Goal: Task Accomplishment & Management: Manage account settings

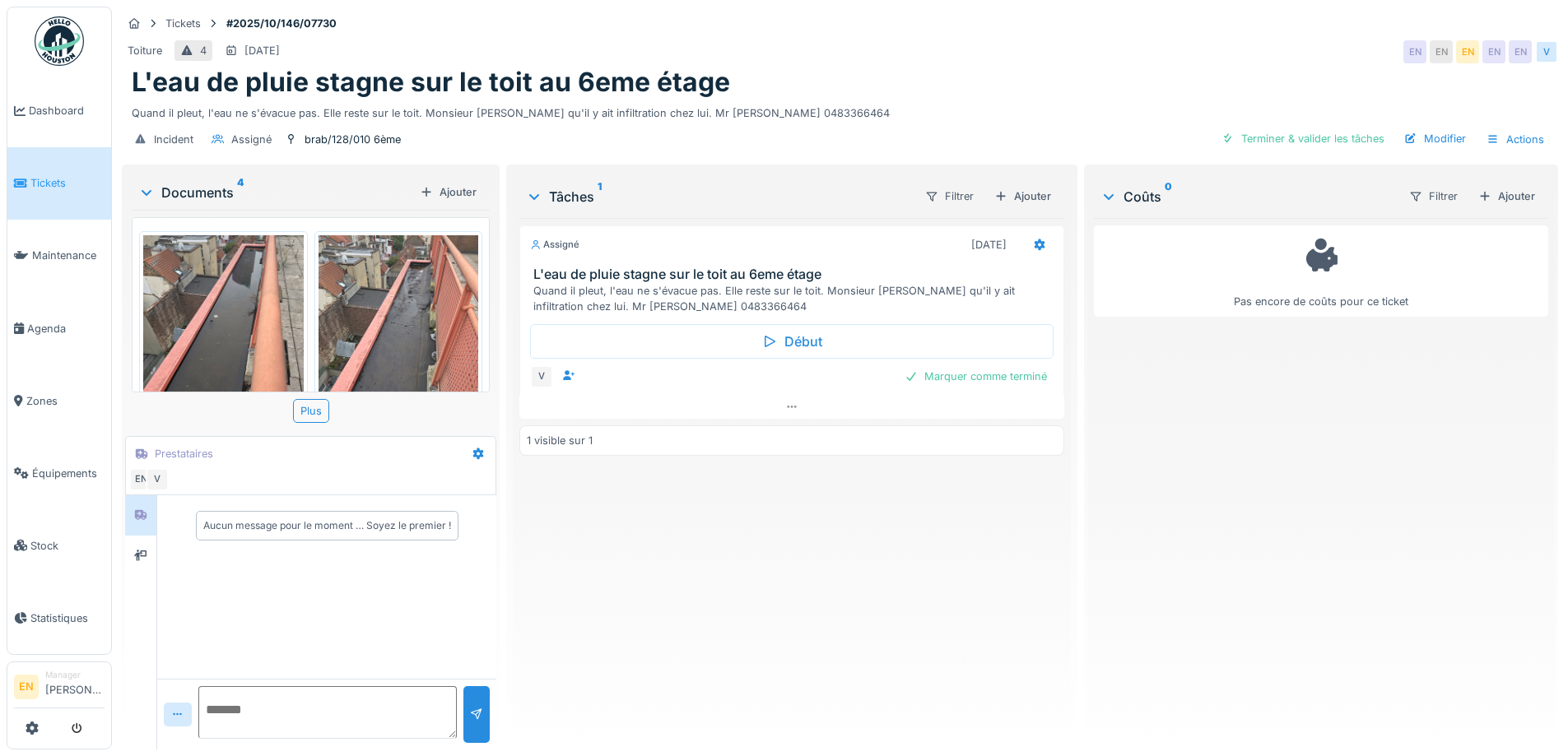
click at [697, 638] on div "Assigné 10/10/2025 L'eau de pluie stagne sur le toit au 6eme étage Quand il ple…" at bounding box center [791, 477] width 544 height 518
click at [1180, 100] on div "Quand il pleut, l'eau ne s'évacue pas. Elle reste sur le toit. Monsieur craint …" at bounding box center [840, 109] width 1416 height 22
click at [839, 659] on div "Assigné 10/10/2025 L'eau de pluie stagne sur le toit au 6eme étage Quand il ple…" at bounding box center [791, 477] width 544 height 518
click at [790, 407] on icon at bounding box center [791, 407] width 9 height 2
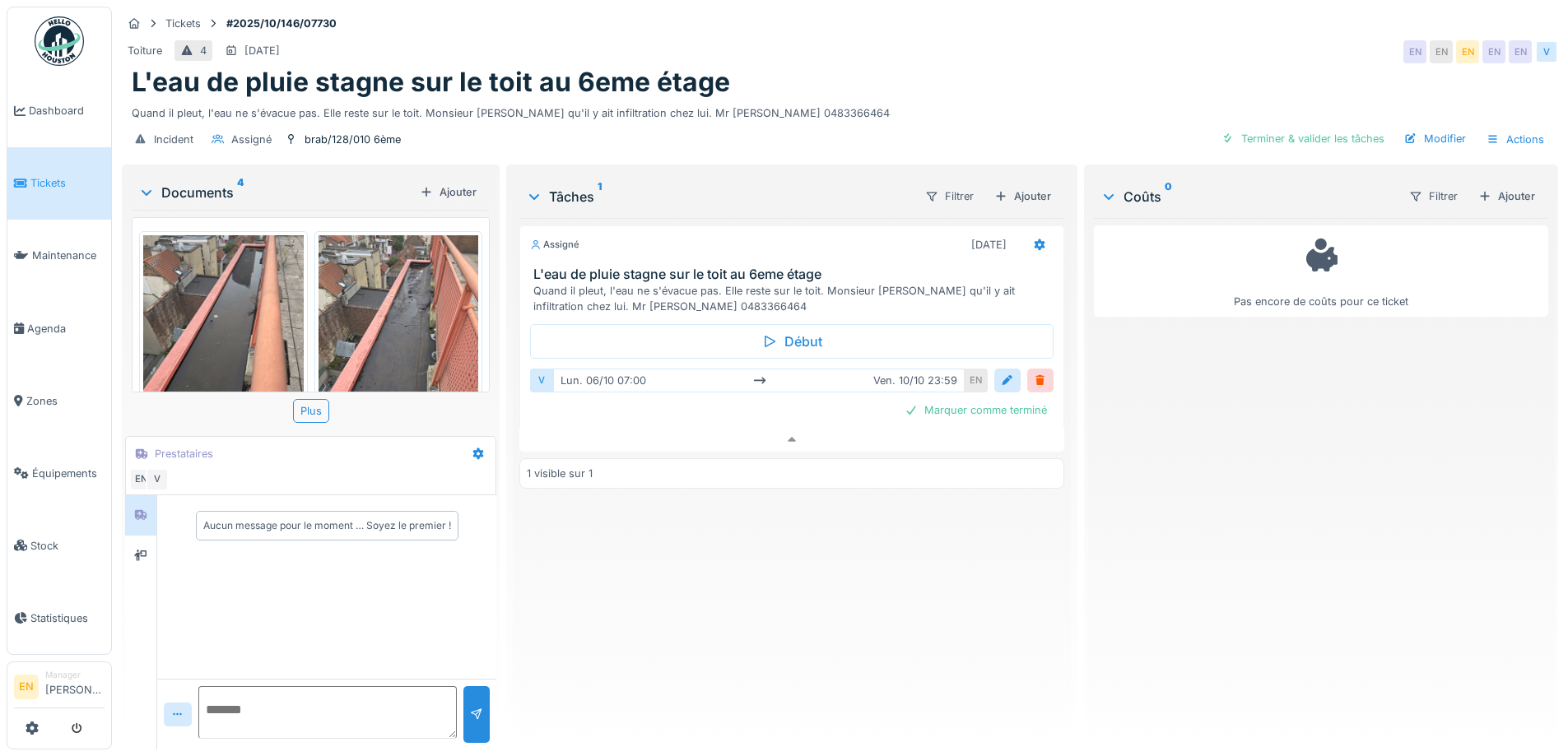
click at [756, 634] on div "Assigné 10/10/2025 L'eau de pluie stagne sur le toit au 6eme étage Quand il ple…" at bounding box center [791, 477] width 544 height 518
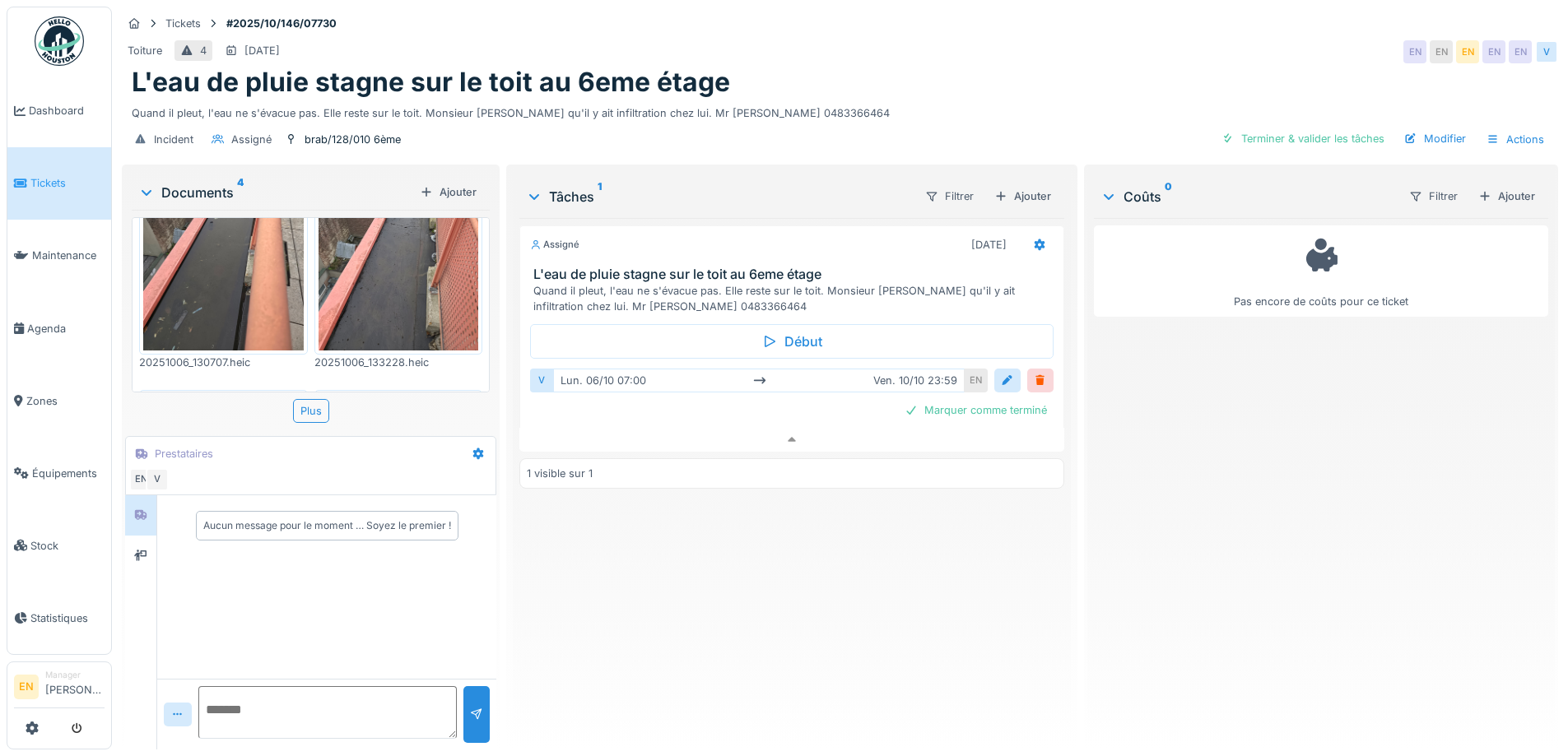
scroll to position [0, 0]
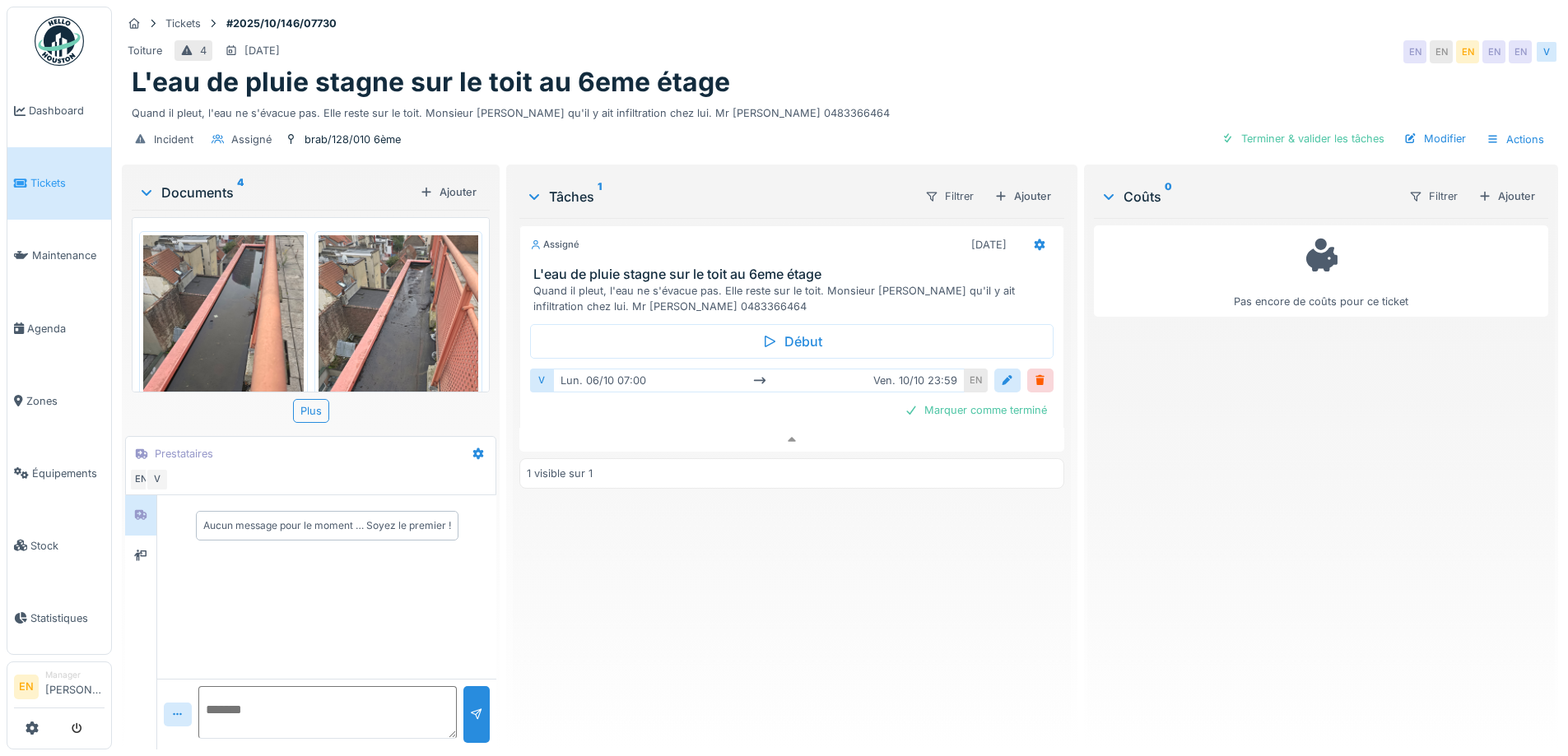
click at [238, 302] on img at bounding box center [224, 341] width 161 height 213
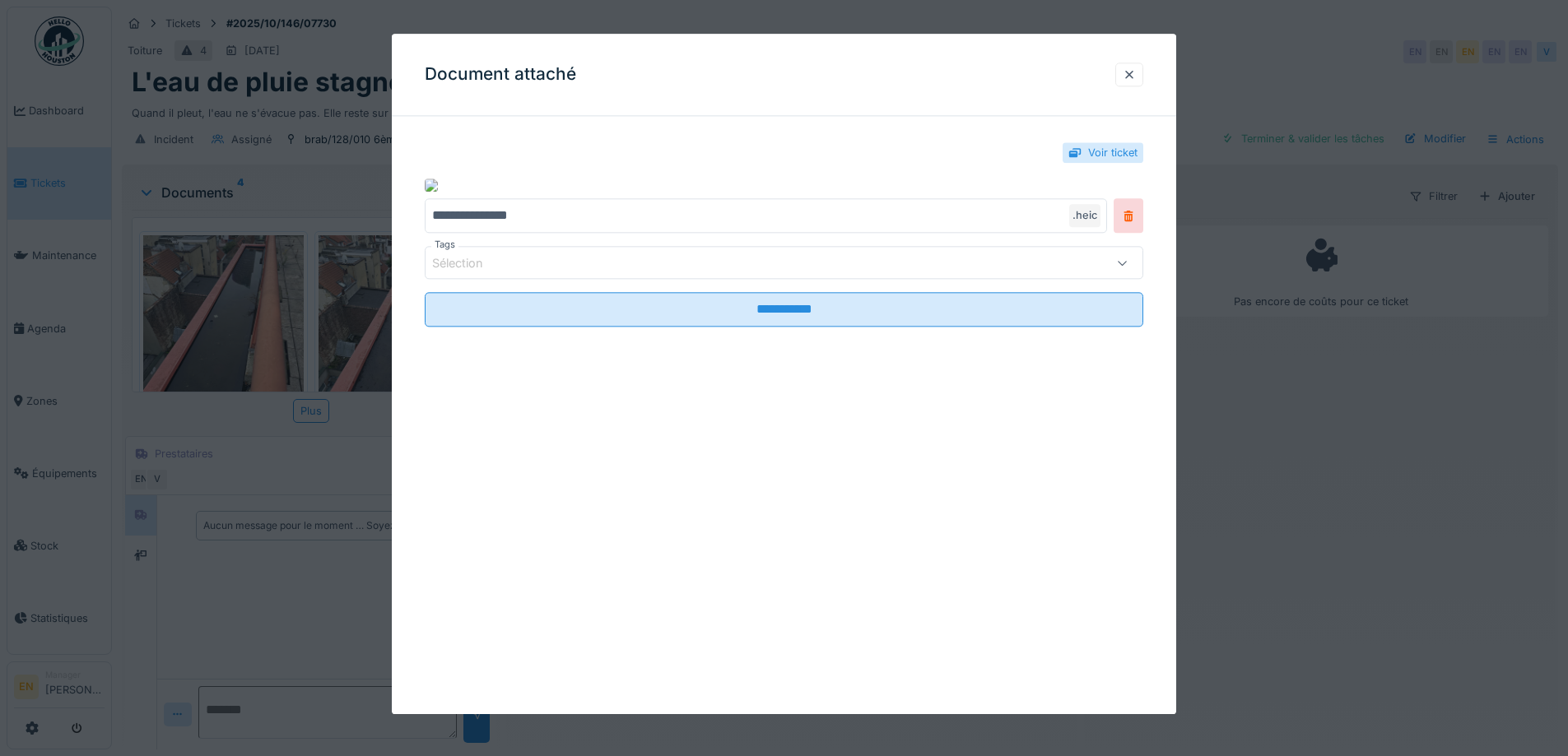
drag, startPoint x: 1131, startPoint y: 71, endPoint x: 1058, endPoint y: 61, distance: 73.7
click at [1131, 70] on div at bounding box center [1130, 74] width 13 height 16
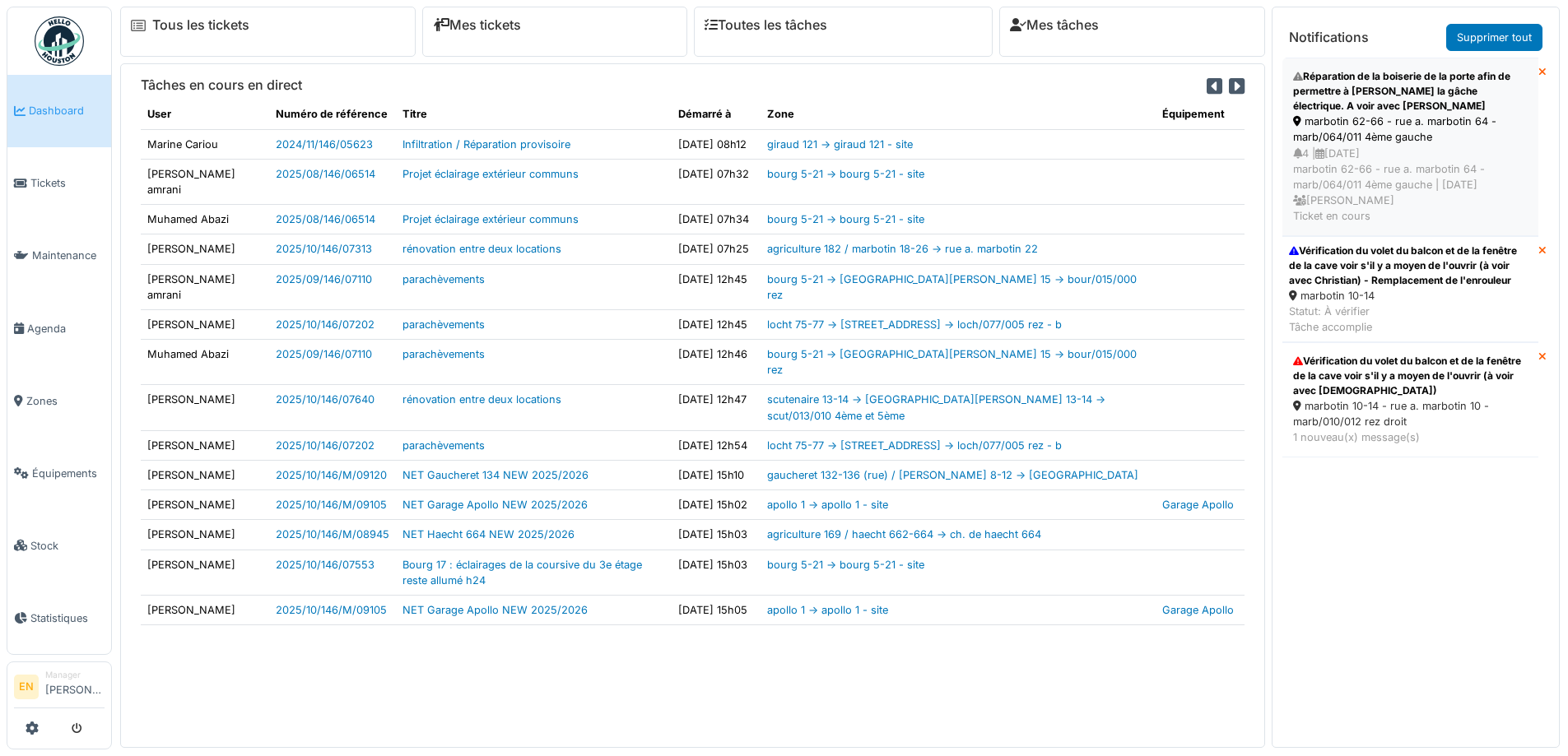
click at [1349, 100] on div "Réparation de la boiserie de la porte afin de permettre à Robert de placer la g…" at bounding box center [1410, 91] width 234 height 45
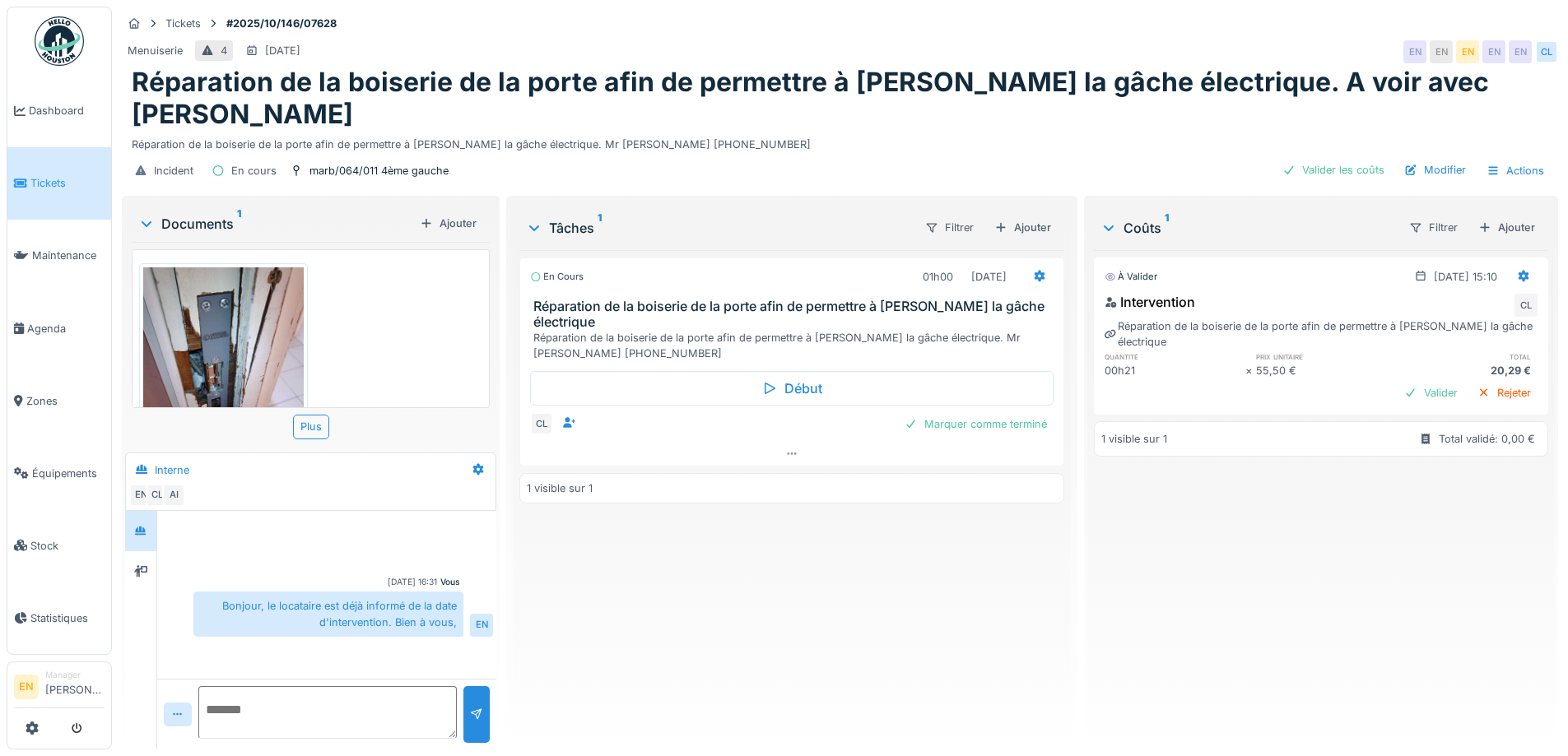
click at [777, 625] on div "En cours 01h00 06/10/2025 Réparation de la boiserie de la porte afin de permett…" at bounding box center [791, 493] width 544 height 486
click at [788, 455] on icon at bounding box center [792, 454] width 13 height 11
click at [832, 617] on div "En cours 01h00 06/10/2025 Réparation de la boiserie de la porte afin de permett…" at bounding box center [791, 493] width 544 height 486
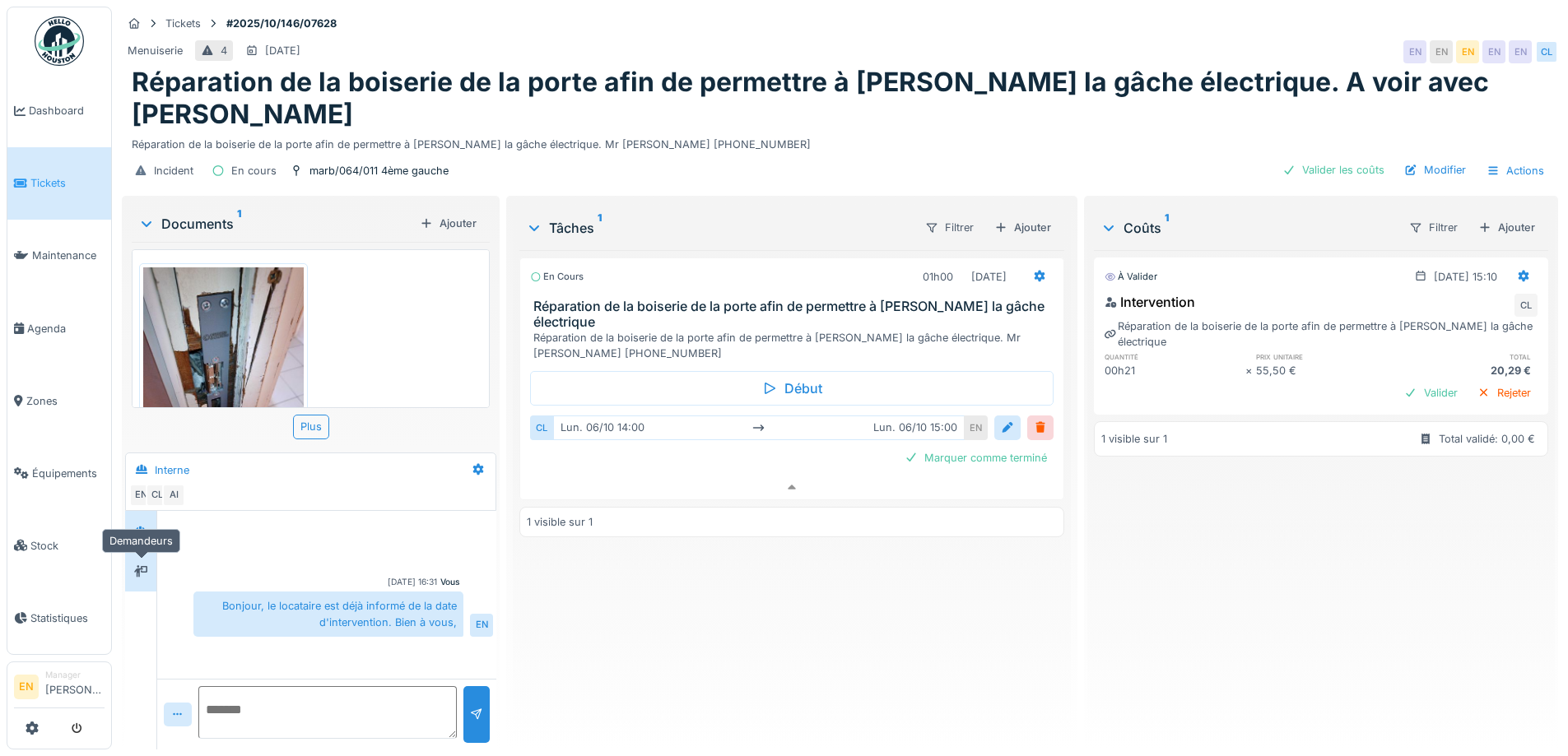
click at [142, 566] on icon at bounding box center [141, 571] width 13 height 11
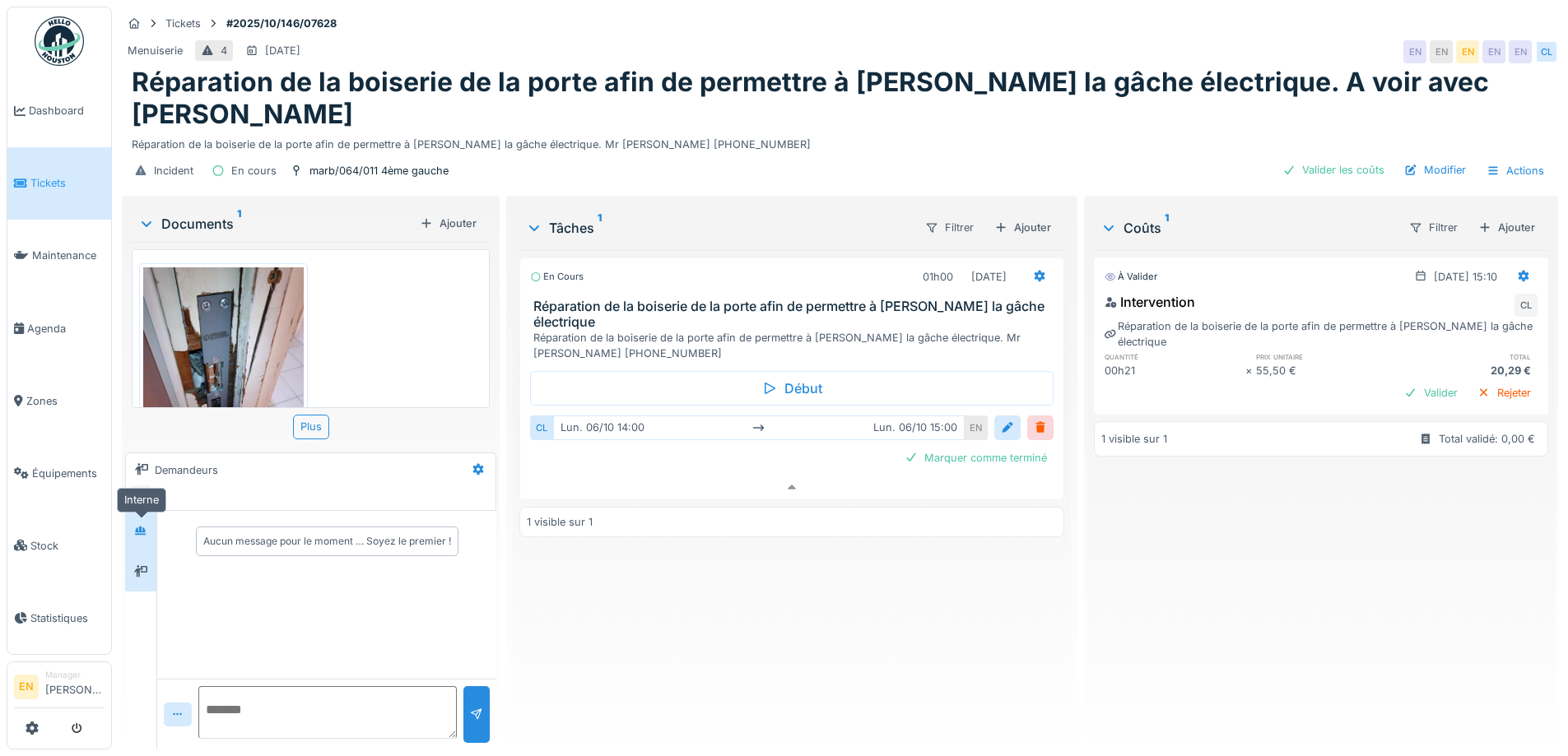
click at [147, 526] on icon at bounding box center [141, 531] width 13 height 11
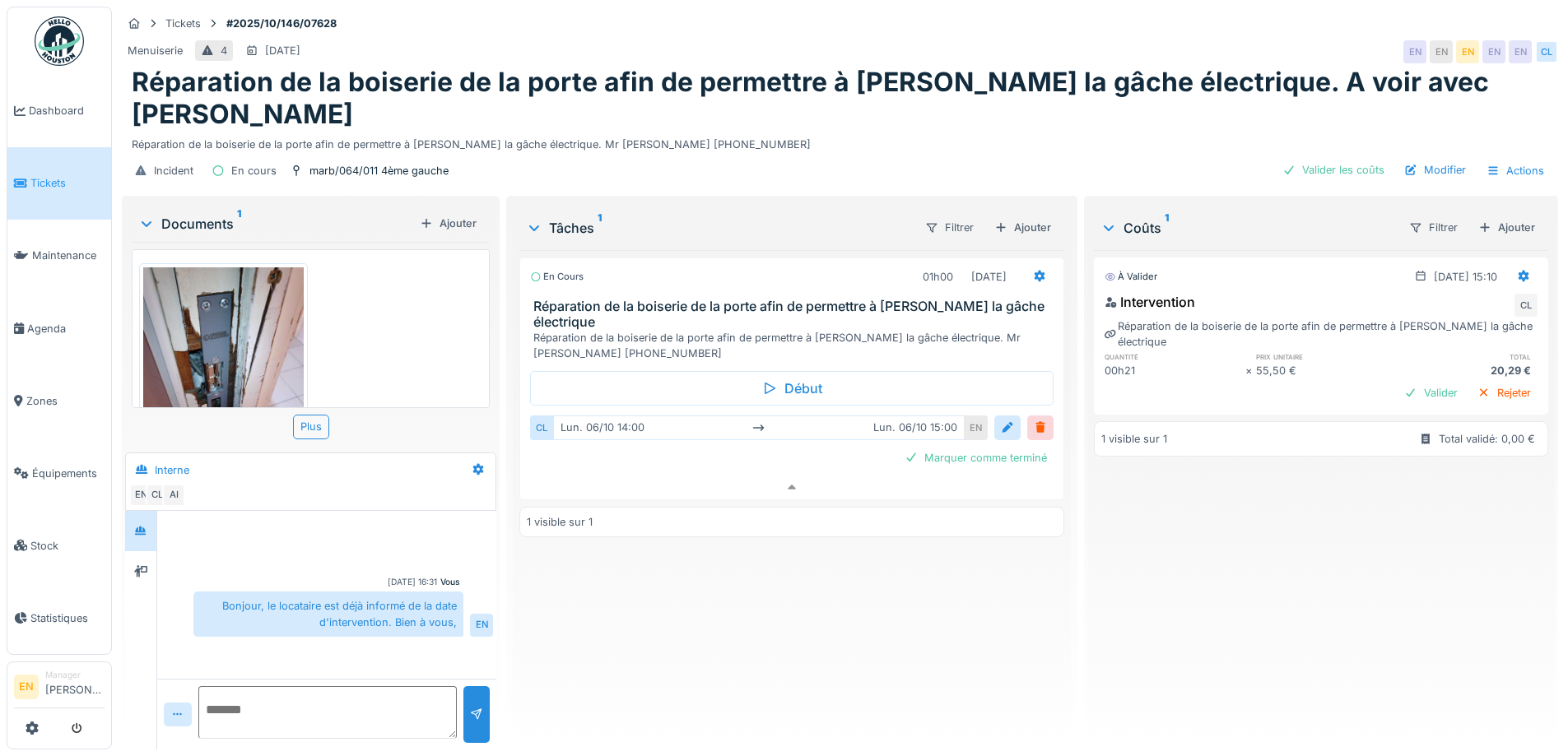
click at [65, 49] on img at bounding box center [60, 41] width 50 height 50
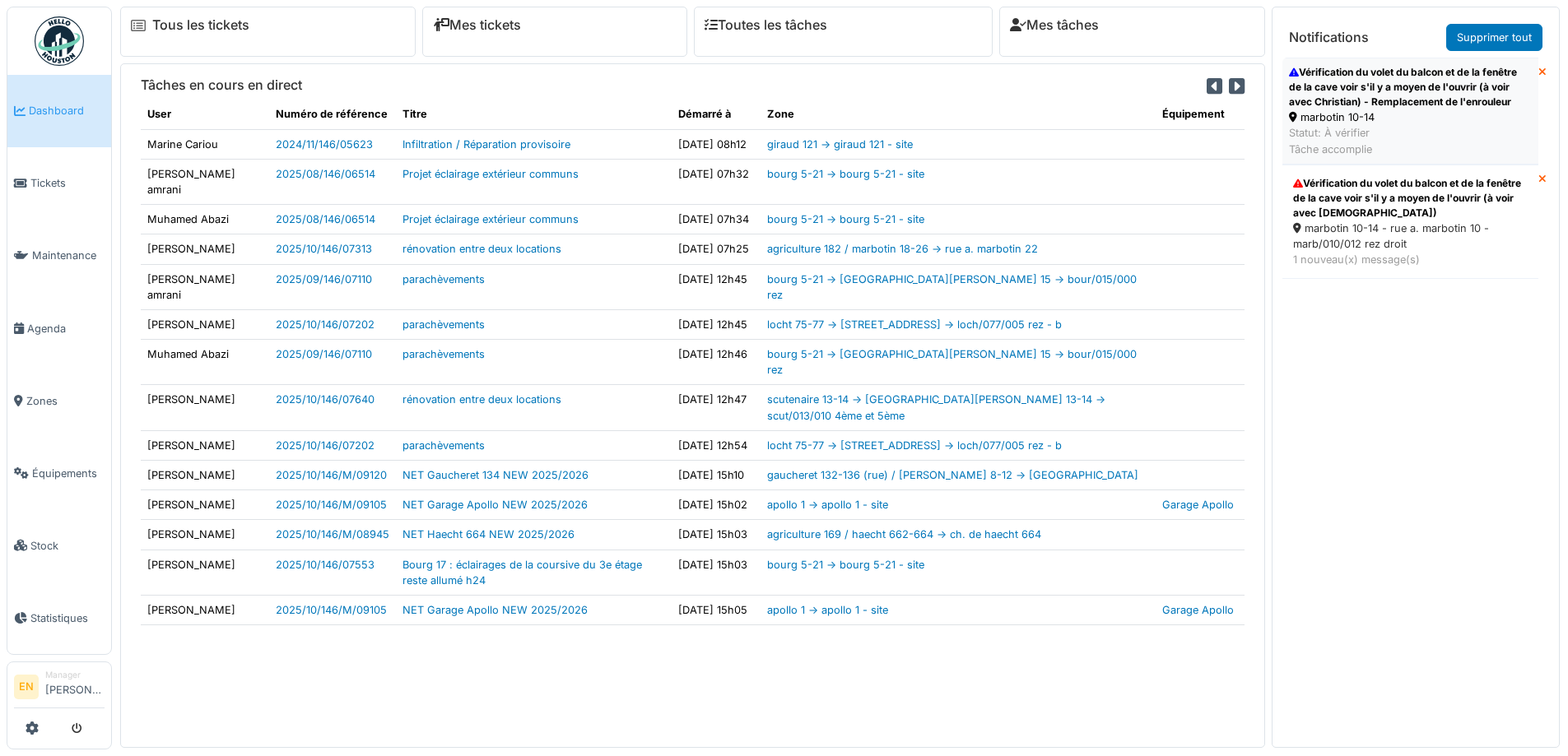
click at [1349, 109] on div "Vérification du volet du balcon et de la fenêtre de la cave voir s'il y a moyen…" at bounding box center [1410, 88] width 243 height 45
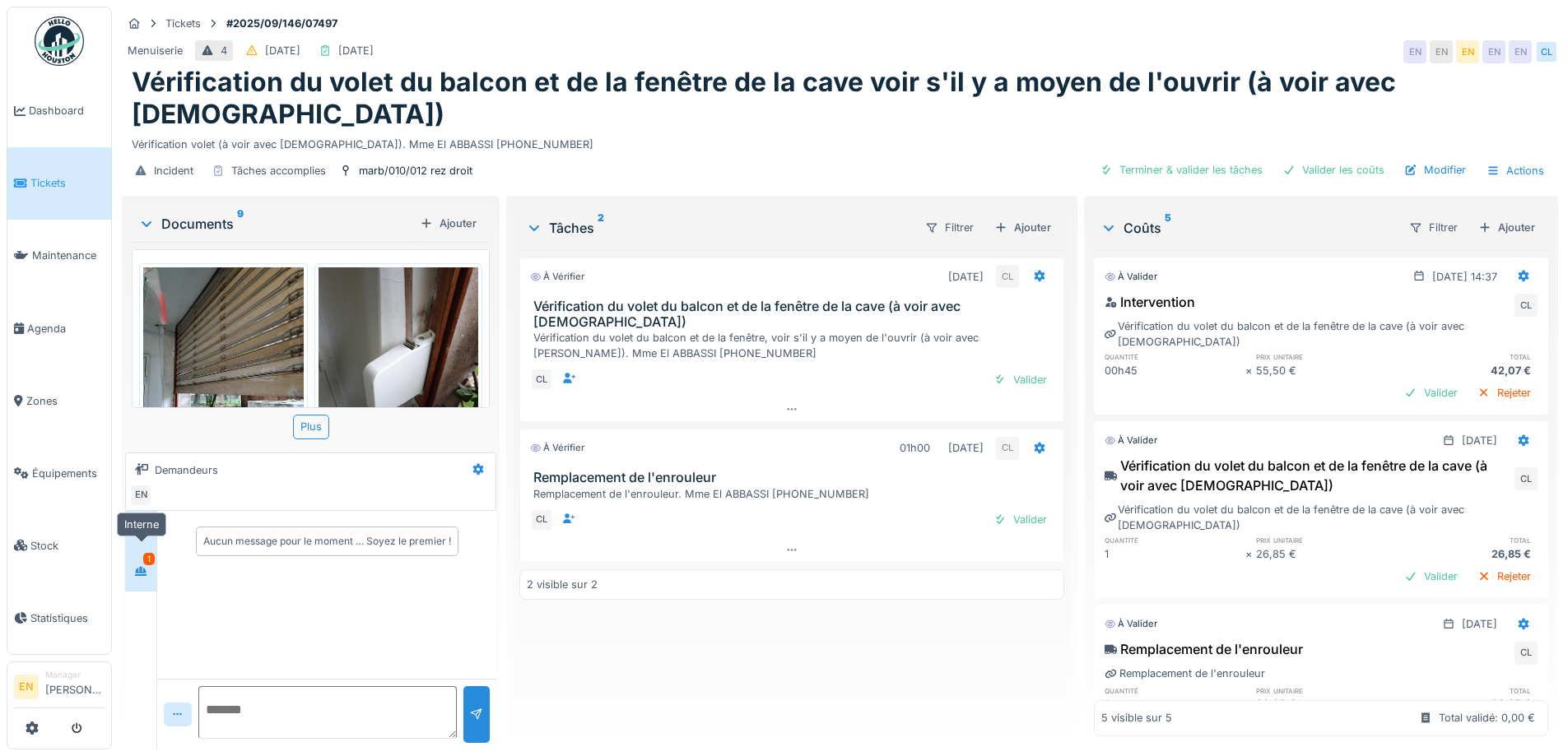
click at [131, 561] on div at bounding box center [141, 571] width 25 height 21
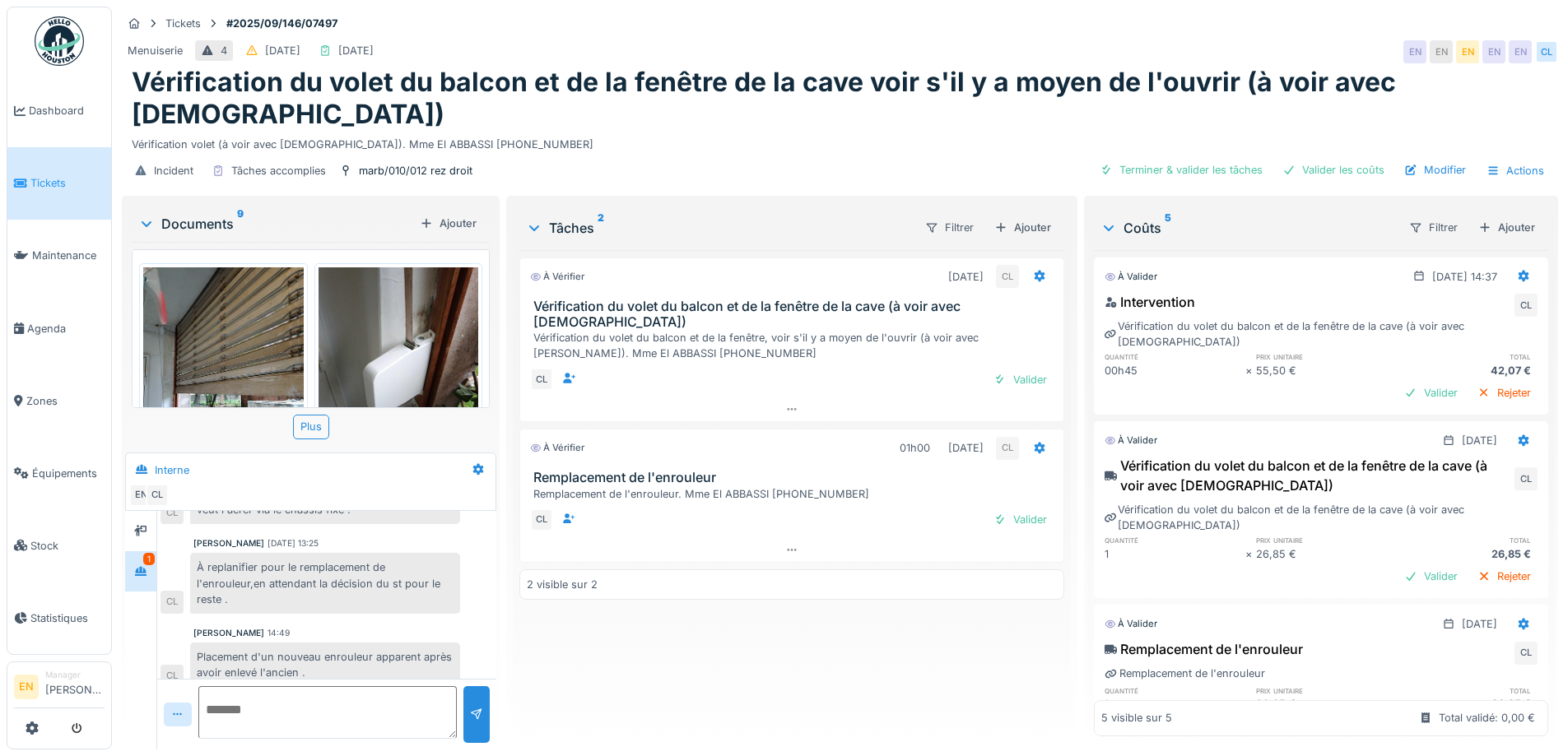
click at [694, 621] on div "À vérifier [DATE] CL Vérification du volet du balcon et de la fenêtre de la cav…" at bounding box center [791, 493] width 544 height 486
click at [615, 657] on div "À vérifier [DATE] CL Vérification du volet du balcon et de la fenêtre de la cav…" at bounding box center [791, 493] width 544 height 486
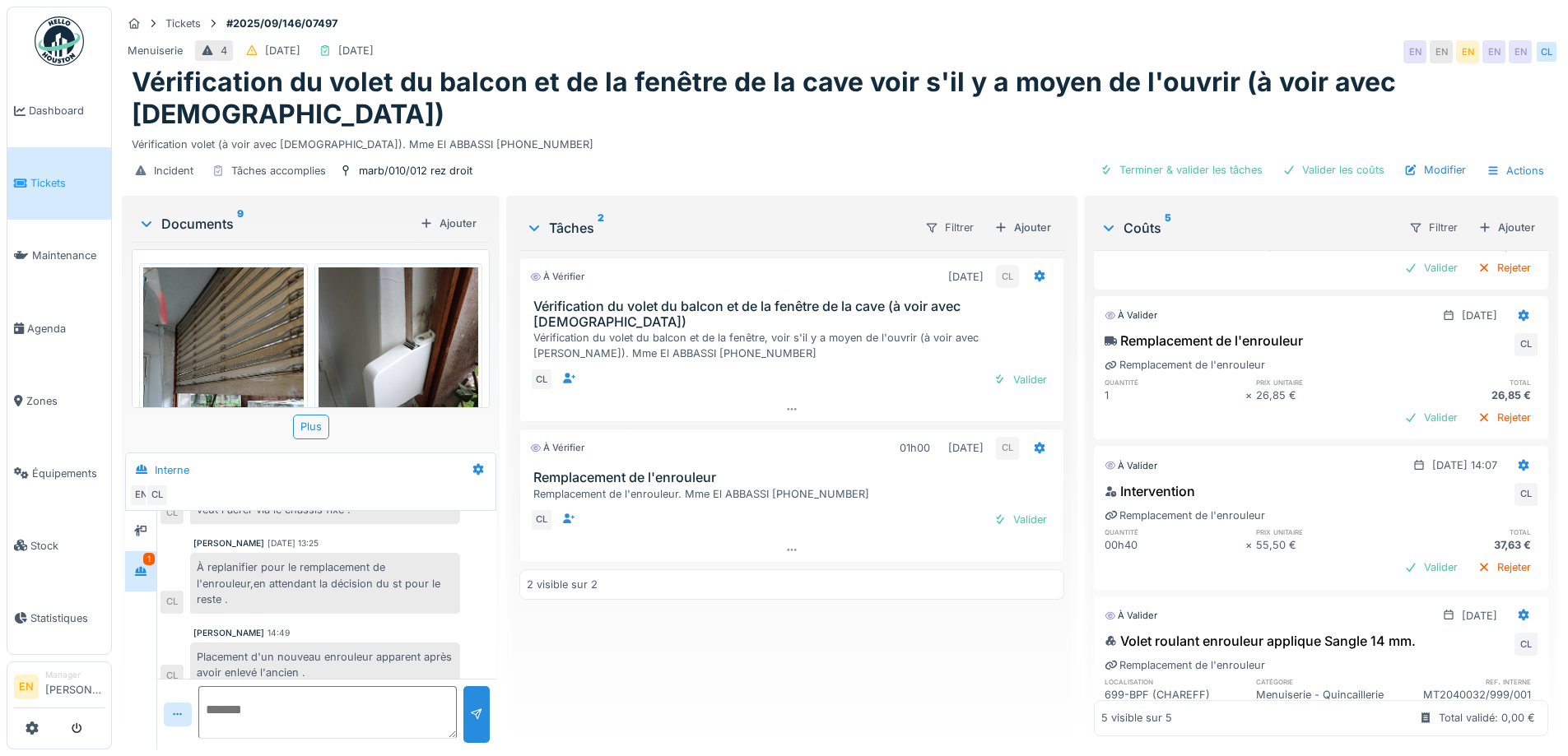
scroll to position [226, 0]
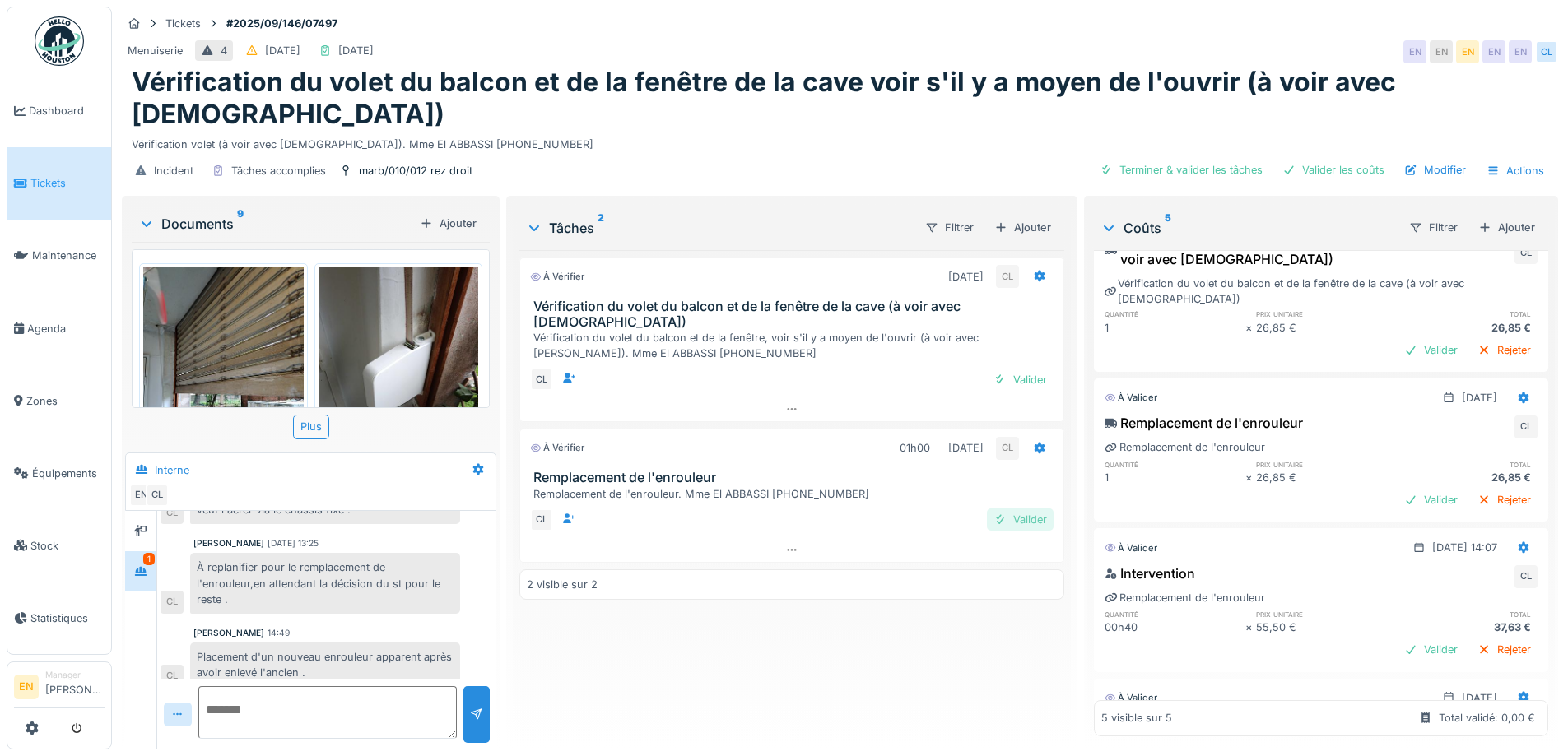
click at [1019, 508] on div "Valider" at bounding box center [1020, 519] width 66 height 22
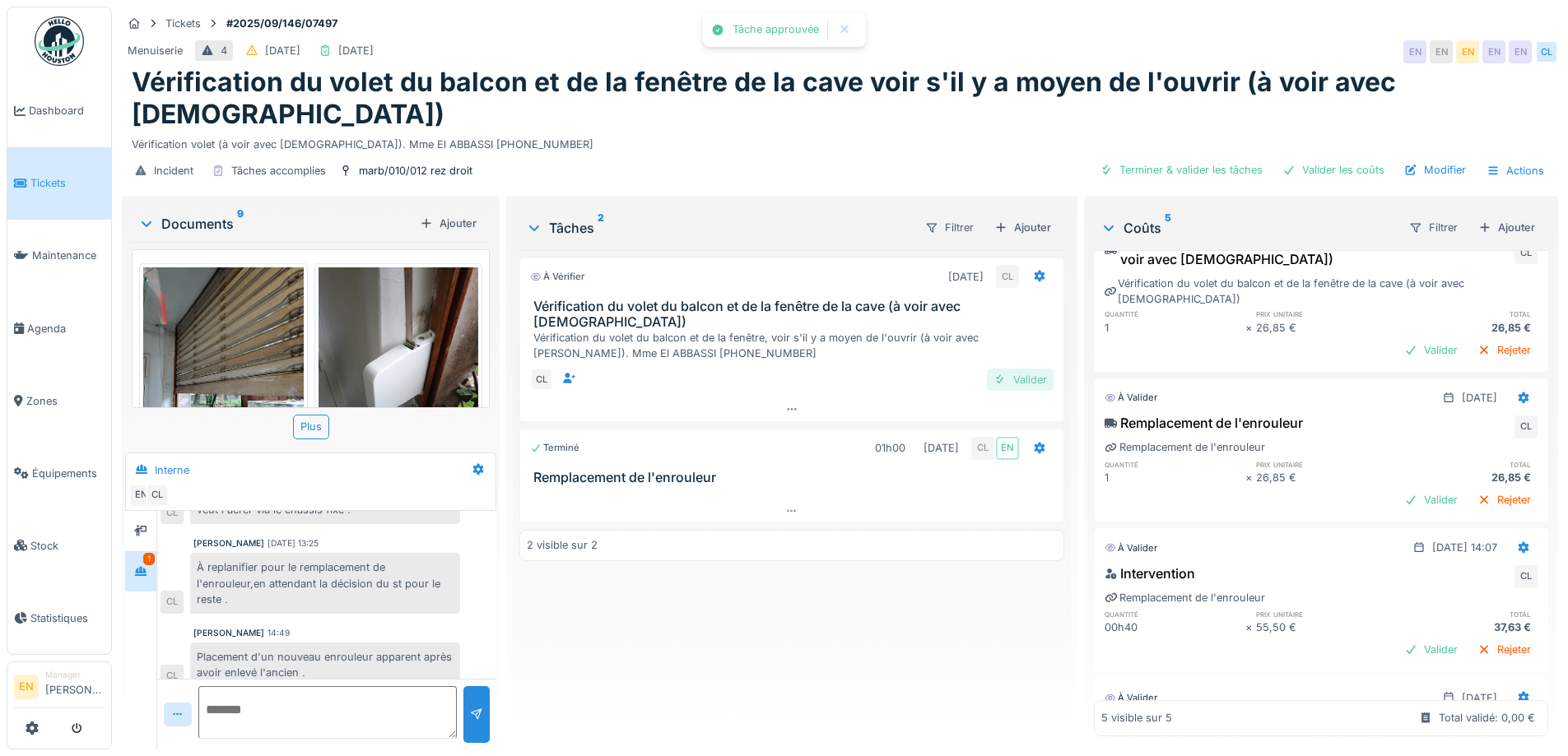
click at [1022, 368] on div "Valider" at bounding box center [1020, 379] width 66 height 22
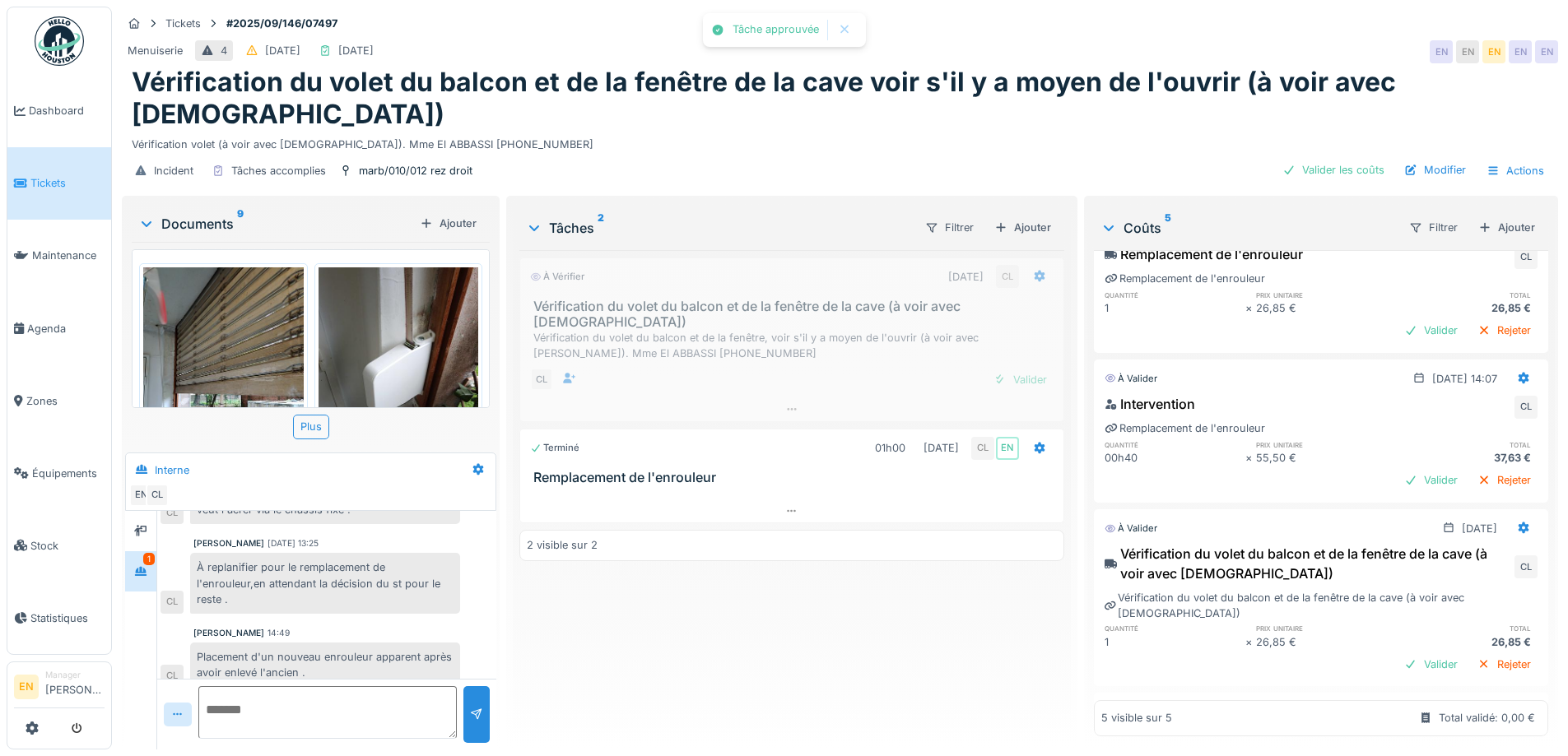
scroll to position [0, 0]
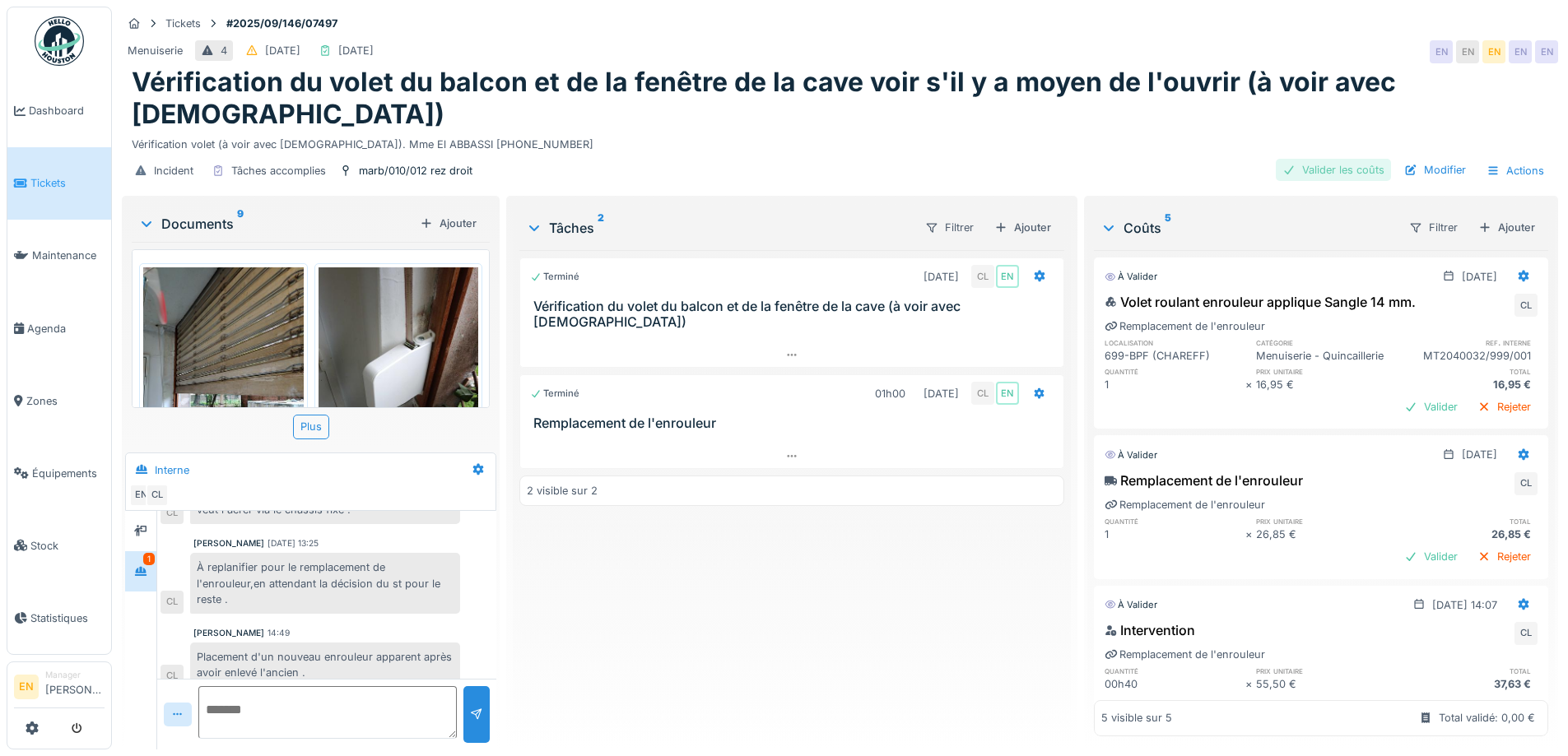
click at [1321, 159] on div "Valider les coûts" at bounding box center [1333, 170] width 115 height 22
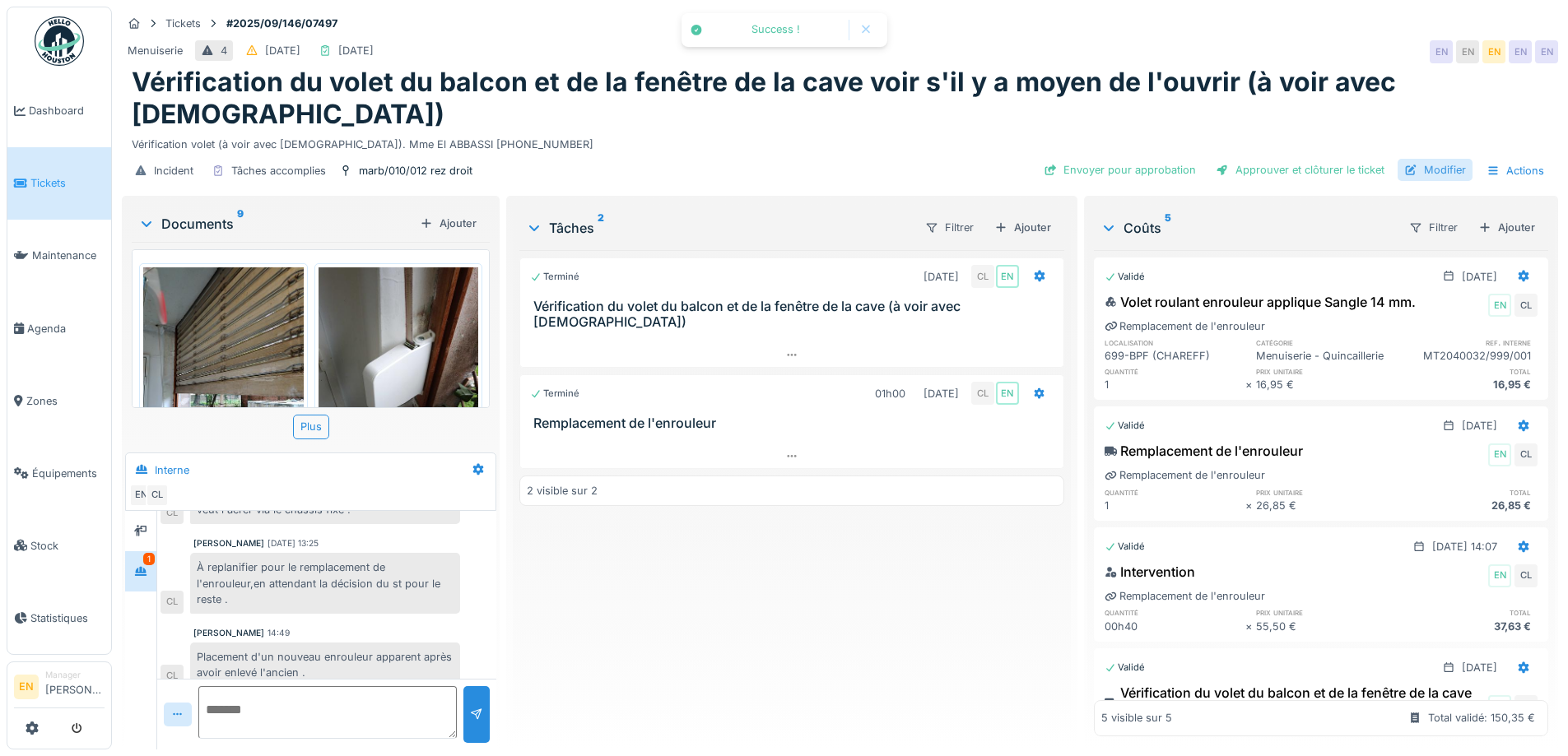
click at [1427, 159] on div "Modifier" at bounding box center [1435, 170] width 75 height 22
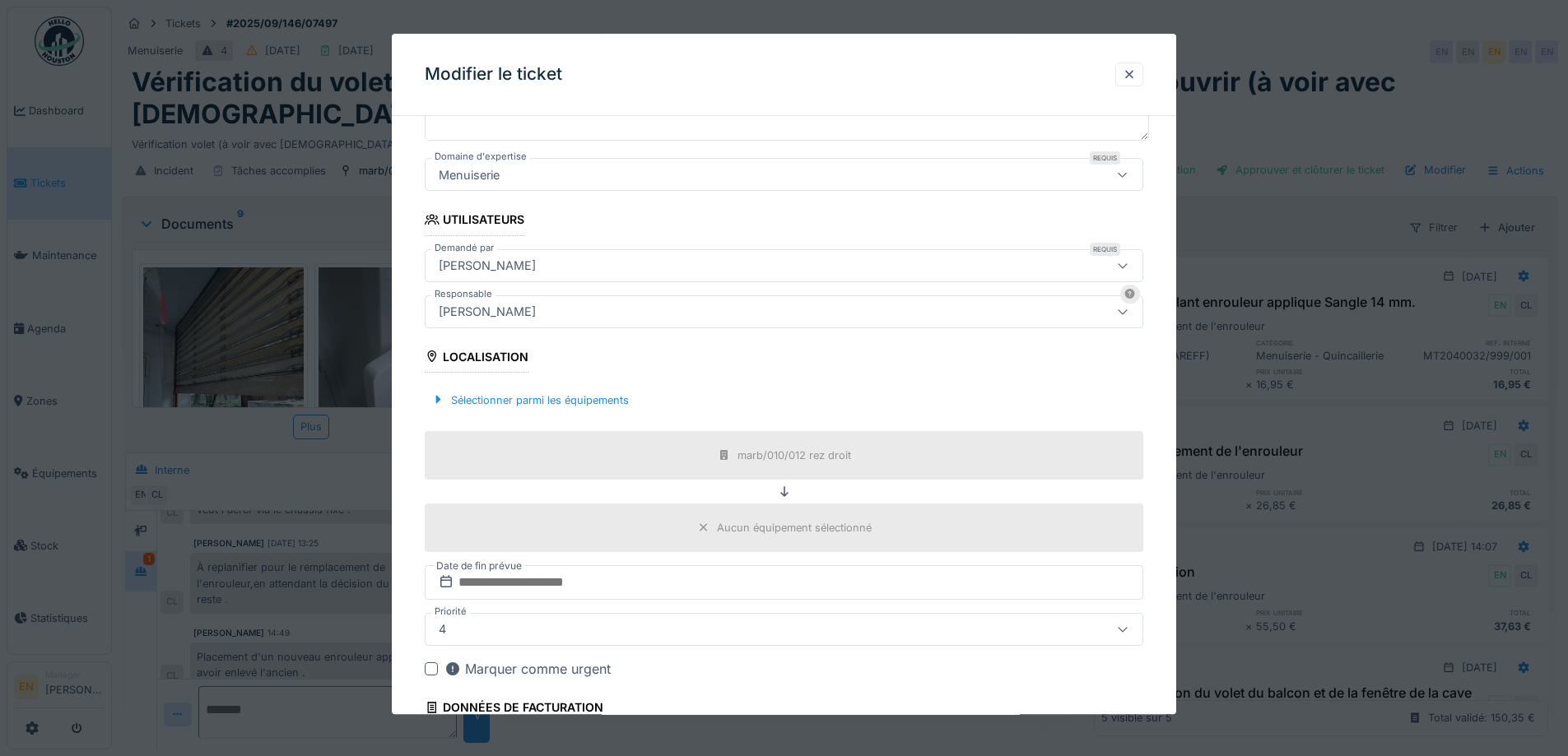
scroll to position [247, 0]
click at [651, 308] on div "[PERSON_NAME]" at bounding box center [742, 311] width 620 height 18
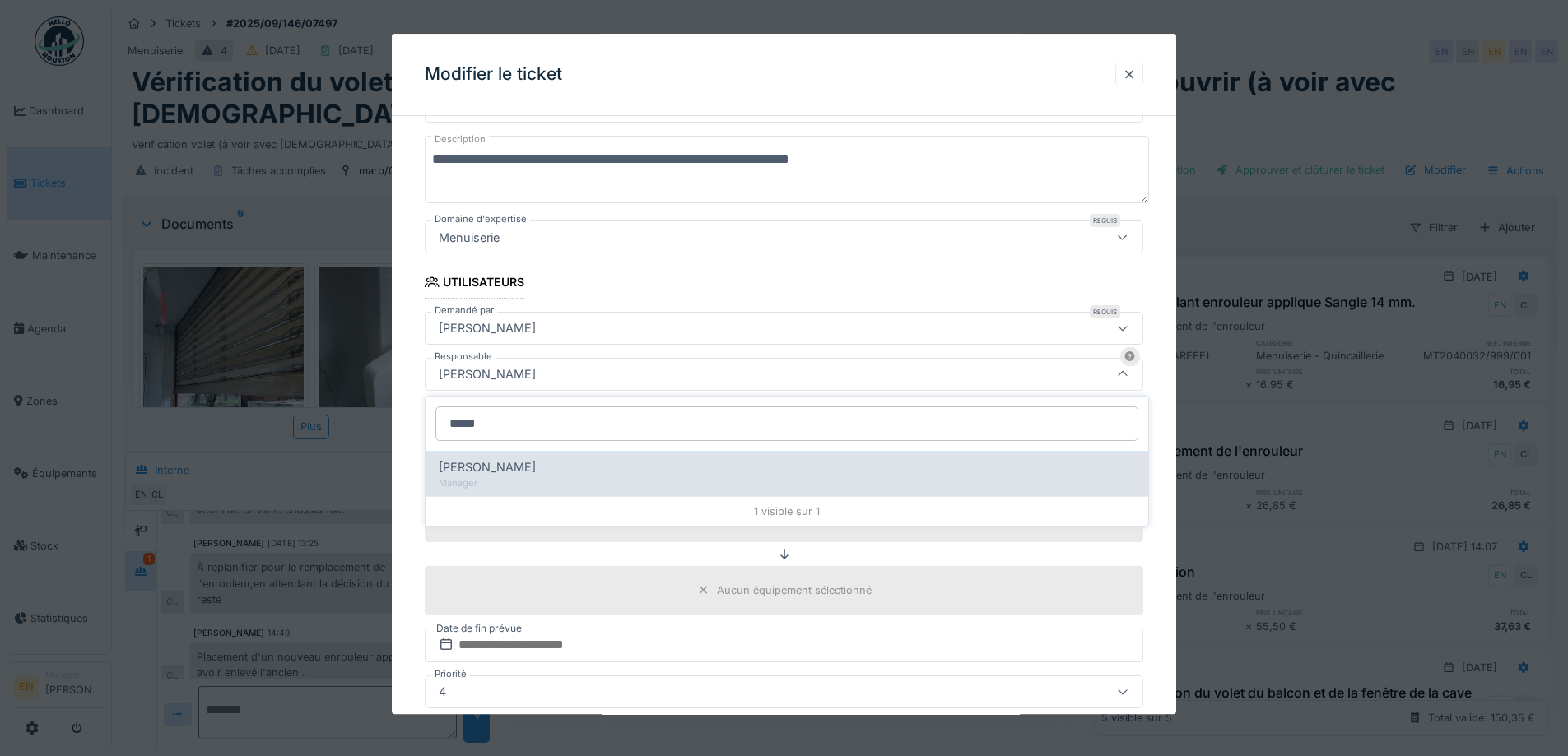
type input "*****"
click at [535, 469] on span "Christian Bassette" at bounding box center [487, 468] width 97 height 18
type input "****"
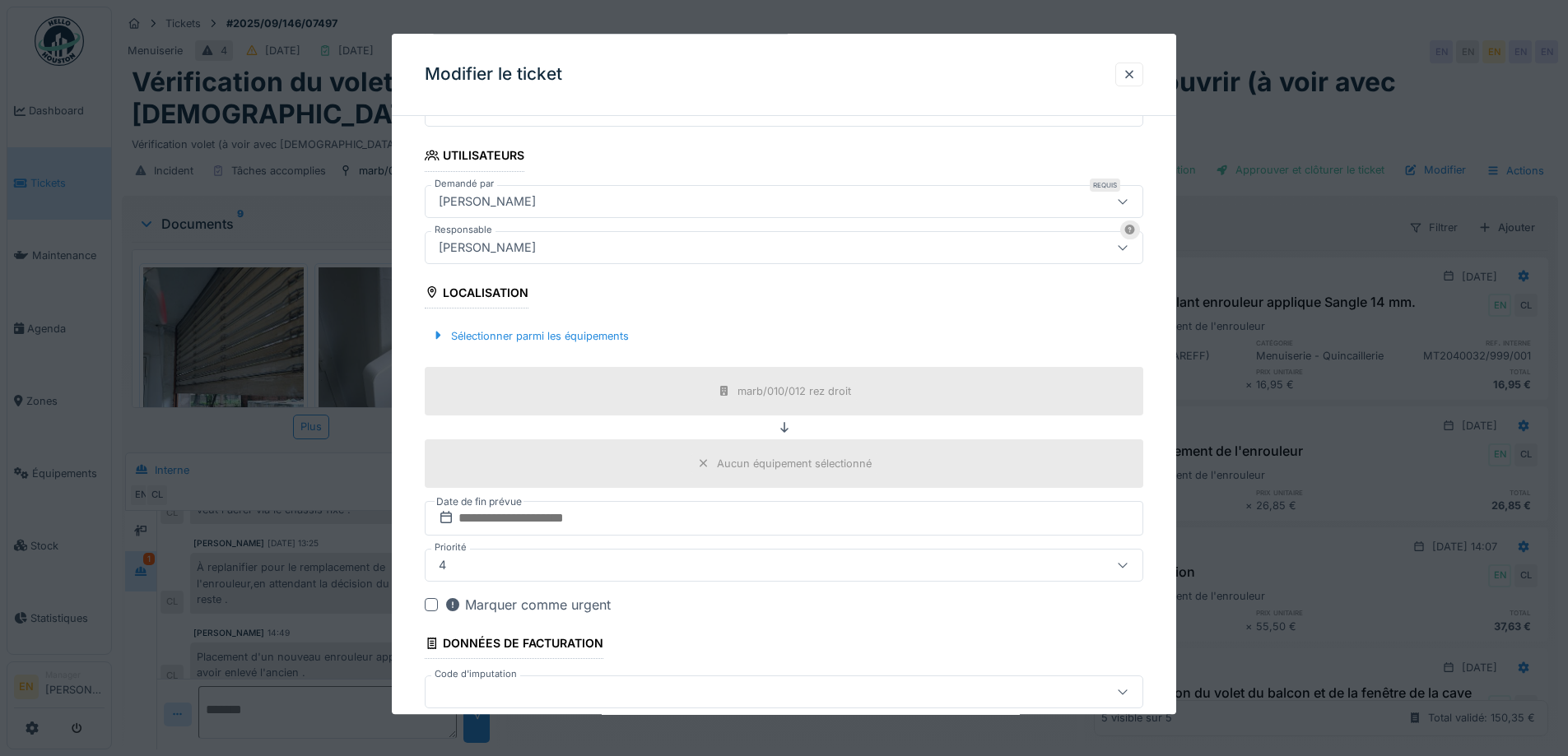
scroll to position [397, 0]
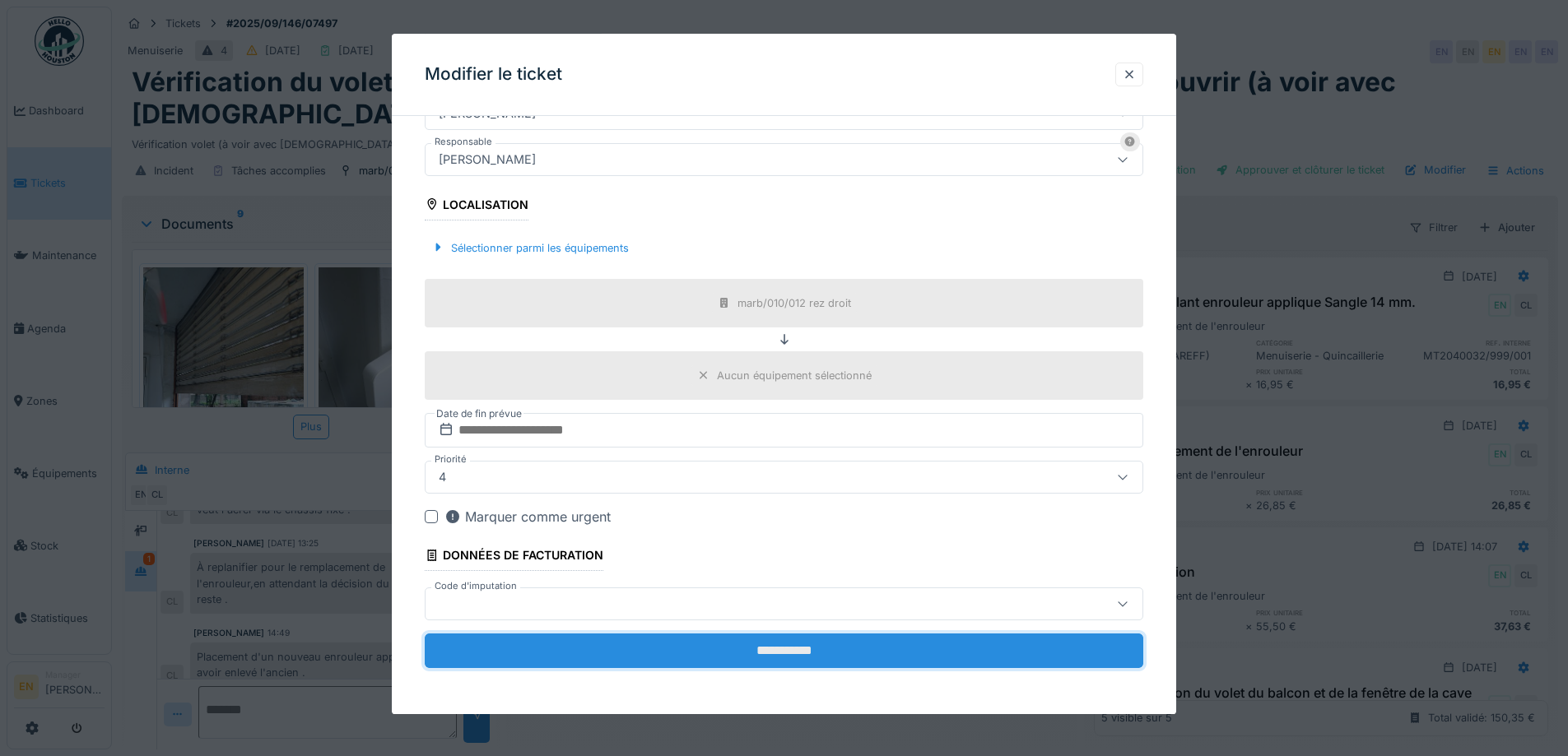
click at [798, 648] on input "**********" at bounding box center [784, 651] width 719 height 35
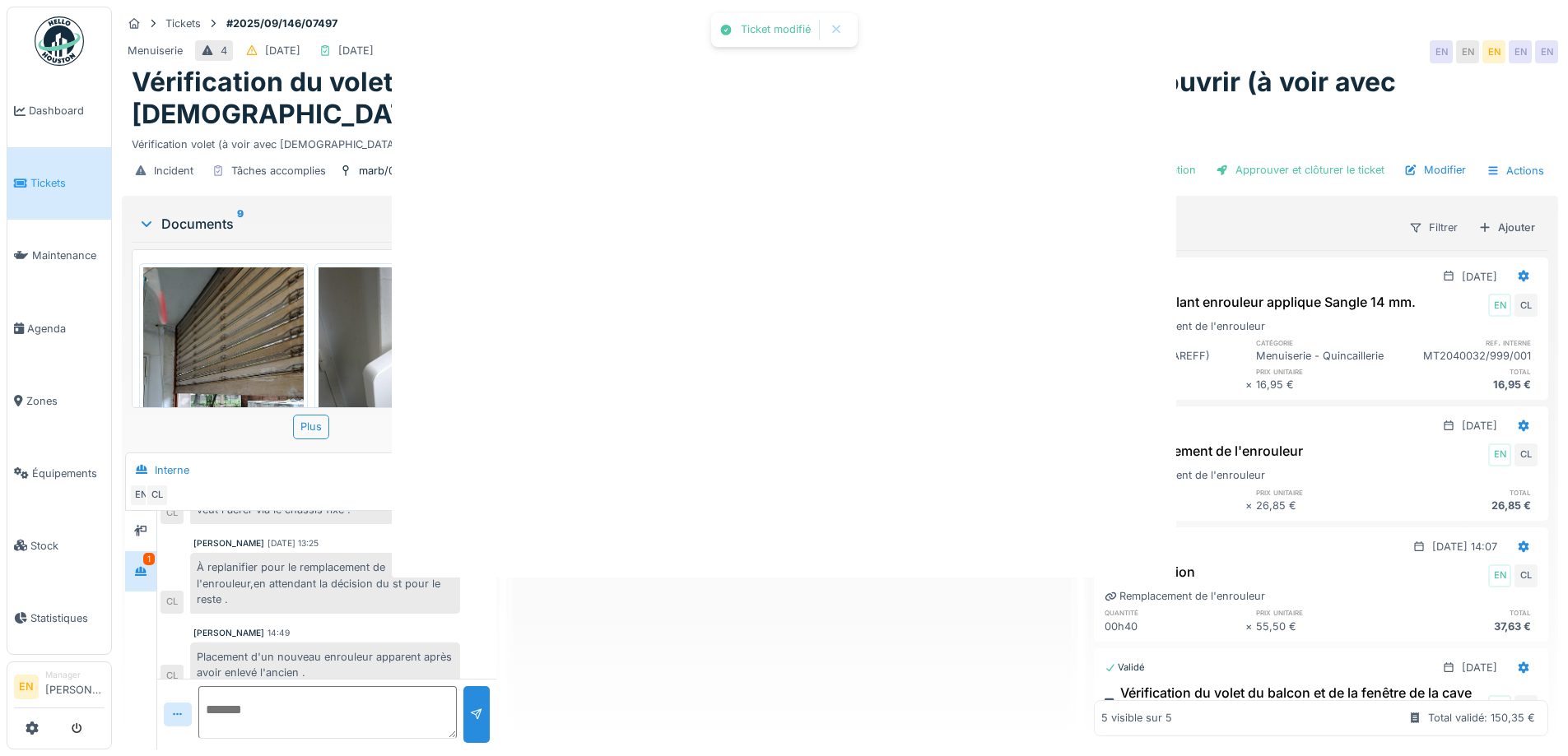
scroll to position [0, 0]
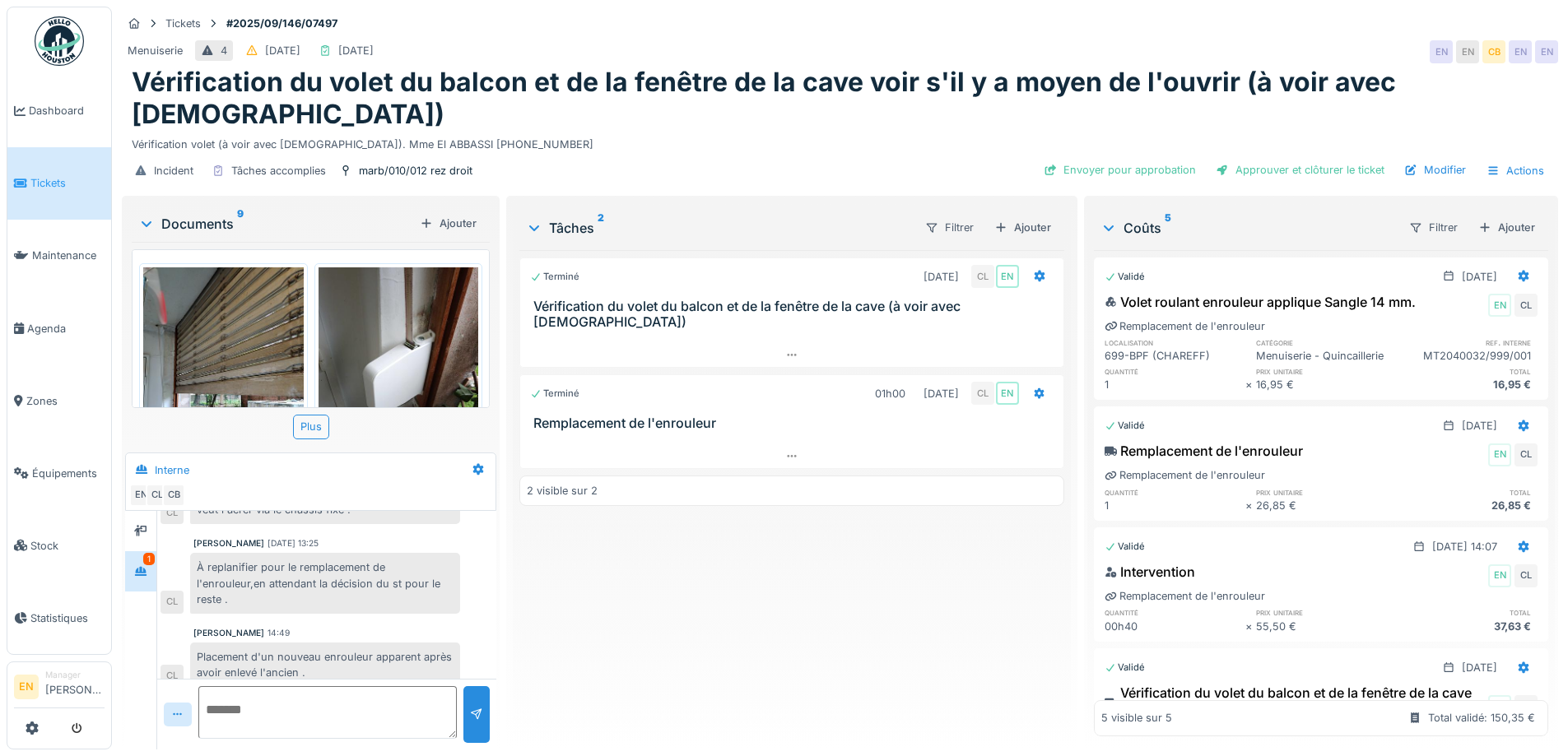
click at [801, 633] on div "Terminé [DATE] CL EN Vérification du volet du balcon et de la fenêtre de la cav…" at bounding box center [791, 493] width 544 height 486
click at [759, 595] on div "Terminé [DATE] CL EN Vérification du volet du balcon et de la fenêtre de la cav…" at bounding box center [791, 493] width 544 height 486
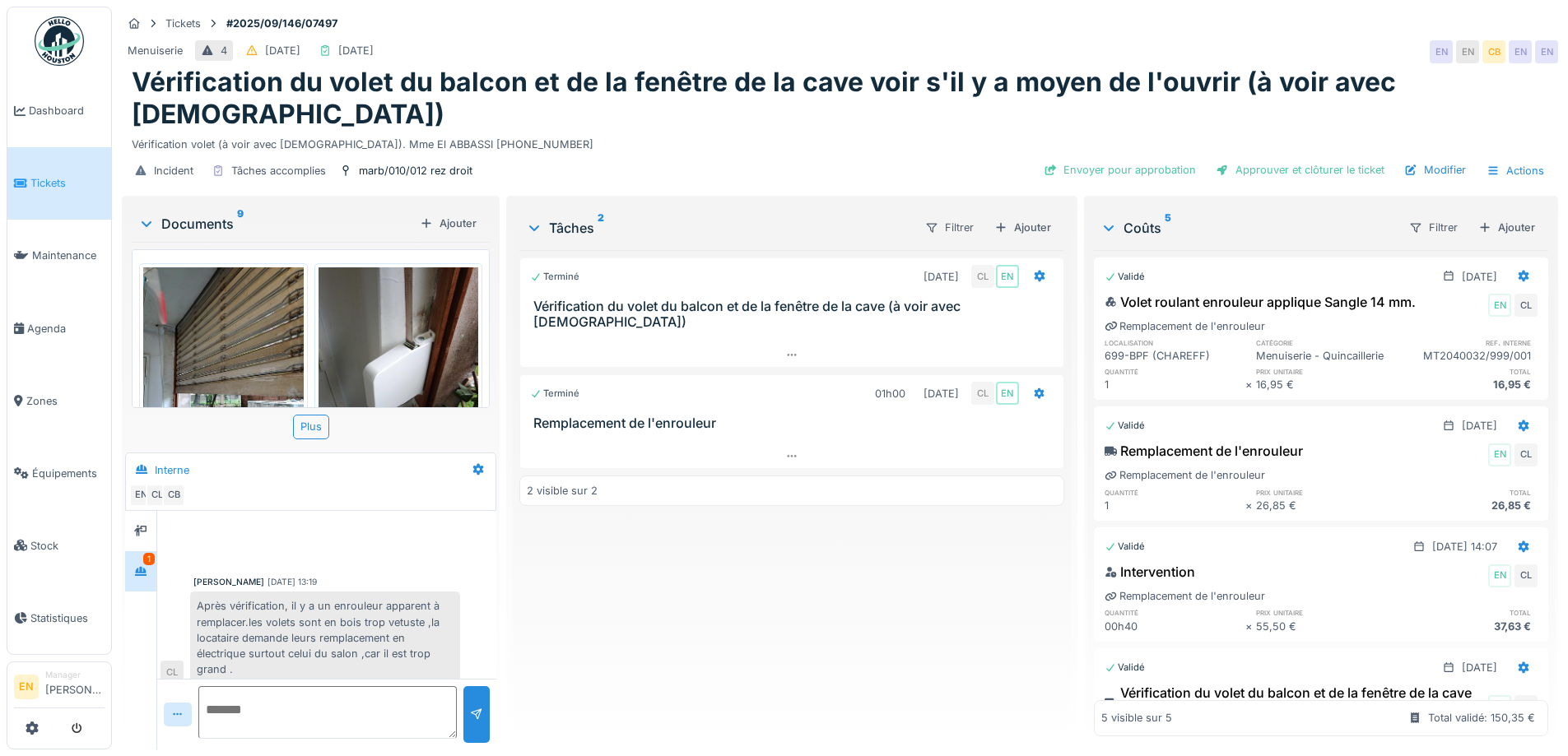
scroll to position [82, 0]
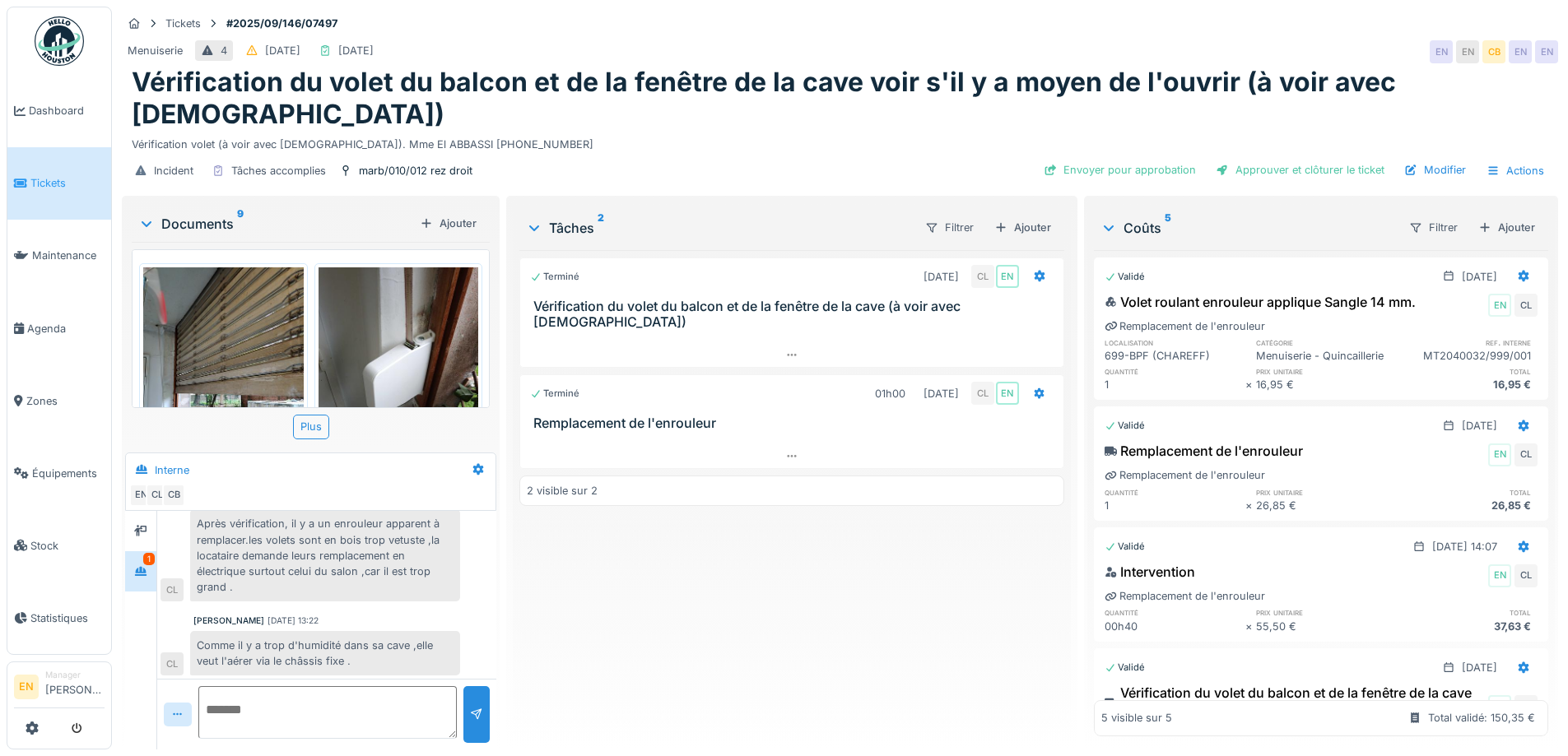
drag, startPoint x: 595, startPoint y: 669, endPoint x: 534, endPoint y: 651, distance: 63.6
click at [585, 662] on div "Terminé 30/09/2025 CL EN Vérification du volet du balcon et de la fenêtre de la…" at bounding box center [791, 493] width 544 height 486
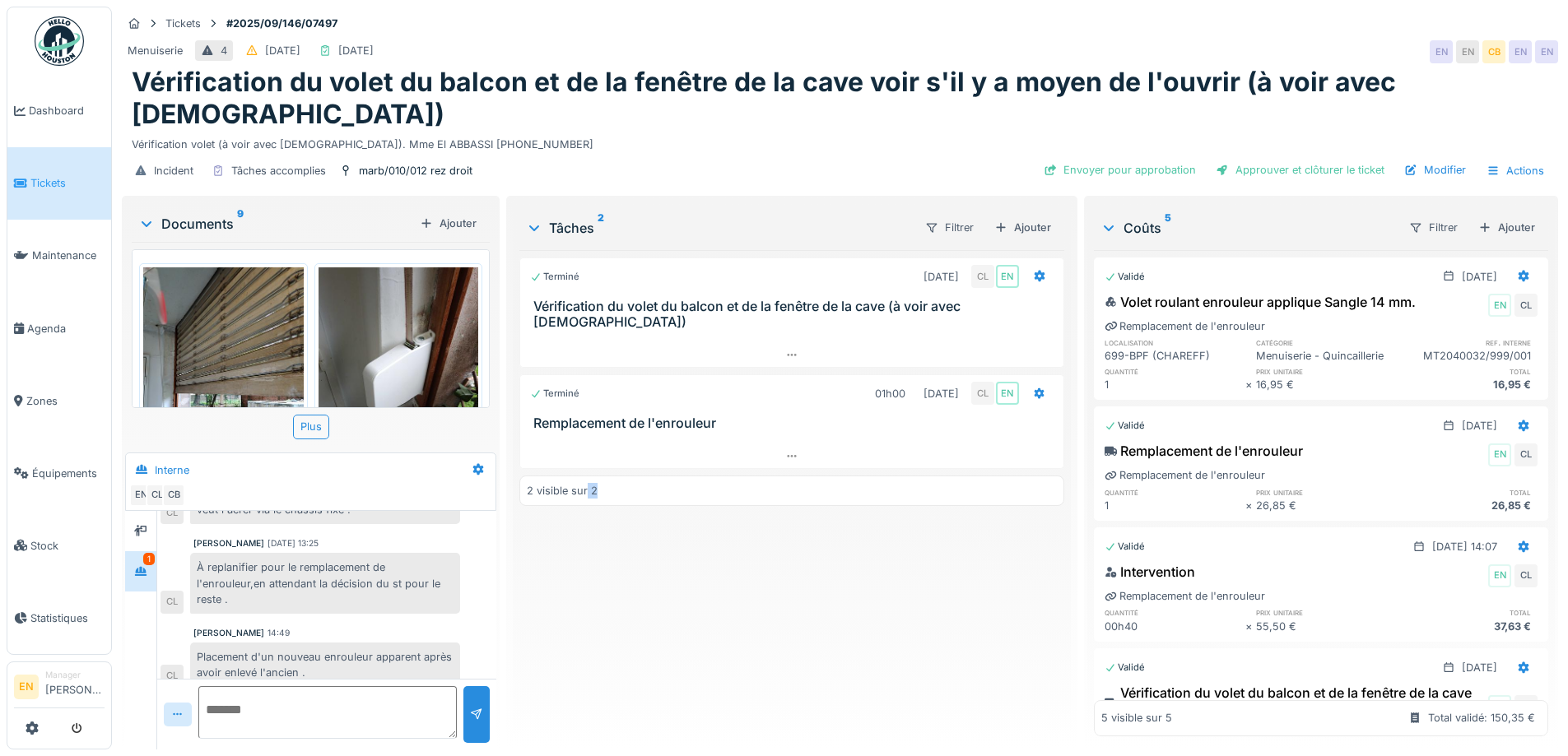
click at [705, 524] on div "Terminé 30/09/2025 CL EN Vérification du volet du balcon et de la fenêtre de la…" at bounding box center [791, 493] width 544 height 486
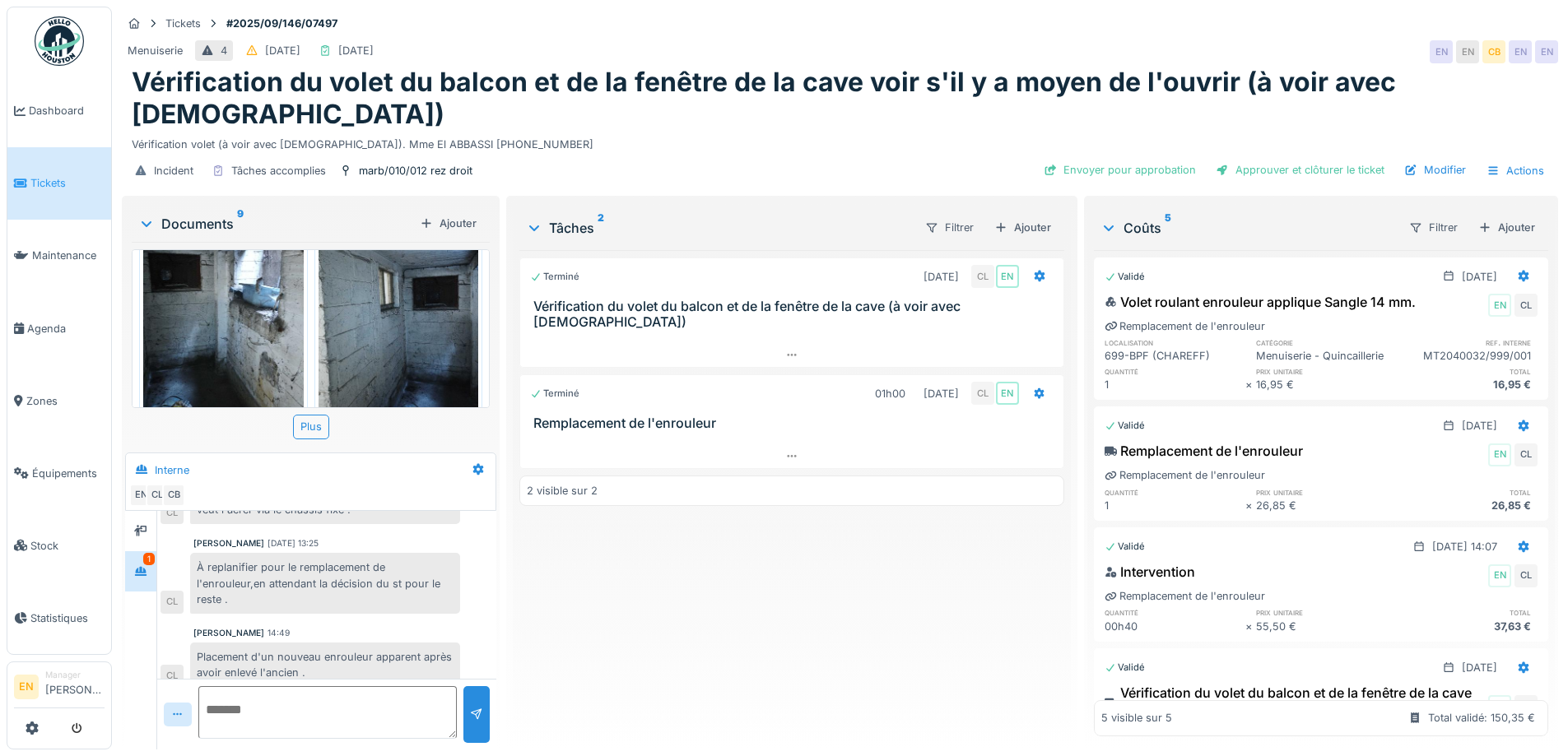
scroll to position [494, 0]
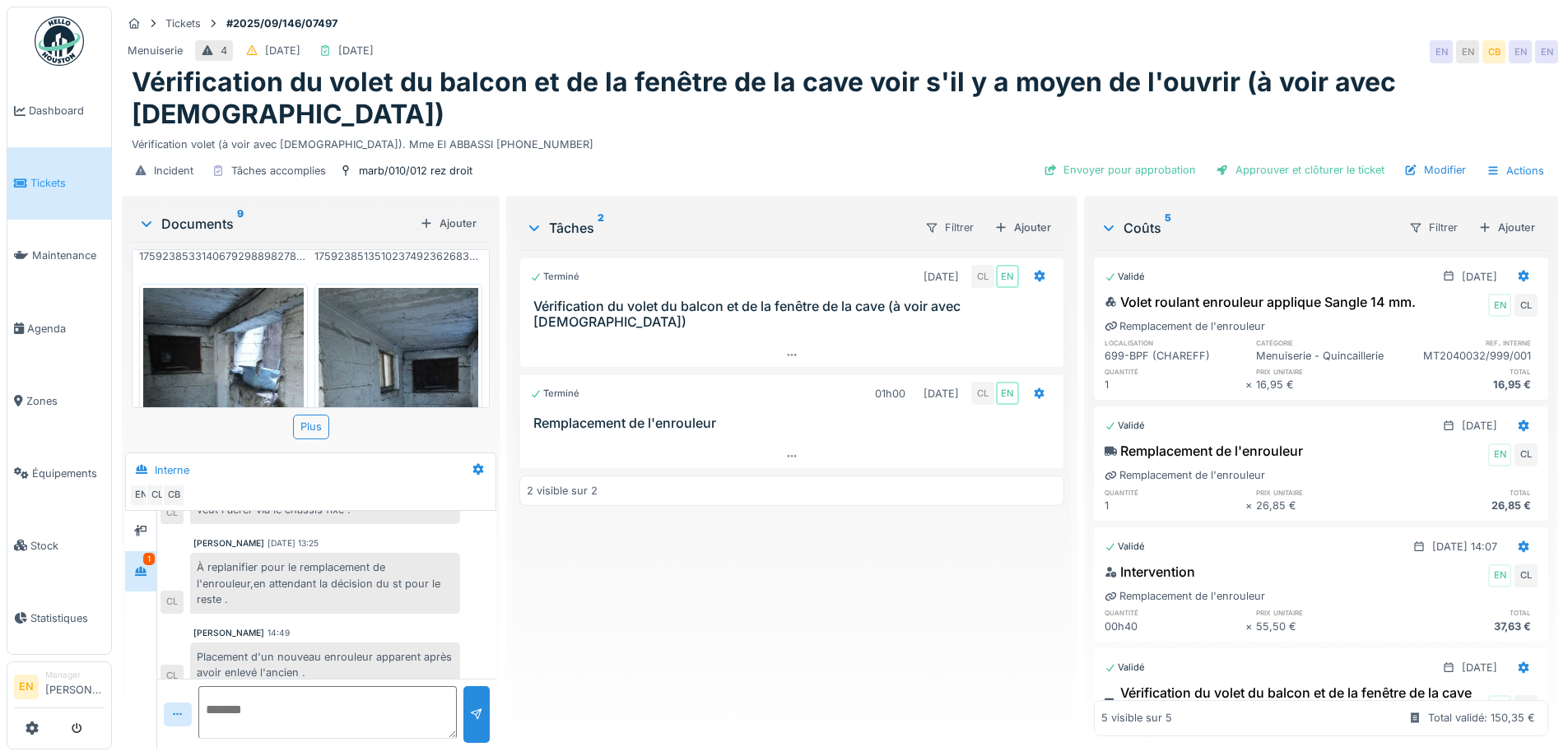
click at [225, 325] on img at bounding box center [224, 394] width 161 height 213
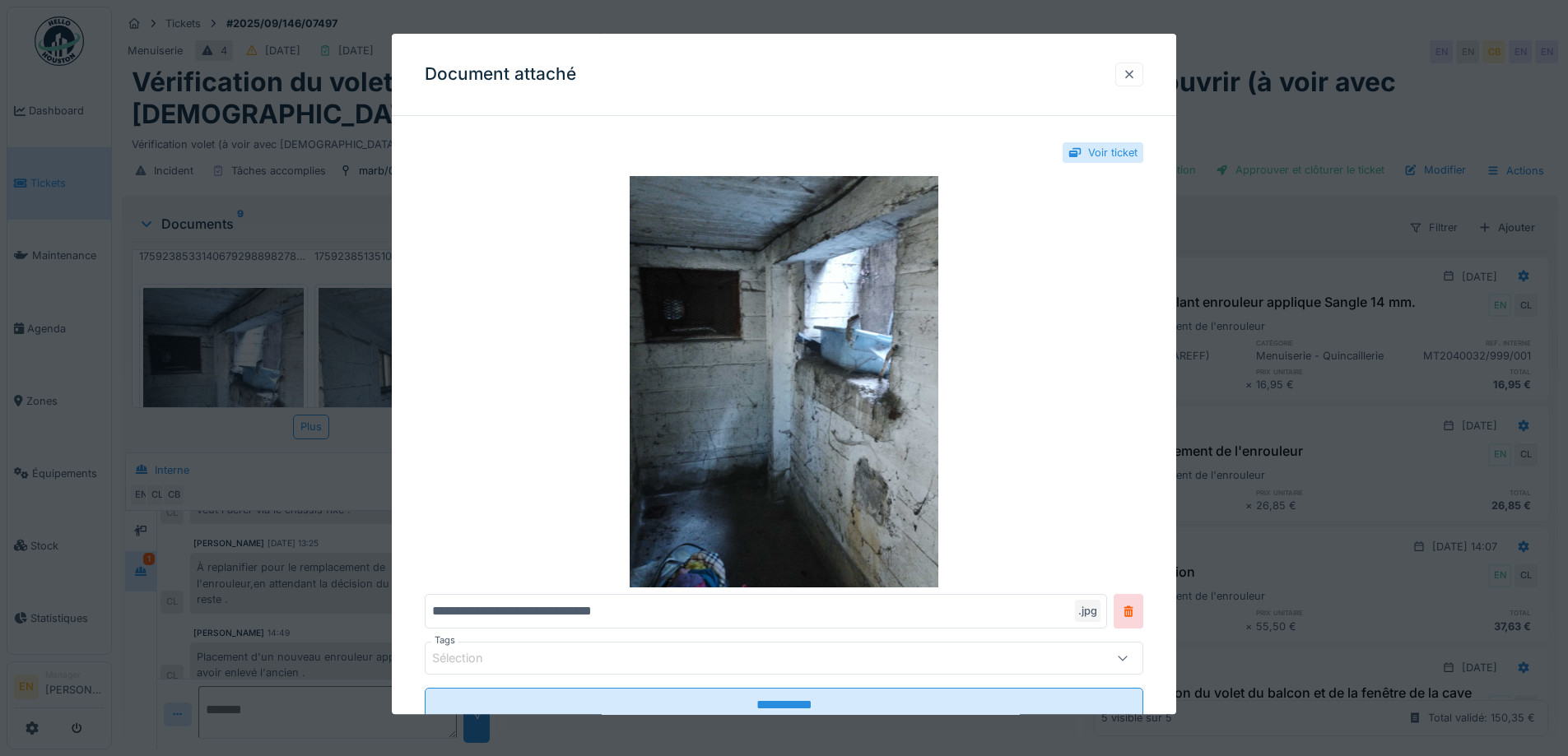
click at [1136, 75] on div at bounding box center [1130, 74] width 13 height 16
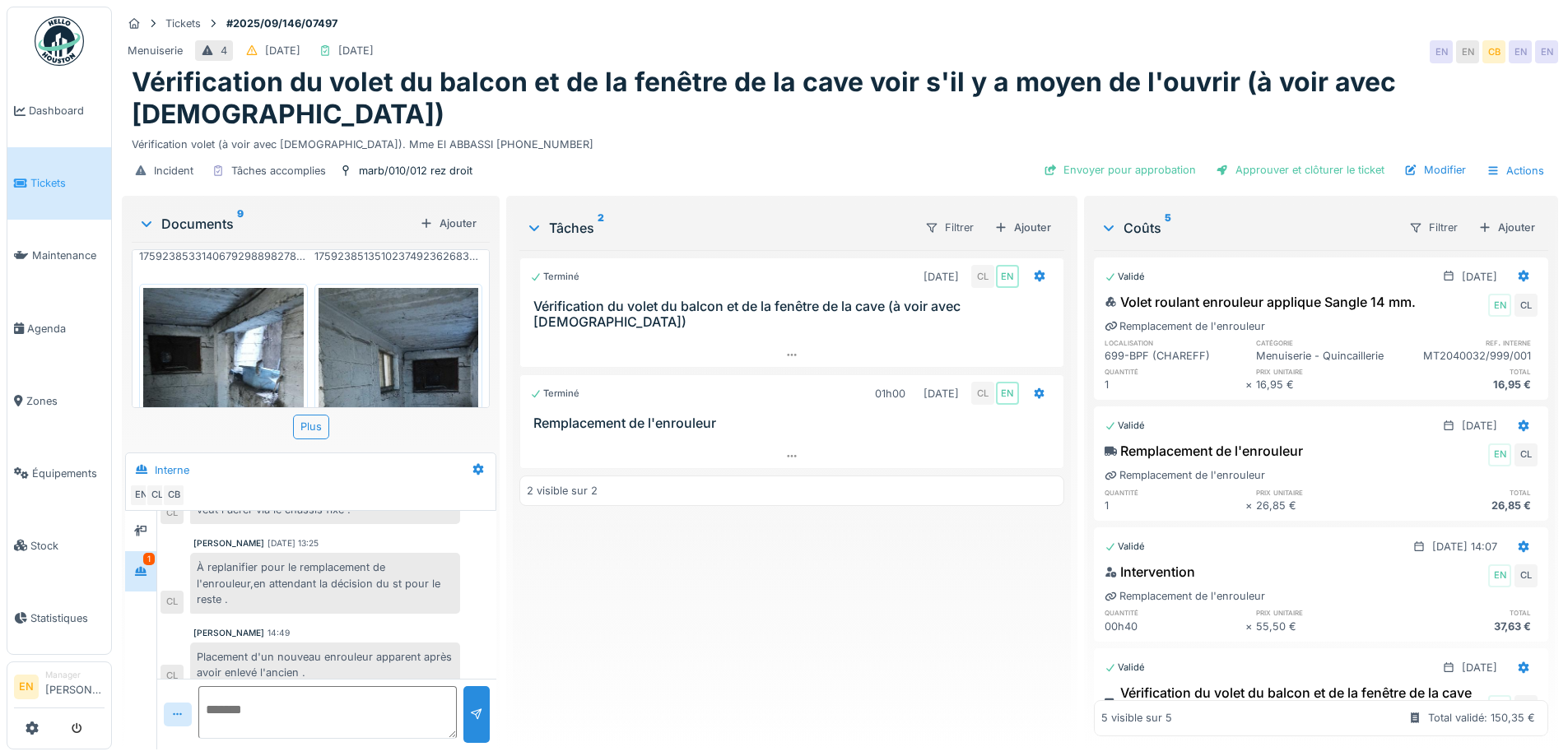
scroll to position [12, 0]
click at [727, 632] on div "Terminé 30/09/2025 CL EN Vérification du volet du balcon et de la fenêtre de la…" at bounding box center [791, 493] width 544 height 486
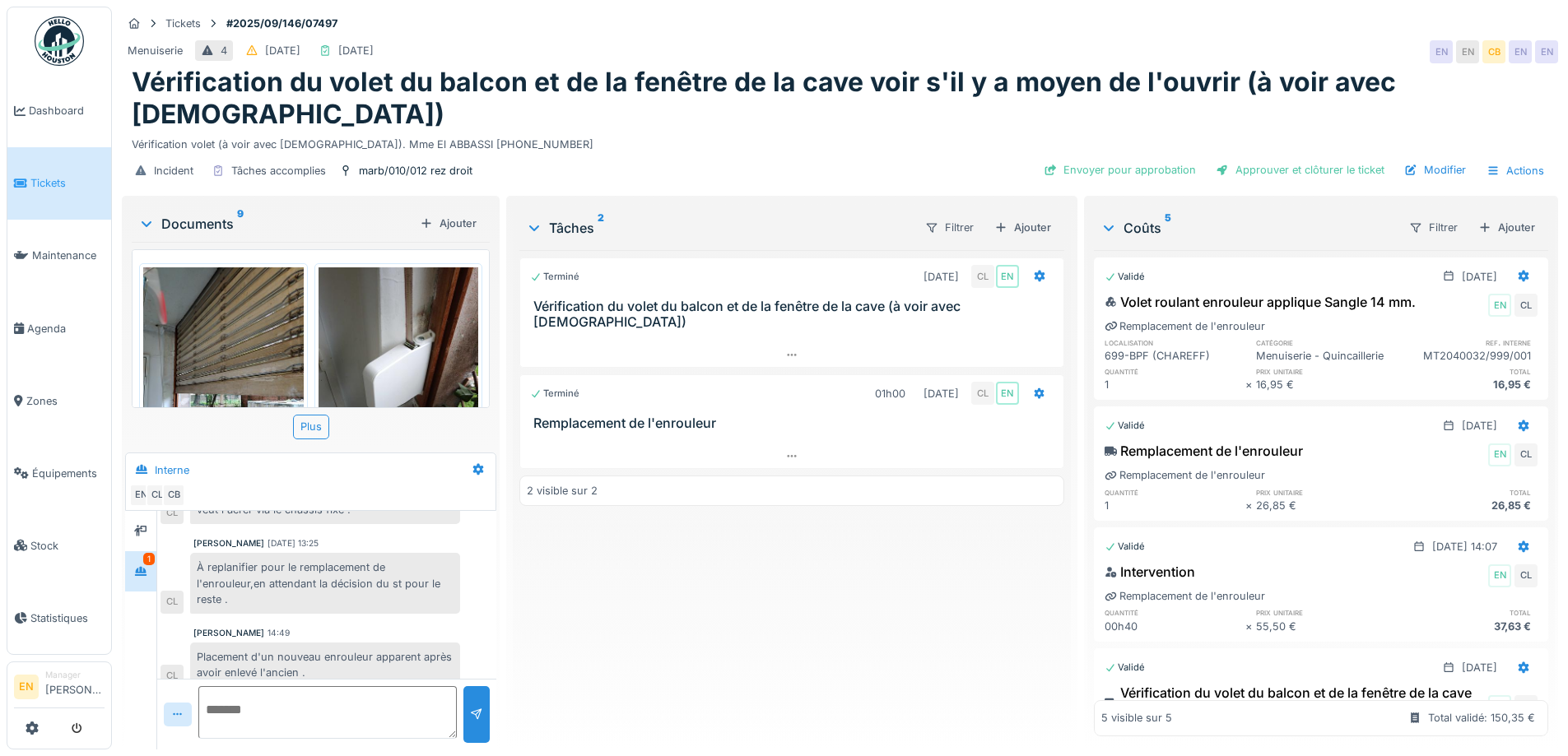
scroll to position [0, 0]
click at [771, 566] on div "Terminé 30/09/2025 CL EN Vérification du volet du balcon et de la fenêtre de la…" at bounding box center [791, 493] width 544 height 486
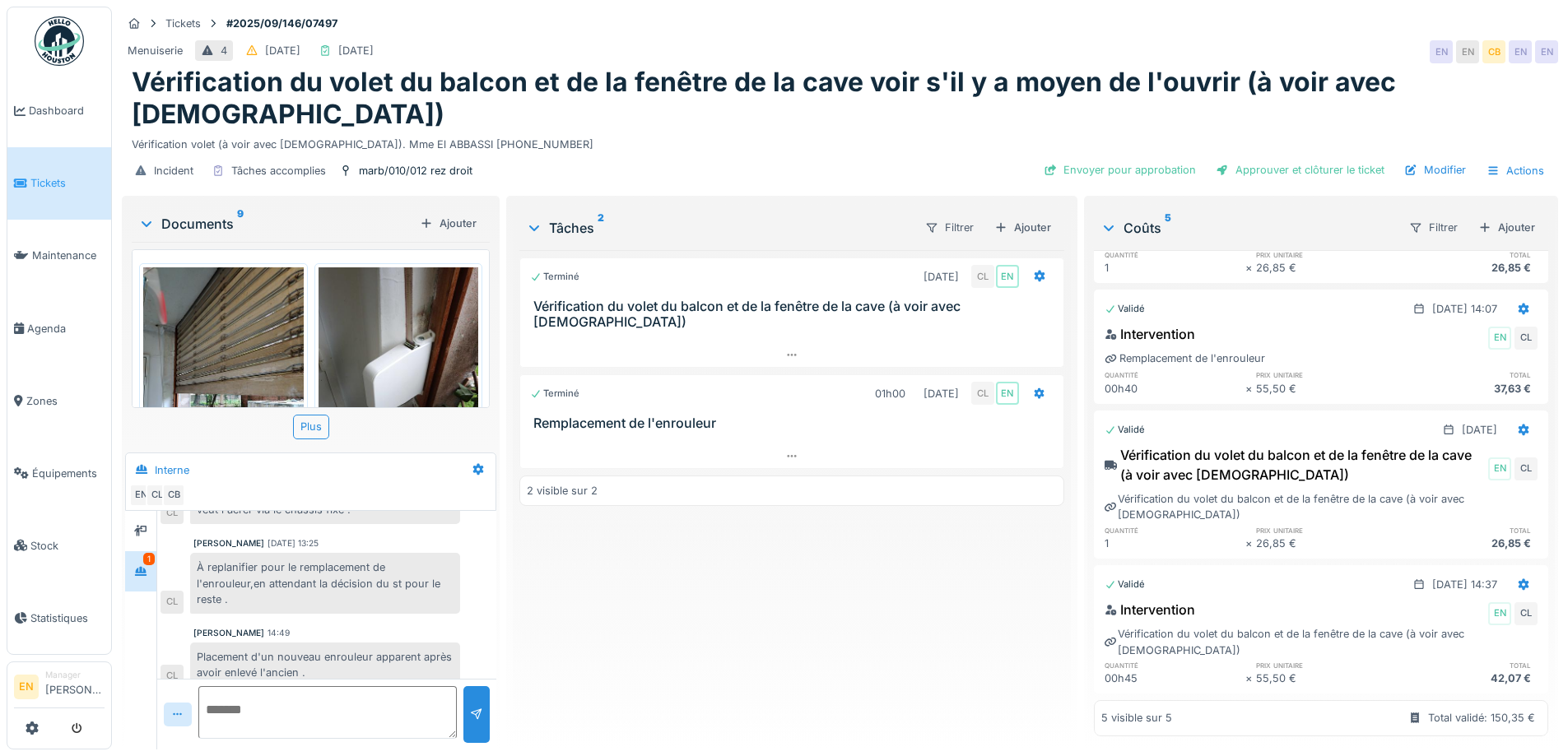
scroll to position [12, 0]
click at [594, 610] on div "Terminé 30/09/2025 CL EN Vérification du volet du balcon et de la fenêtre de la…" at bounding box center [791, 493] width 544 height 486
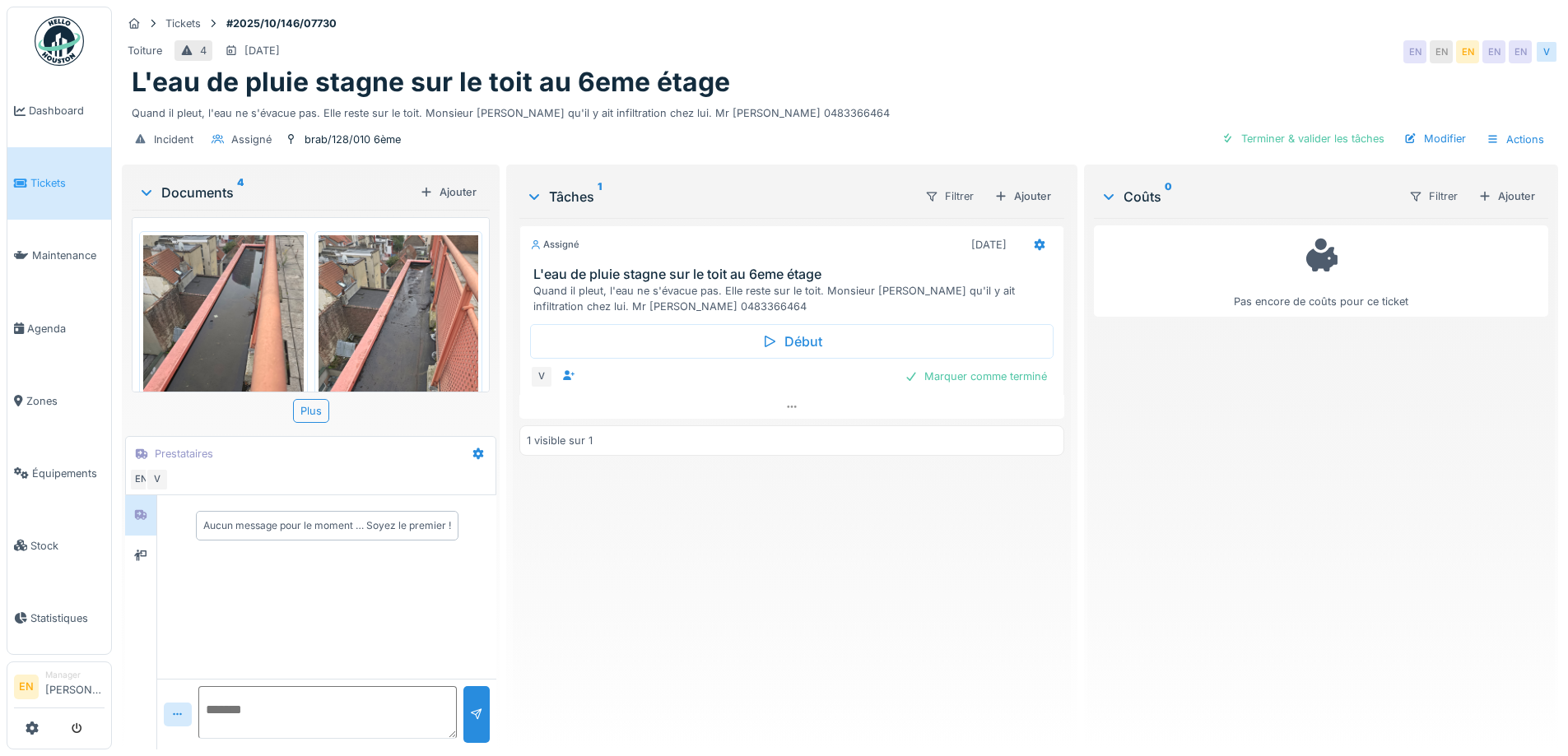
click at [269, 314] on img at bounding box center [224, 341] width 161 height 213
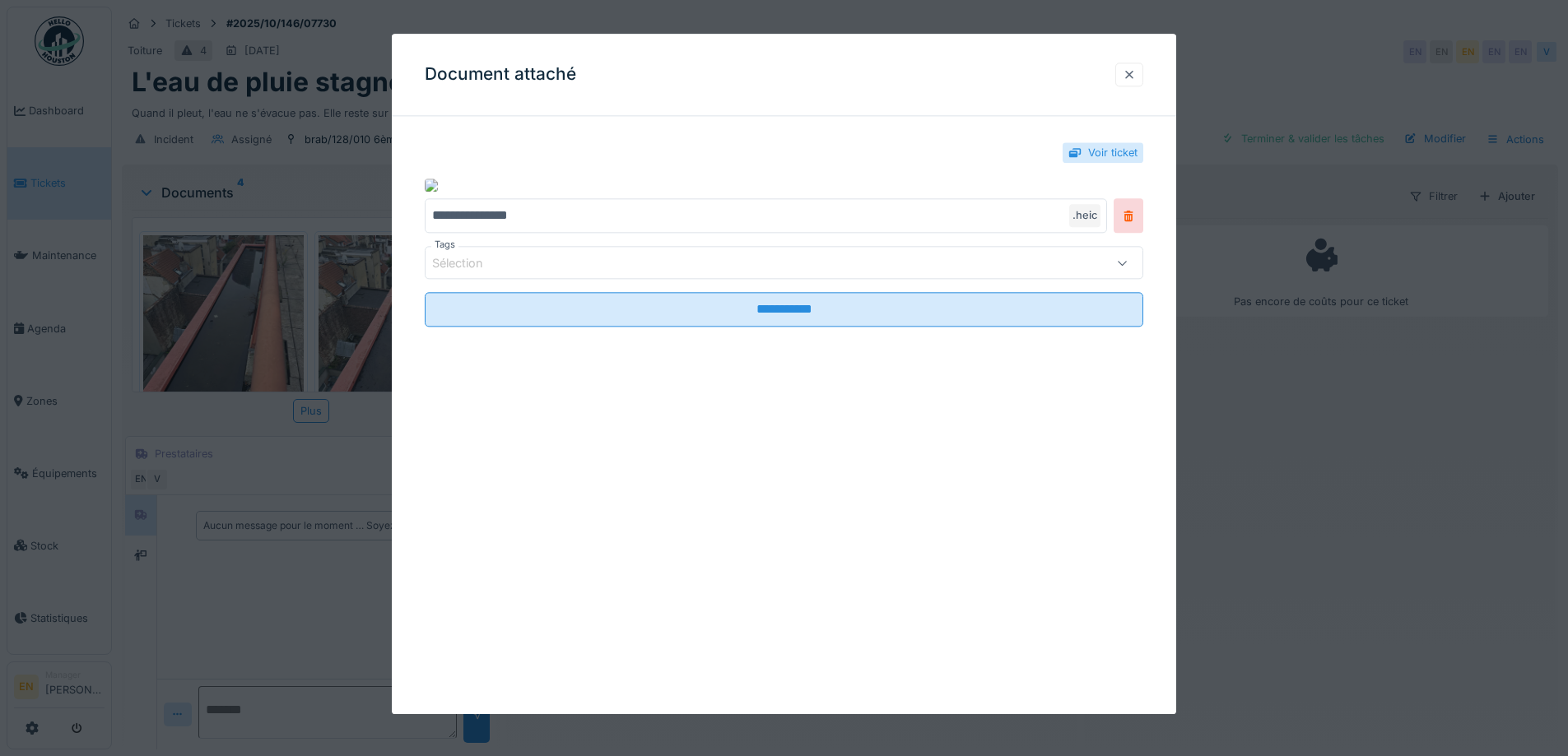
click at [1143, 70] on div at bounding box center [1130, 75] width 28 height 24
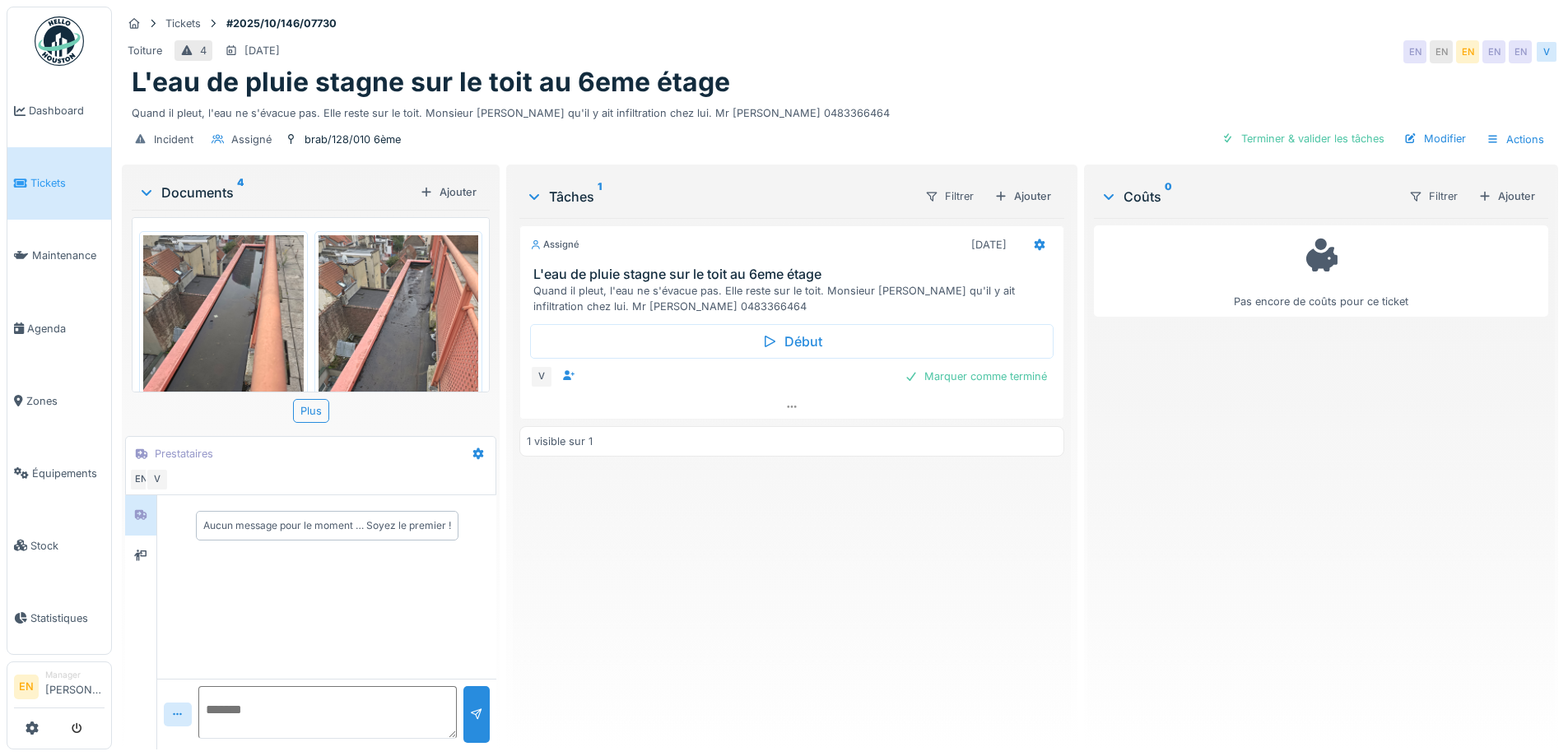
click at [258, 314] on img at bounding box center [224, 341] width 161 height 213
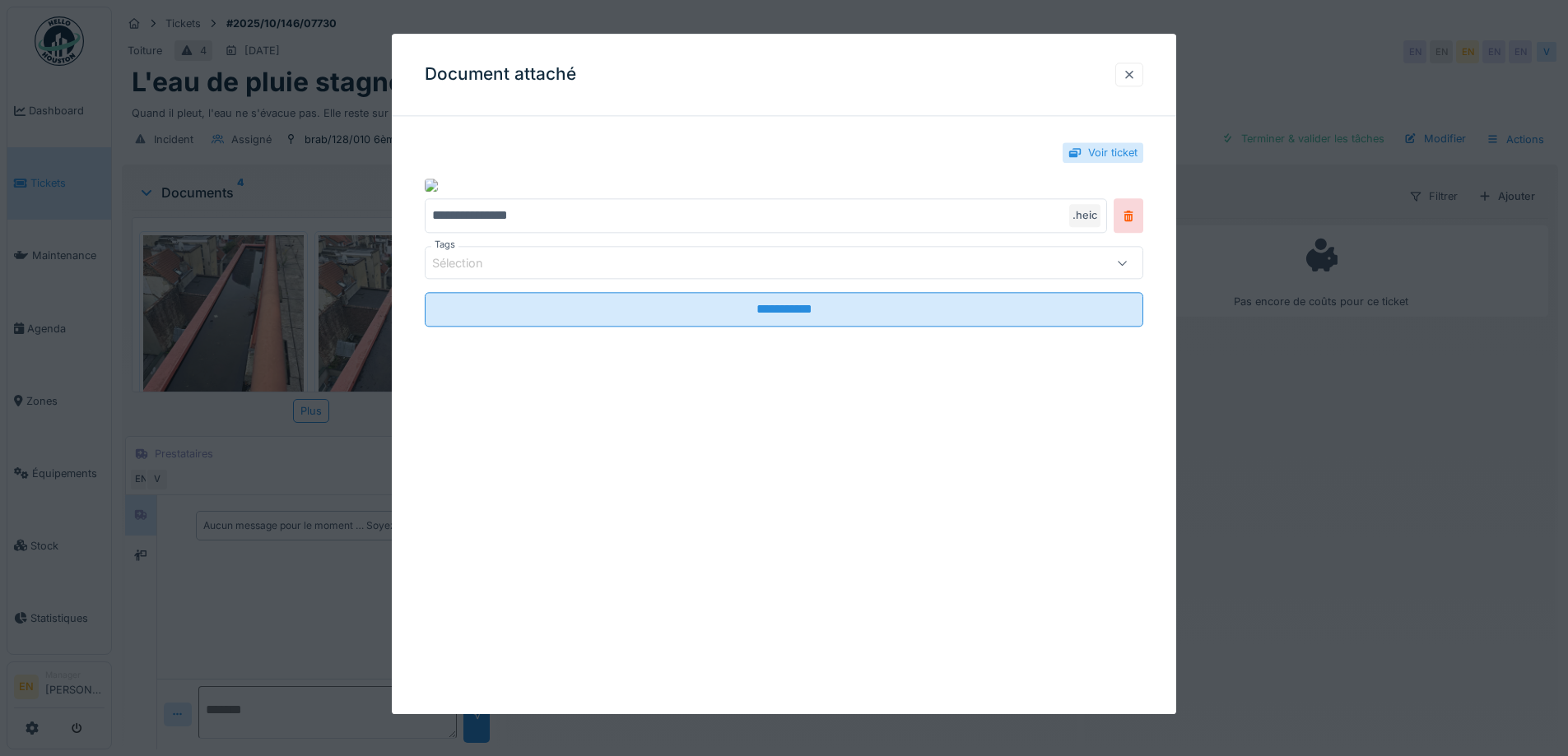
click at [1143, 75] on div at bounding box center [1130, 75] width 28 height 24
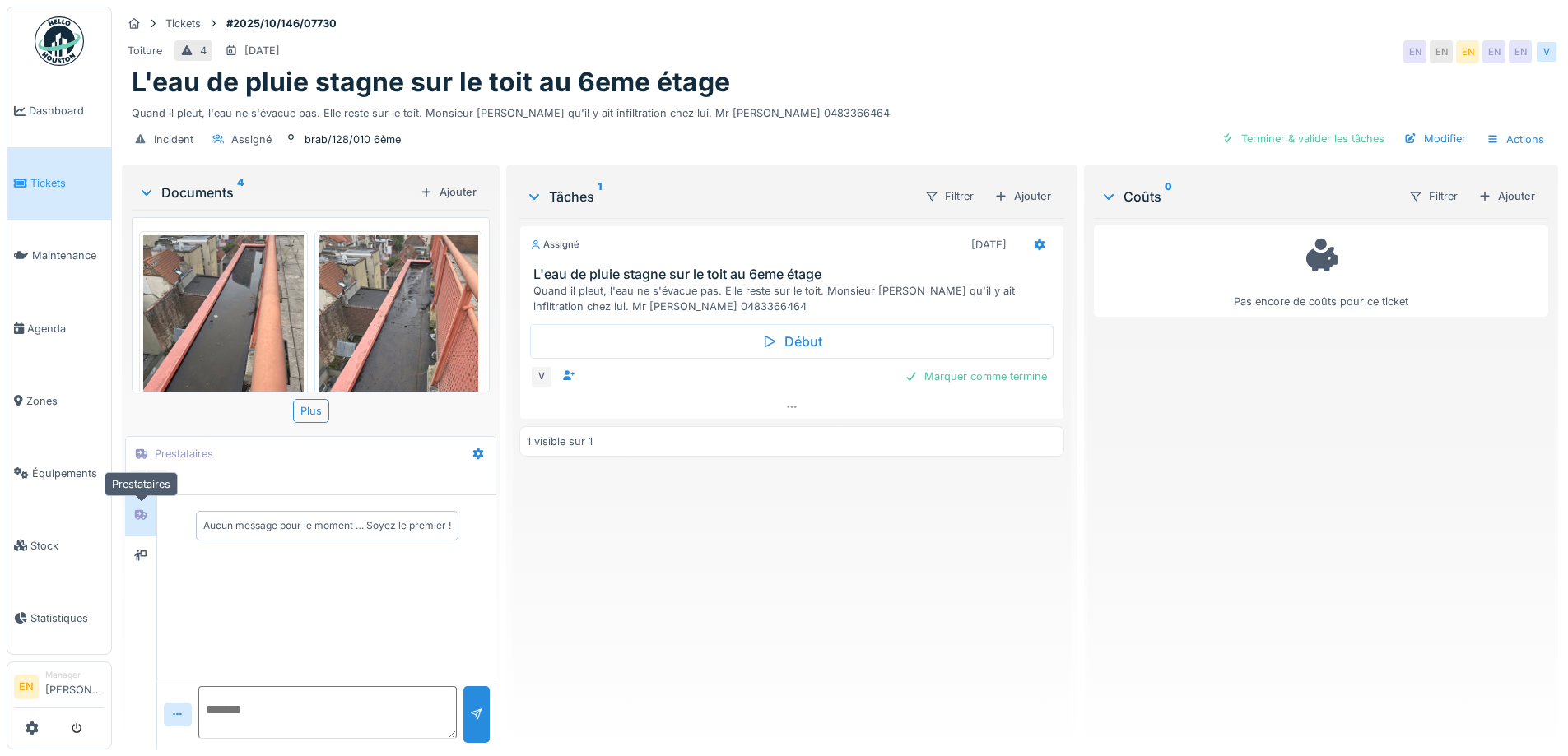
click at [147, 517] on icon at bounding box center [141, 515] width 12 height 10
click at [138, 571] on div at bounding box center [141, 556] width 31 height 41
click at [645, 552] on div "Assigné 10/10/2025 L'eau de pluie stagne sur le toit au 6eme étage Quand il ple…" at bounding box center [791, 477] width 544 height 518
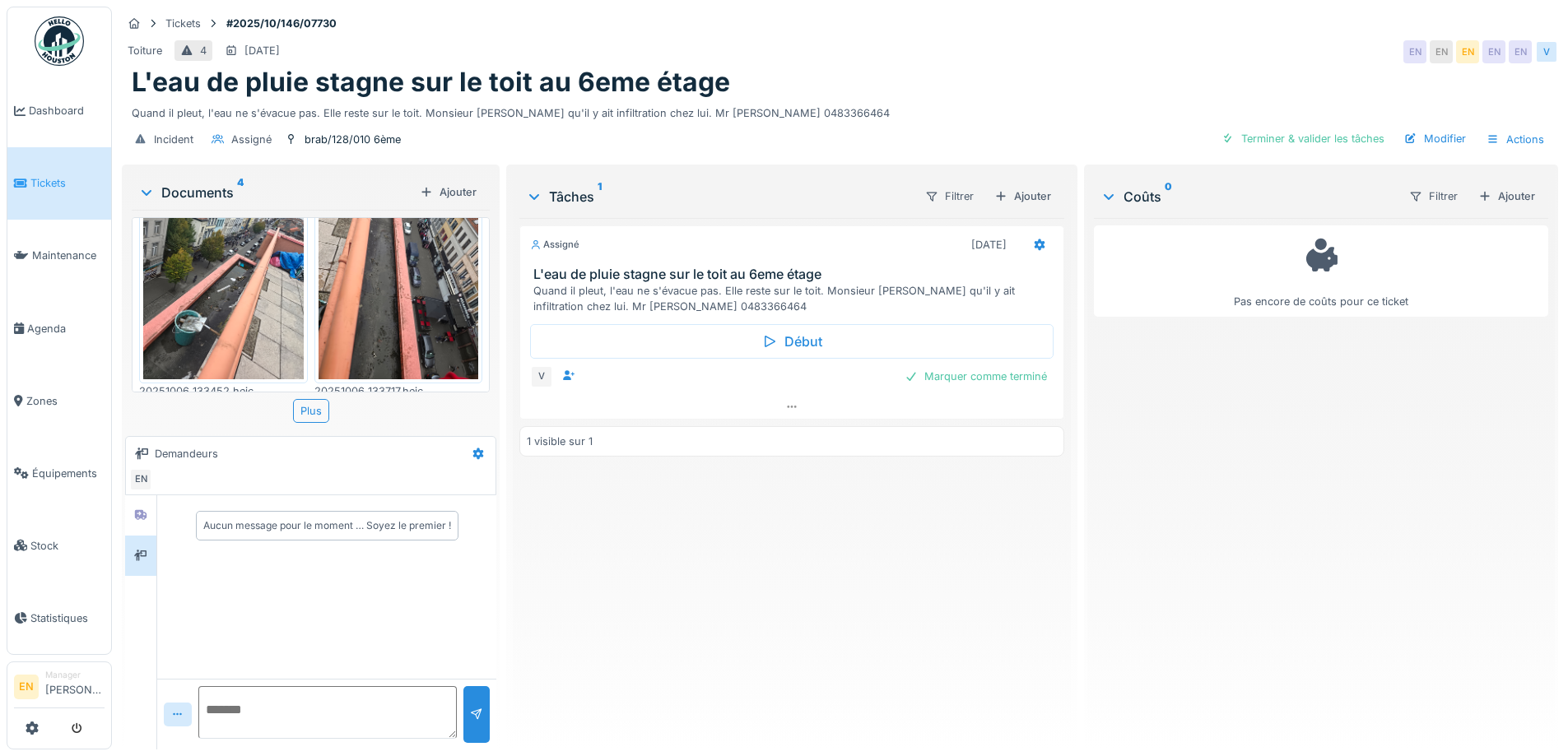
click at [240, 315] on img at bounding box center [224, 272] width 161 height 213
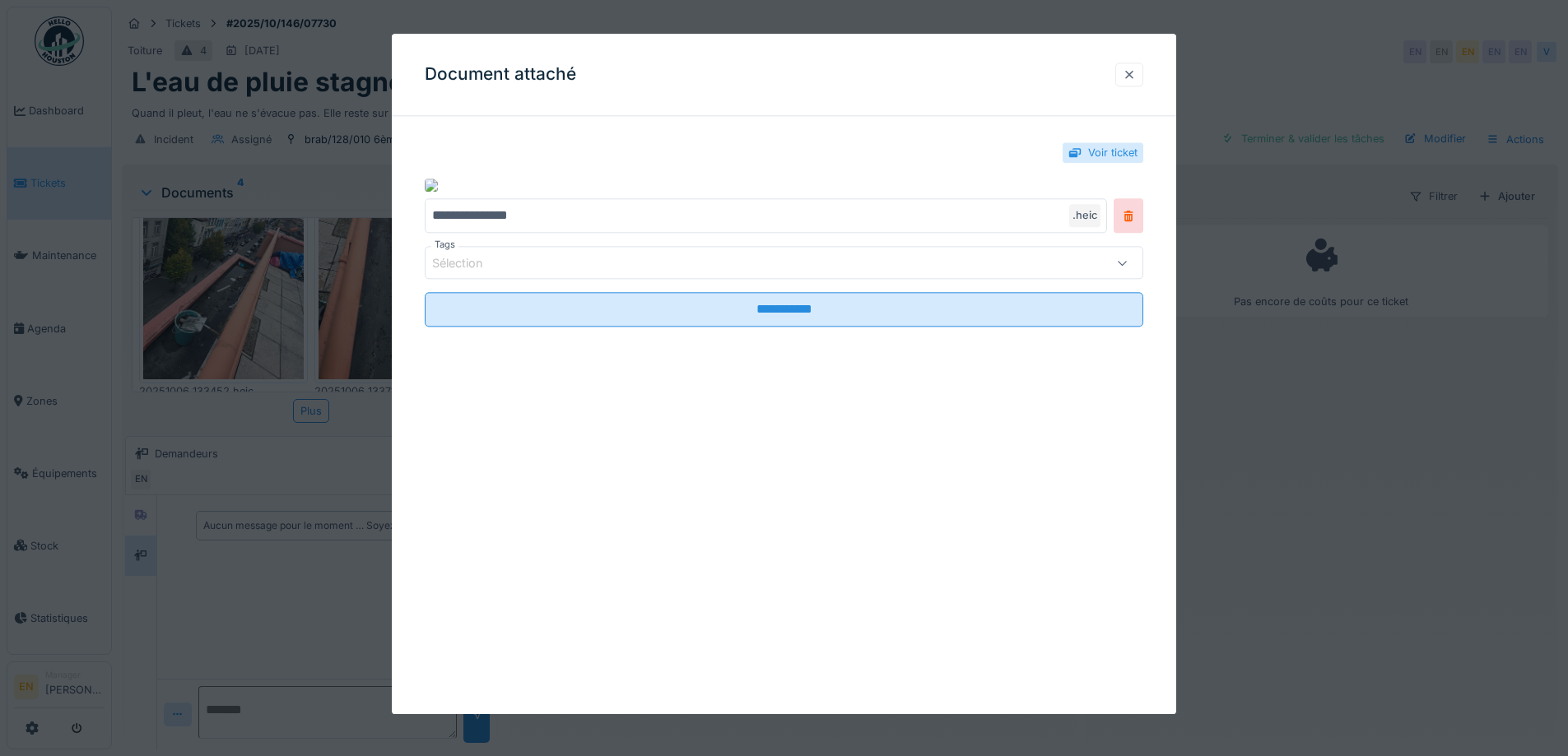
click at [1136, 76] on div at bounding box center [1130, 74] width 13 height 16
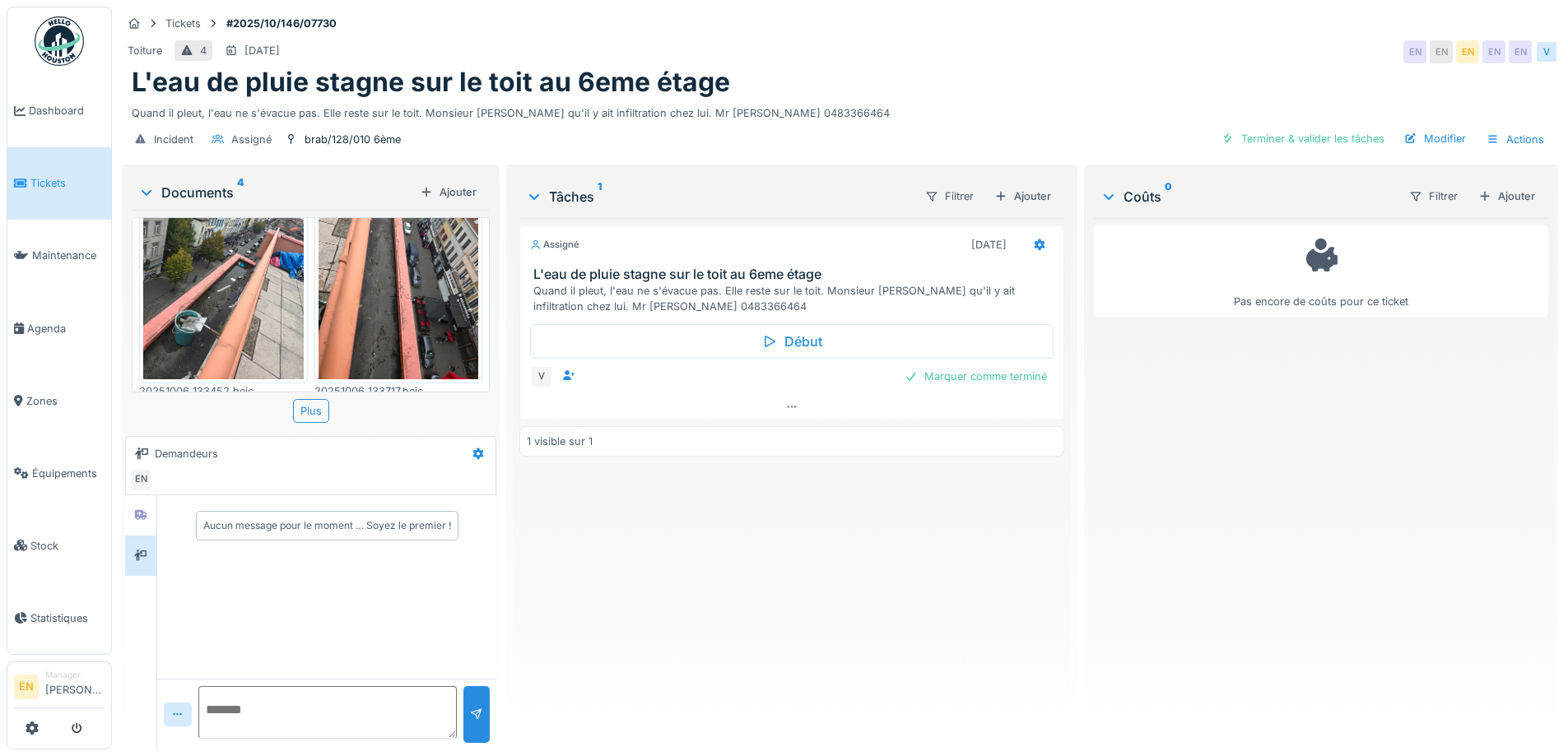
drag, startPoint x: 937, startPoint y: 603, endPoint x: 780, endPoint y: 545, distance: 167.4
click at [932, 594] on div "Assigné 10/10/2025 L'eau de pluie stagne sur le toit au 6eme étage Quand il ple…" at bounding box center [791, 477] width 544 height 518
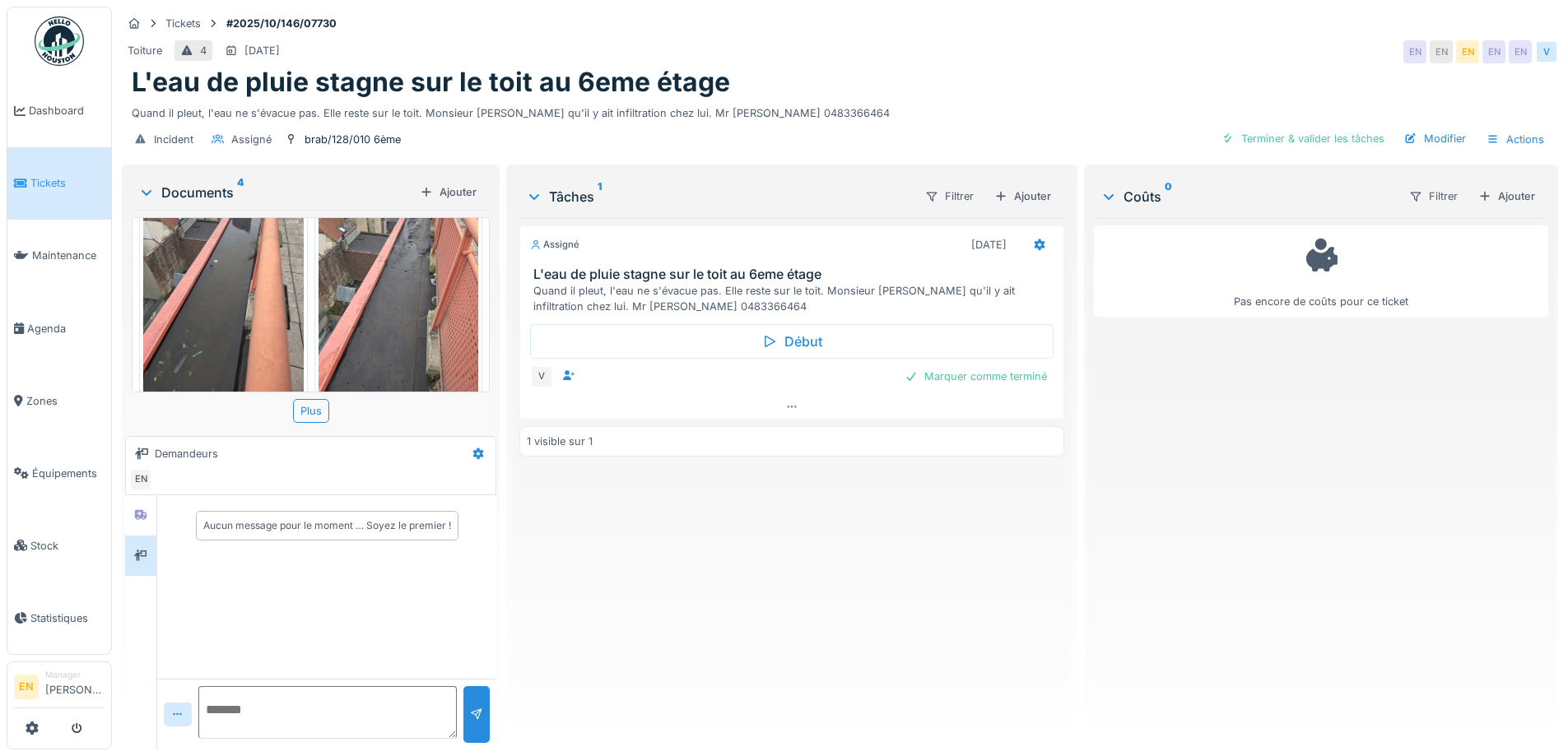
scroll to position [0, 0]
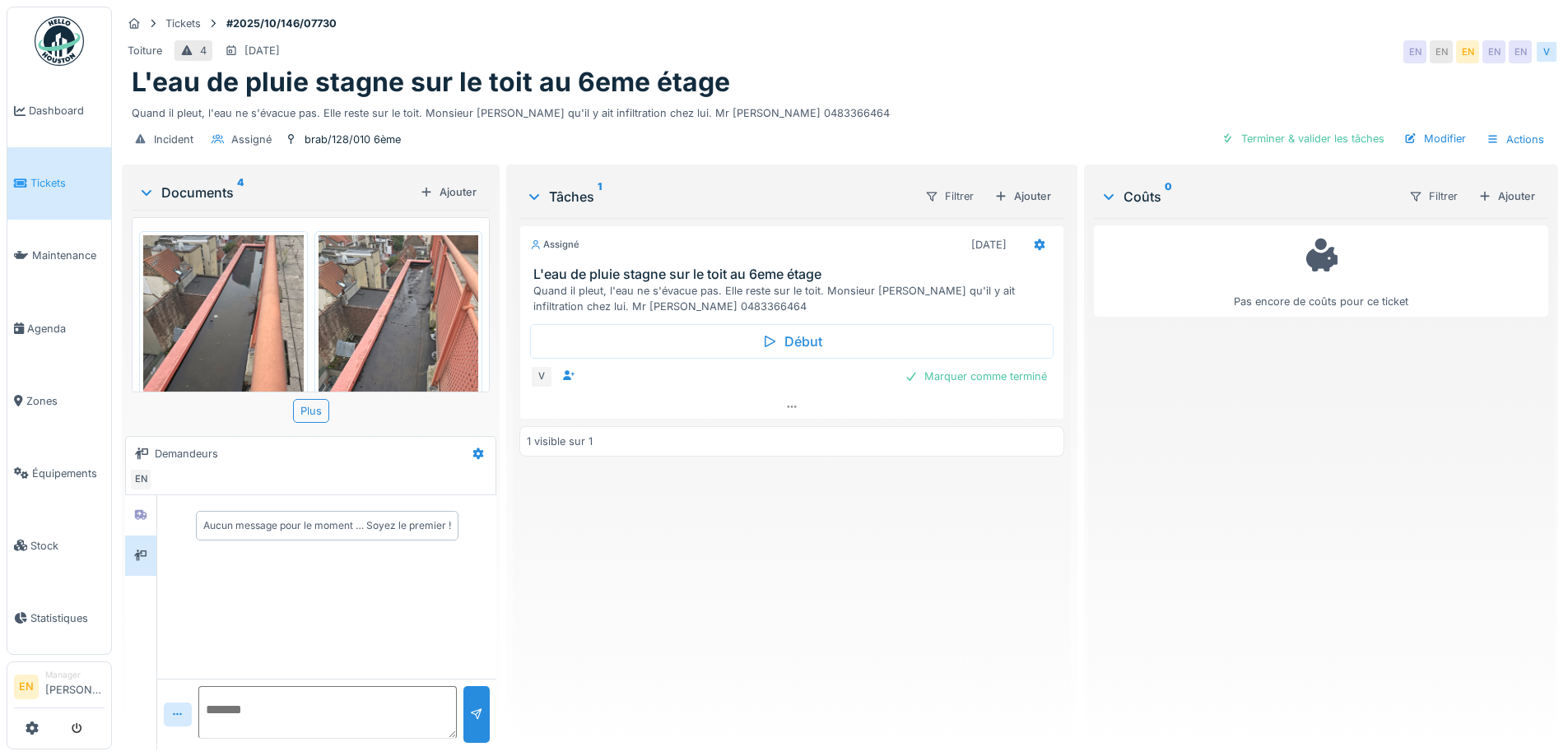
drag, startPoint x: 1094, startPoint y: 79, endPoint x: 1203, endPoint y: 2, distance: 133.5
click at [1104, 72] on div "L'eau de pluie stagne sur le toit au 6eme étage" at bounding box center [840, 82] width 1416 height 31
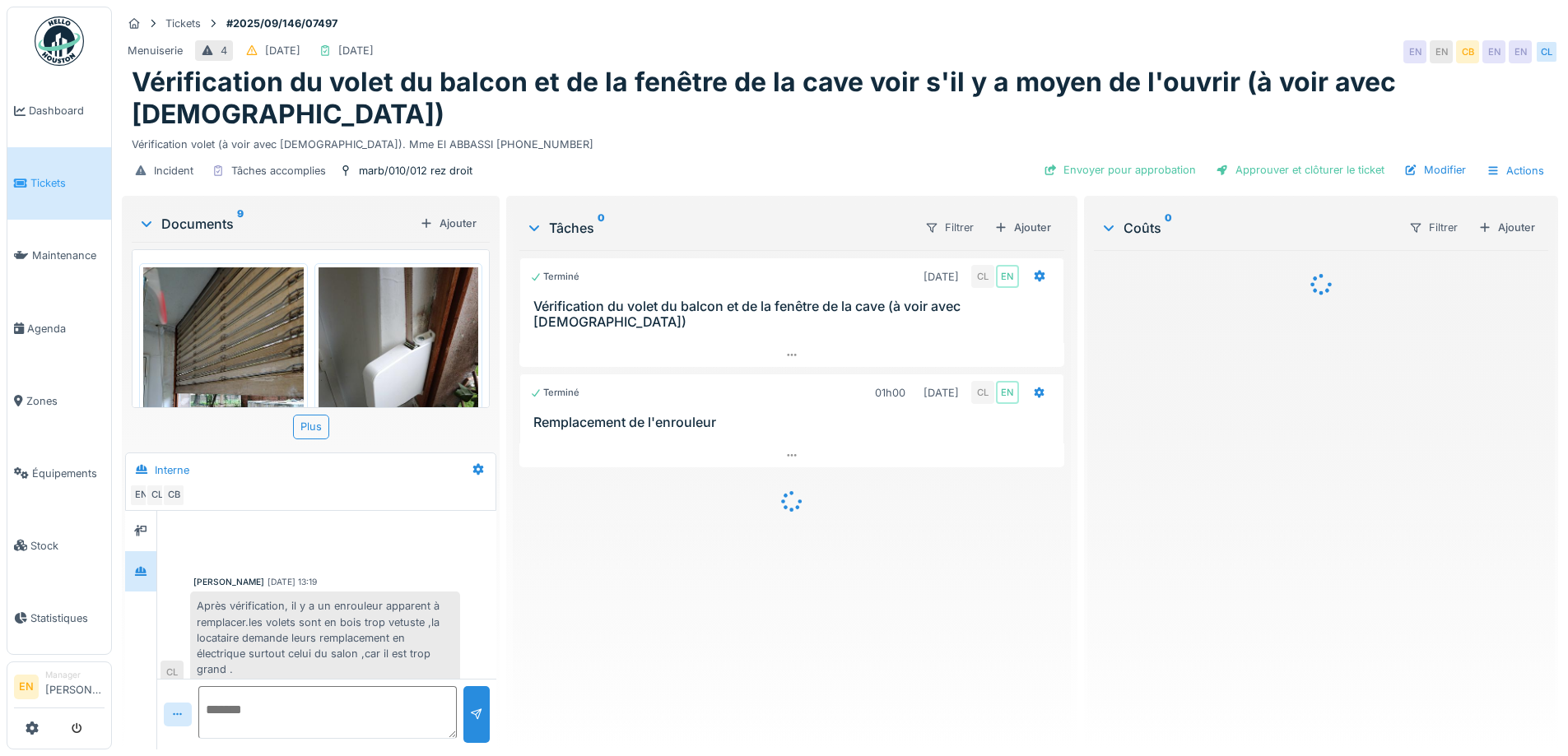
scroll to position [234, 0]
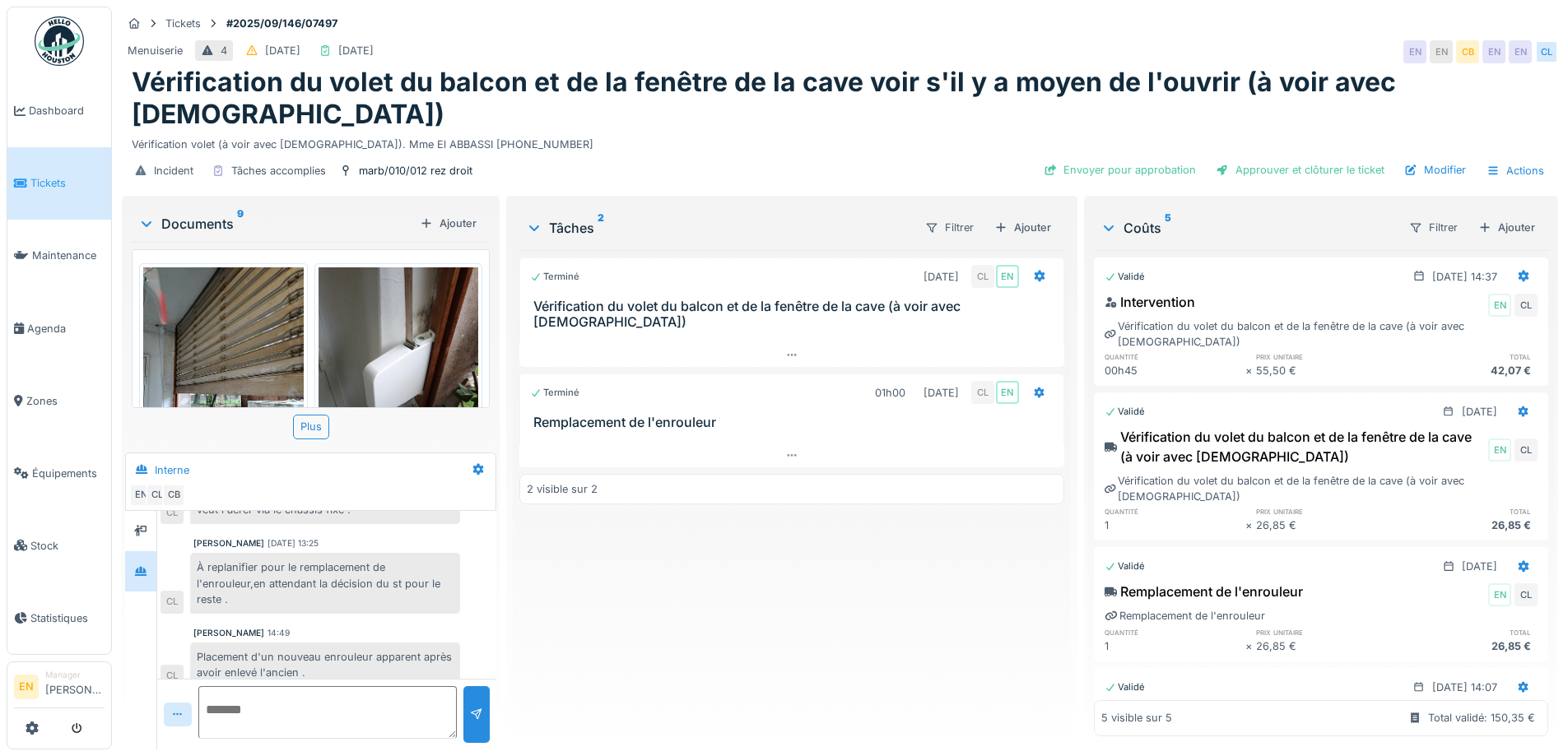
click at [1038, 641] on div "Terminé [DATE] CL EN Vérification du volet du balcon et de la fenêtre de la cav…" at bounding box center [791, 493] width 544 height 486
click at [716, 676] on div "Terminé [DATE] CL EN Vérification du volet du balcon et de la fenêtre de la cav…" at bounding box center [791, 493] width 544 height 486
click at [750, 563] on div "Terminé [DATE] CL EN Vérification du volet du balcon et de la fenêtre de la cav…" at bounding box center [791, 493] width 544 height 486
click at [694, 625] on div "Terminé [DATE] CL EN Vérification du volet du balcon et de la fenêtre de la cav…" at bounding box center [791, 493] width 544 height 486
click at [661, 566] on div "Terminé [DATE] CL EN Vérification du volet du balcon et de la fenêtre de la cav…" at bounding box center [791, 493] width 544 height 486
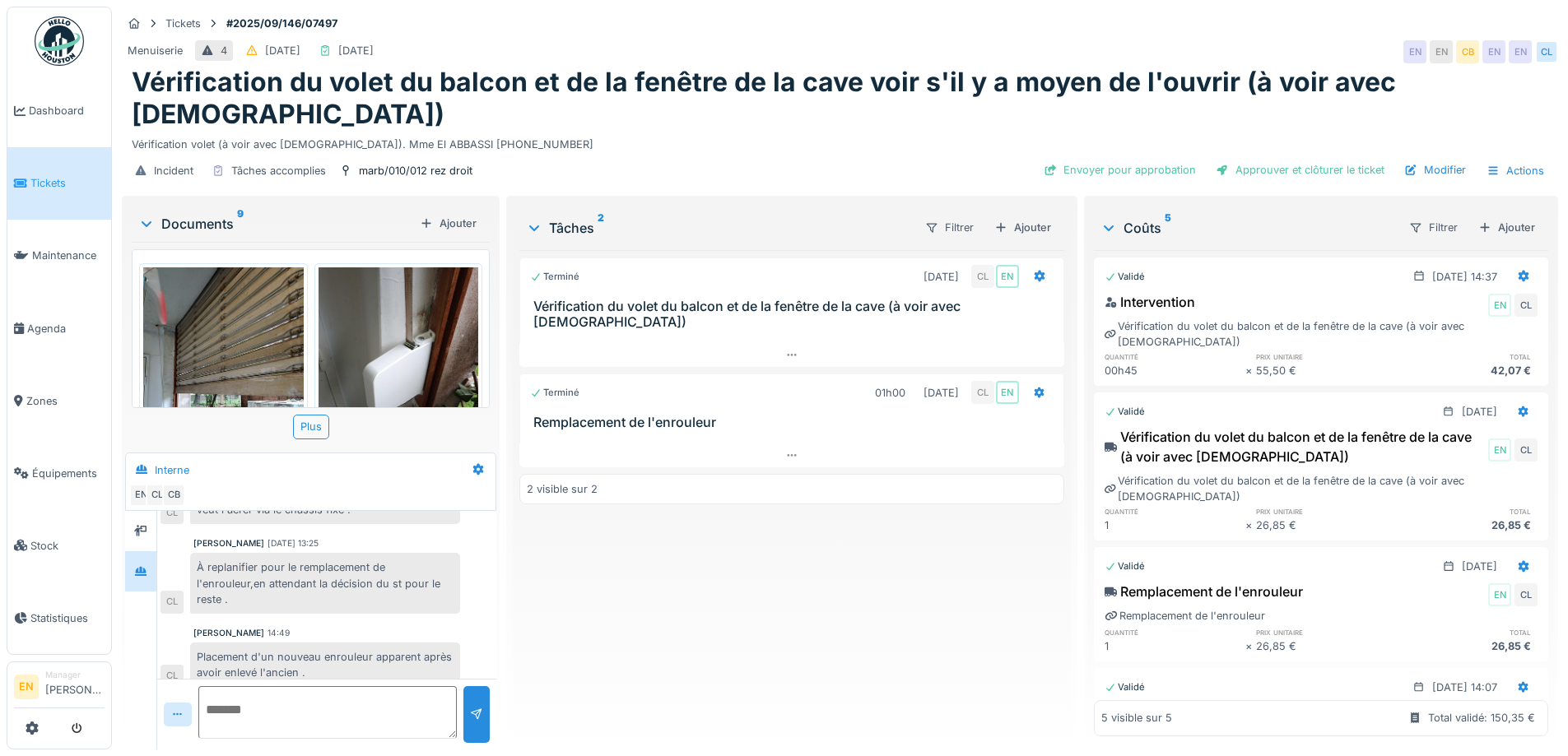
click at [603, 669] on div "Terminé [DATE] CL EN Vérification du volet du balcon et de la fenêtre de la cav…" at bounding box center [791, 493] width 544 height 486
click at [1123, 21] on div "Tickets #2025/09/146/07497" at bounding box center [840, 23] width 1436 height 21
click at [685, 634] on div "Terminé [DATE] CL EN Vérification du volet du balcon et de la fenêtre de la cav…" at bounding box center [791, 493] width 544 height 486
click at [689, 619] on div "Terminé [DATE] CL EN Vérification du volet du balcon et de la fenêtre de la cav…" at bounding box center [791, 493] width 544 height 486
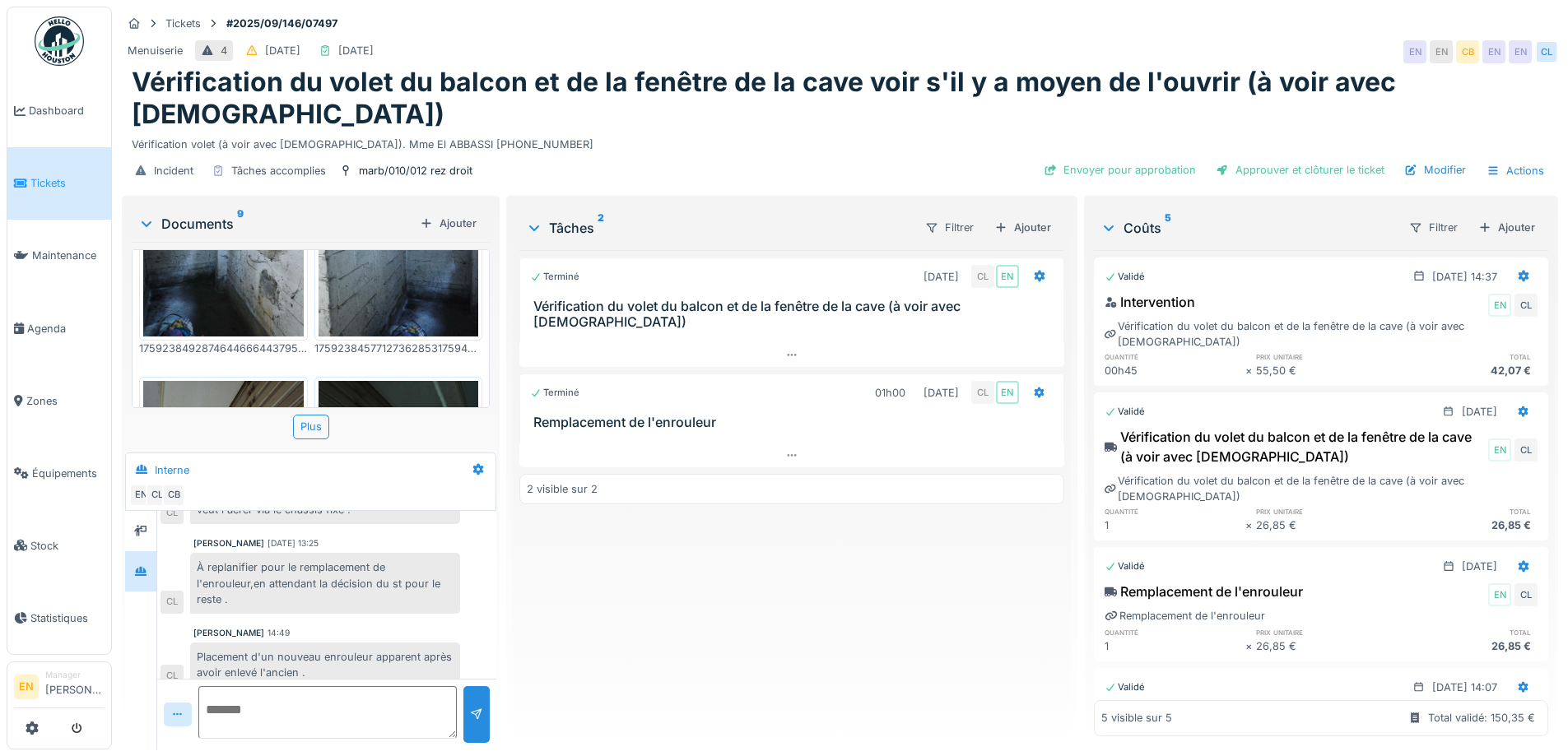
scroll to position [576, 0]
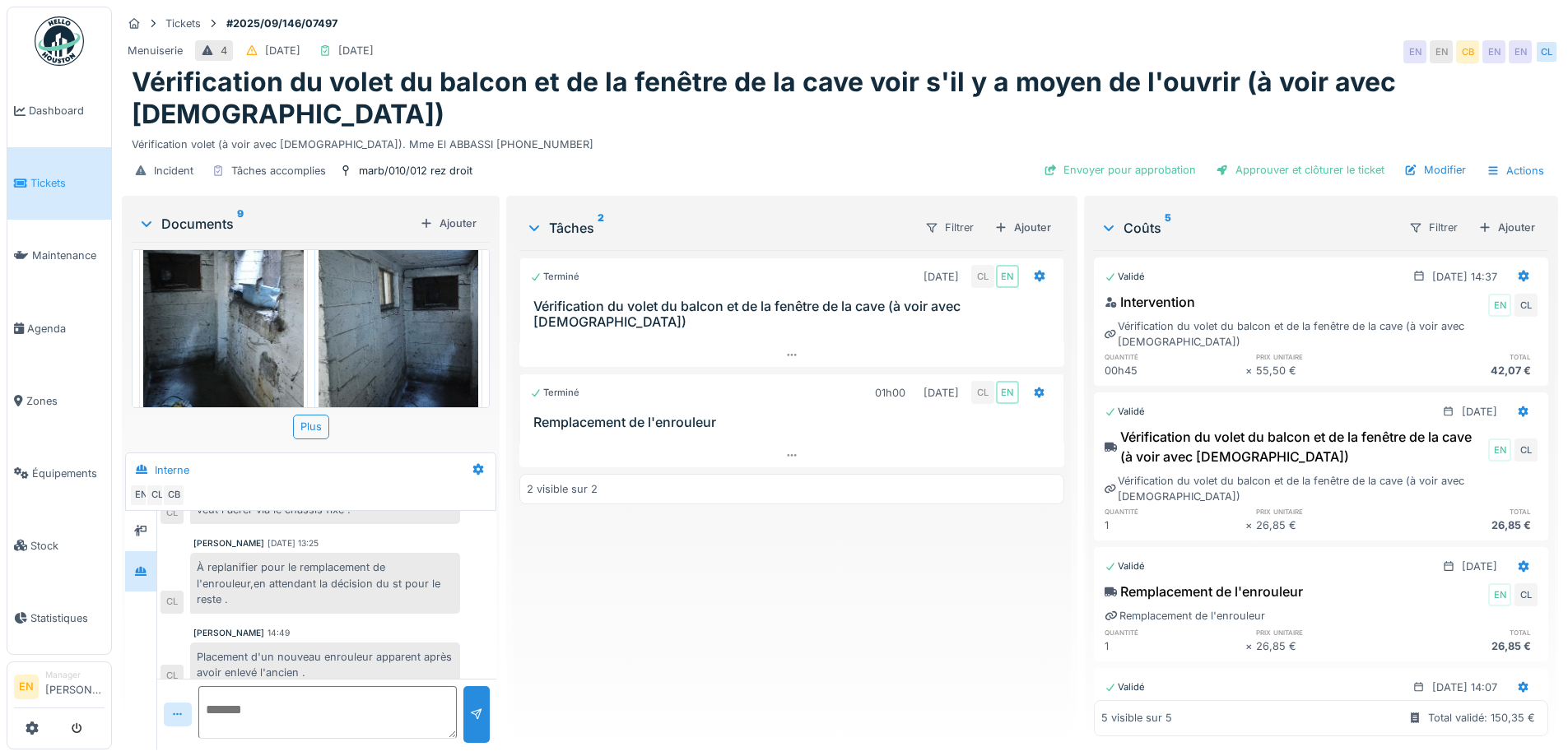
click at [419, 325] on img at bounding box center [399, 311] width 161 height 213
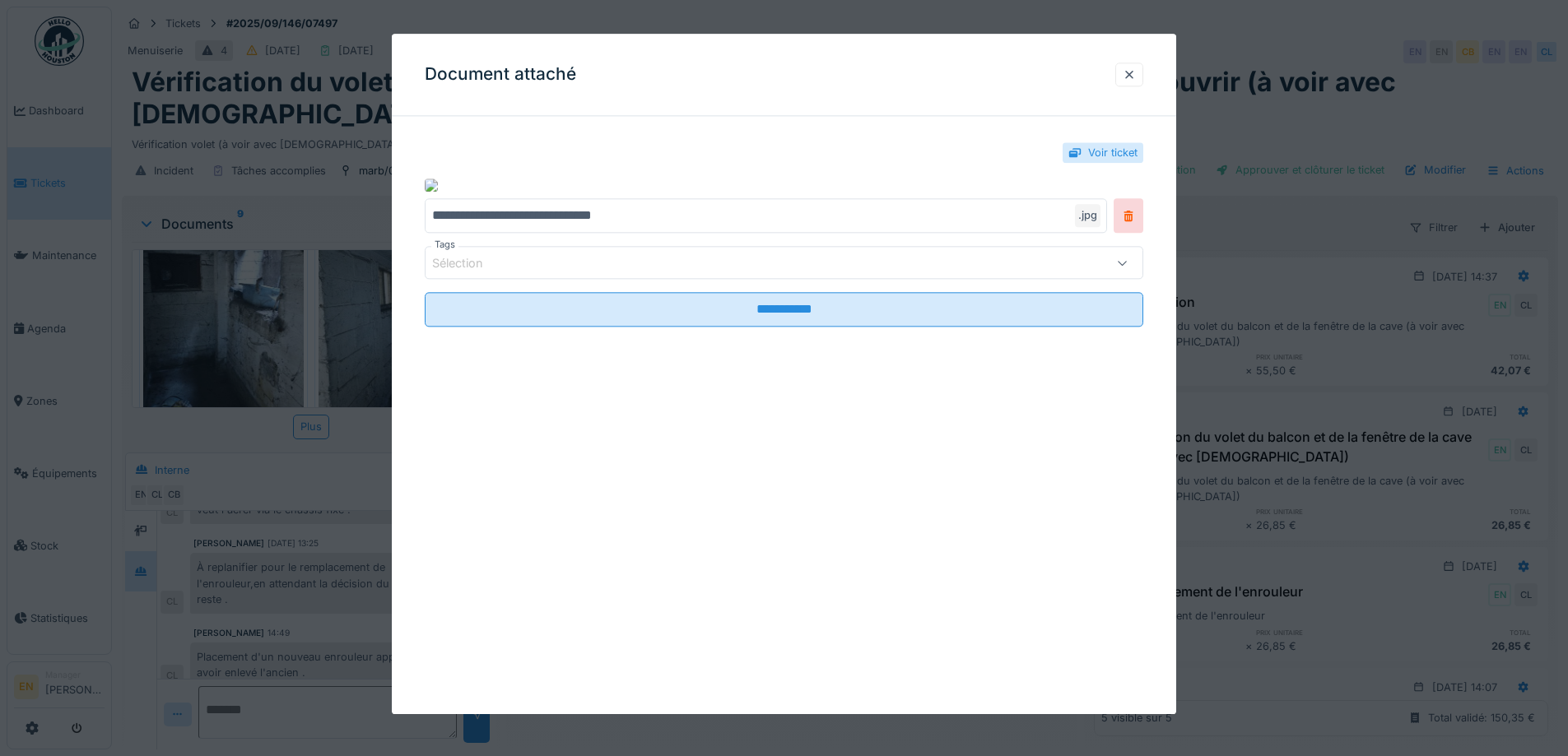
drag, startPoint x: 1134, startPoint y: 70, endPoint x: 878, endPoint y: 10, distance: 262.9
click at [1102, 65] on div "Document attaché" at bounding box center [784, 75] width 784 height 82
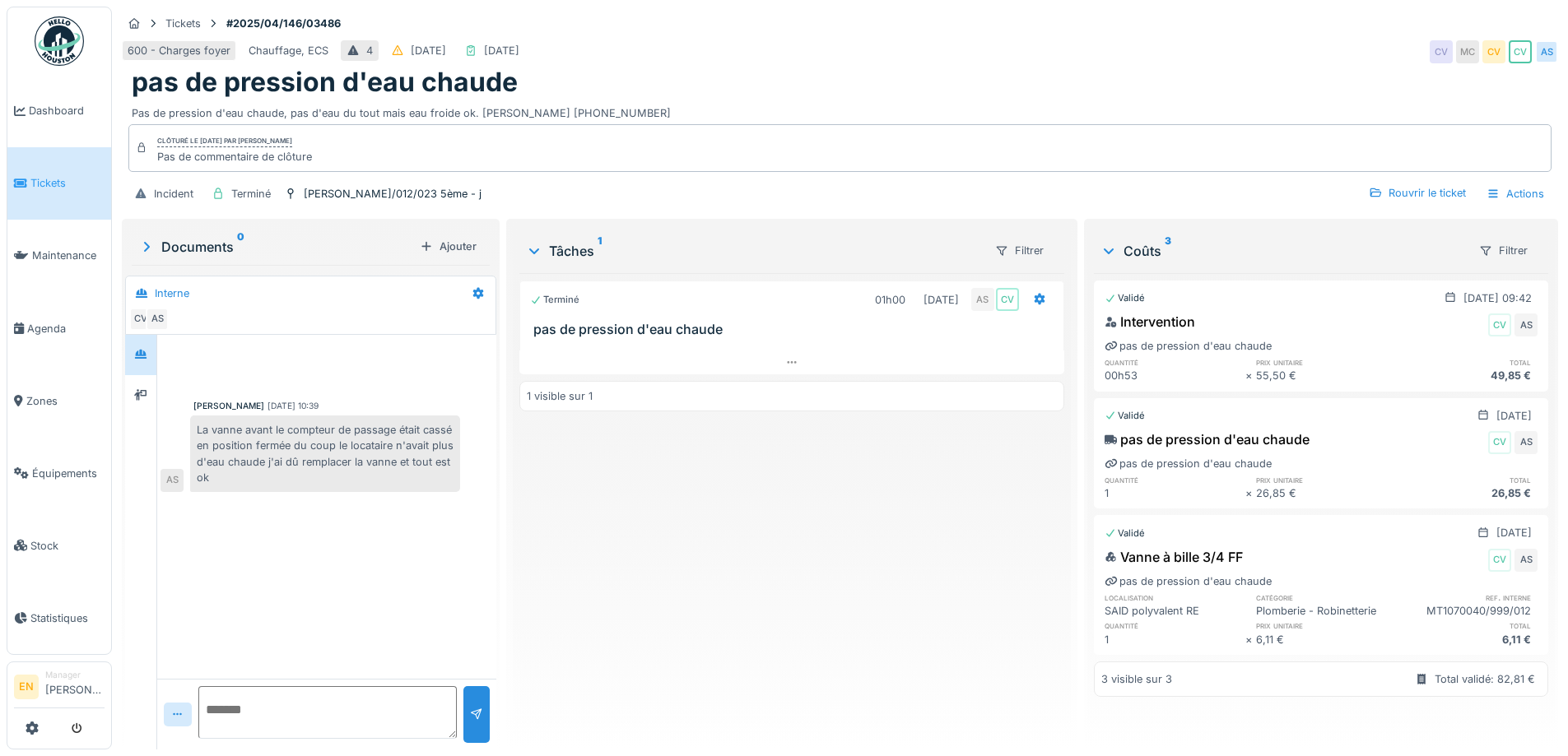
click at [985, 25] on div "Tickets #2025/04/146/03486" at bounding box center [840, 23] width 1436 height 21
click at [731, 87] on div "pas de pression d'eau chaude" at bounding box center [840, 82] width 1416 height 31
click at [742, 542] on div "Terminé 01h00 [DATE] AS CV pas de pression d'eau chaude 1 visible sur 1" at bounding box center [791, 504] width 544 height 463
click at [1015, 21] on div "Tickets #2025/04/146/03486" at bounding box center [840, 23] width 1436 height 21
click at [347, 191] on div "[PERSON_NAME]/012/023 5ème - j" at bounding box center [393, 194] width 178 height 16
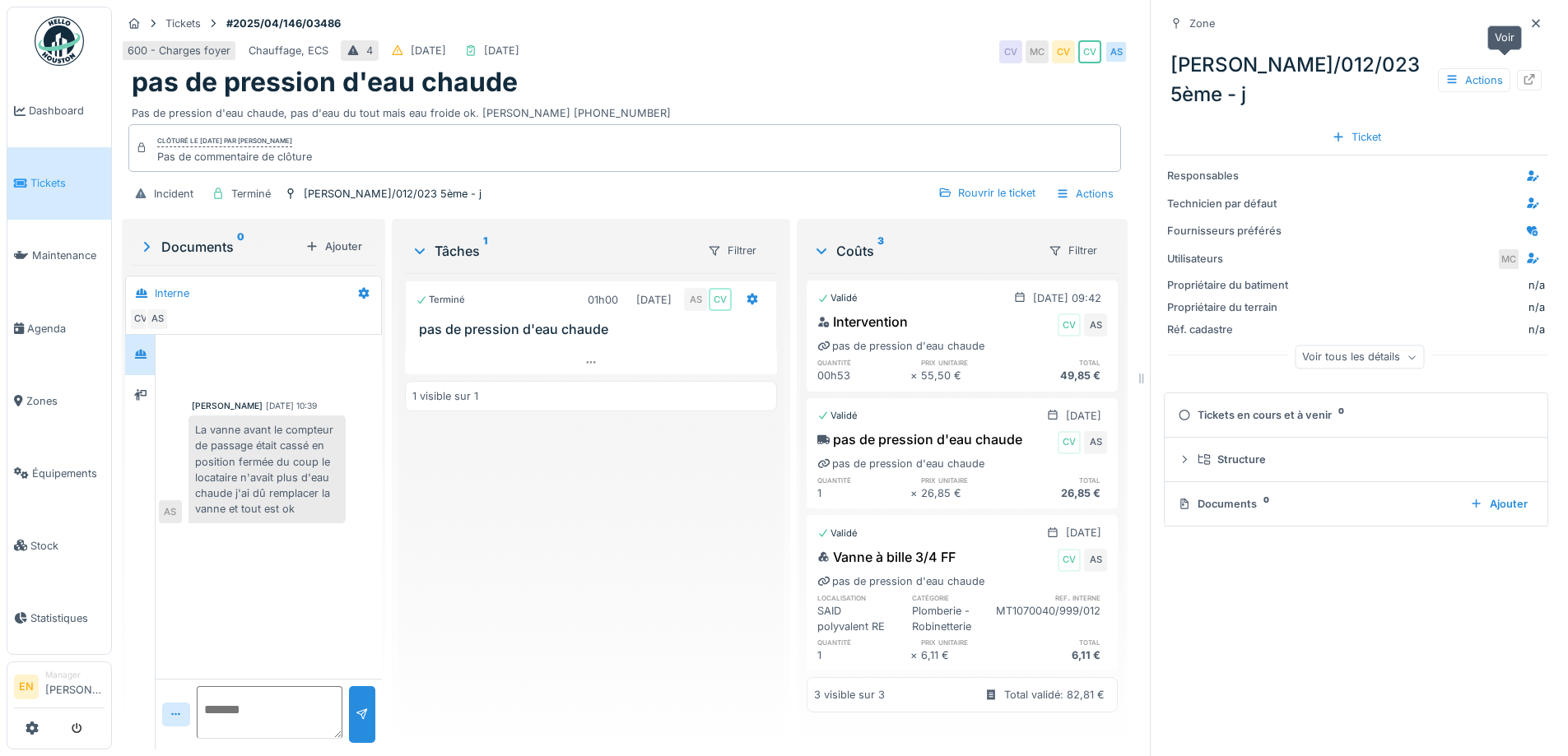
click at [1522, 72] on div at bounding box center [1529, 79] width 13 height 16
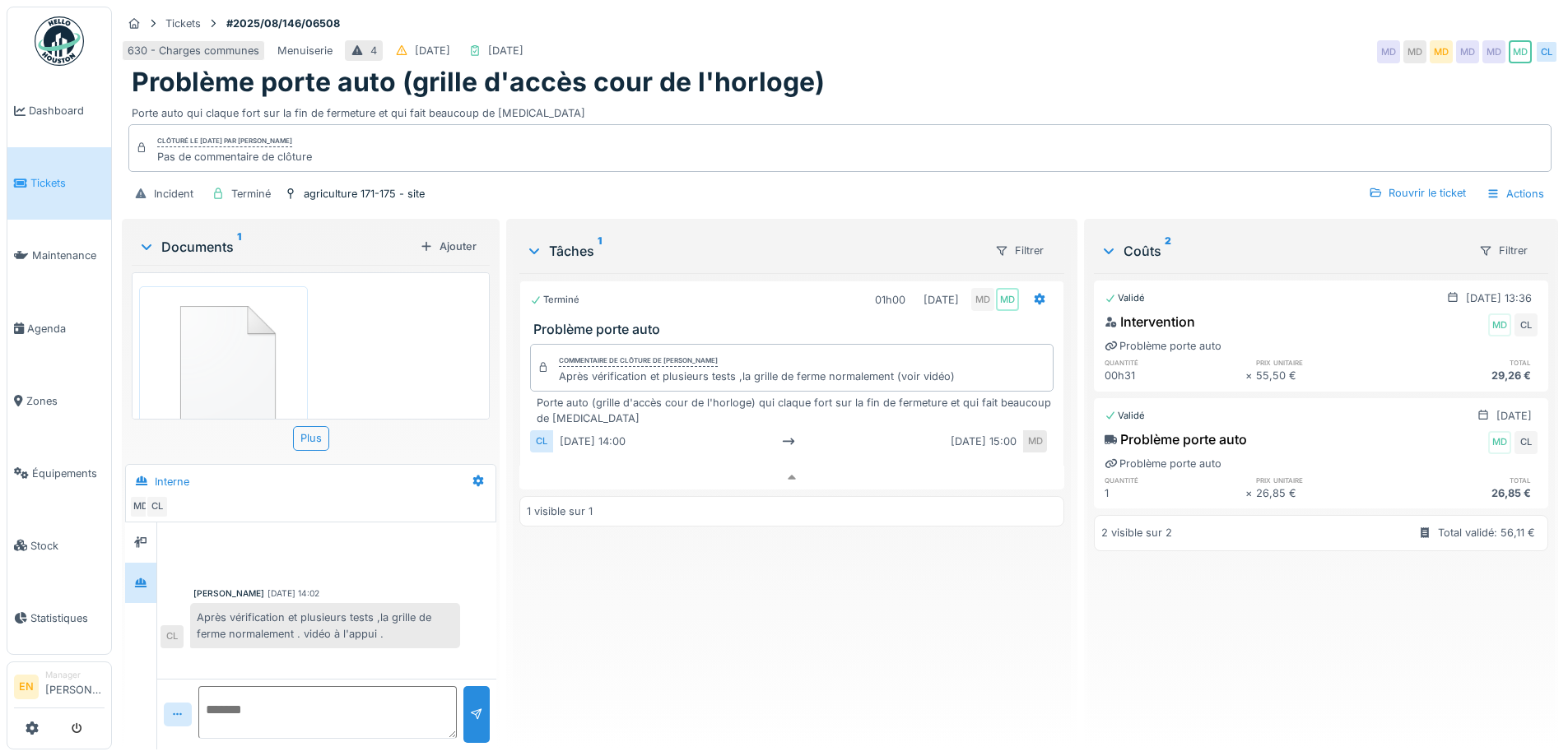
scroll to position [12, 0]
click at [908, 67] on div "Problème porte auto (grille d'accès cour de l'horloge)" at bounding box center [840, 82] width 1416 height 31
click at [924, 66] on div "Problème porte auto (grille d'accès cour de l'horloge)" at bounding box center [840, 82] width 1416 height 31
click at [702, 580] on div "Terminé 01h00 [DATE] MD MD Problème porte auto Commentaire de clôture de Mouad …" at bounding box center [791, 504] width 544 height 463
click at [872, 67] on div "Problème porte auto (grille d'accès cour de l'horloge)" at bounding box center [840, 82] width 1416 height 31
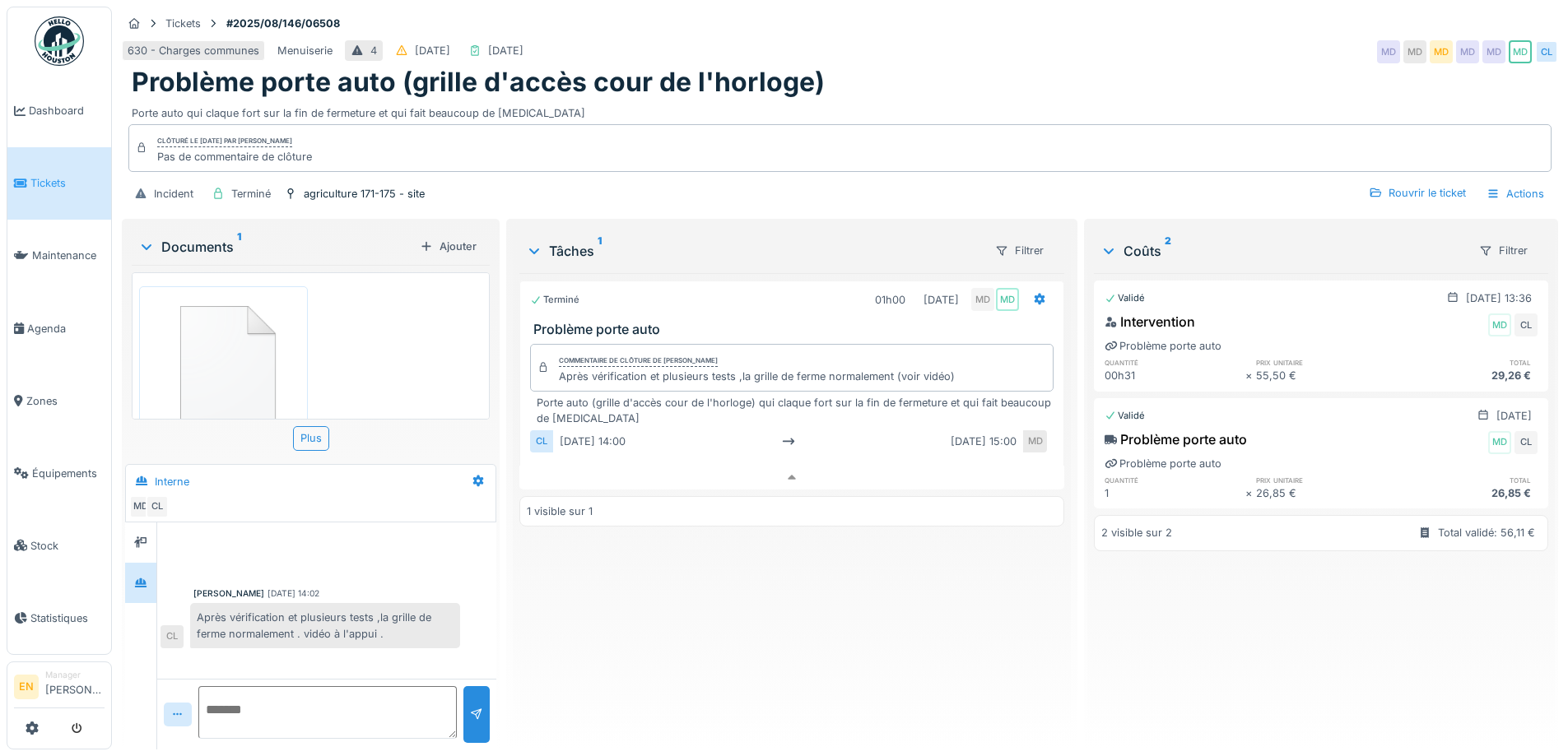
click at [879, 74] on div "Problème porte auto (grille d'accès cour de l'horloge)" at bounding box center [840, 82] width 1416 height 31
click at [625, 692] on div "Terminé 01h00 [DATE] MD MD Problème porte auto Commentaire de clôture de Mouad …" at bounding box center [791, 504] width 544 height 463
click at [995, 46] on div "630 - Charges communes Menuiserie 4 [DATE] [DATE] MD MD MD MD MD MD CL" at bounding box center [840, 52] width 1436 height 30
click at [1277, 37] on div "630 - Charges communes Menuiserie 4 [DATE] [DATE] MD MD MD MD MD MD CL" at bounding box center [840, 52] width 1436 height 30
click at [346, 627] on div "Après vérification et plusieurs tests ,la grille de ferme normalement . vidéo à…" at bounding box center [326, 625] width 270 height 45
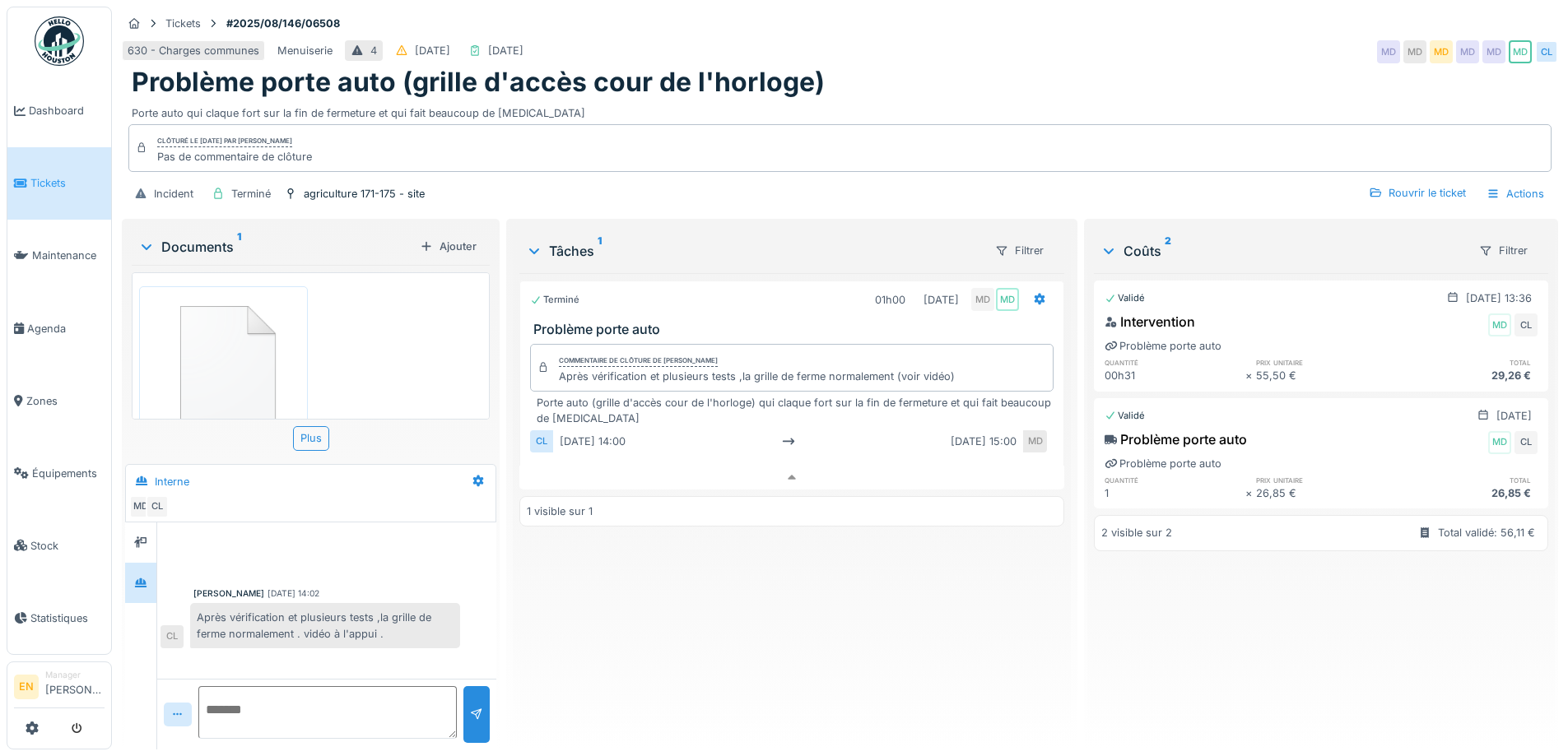
click at [780, 621] on div "Terminé 01h00 [DATE] MD MD Problème porte auto Commentaire de clôture de Mouad …" at bounding box center [791, 504] width 544 height 463
click at [1113, 66] on div "Problème porte auto (grille d'accès cour de l'horloge)" at bounding box center [840, 82] width 1416 height 31
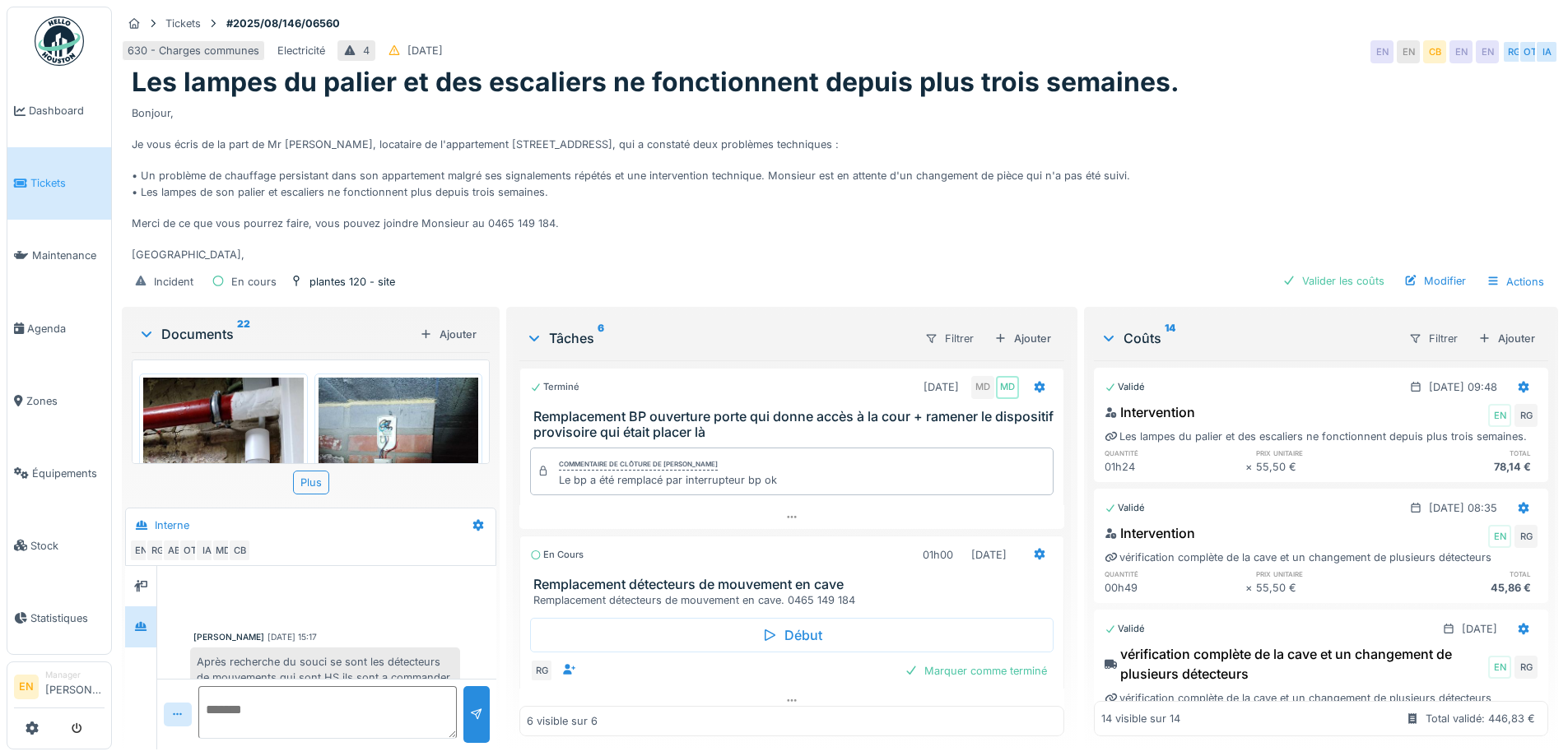
scroll to position [1704, 0]
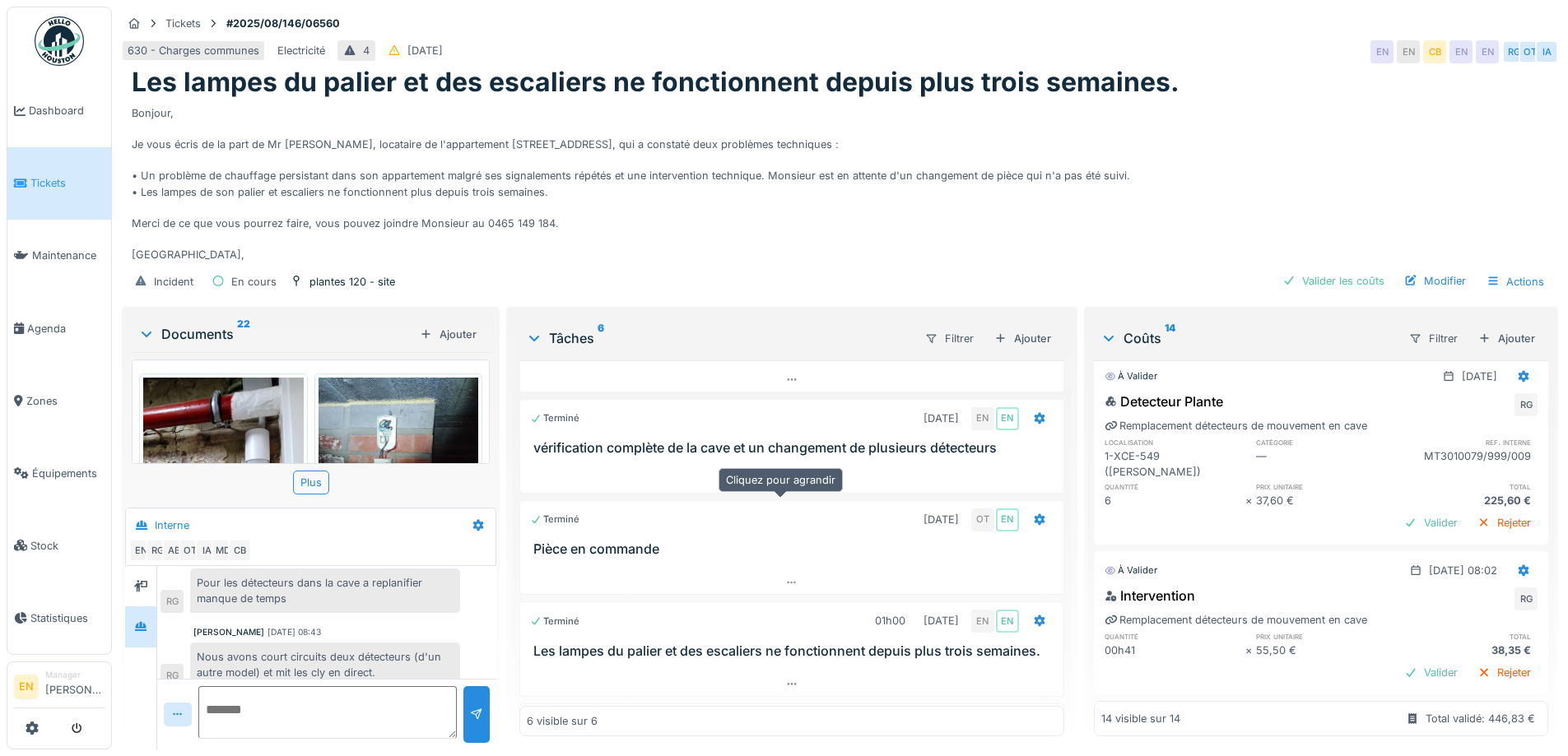
scroll to position [330, 0]
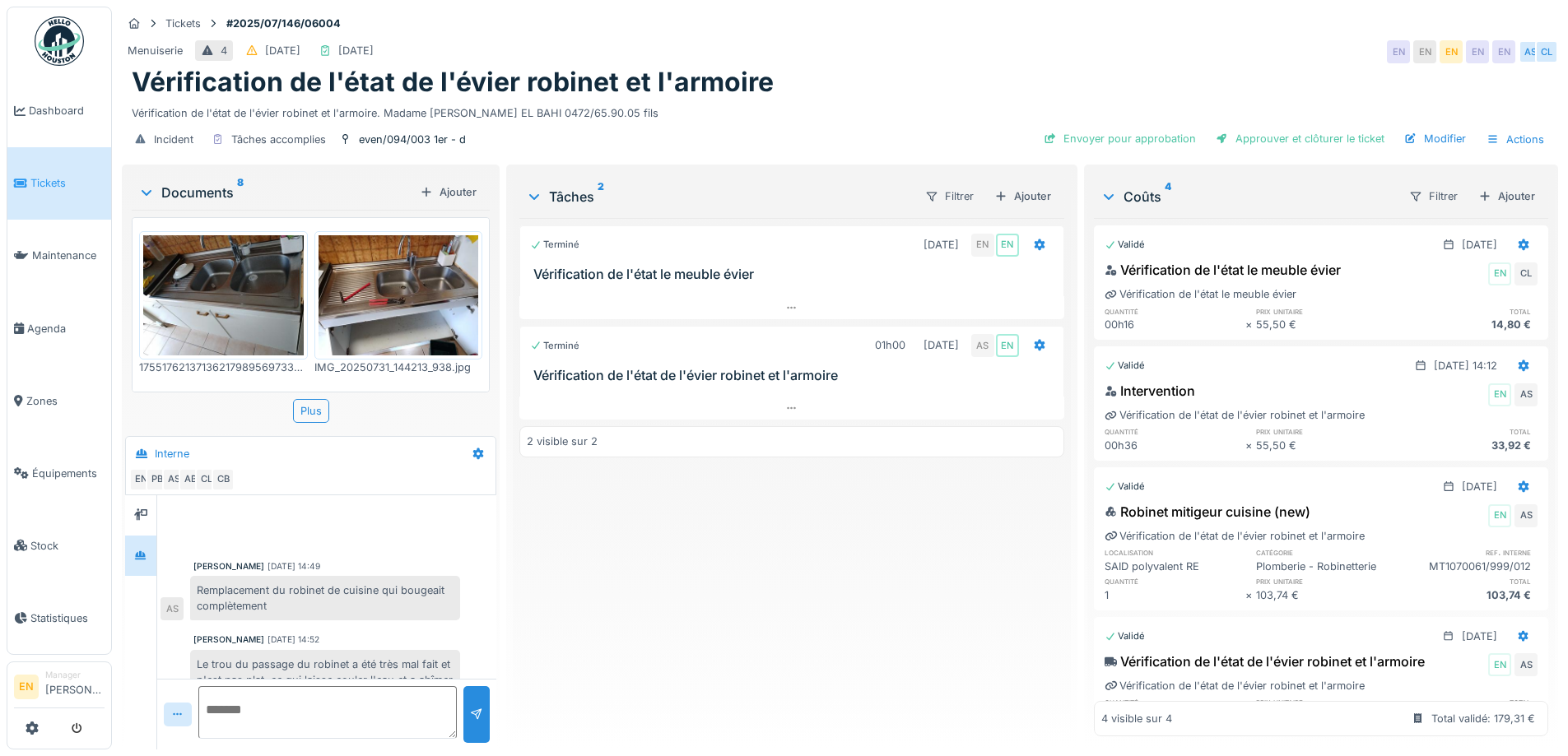
scroll to position [229, 0]
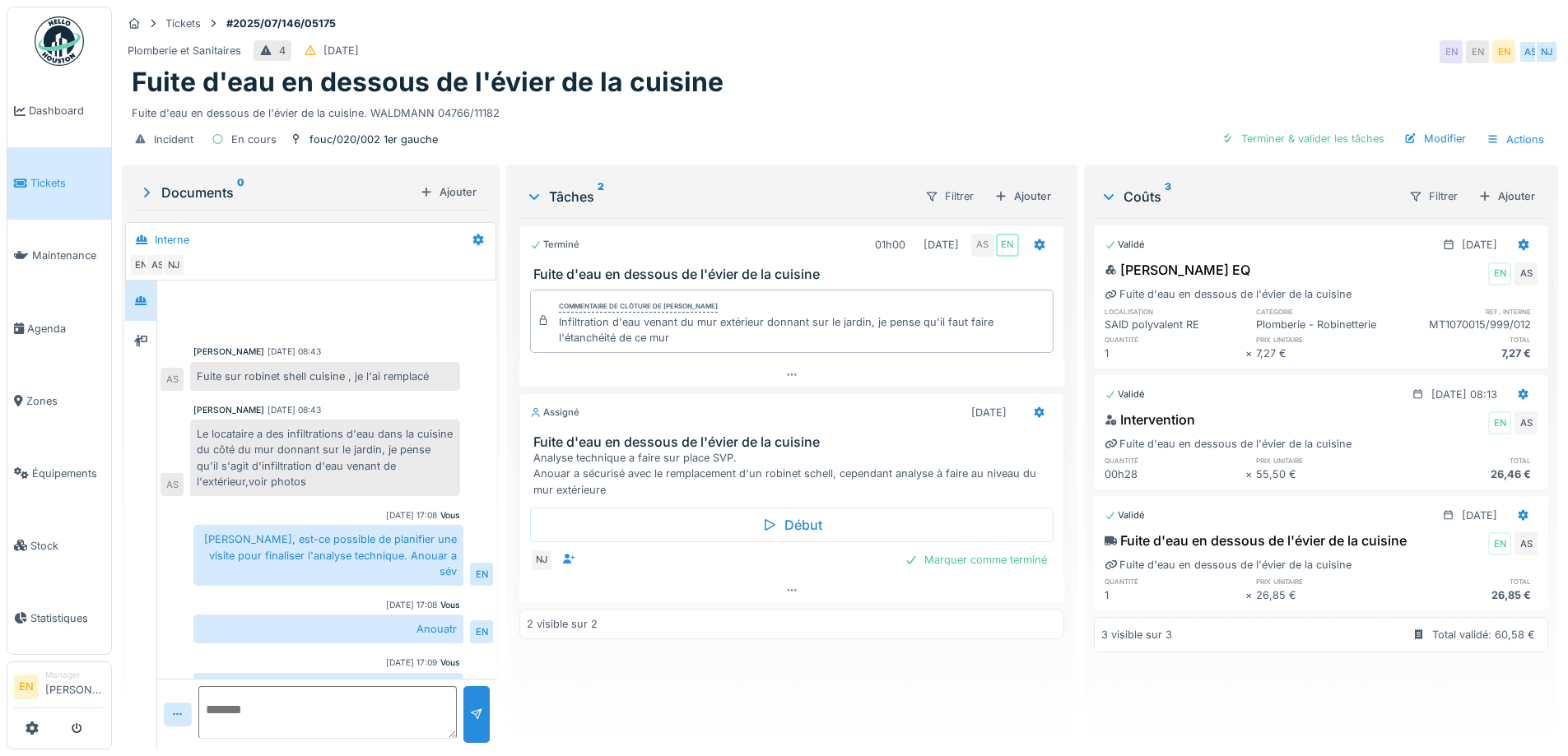
scroll to position [77, 0]
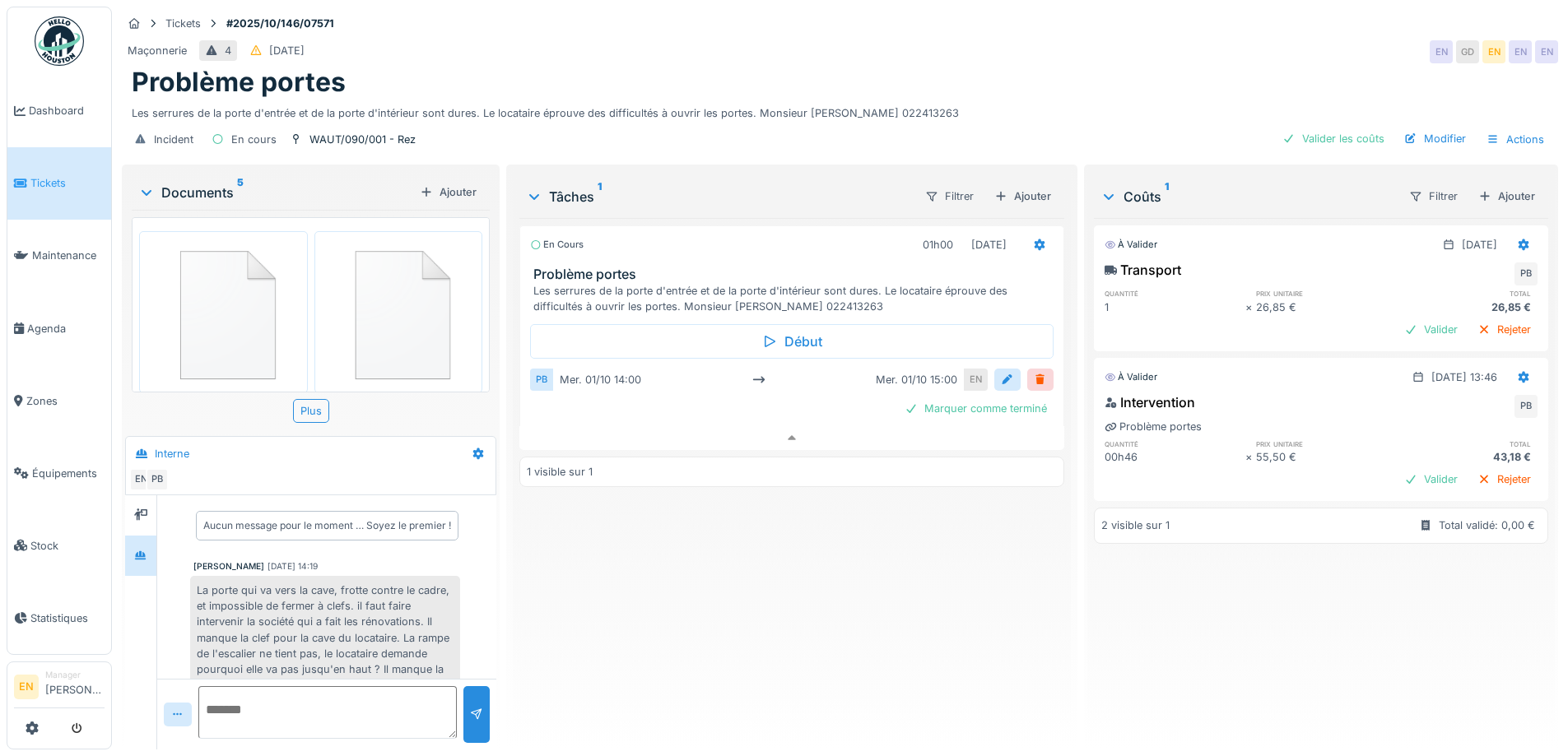
scroll to position [107, 0]
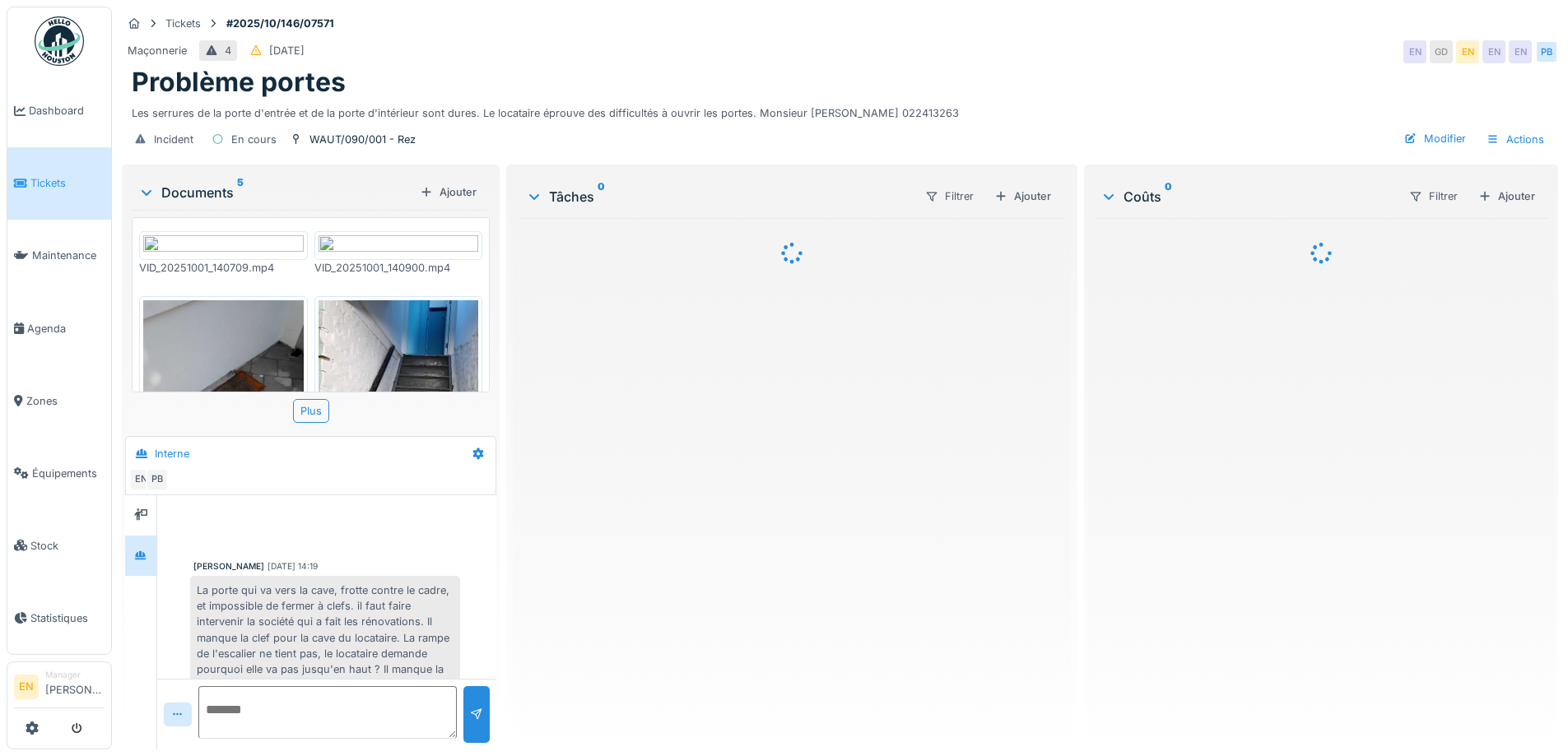
scroll to position [107, 0]
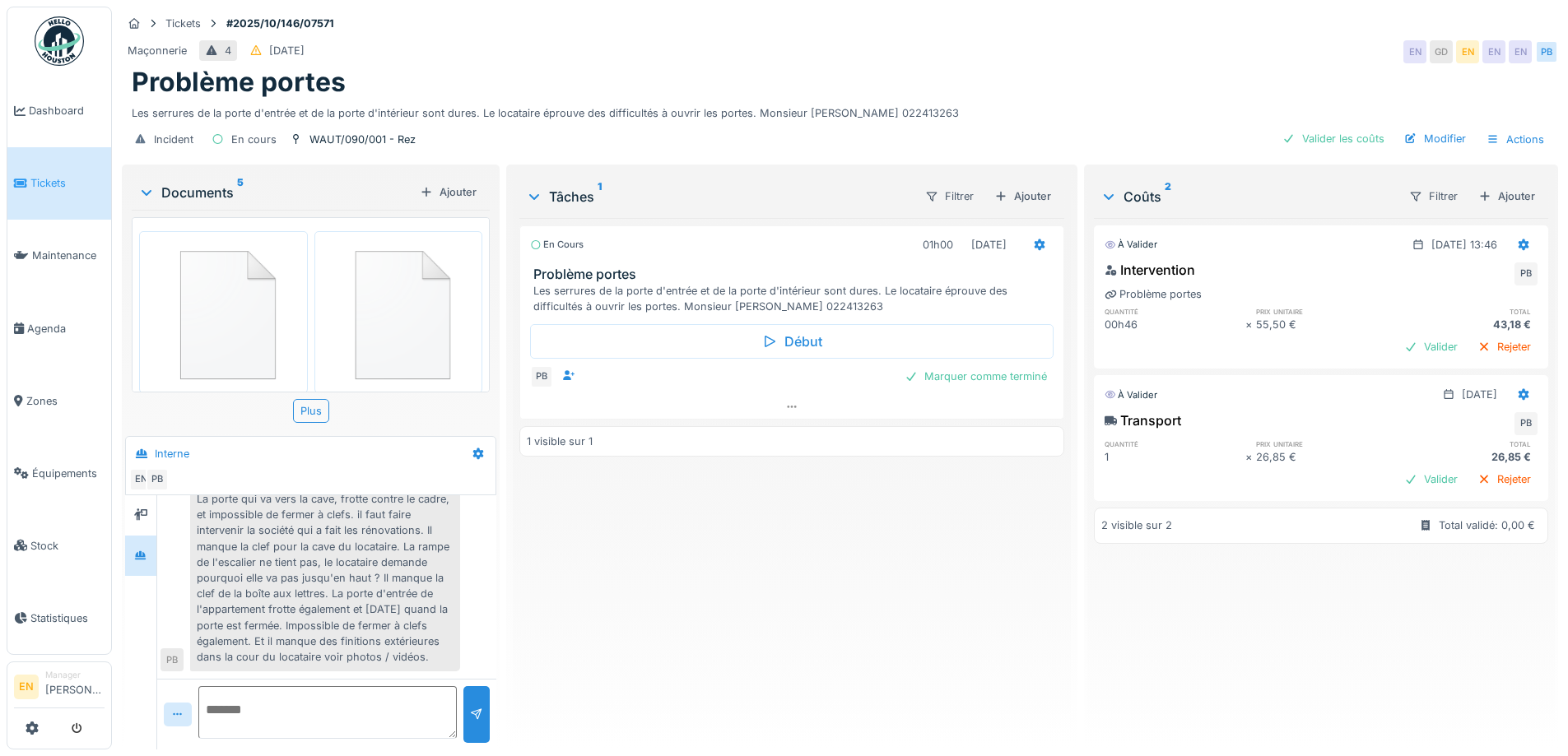
click at [763, 695] on div "En cours 01h00 [DATE] Problème portes Les serrures de la porte d'entrée et de l…" at bounding box center [791, 477] width 544 height 518
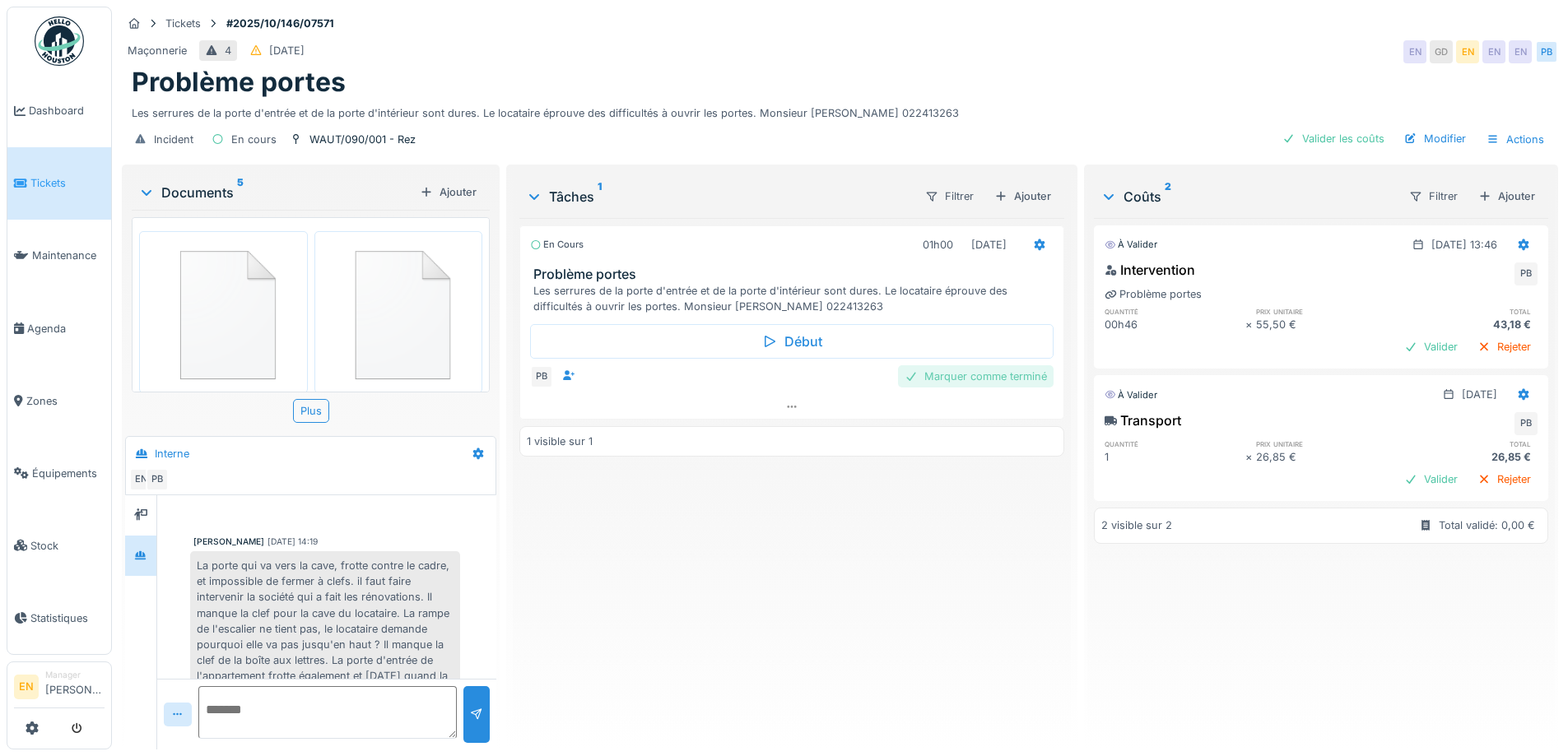
click at [948, 367] on div "Marquer comme terminé" at bounding box center [976, 376] width 156 height 22
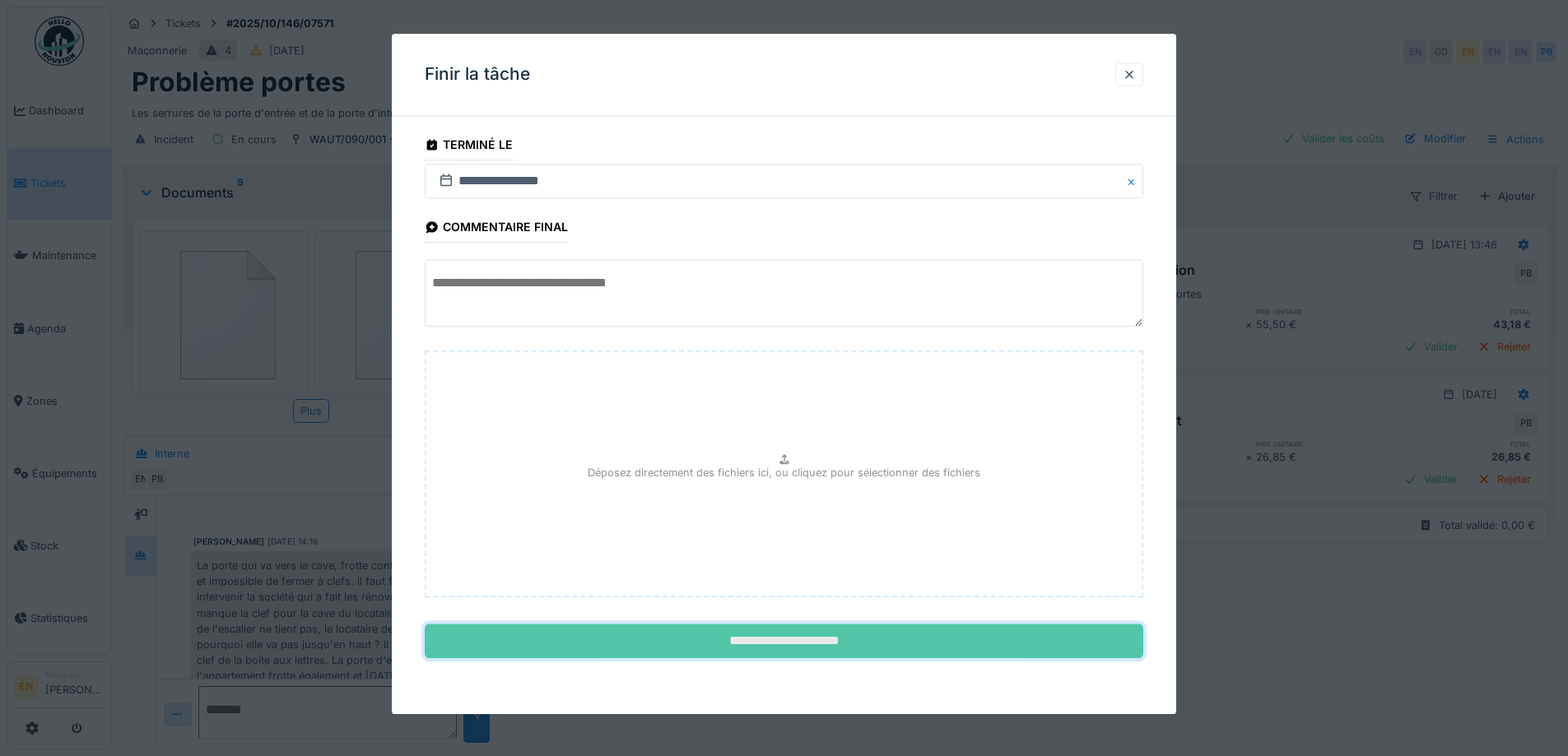
click at [779, 634] on input "**********" at bounding box center [784, 642] width 719 height 35
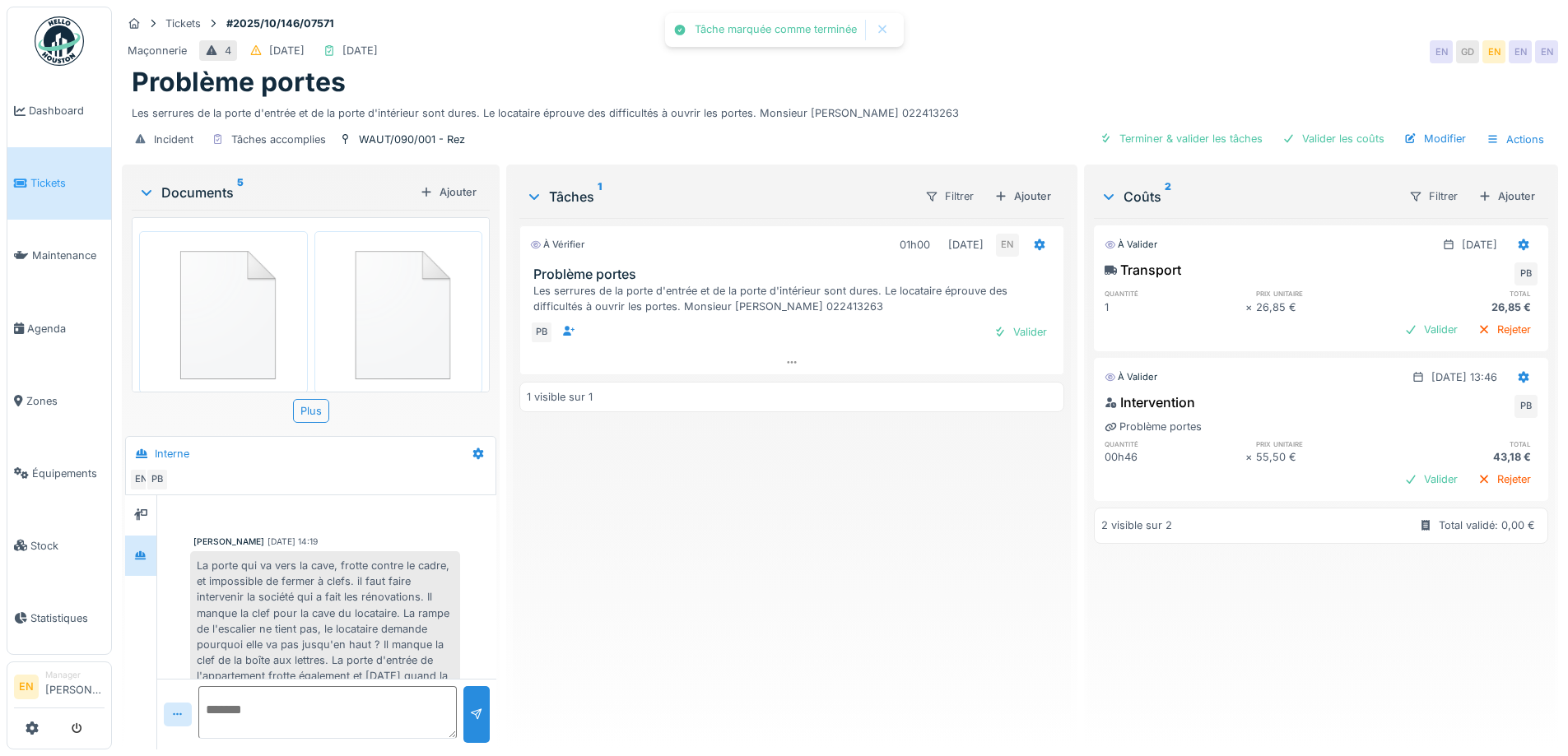
scroll to position [107, 0]
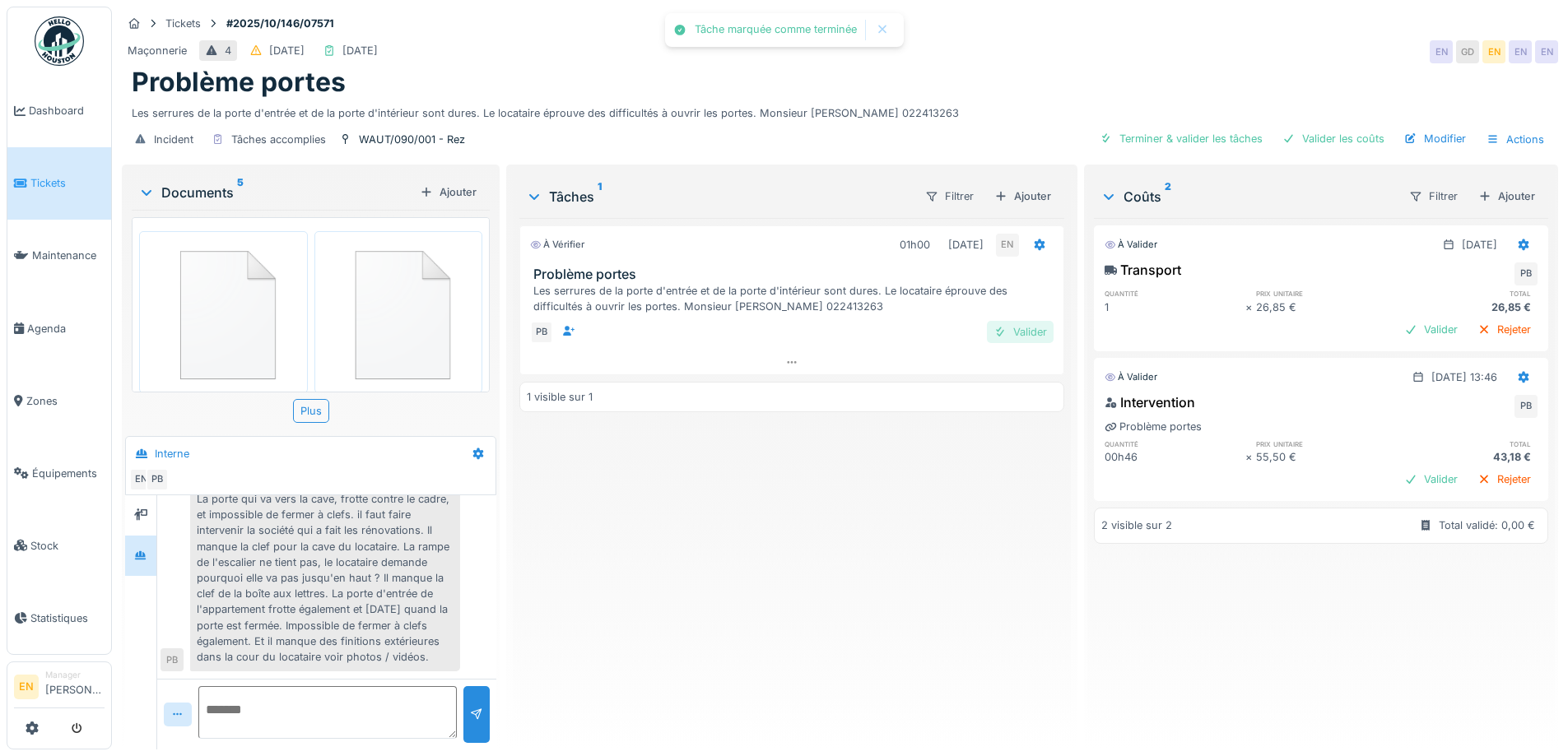
click at [1016, 321] on div "Valider" at bounding box center [1020, 332] width 66 height 22
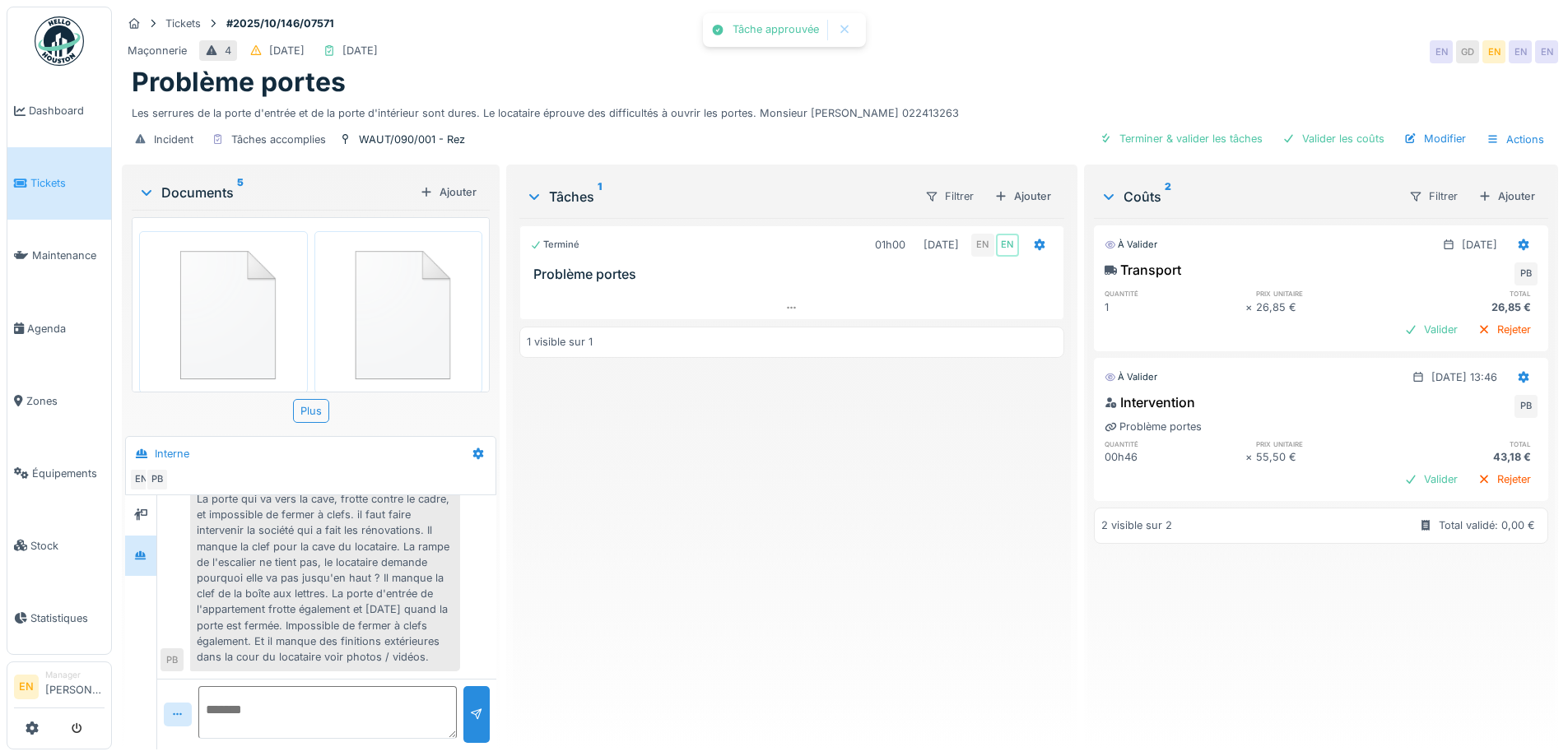
click at [757, 508] on div "Terminé 01h00 [DATE] EN EN Problème portes 1 visible sur 1" at bounding box center [791, 477] width 544 height 518
click at [546, 667] on div "Terminé 01h00 [DATE] EN EN Problème portes 1 visible sur 1" at bounding box center [791, 477] width 544 height 518
click at [669, 580] on div "Terminé 01h00 [DATE] EN EN Problème portes 1 visible sur 1" at bounding box center [791, 477] width 544 height 518
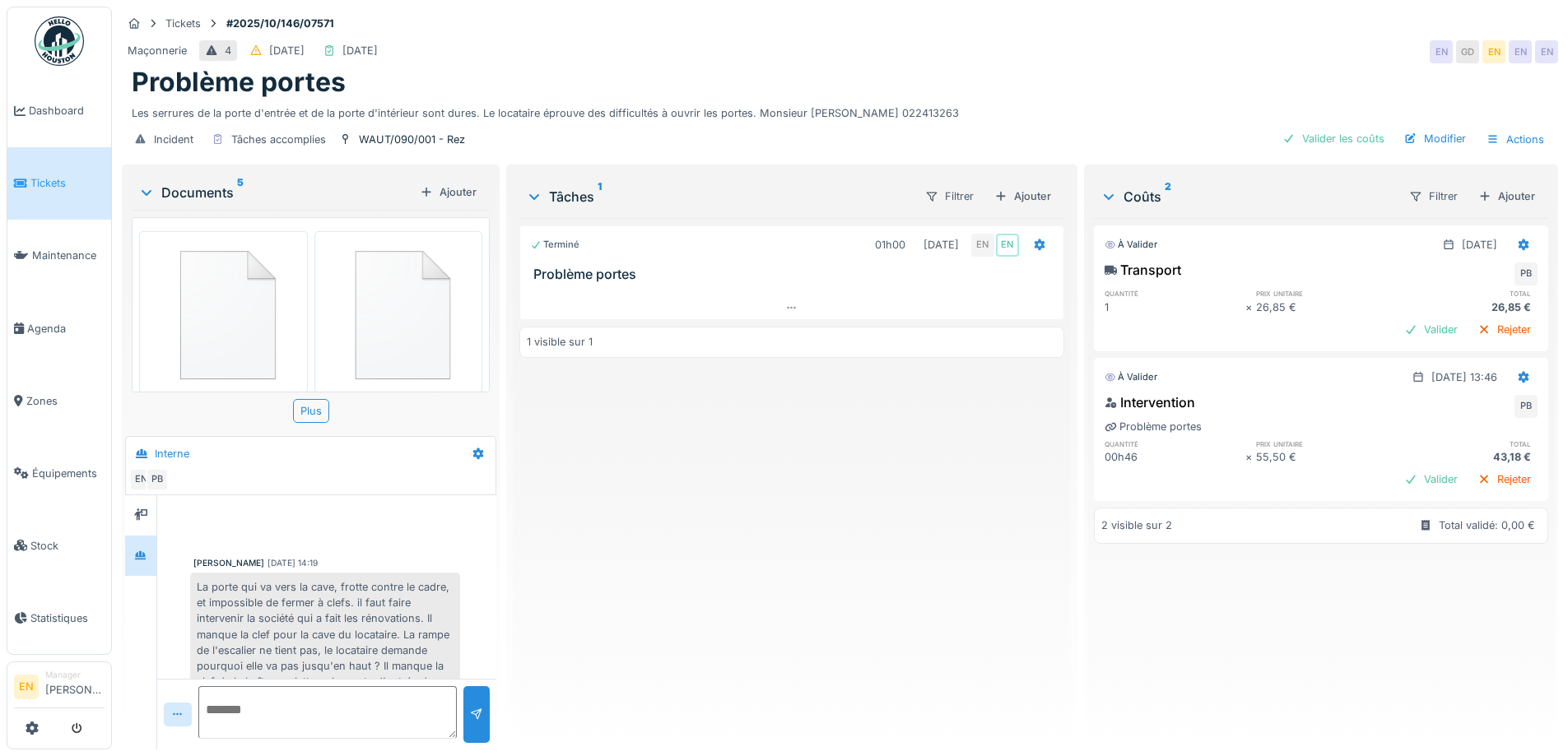
scroll to position [0, 0]
click at [744, 587] on div "Terminé 01h00 [DATE] EN EN Problème portes 1 visible sur 1" at bounding box center [791, 477] width 544 height 518
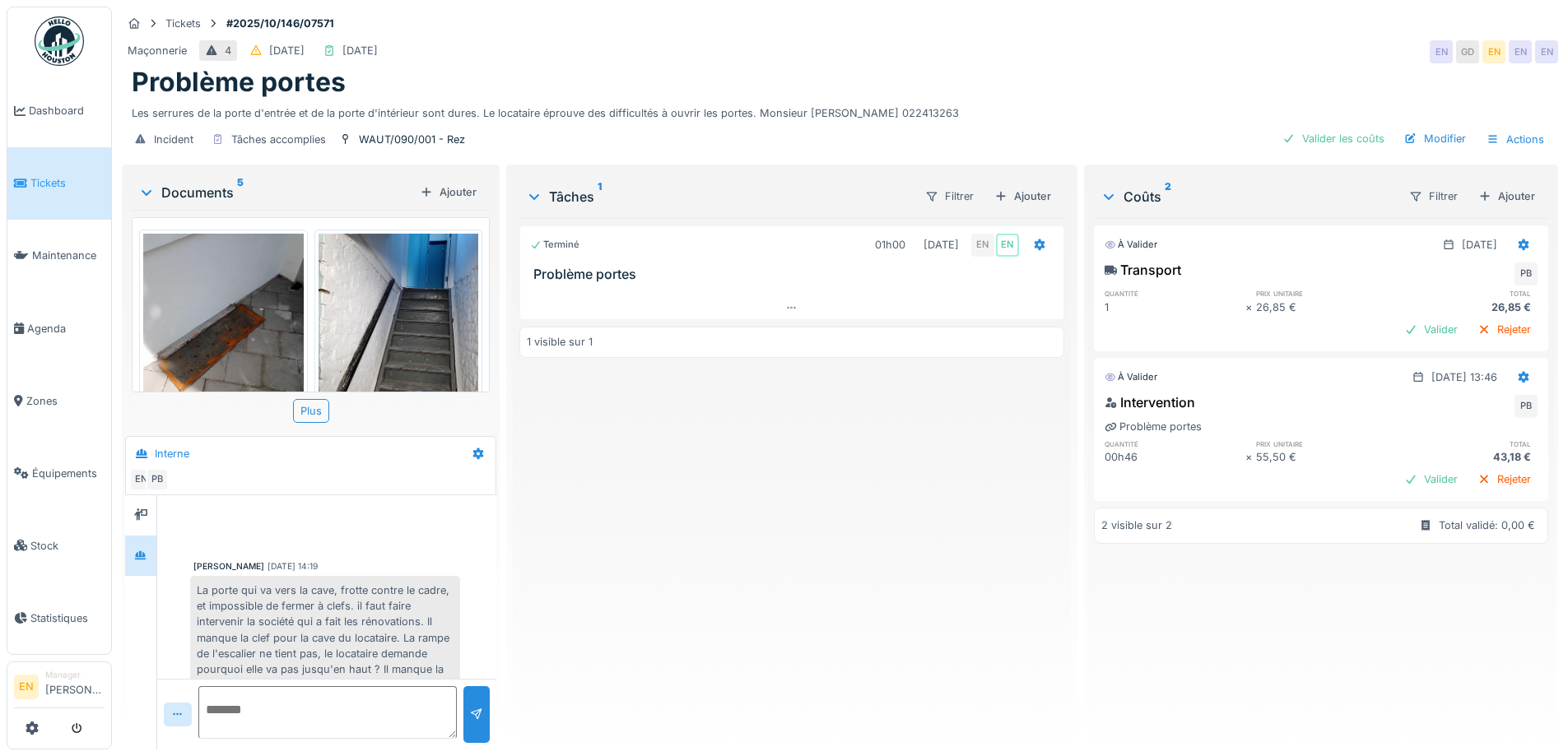
scroll to position [82, 0]
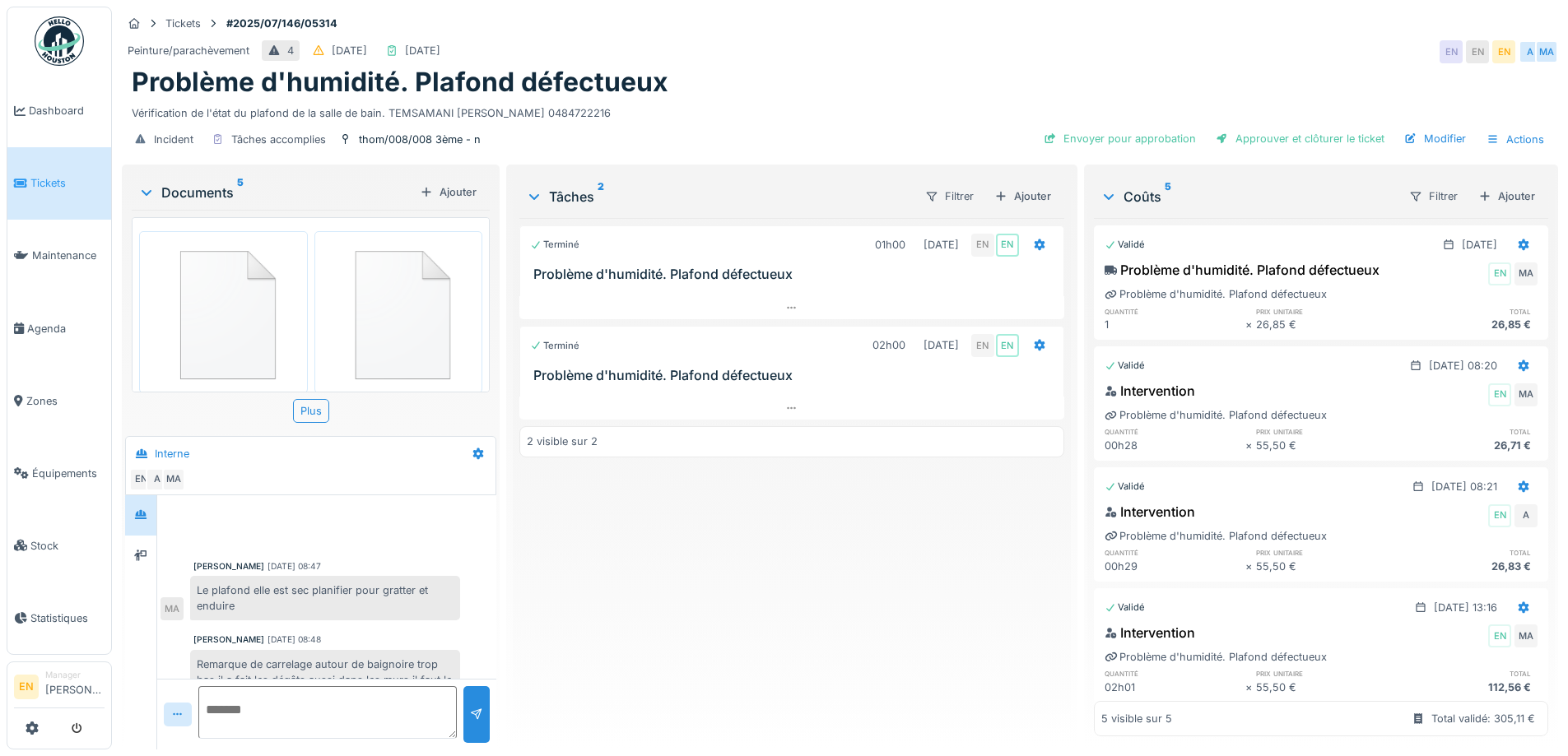
scroll to position [319, 0]
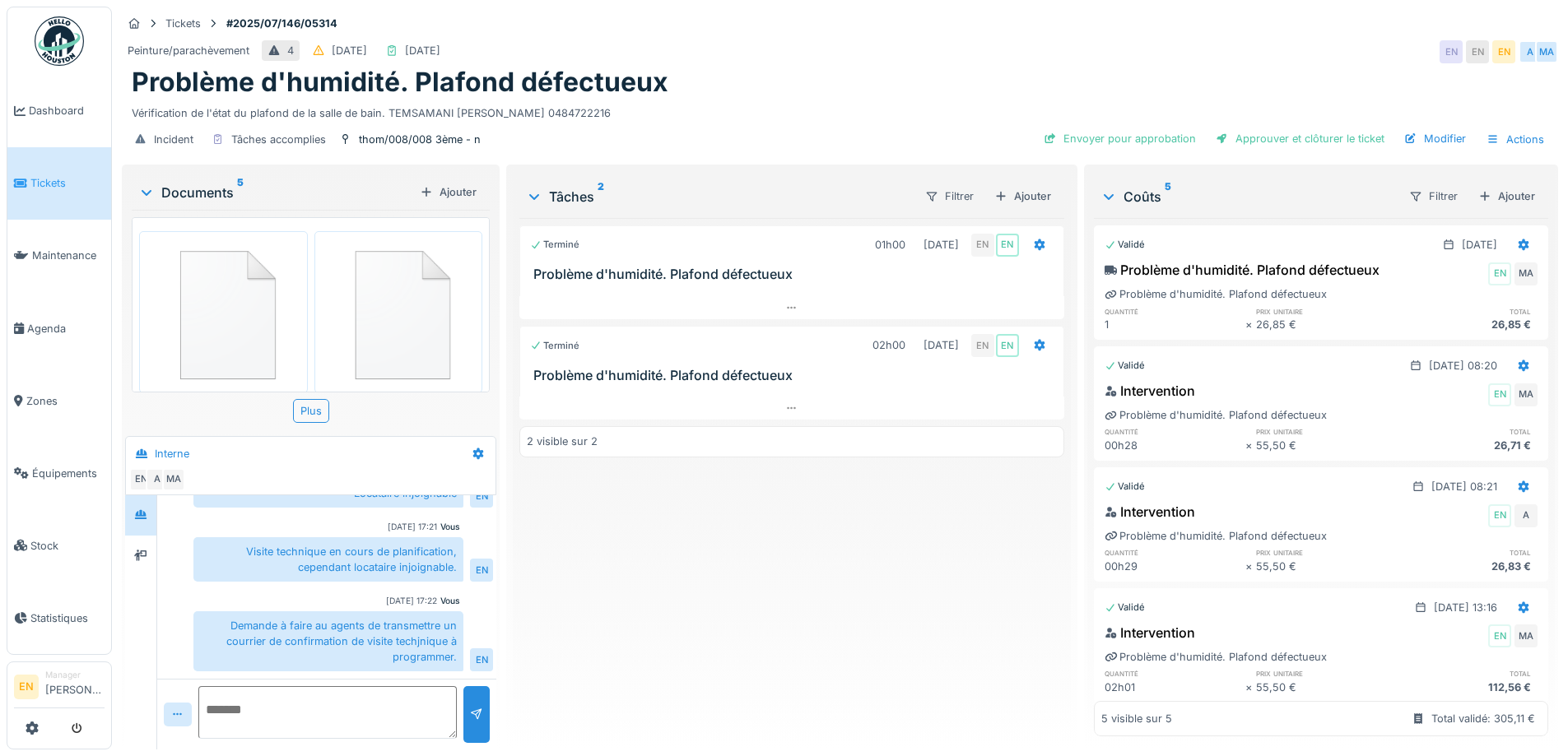
click at [842, 79] on div "Problème d'humidité. Plafond défectueux" at bounding box center [840, 82] width 1416 height 31
click at [938, 69] on div "Problème d'humidité. Plafond défectueux" at bounding box center [840, 82] width 1416 height 31
click at [938, 61] on div "Peinture/parachèvement 4 08/07/2025 23/07/2025 EN EN EN A MA" at bounding box center [840, 52] width 1436 height 30
click at [658, 672] on div "Terminé 01h00 09/07/2025 EN EN Problème d'humidité. Plafond défectueux Terminé …" at bounding box center [791, 477] width 544 height 518
click at [750, 563] on div "Terminé 01h00 09/07/2025 EN EN Problème d'humidité. Plafond défectueux Terminé …" at bounding box center [791, 477] width 544 height 518
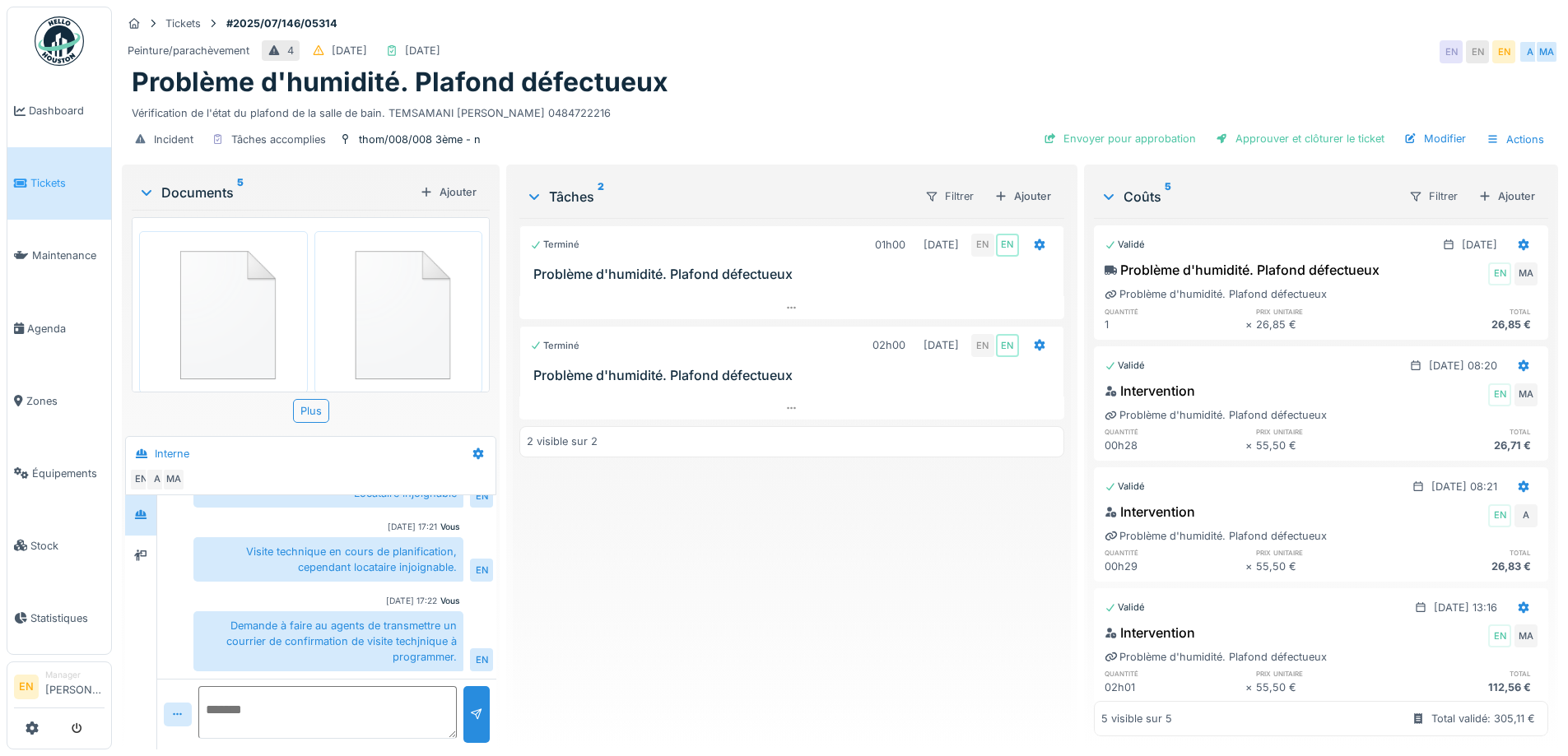
click at [875, 100] on div "Vérification de l'état du plafond de la salle de bain. TEMSAMANI KASMI Souad 04…" at bounding box center [840, 109] width 1416 height 22
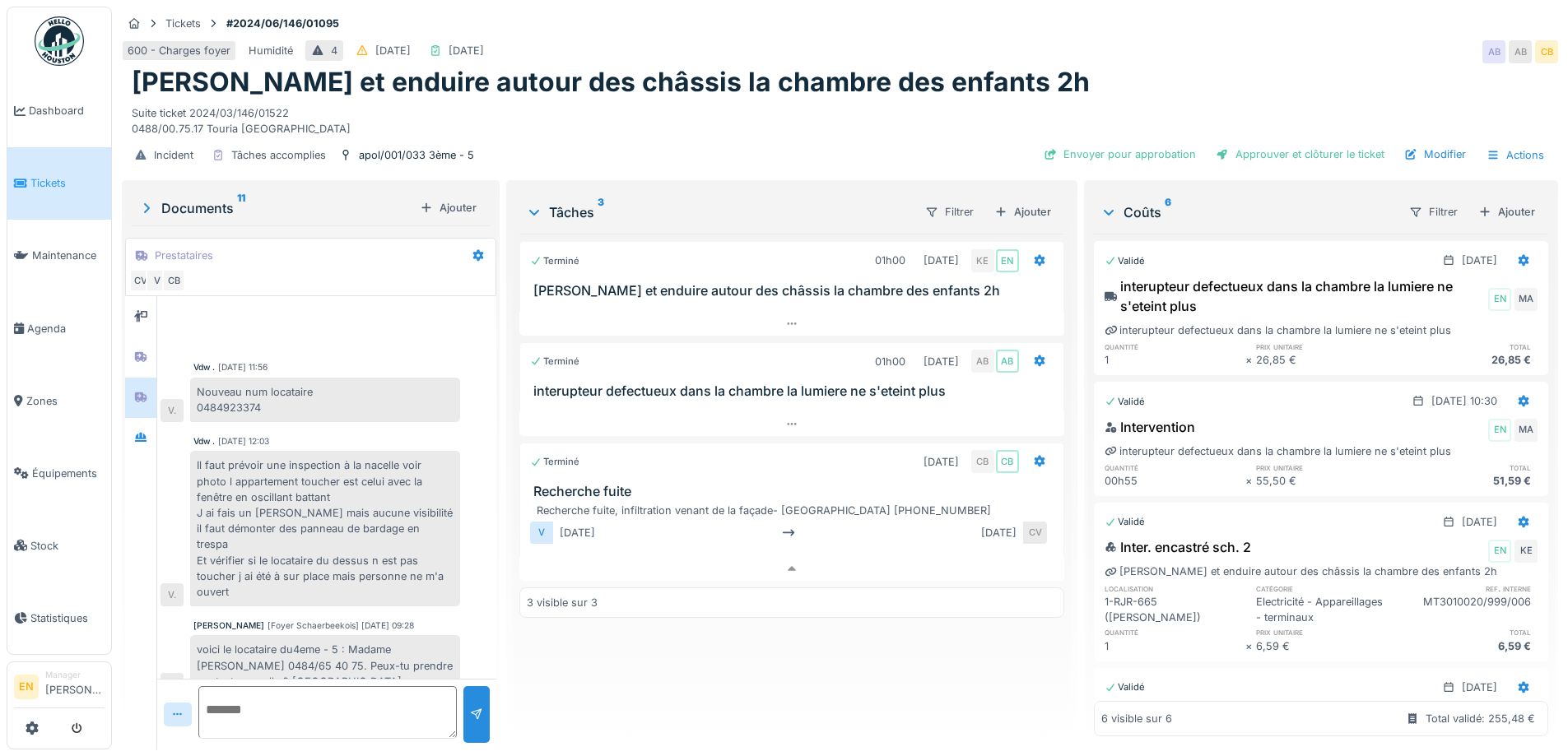
scroll to position [478, 0]
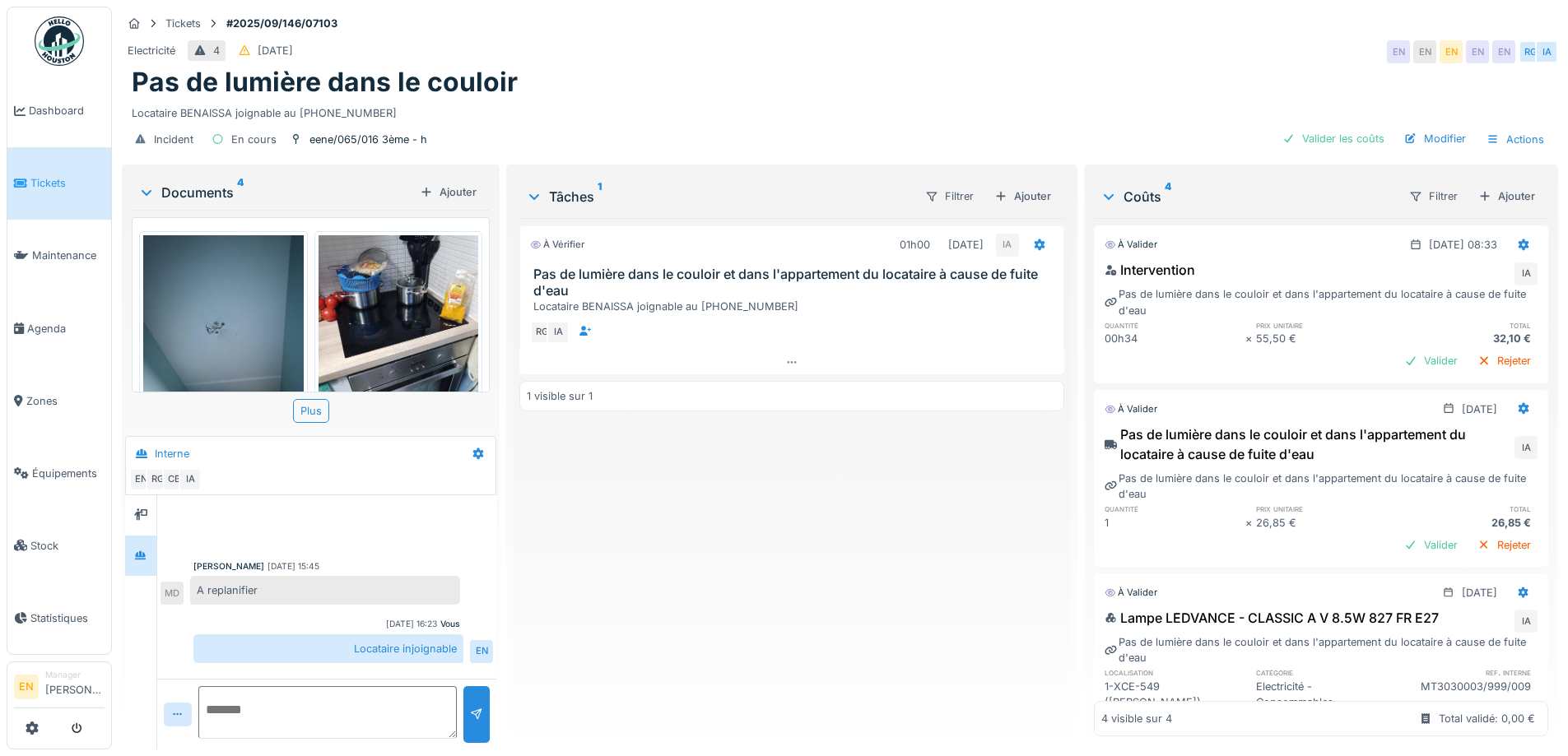
scroll to position [287, 0]
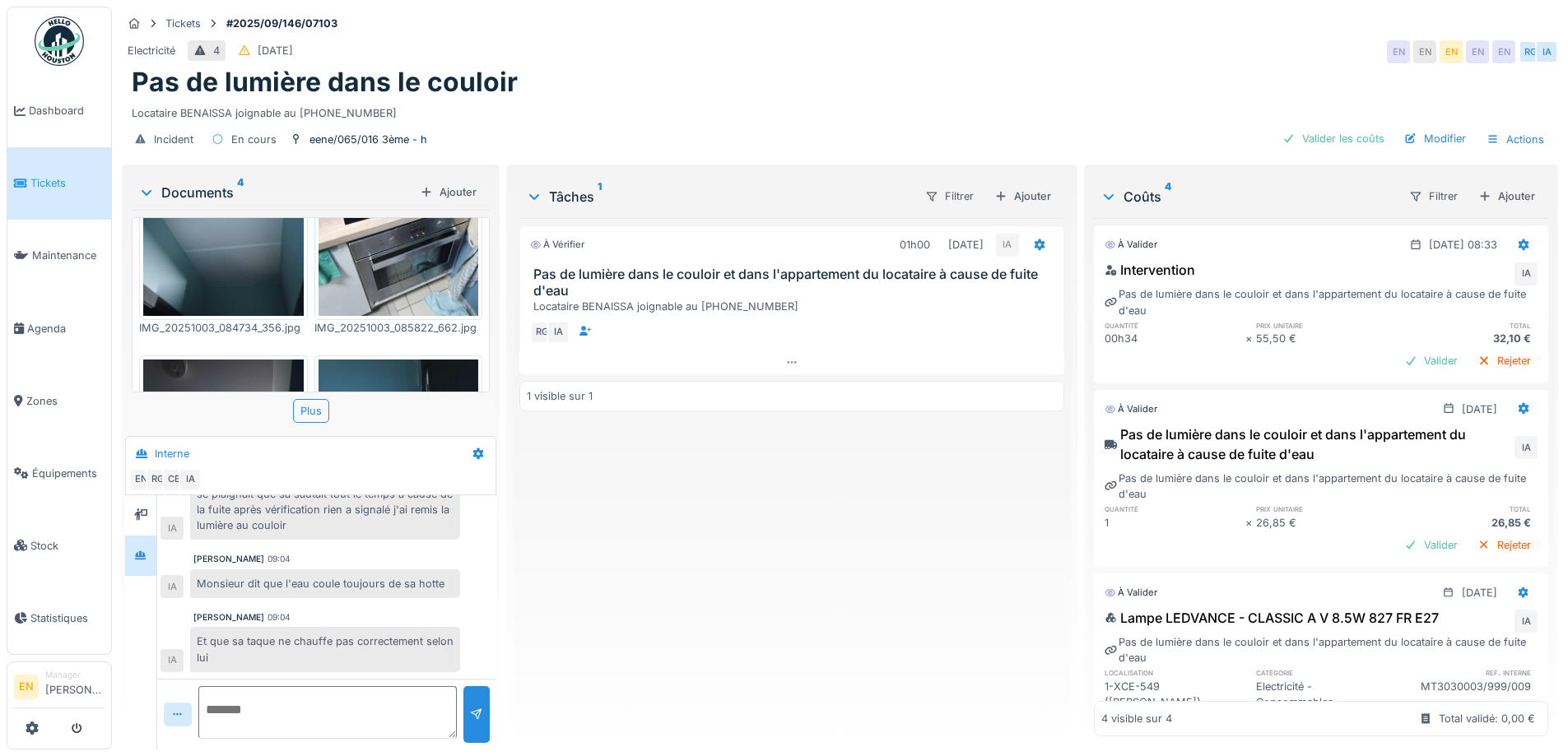
click at [673, 543] on div "À vérifier 01h00 [DATE] IA Pas de lumière dans le couloir et dans l'appartement…" at bounding box center [791, 477] width 544 height 518
click at [694, 517] on div "À vérifier 01h00 [DATE] IA Pas de lumière dans le couloir et dans l'appartement…" at bounding box center [791, 477] width 544 height 518
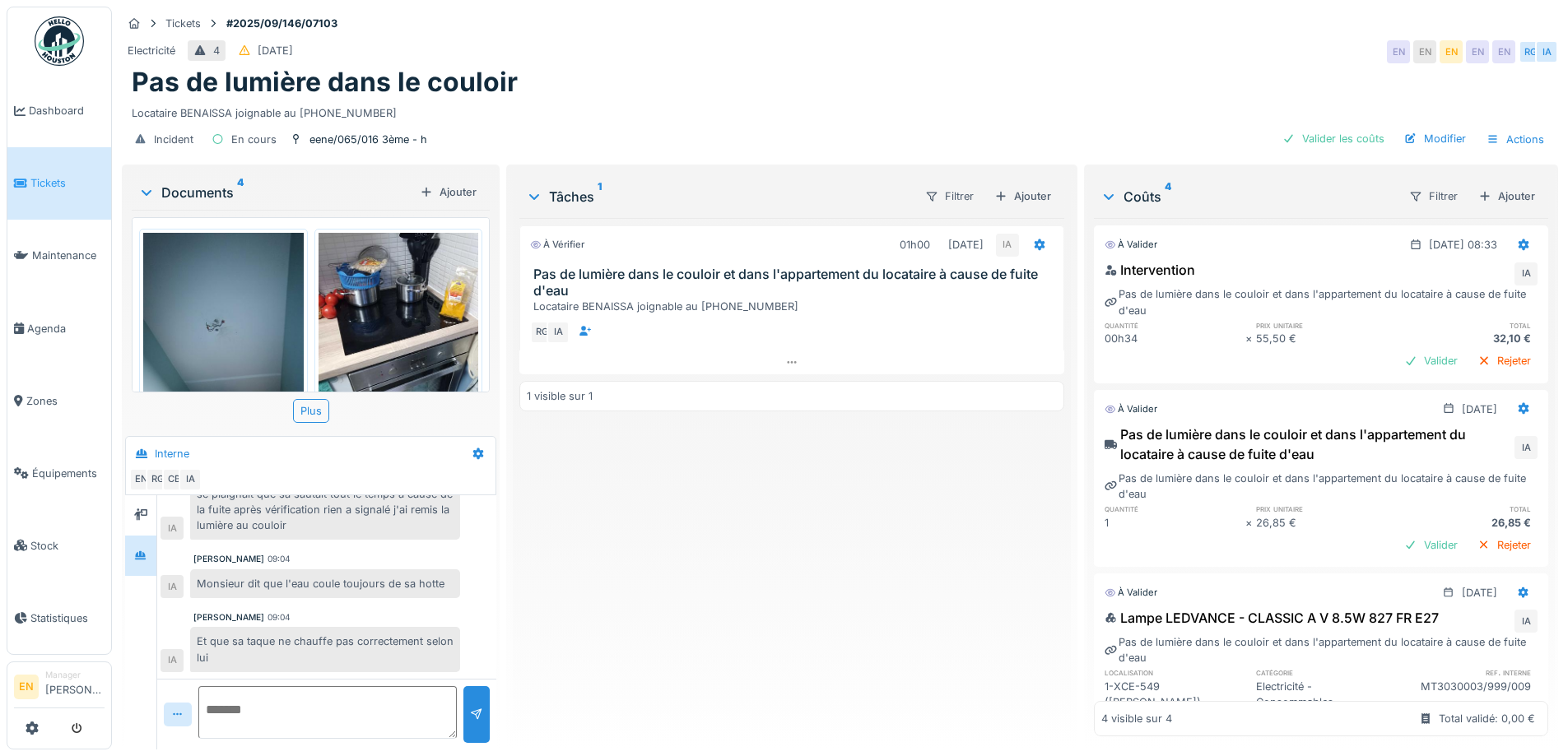
scroll to position [0, 0]
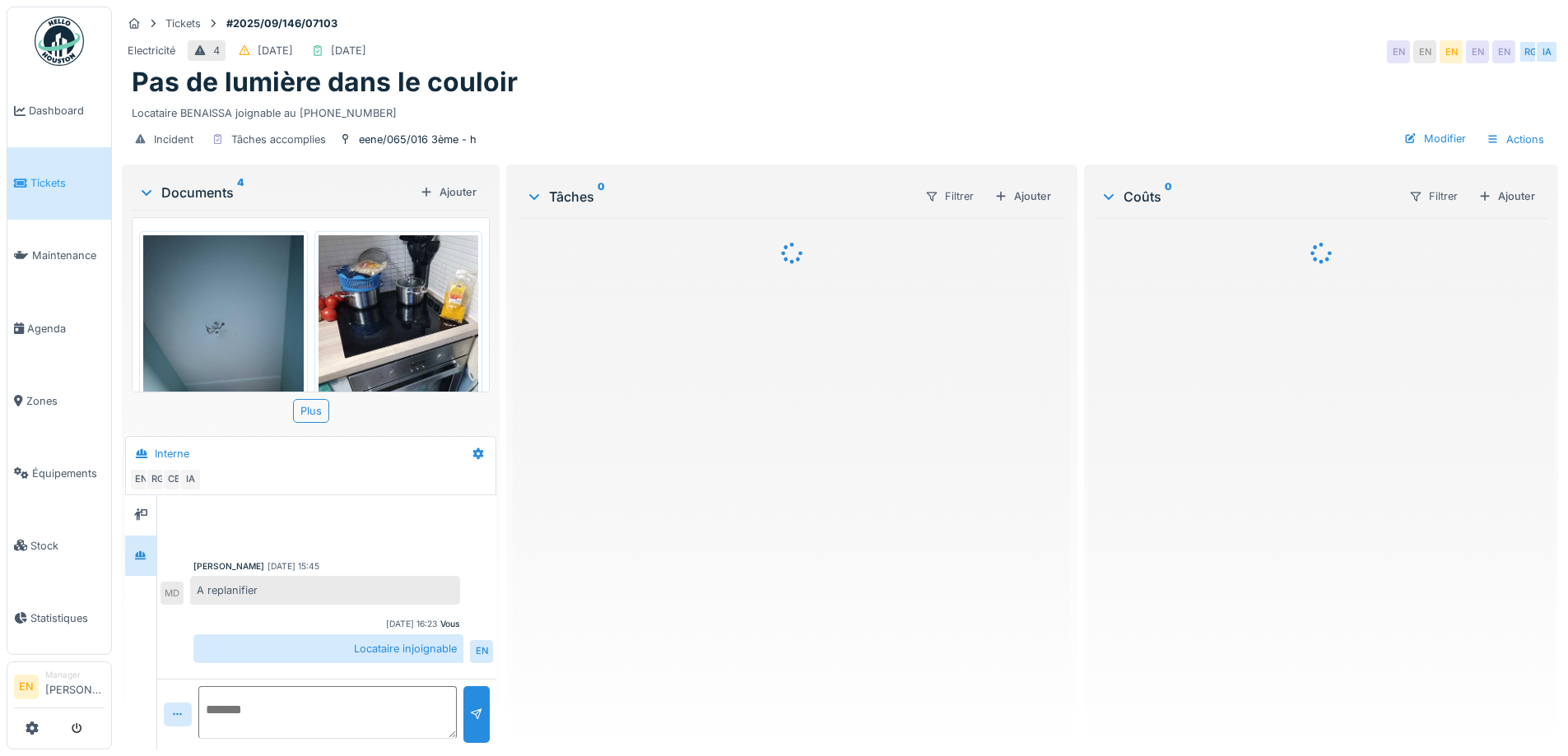
scroll to position [287, 0]
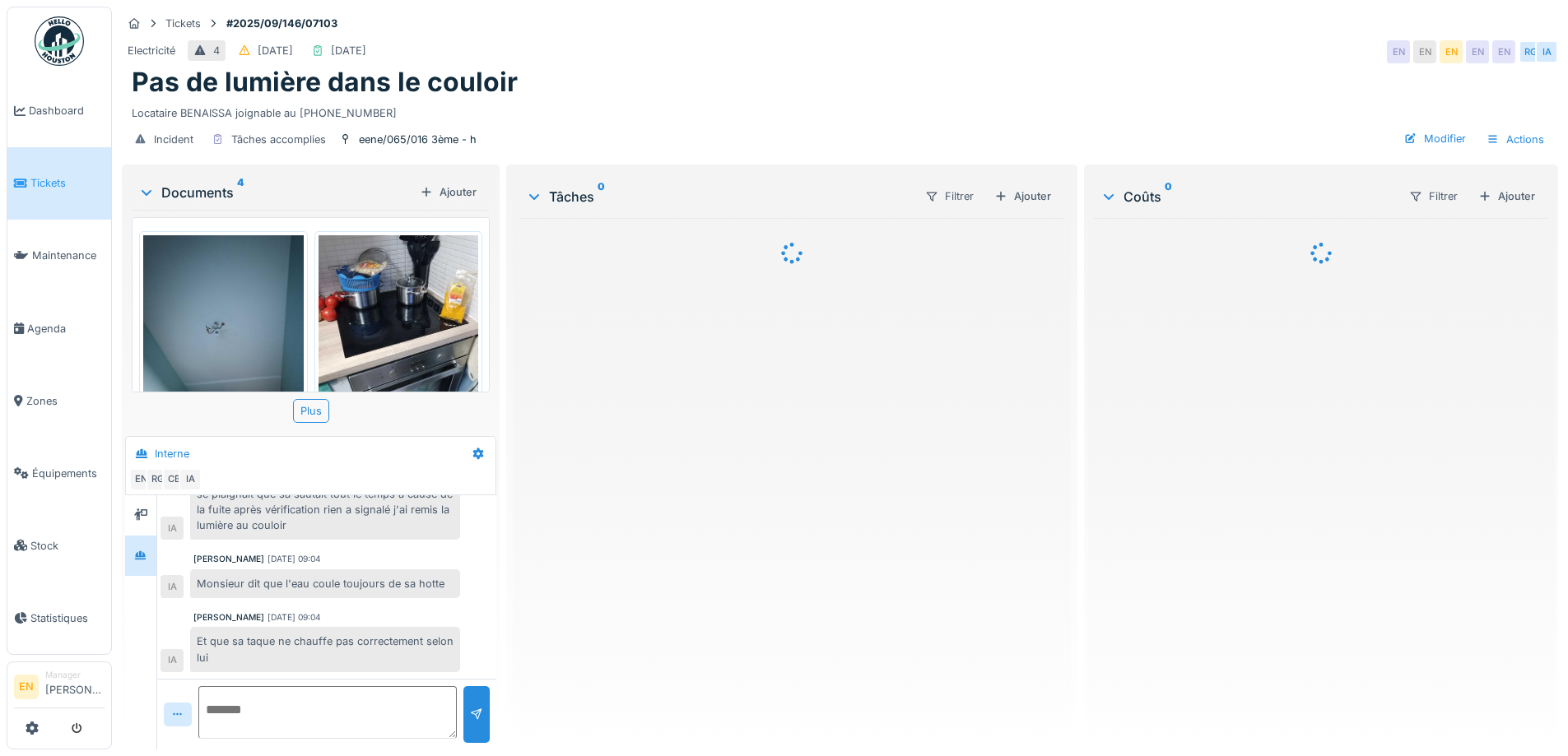
click at [604, 512] on div at bounding box center [791, 477] width 544 height 518
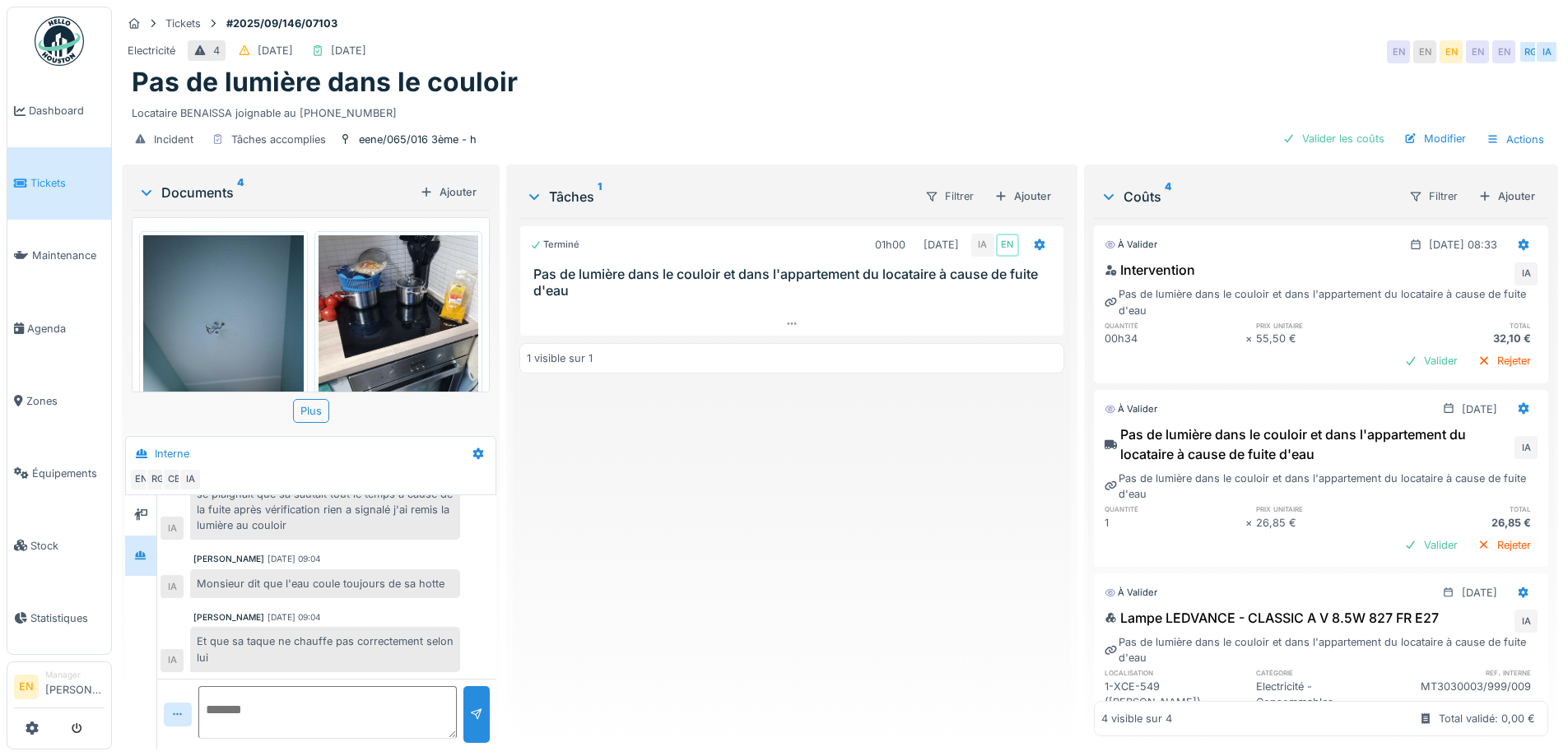
click at [610, 612] on div "Terminé 01h00 03/10/2025 IA EN Pas de lumière dans le couloir et dans l'apparte…" at bounding box center [791, 477] width 544 height 518
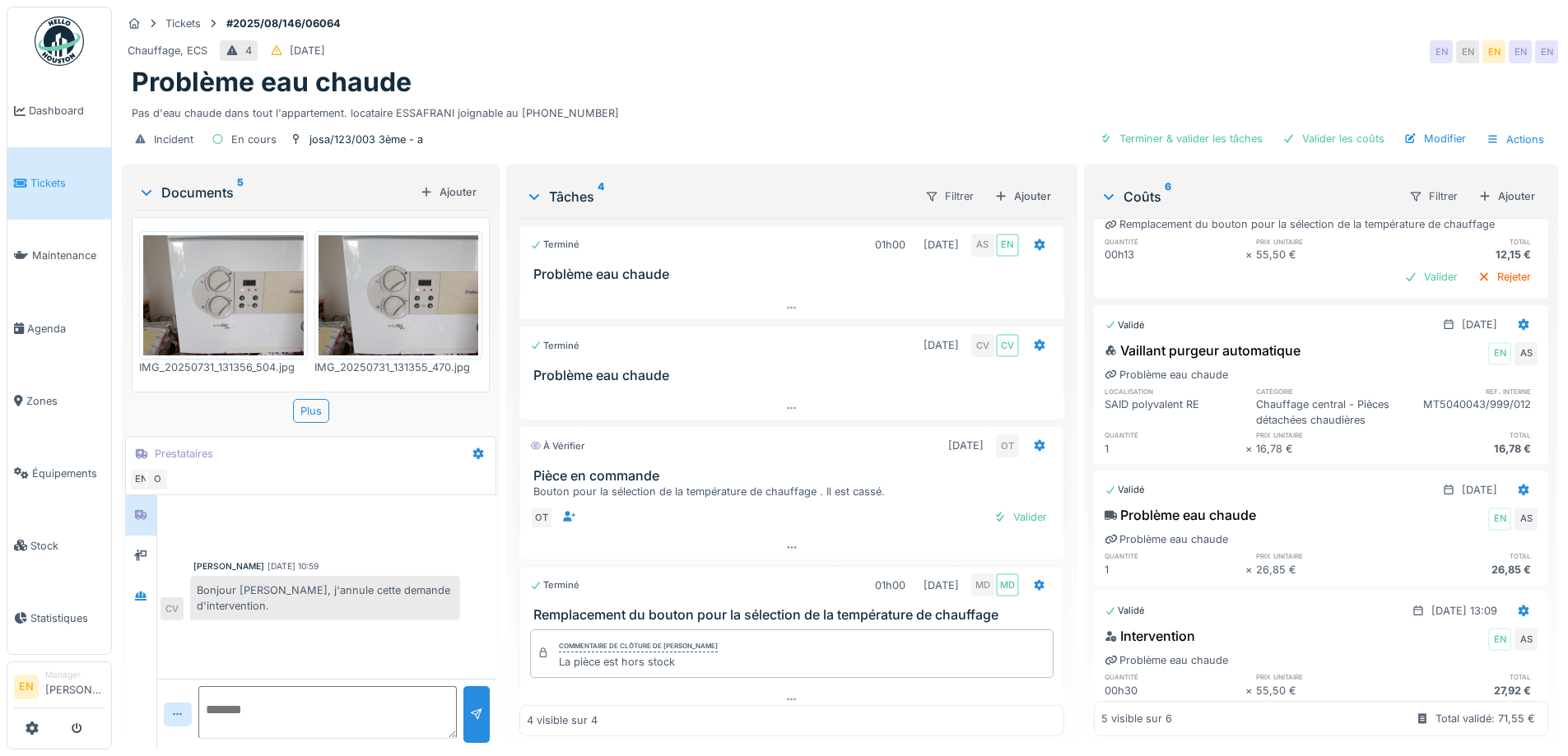
scroll to position [254, 0]
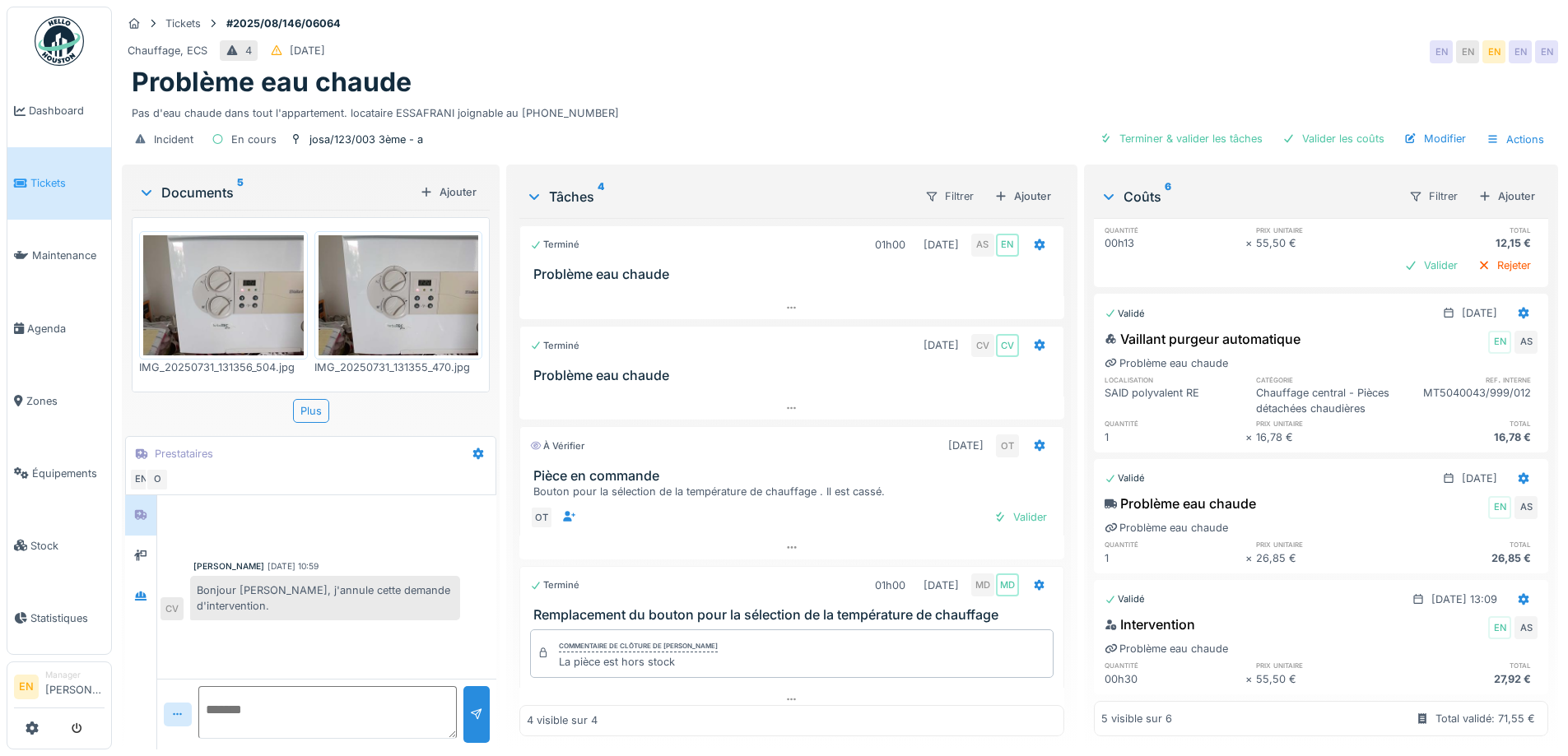
click at [772, 112] on div "Pas d'eau chaude dans tout l'appartement. locataire ESSAFRANI joignable au [PHO…" at bounding box center [840, 109] width 1416 height 22
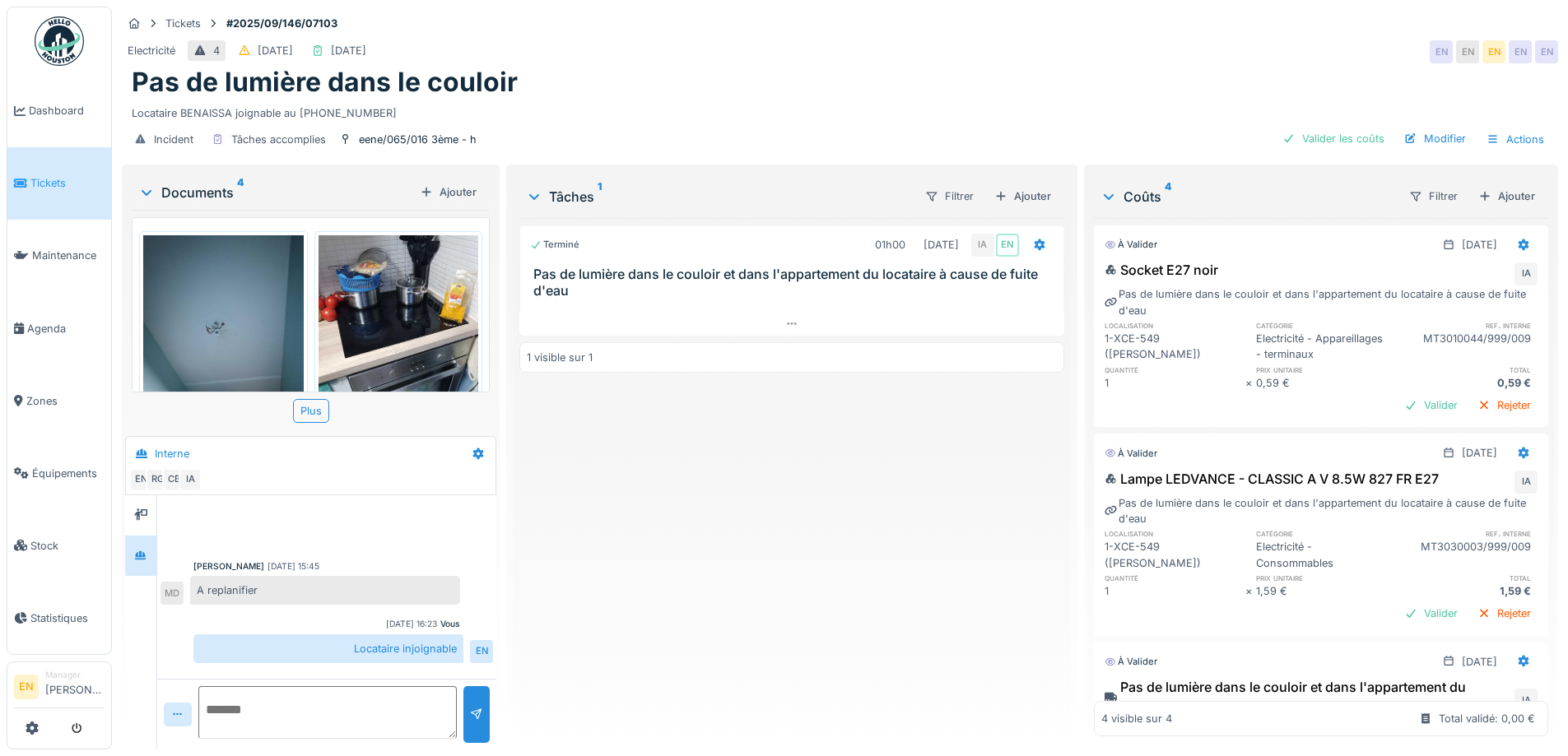
scroll to position [330, 0]
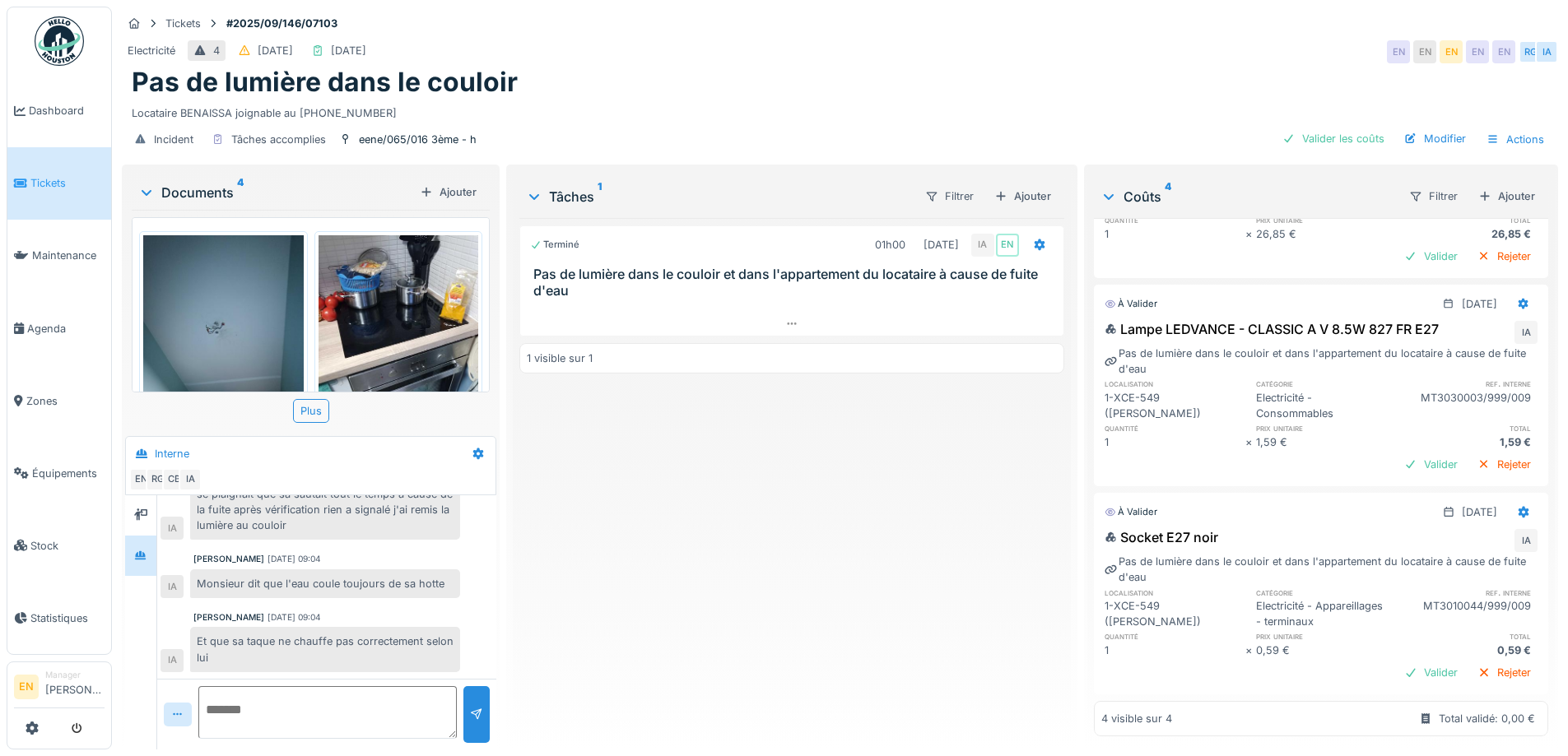
scroll to position [330, 0]
click at [779, 564] on div "Terminé 01h00 [DATE] IA EN Pas de lumière dans le couloir et dans l'appartement…" at bounding box center [791, 477] width 544 height 518
click at [831, 592] on div "Terminé 01h00 [DATE] IA EN Pas de lumière dans le couloir et dans l'appartement…" at bounding box center [791, 477] width 544 height 518
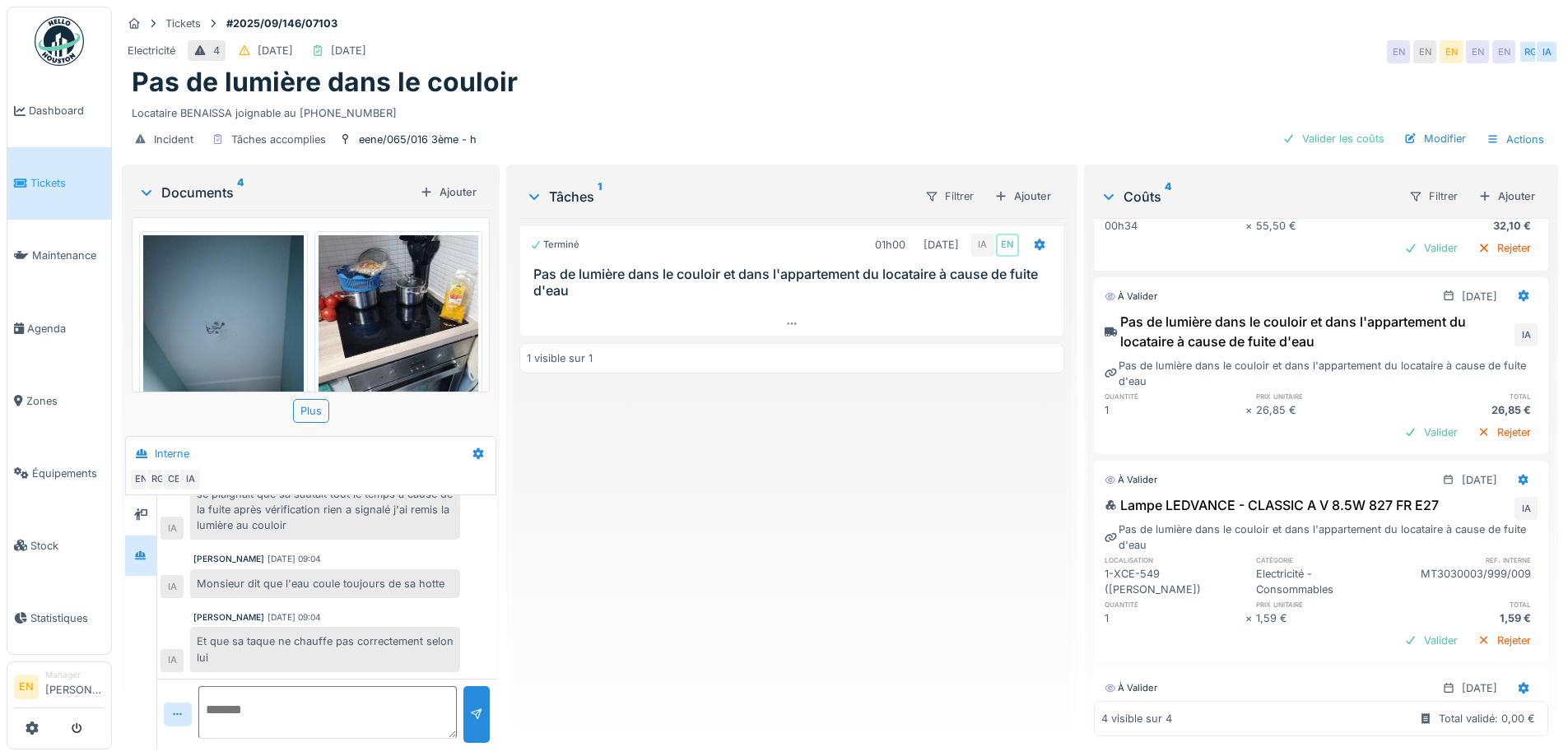
scroll to position [83, 0]
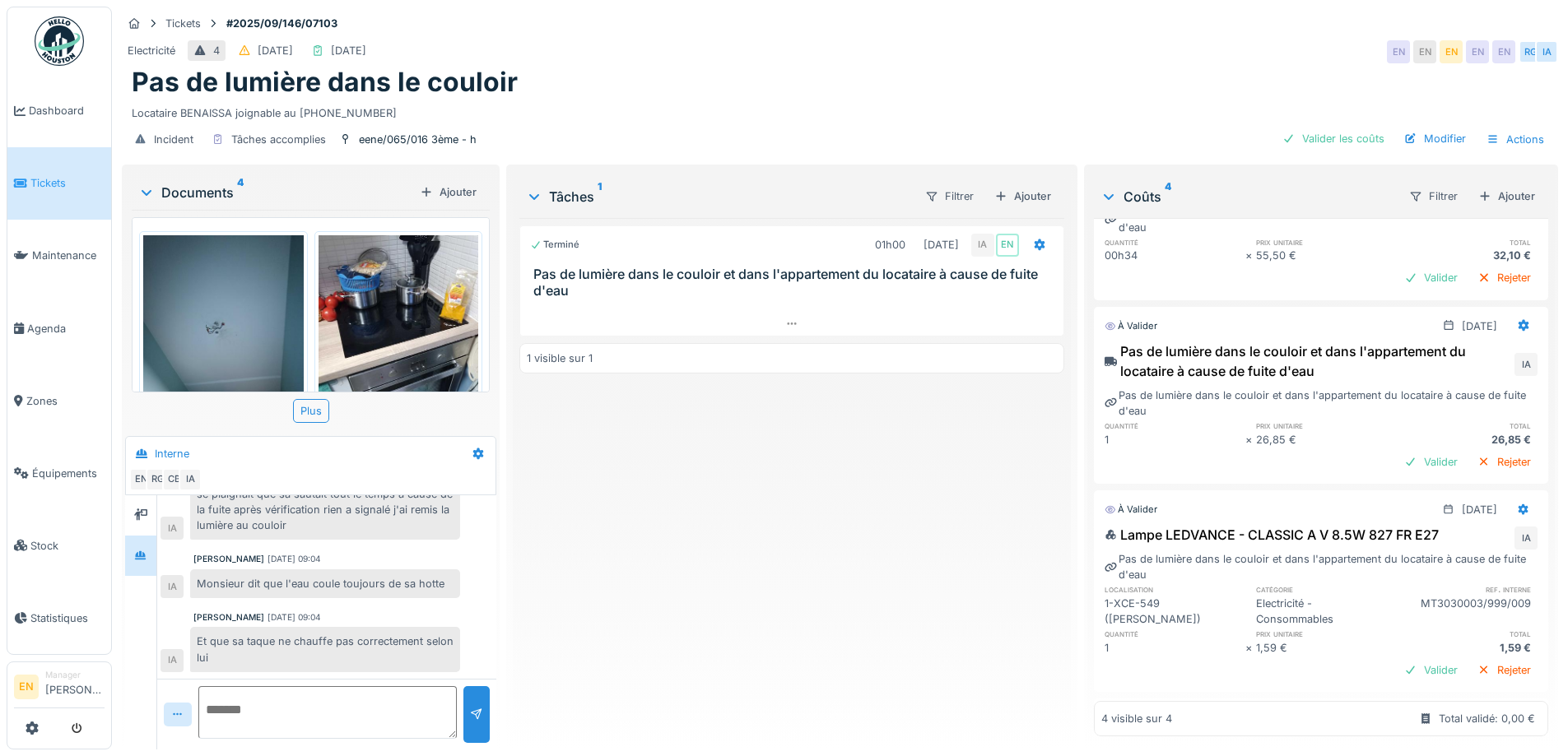
click at [757, 629] on div "Terminé 01h00 [DATE] IA EN Pas de lumière dans le couloir et dans l'appartement…" at bounding box center [791, 477] width 544 height 518
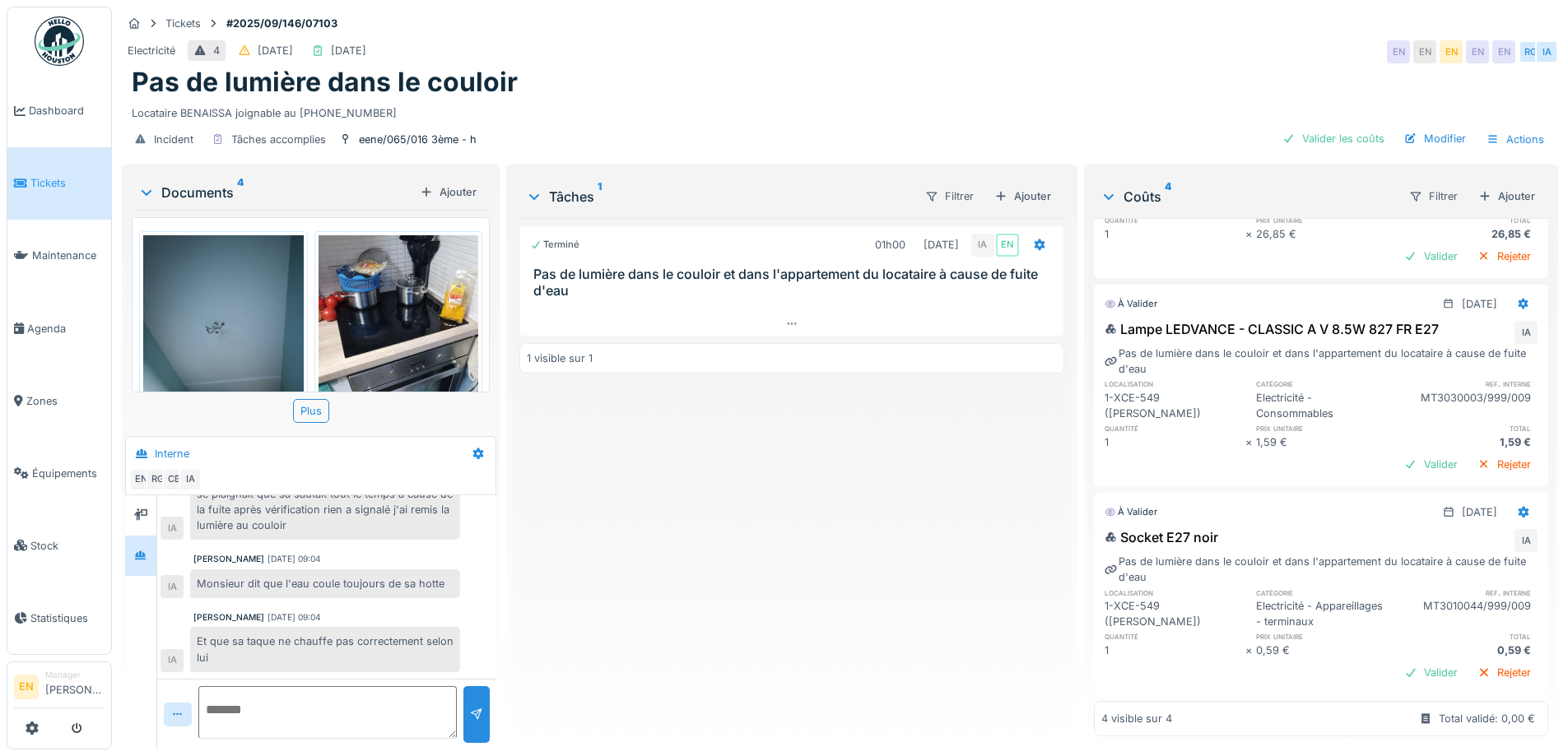
scroll to position [330, 0]
click at [671, 564] on div "Terminé 01h00 [DATE] IA EN Pas de lumière dans le couloir et dans l'appartement…" at bounding box center [791, 477] width 544 height 518
click at [617, 626] on div "Terminé 01h00 [DATE] IA EN Pas de lumière dans le couloir et dans l'appartement…" at bounding box center [791, 477] width 544 height 518
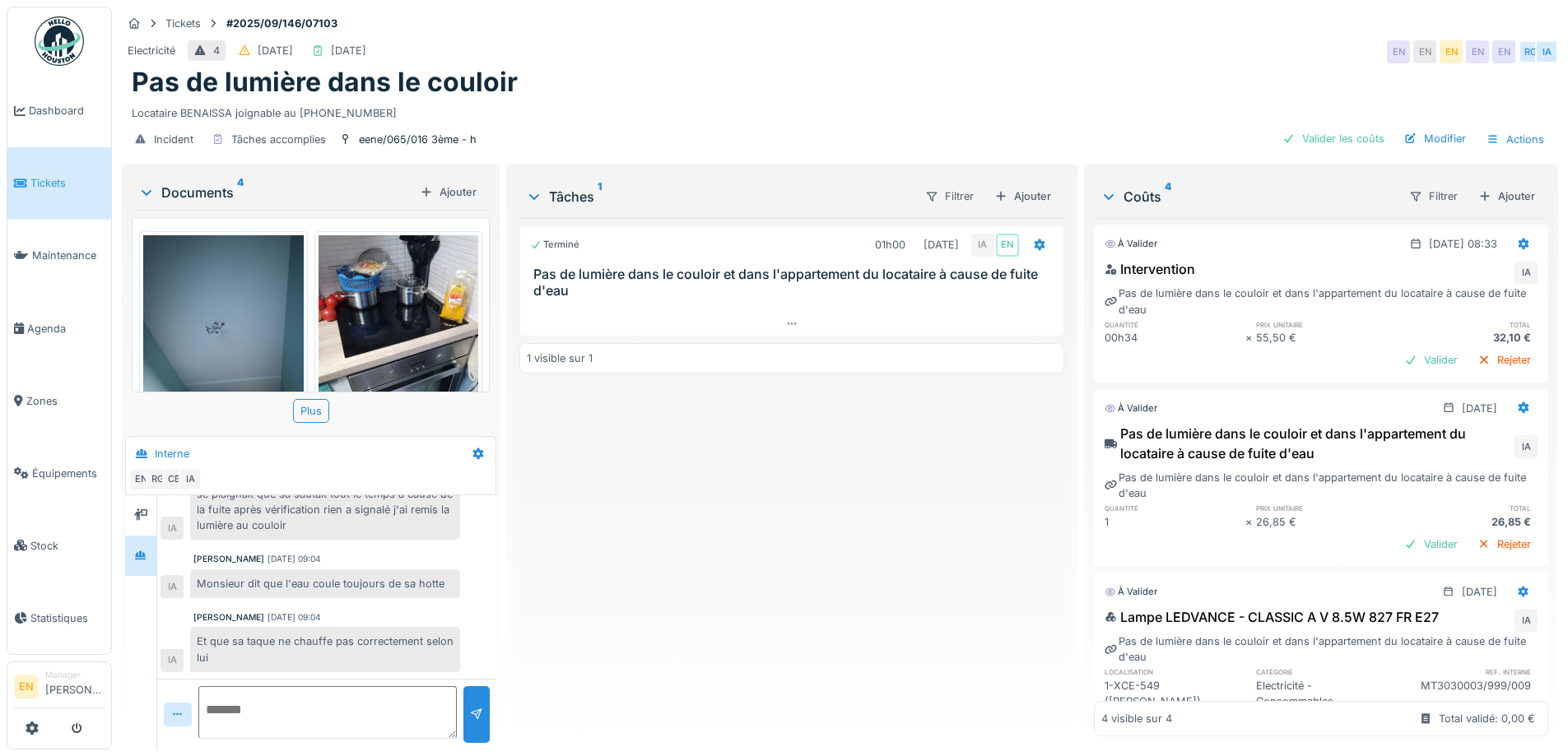
scroll to position [0, 0]
click at [889, 570] on div "Terminé 01h00 [DATE] IA EN Pas de lumière dans le couloir et dans l'appartement…" at bounding box center [791, 477] width 544 height 518
click at [1314, 139] on div "Valider les coûts" at bounding box center [1333, 138] width 115 height 22
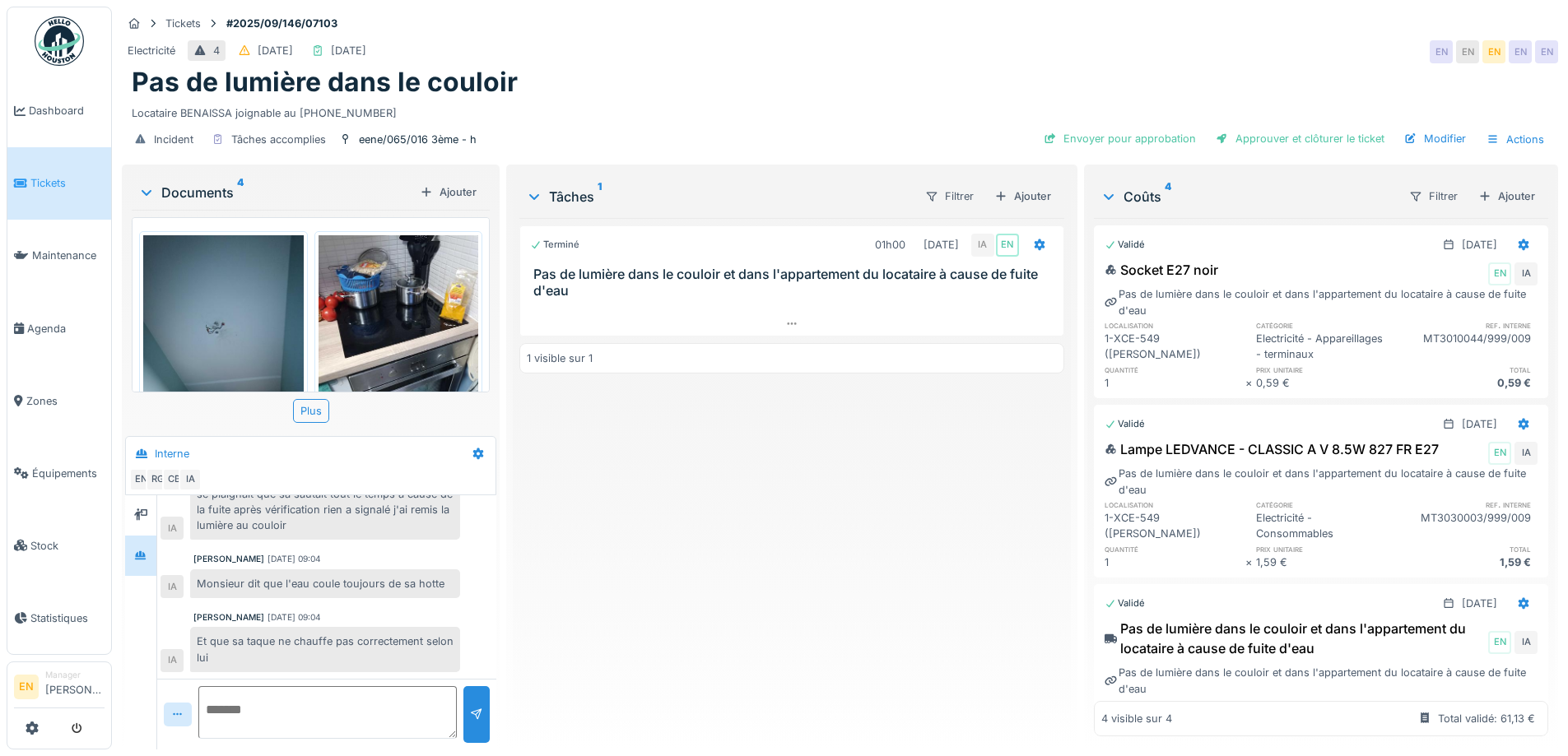
click at [865, 571] on div "Terminé 01h00 03/10/2025 IA EN Pas de lumière dans le couloir et dans l'apparte…" at bounding box center [791, 477] width 544 height 518
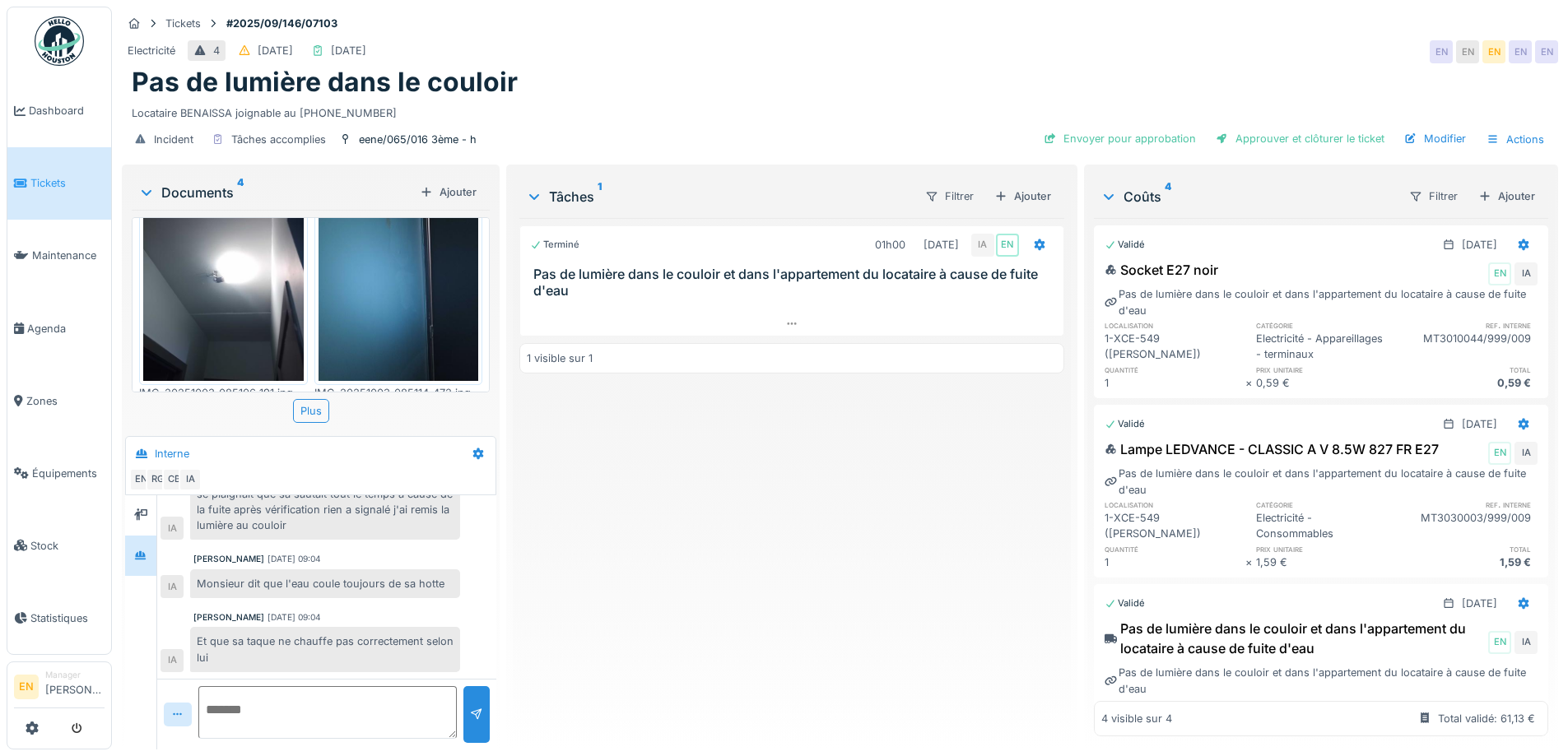
scroll to position [327, 0]
click at [615, 571] on div "Terminé 01h00 03/10/2025 IA EN Pas de lumière dans le couloir et dans l'apparte…" at bounding box center [791, 477] width 544 height 518
click at [1427, 148] on div "Modifier" at bounding box center [1435, 138] width 75 height 22
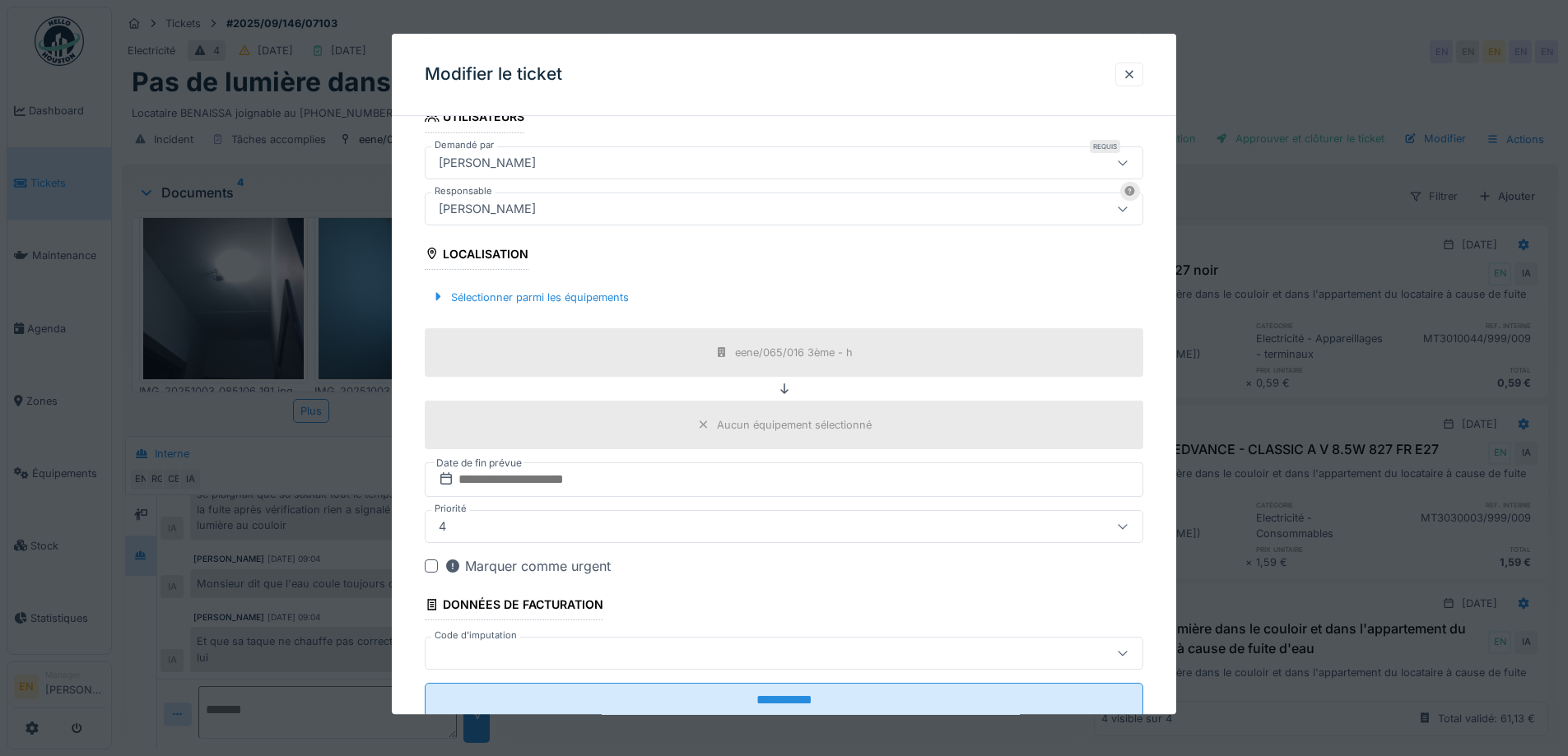
scroll to position [397, 0]
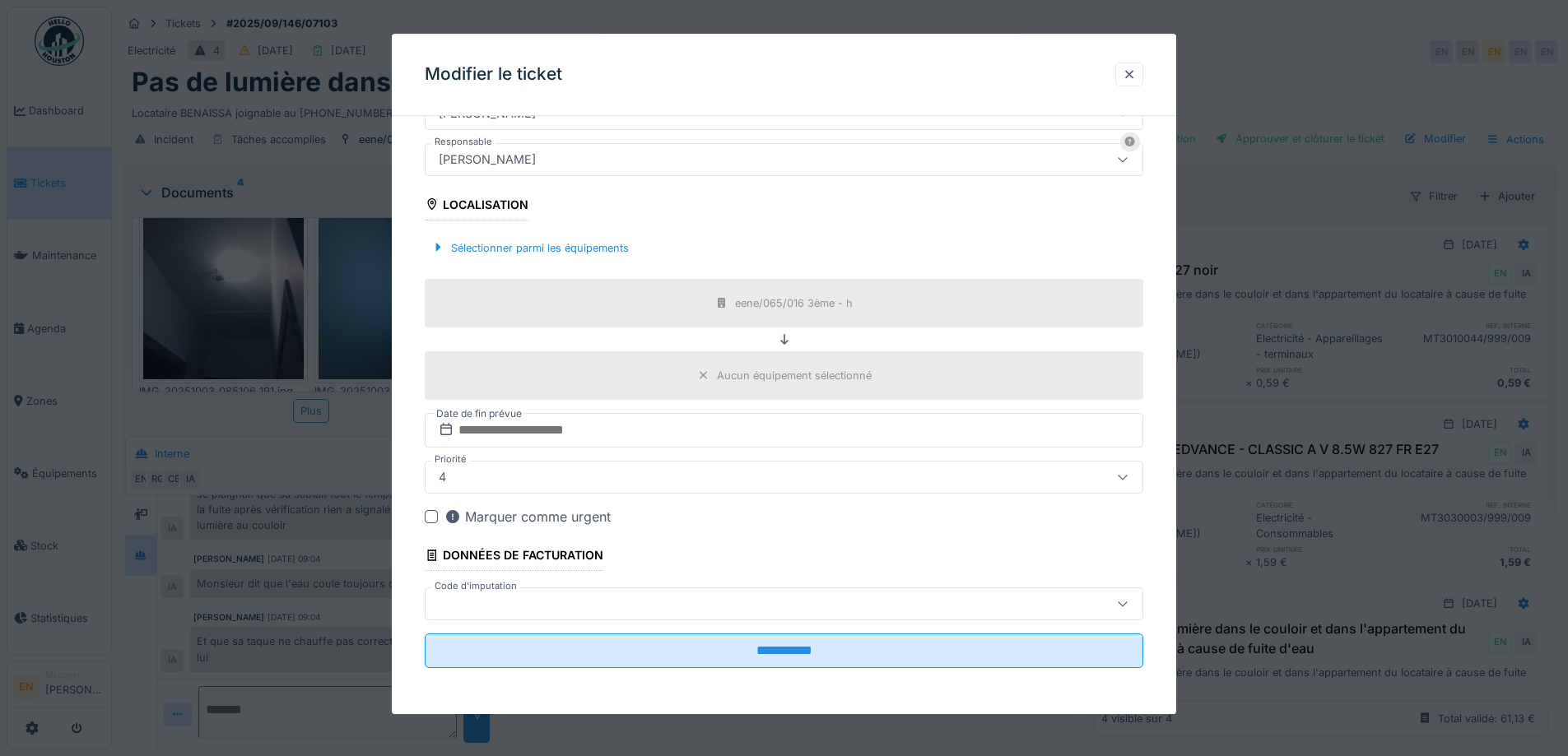
click at [692, 161] on div "[PERSON_NAME]" at bounding box center [742, 160] width 620 height 18
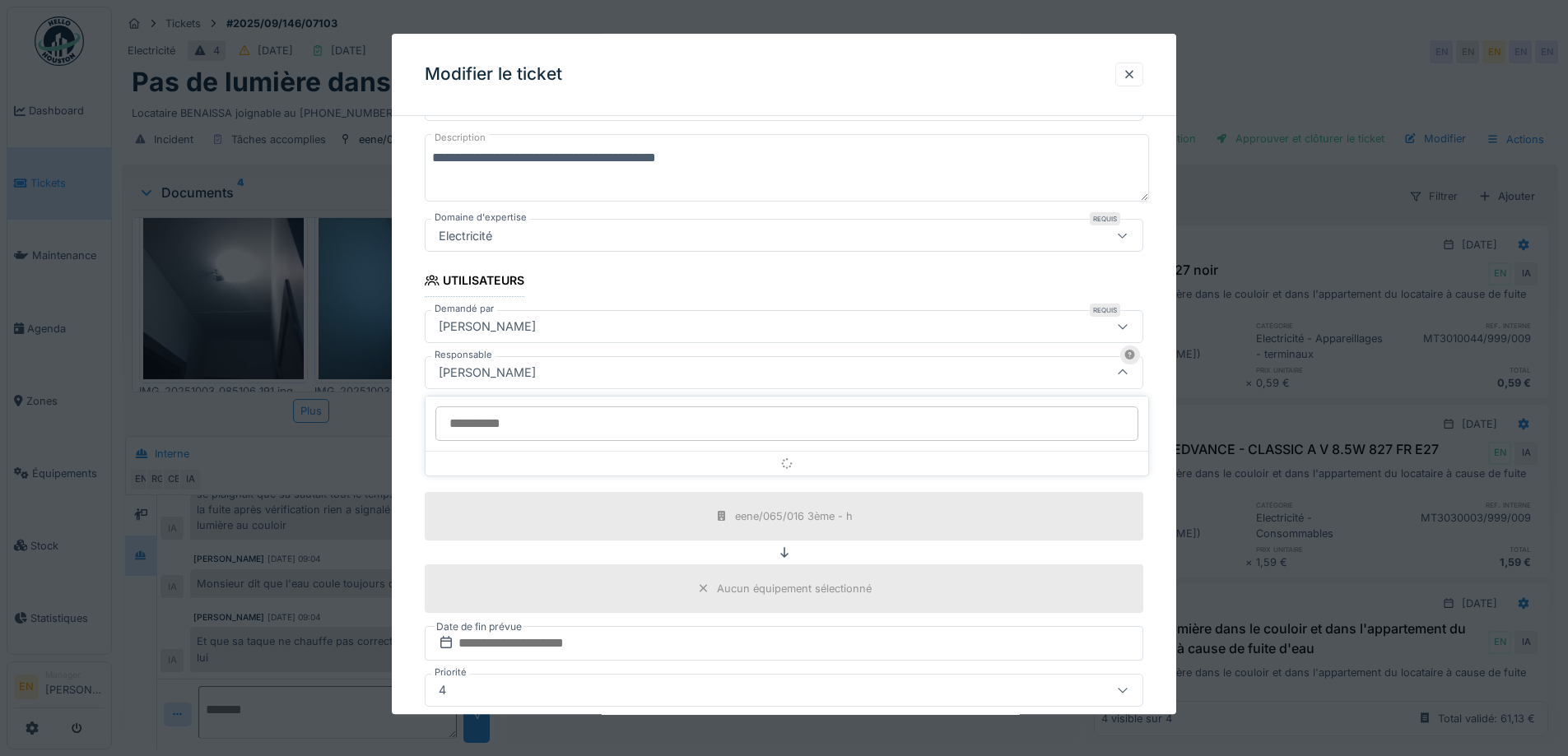
scroll to position [183, 0]
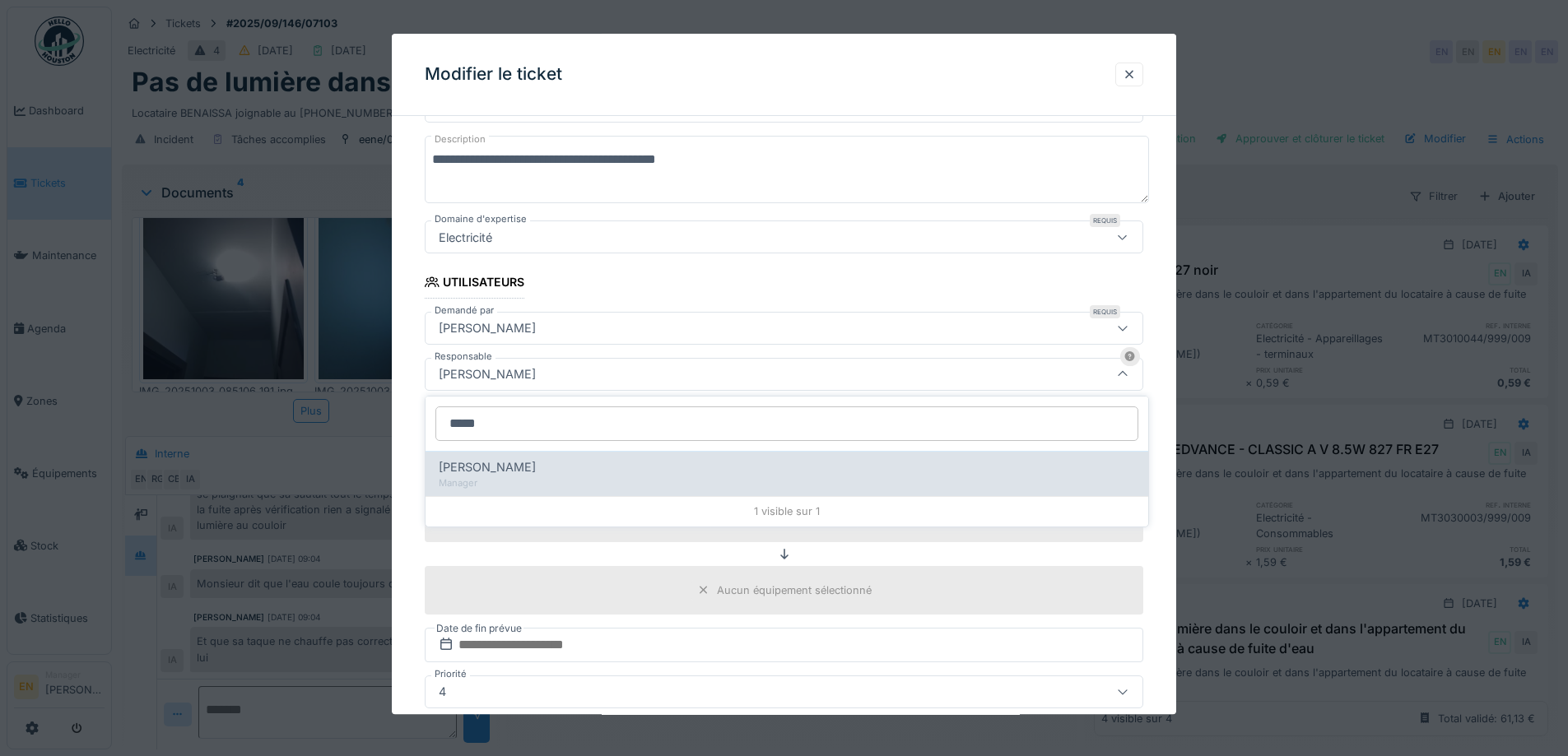
type input "*****"
click at [523, 475] on span "[PERSON_NAME]" at bounding box center [487, 468] width 97 height 18
type input "****"
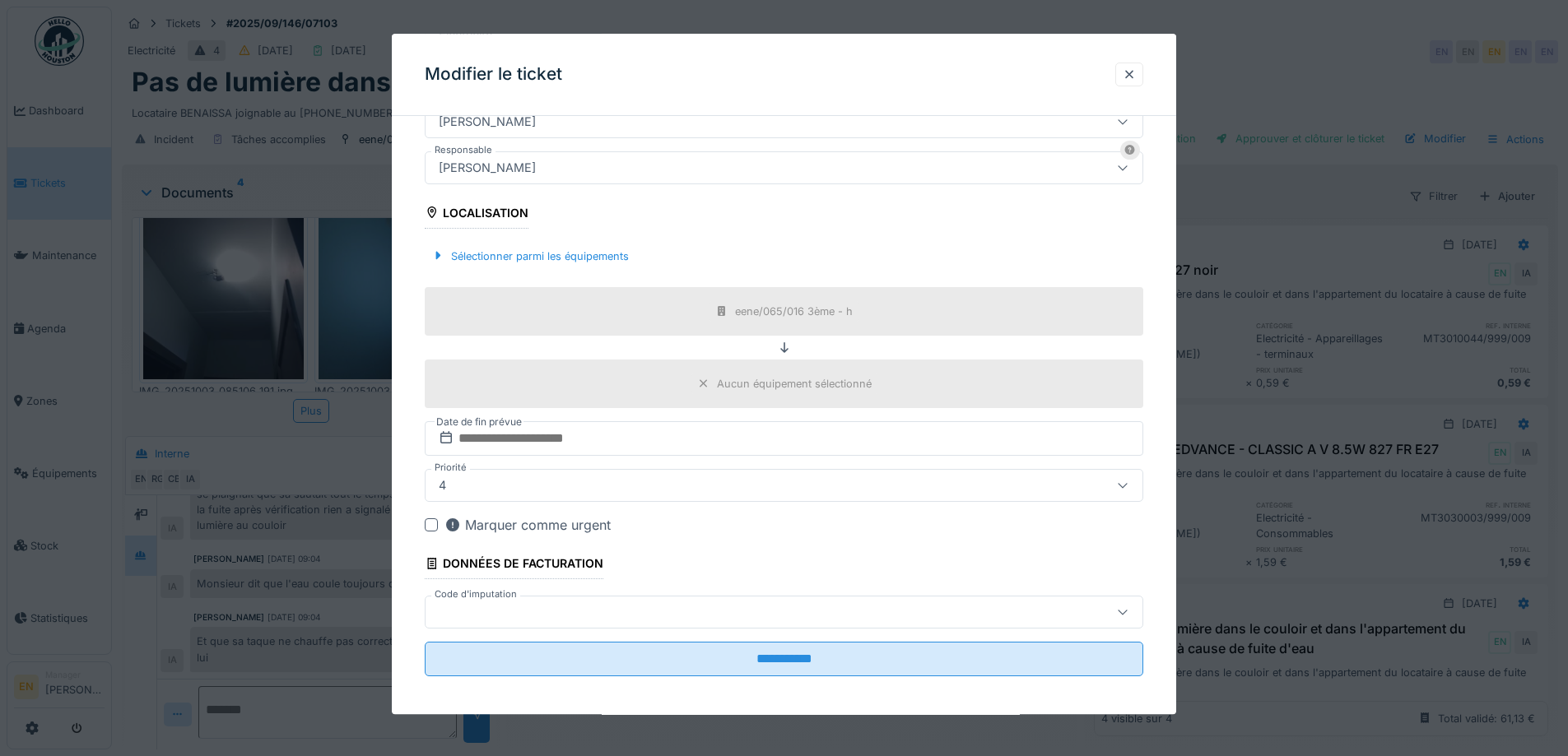
scroll to position [397, 0]
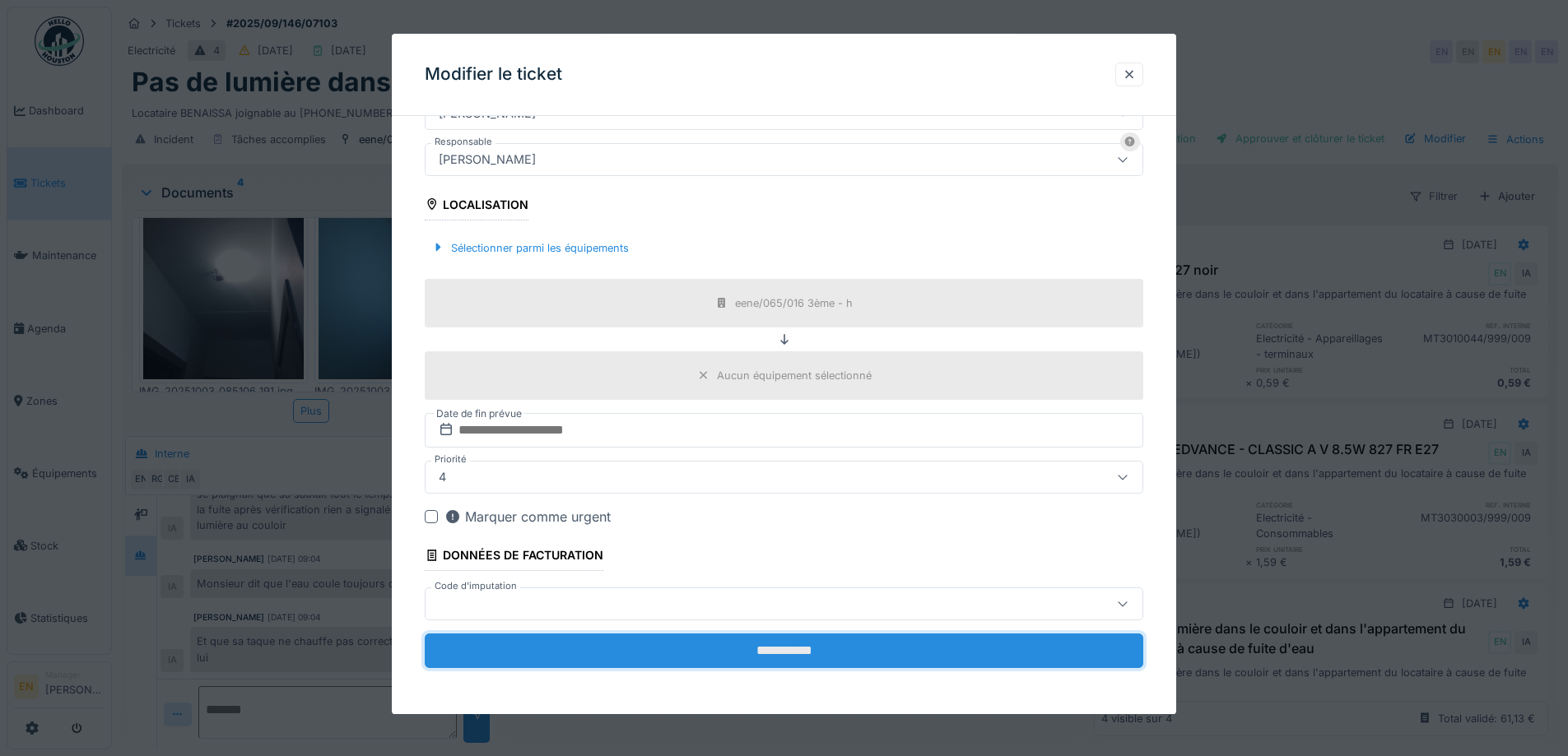
click at [789, 647] on input "**********" at bounding box center [784, 651] width 719 height 35
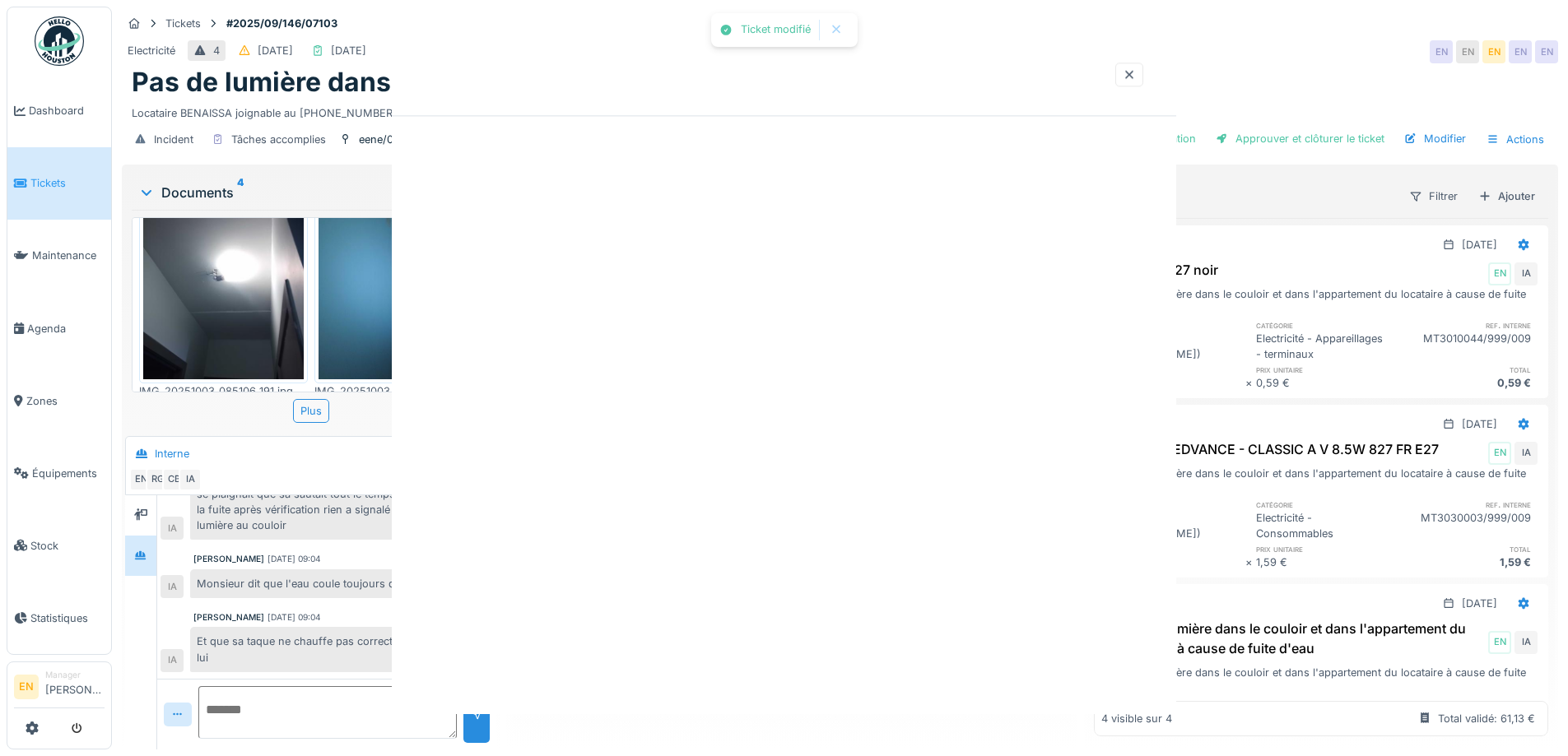
scroll to position [0, 0]
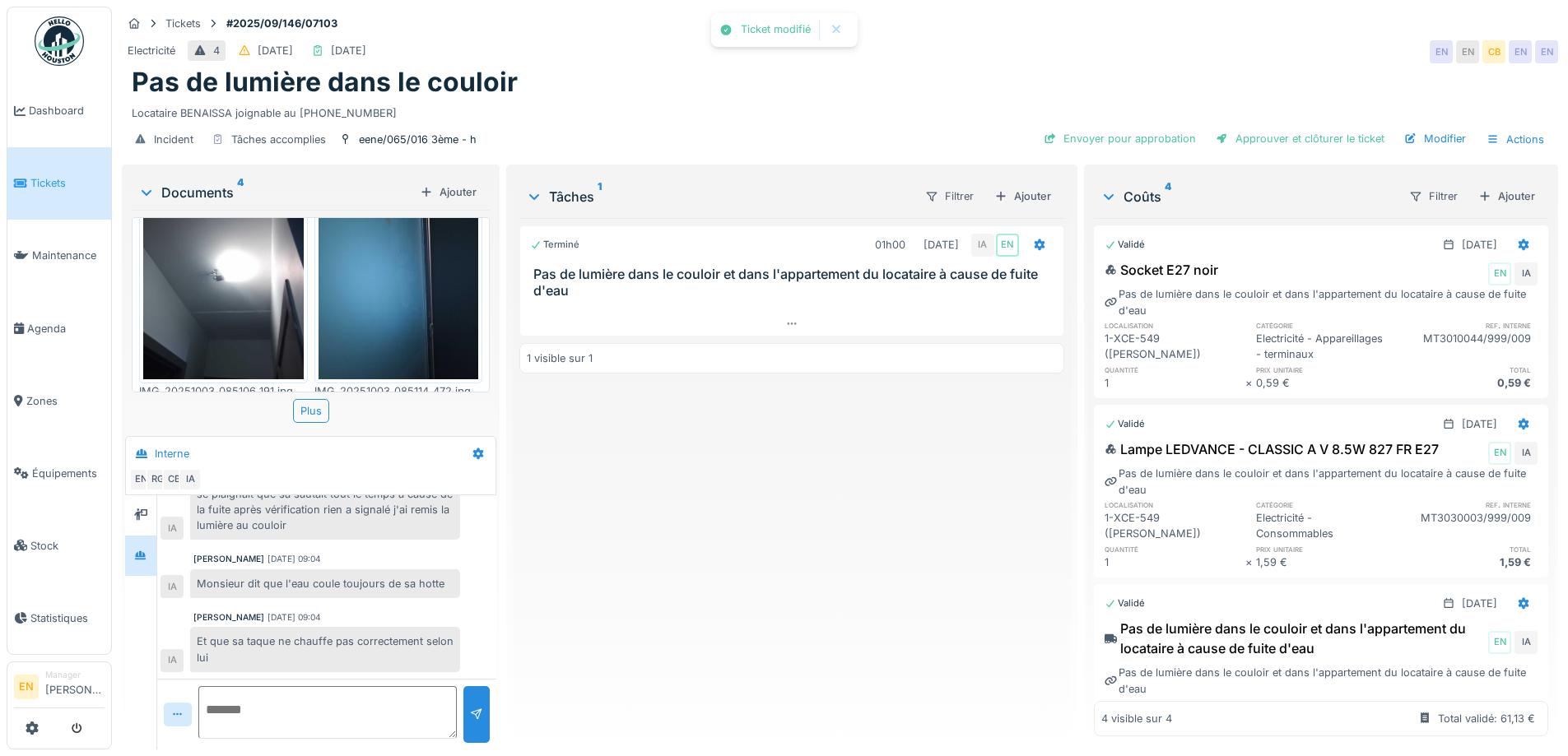
drag, startPoint x: 795, startPoint y: 627, endPoint x: 921, endPoint y: 435, distance: 229.7
click at [799, 608] on div "Terminé 01h00 03/10/2025 IA EN Pas de lumière dans le couloir et dans l'apparte…" at bounding box center [791, 477] width 544 height 518
click at [1140, 143] on div "Envoyer pour approbation" at bounding box center [1120, 138] width 166 height 22
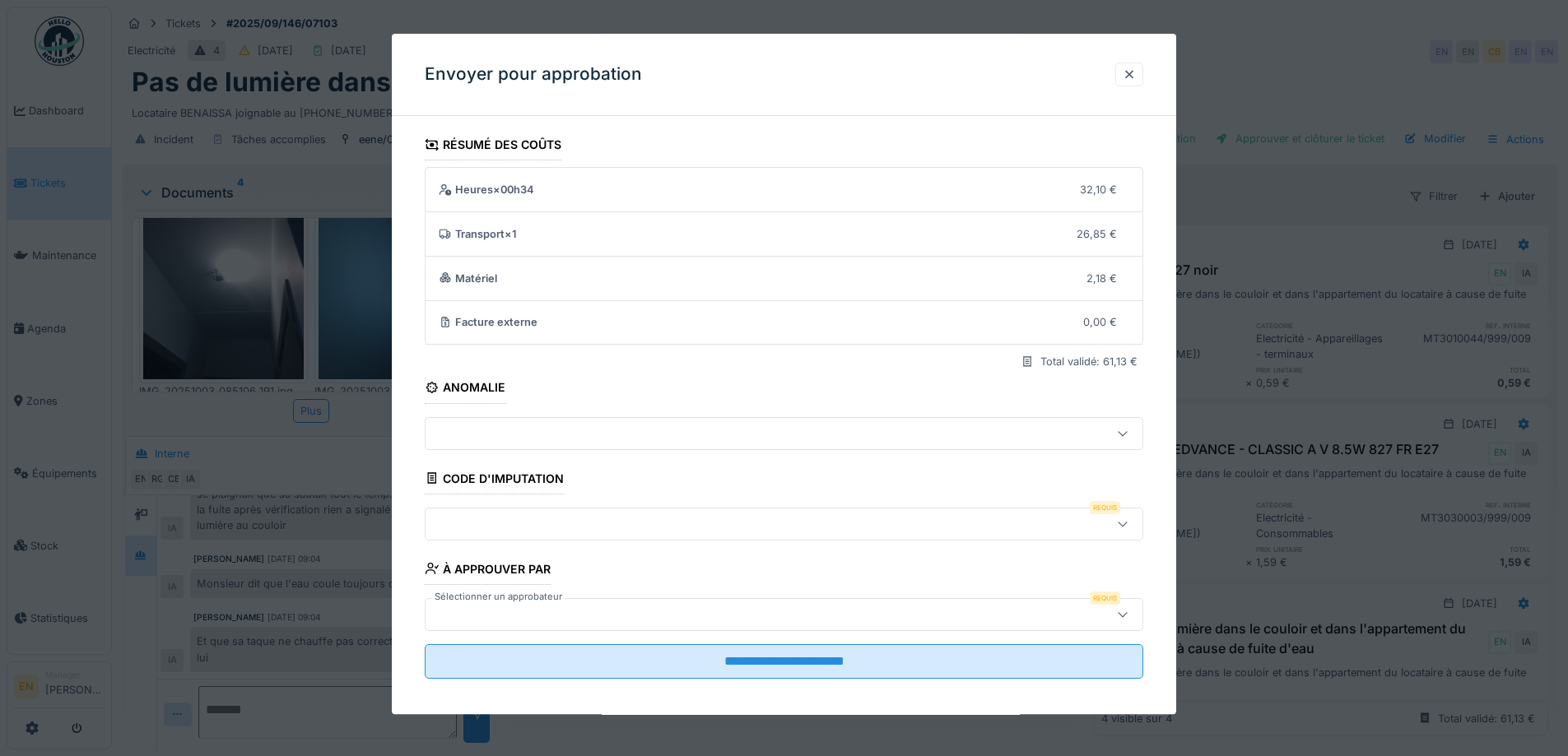
click at [1129, 525] on icon at bounding box center [1123, 523] width 13 height 11
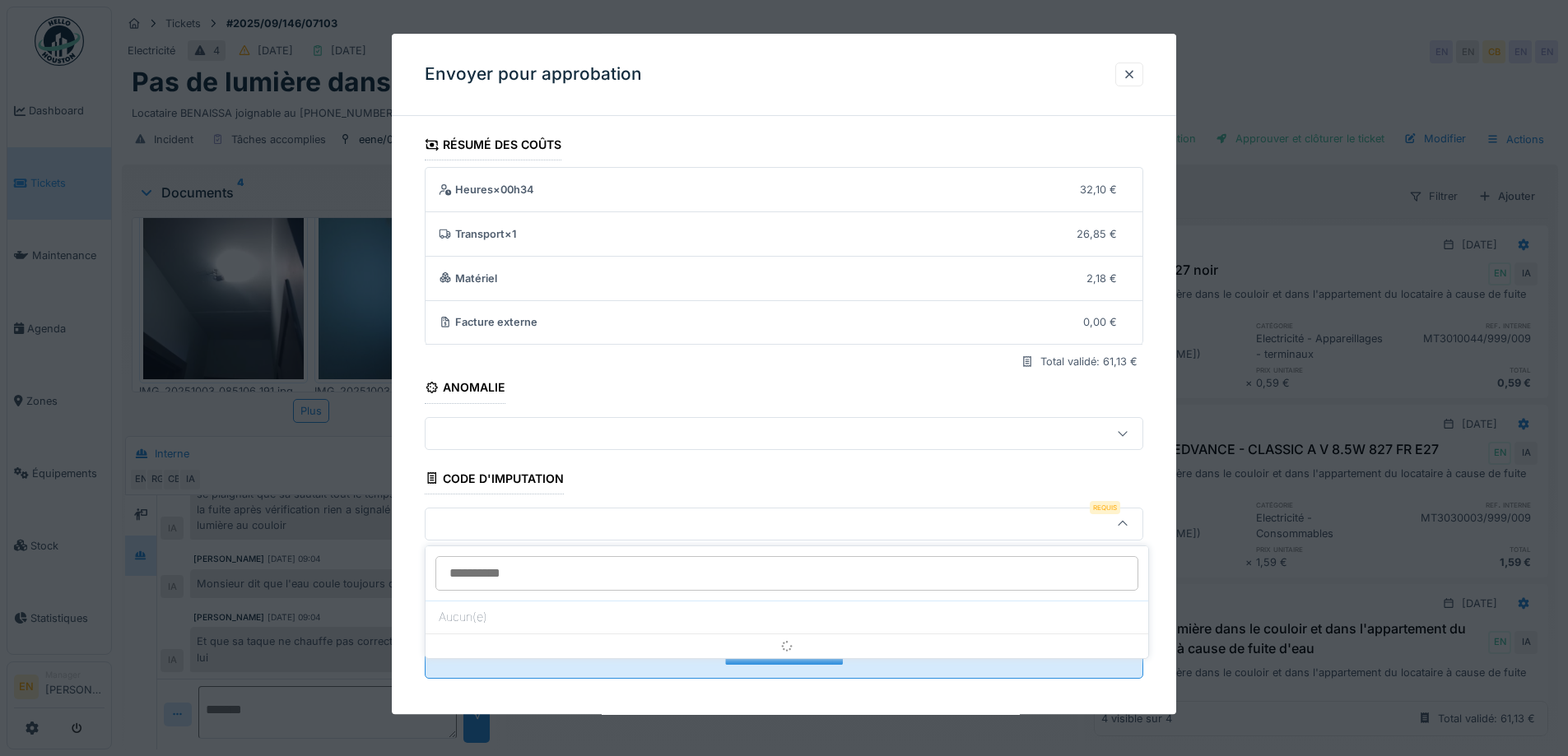
scroll to position [11, 0]
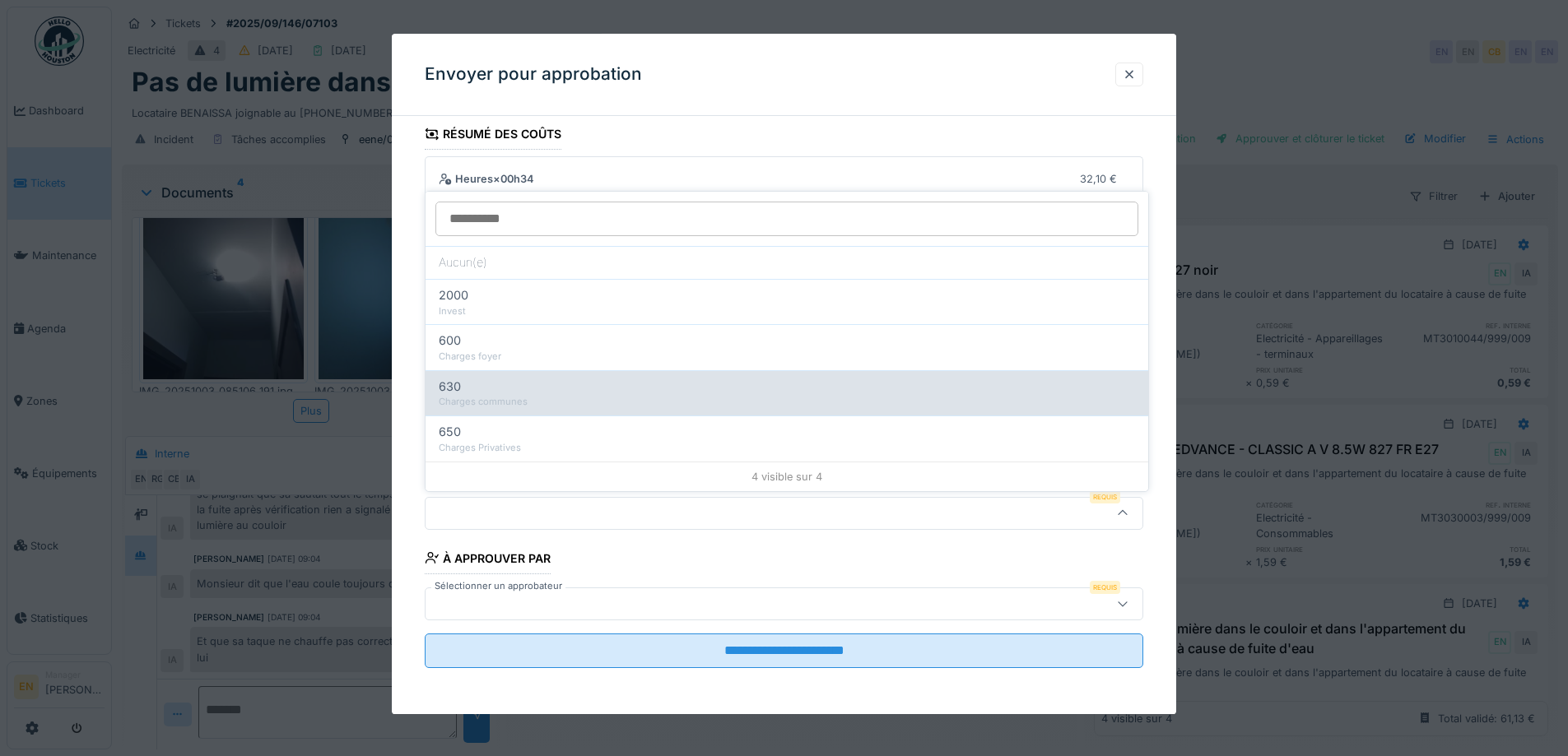
click at [514, 400] on div "Charges communes" at bounding box center [787, 402] width 697 height 14
type input "***"
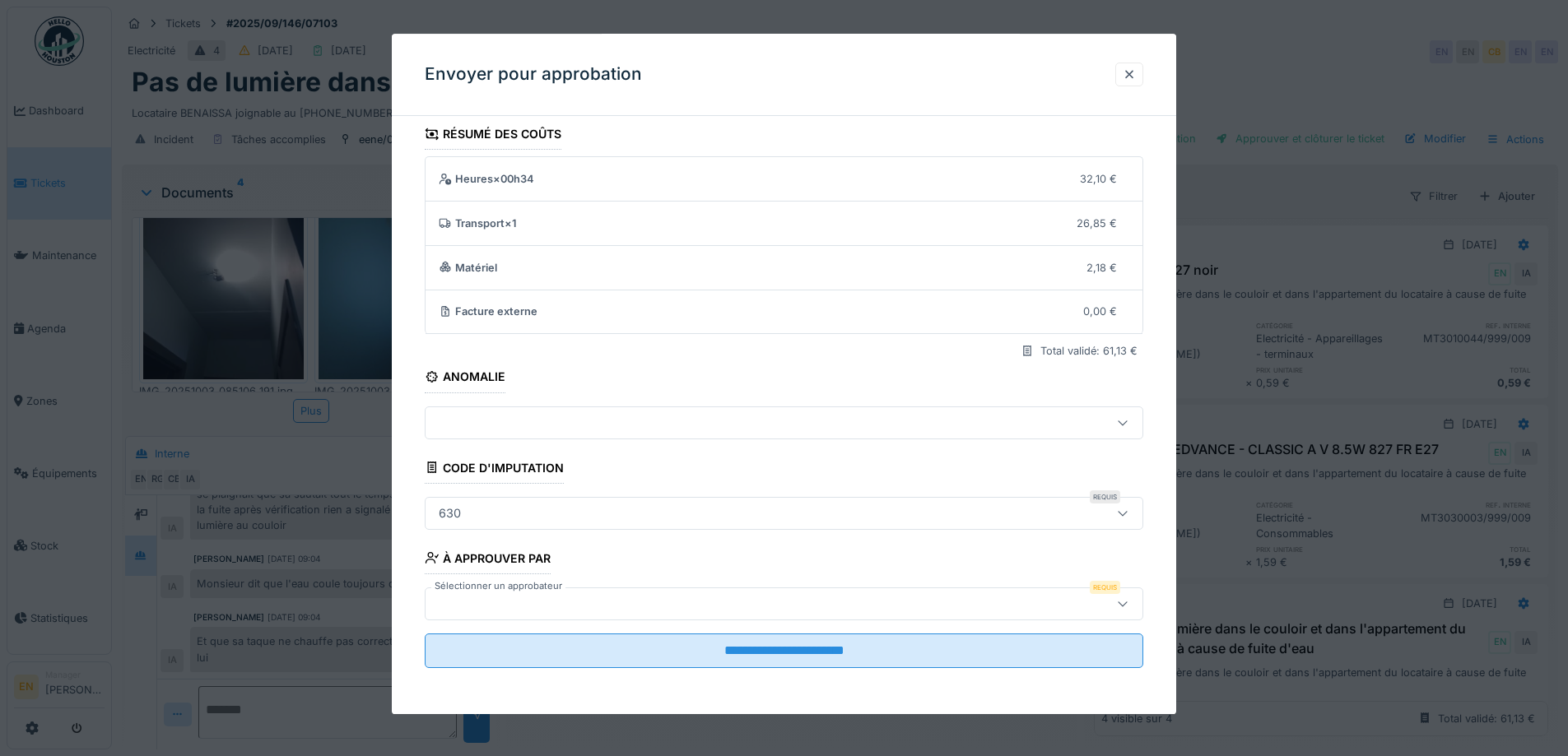
click at [1140, 512] on div at bounding box center [1123, 513] width 40 height 31
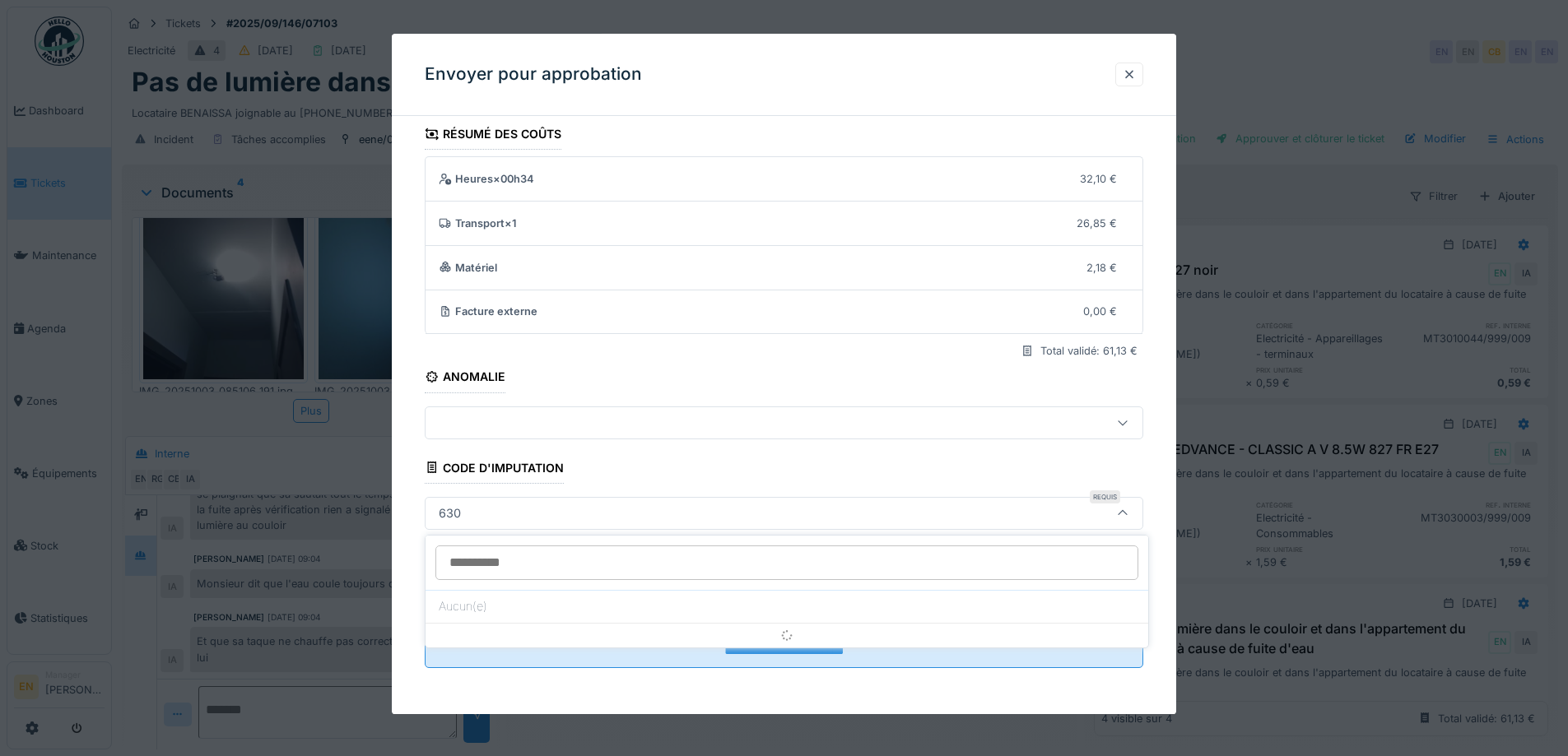
click at [589, 562] on input at bounding box center [787, 563] width 703 height 35
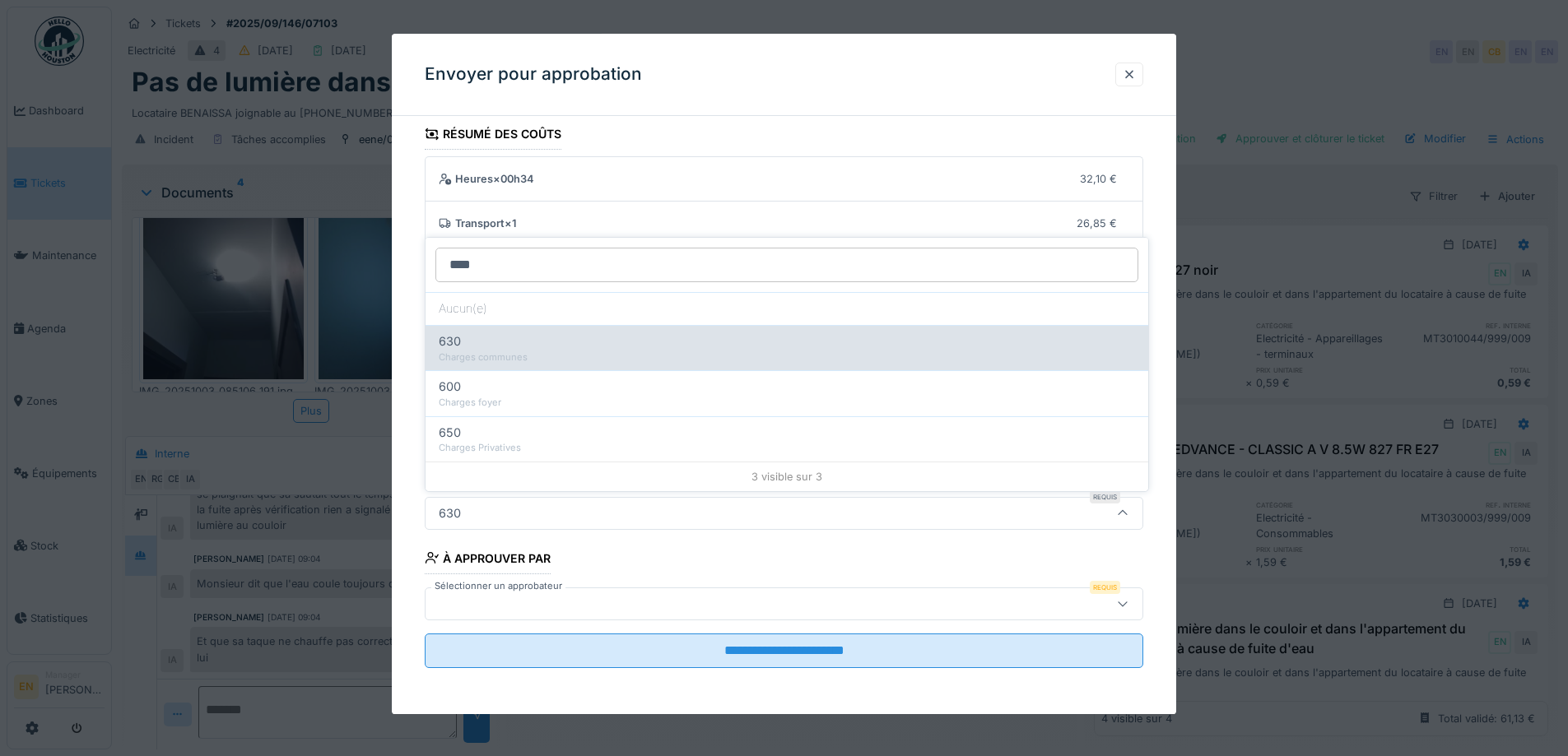
type input "****"
click at [551, 352] on div "Charges communes" at bounding box center [787, 357] width 697 height 14
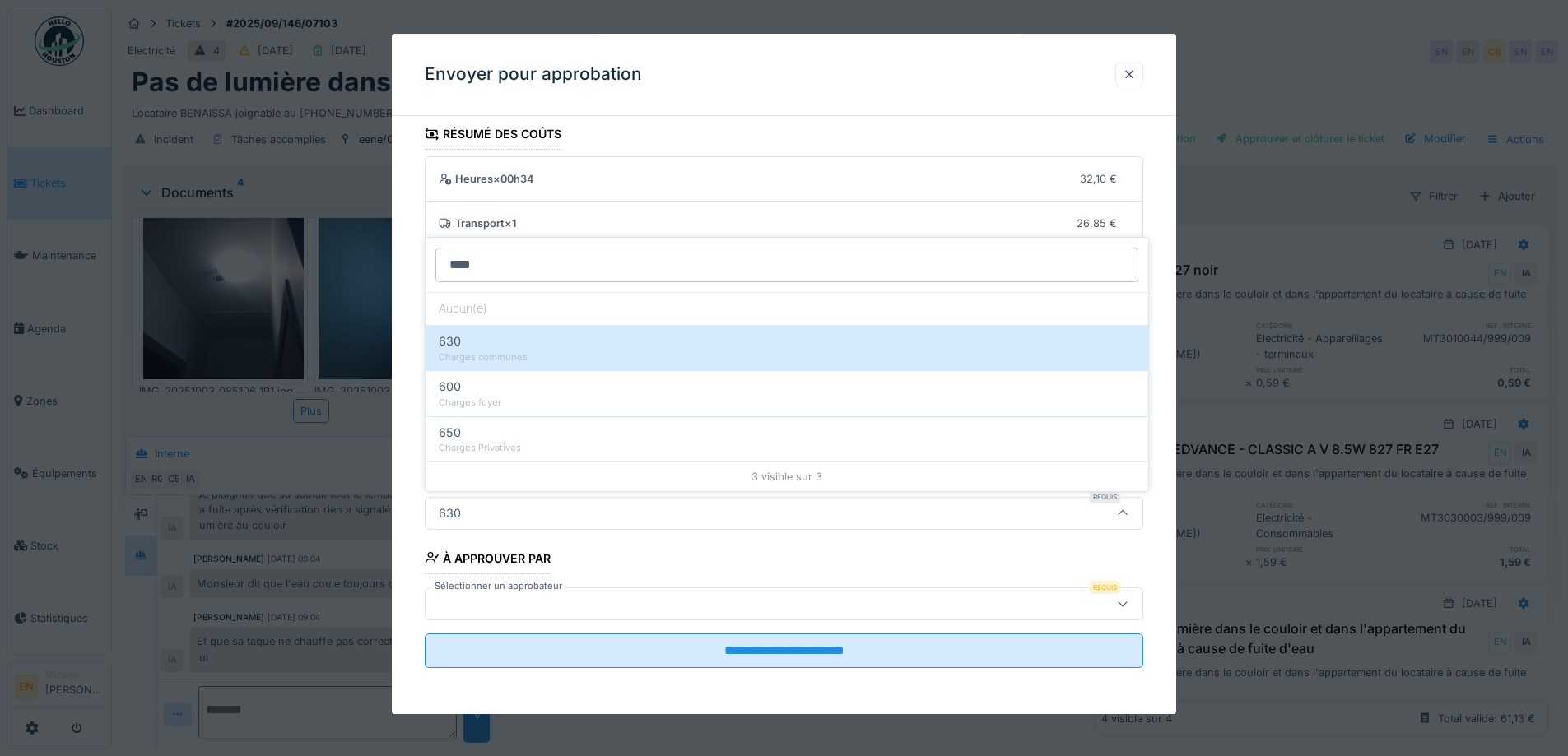
click at [1173, 410] on div "**********" at bounding box center [784, 416] width 784 height 595
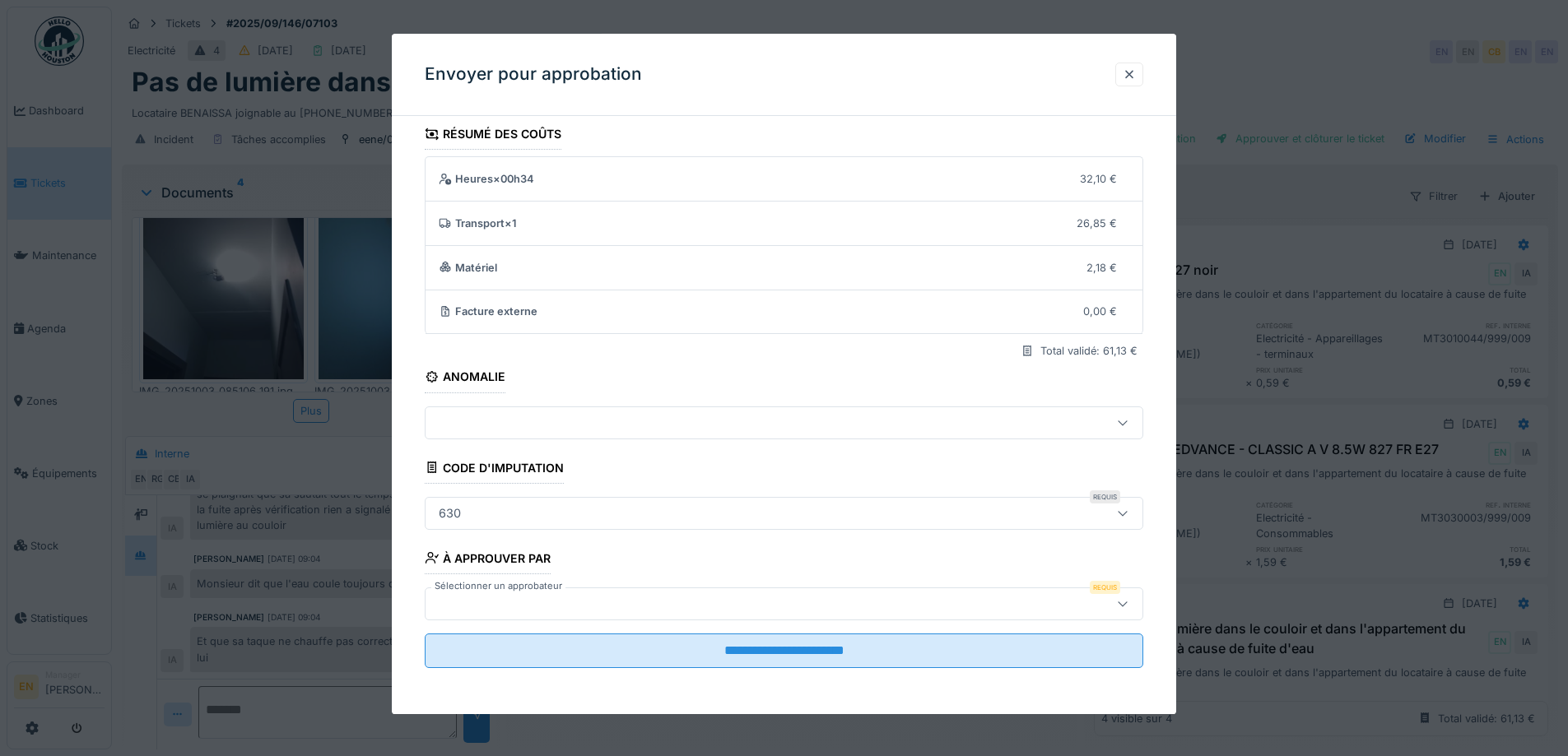
scroll to position [12, 0]
click at [1129, 608] on icon at bounding box center [1123, 603] width 13 height 11
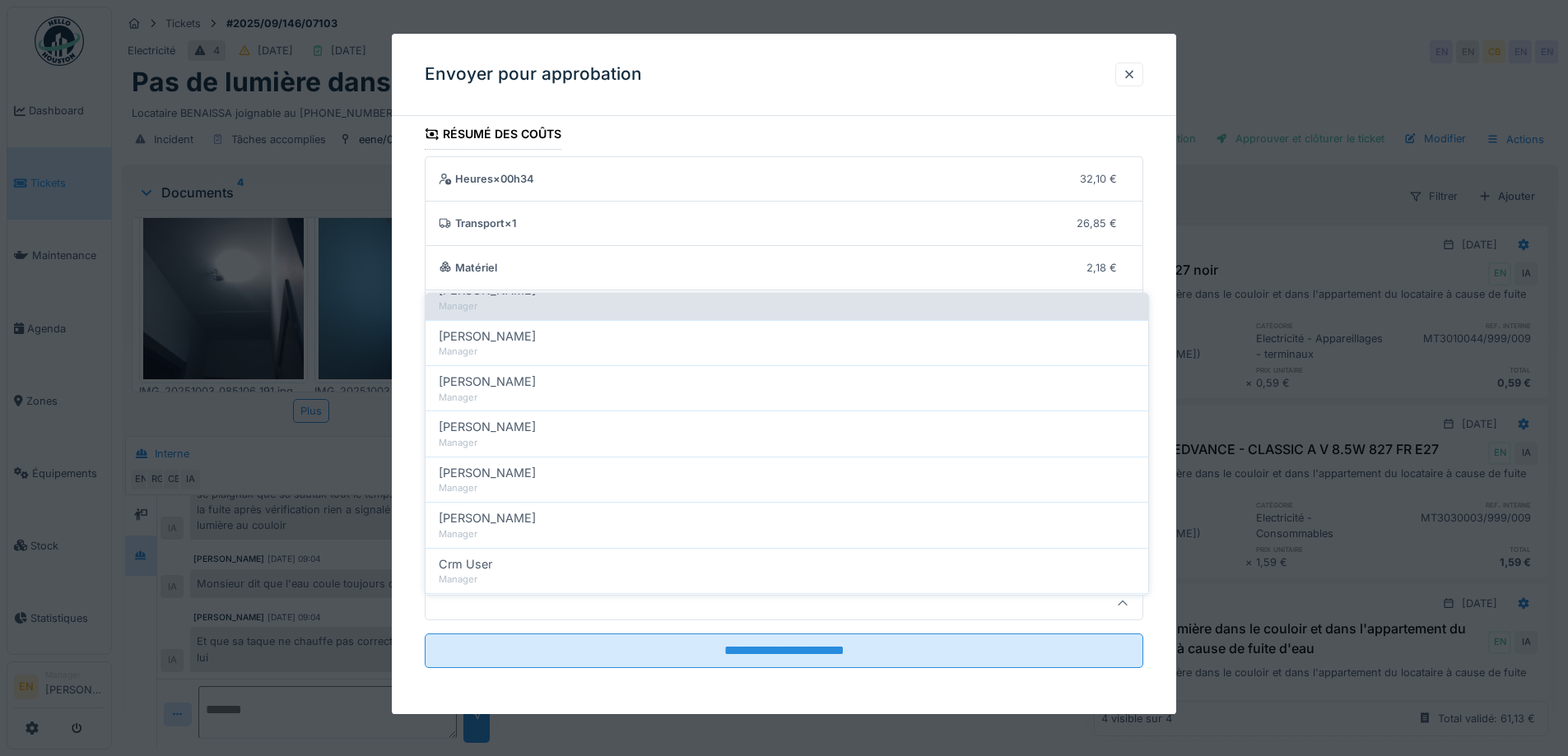
scroll to position [330, 0]
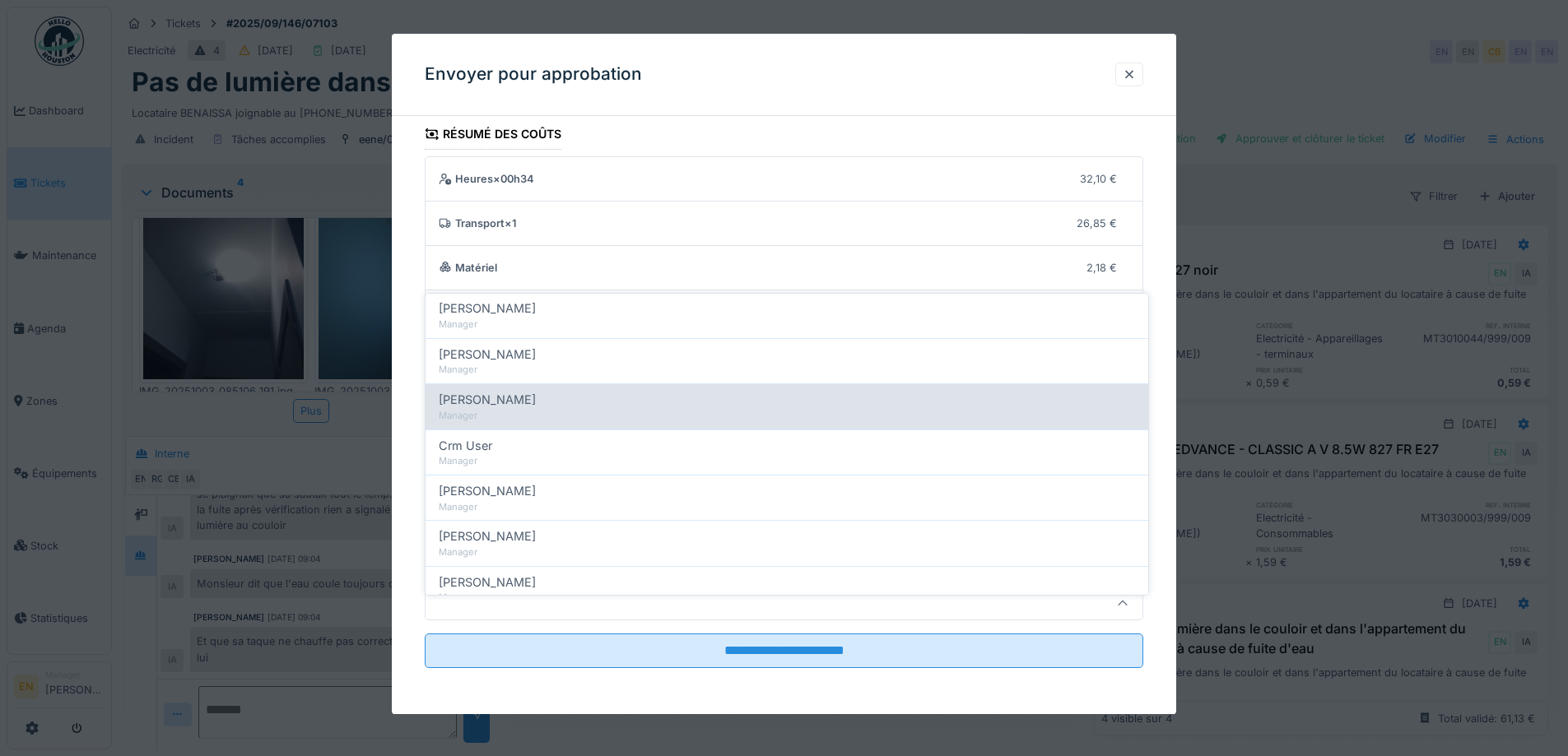
click at [495, 392] on span "Christian Bassette" at bounding box center [487, 400] width 97 height 18
type input "****"
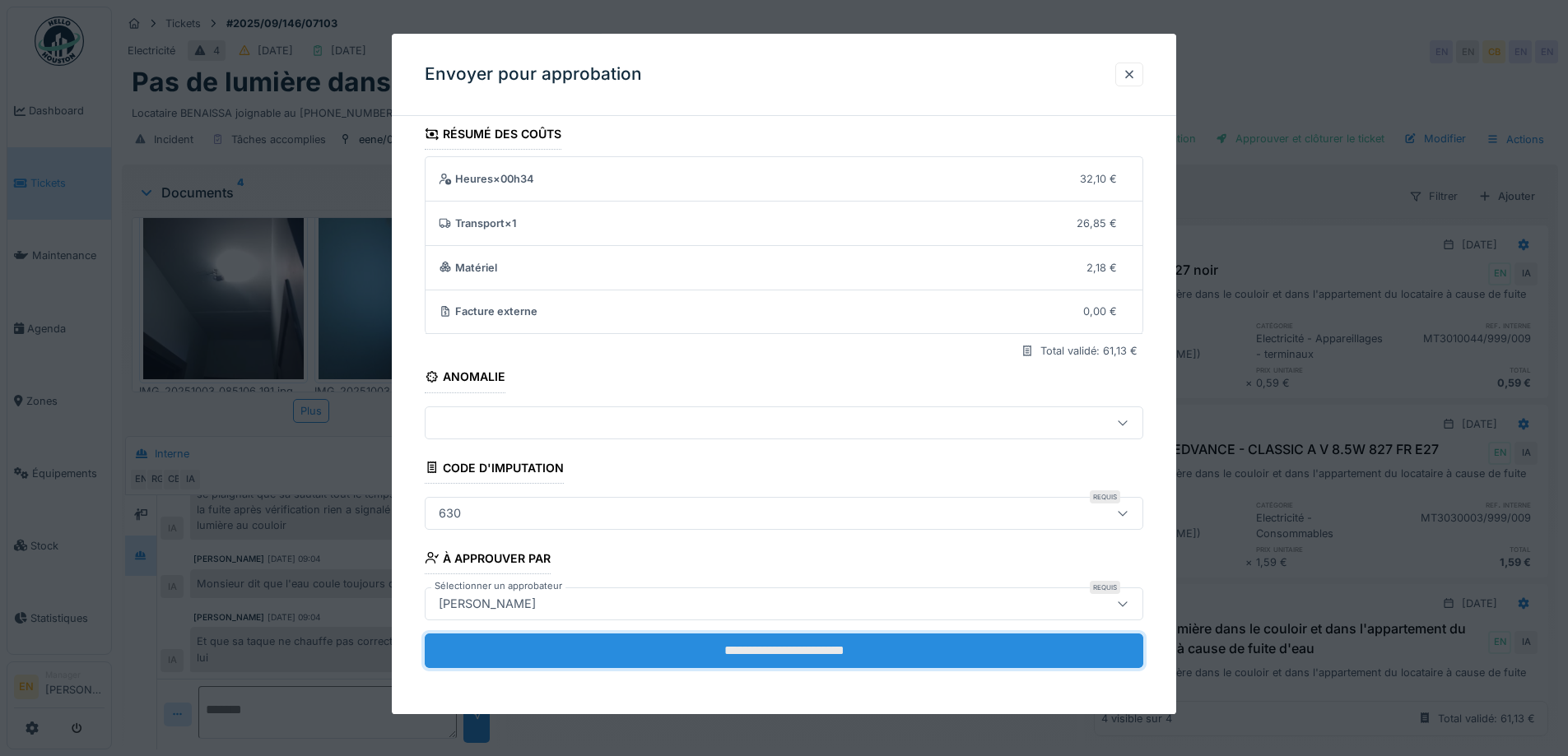
click at [803, 657] on input "**********" at bounding box center [784, 651] width 719 height 35
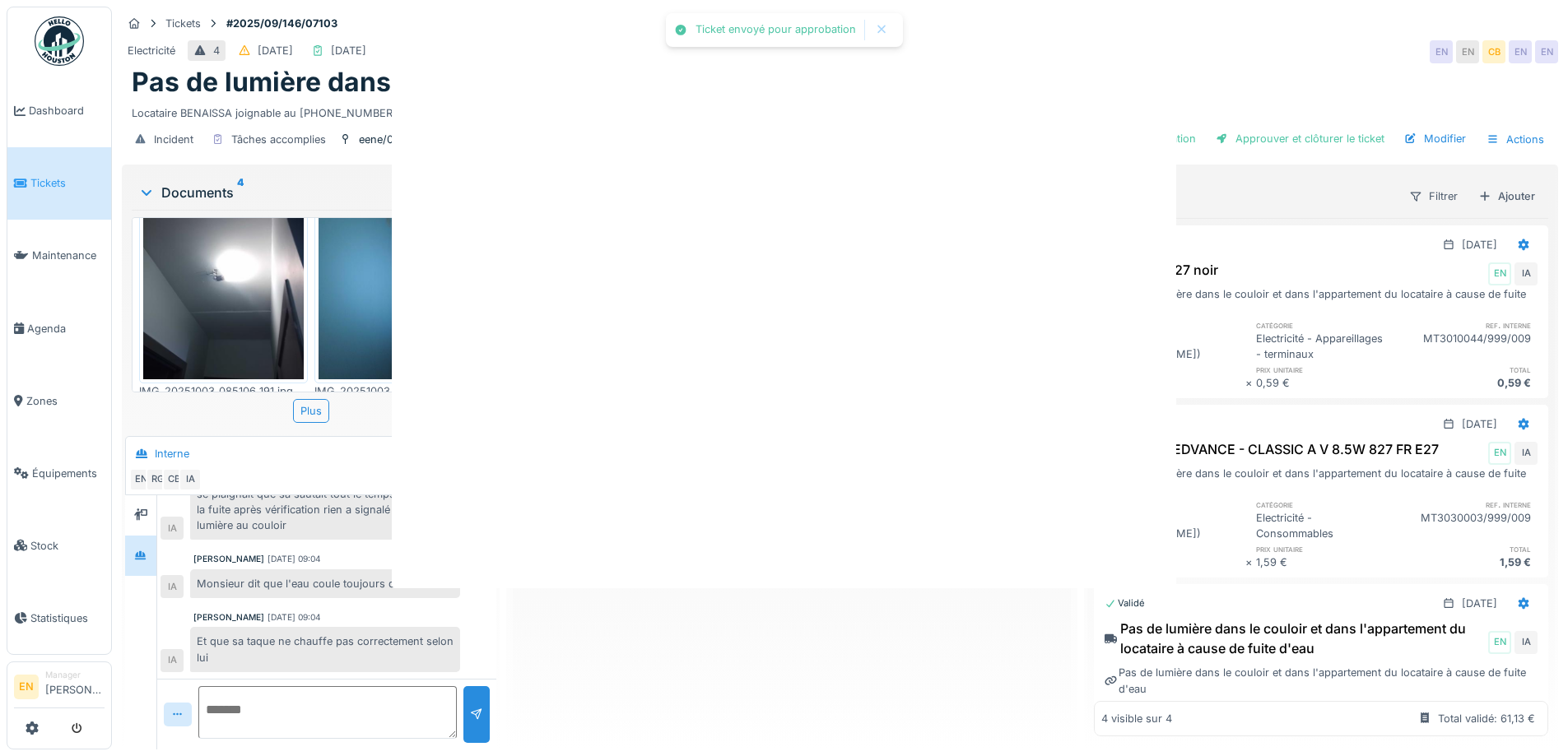
scroll to position [0, 0]
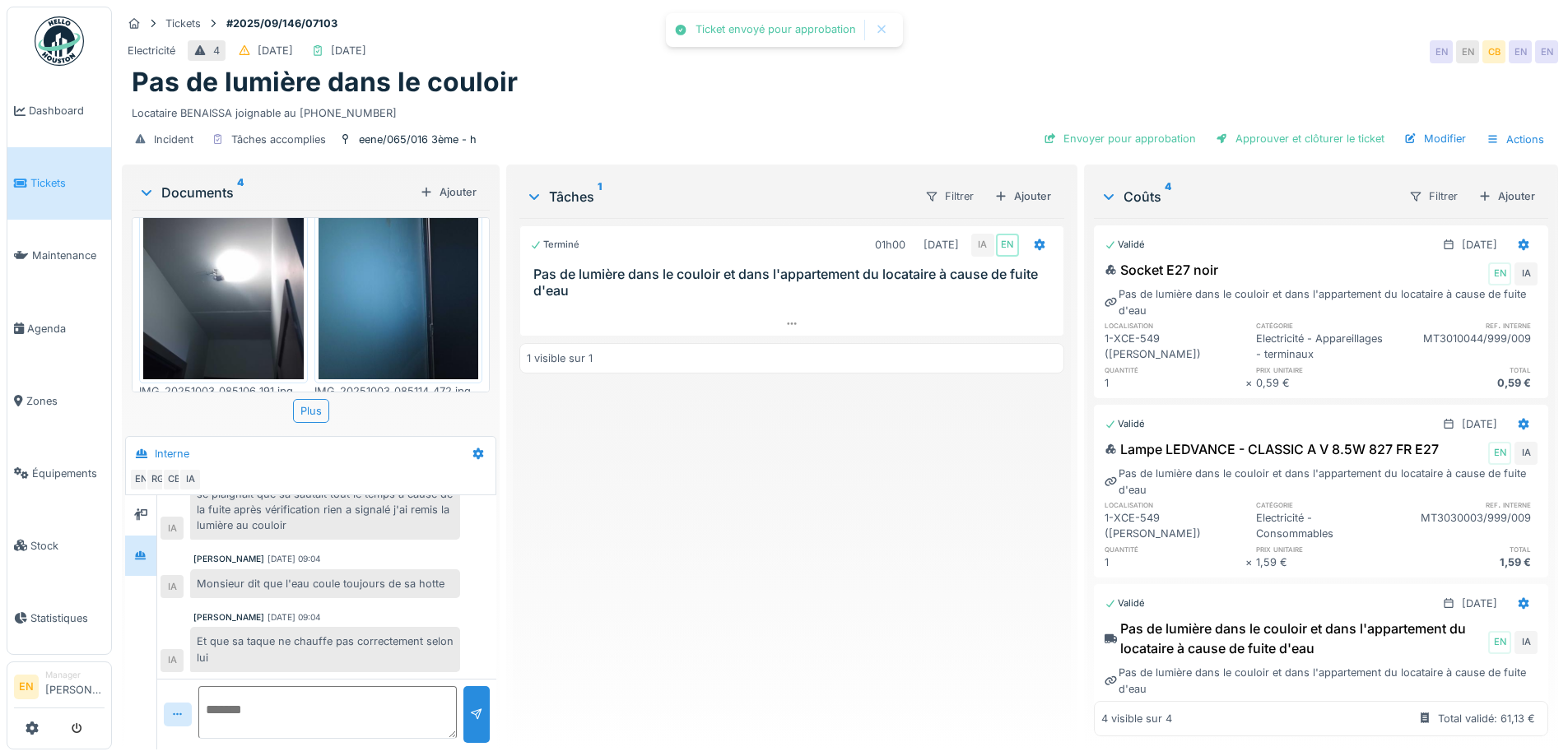
click at [803, 657] on div "Terminé 01h00 03/10/2025 IA EN Pas de lumière dans le couloir et dans l'apparte…" at bounding box center [791, 477] width 544 height 518
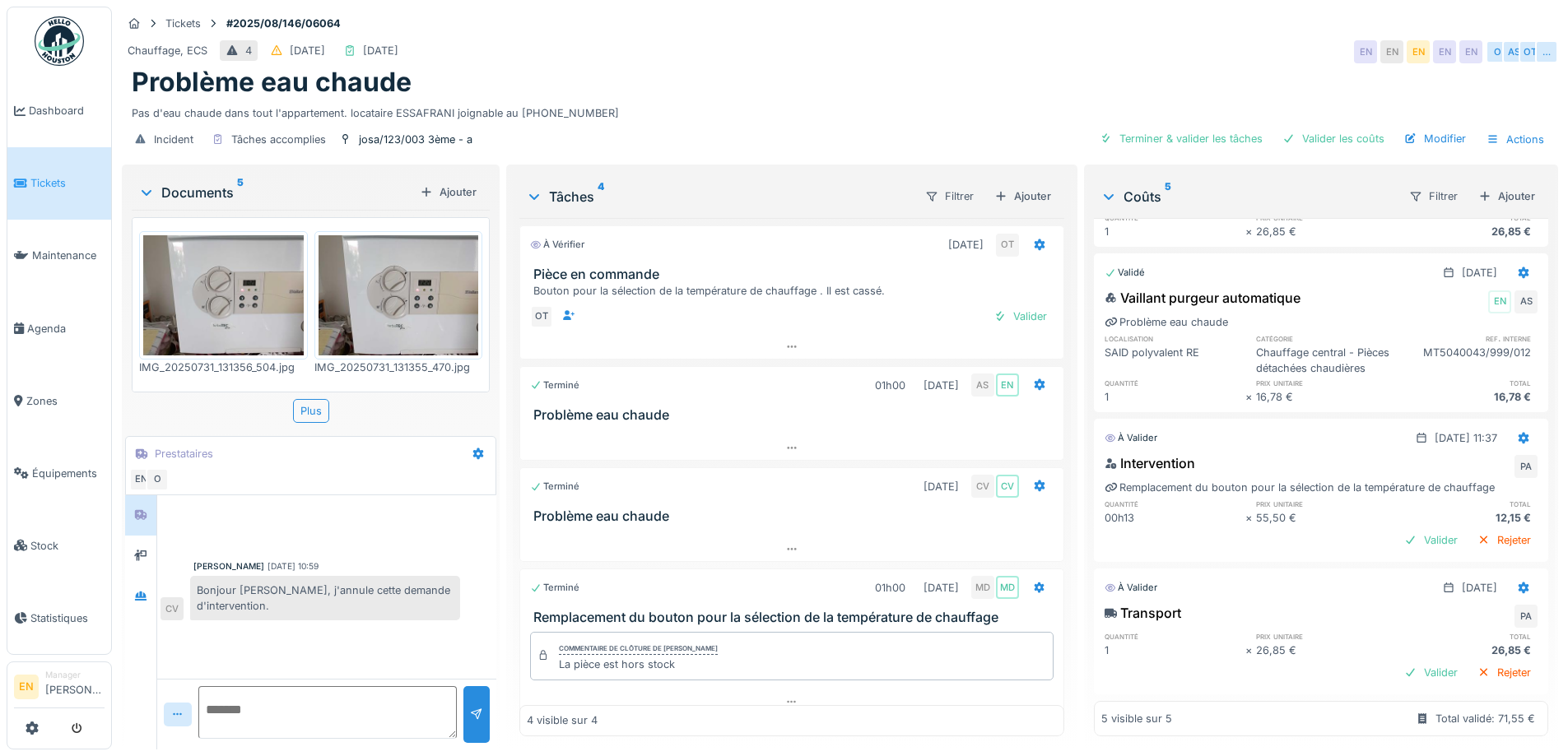
scroll to position [12, 0]
click at [1319, 128] on div "Valider les coûts" at bounding box center [1333, 138] width 115 height 22
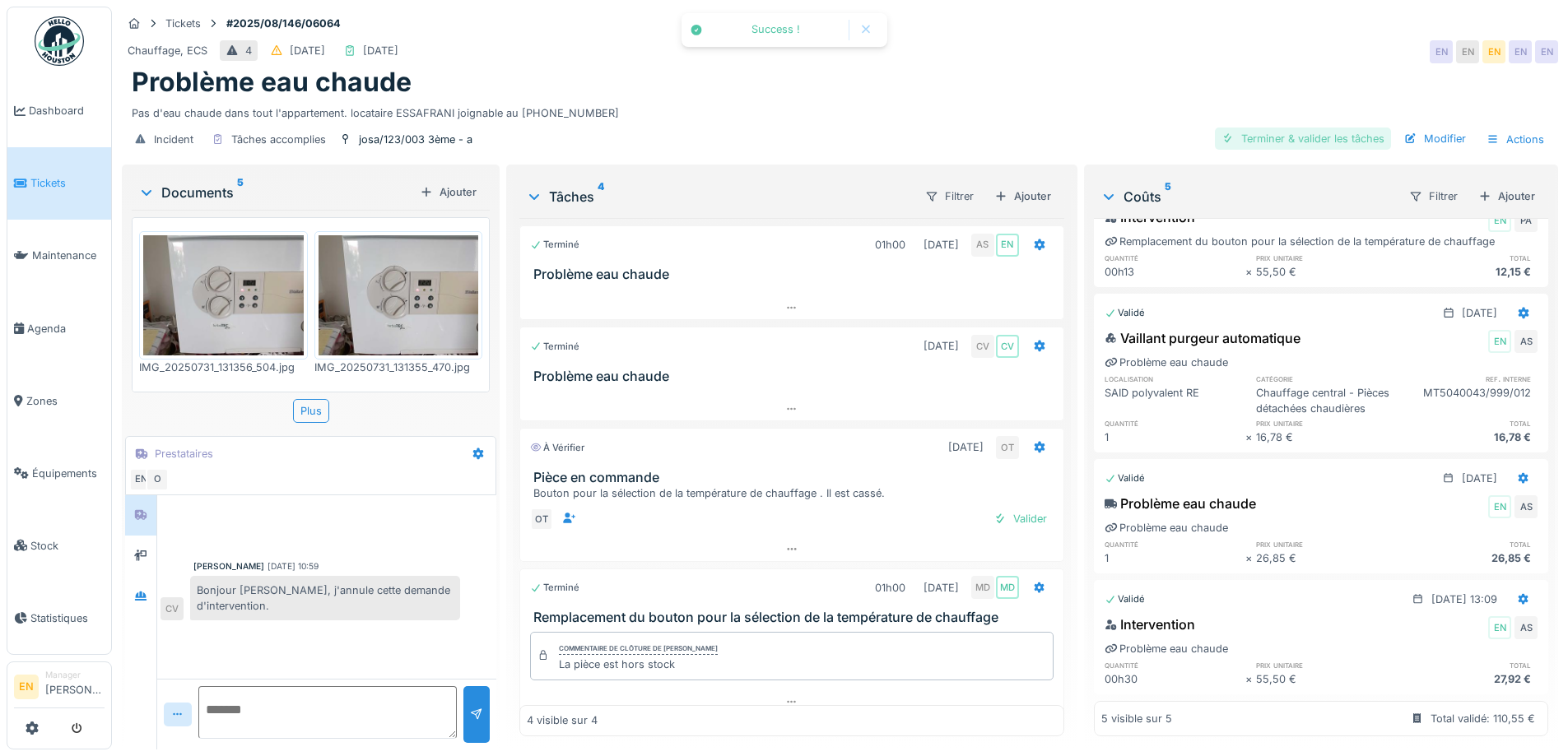
scroll to position [0, 0]
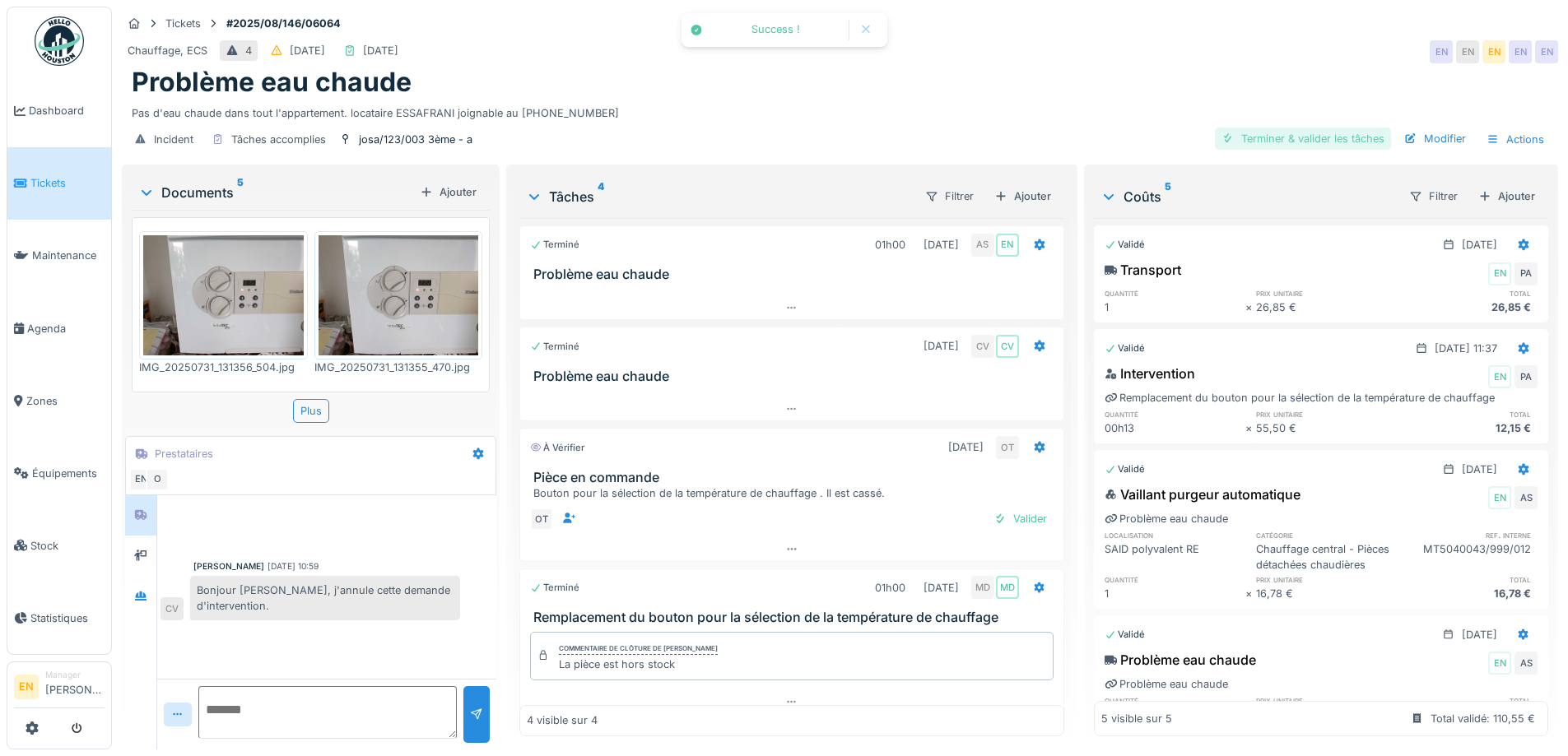
click at [1273, 129] on div "Terminer & valider les tâches" at bounding box center [1303, 138] width 176 height 22
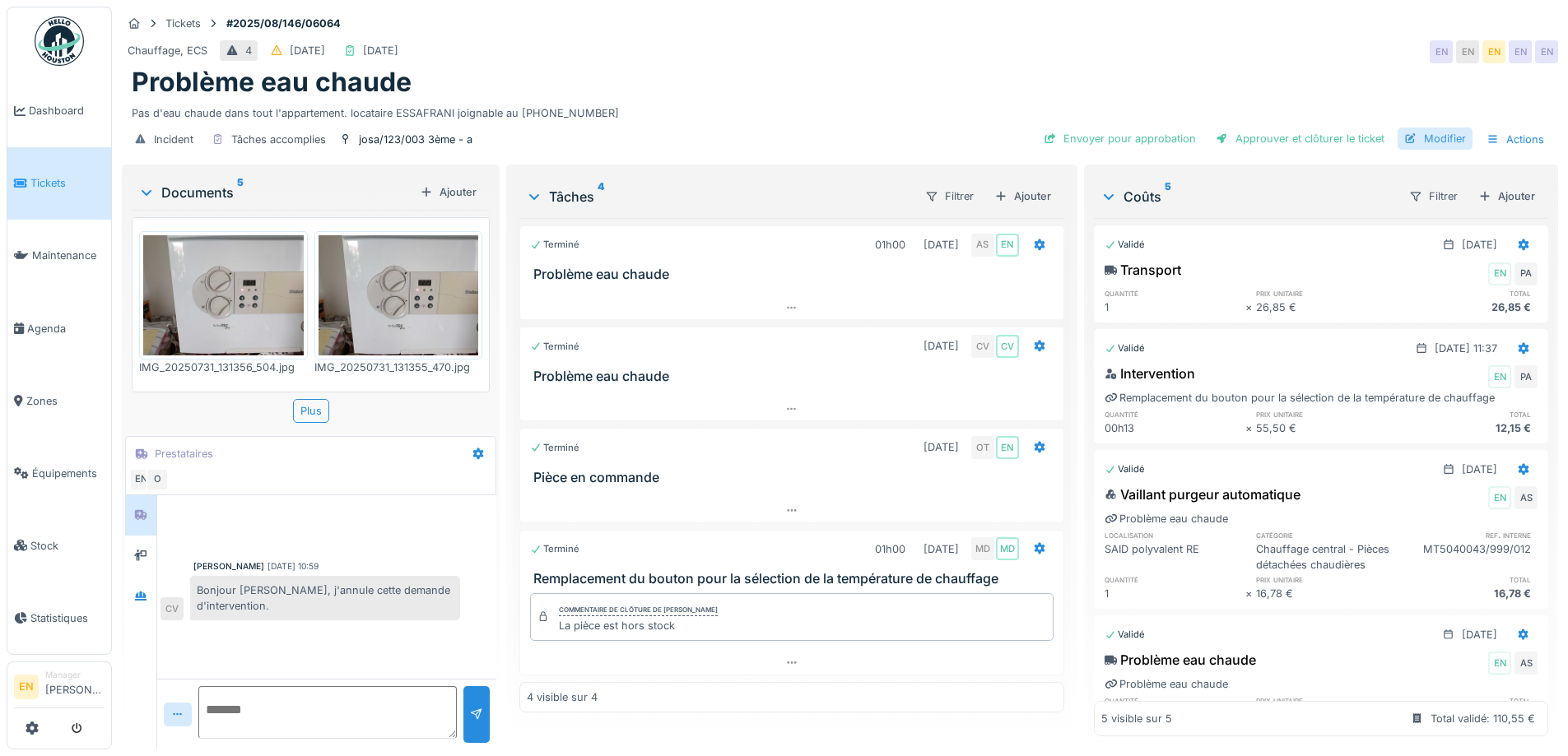
click at [1438, 128] on div "Modifier" at bounding box center [1435, 138] width 75 height 22
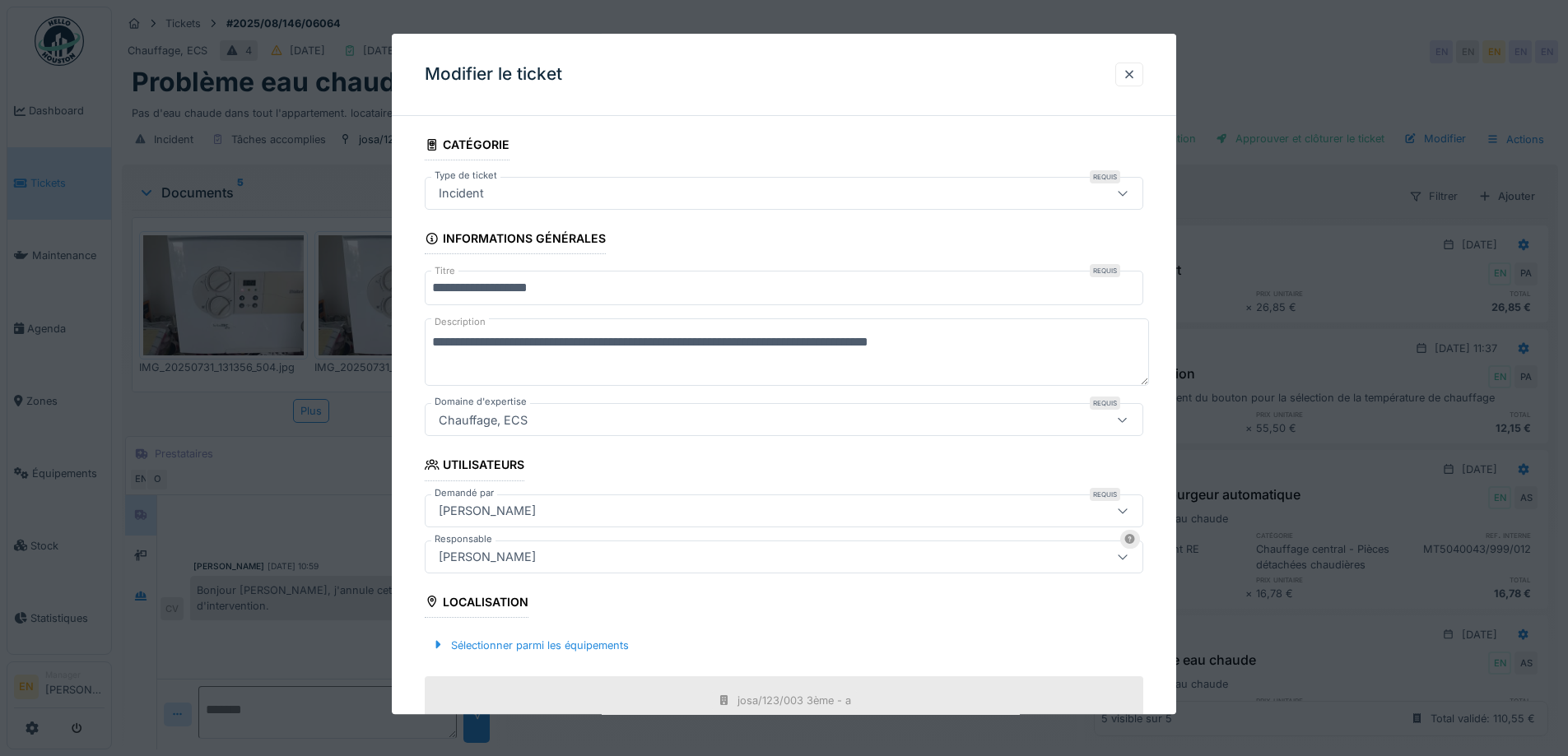
click at [543, 557] on div "[PERSON_NAME]" at bounding box center [487, 557] width 110 height 18
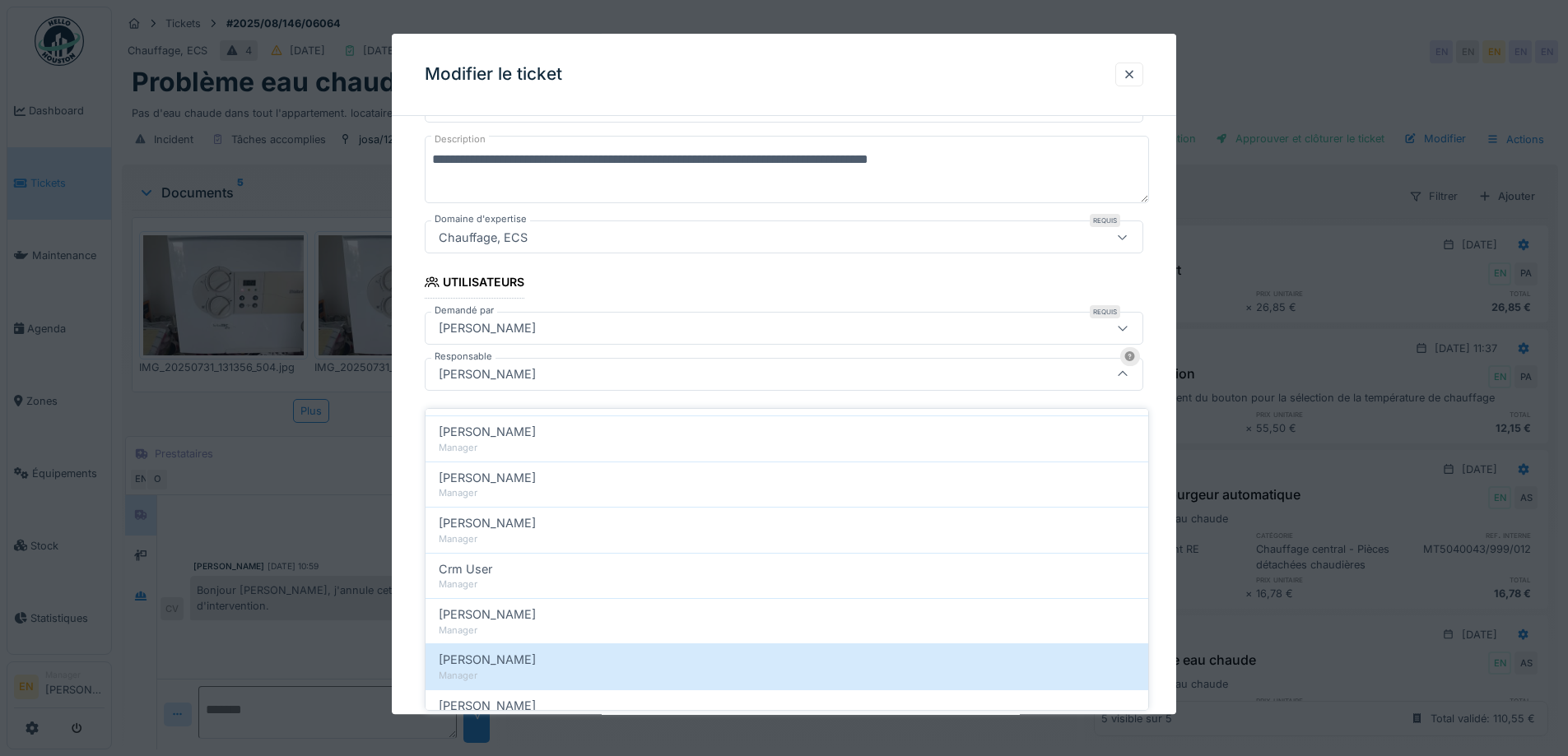
scroll to position [330, 0]
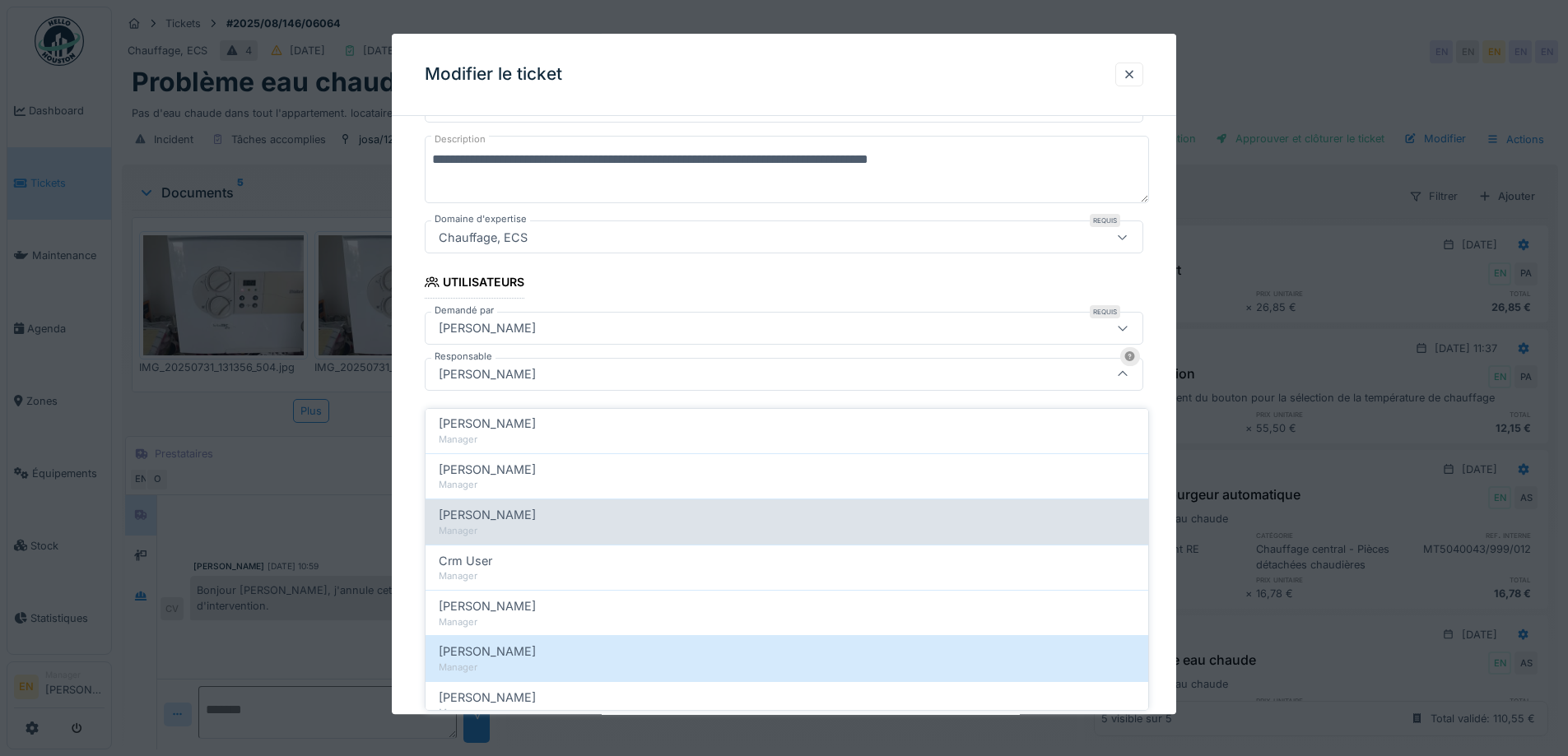
click at [536, 511] on span "Christian Bassette" at bounding box center [487, 515] width 97 height 18
type input "****"
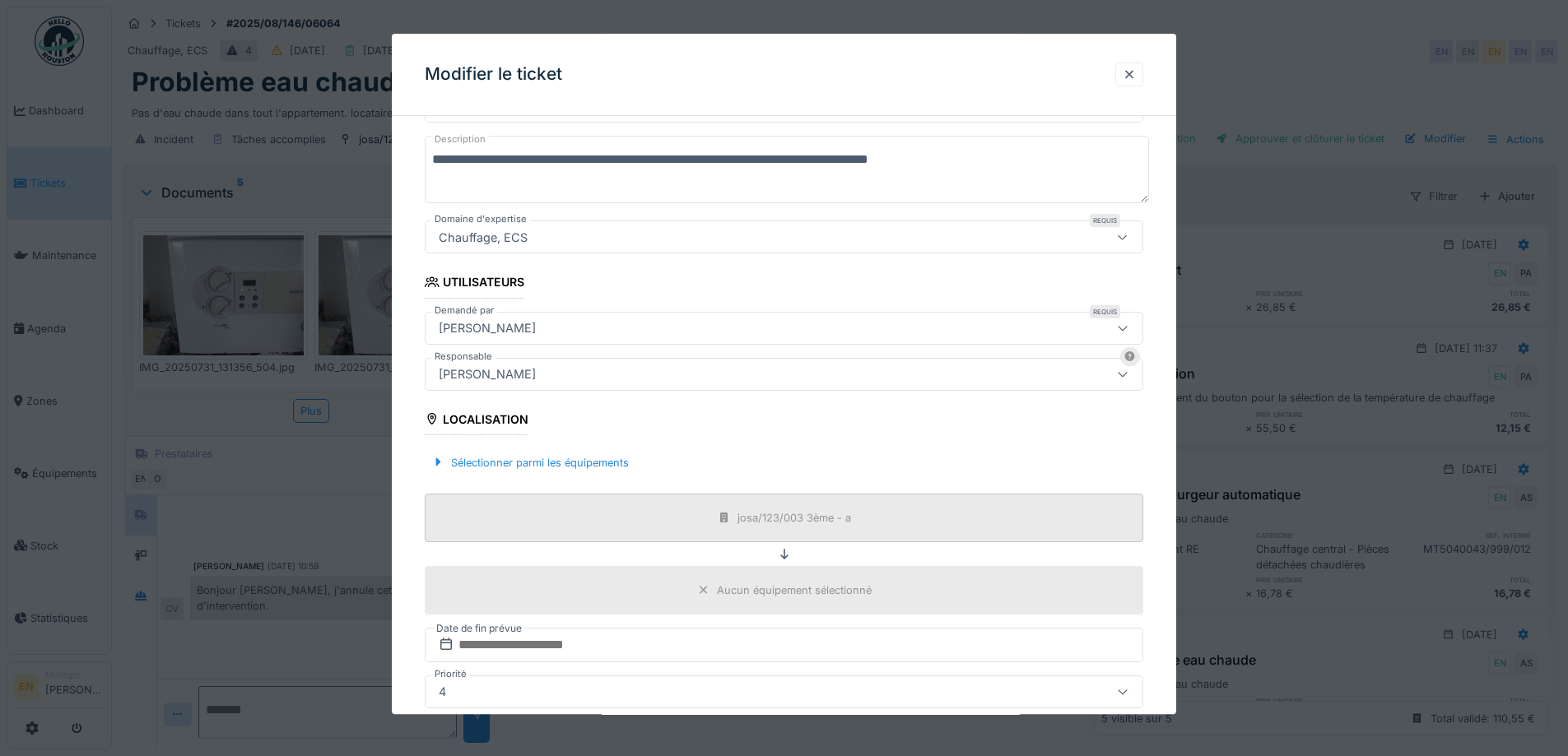
scroll to position [397, 0]
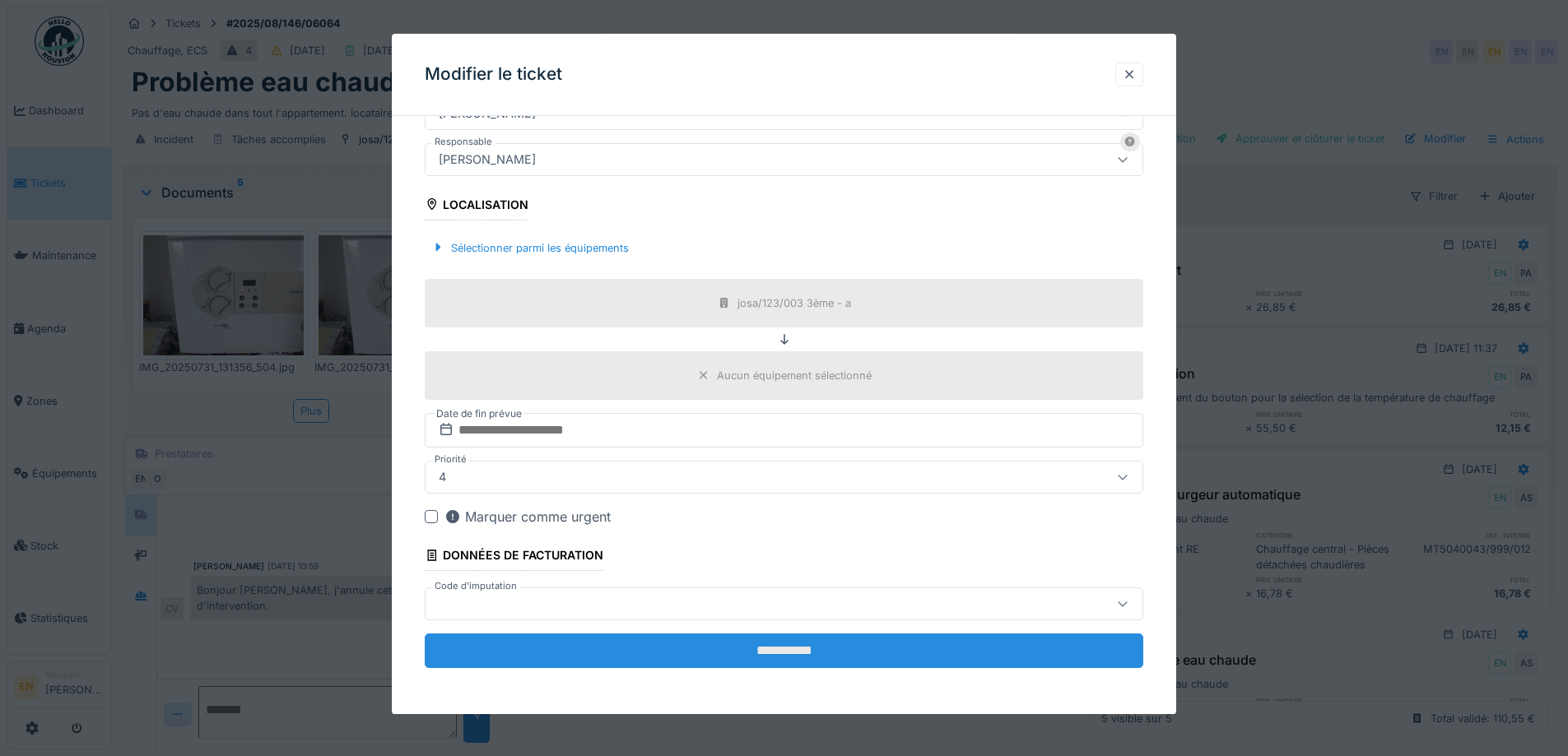
click at [794, 643] on input "**********" at bounding box center [784, 651] width 719 height 35
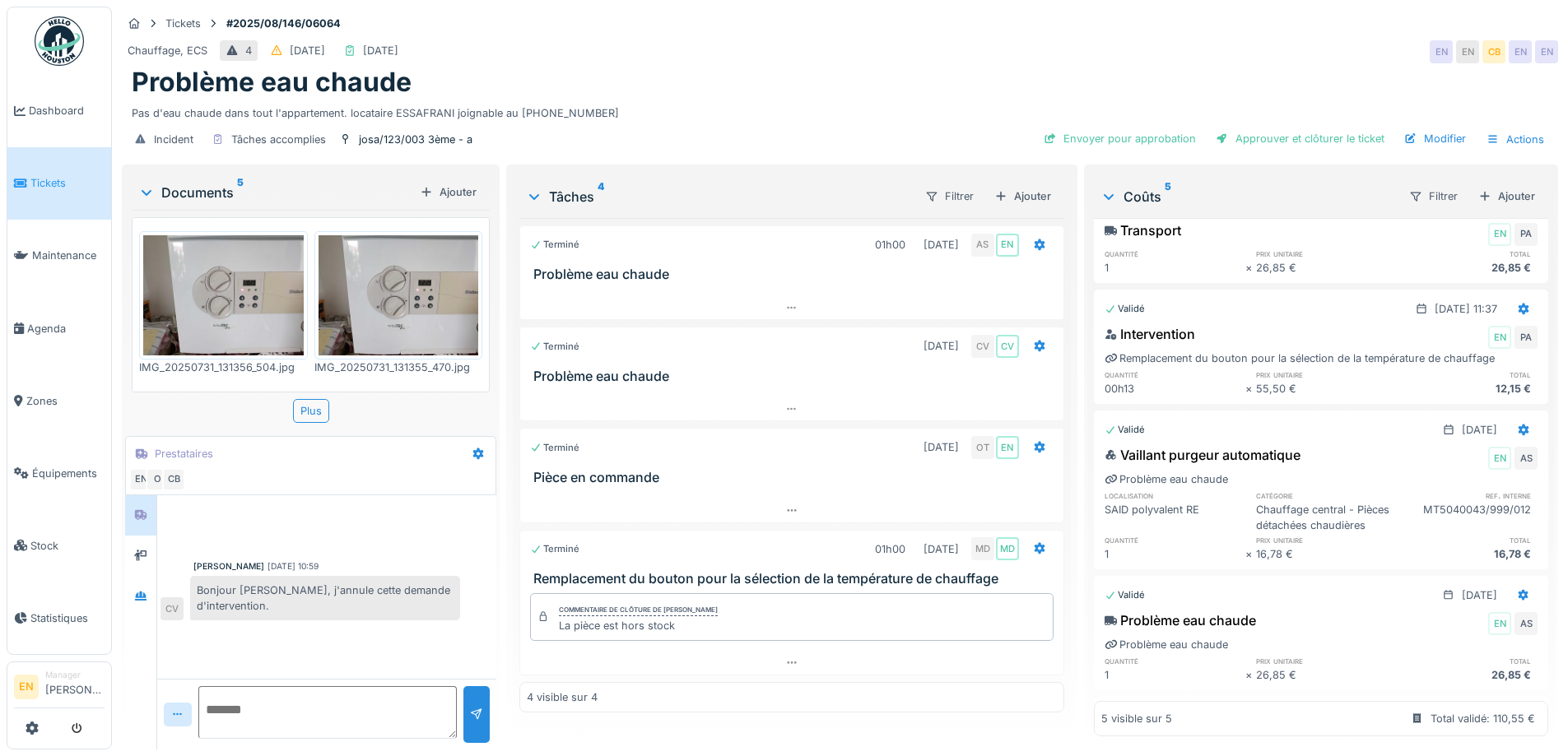
scroll to position [0, 0]
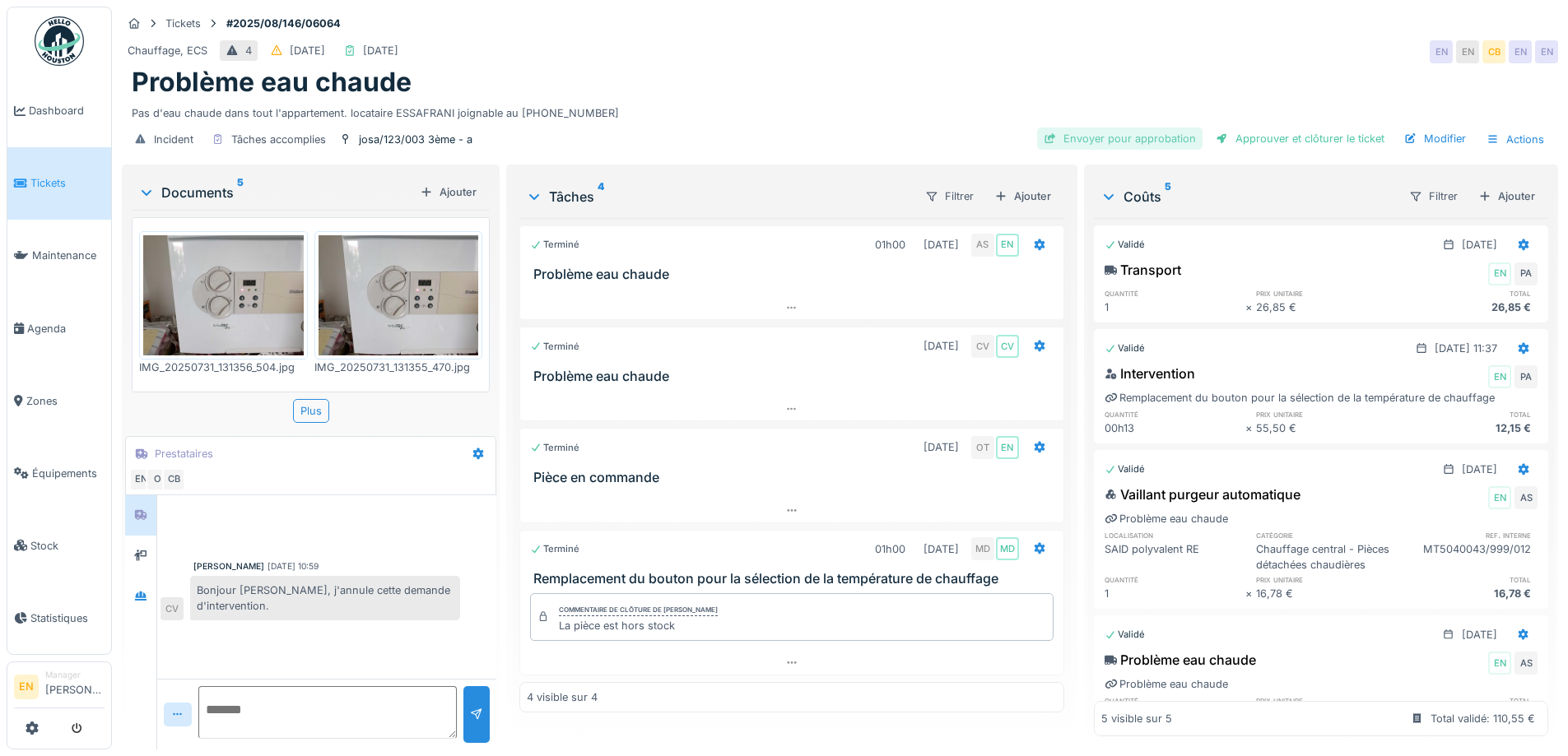
click at [1157, 130] on div "Envoyer pour approbation" at bounding box center [1120, 138] width 166 height 22
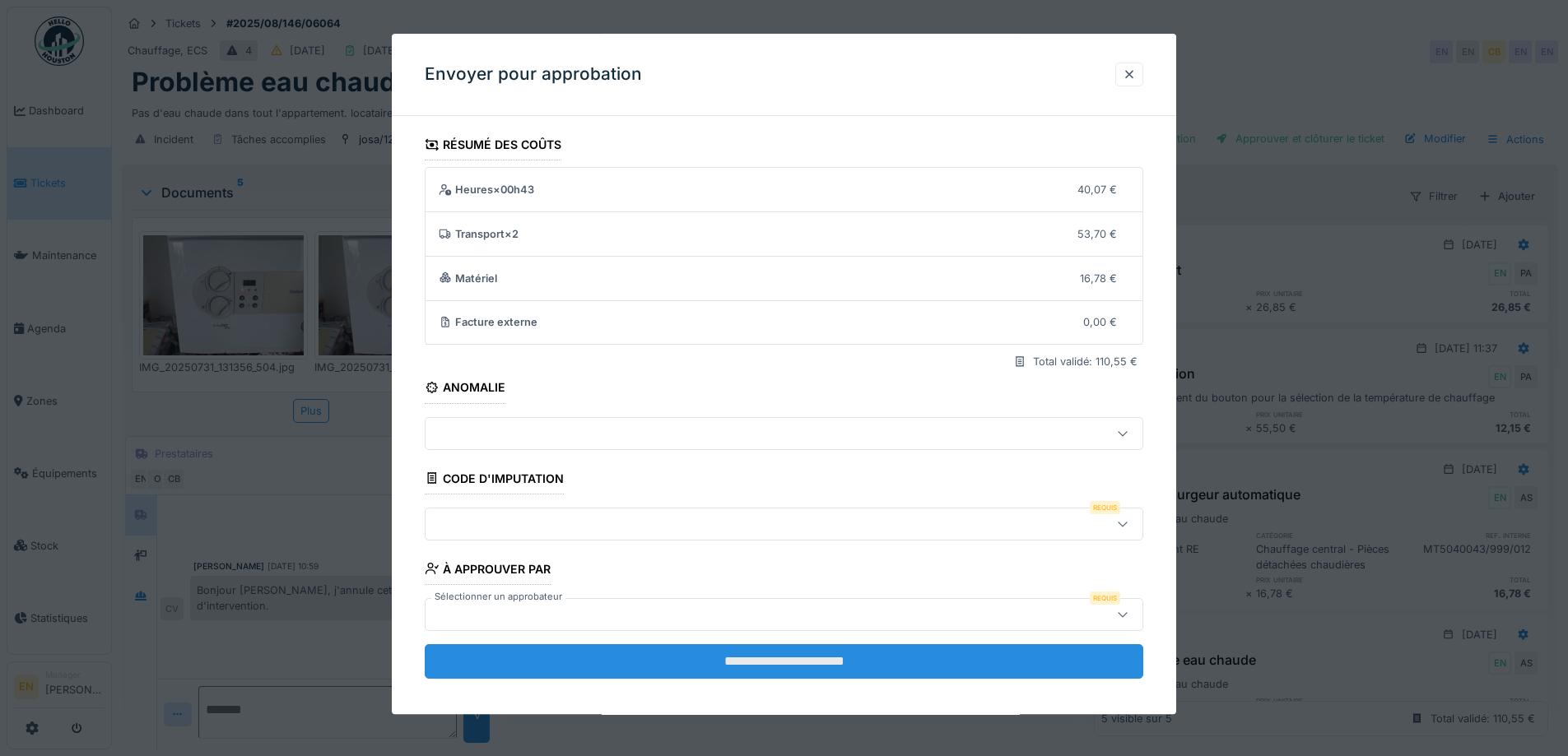
scroll to position [11, 0]
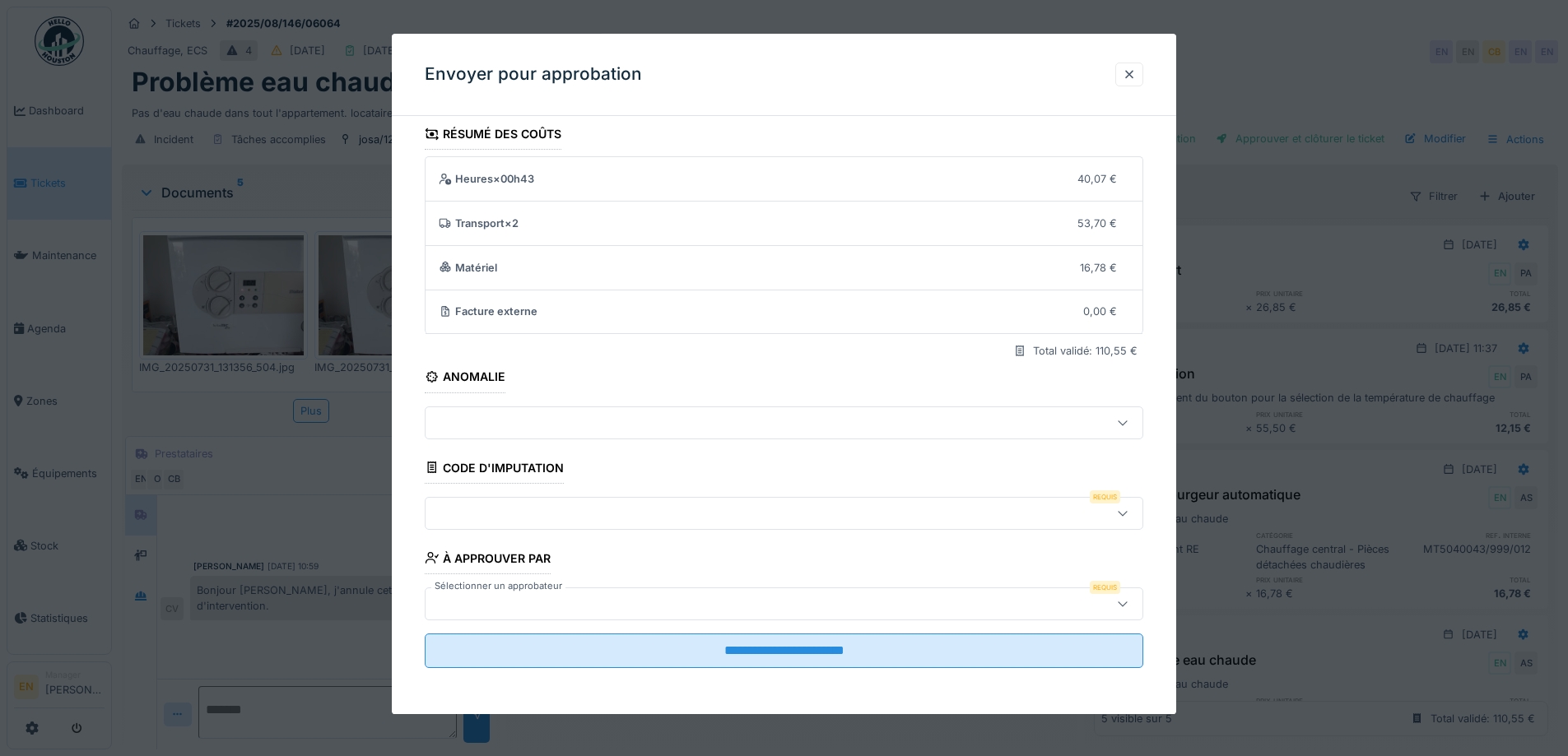
click at [1127, 513] on icon at bounding box center [1122, 513] width 9 height 5
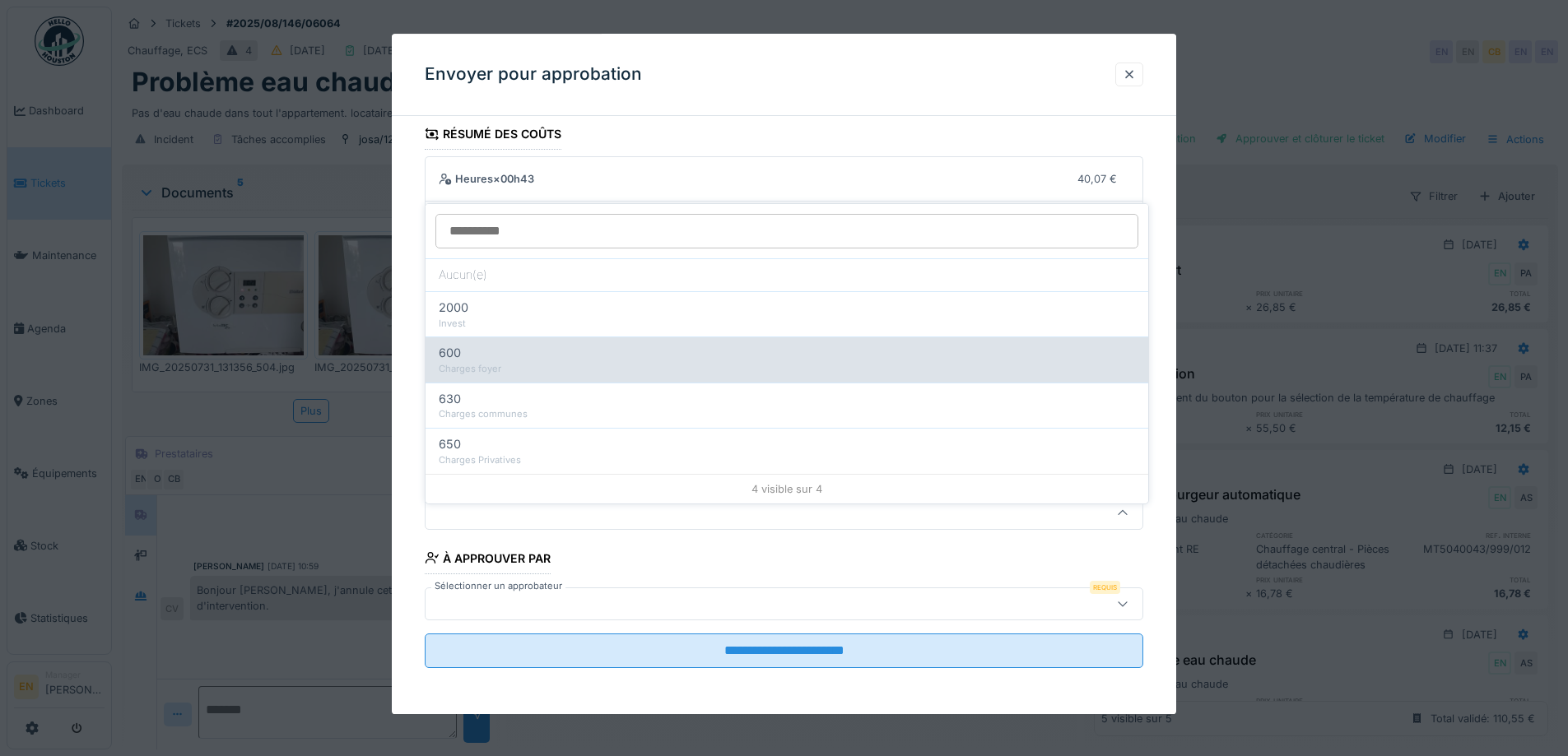
click at [514, 362] on div "Charges foyer" at bounding box center [787, 368] width 697 height 14
type input "***"
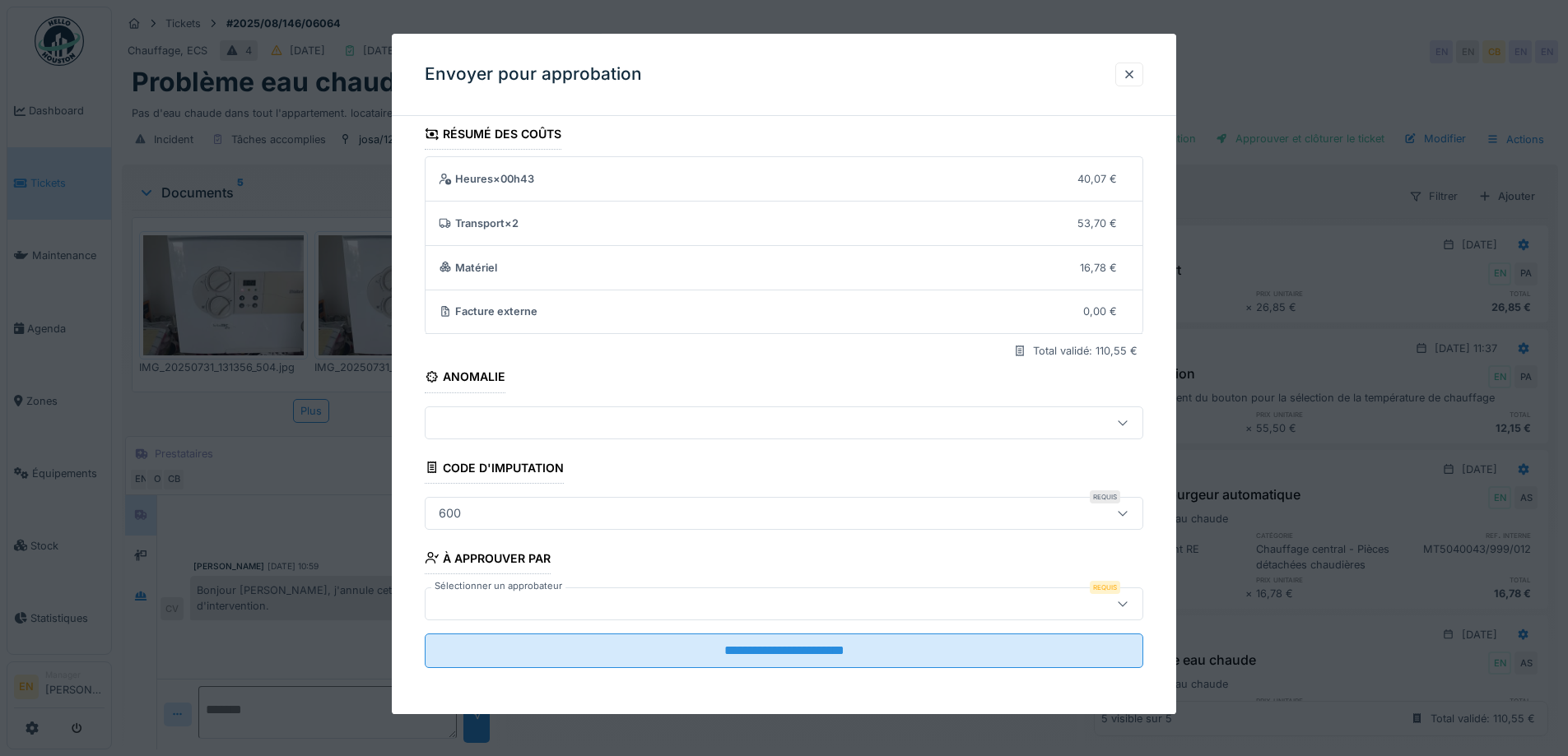
click at [791, 591] on div at bounding box center [784, 604] width 719 height 33
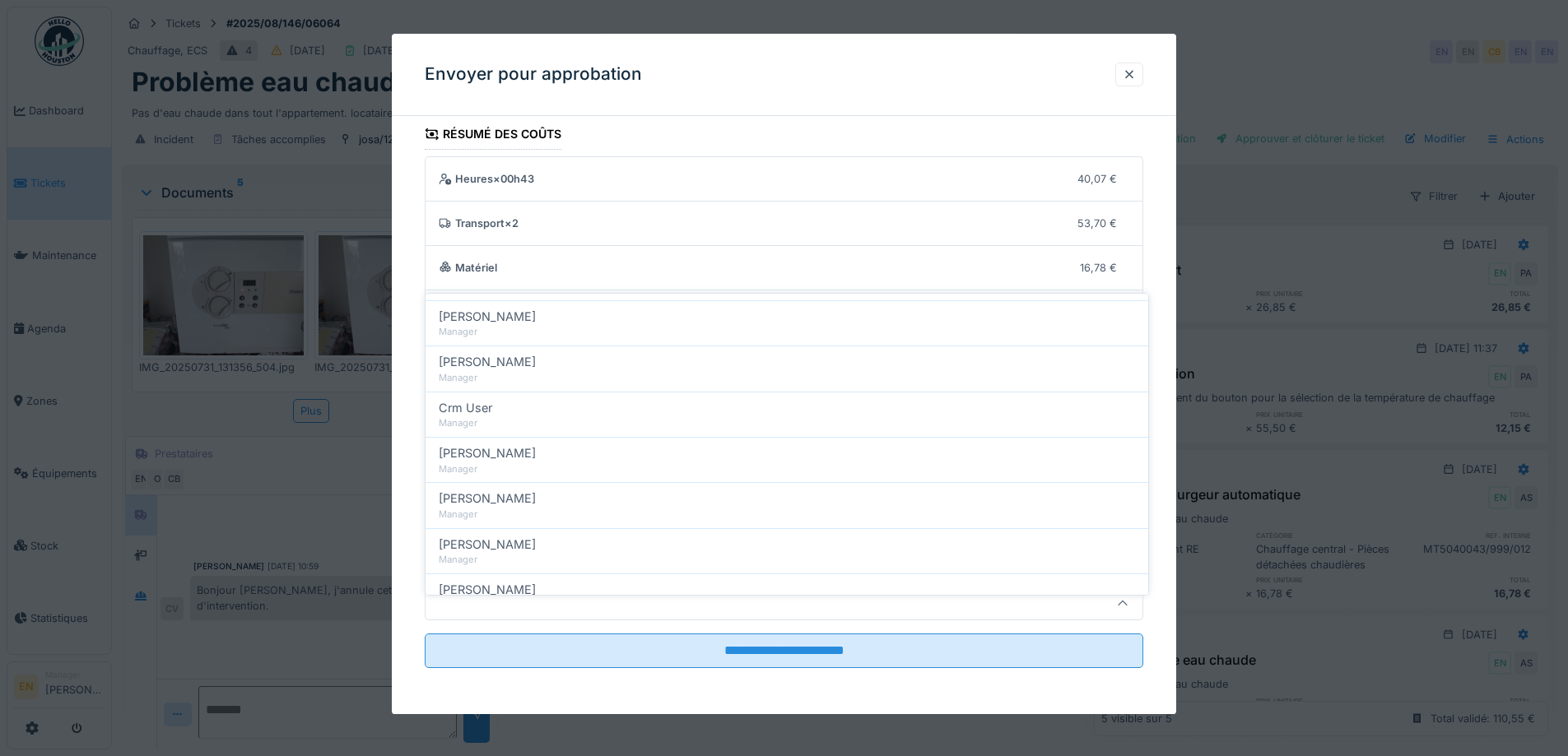
scroll to position [412, 0]
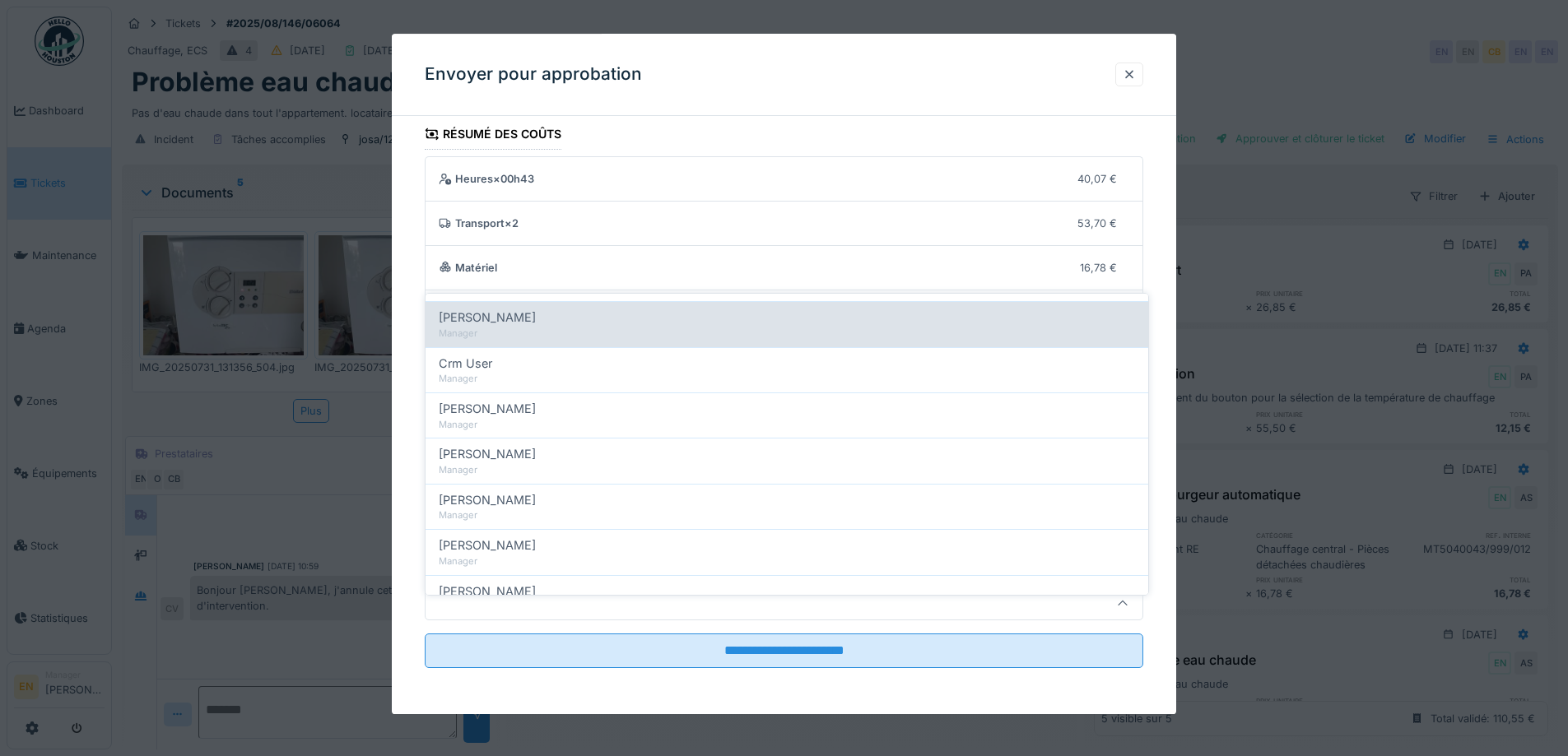
click at [543, 312] on div "Christian Bassette" at bounding box center [787, 318] width 697 height 18
type input "****"
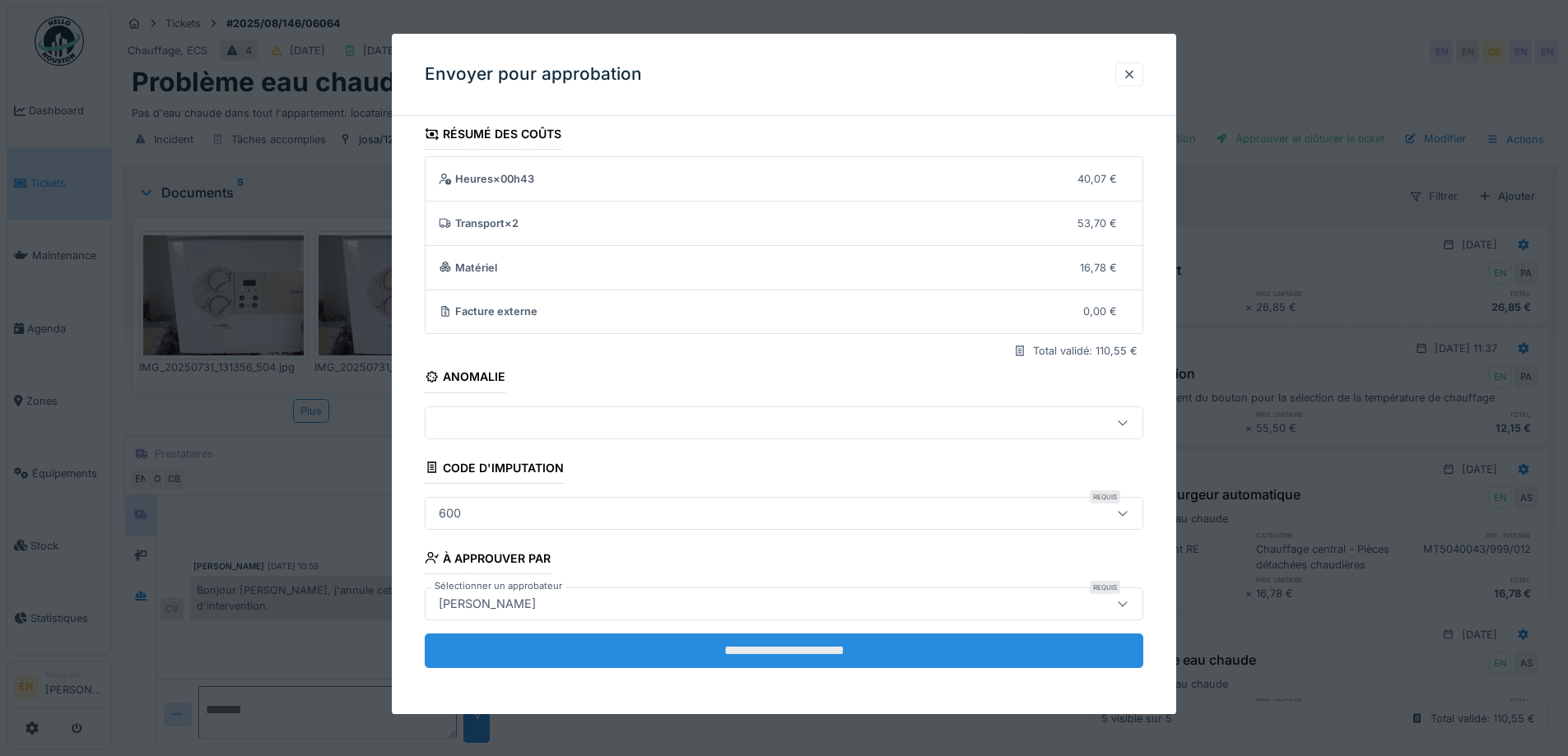
click at [775, 663] on input "**********" at bounding box center [784, 651] width 719 height 35
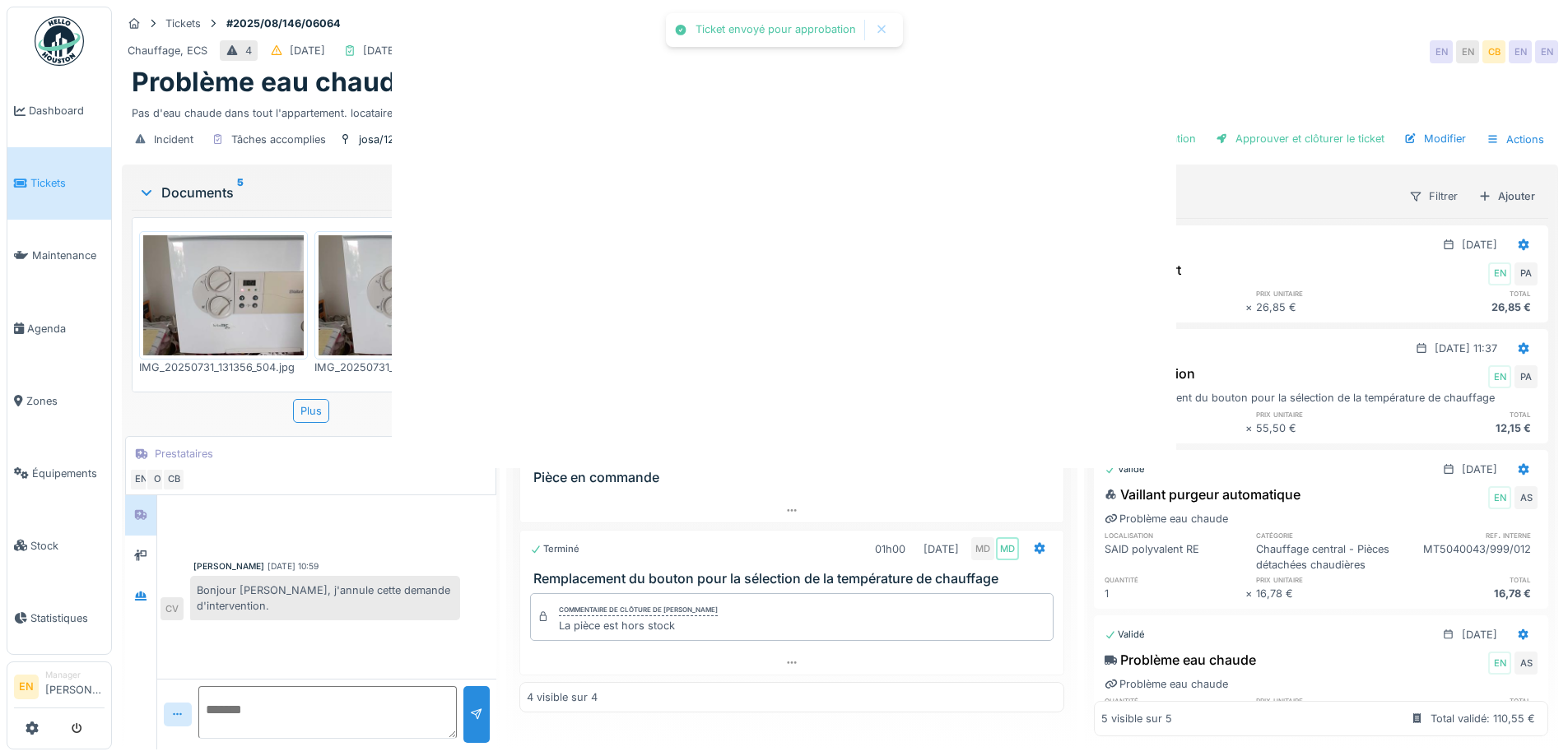
scroll to position [0, 0]
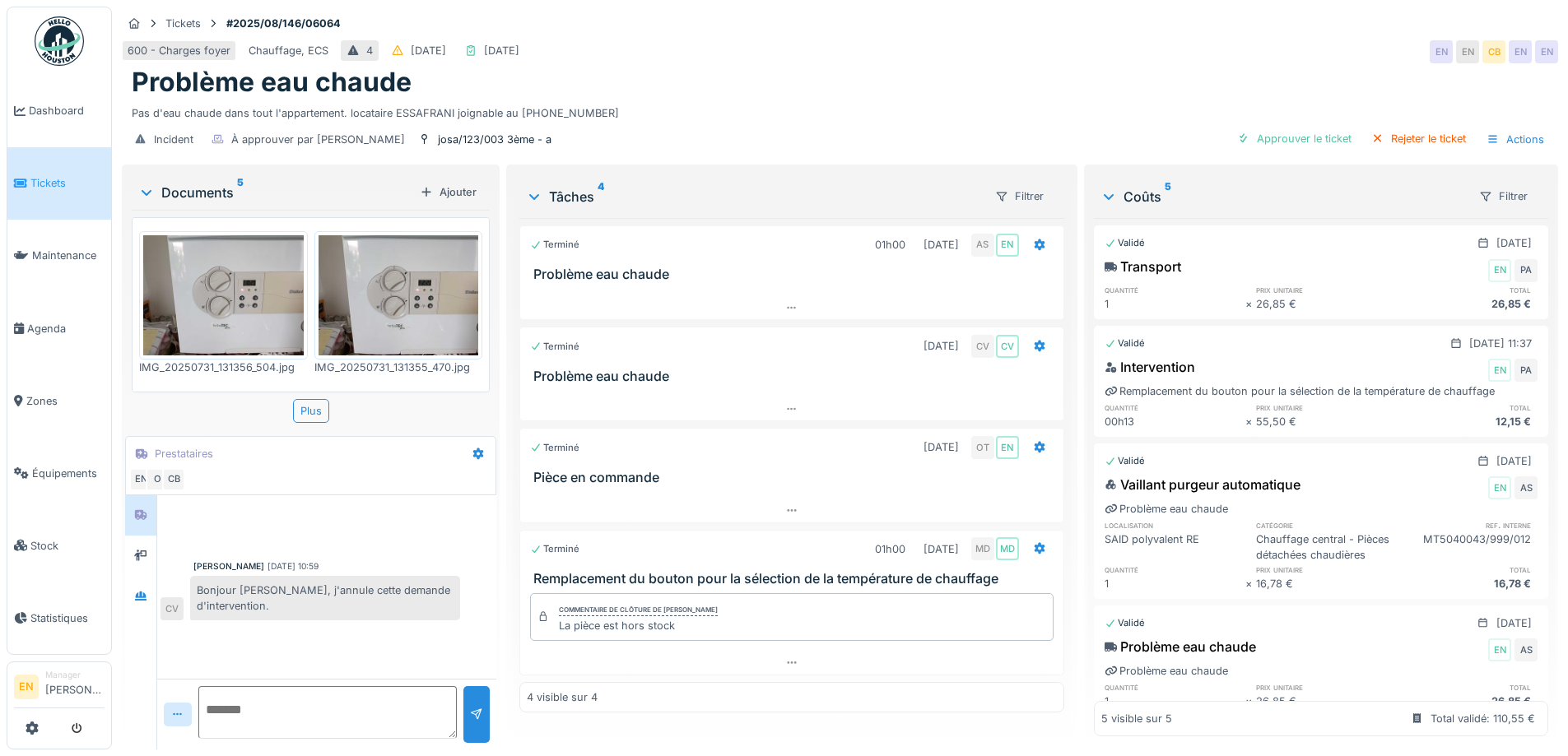
click at [66, 45] on img at bounding box center [60, 41] width 50 height 50
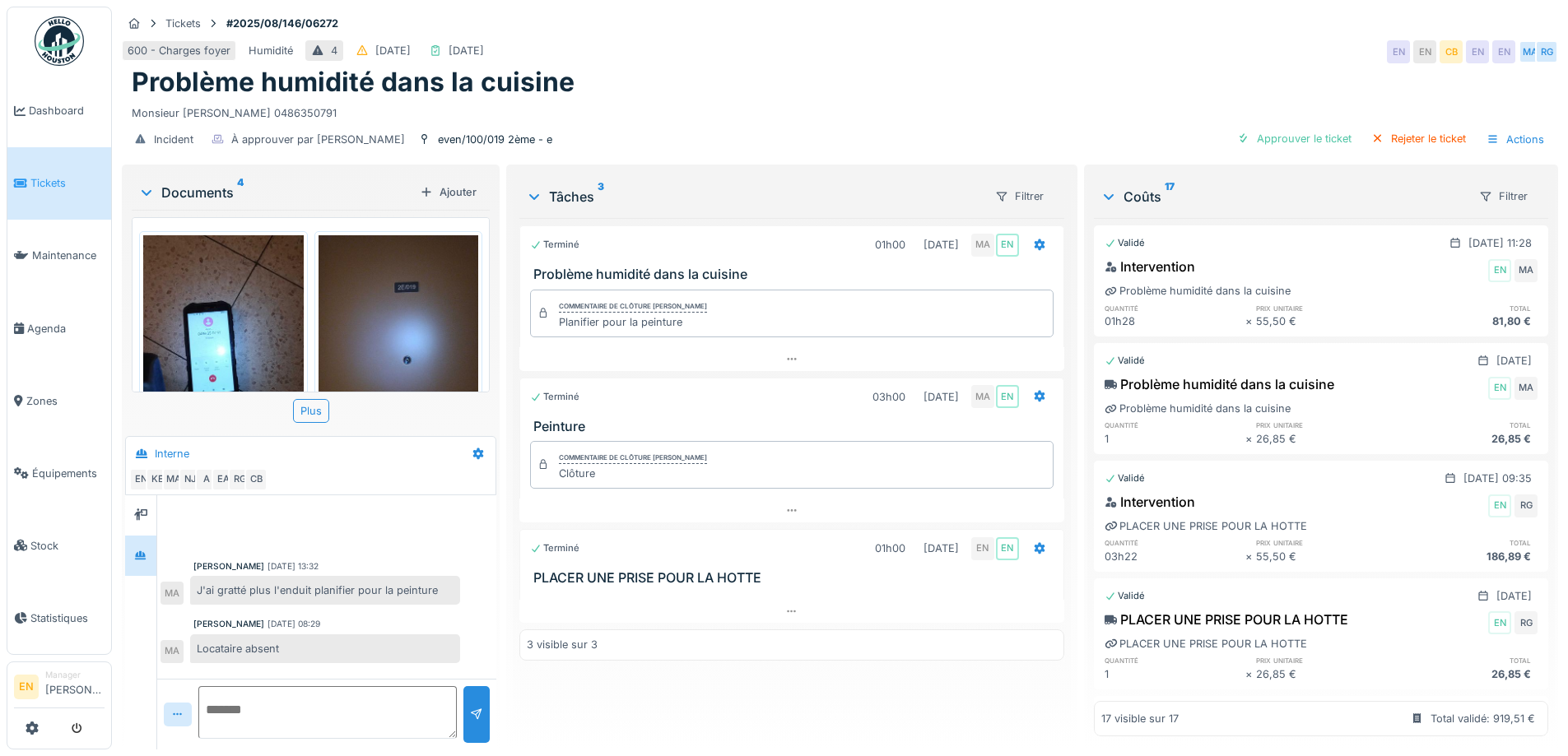
scroll to position [50, 0]
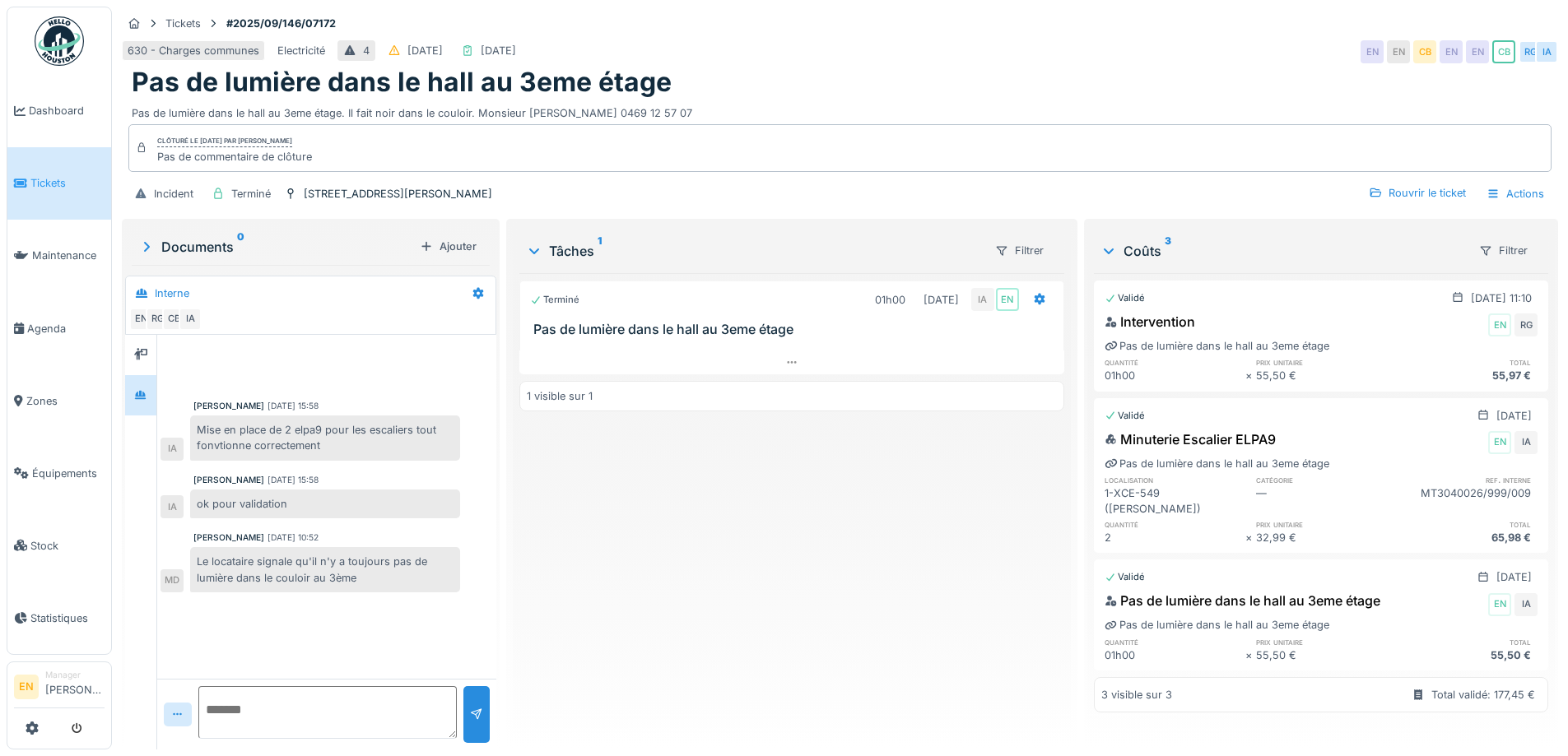
click at [602, 600] on div "Terminé 01h00 [DATE] IA EN Pas de lumière dans le hall au 3eme étage 1 visible …" at bounding box center [791, 504] width 544 height 463
click at [624, 614] on div "Terminé 01h00 [DATE] IA EN Pas de lumière dans le hall au 3eme étage 1 visible …" at bounding box center [791, 504] width 544 height 463
click at [728, 585] on div "Terminé 01h00 [DATE] IA EN Pas de lumière dans le hall au 3eme étage 1 visible …" at bounding box center [791, 504] width 544 height 463
drag, startPoint x: 198, startPoint y: 547, endPoint x: 376, endPoint y: 573, distance: 179.9
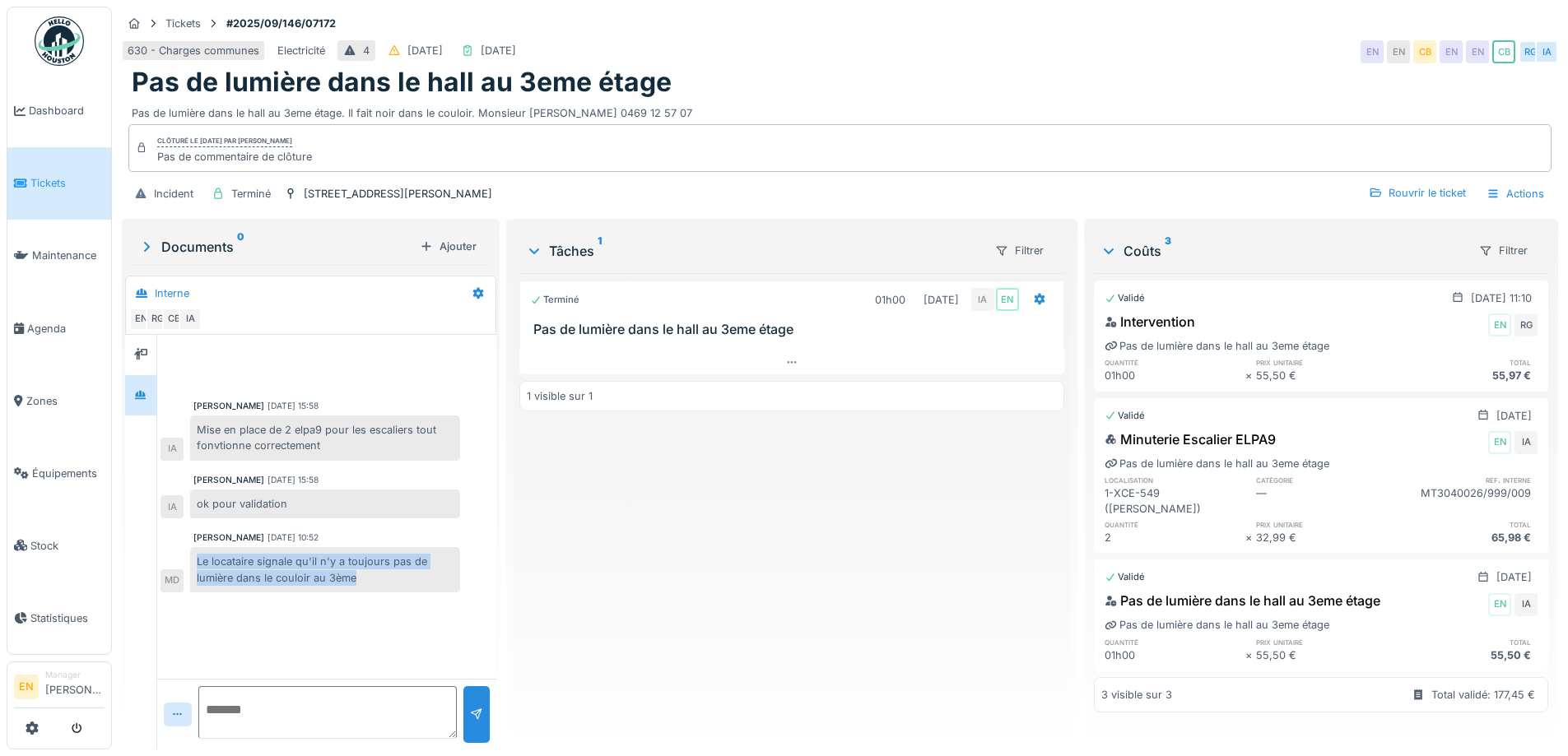
click at [376, 573] on div "Le locataire signale qu'il n'y a toujours pas de lumière dans le couloir au 3ème" at bounding box center [326, 570] width 270 height 45
copy div "Le locataire signale qu'il n'y a toujours pas de lumière dans le couloir au 3ème"
click at [884, 506] on div "Terminé 01h00 [DATE] IA EN Pas de lumière dans le hall au 3eme étage 1 visible …" at bounding box center [791, 504] width 544 height 463
click at [1409, 182] on div "Rouvrir le ticket" at bounding box center [1417, 193] width 110 height 22
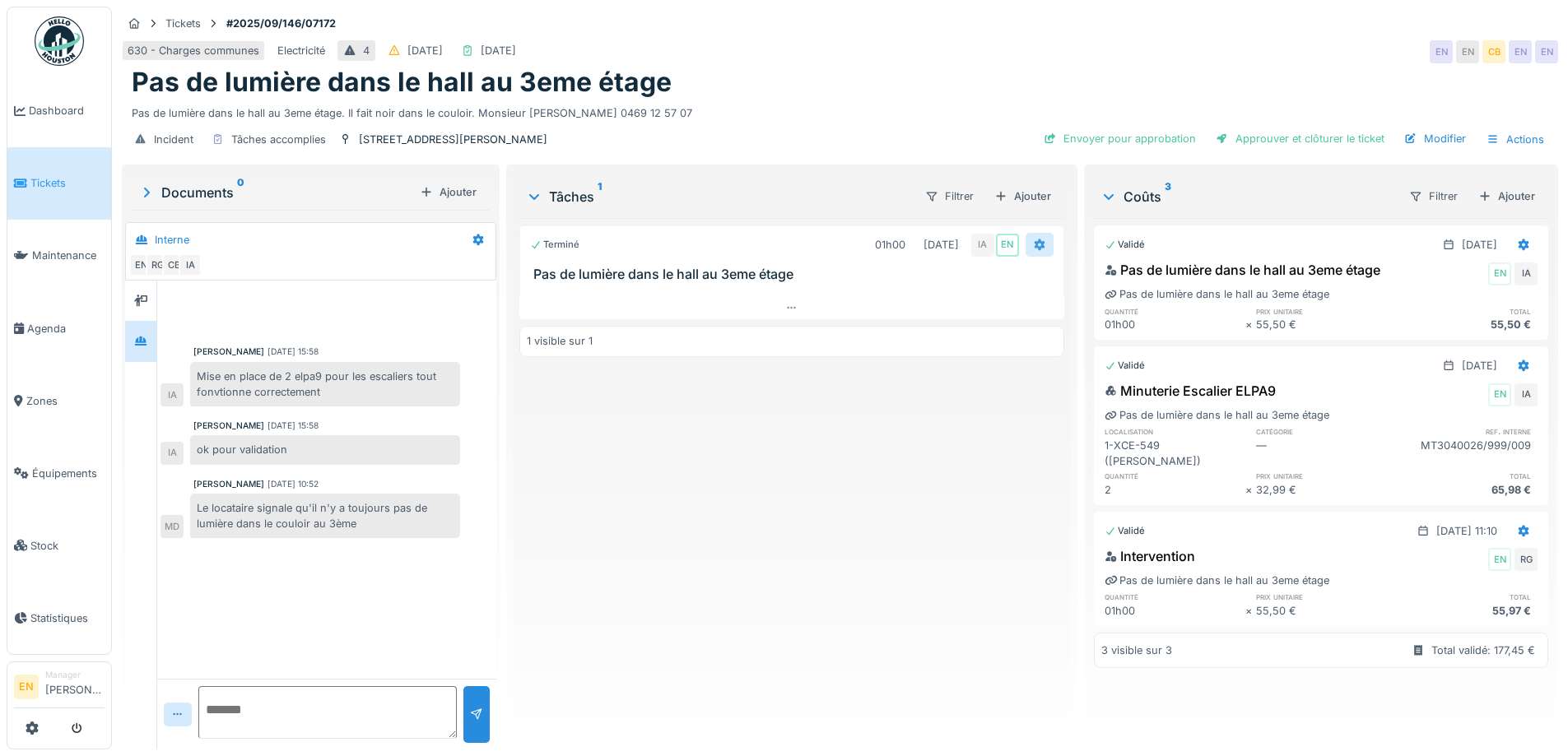
click at [1034, 239] on icon at bounding box center [1039, 245] width 11 height 12
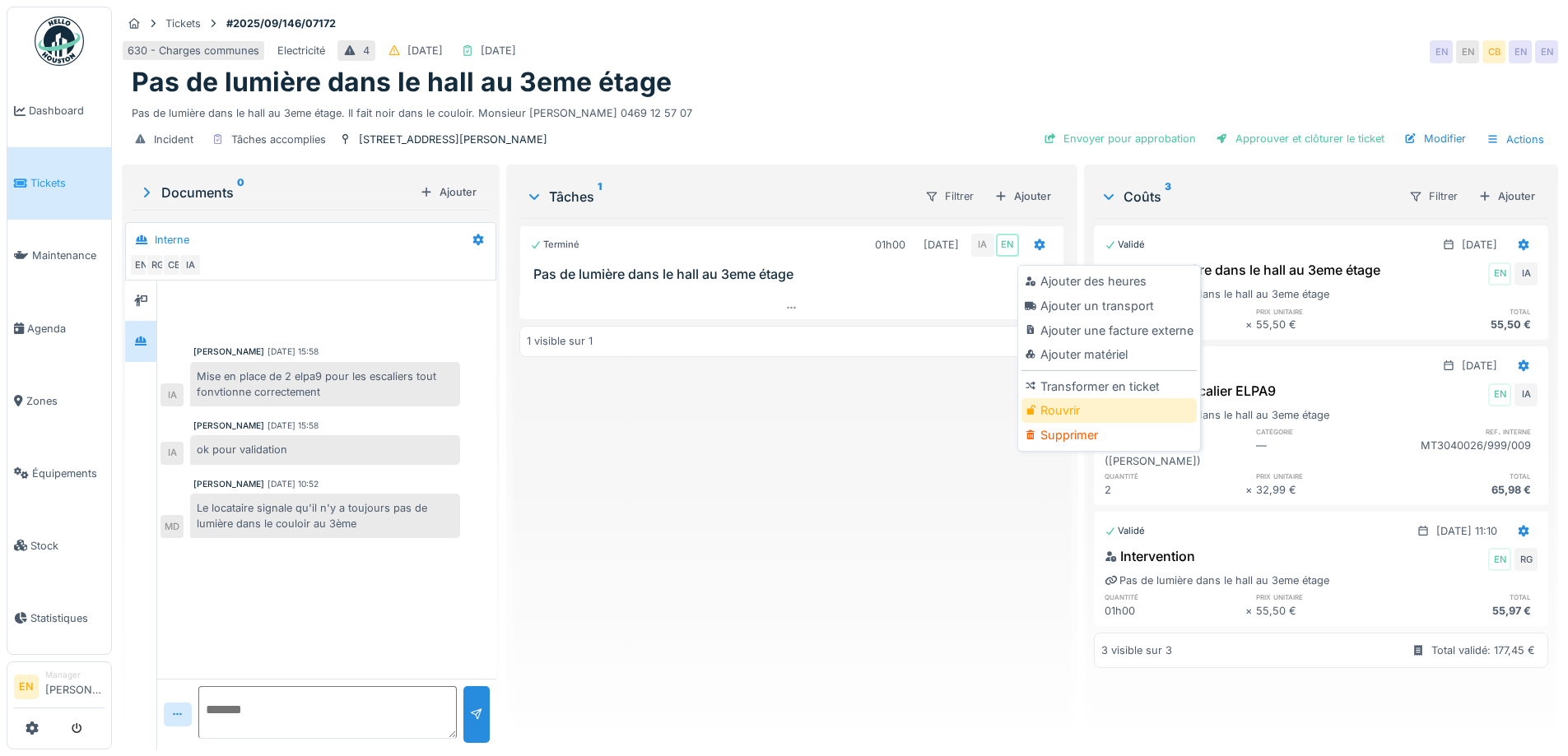
click at [1059, 398] on div "Rouvrir" at bounding box center [1109, 411] width 176 height 25
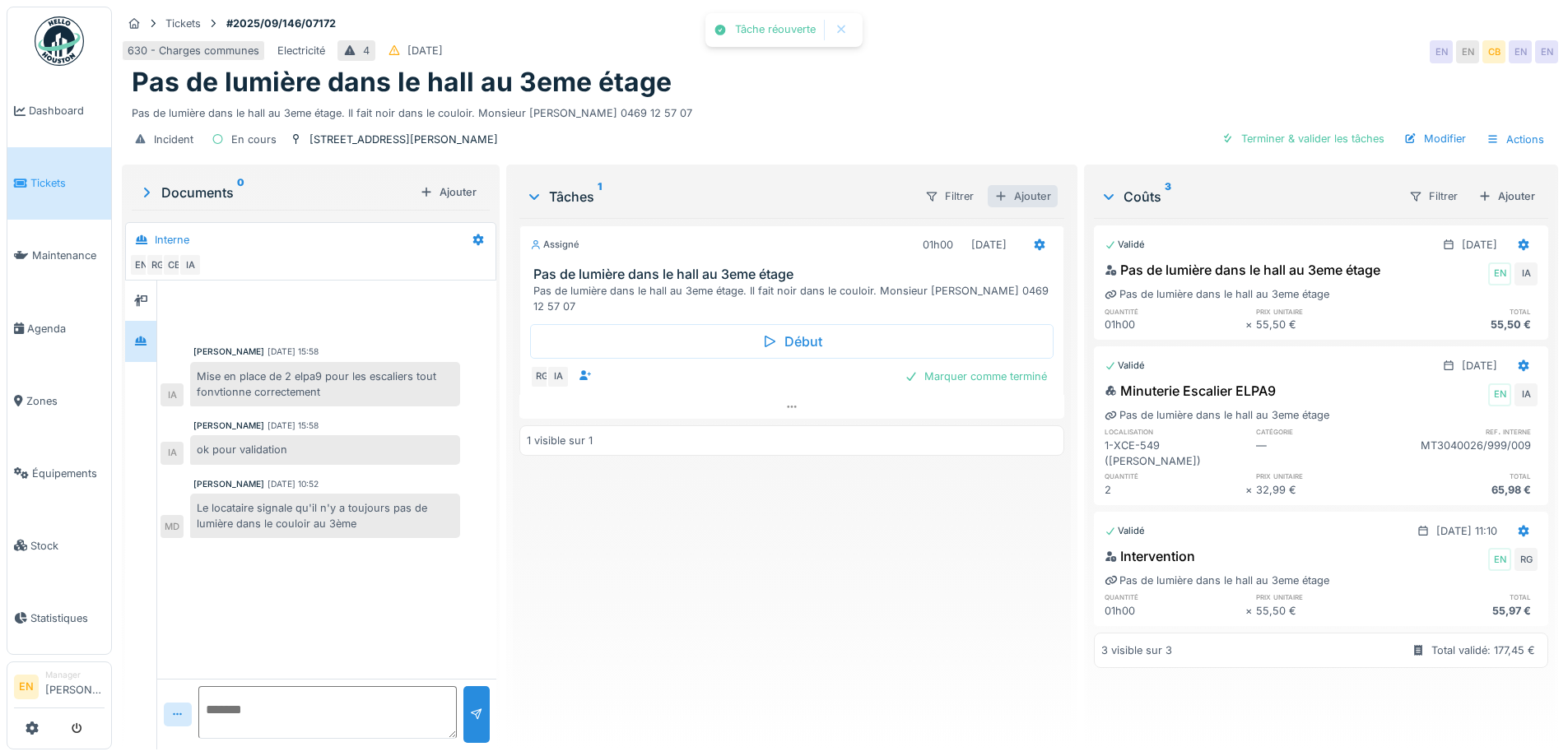
click at [1035, 185] on div "Ajouter" at bounding box center [1023, 196] width 70 height 22
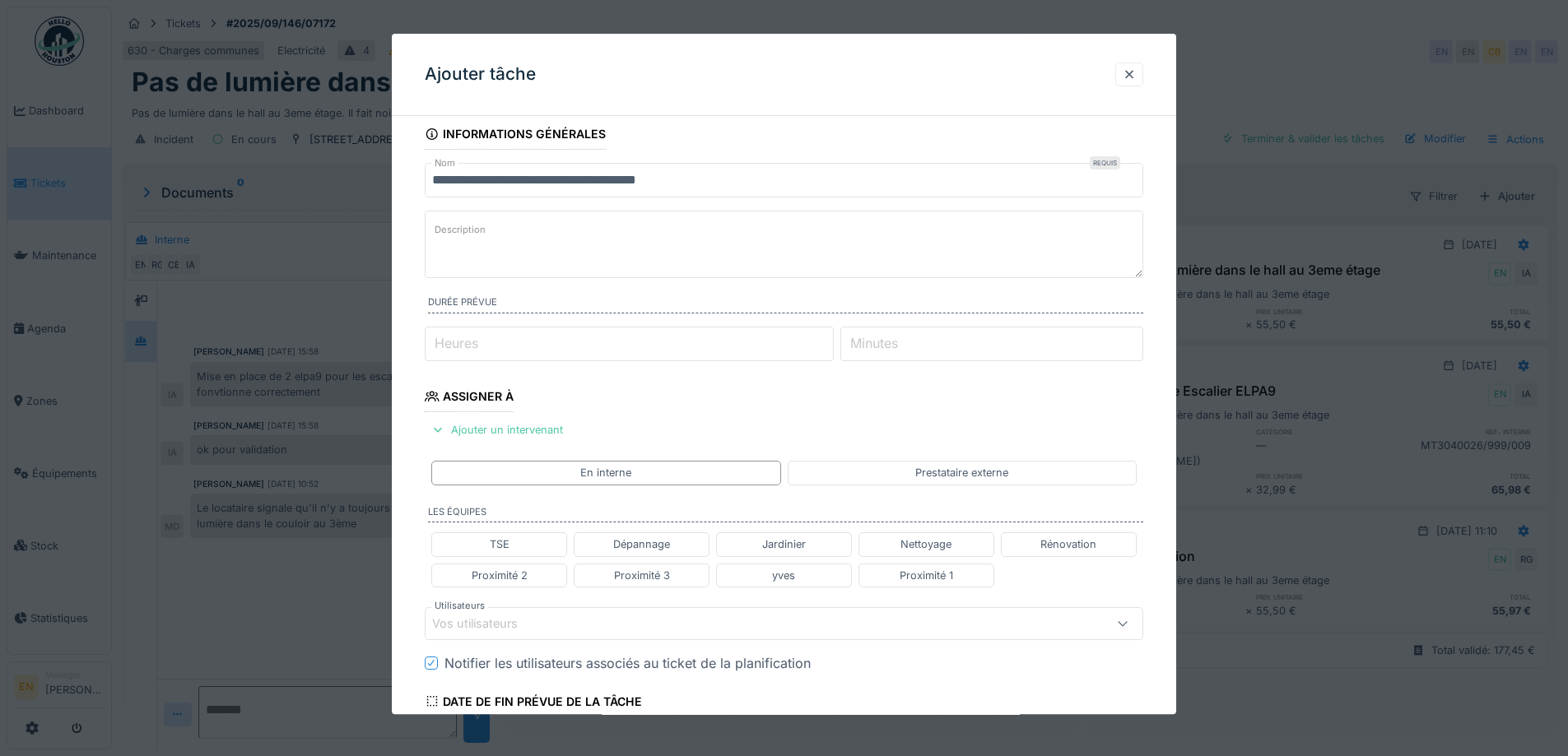
scroll to position [0, 0]
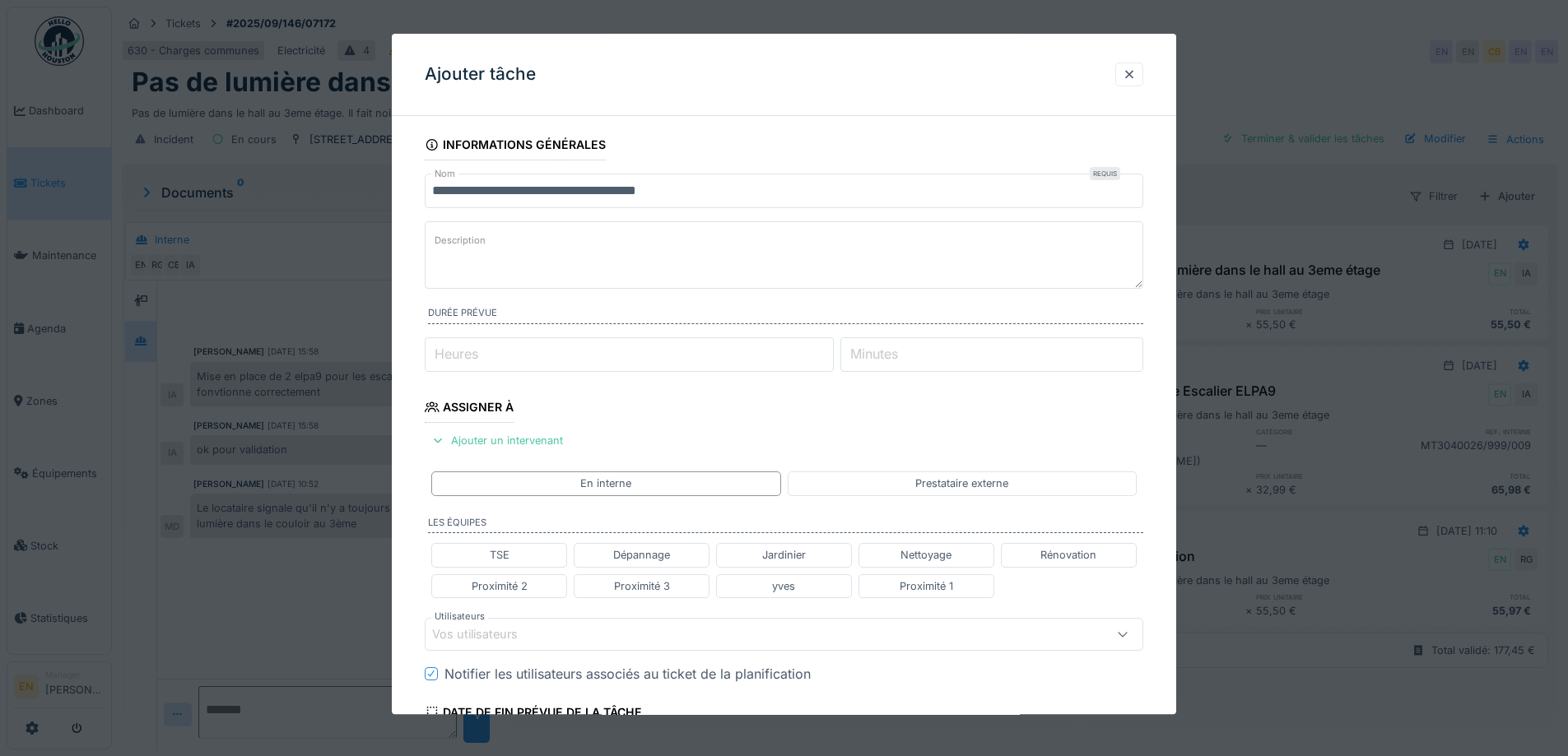
click at [557, 266] on textarea "Description" at bounding box center [784, 254] width 719 height 67
paste textarea "**********"
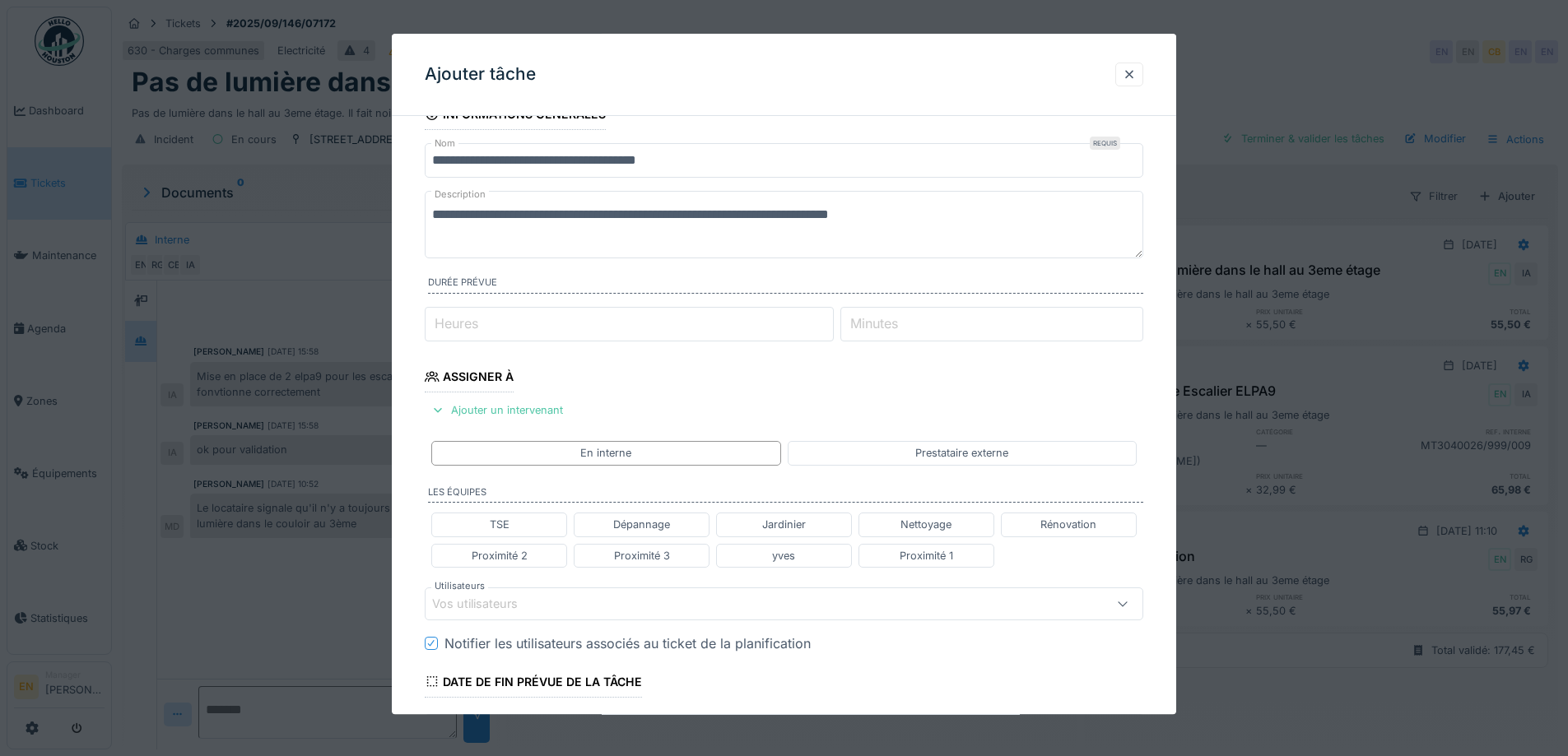
scroll to position [82, 0]
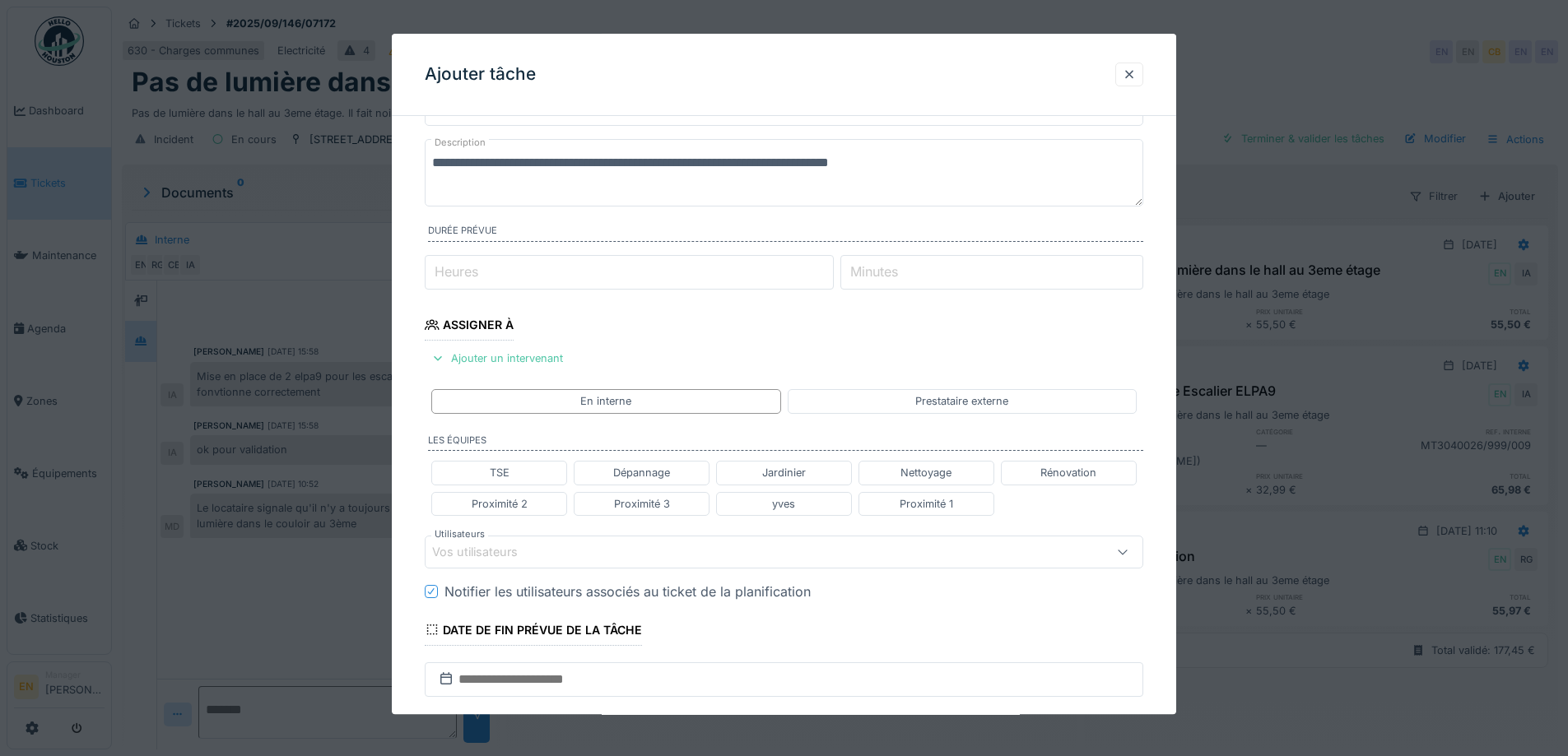
type textarea "**********"
type input "*"
click at [834, 264] on input "*" at bounding box center [630, 272] width 409 height 35
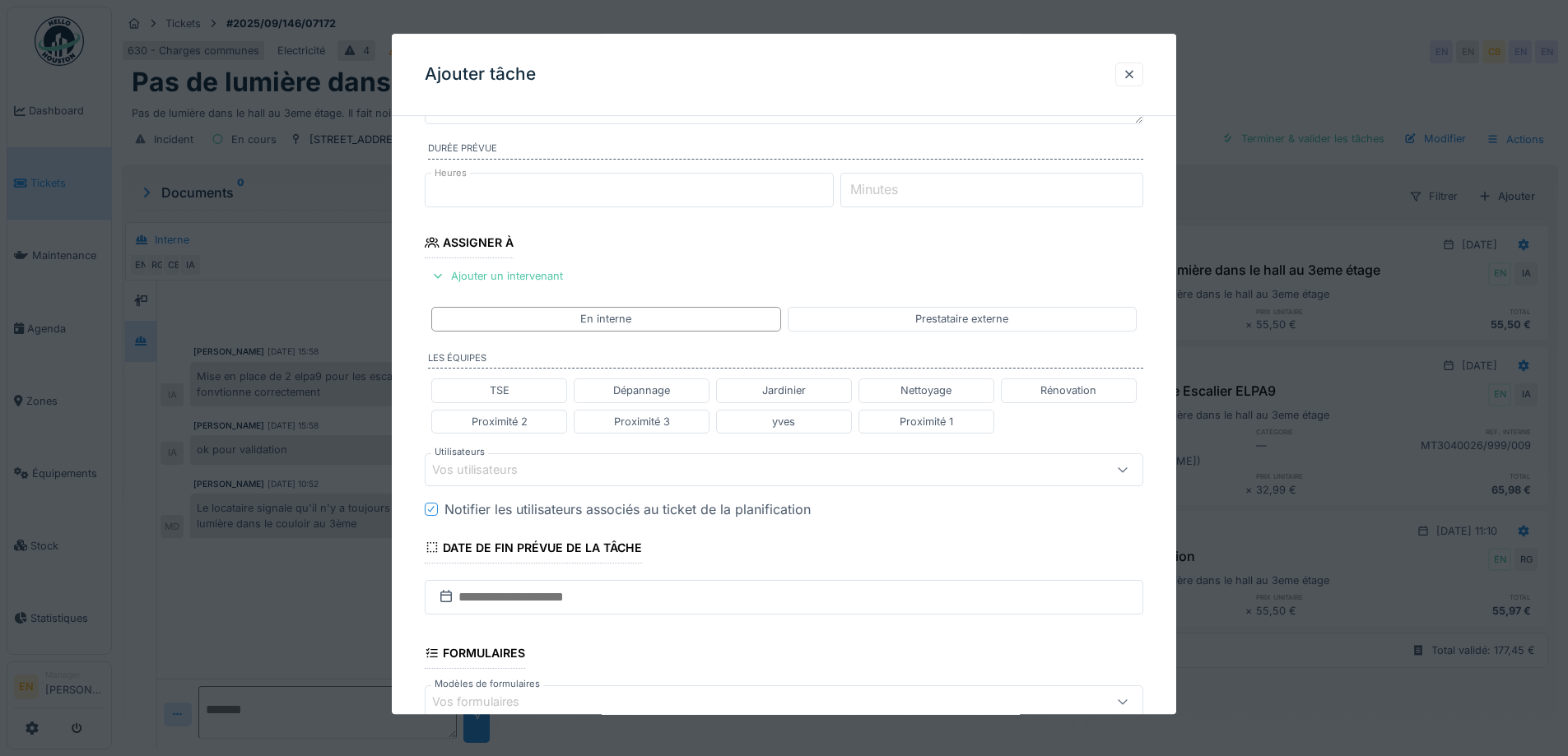
click at [582, 469] on div "Vos utilisateurs" at bounding box center [742, 470] width 620 height 18
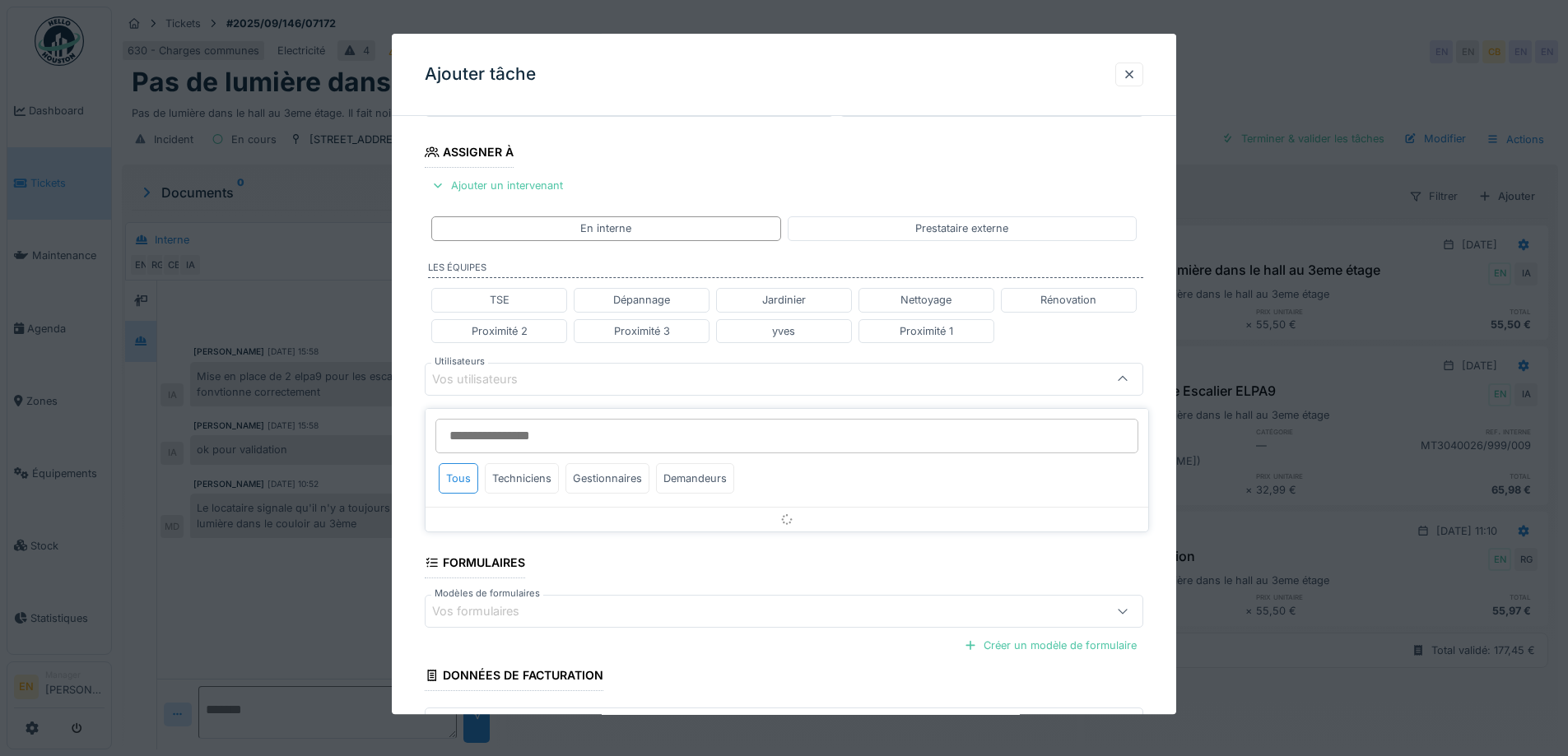
scroll to position [260, 0]
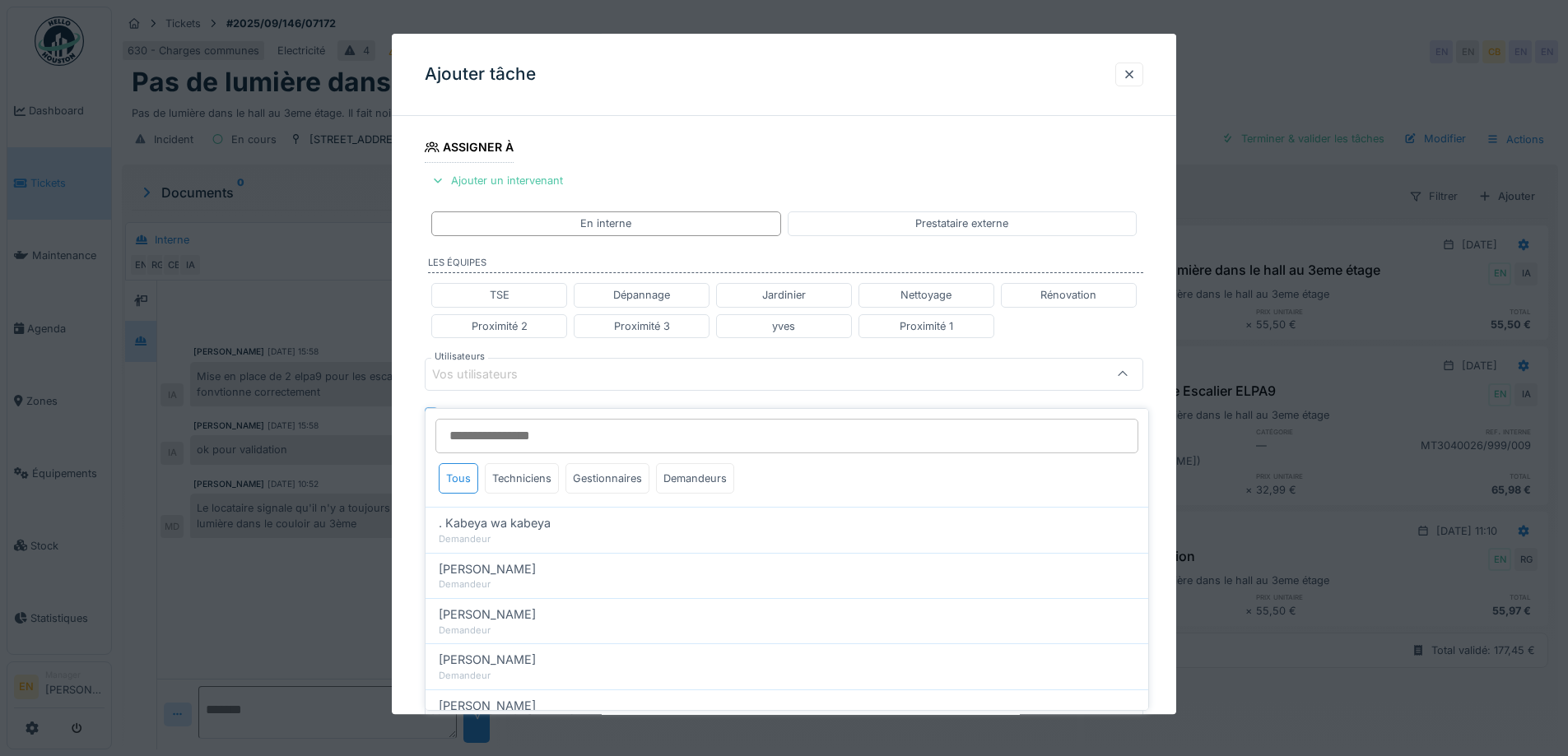
click at [581, 426] on input "Utilisateurs" at bounding box center [787, 436] width 703 height 35
click at [1131, 75] on div at bounding box center [1130, 74] width 13 height 16
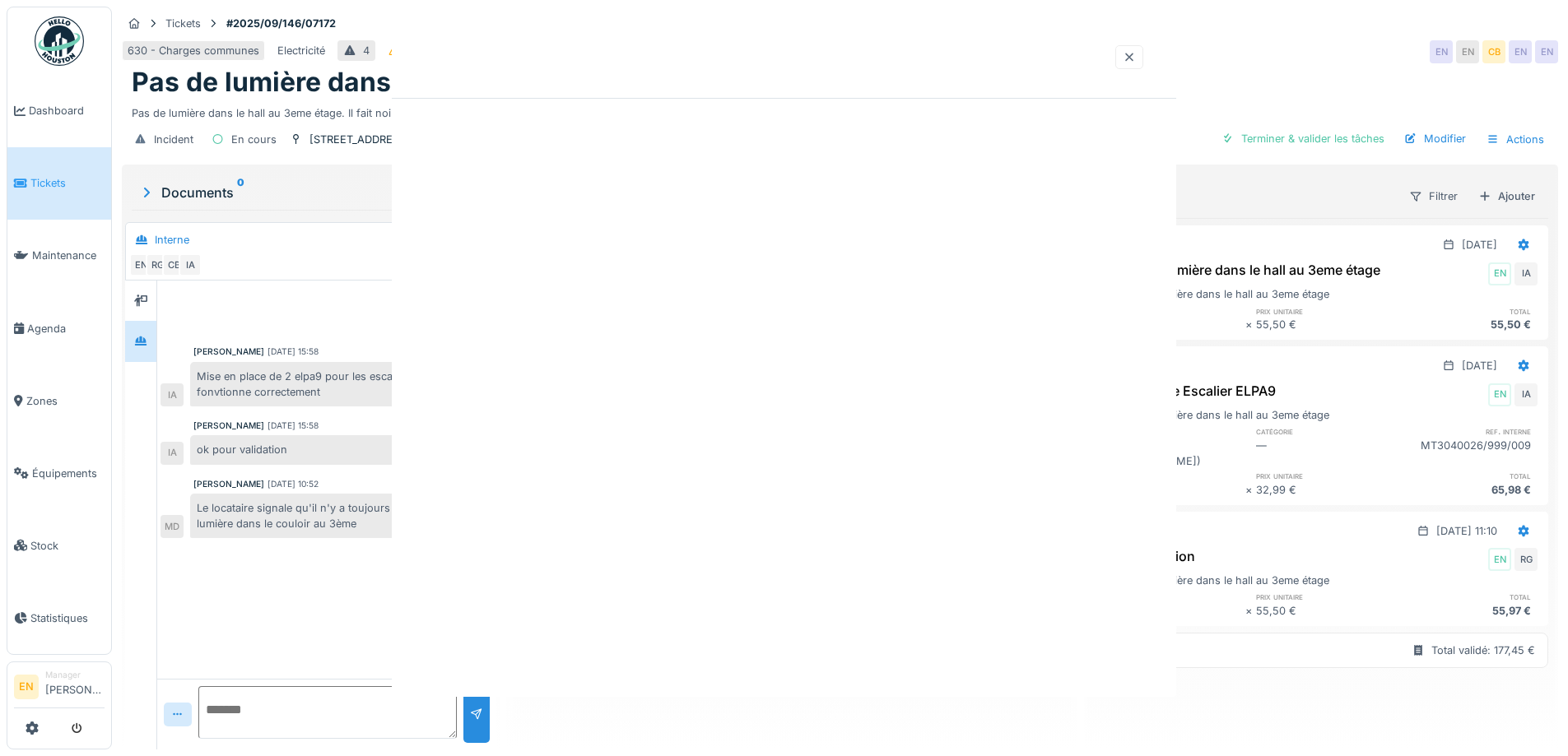
scroll to position [0, 0]
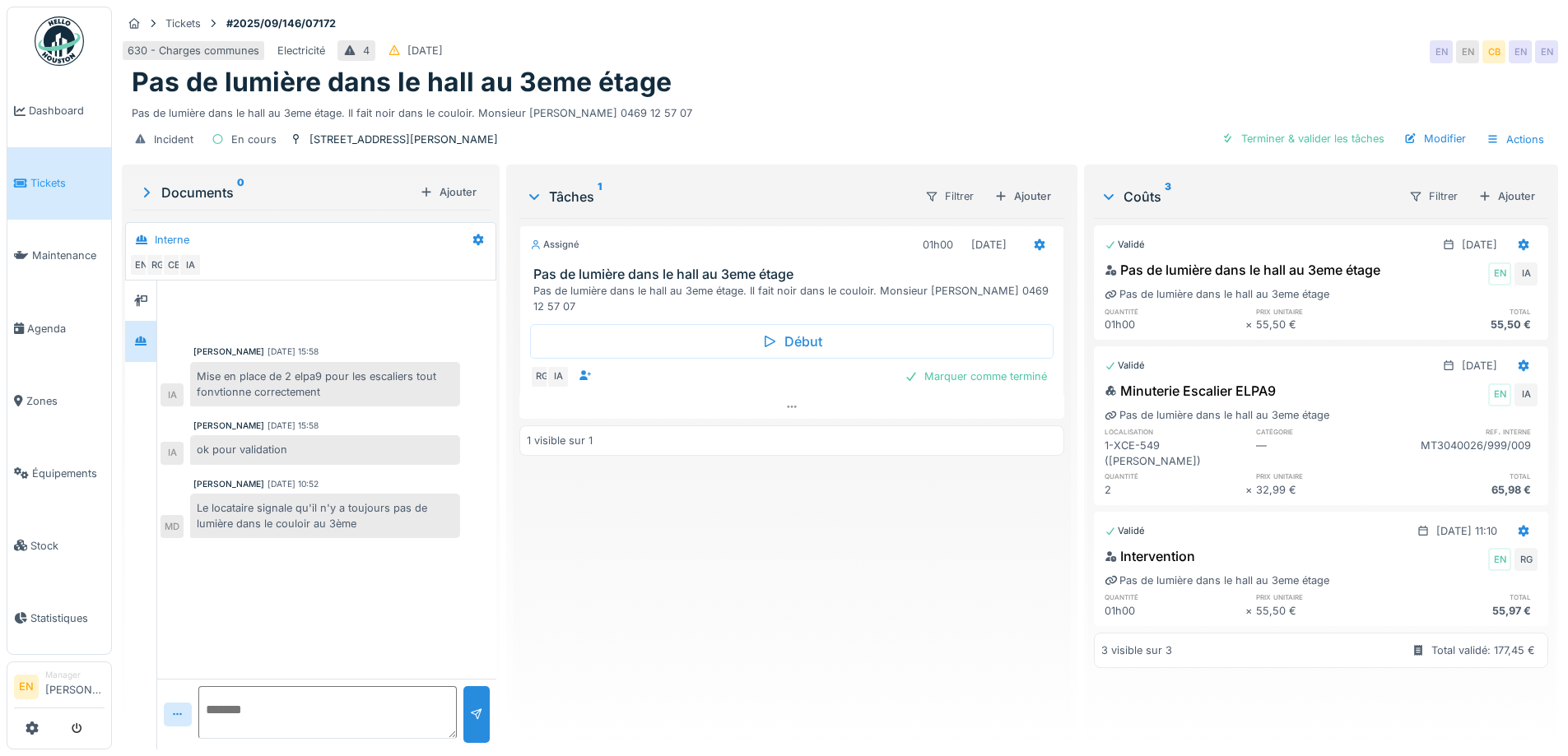
click at [762, 541] on div "Assigné 01h00 01/10/2025 Pas de lumière dans le hall au 3eme étage Pas de lumiè…" at bounding box center [791, 477] width 544 height 518
click at [1011, 37] on div "630 - Charges communes Electricité 4 16/09/2025 EN EN CB EN EN" at bounding box center [840, 52] width 1436 height 30
click at [1131, 37] on div "630 - Charges communes Electricité 4 16/09/2025 EN EN CB EN EN" at bounding box center [840, 52] width 1436 height 30
click at [1020, 185] on div "Ajouter" at bounding box center [1023, 196] width 70 height 22
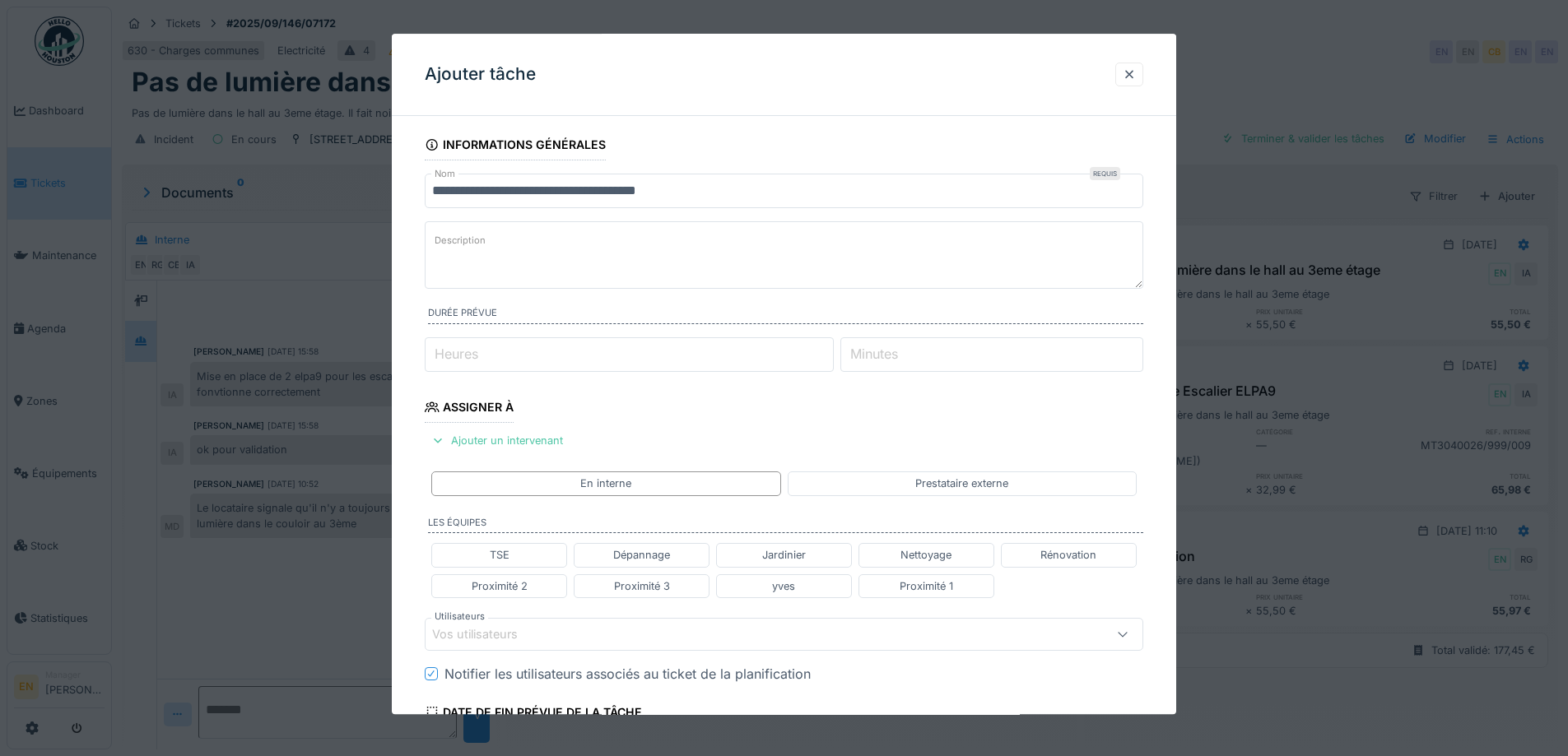
click at [567, 261] on textarea "Description" at bounding box center [784, 254] width 719 height 67
paste textarea "**********"
type textarea "**********"
type input "*"
click at [831, 351] on input "*" at bounding box center [630, 354] width 409 height 35
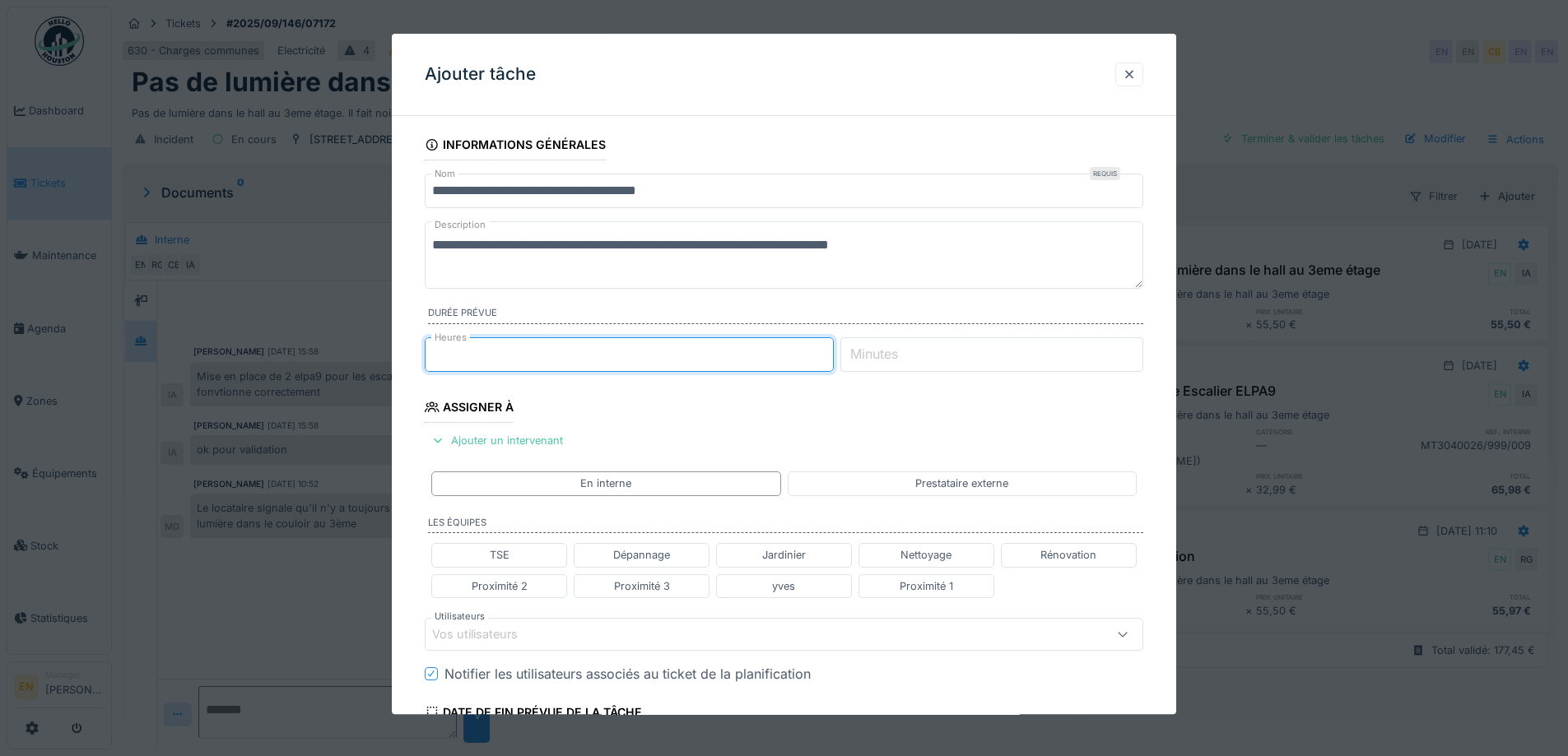
click at [802, 414] on fieldset "**********" at bounding box center [784, 593] width 719 height 927
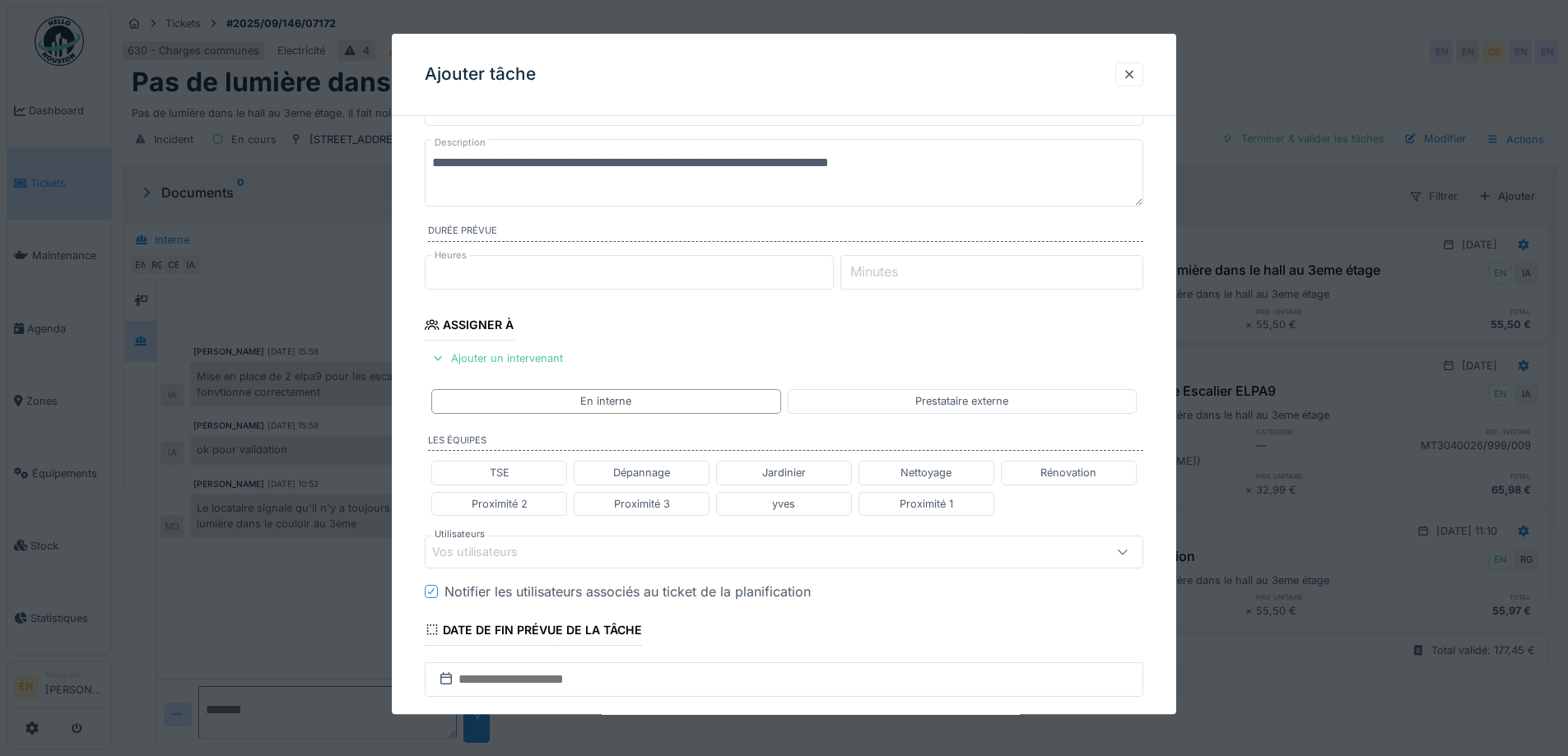
click at [582, 553] on div "Vos utilisateurs" at bounding box center [742, 552] width 620 height 18
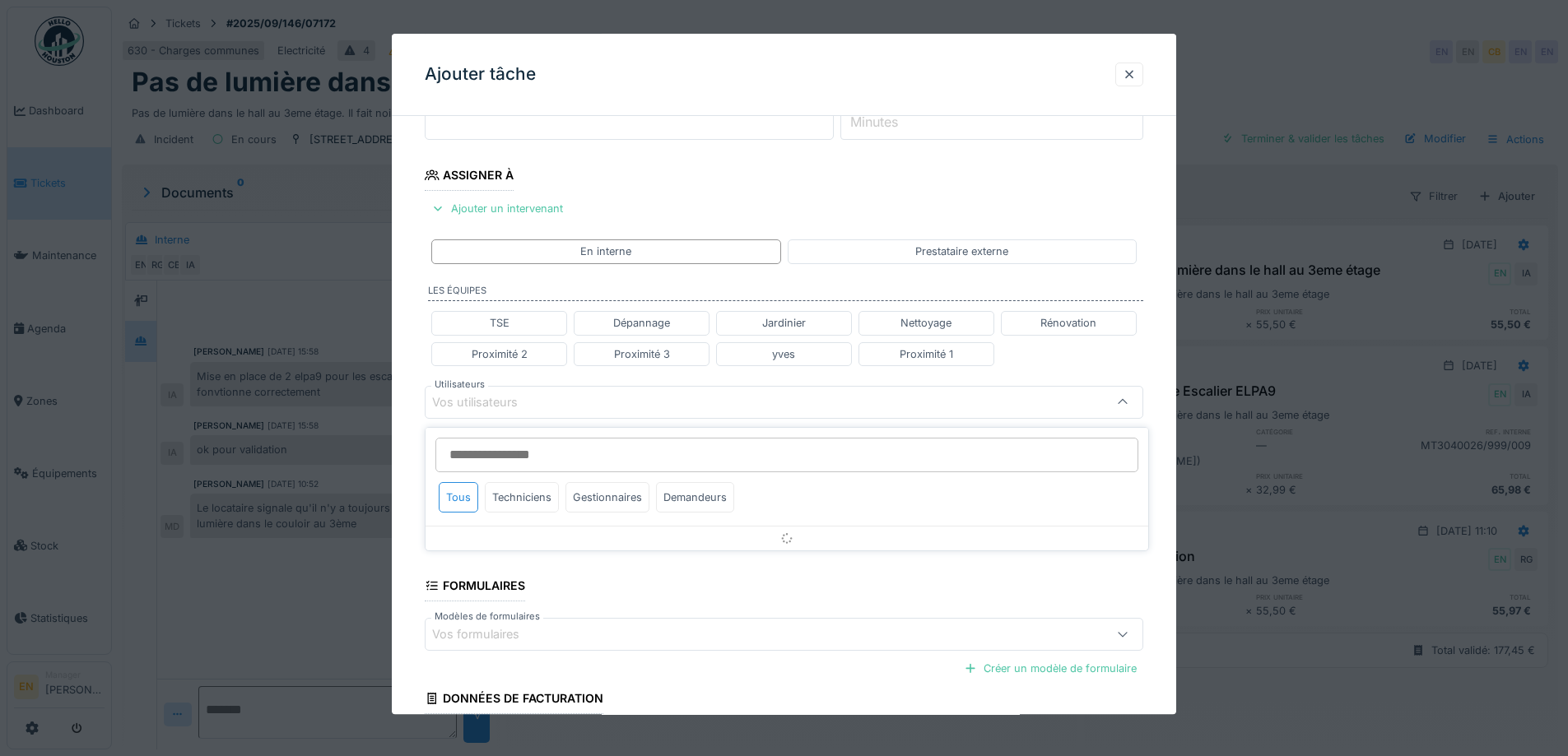
scroll to position [260, 0]
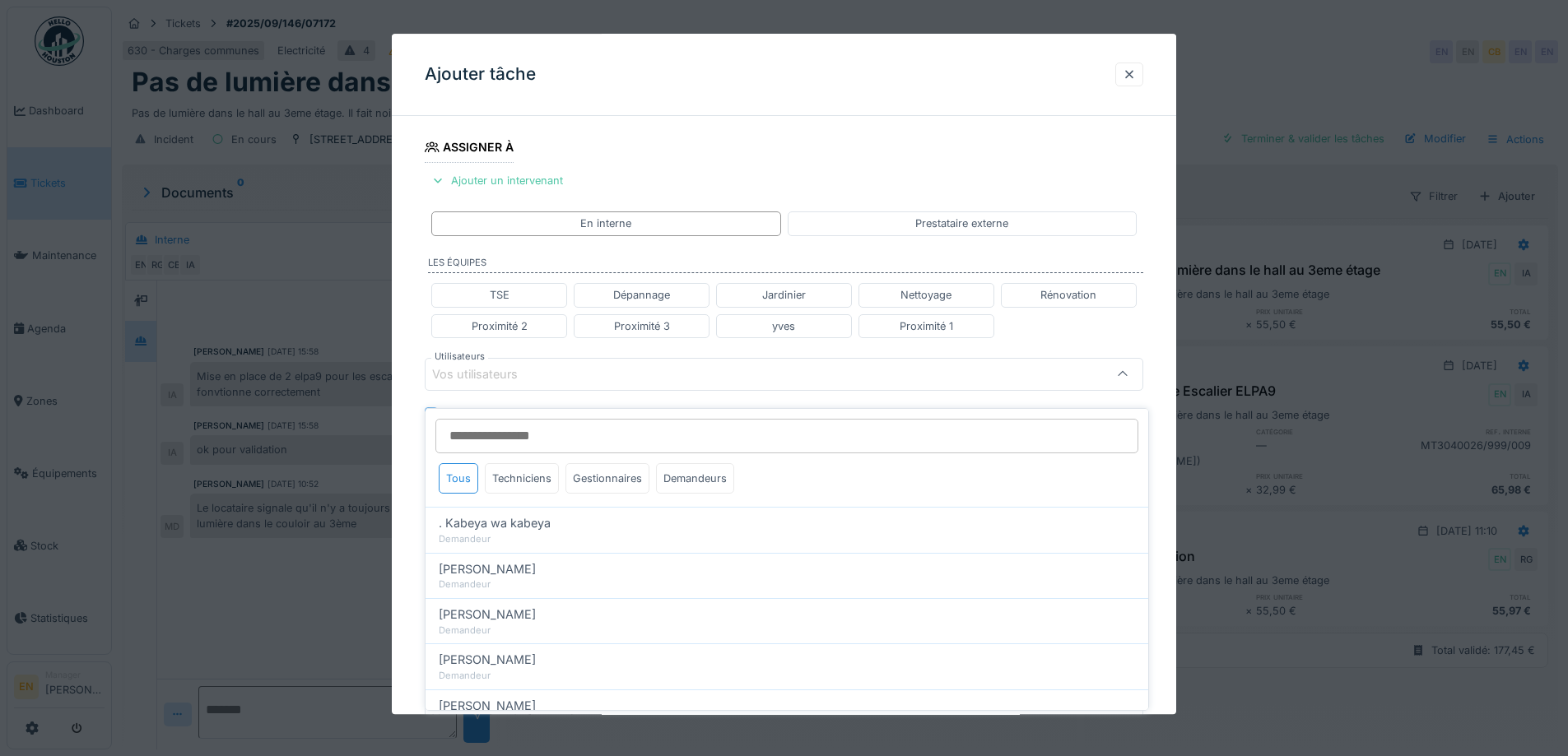
click at [556, 426] on input "Utilisateurs" at bounding box center [787, 436] width 703 height 35
click at [582, 421] on input "Utilisateurs" at bounding box center [787, 436] width 703 height 35
click at [1166, 338] on div "**********" at bounding box center [784, 349] width 784 height 961
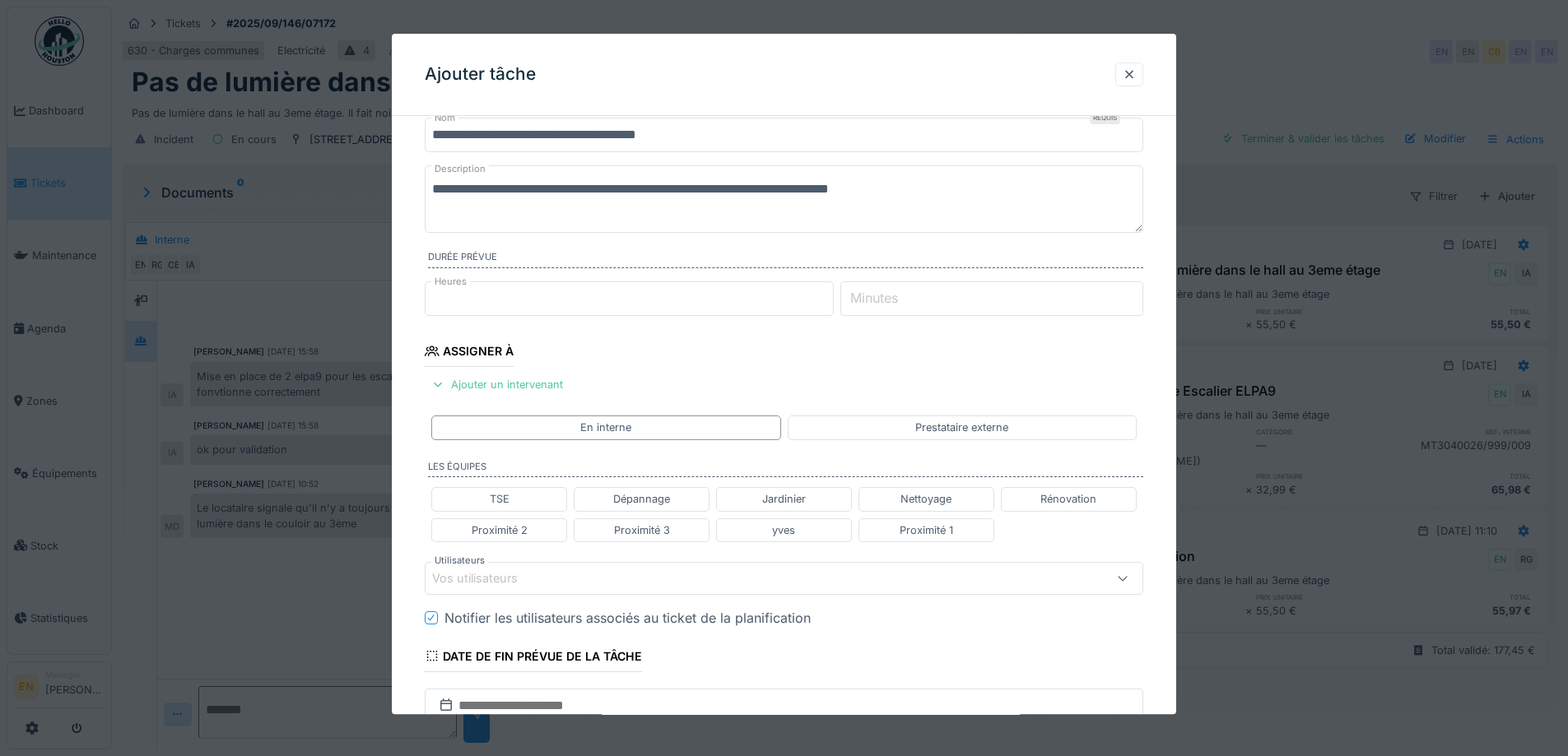
scroll to position [0, 0]
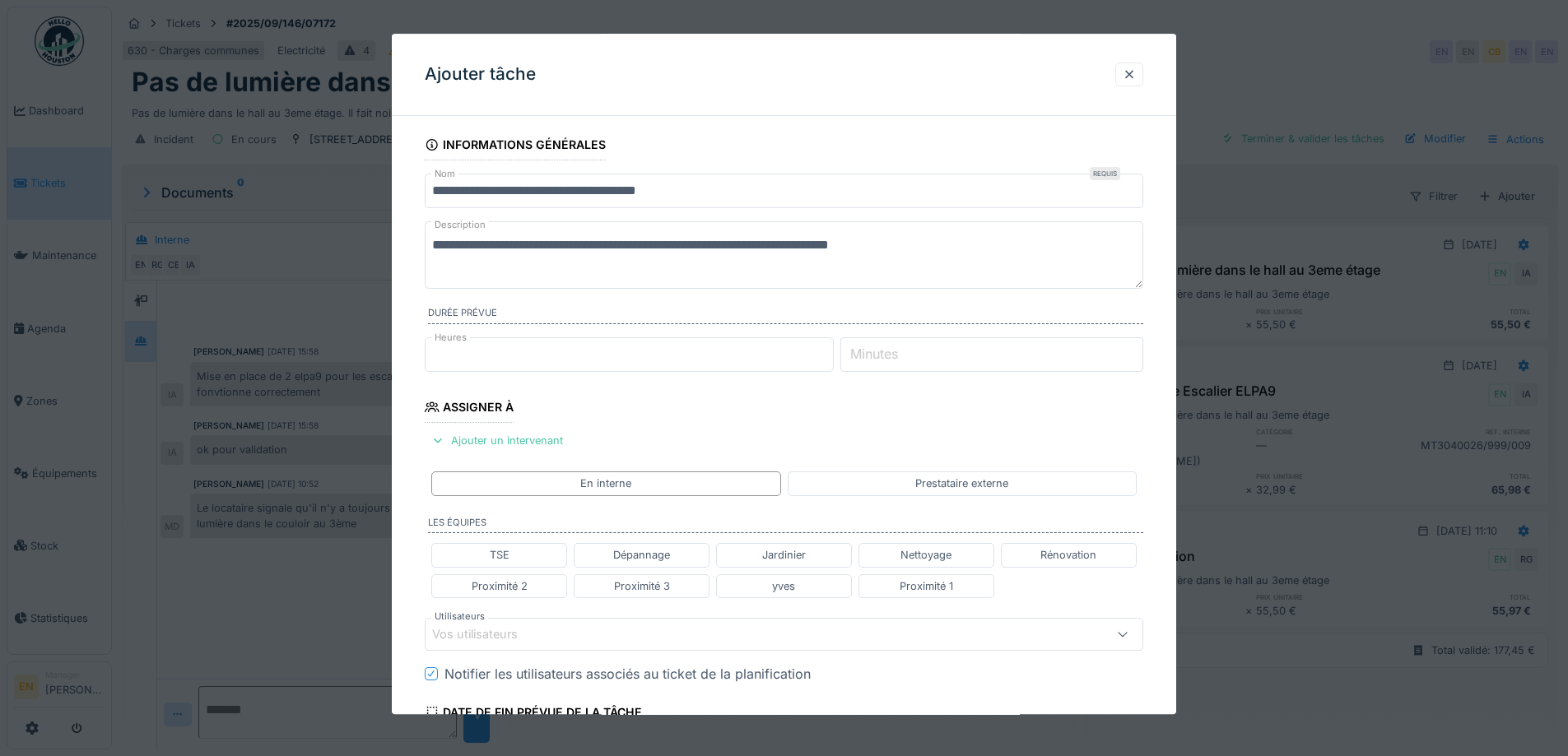
click at [1123, 410] on fieldset "**********" at bounding box center [784, 593] width 719 height 927
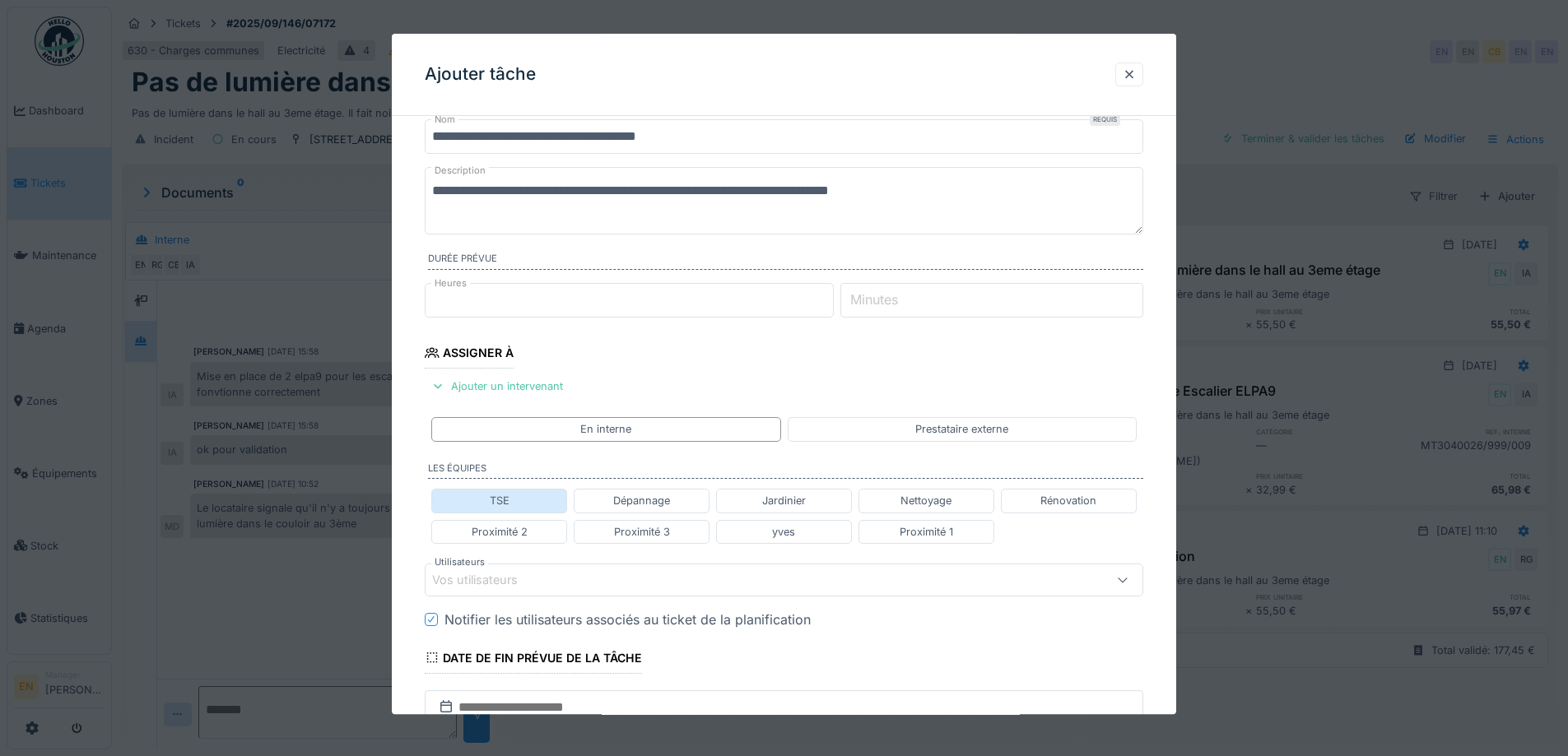
scroll to position [82, 0]
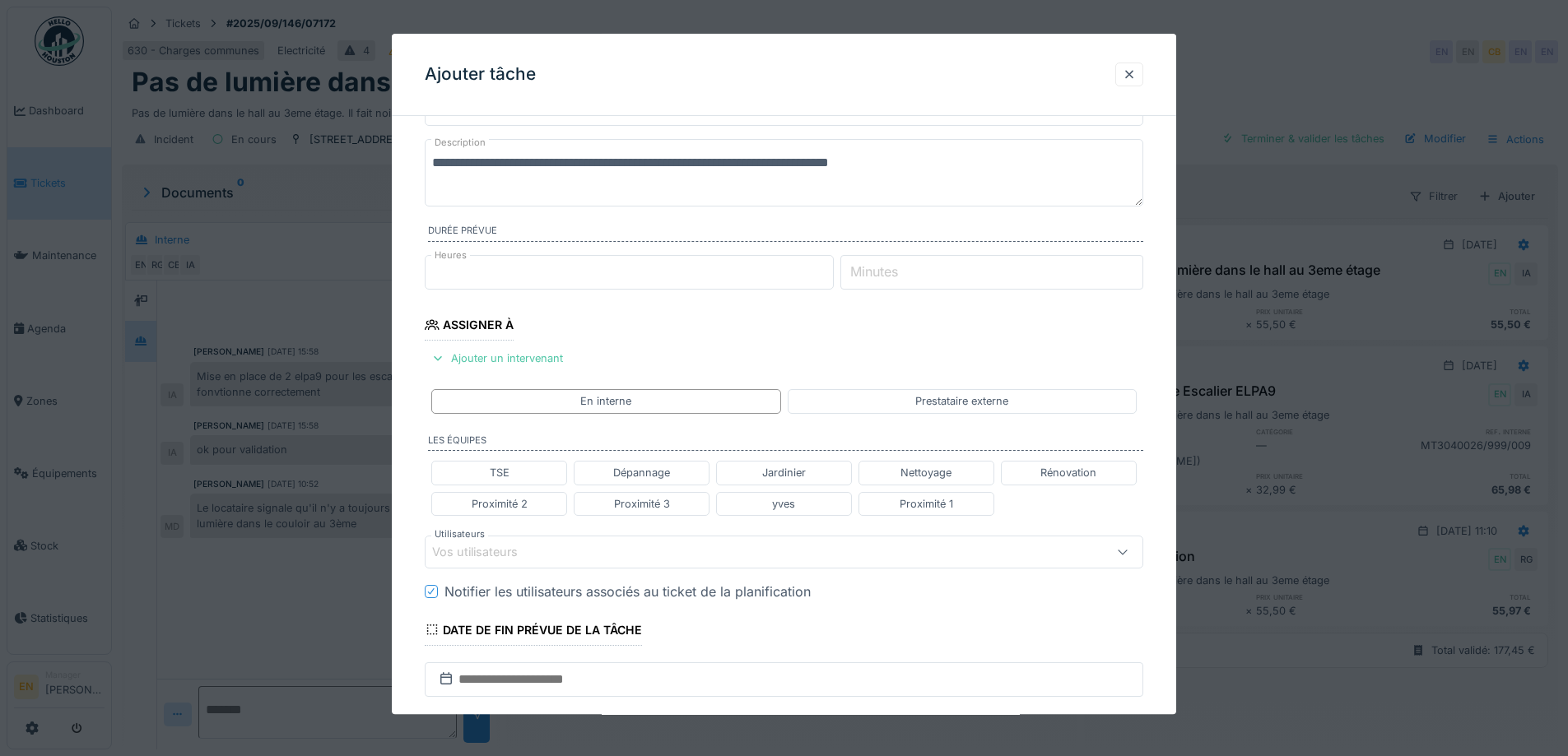
click at [528, 551] on div "Vos utilisateurs" at bounding box center [486, 552] width 109 height 18
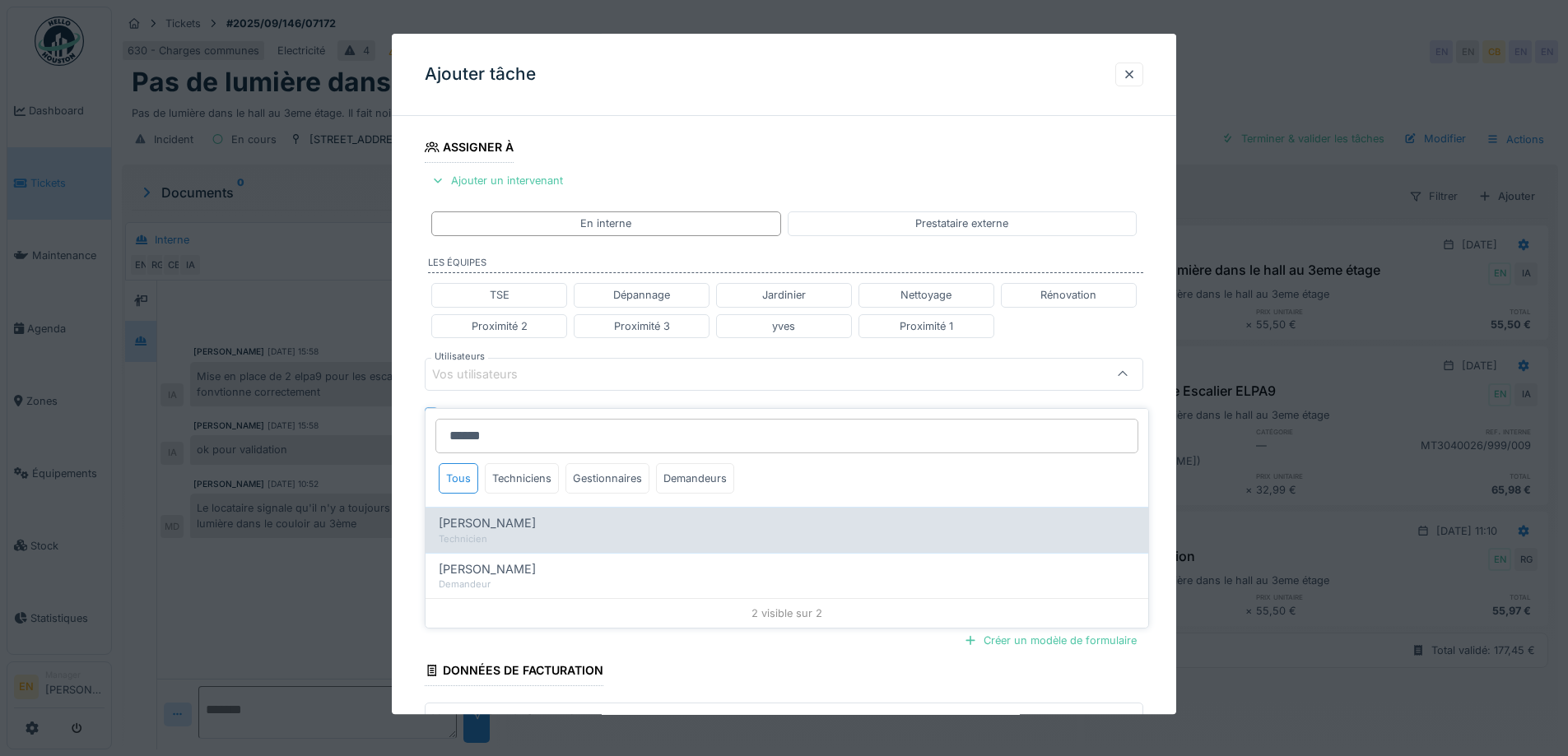
type input "******"
click at [535, 518] on div "Robert Gaspar" at bounding box center [787, 523] width 697 height 18
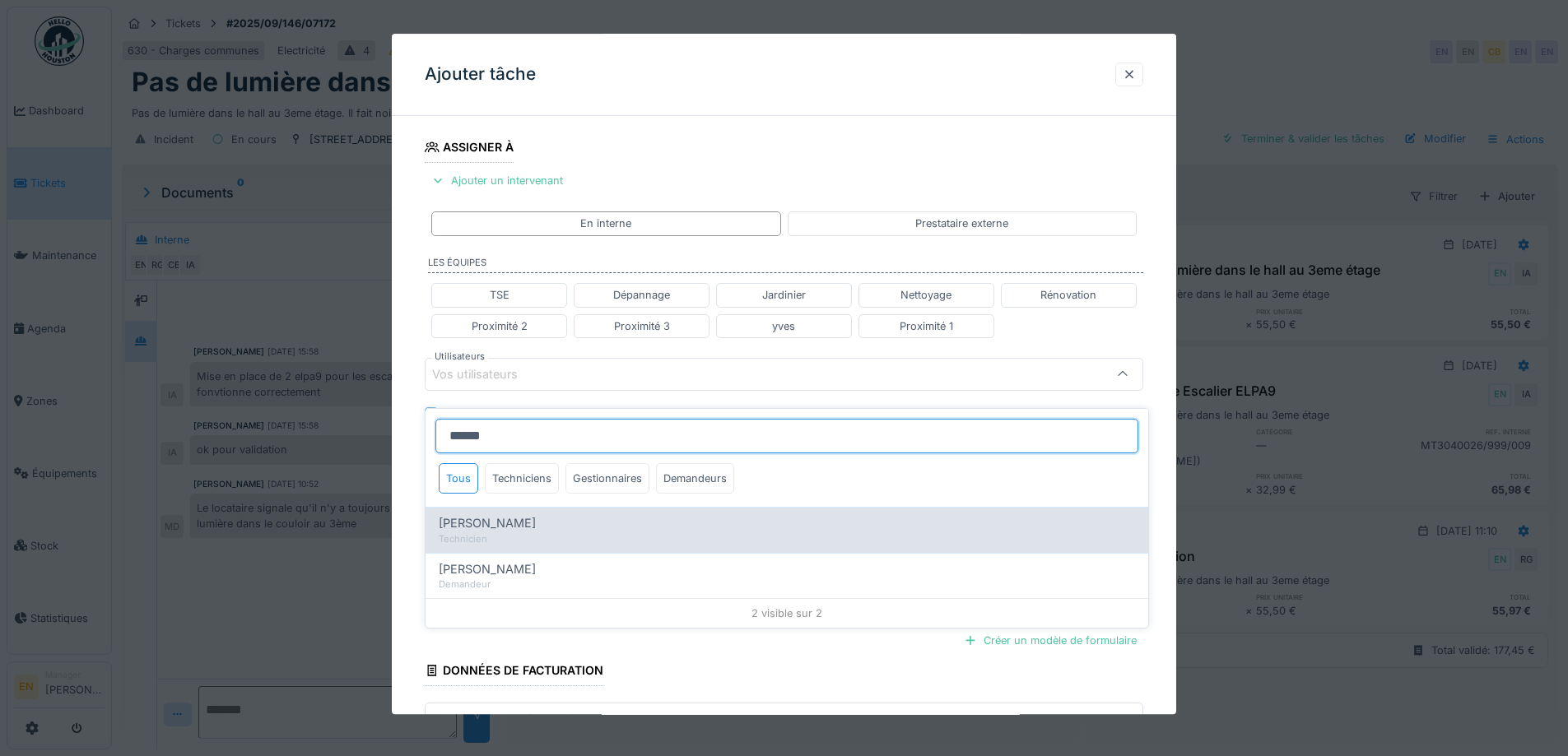
type input "****"
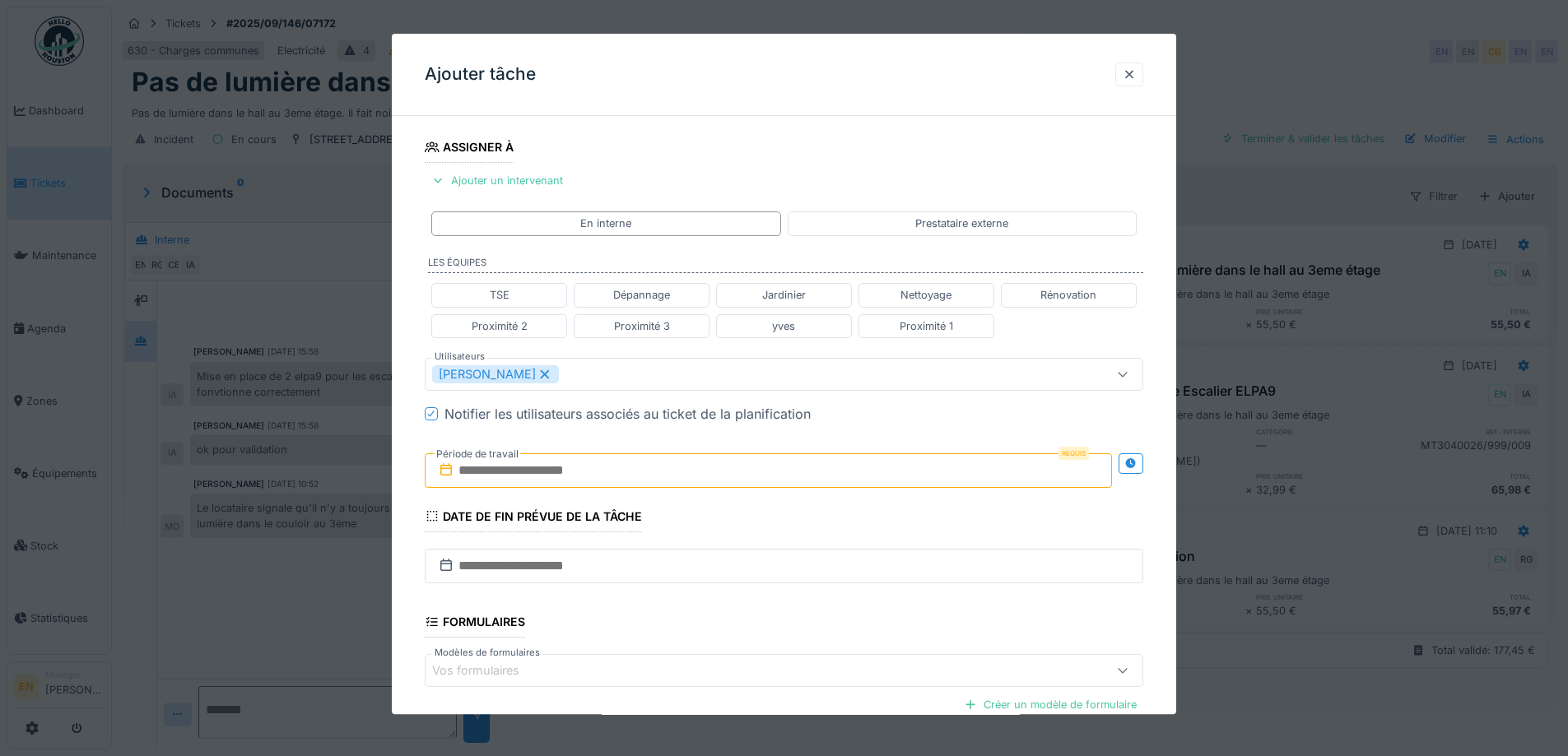
click at [1165, 551] on div "**********" at bounding box center [784, 381] width 784 height 1024
click at [1136, 462] on icon at bounding box center [1130, 464] width 11 height 11
click at [534, 468] on input "text" at bounding box center [591, 471] width 331 height 35
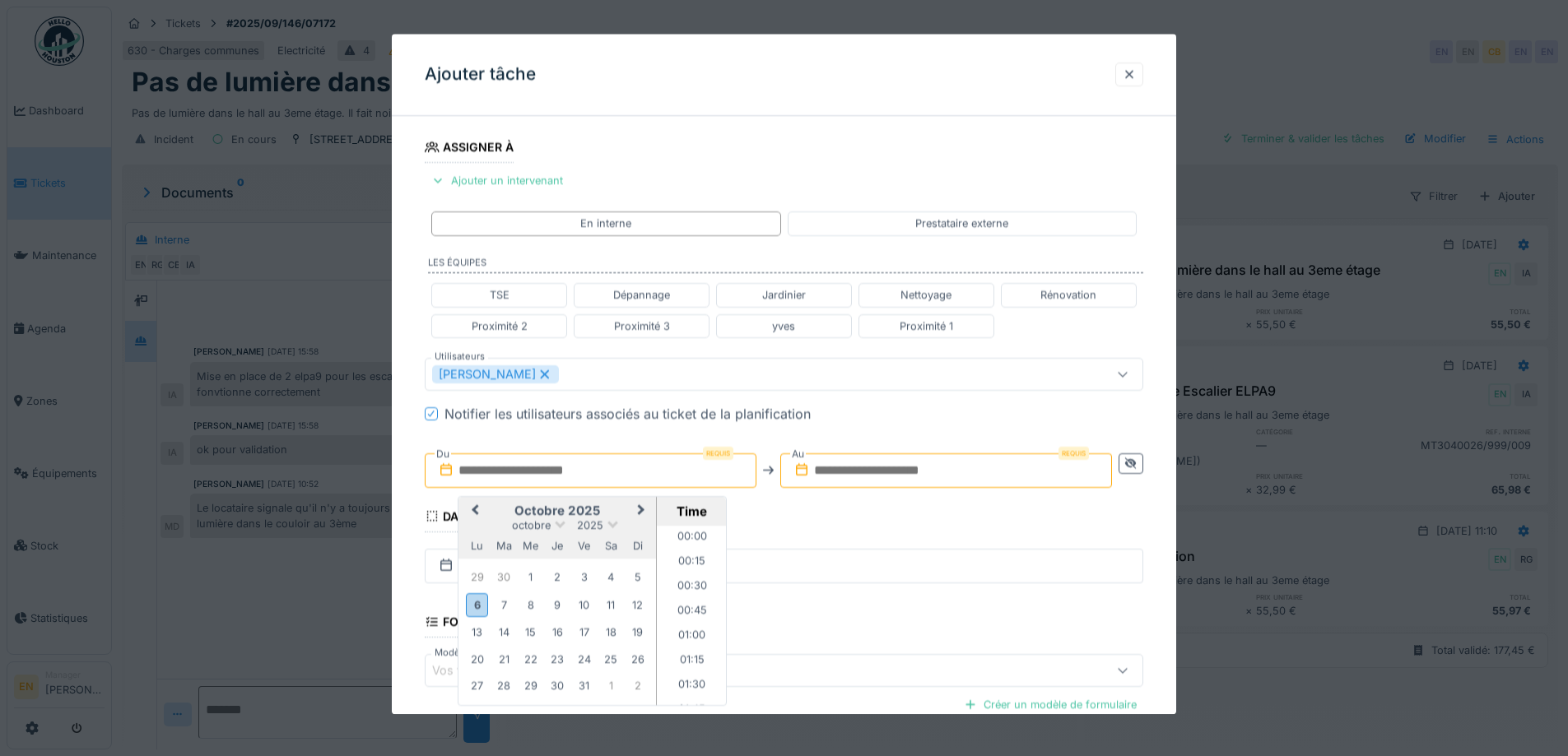
scroll to position [1503, 0]
click at [529, 607] on div "8" at bounding box center [530, 605] width 22 height 22
click at [684, 583] on li "14:00" at bounding box center [692, 583] width 70 height 25
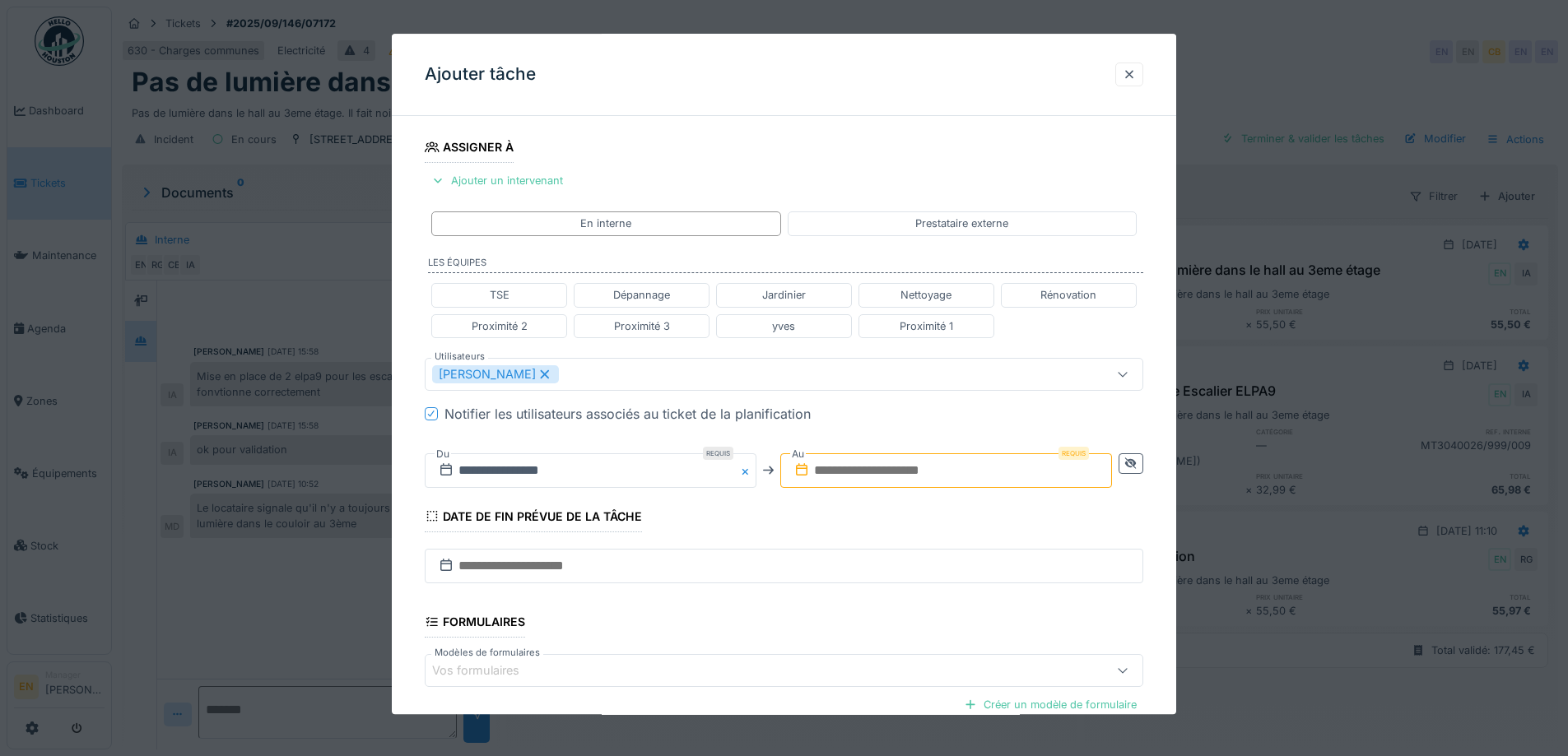
click at [877, 472] on input "text" at bounding box center [946, 471] width 331 height 35
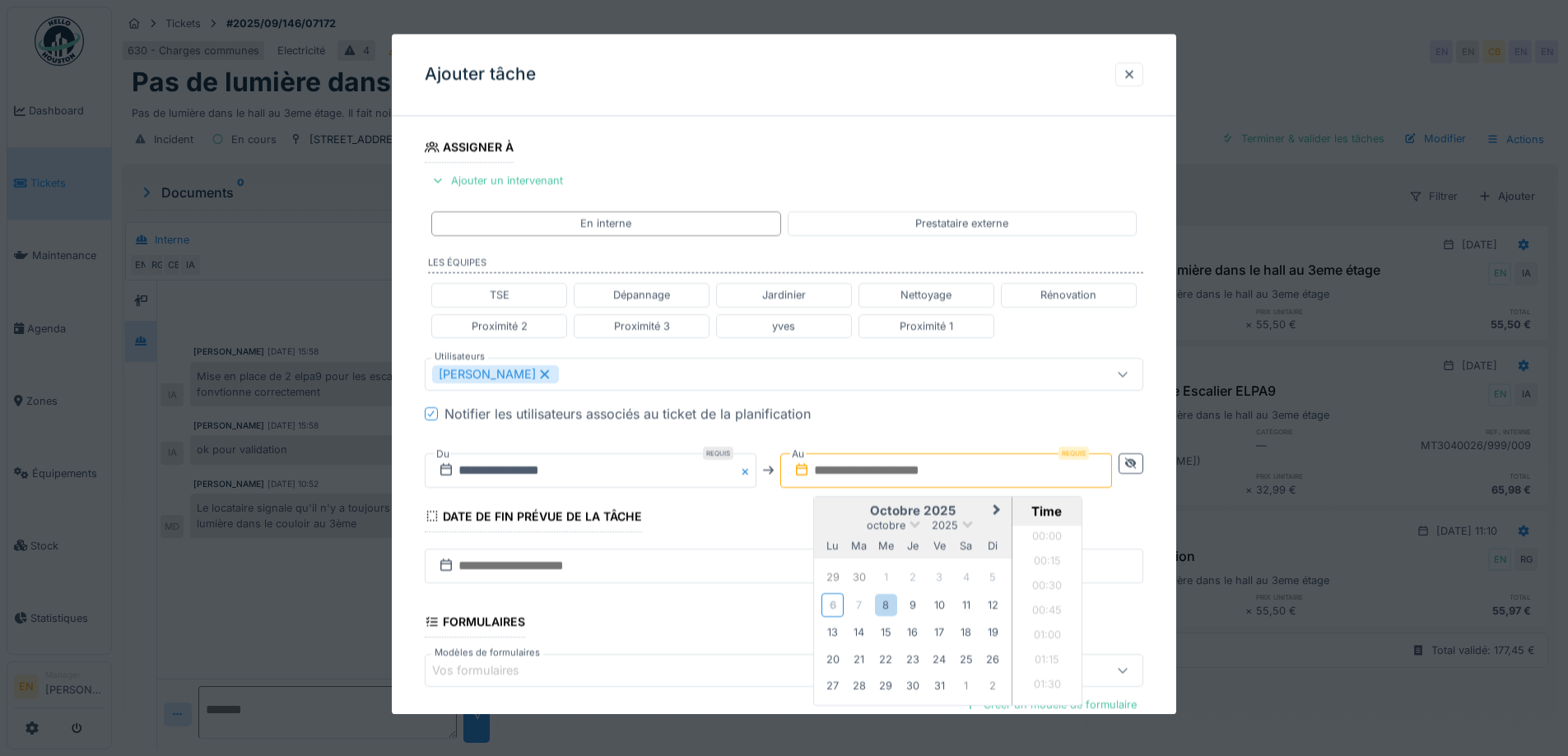
scroll to position [1503, 0]
click at [889, 604] on div "8" at bounding box center [885, 605] width 22 height 22
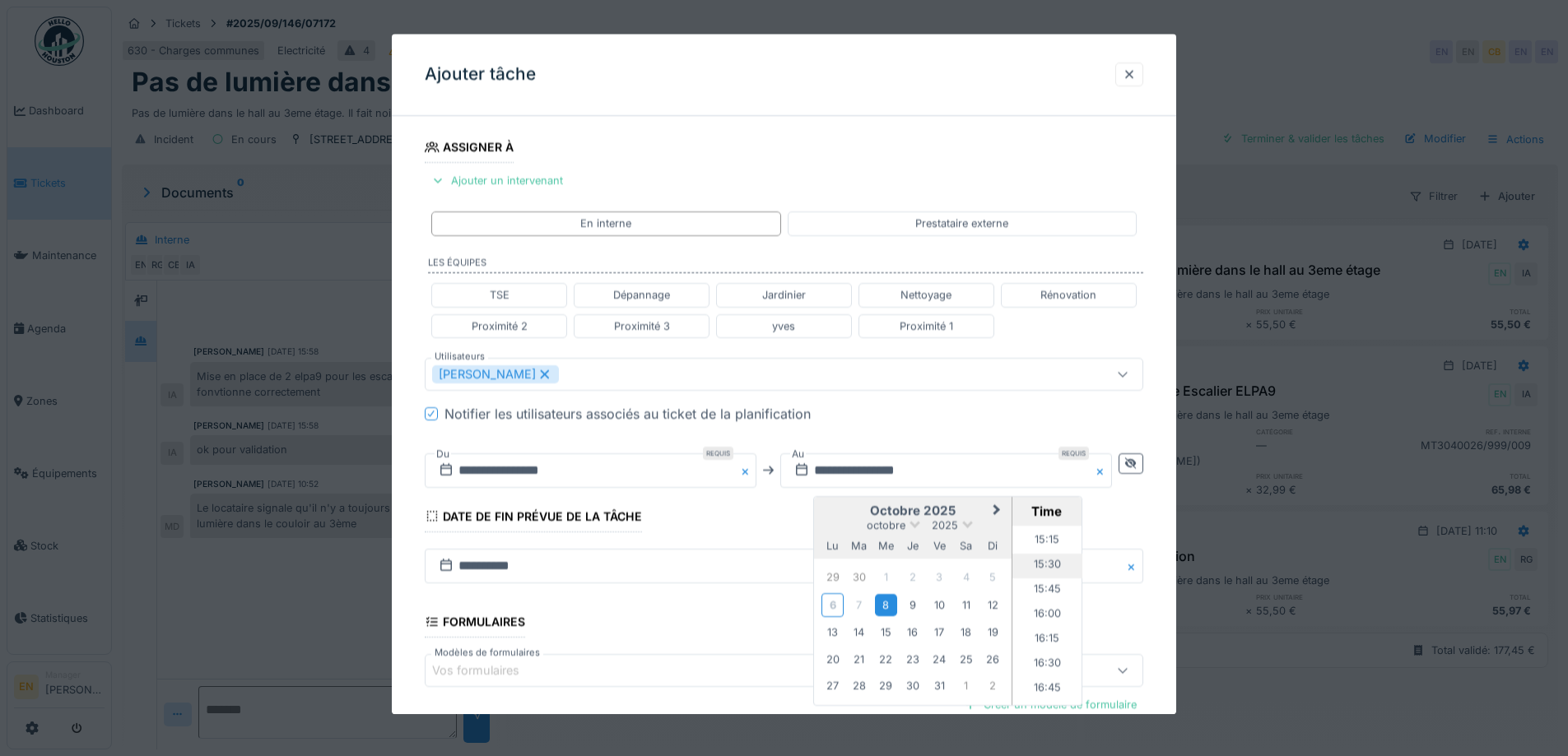
scroll to position [1420, 0]
click at [1049, 595] on li "15:00" at bounding box center [1047, 600] width 70 height 25
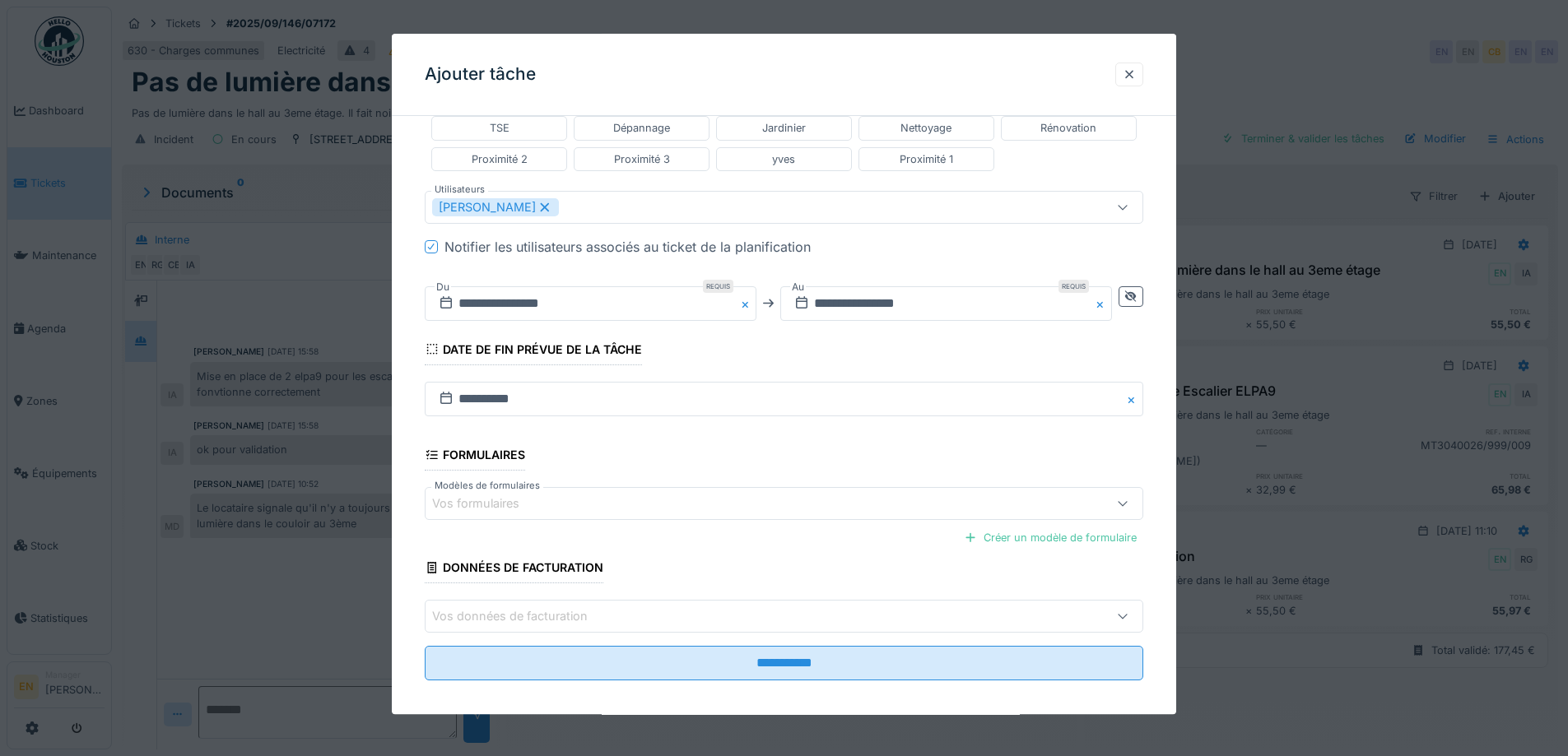
scroll to position [440, 0]
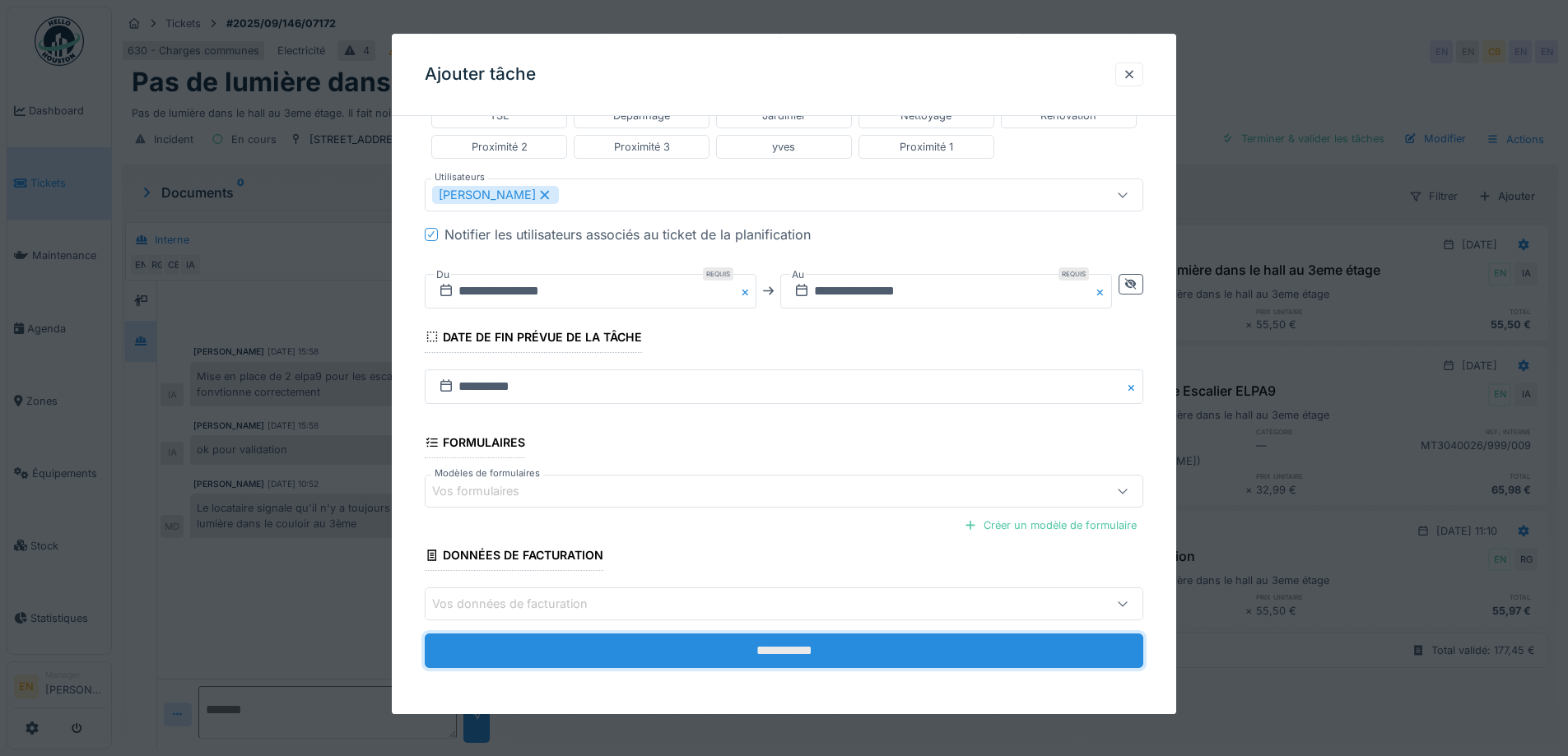
click at [766, 658] on input "**********" at bounding box center [784, 652] width 719 height 35
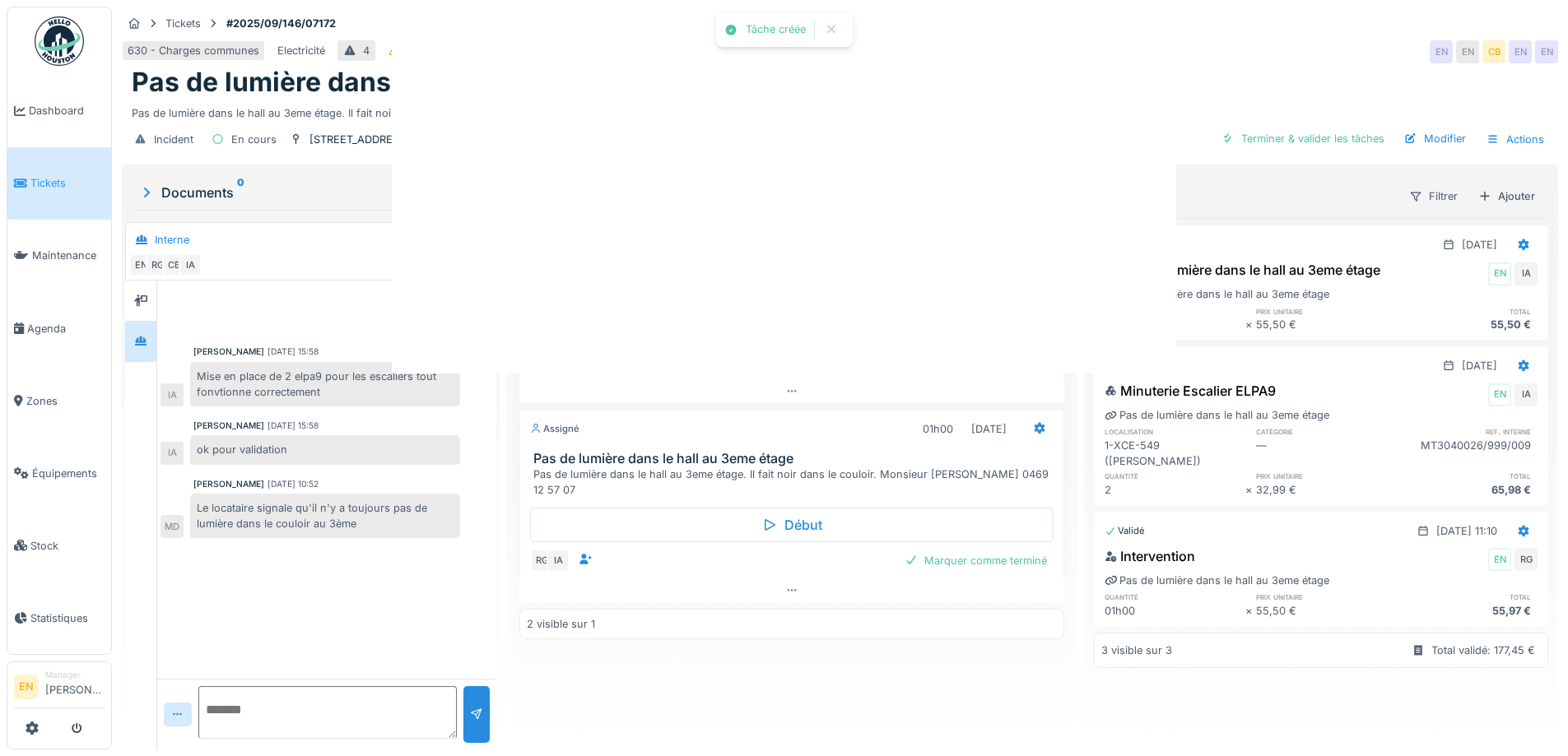
scroll to position [0, 0]
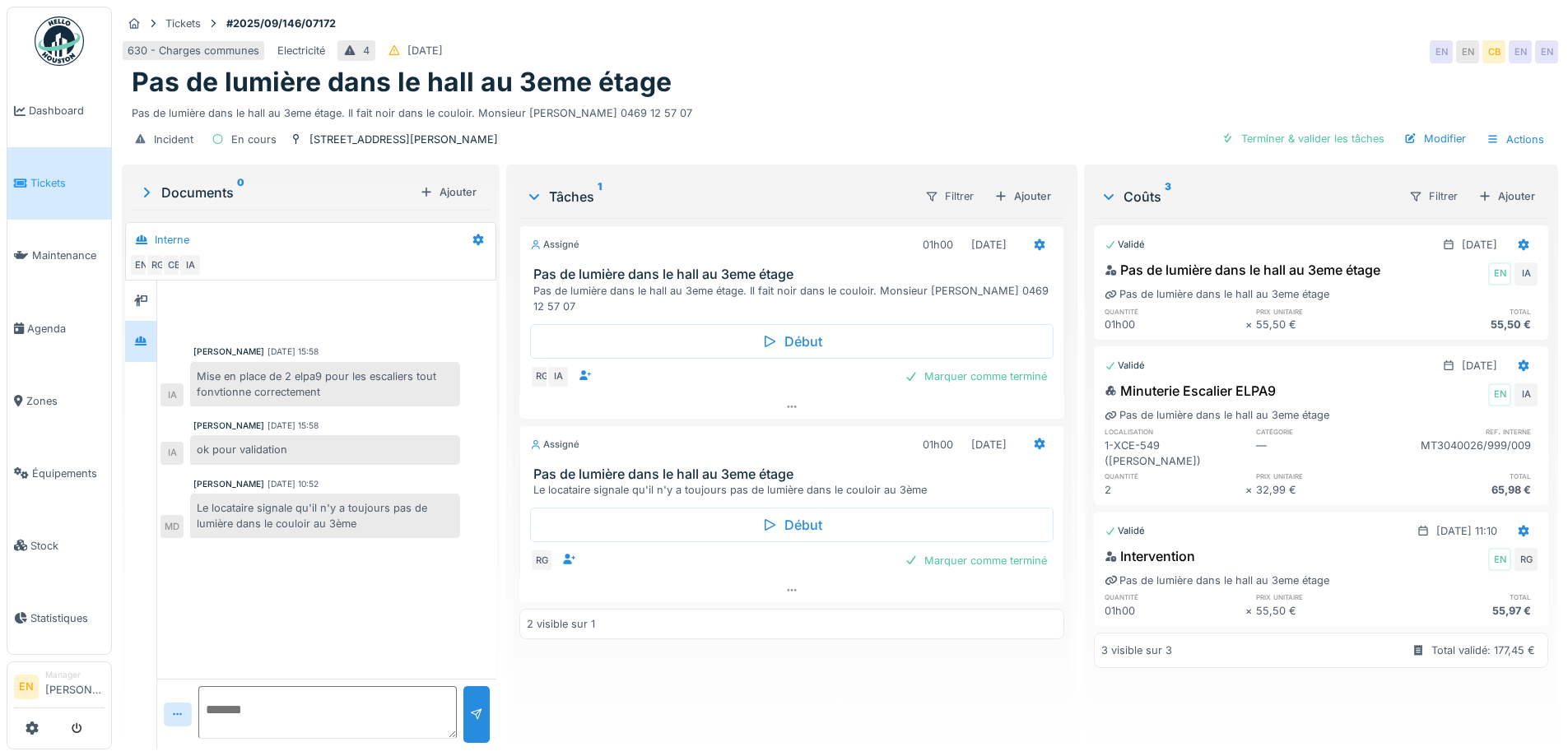
click at [686, 704] on div "Assigné 01h00 01/10/2025 Pas de lumière dans le hall au 3eme étage Pas de lumiè…" at bounding box center [791, 477] width 544 height 518
click at [990, 365] on div "Marquer comme terminé" at bounding box center [976, 376] width 156 height 22
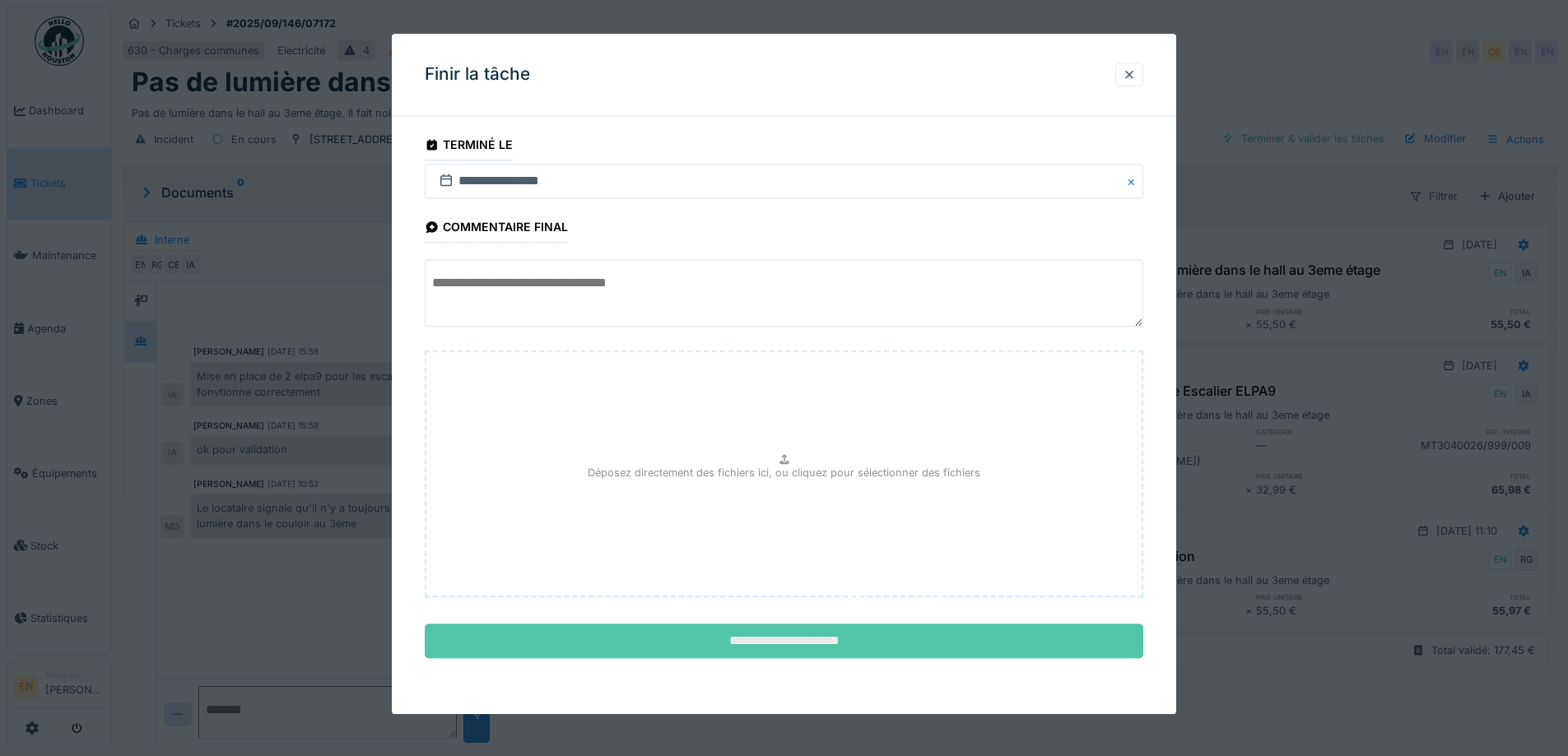
click at [825, 640] on input "**********" at bounding box center [784, 642] width 719 height 35
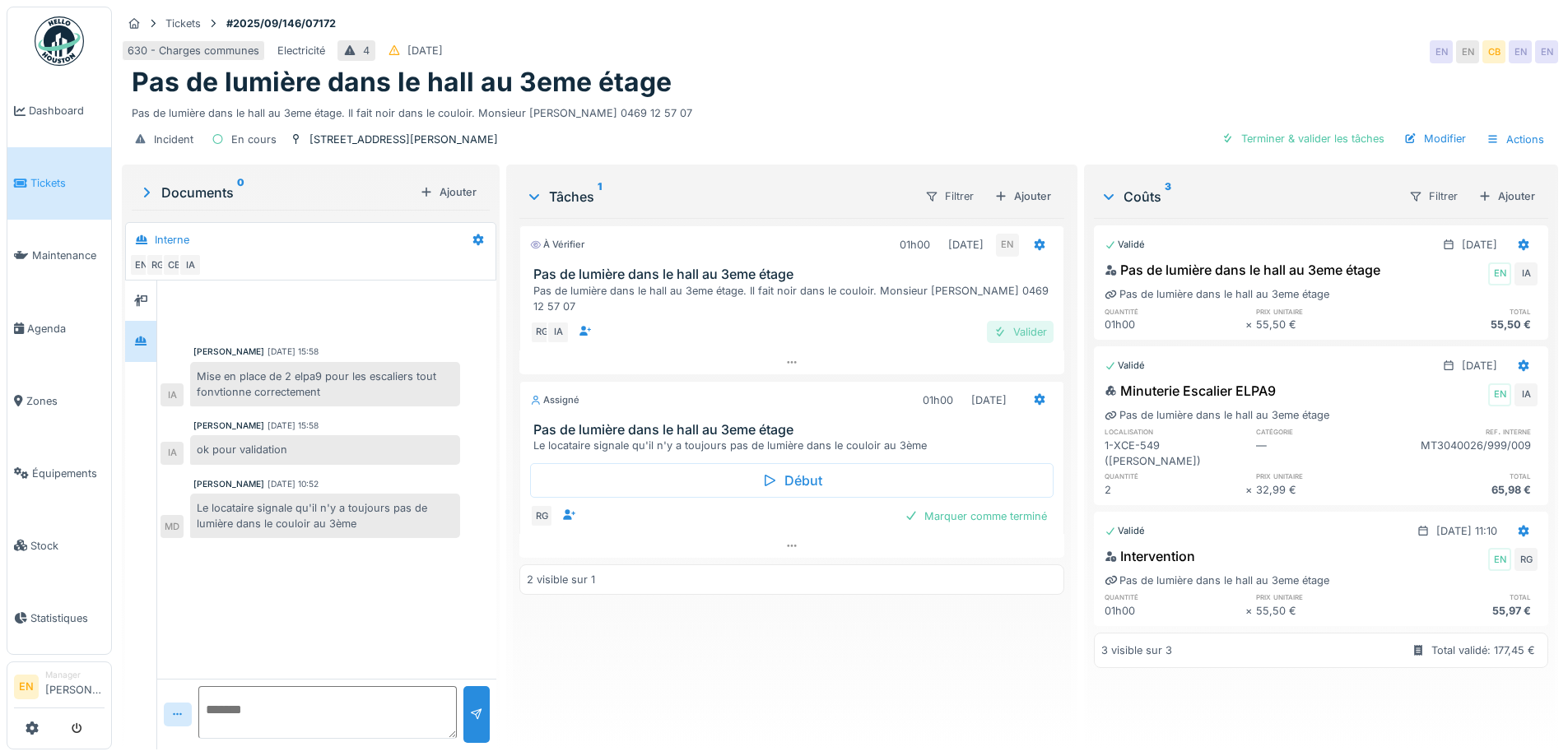
click at [1030, 321] on div "Valider" at bounding box center [1020, 332] width 66 height 22
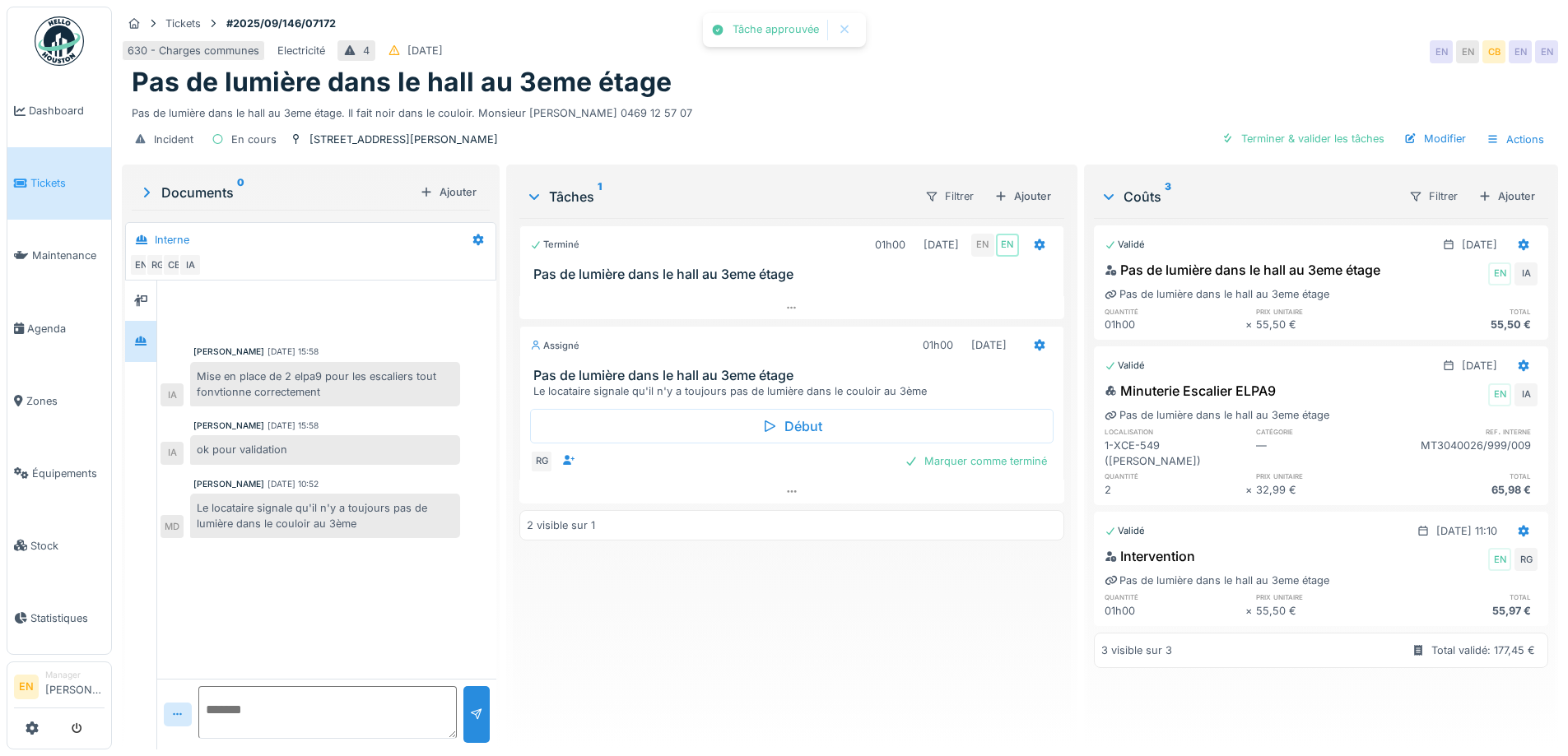
click at [641, 710] on div "Terminé 01h00 01/10/2025 EN EN Pas de lumière dans le hall au 3eme étage Assign…" at bounding box center [791, 477] width 544 height 518
click at [820, 101] on div "Pas de lumière dans le hall au 3eme étage. Il fait noir dans le couloir. Monsie…" at bounding box center [840, 109] width 1416 height 22
click at [1094, 66] on div "Pas de lumière dans le hall au 3eme étage" at bounding box center [840, 82] width 1416 height 31
click at [1061, 37] on div "630 - Charges communes Electricité 4 16/09/2025 EN EN CB EN EN" at bounding box center [840, 52] width 1436 height 30
click at [708, 674] on div "Terminé 01h00 01/10/2025 EN EN Pas de lumière dans le hall au 3eme étage Assign…" at bounding box center [791, 477] width 544 height 518
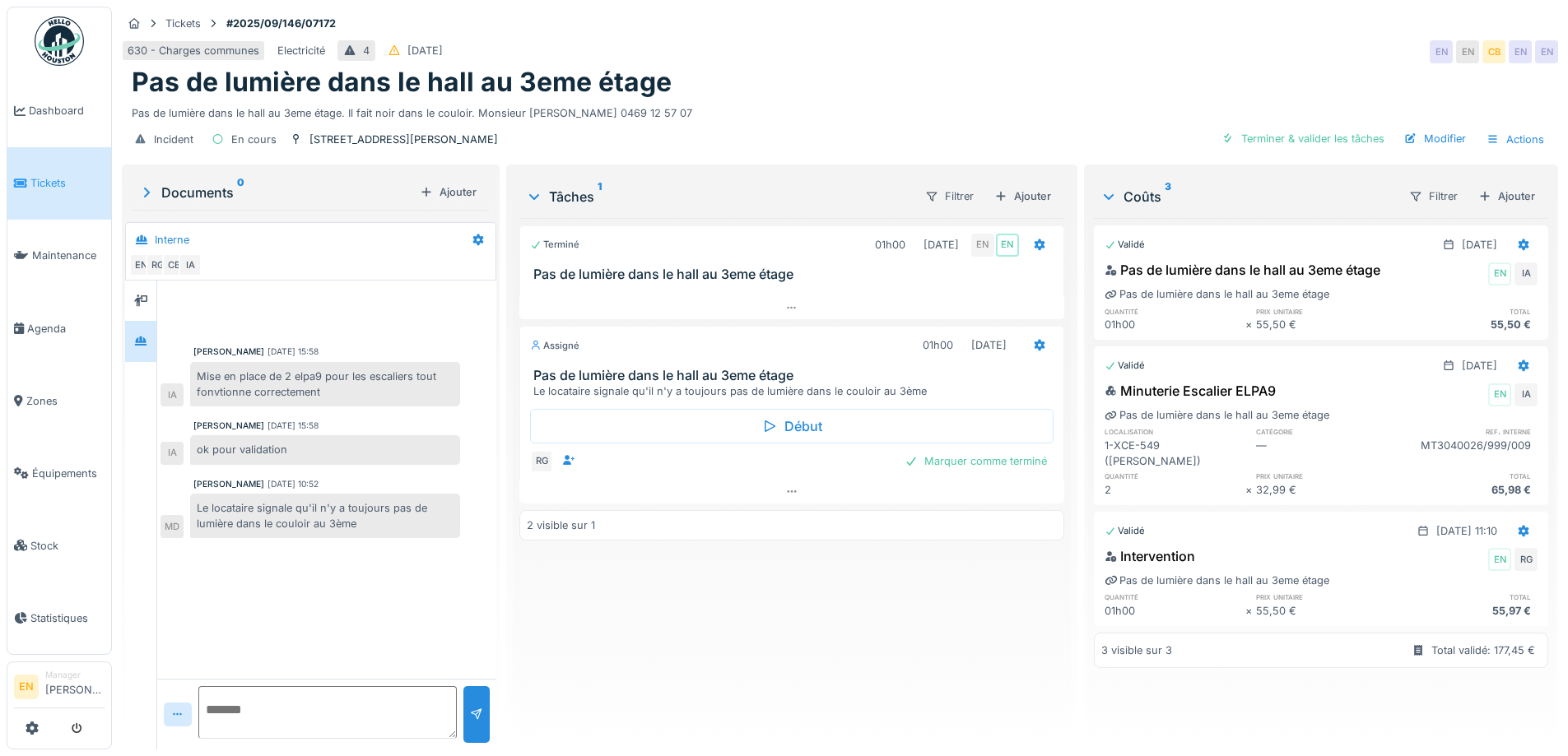
click at [866, 79] on div "Pas de lumière dans le hall au 3eme étage" at bounding box center [840, 82] width 1416 height 31
click at [721, 608] on div "Terminé 01h00 01/10/2025 EN EN Pas de lumière dans le hall au 3eme étage Assign…" at bounding box center [791, 477] width 544 height 518
click at [770, 585] on div "Terminé 01h00 01/10/2025 EN EN Pas de lumière dans le hall au 3eme étage Assign…" at bounding box center [791, 477] width 544 height 518
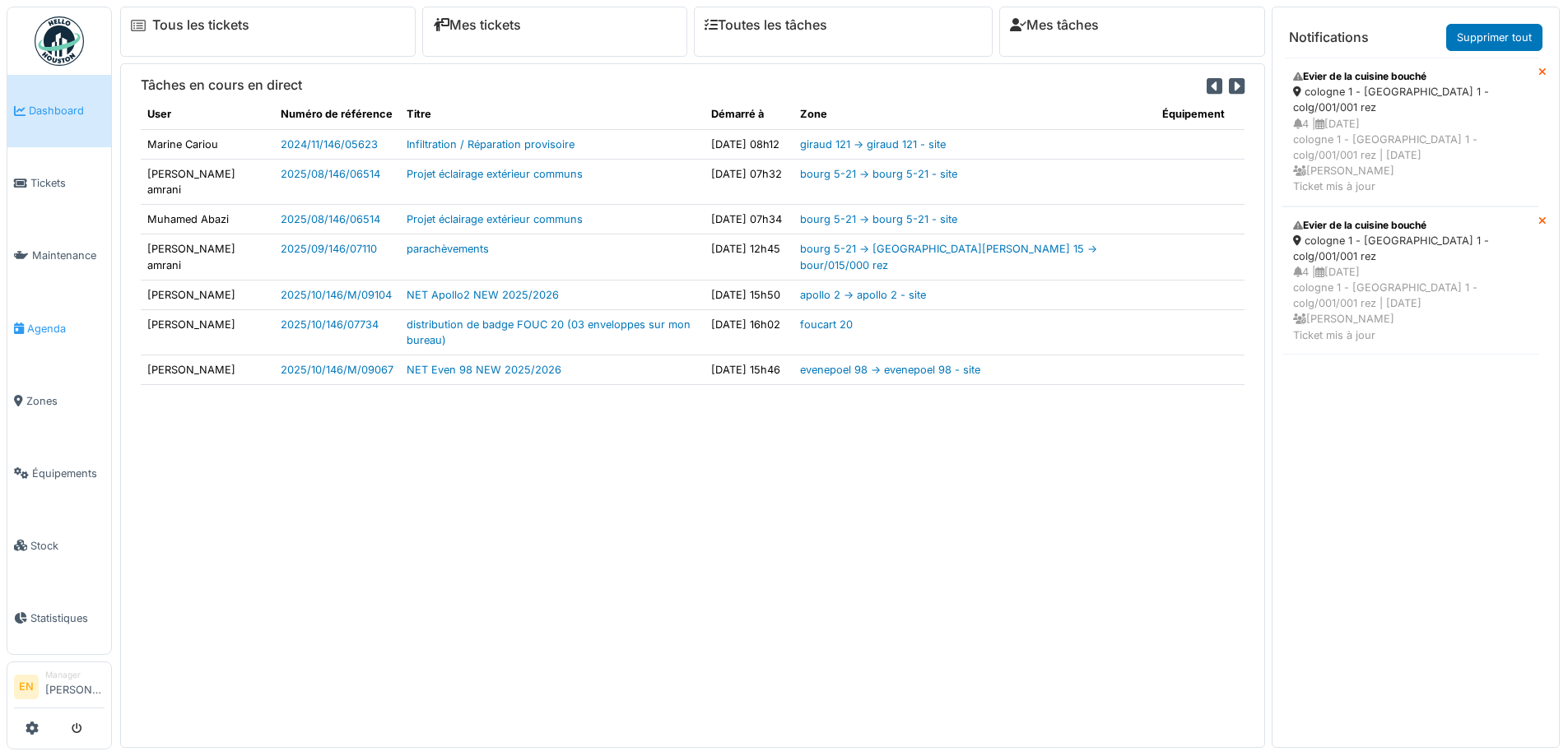
click at [43, 329] on span "Agenda" at bounding box center [65, 329] width 77 height 16
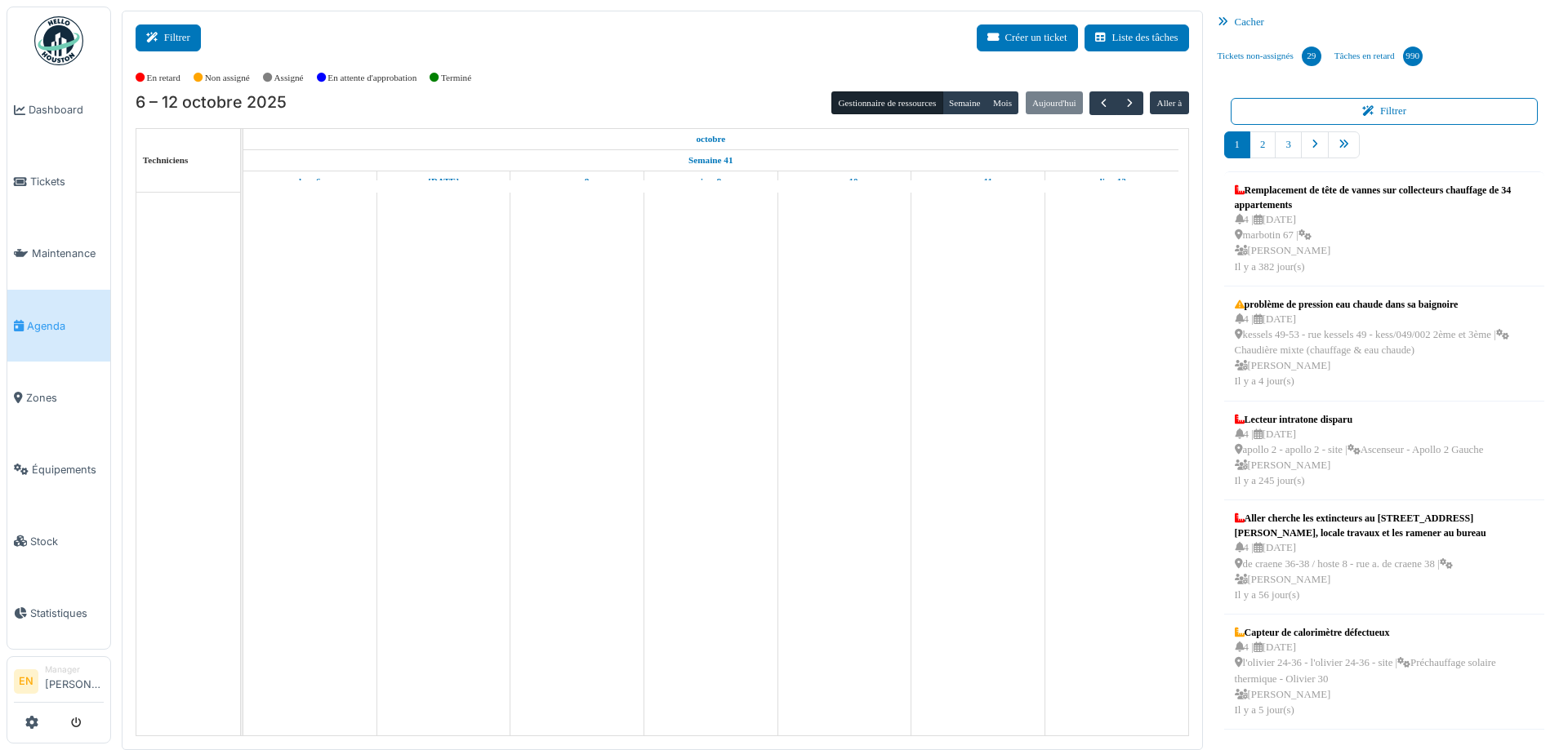
click at [173, 30] on button "Filtrer" at bounding box center [168, 38] width 66 height 27
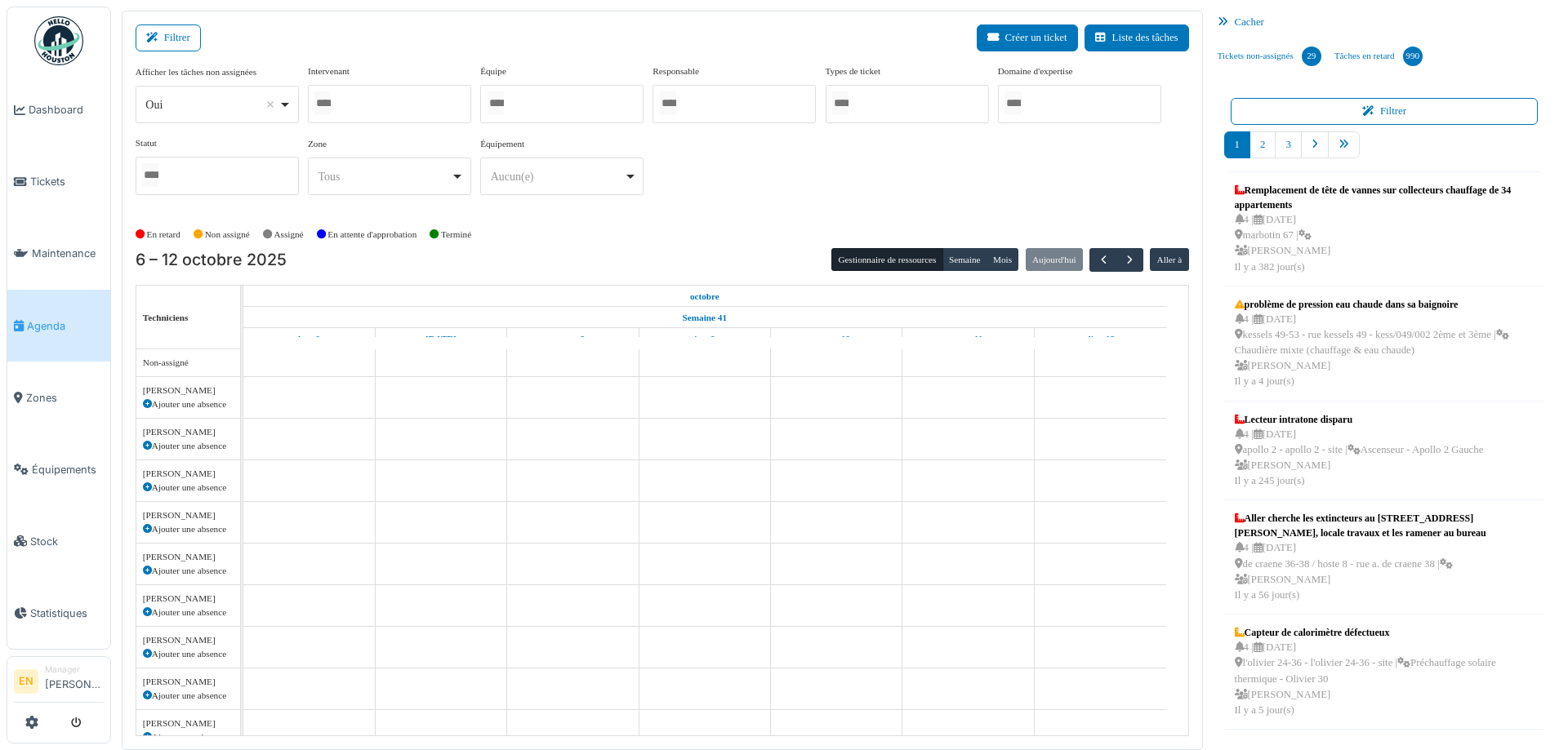
drag, startPoint x: 284, startPoint y: 104, endPoint x: 260, endPoint y: 123, distance: 30.6
click at [284, 105] on div "Oui Remove item" at bounding box center [217, 104] width 150 height 24
select select "**"
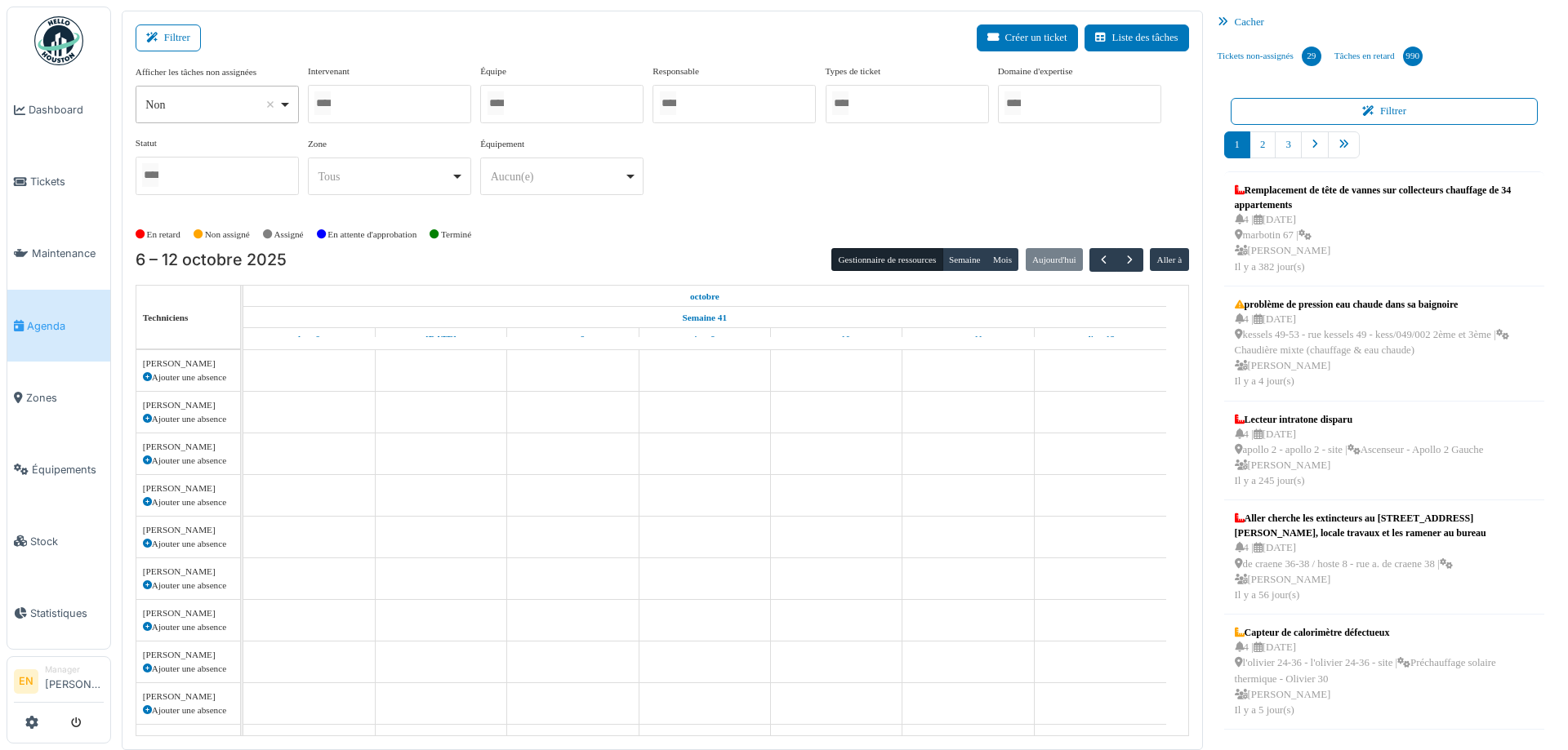
click at [396, 97] on div at bounding box center [390, 104] width 164 height 39
type input "*"
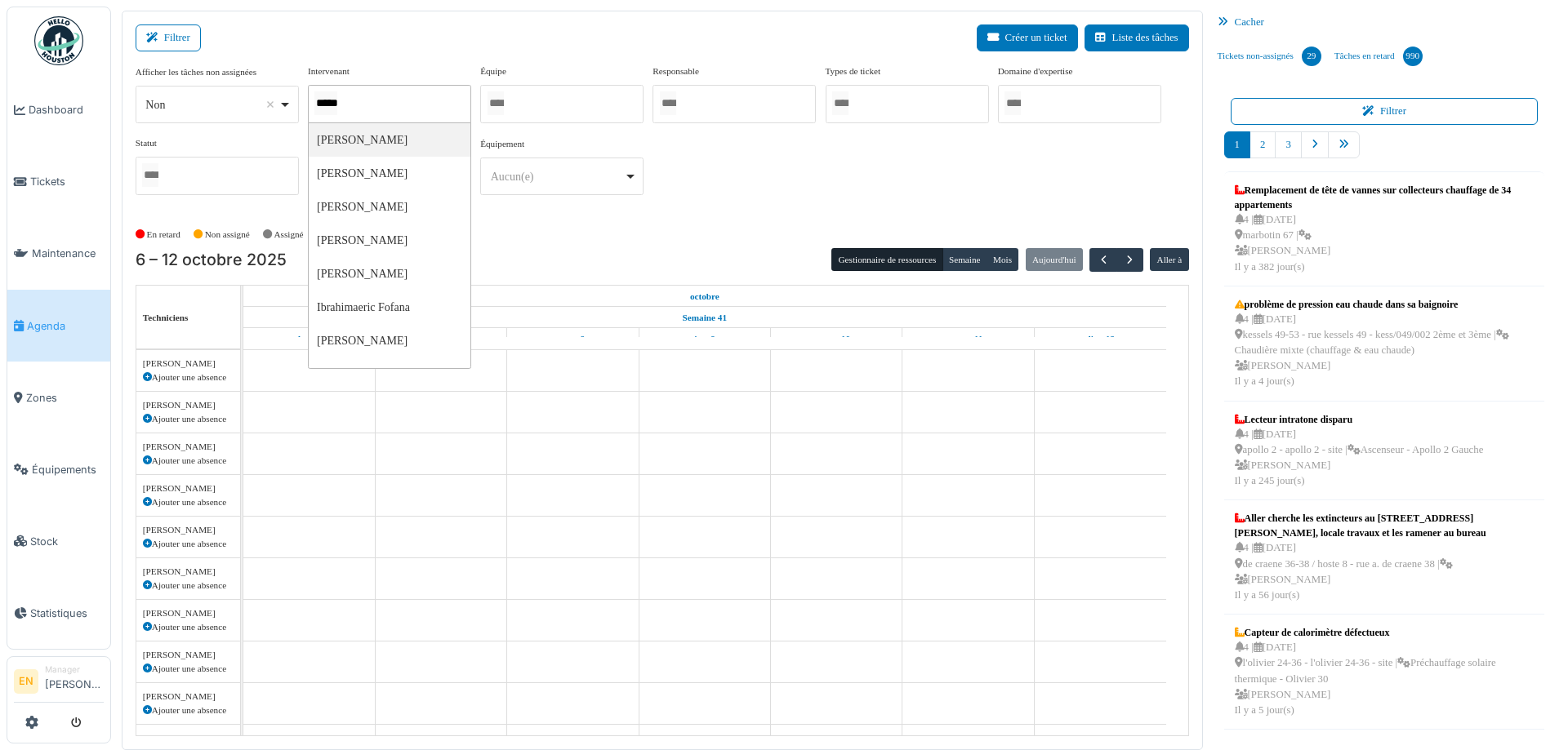
type input "******"
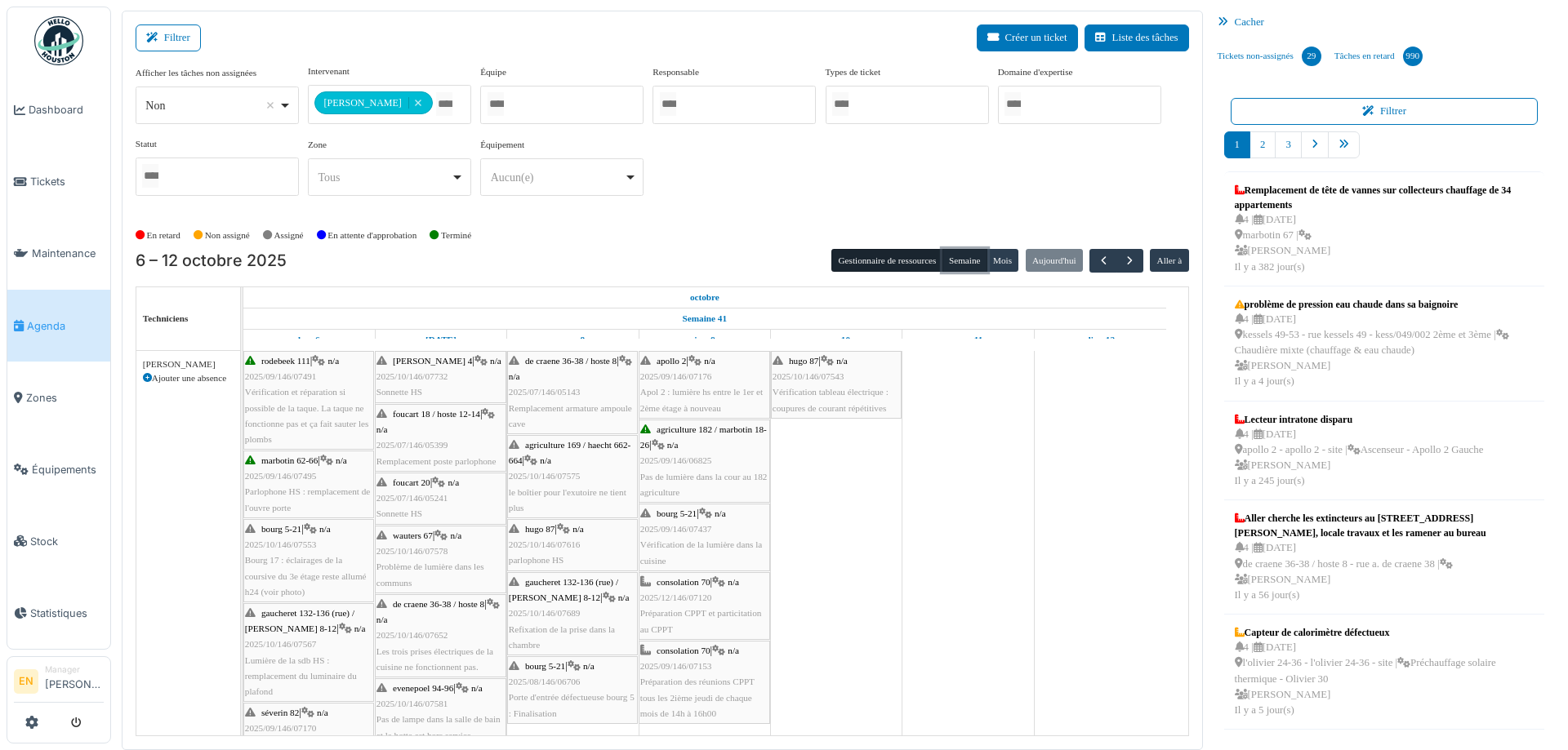
click at [948, 258] on button "Semaine" at bounding box center [965, 260] width 45 height 23
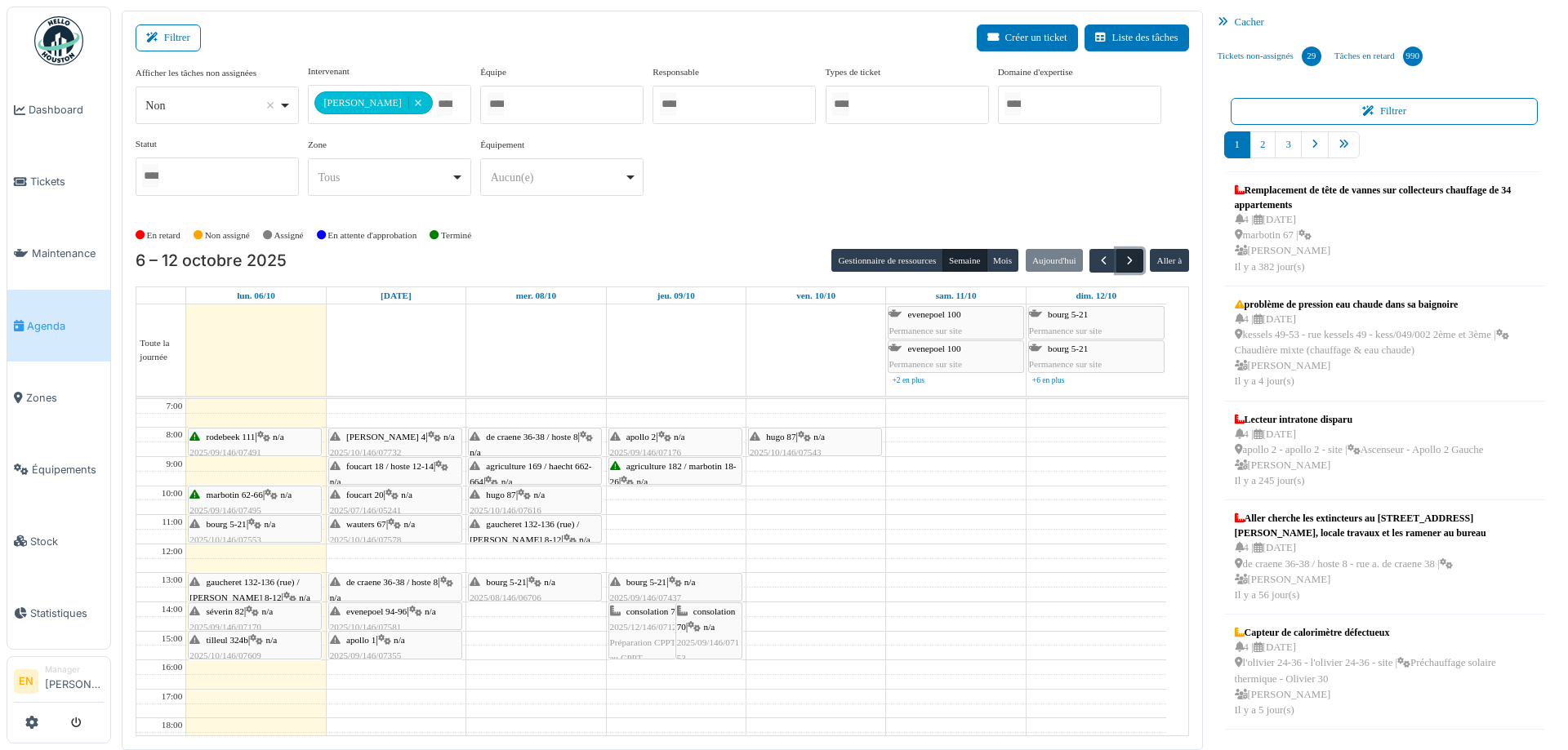
click at [1116, 260] on button "button" at bounding box center [1129, 260] width 27 height 24
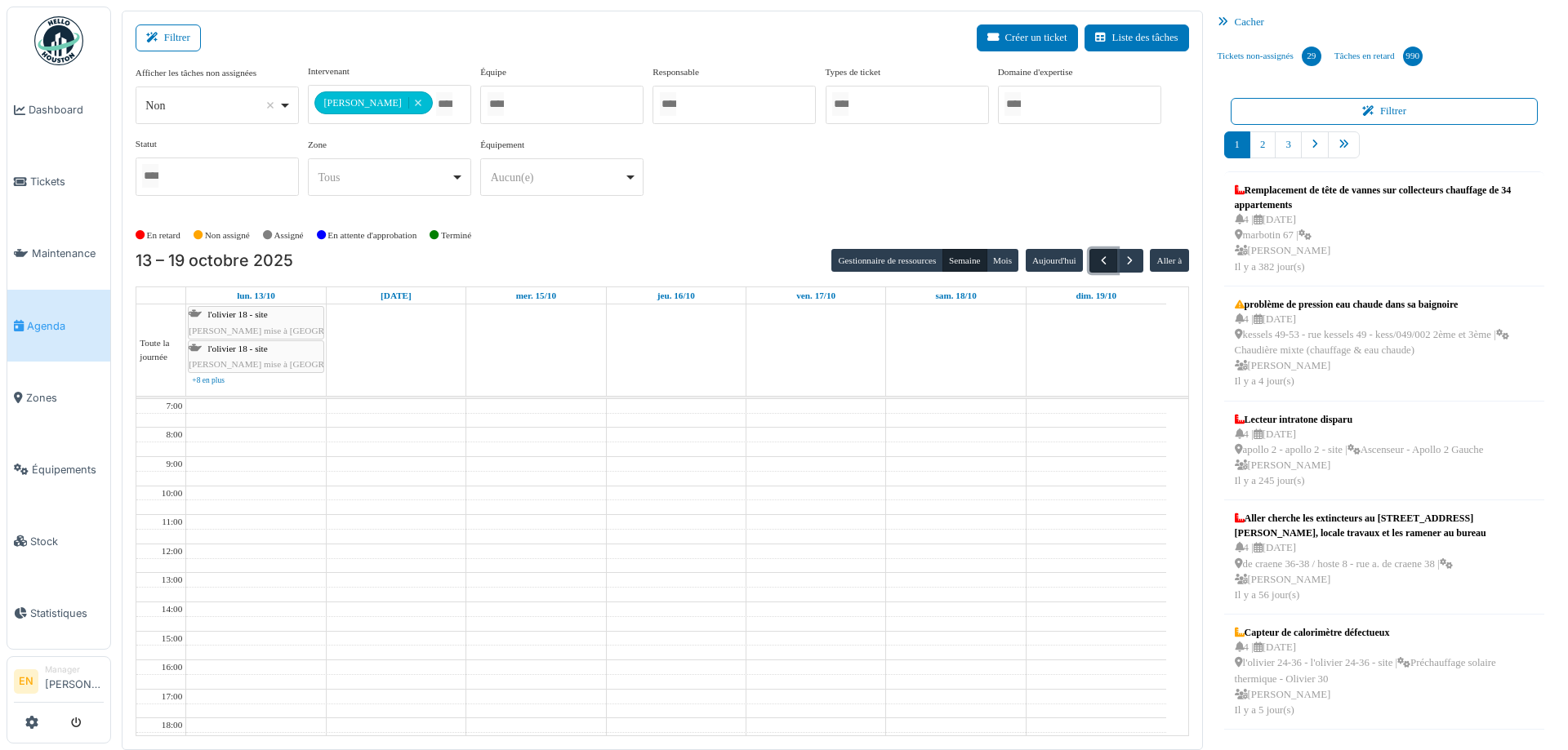
click at [1097, 260] on span "button" at bounding box center [1104, 260] width 14 height 14
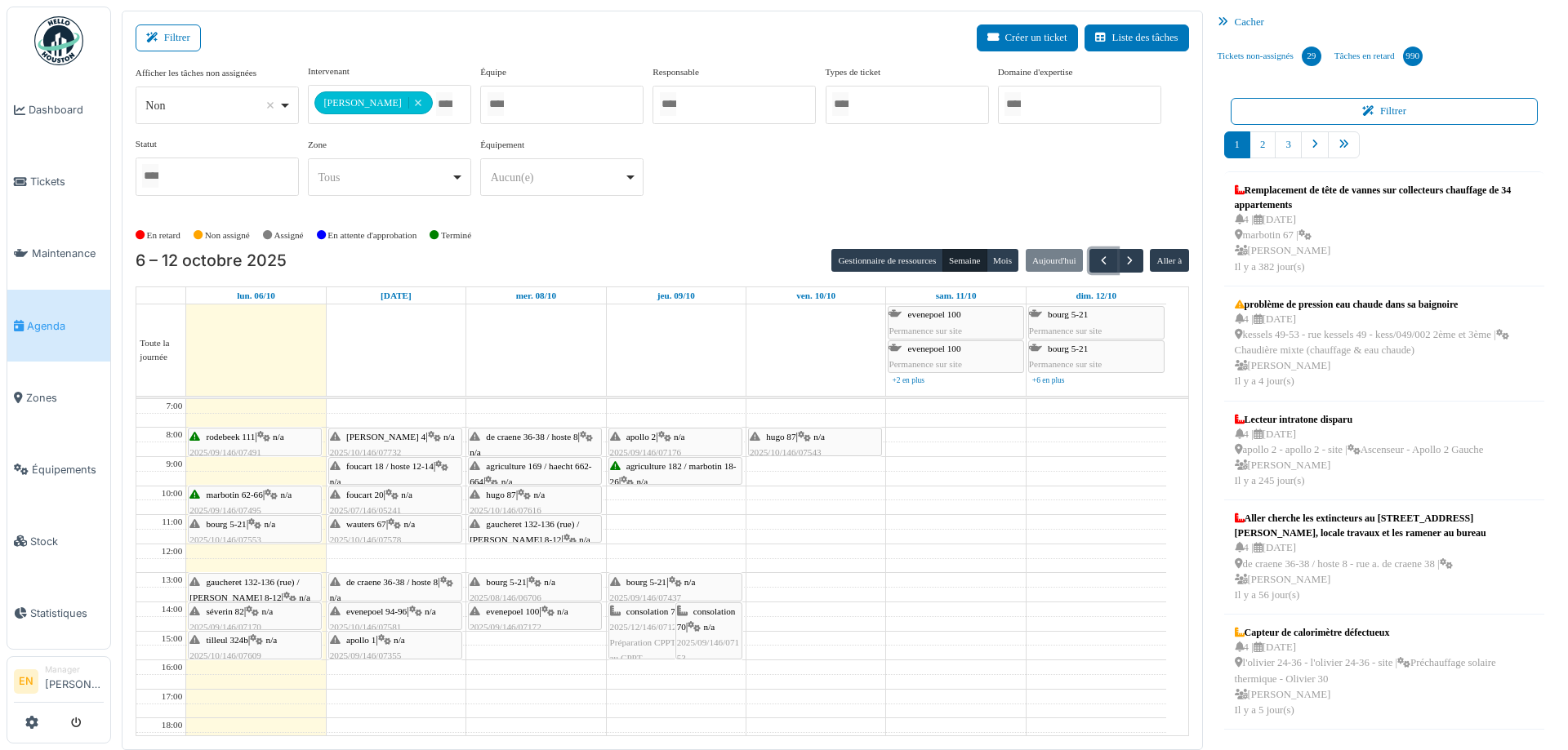
click at [648, 476] on span "n/a" at bounding box center [643, 481] width 12 height 10
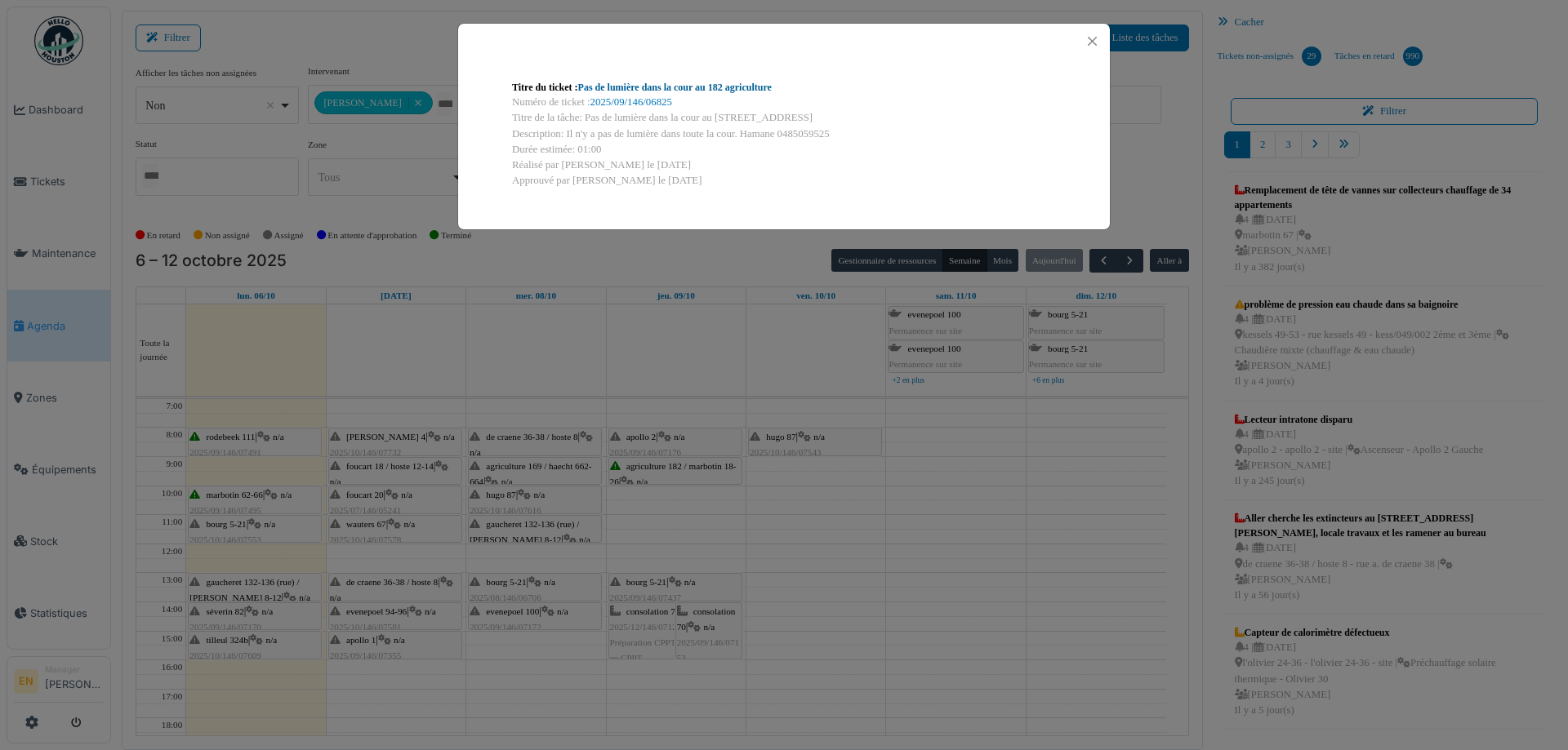
click at [711, 82] on link "Pas de lumière dans la cour au 182 agriculture" at bounding box center [676, 87] width 194 height 12
click at [1094, 46] on button "Close" at bounding box center [1092, 41] width 22 height 22
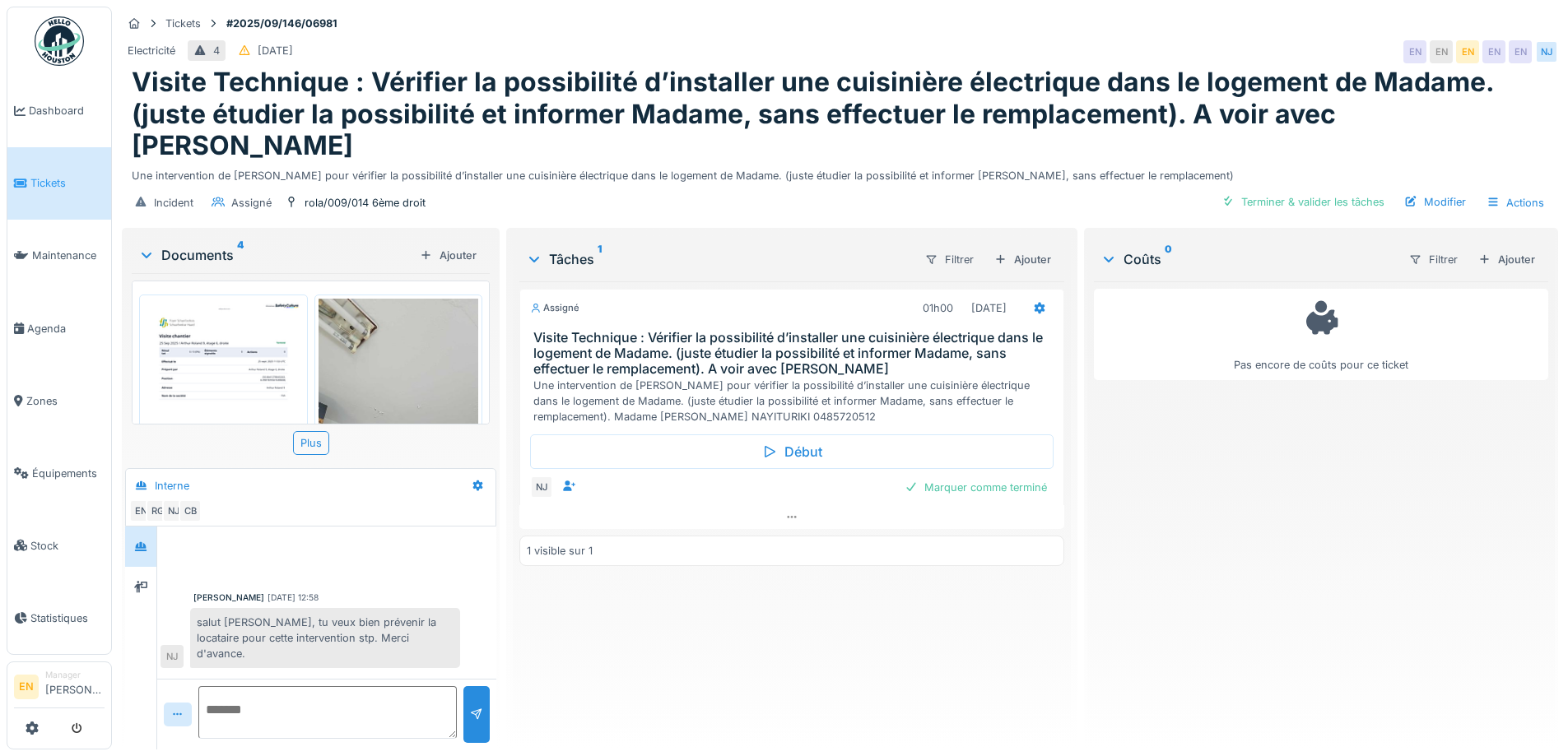
scroll to position [366, 0]
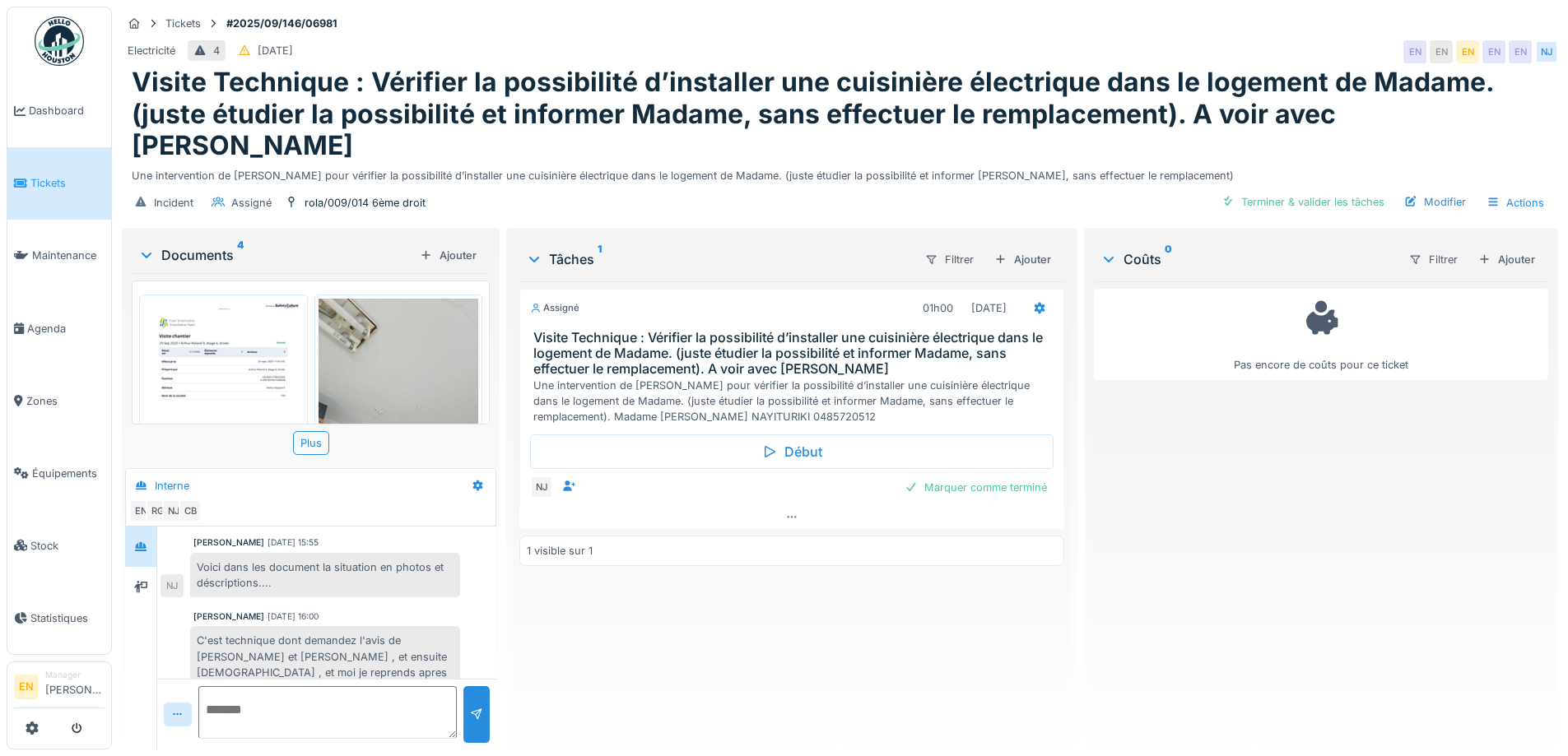
click at [615, 633] on div "Assigné 01h00 [DATE] Visite Technique : Vérifier la possibilité d’installer une…" at bounding box center [791, 509] width 544 height 455
click at [543, 624] on div "Assigné 01h00 [DATE] Visite Technique : Vérifier la possibilité d’installer une…" at bounding box center [791, 509] width 544 height 455
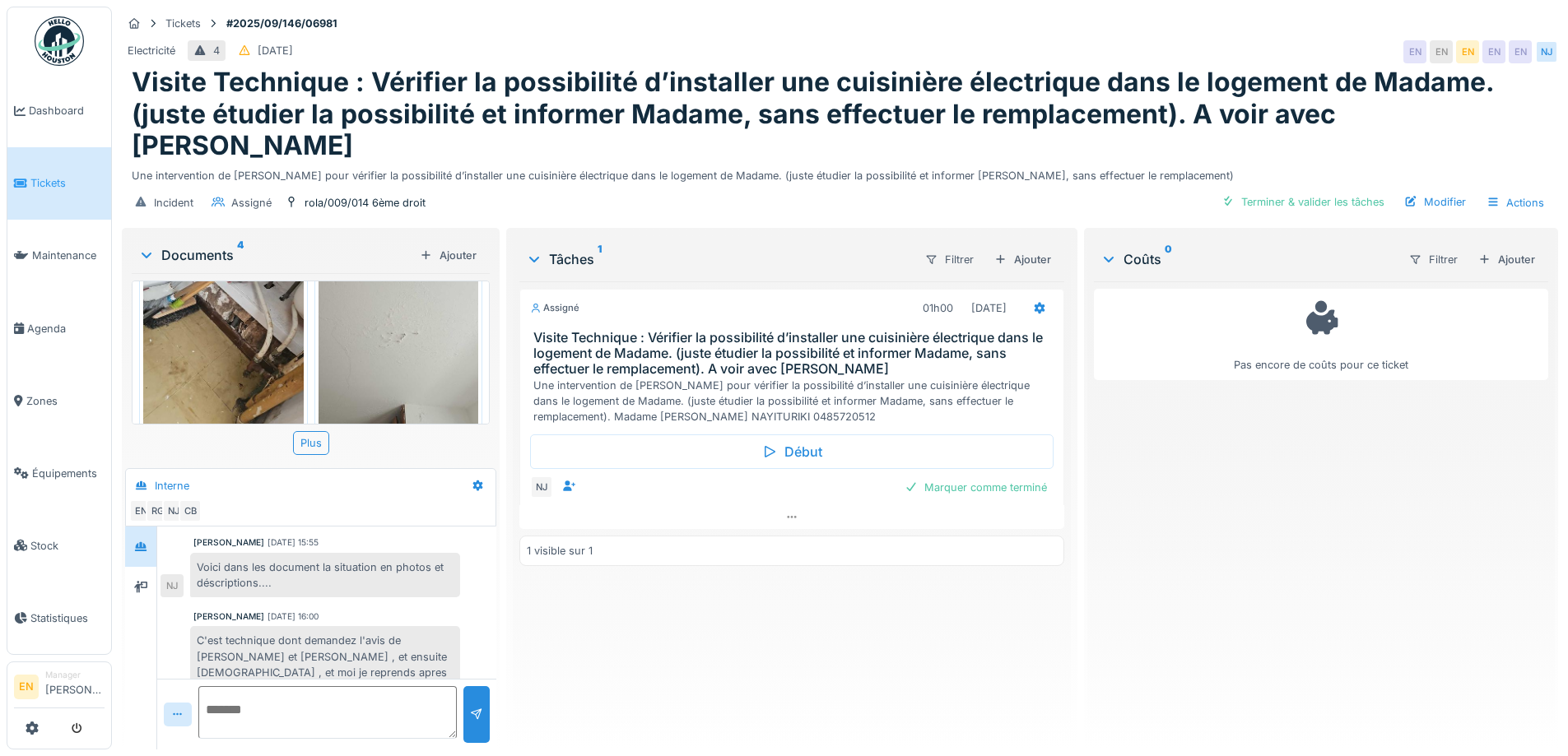
scroll to position [412, 0]
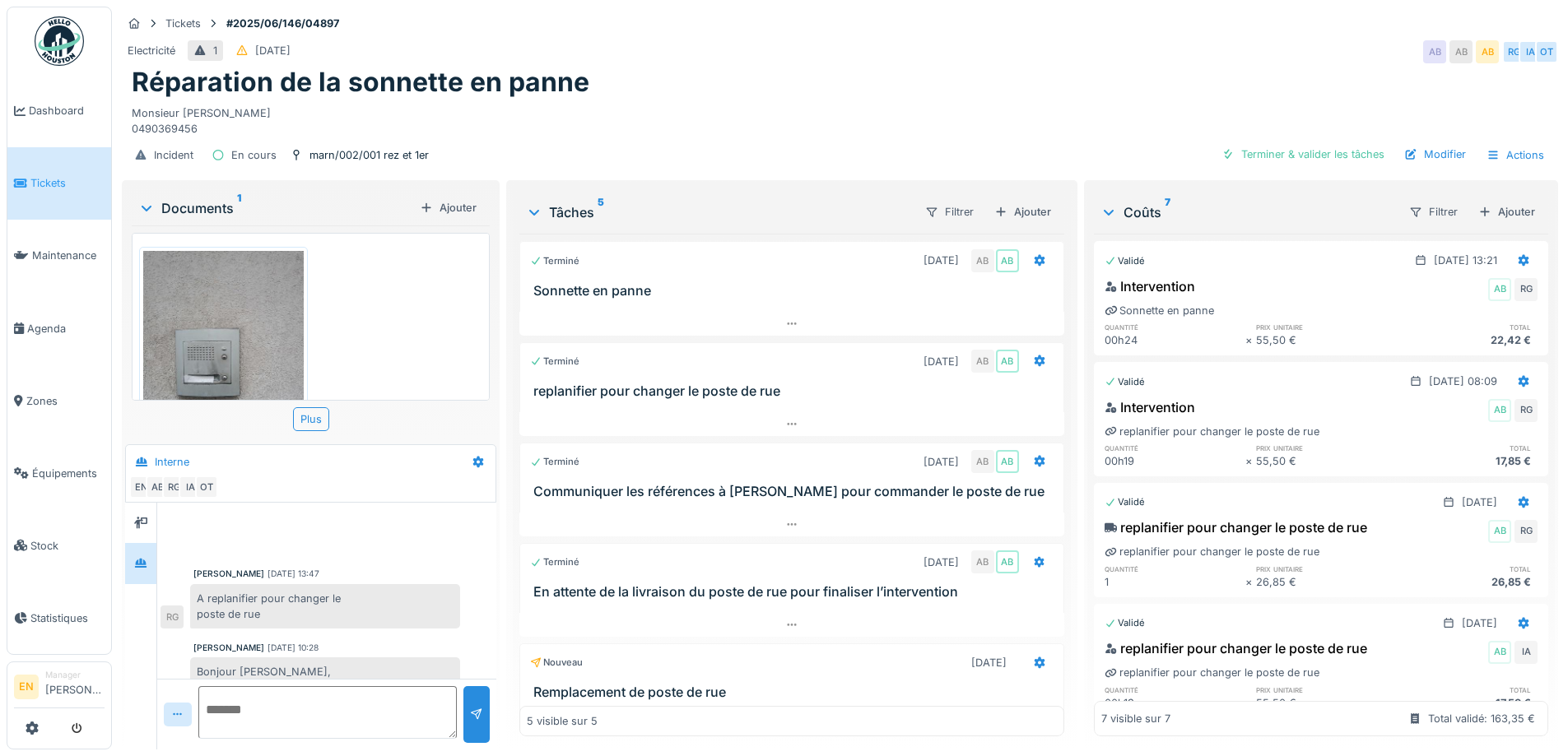
scroll to position [12, 0]
click at [1020, 66] on div "Réparation de la sonnette en panne" at bounding box center [840, 82] width 1416 height 31
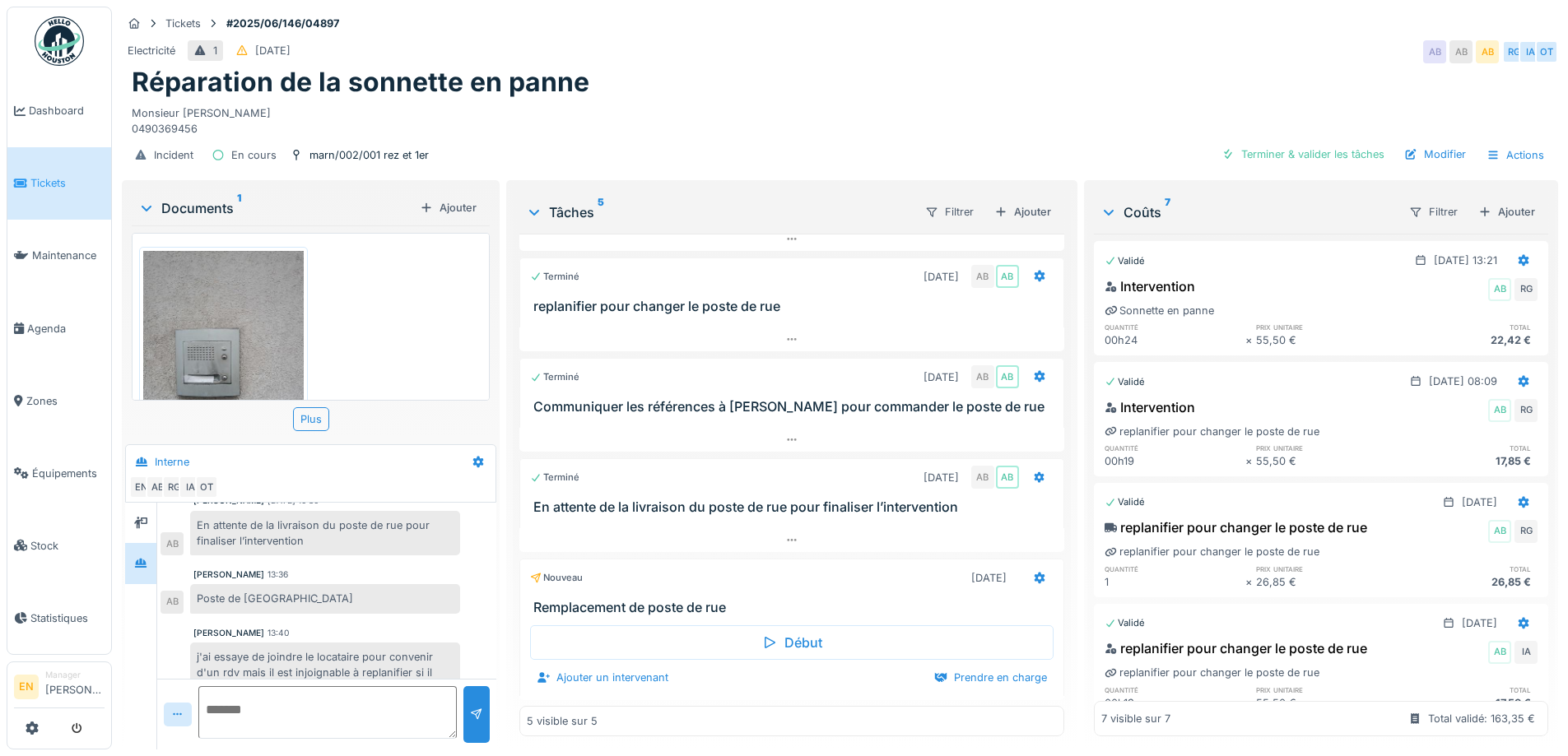
scroll to position [88, 0]
click at [1040, 37] on div "Electricité 1 17/06/2025 AB AB AB RG IA OT" at bounding box center [840, 52] width 1436 height 30
click at [785, 535] on icon at bounding box center [792, 540] width 13 height 11
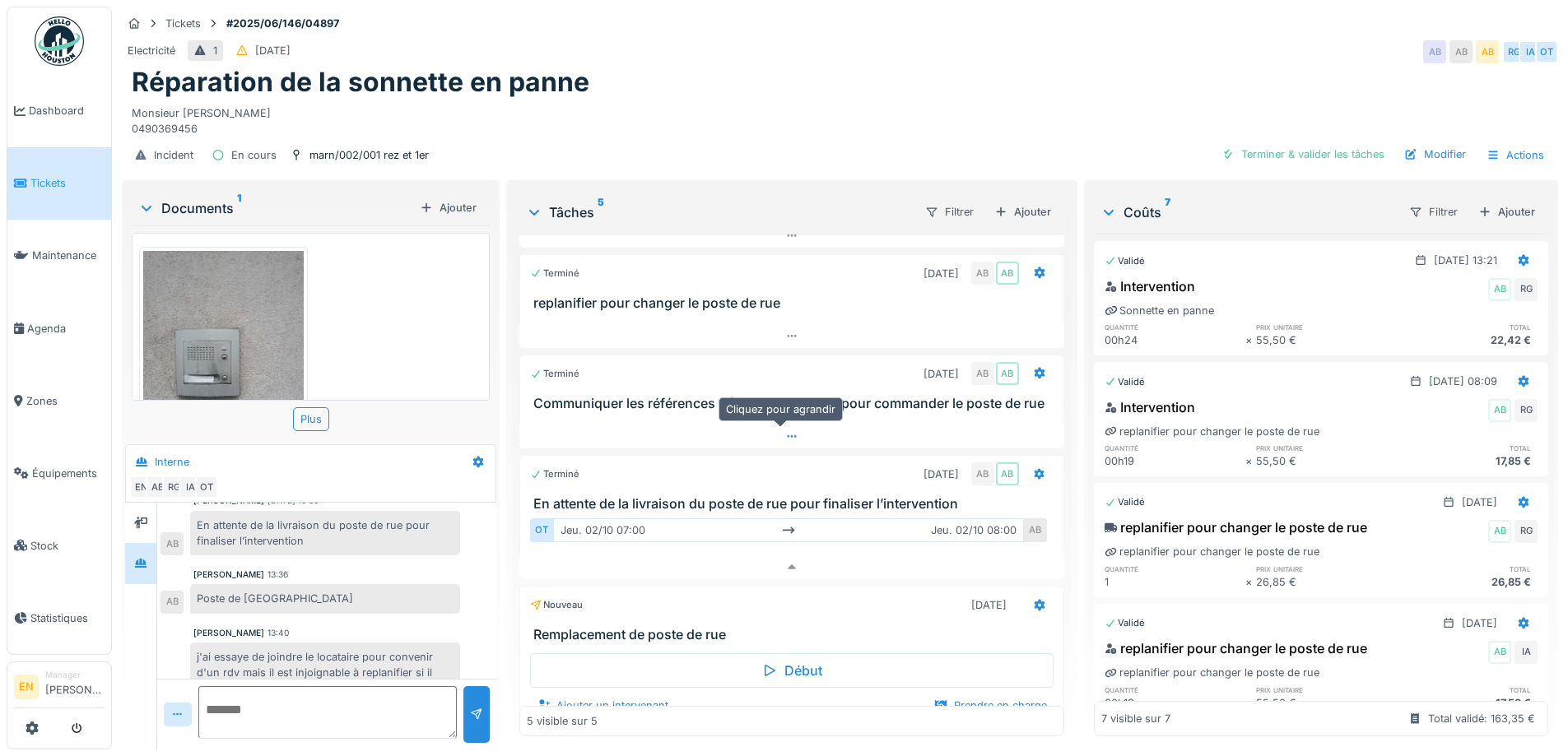
click at [771, 425] on div at bounding box center [791, 436] width 544 height 24
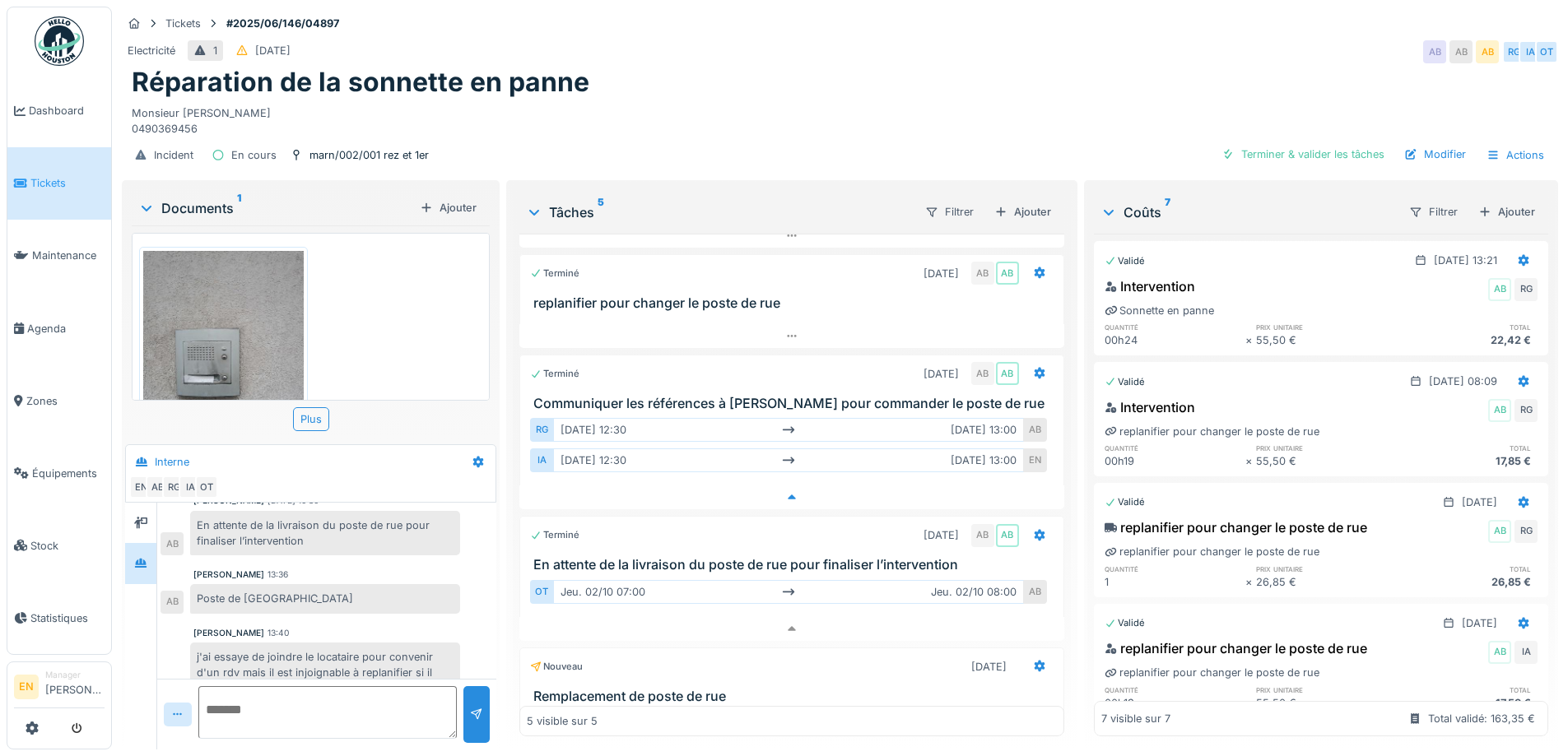
scroll to position [119, 0]
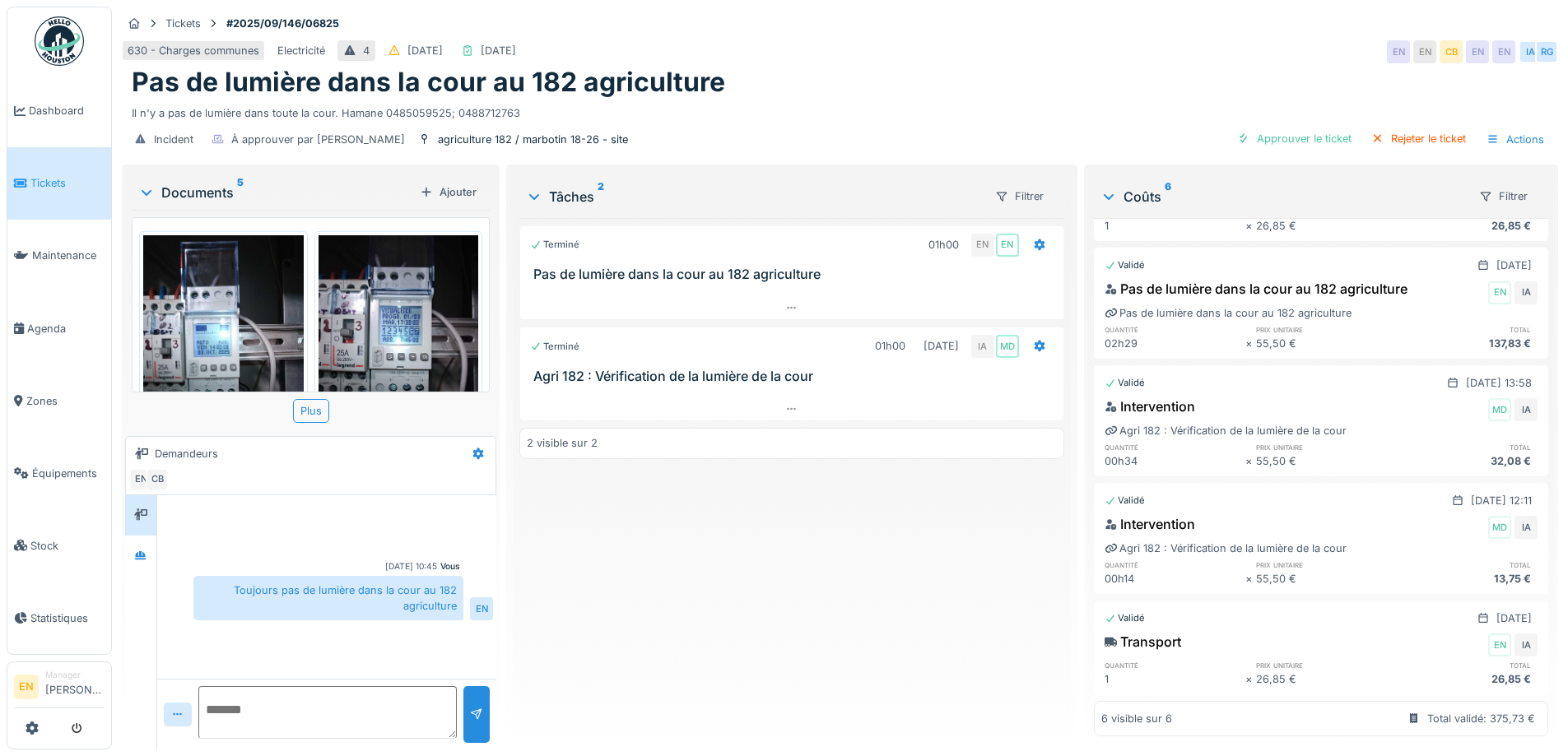
scroll to position [238, 0]
click at [789, 408] on icon at bounding box center [791, 409] width 9 height 2
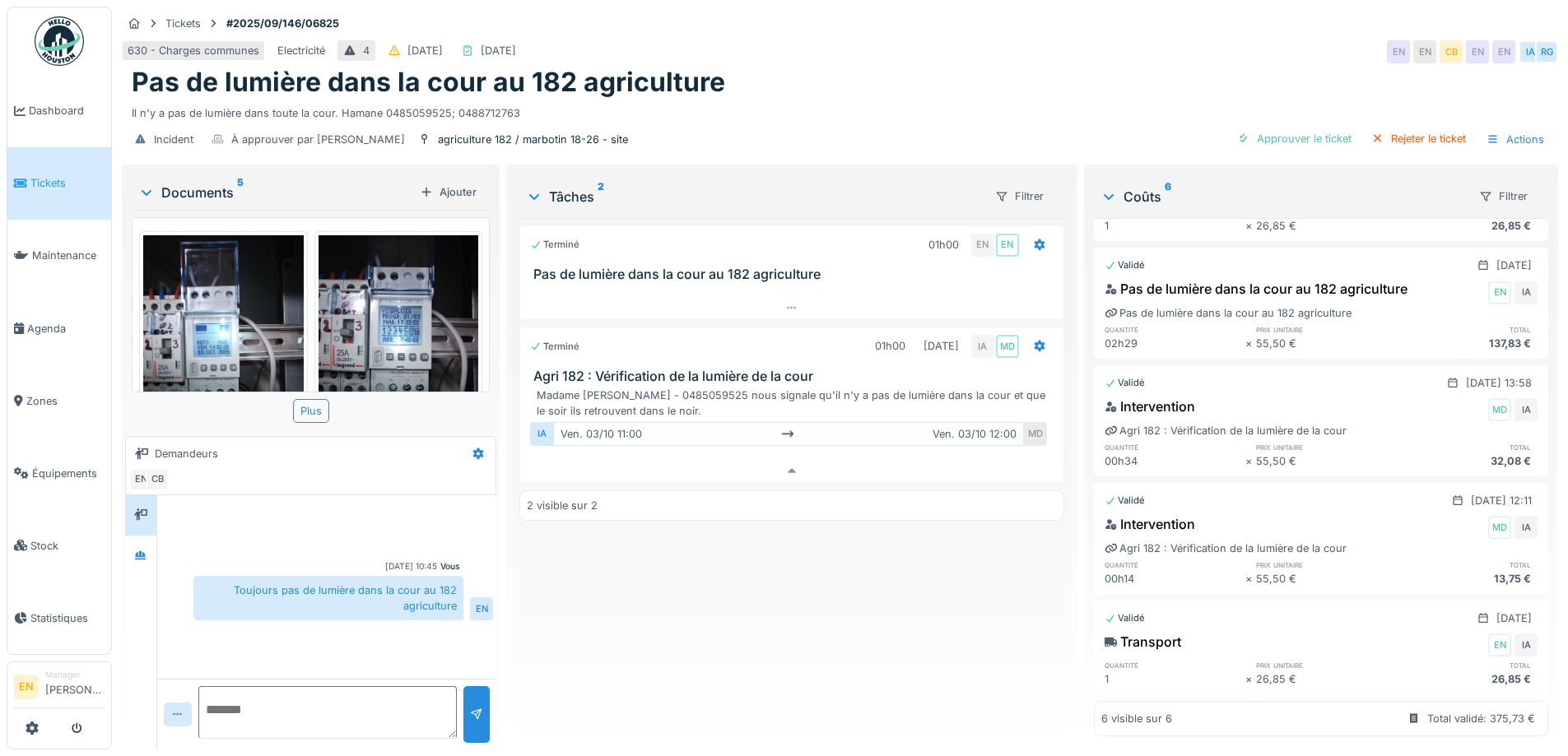
click at [822, 547] on div "Terminé 01h00 EN EN Pas de lumière dans la cour au 182 agriculture Terminé 01h0…" at bounding box center [791, 477] width 544 height 518
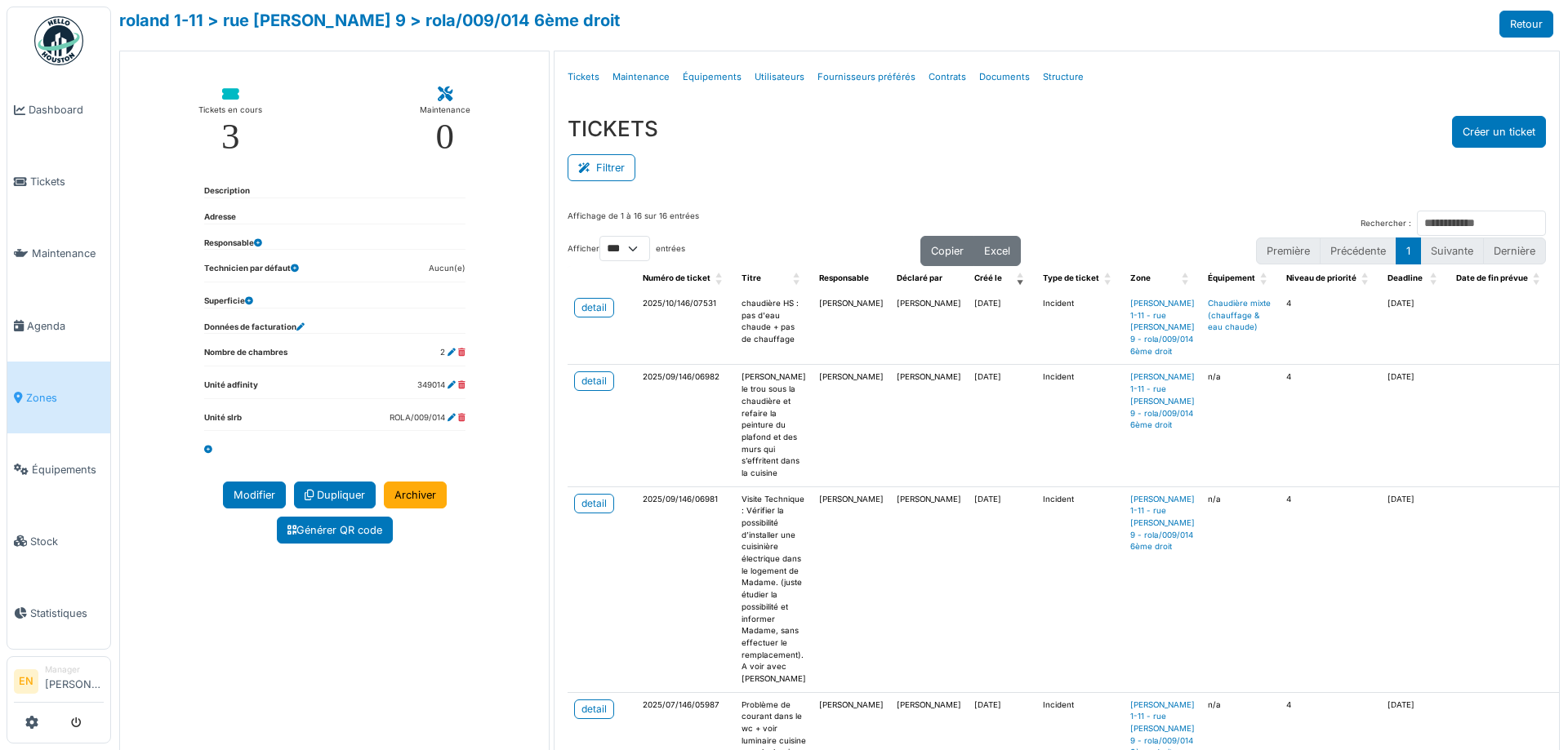
select select "***"
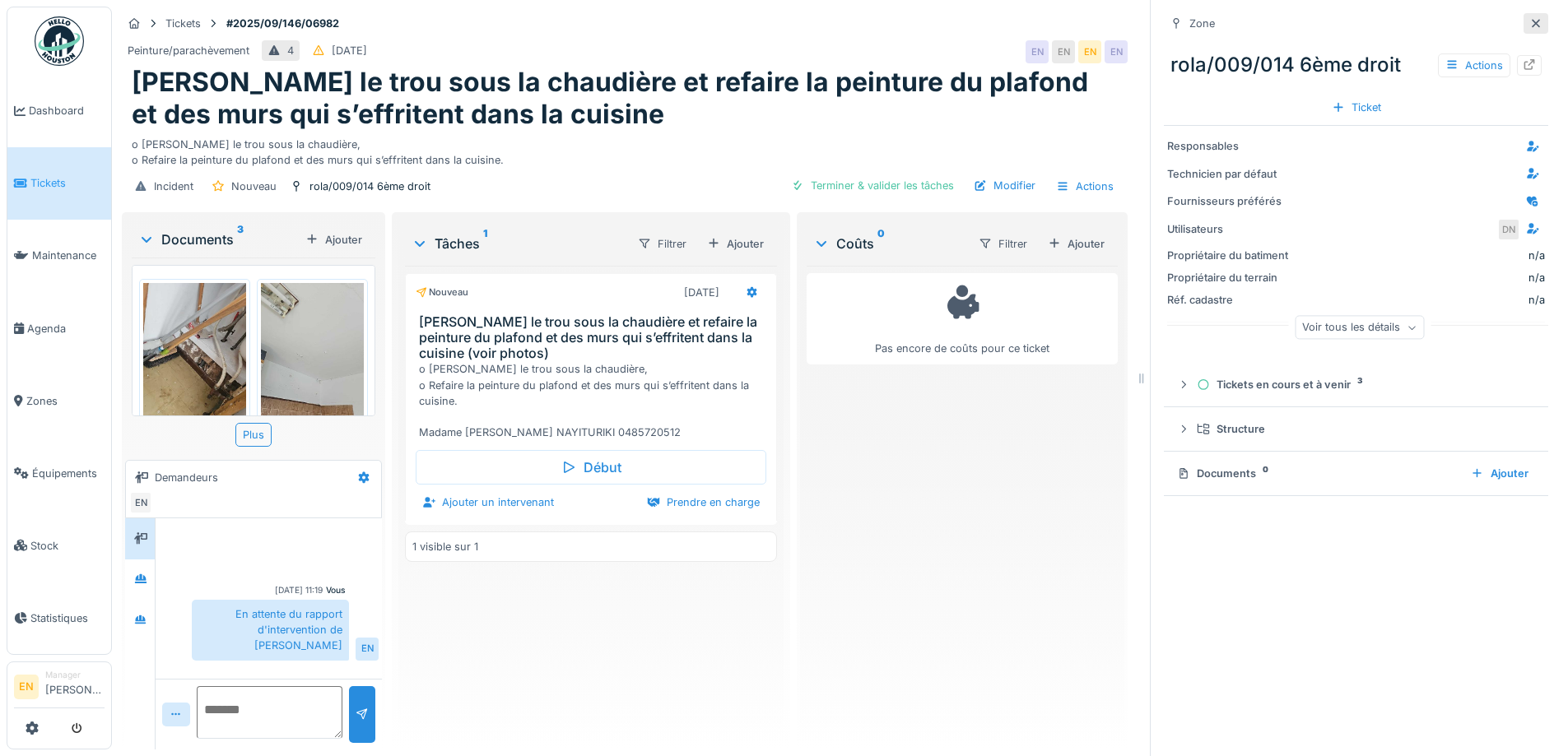
click at [1529, 22] on icon at bounding box center [1536, 23] width 13 height 11
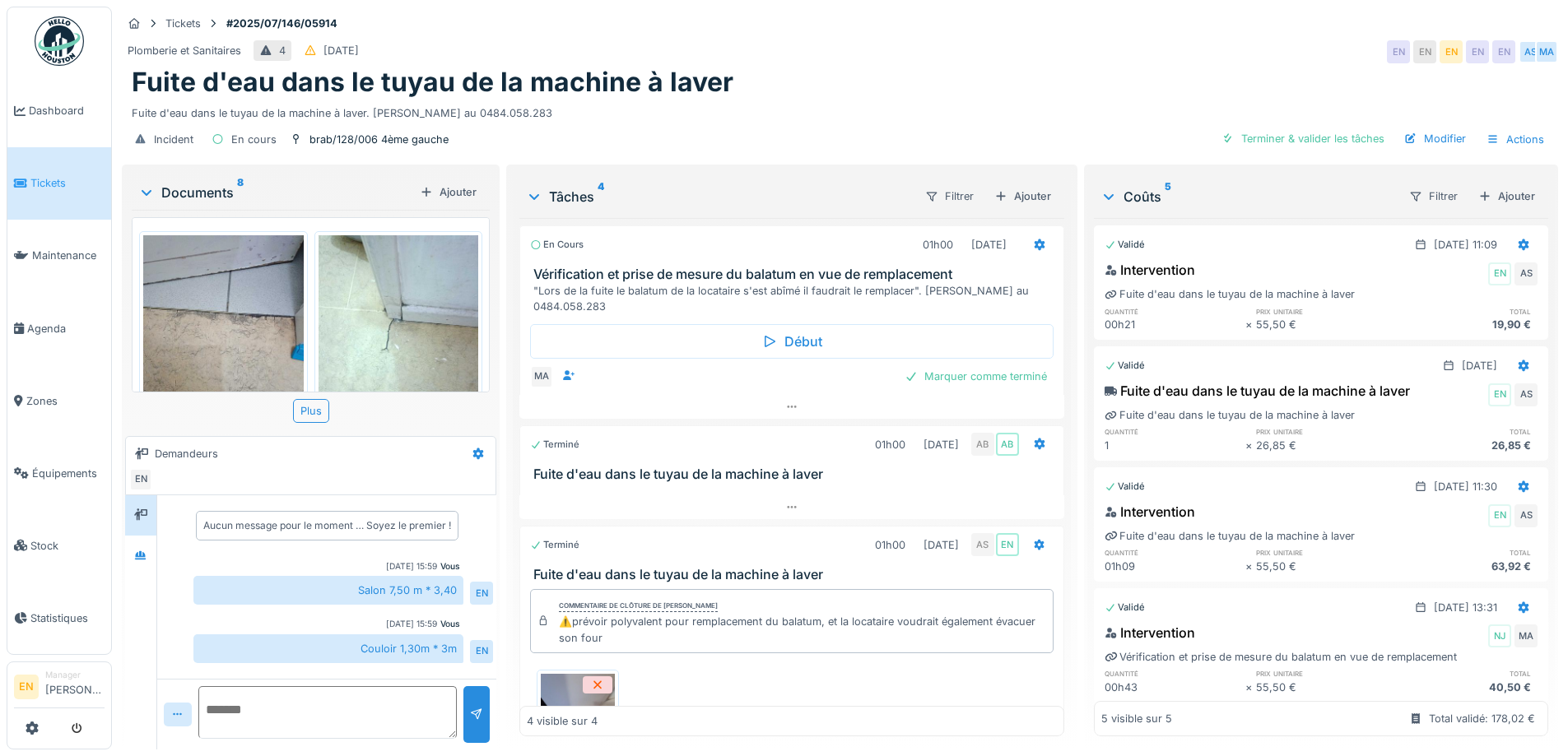
scroll to position [381, 0]
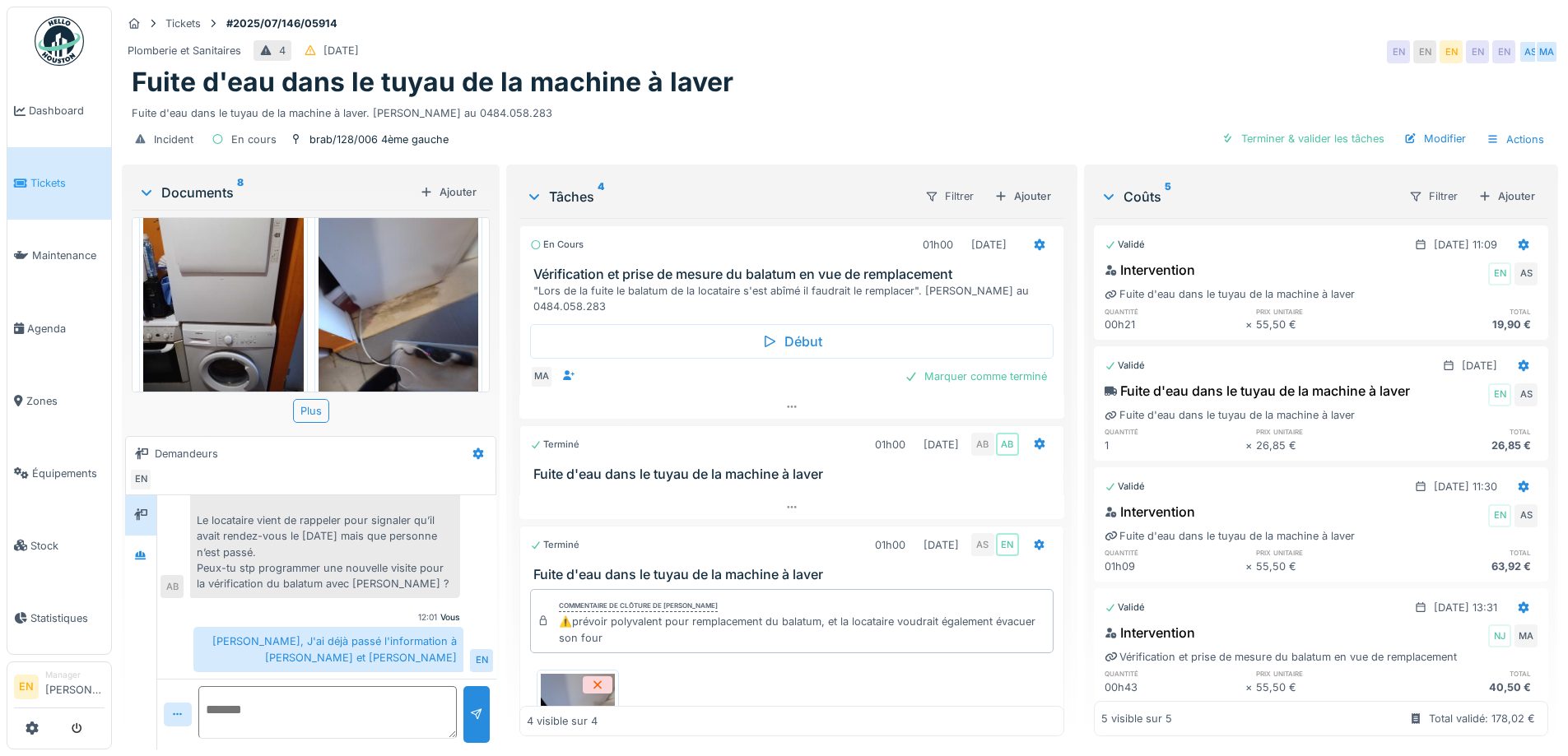
click at [958, 79] on div "Fuite d'eau dans le tuyau de la machine à laver" at bounding box center [840, 82] width 1416 height 31
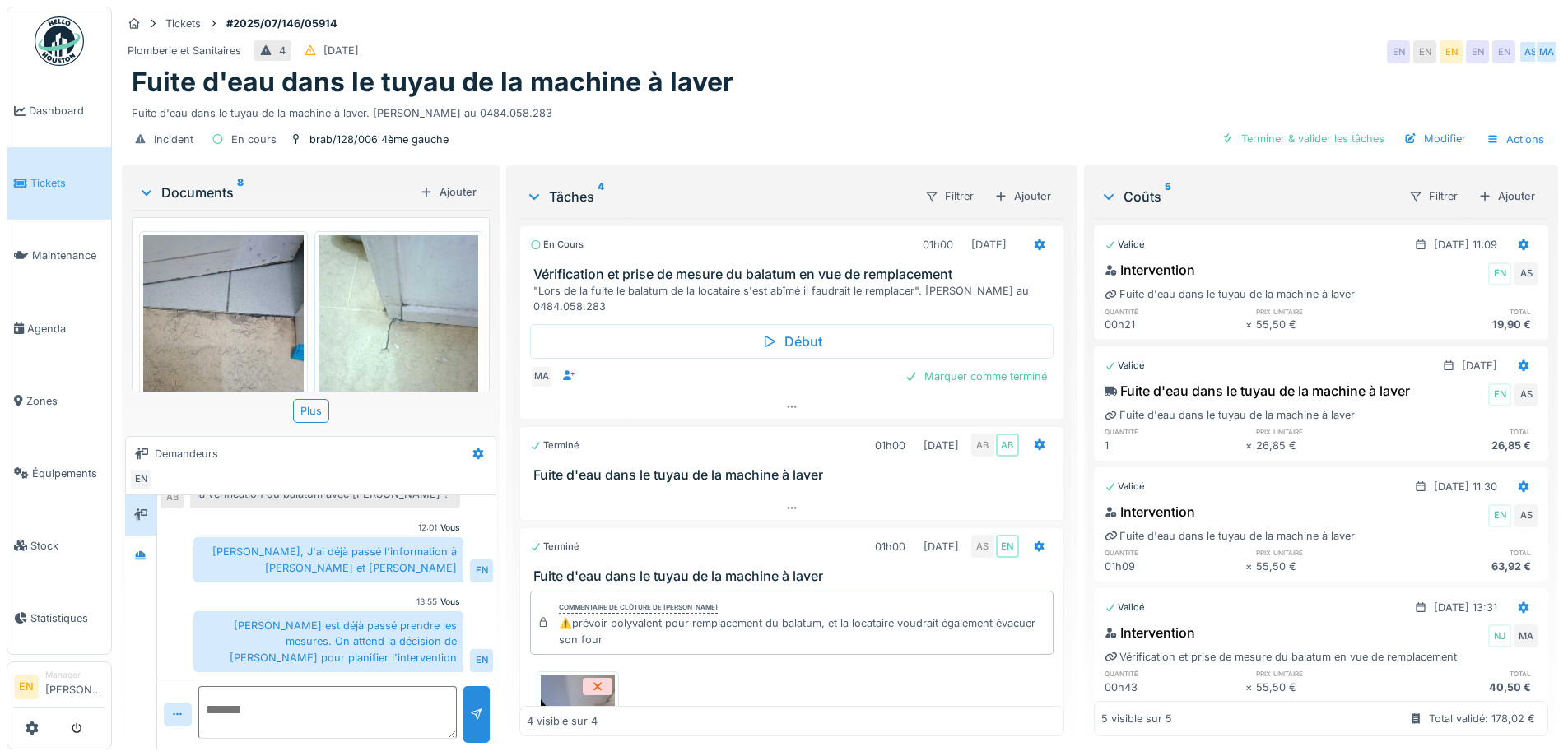
scroll to position [12, 0]
click at [1064, 66] on div "Fuite d'eau dans le tuyau de la machine à laver" at bounding box center [840, 82] width 1416 height 31
click at [941, 66] on div "Fuite d'eau dans le tuyau de la machine à laver" at bounding box center [840, 82] width 1416 height 31
click at [865, 14] on div "Tickets #2025/07/146/05914" at bounding box center [840, 23] width 1436 height 21
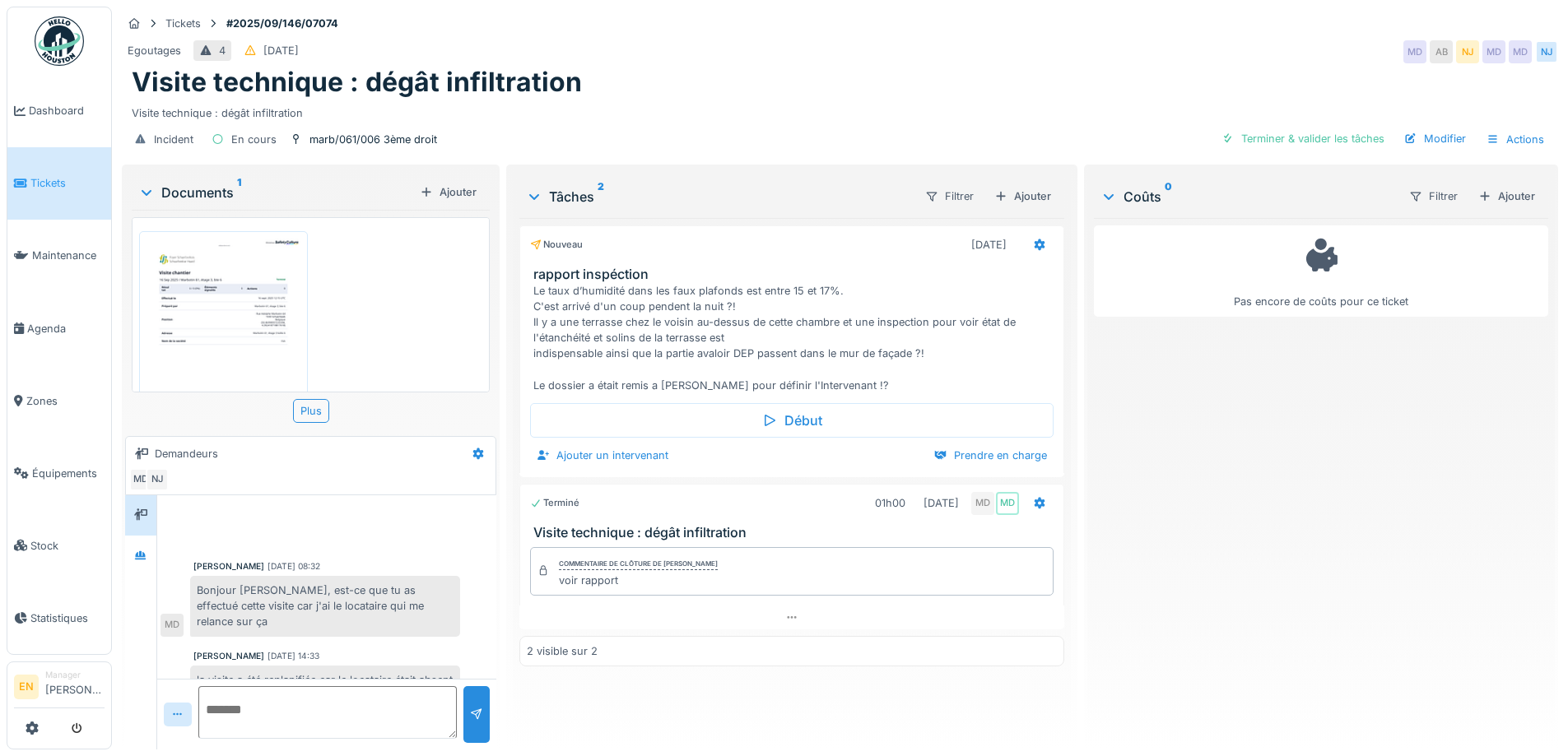
scroll to position [96, 0]
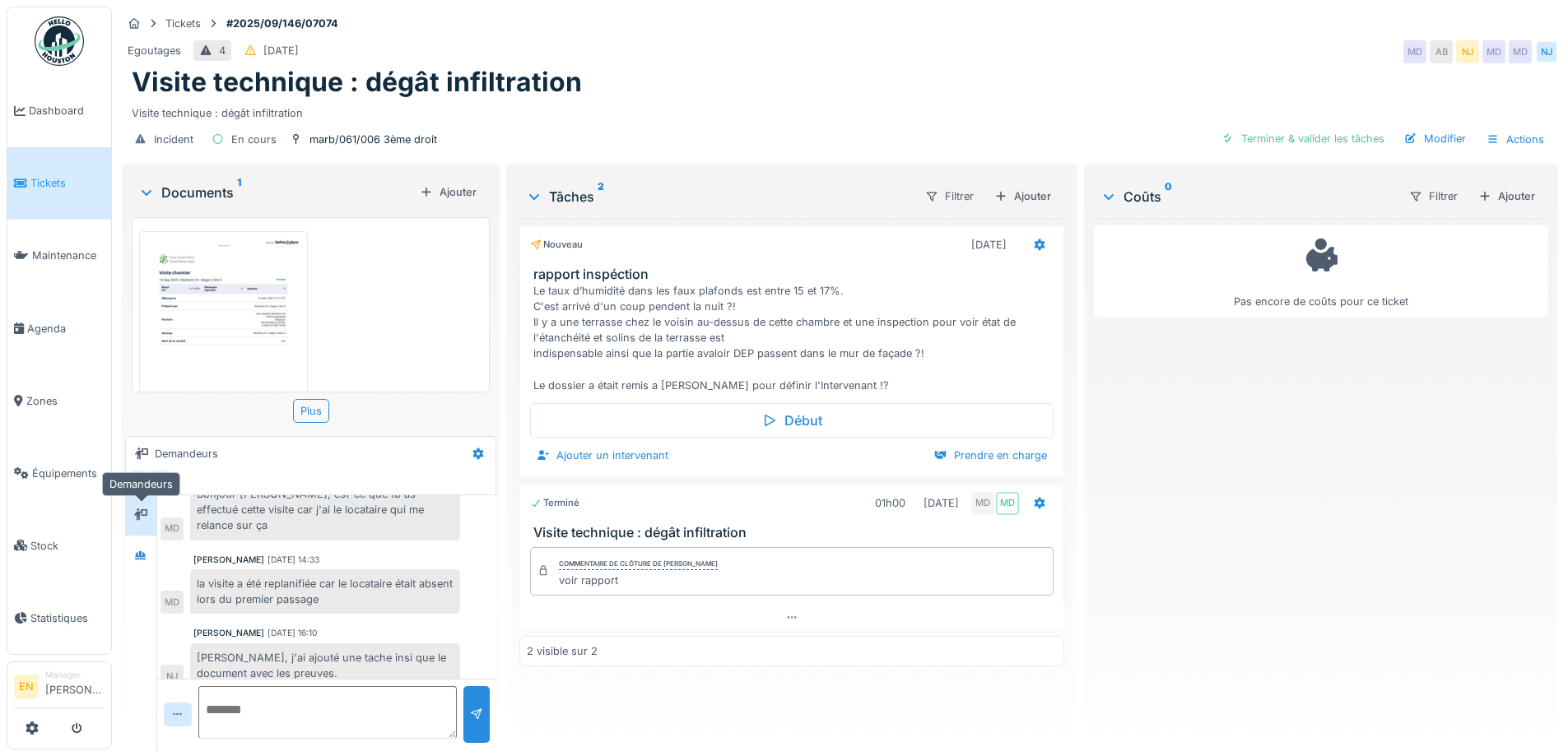
click at [143, 513] on icon at bounding box center [141, 514] width 13 height 11
click at [139, 552] on icon at bounding box center [141, 555] width 12 height 9
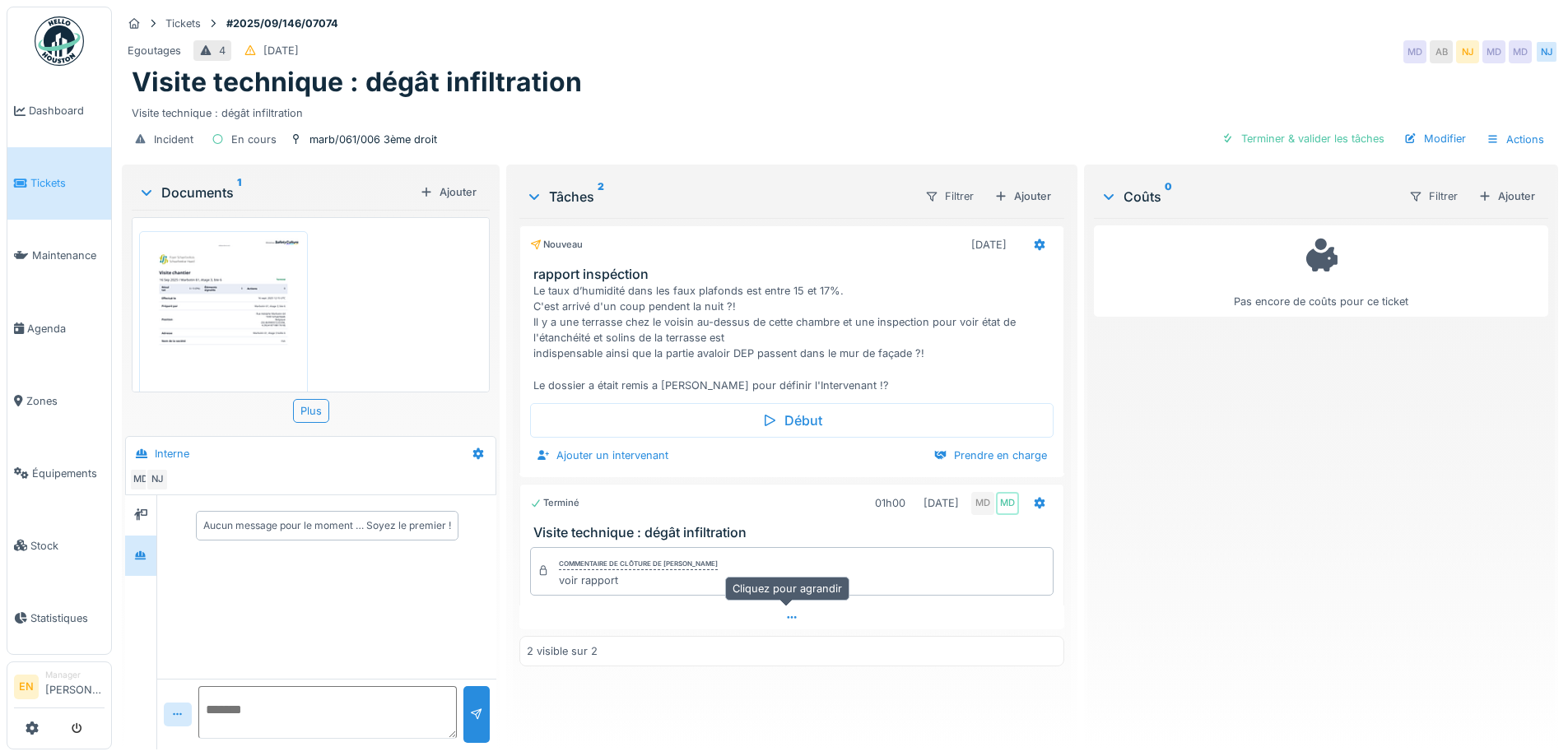
click at [785, 619] on icon at bounding box center [792, 617] width 13 height 11
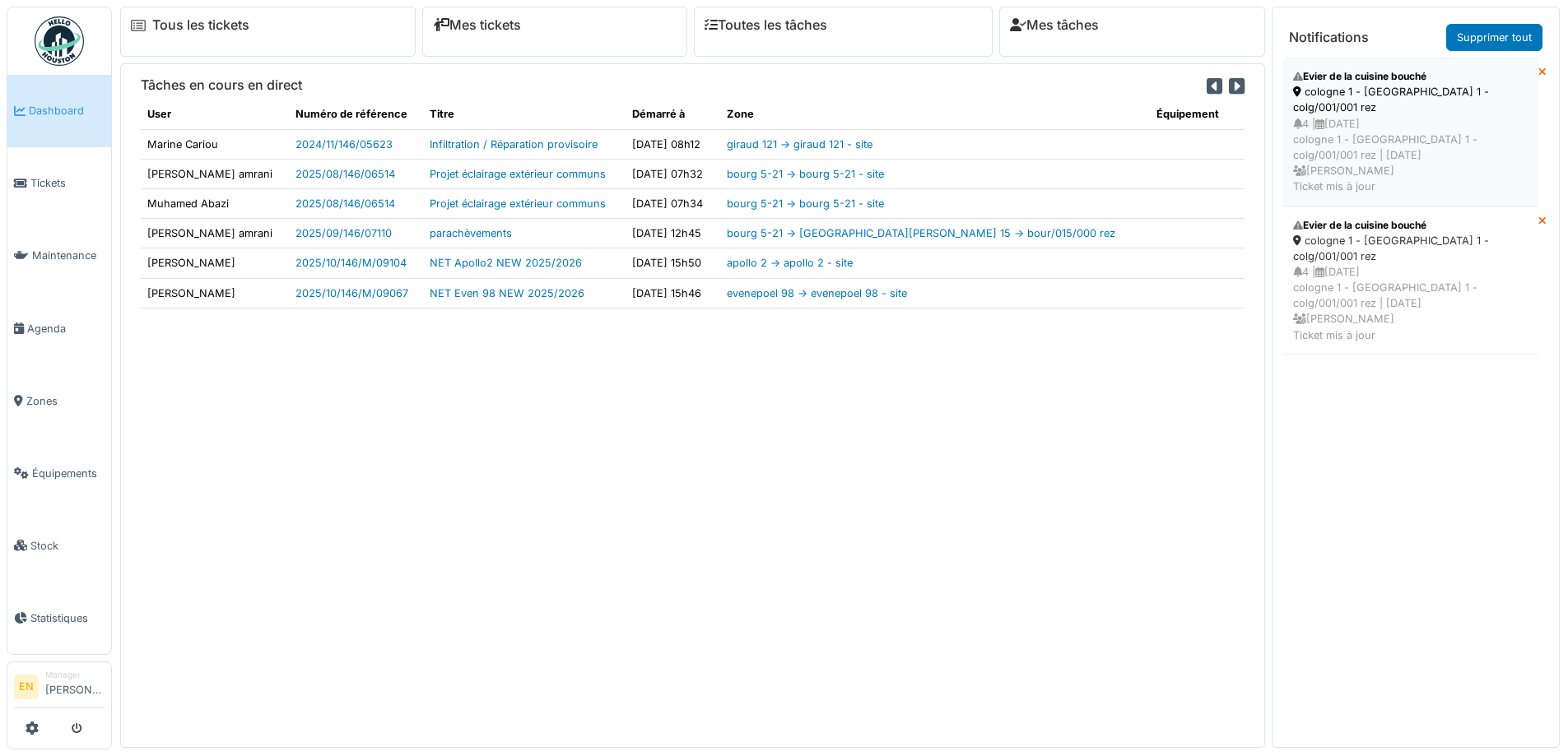
click at [1358, 104] on div "cologne 1 - [GEOGRAPHIC_DATA] 1 - colg/001/001 rez" at bounding box center [1410, 99] width 234 height 31
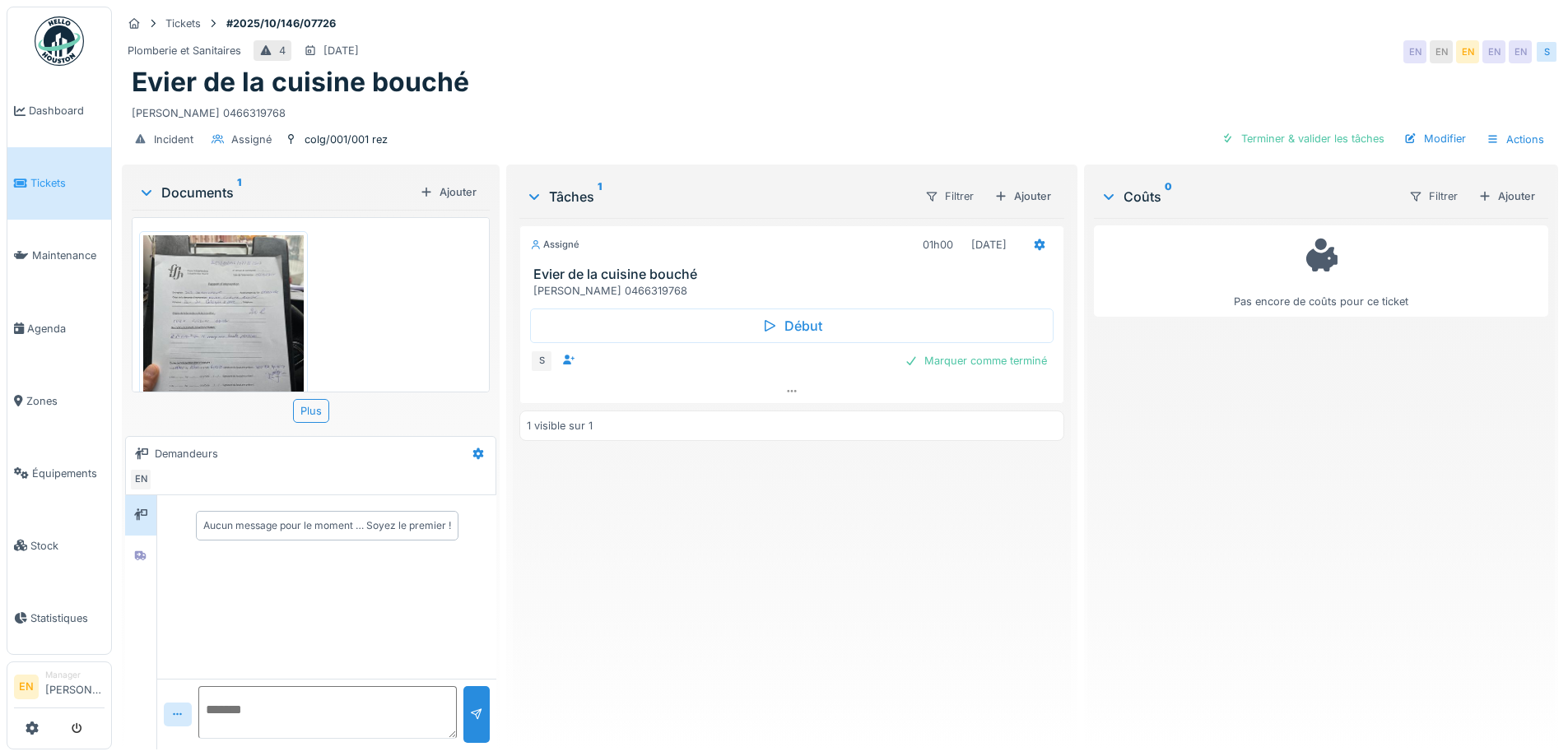
click at [234, 320] on img at bounding box center [224, 341] width 161 height 213
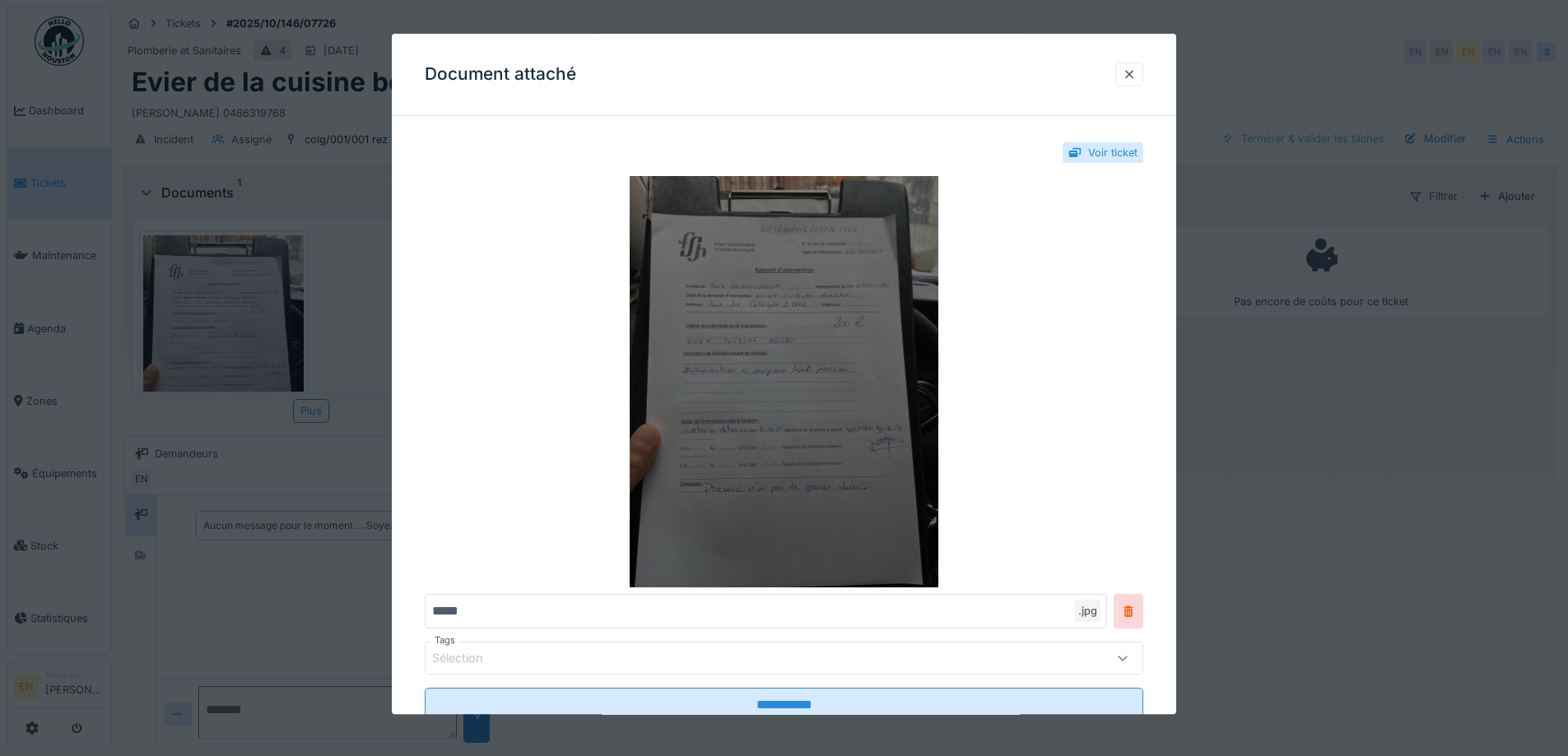
click at [880, 441] on img at bounding box center [784, 383] width 719 height 412
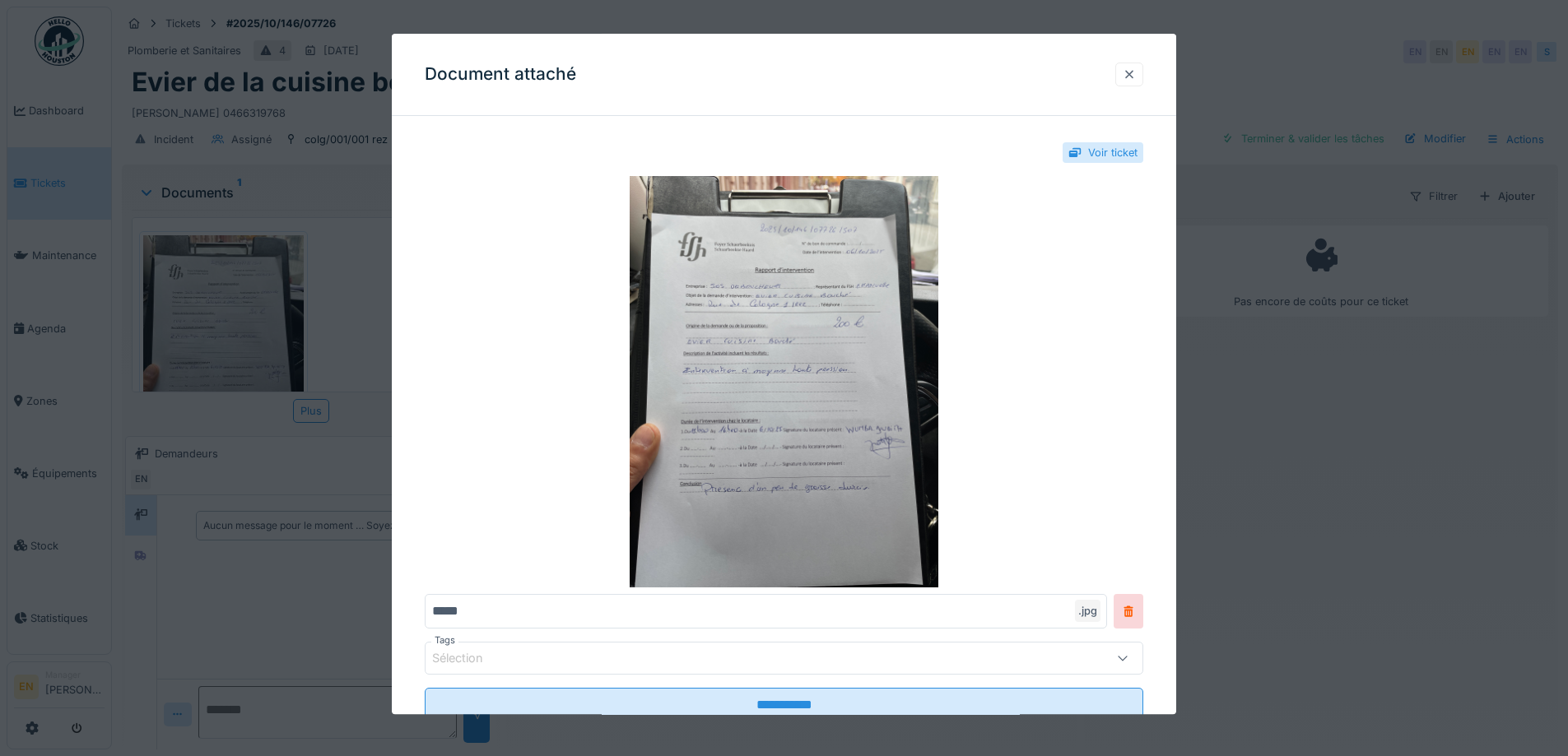
click at [1127, 70] on div at bounding box center [1130, 75] width 28 height 24
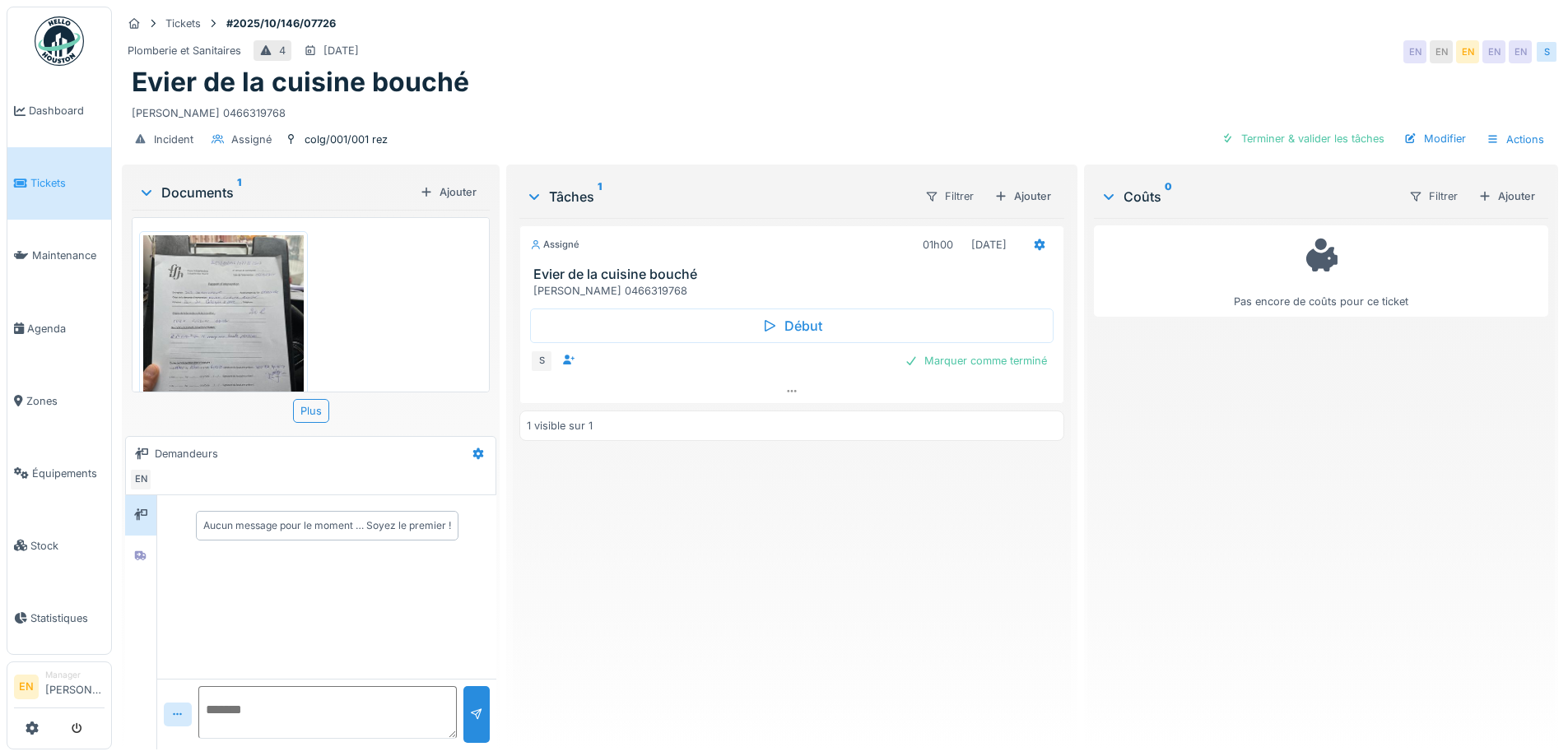
click at [914, 590] on div "Assigné 01h00 06/10/2025 Evier de la cuisine bouché Mme Wumba Judith 0466319768…" at bounding box center [791, 477] width 544 height 518
click at [895, 598] on div "Assigné 01h00 06/10/2025 Evier de la cuisine bouché Mme Wumba Judith 0466319768…" at bounding box center [791, 477] width 544 height 518
click at [886, 589] on div "Assigné 01h00 06/10/2025 Evier de la cuisine bouché Mme Wumba Judith 0466319768…" at bounding box center [791, 477] width 544 height 518
click at [187, 332] on img at bounding box center [224, 341] width 161 height 213
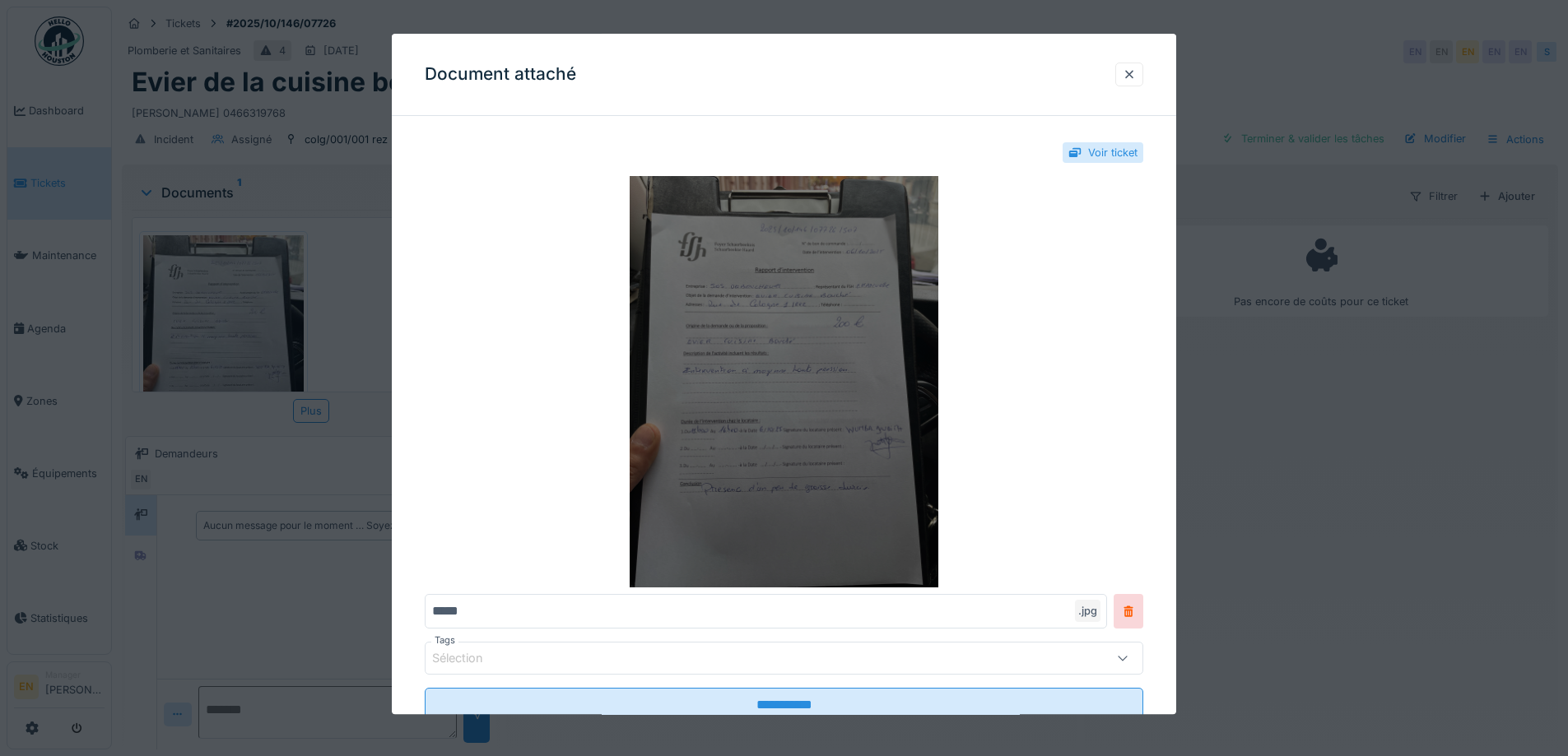
click at [860, 324] on img at bounding box center [784, 383] width 719 height 412
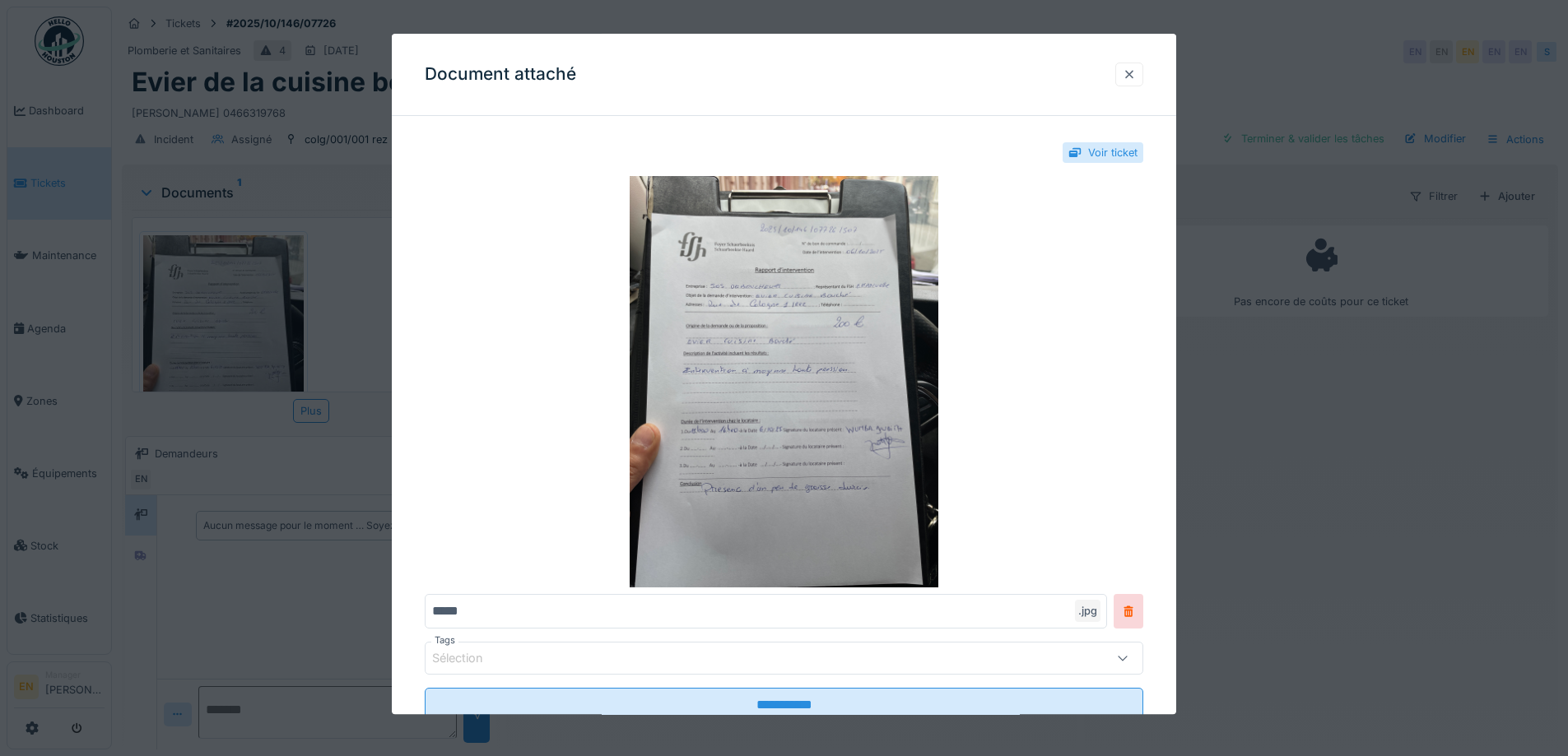
click at [1136, 74] on div at bounding box center [1130, 74] width 13 height 16
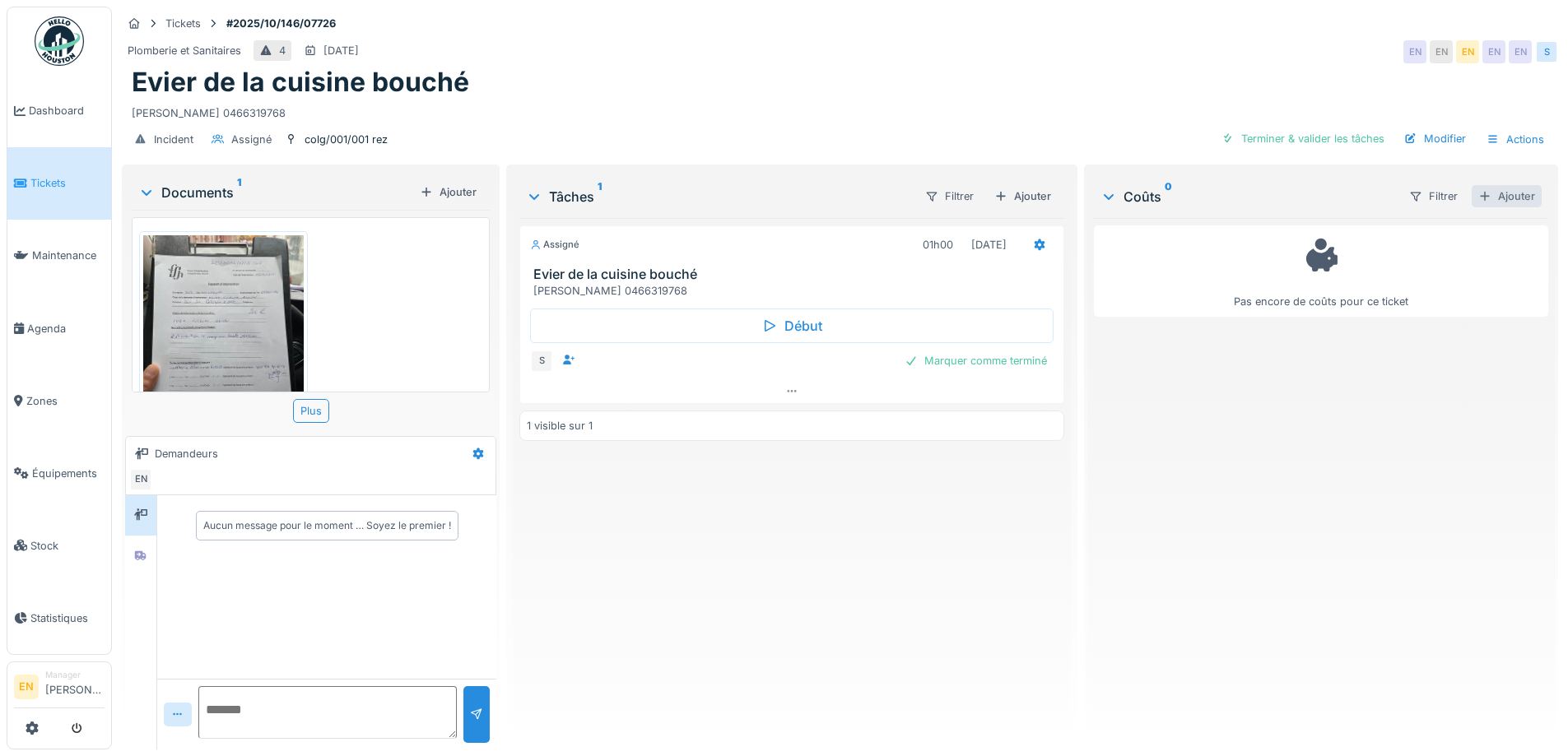
click at [1493, 197] on div "Ajouter" at bounding box center [1507, 196] width 70 height 22
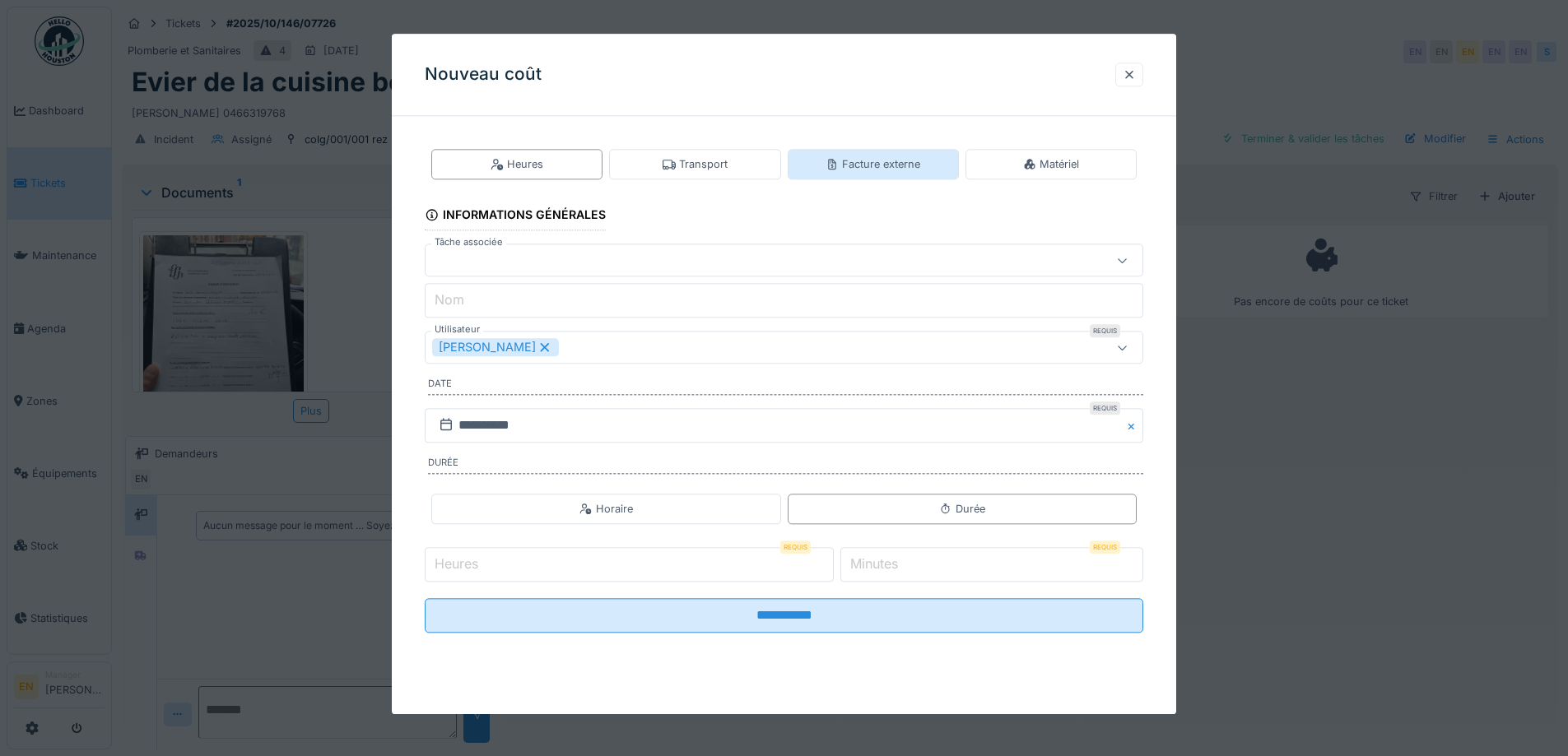
click at [863, 176] on div "Facture externe" at bounding box center [873, 164] width 171 height 31
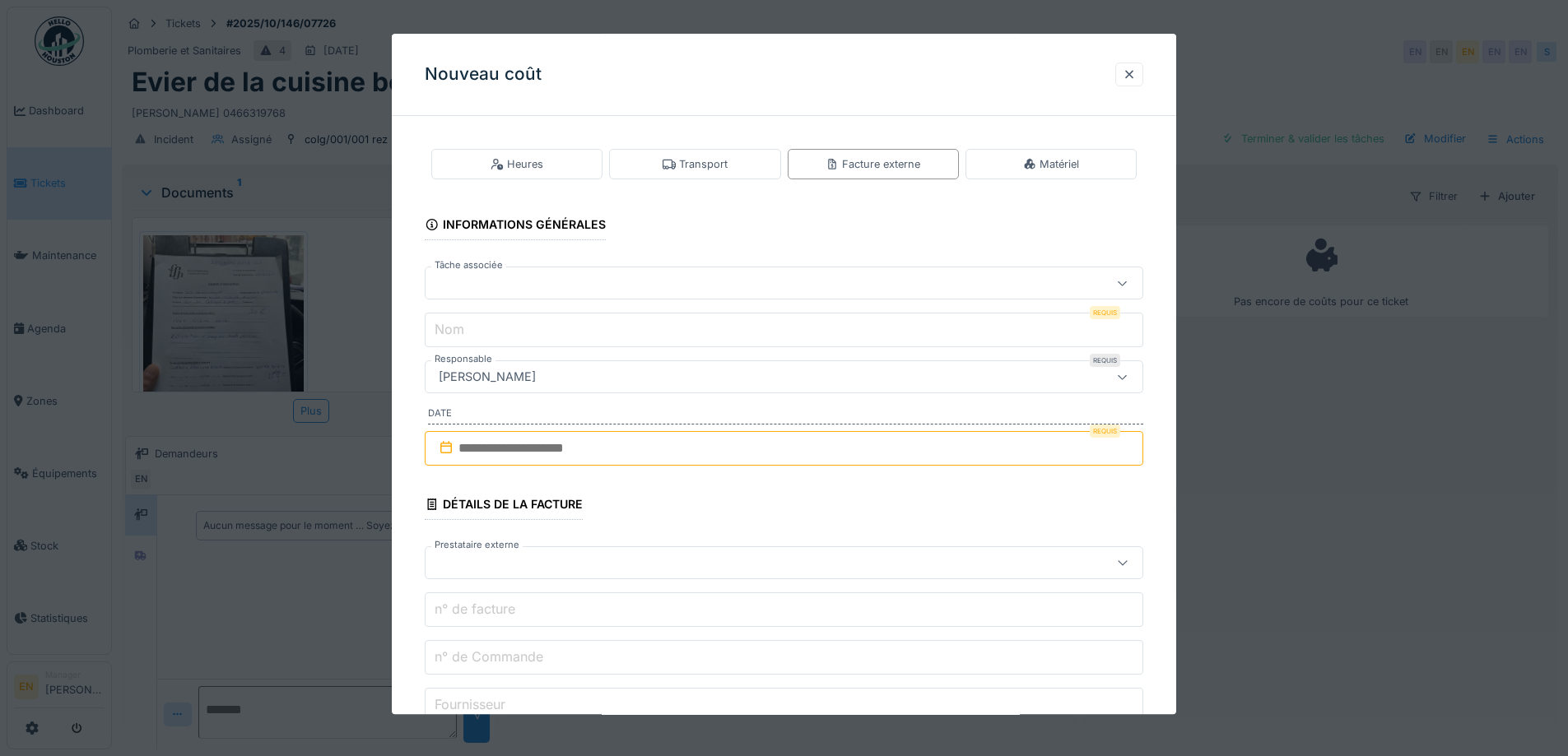
click at [598, 454] on input "text" at bounding box center [784, 449] width 719 height 35
click at [707, 585] on div "6" at bounding box center [707, 584] width 22 height 24
click at [530, 562] on div at bounding box center [742, 564] width 620 height 18
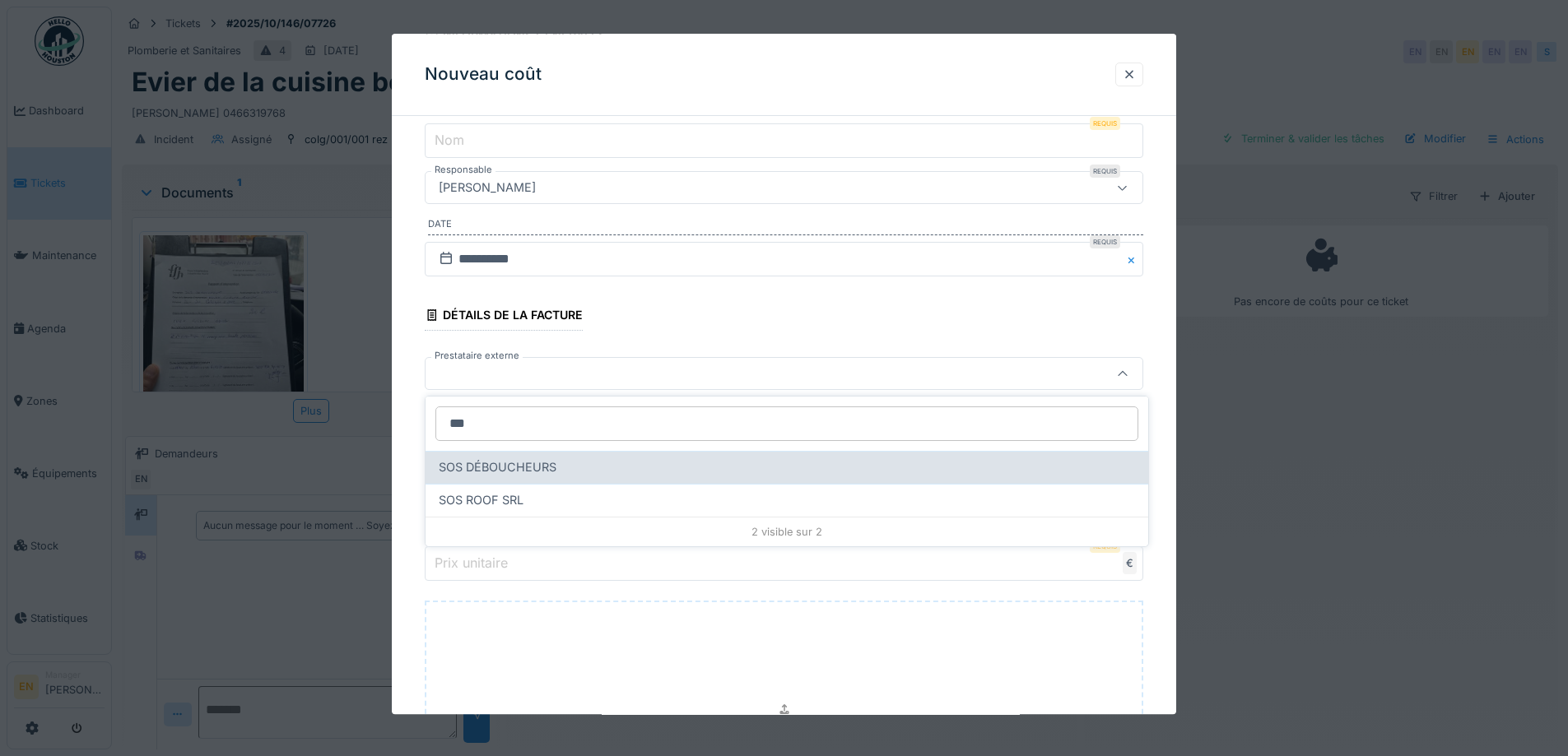
type input "***"
click at [540, 463] on span "SOS DÉBOUCHEURS" at bounding box center [498, 468] width 118 height 18
type input "***"
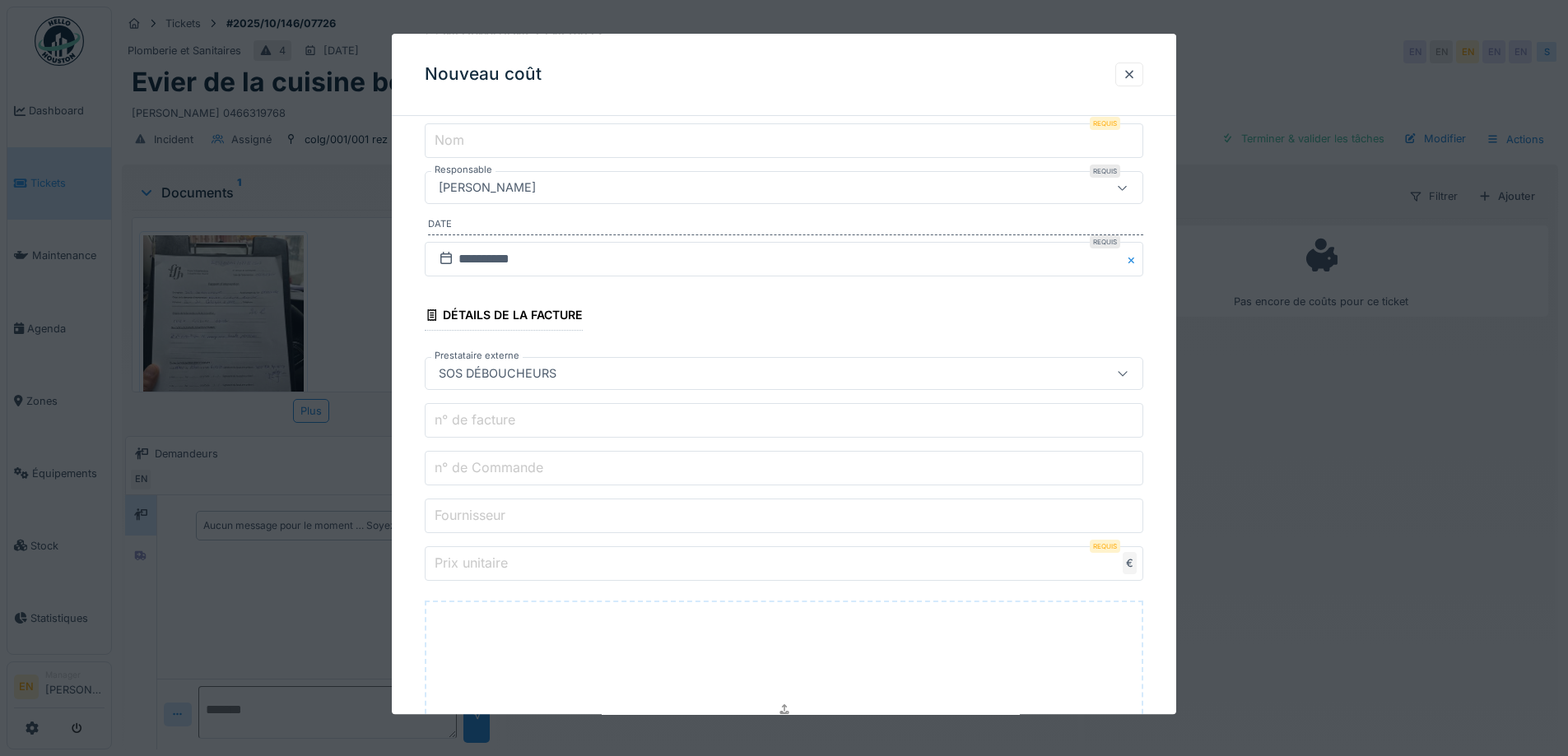
click at [526, 514] on input "Fournisseur" at bounding box center [784, 517] width 719 height 35
type input "**********"
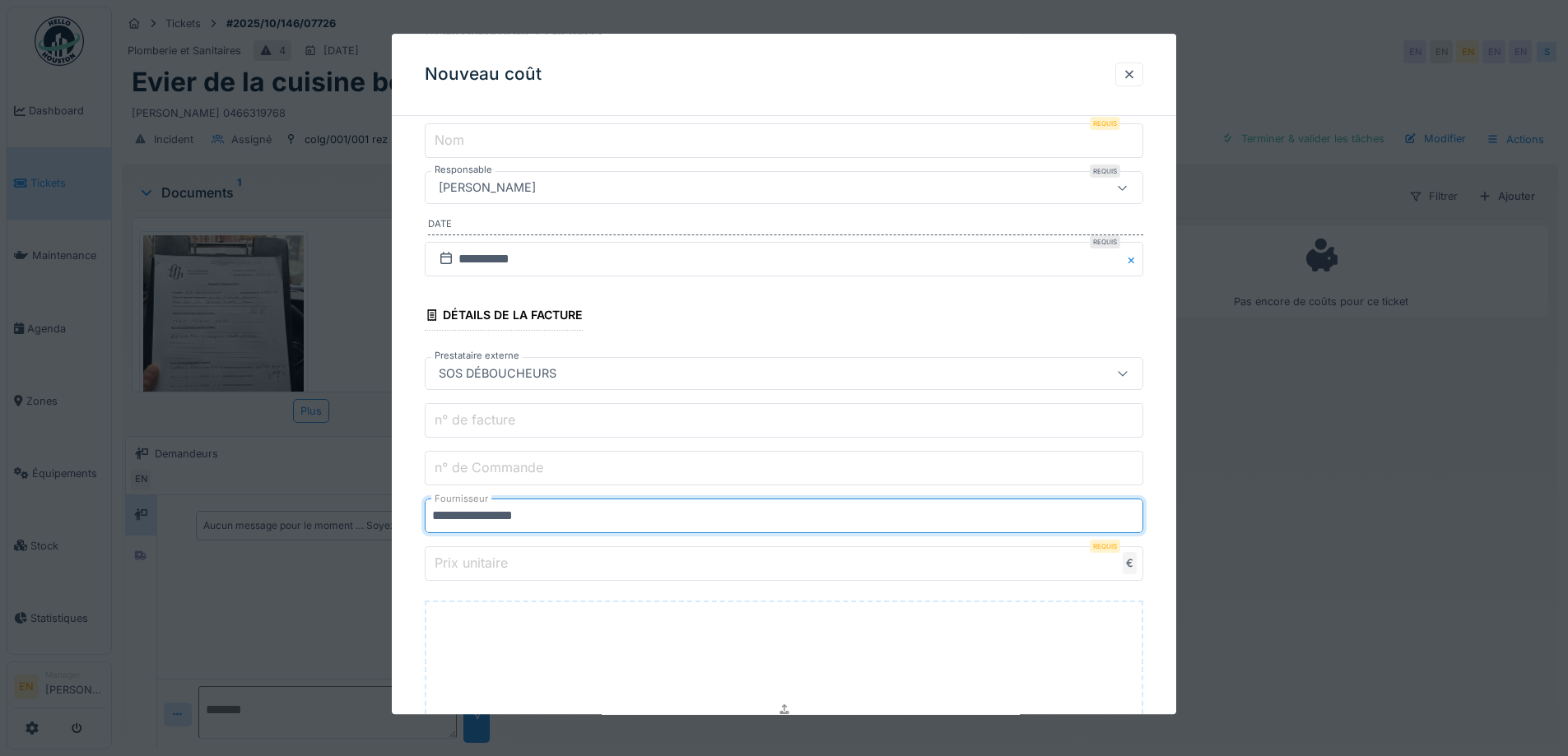
click at [533, 569] on input "Prix unitaire" at bounding box center [784, 565] width 719 height 35
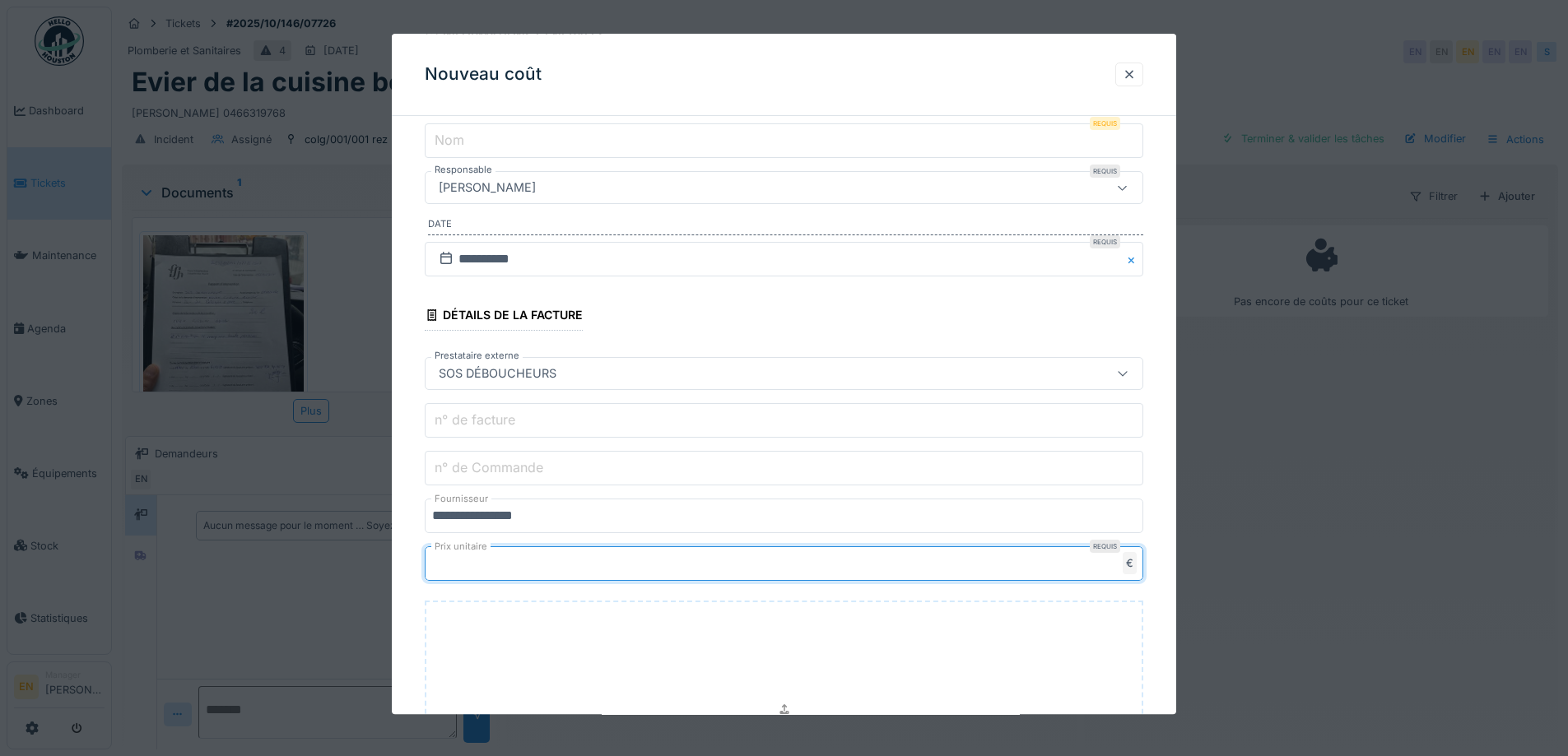
type input "***"
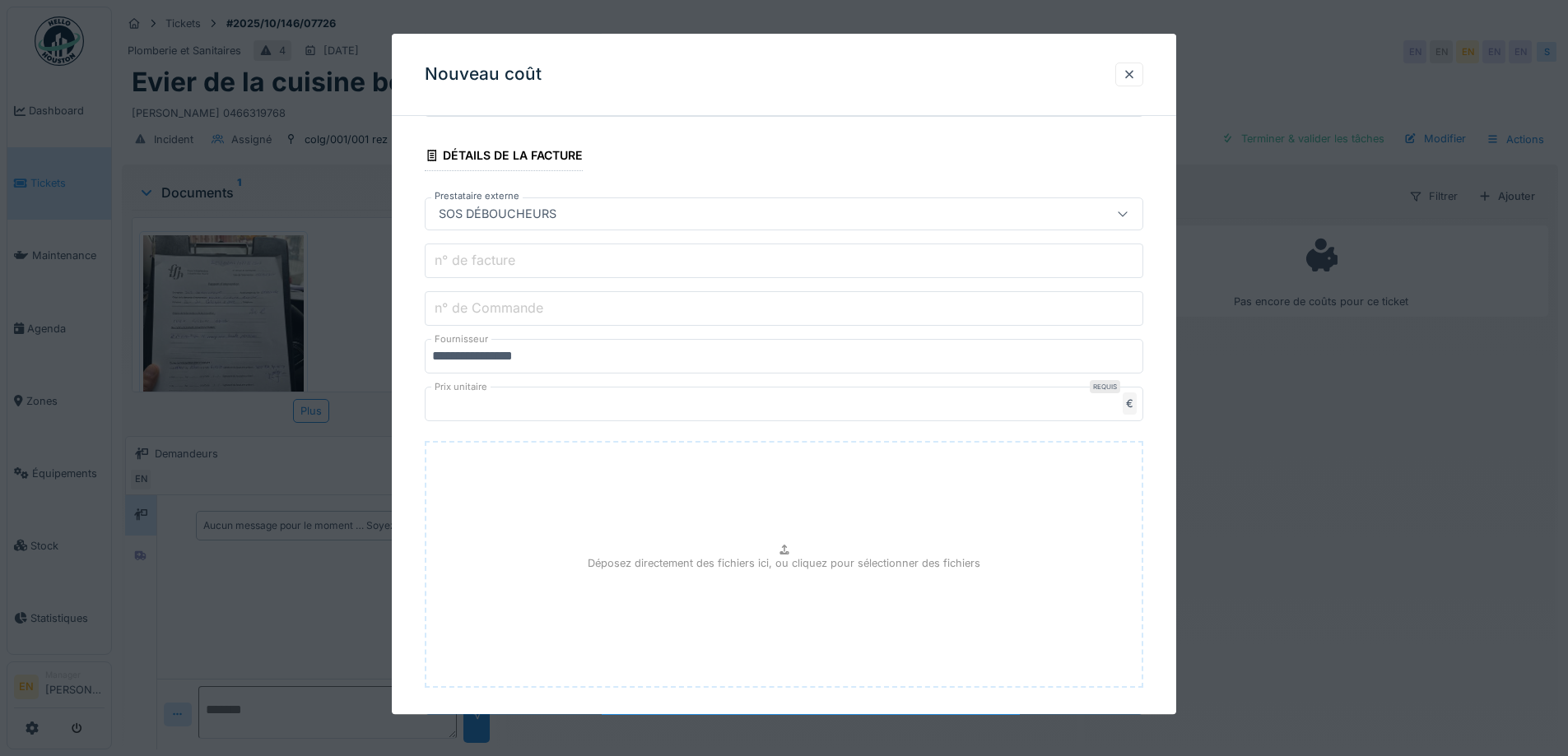
scroll to position [430, 0]
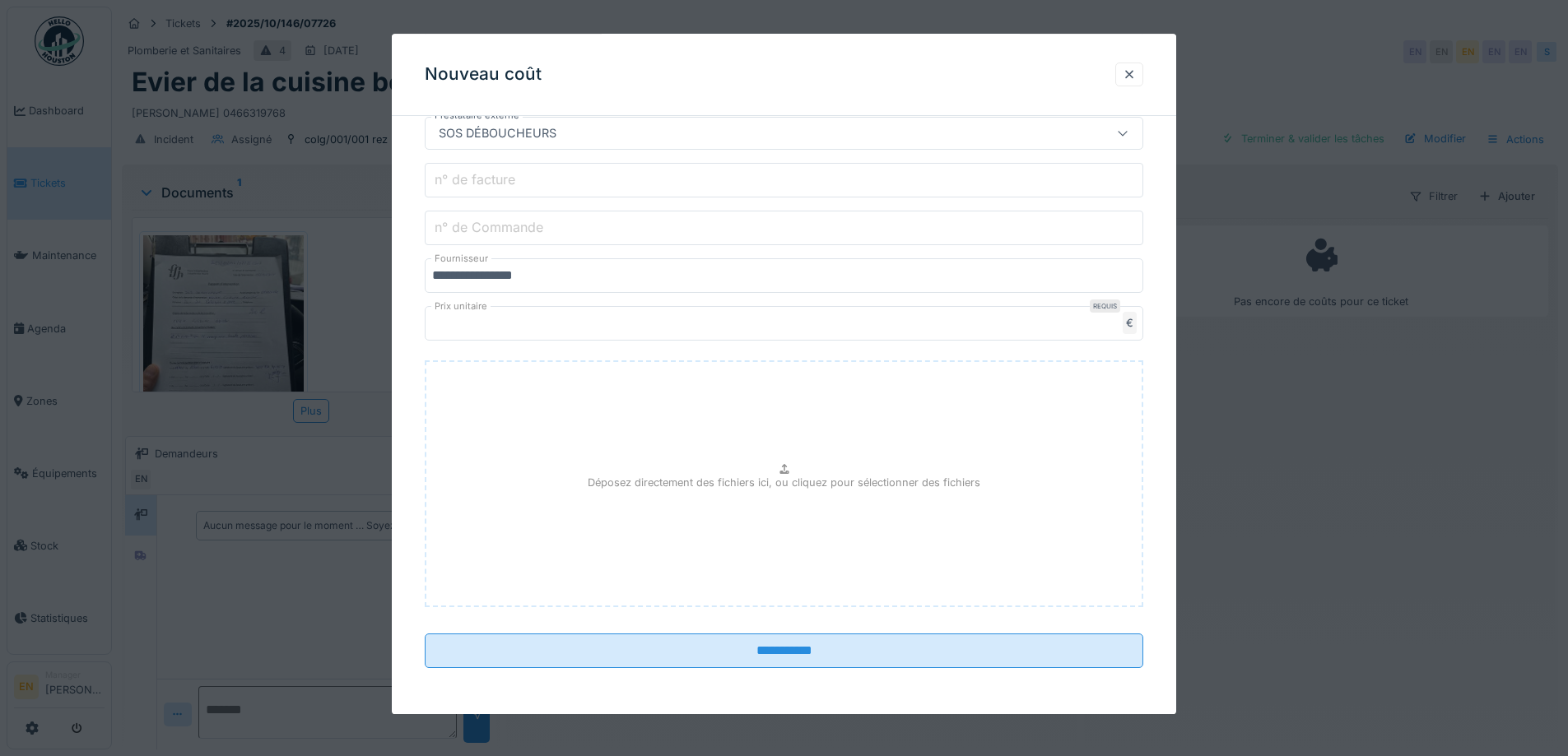
click at [783, 465] on icon at bounding box center [784, 469] width 13 height 11
type input "**********"
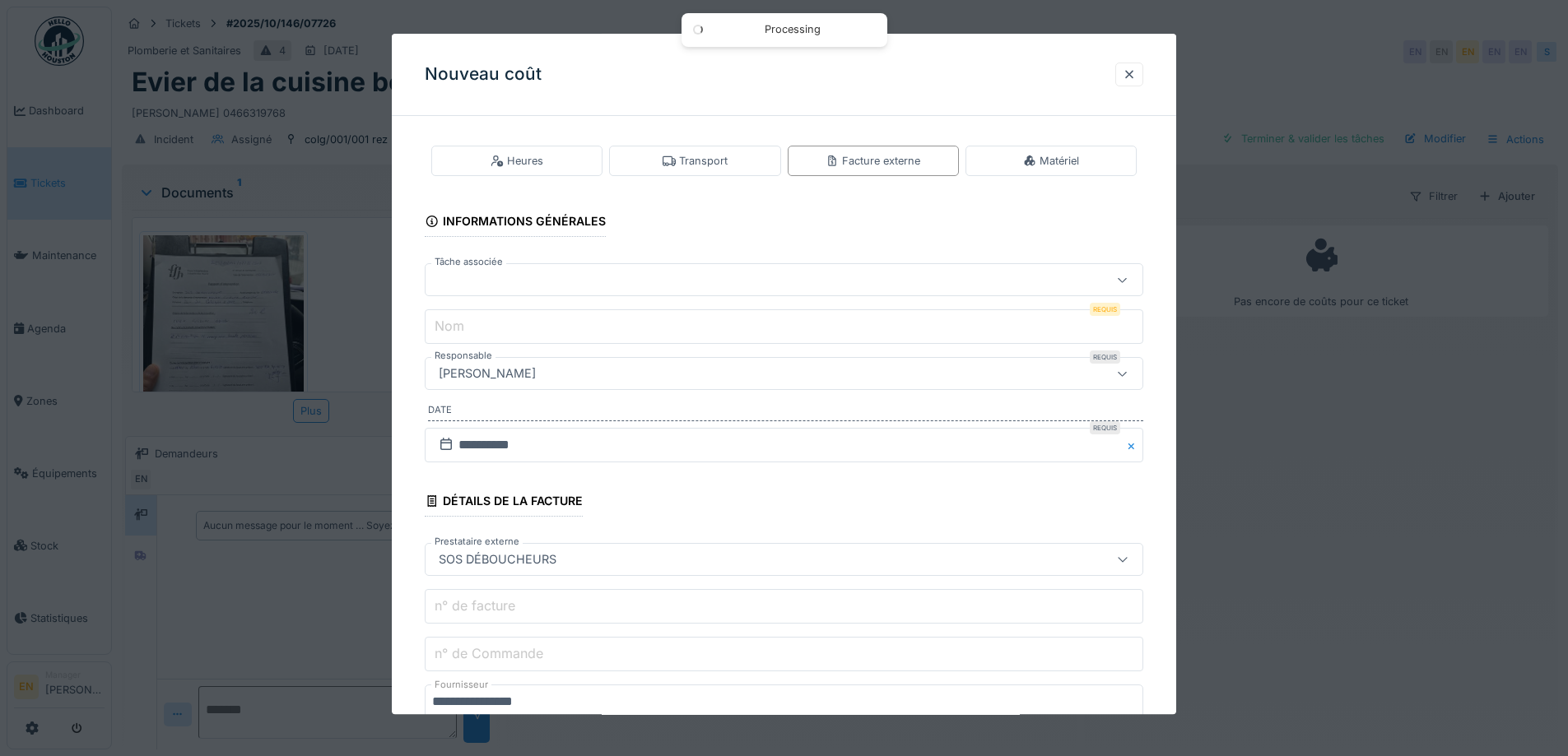
scroll to position [0, 0]
click at [748, 331] on input "Nom" at bounding box center [784, 331] width 719 height 35
click at [734, 287] on div at bounding box center [742, 284] width 620 height 18
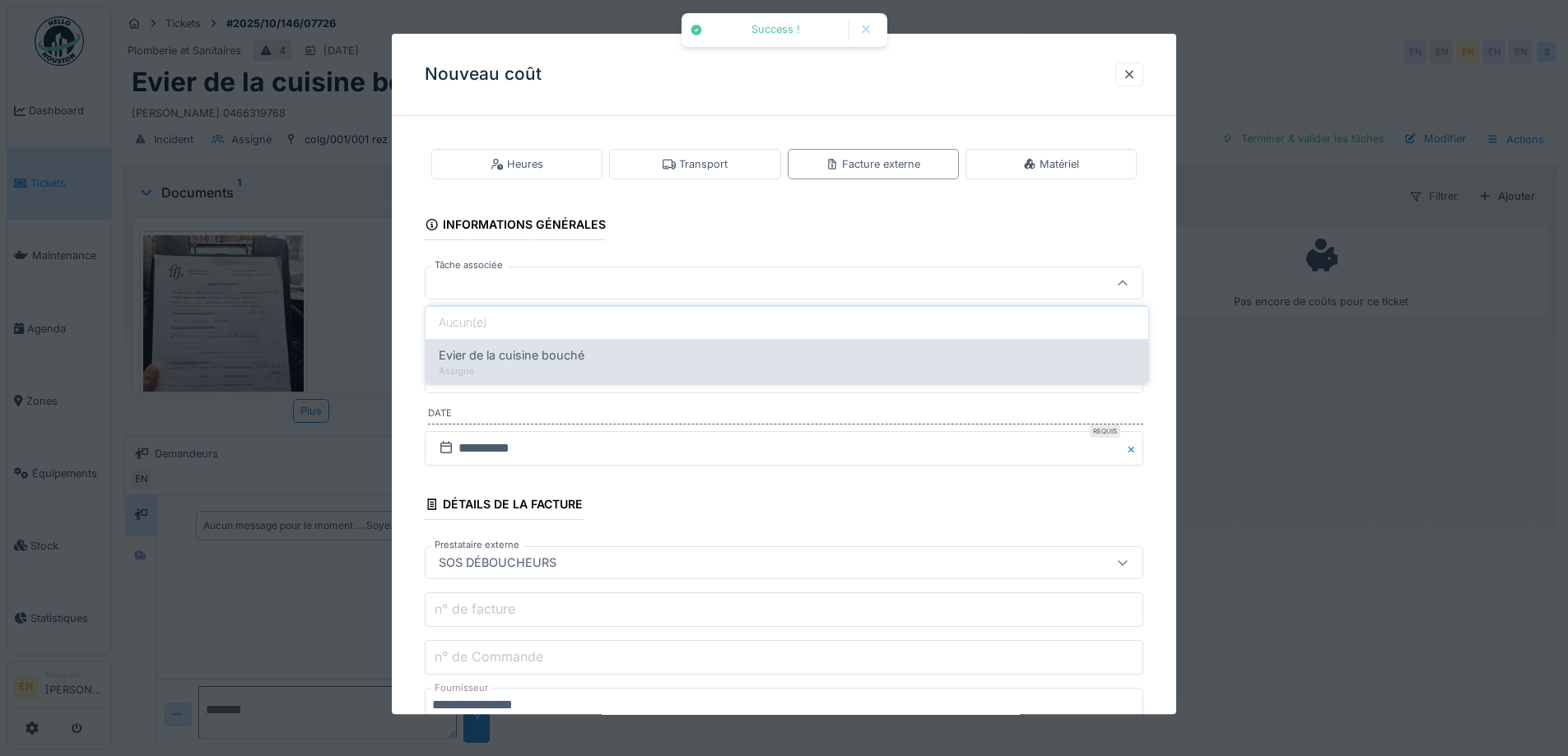
click at [554, 356] on span "Evier de la cuisine bouché" at bounding box center [512, 355] width 146 height 18
type input "******"
type input "**********"
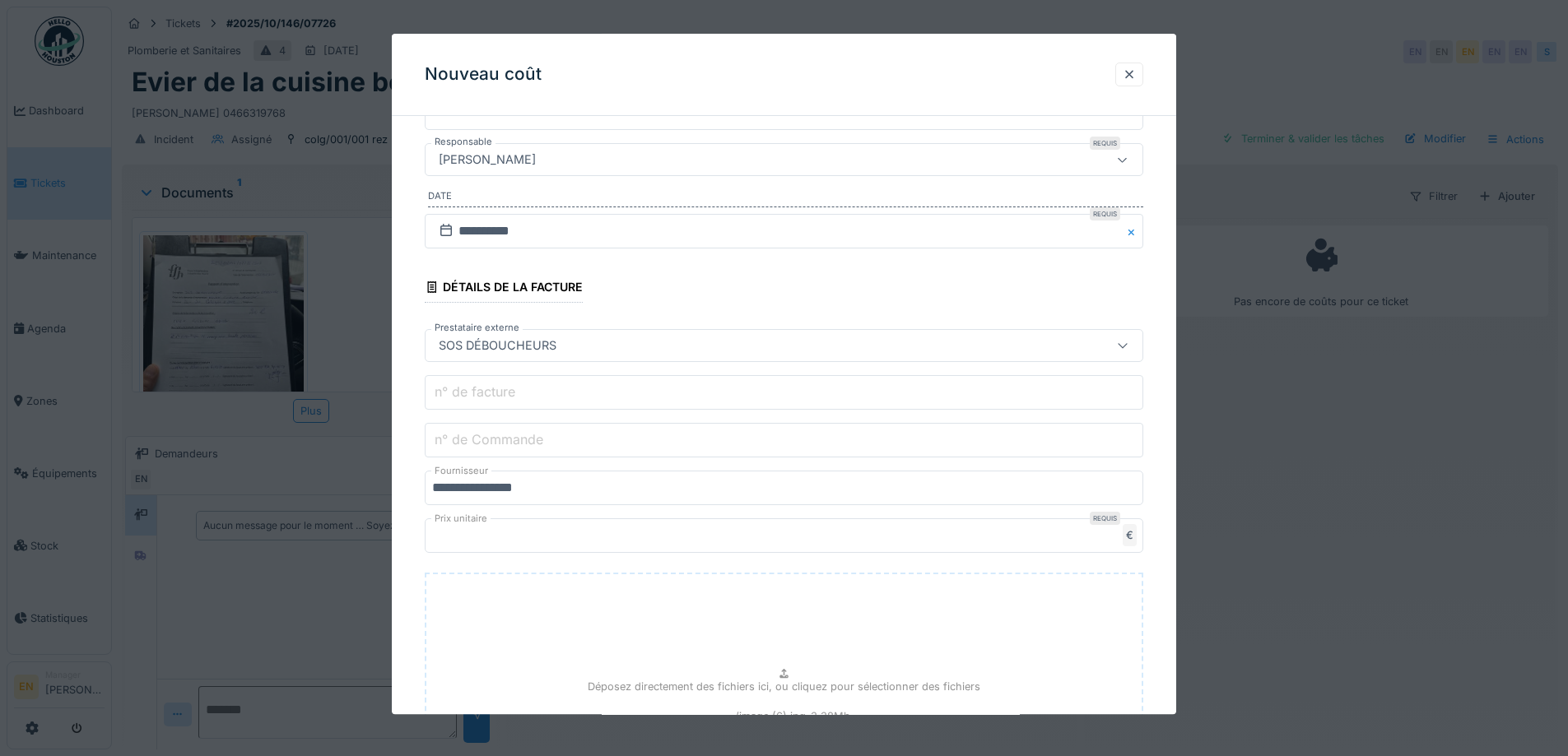
scroll to position [247, 0]
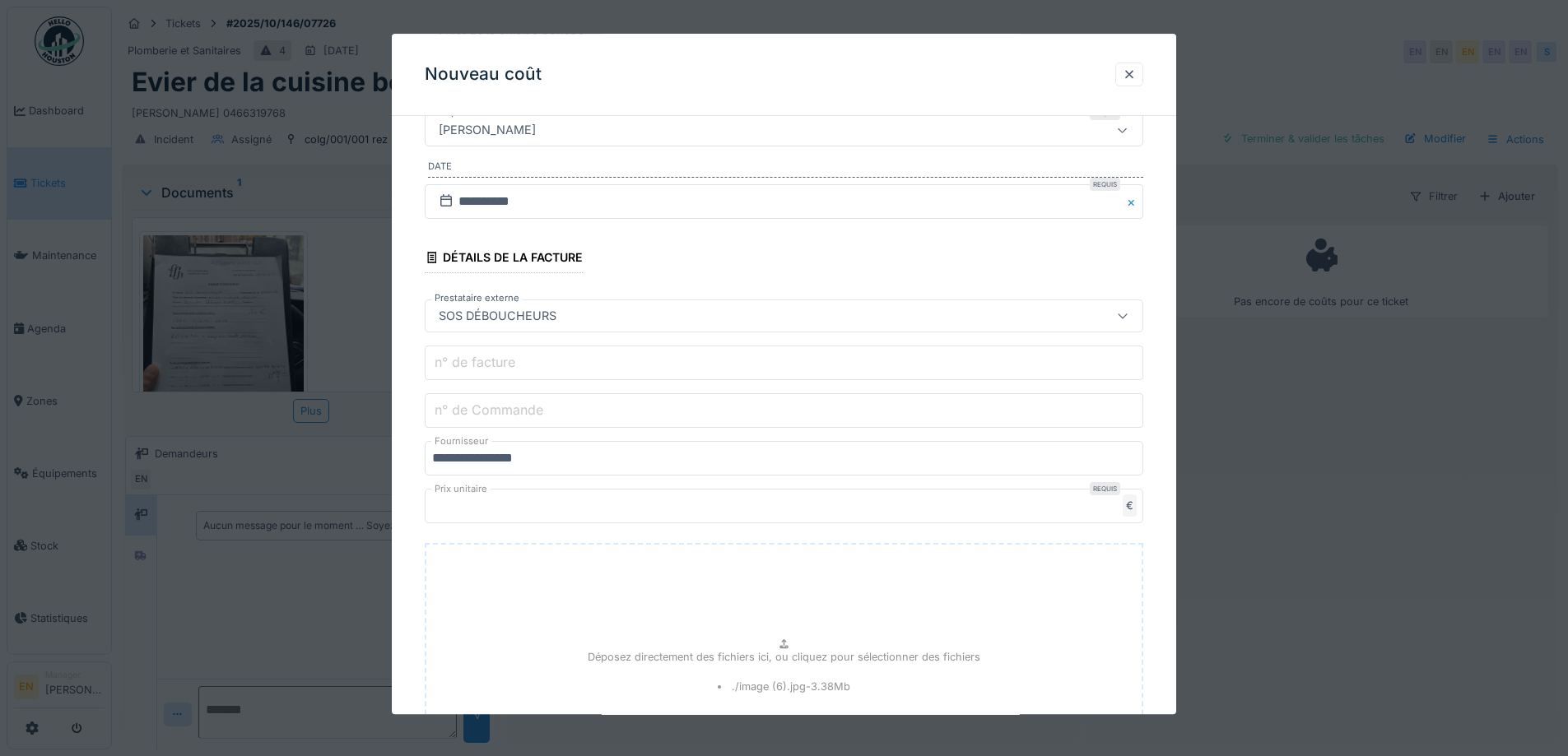
click at [591, 362] on input "n° de facture" at bounding box center [784, 364] width 719 height 35
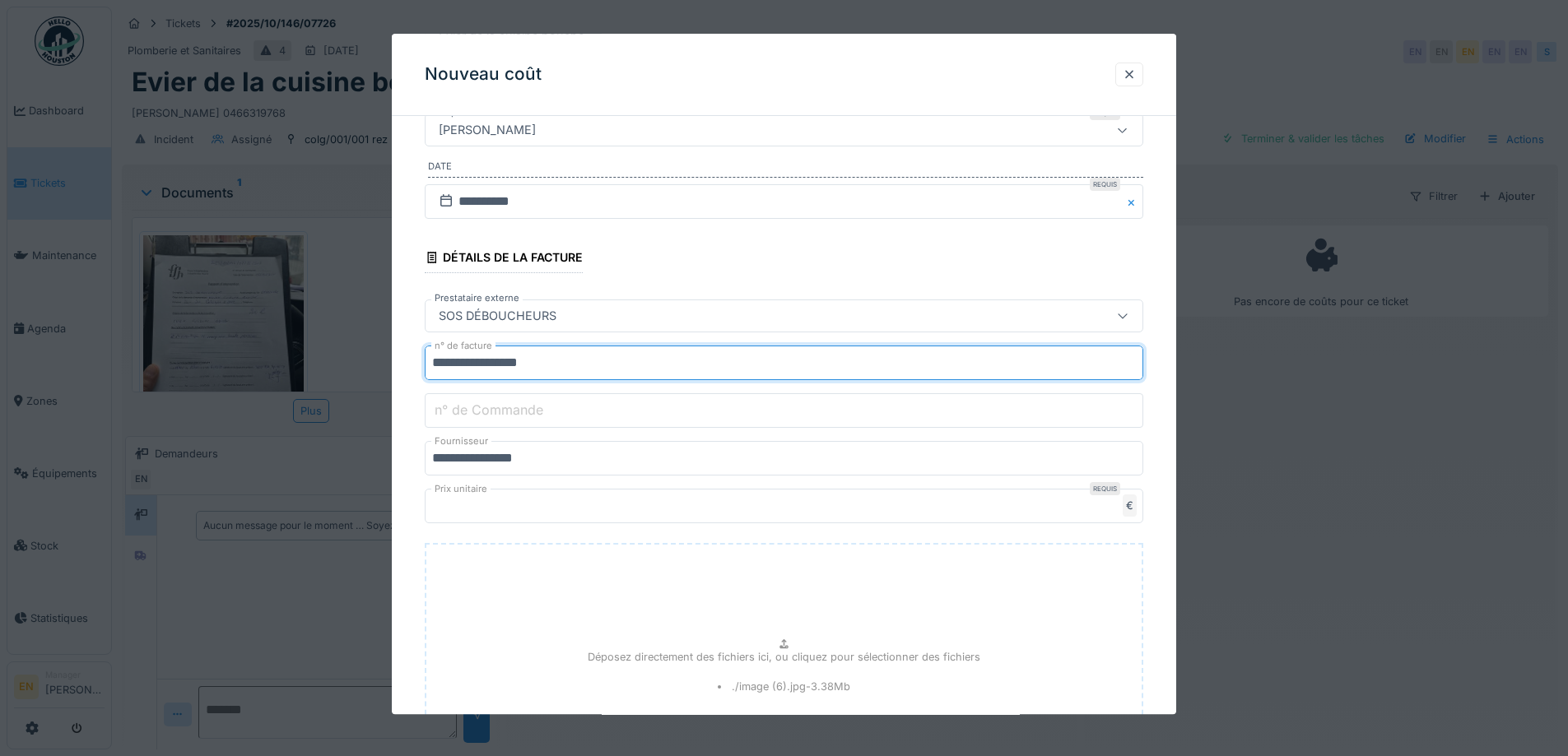
click at [483, 365] on input "**********" at bounding box center [784, 364] width 719 height 35
drag, startPoint x: 519, startPoint y: 364, endPoint x: 562, endPoint y: 364, distance: 43.0
click at [562, 364] on input "**********" at bounding box center [784, 364] width 719 height 35
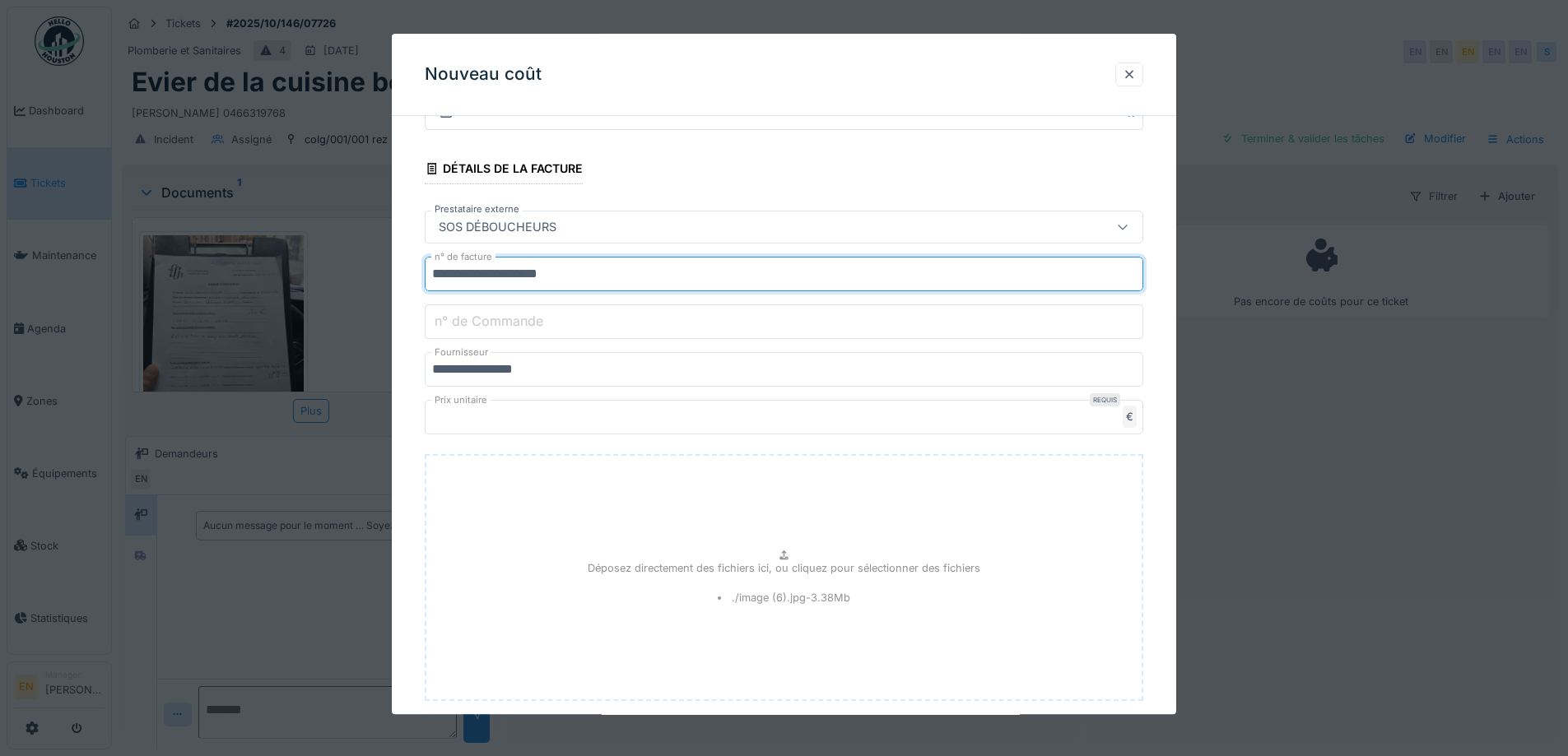
scroll to position [219, 0]
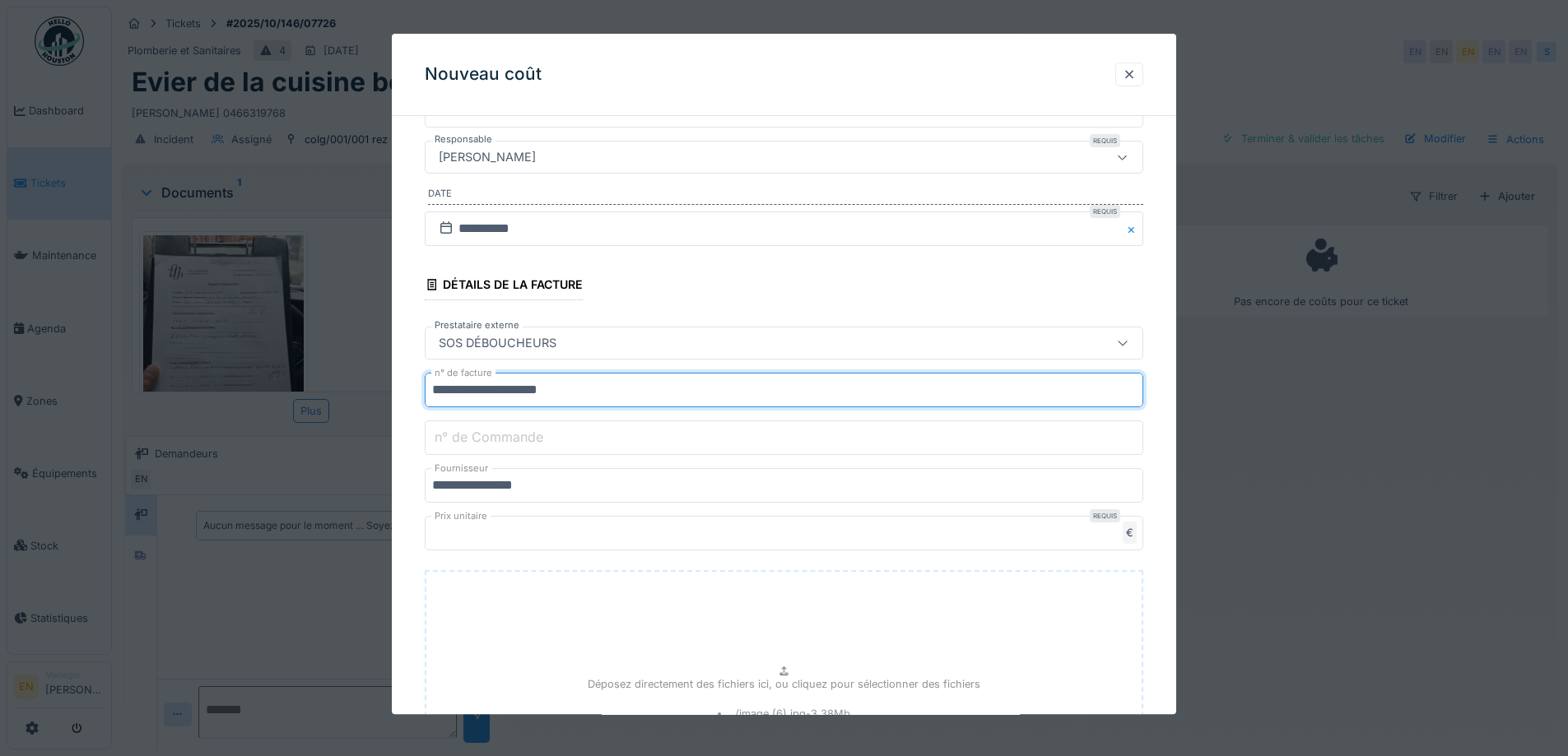
type input "**********"
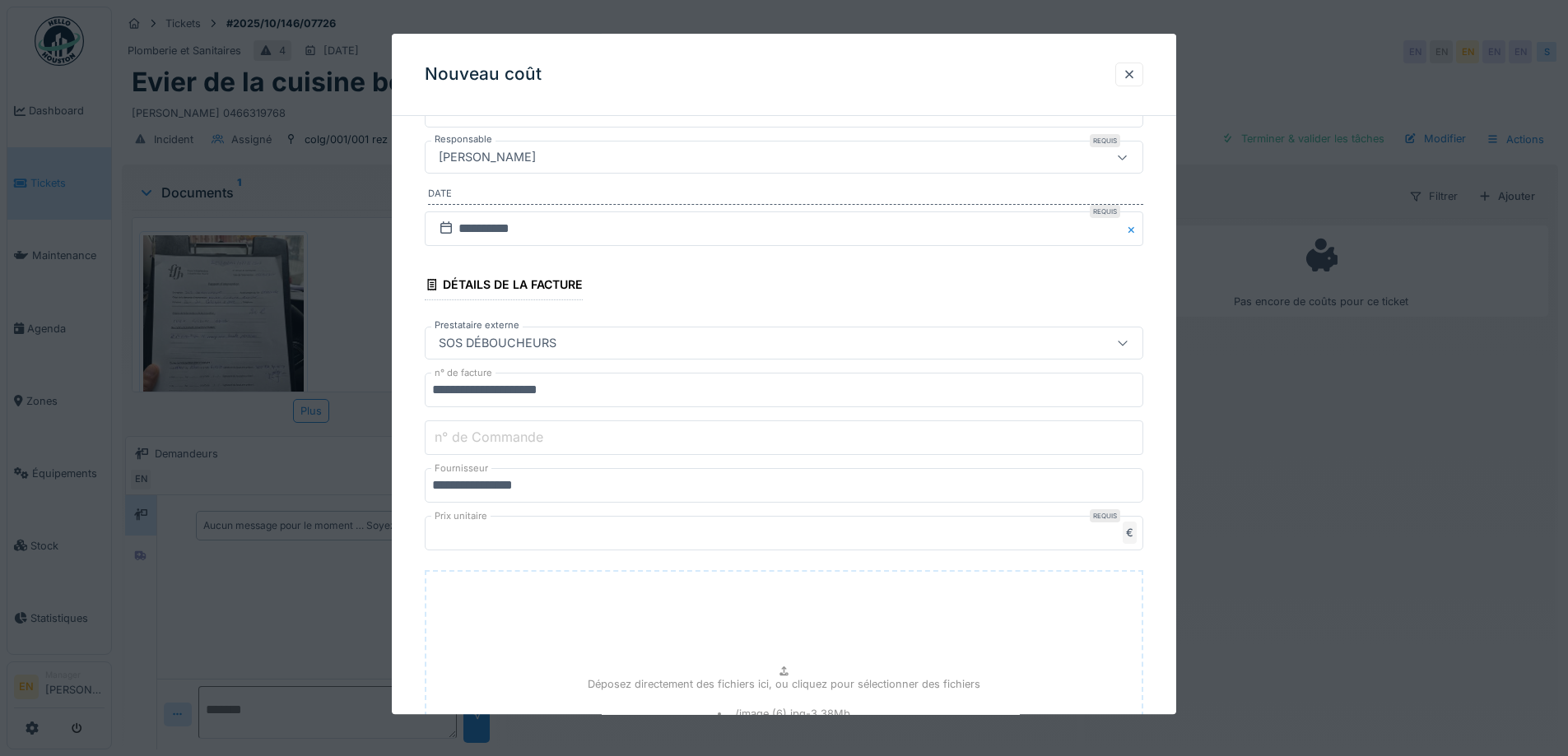
click at [534, 440] on label "n° de Commande" at bounding box center [489, 438] width 115 height 20
click at [534, 440] on input "n° de Commande" at bounding box center [784, 439] width 719 height 35
click at [536, 436] on label "n° de Commande" at bounding box center [489, 438] width 115 height 20
click at [536, 436] on input "n° de Commande" at bounding box center [784, 439] width 719 height 35
click at [543, 436] on label "n° de Commande" at bounding box center [489, 438] width 115 height 20
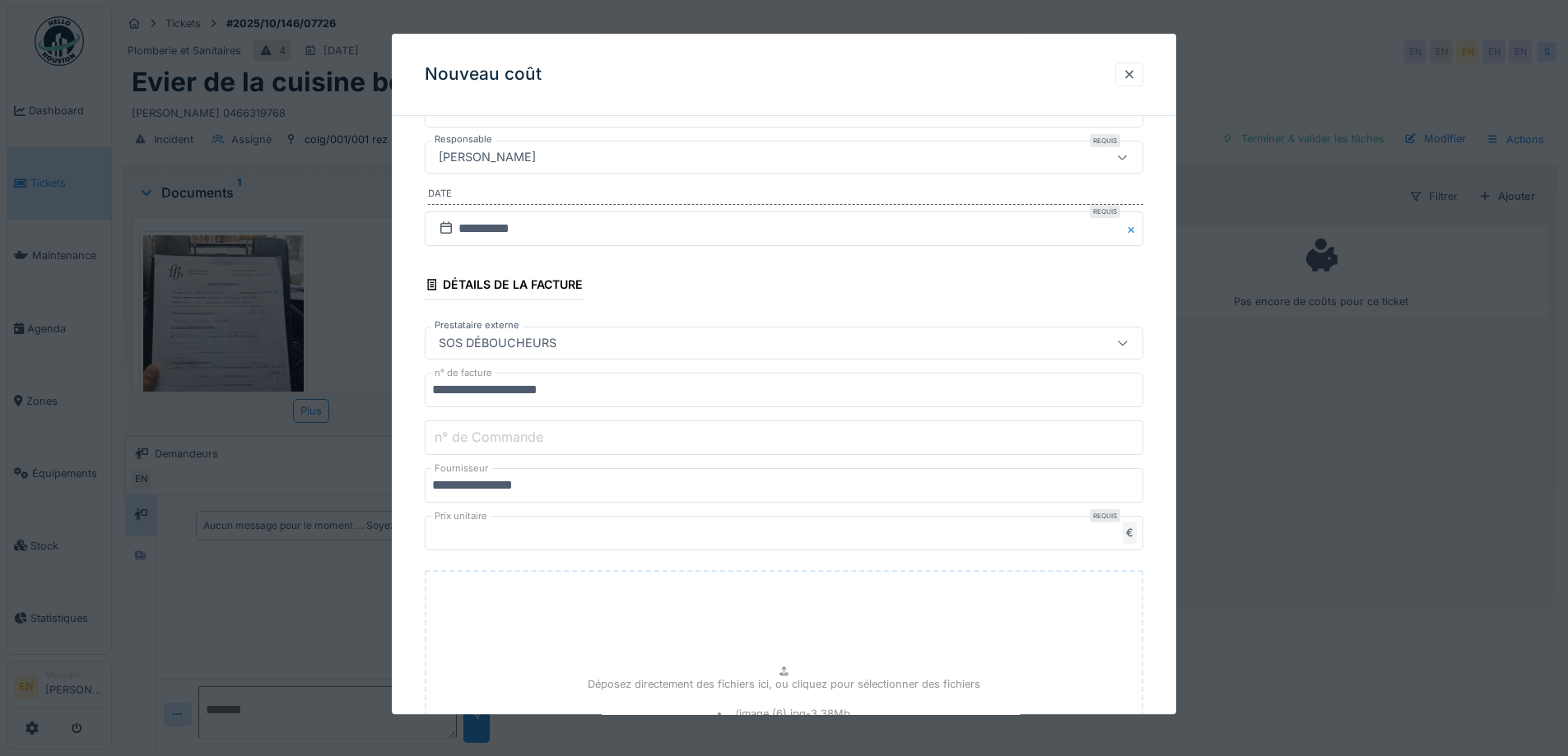
click at [543, 436] on input "n° de Commande" at bounding box center [784, 439] width 719 height 35
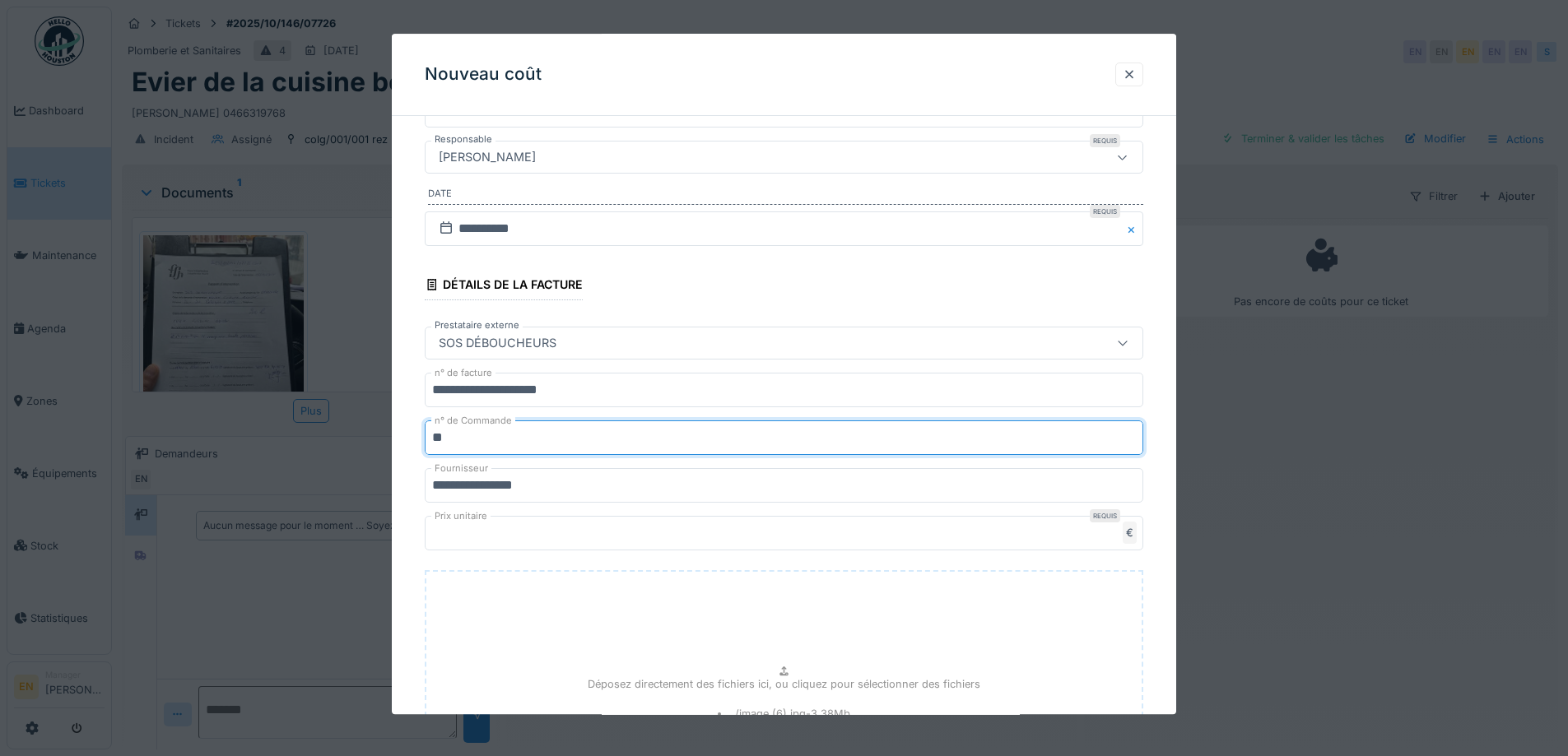
type input "**********"
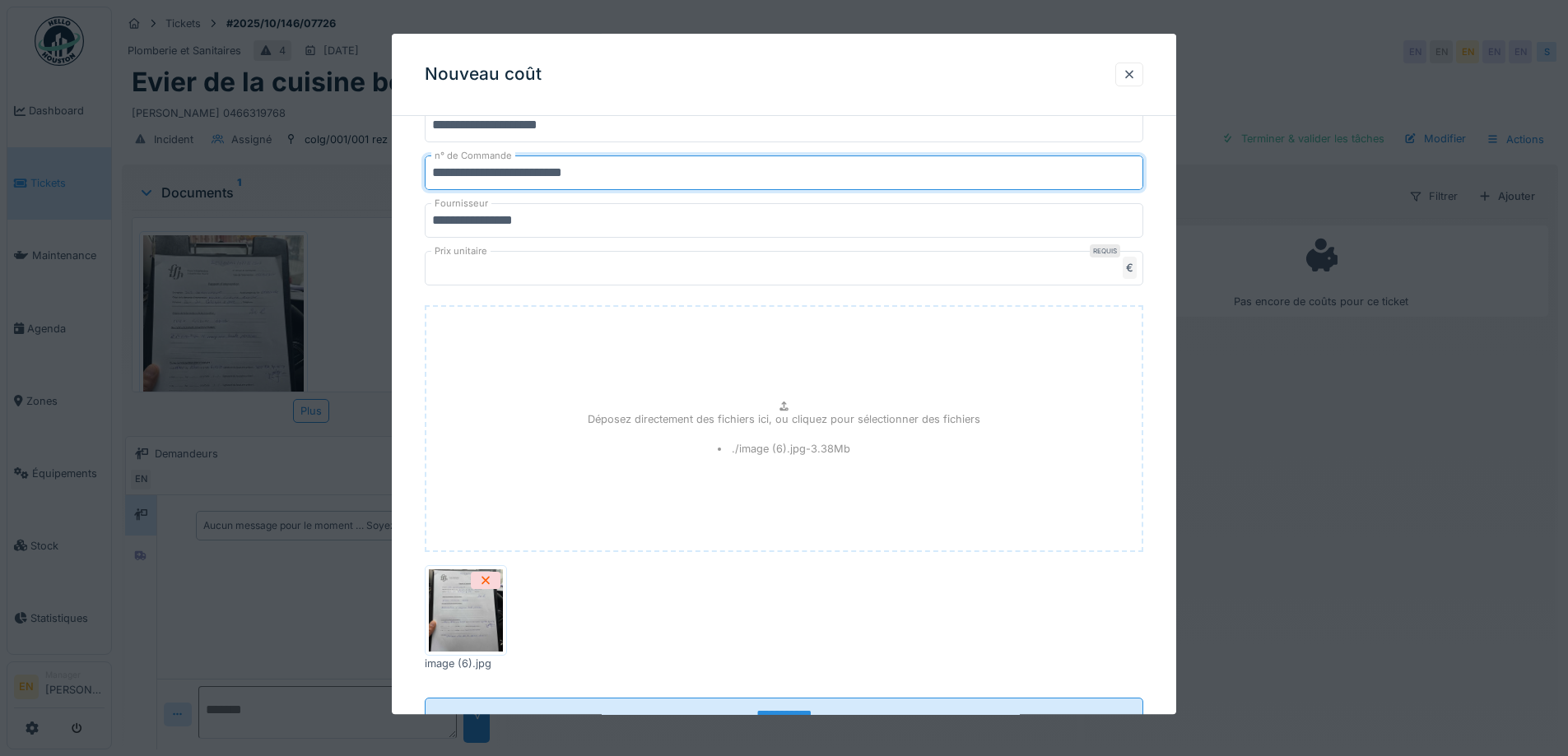
scroll to position [549, 0]
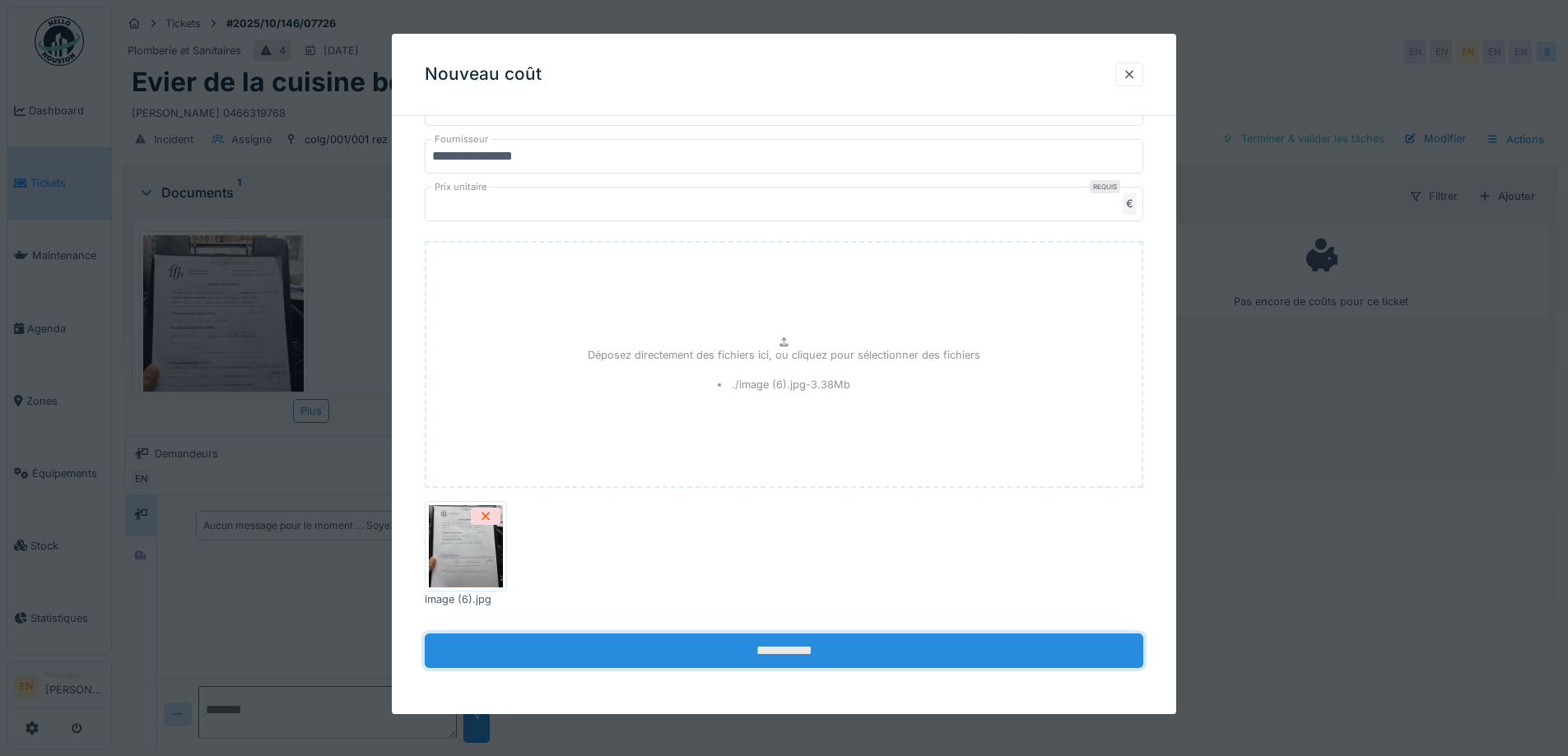
click at [823, 655] on input "**********" at bounding box center [784, 652] width 719 height 35
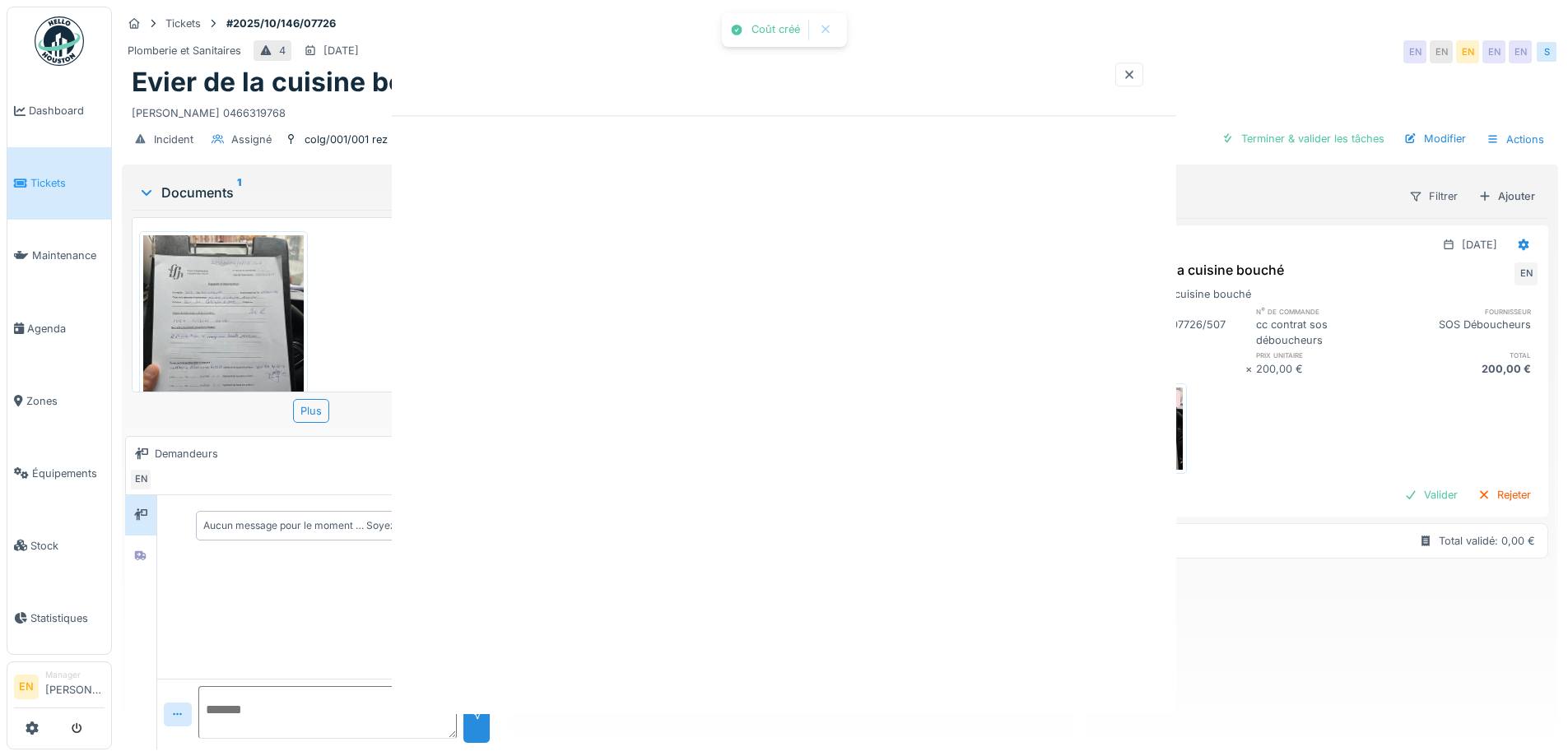
scroll to position [0, 0]
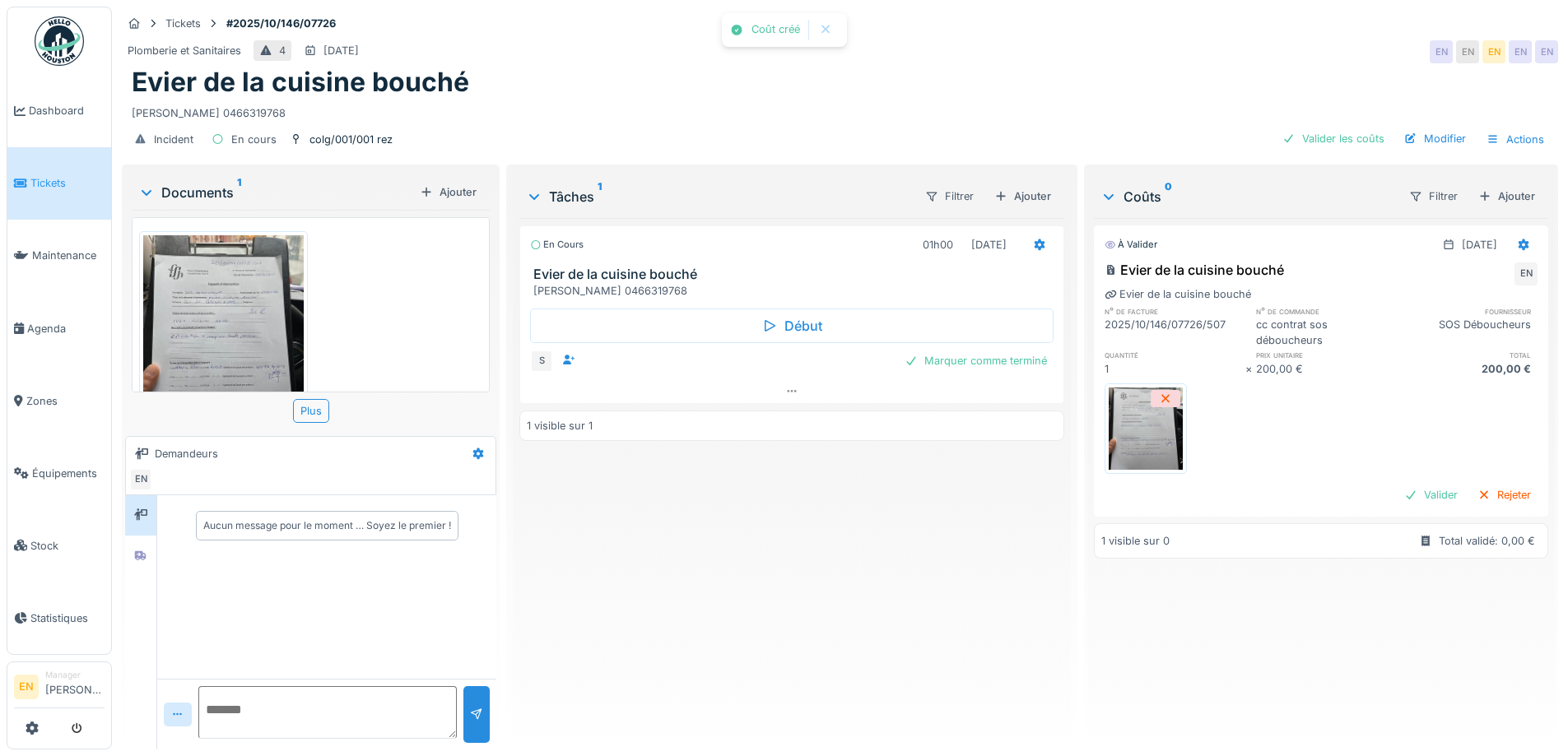
click at [808, 632] on div "En cours 01h00 06/10/2025 Evier de la cuisine bouché Mme Wumba Judith 046631976…" at bounding box center [791, 477] width 544 height 518
click at [941, 358] on div "Marquer comme terminé" at bounding box center [976, 360] width 156 height 22
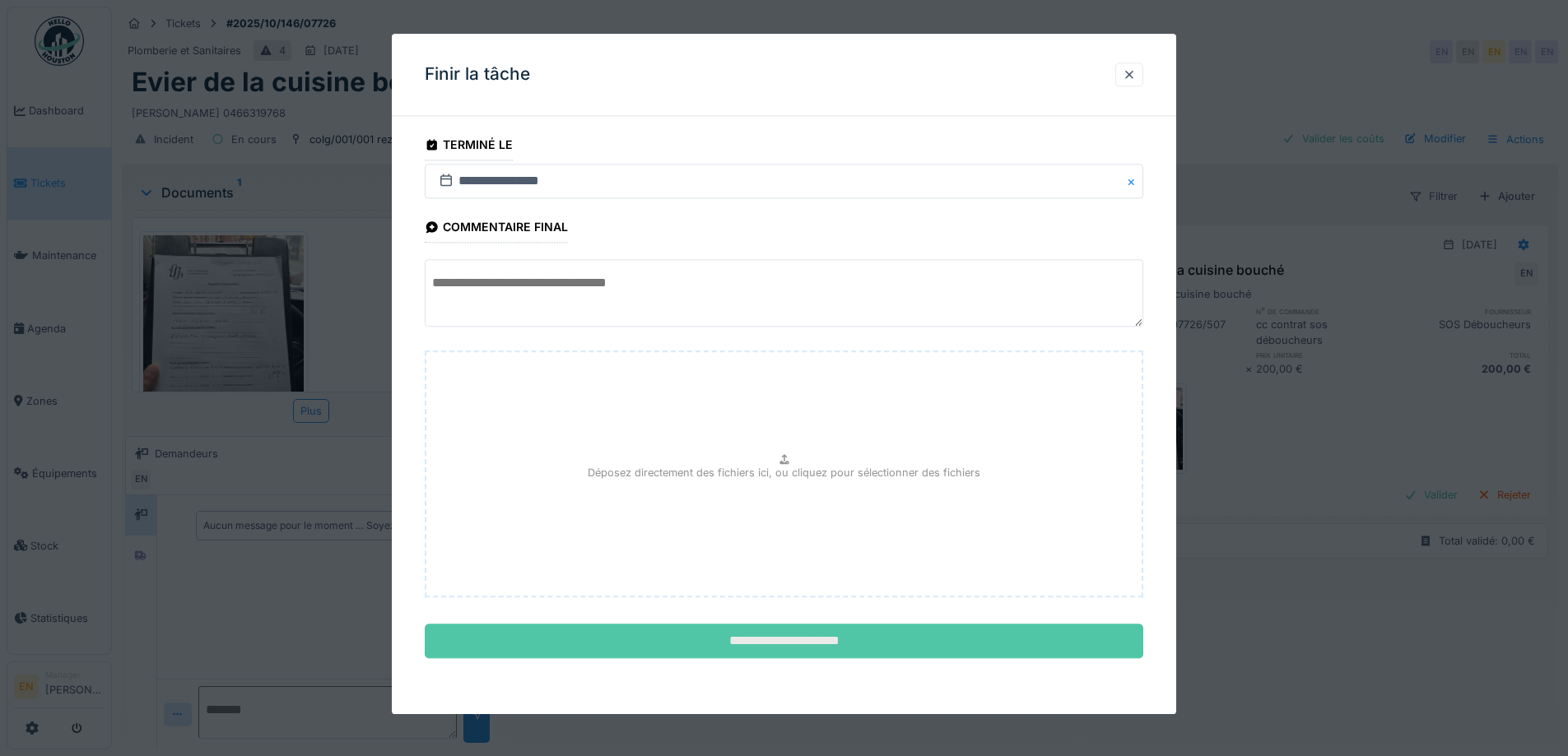
click at [817, 631] on input "**********" at bounding box center [784, 642] width 719 height 35
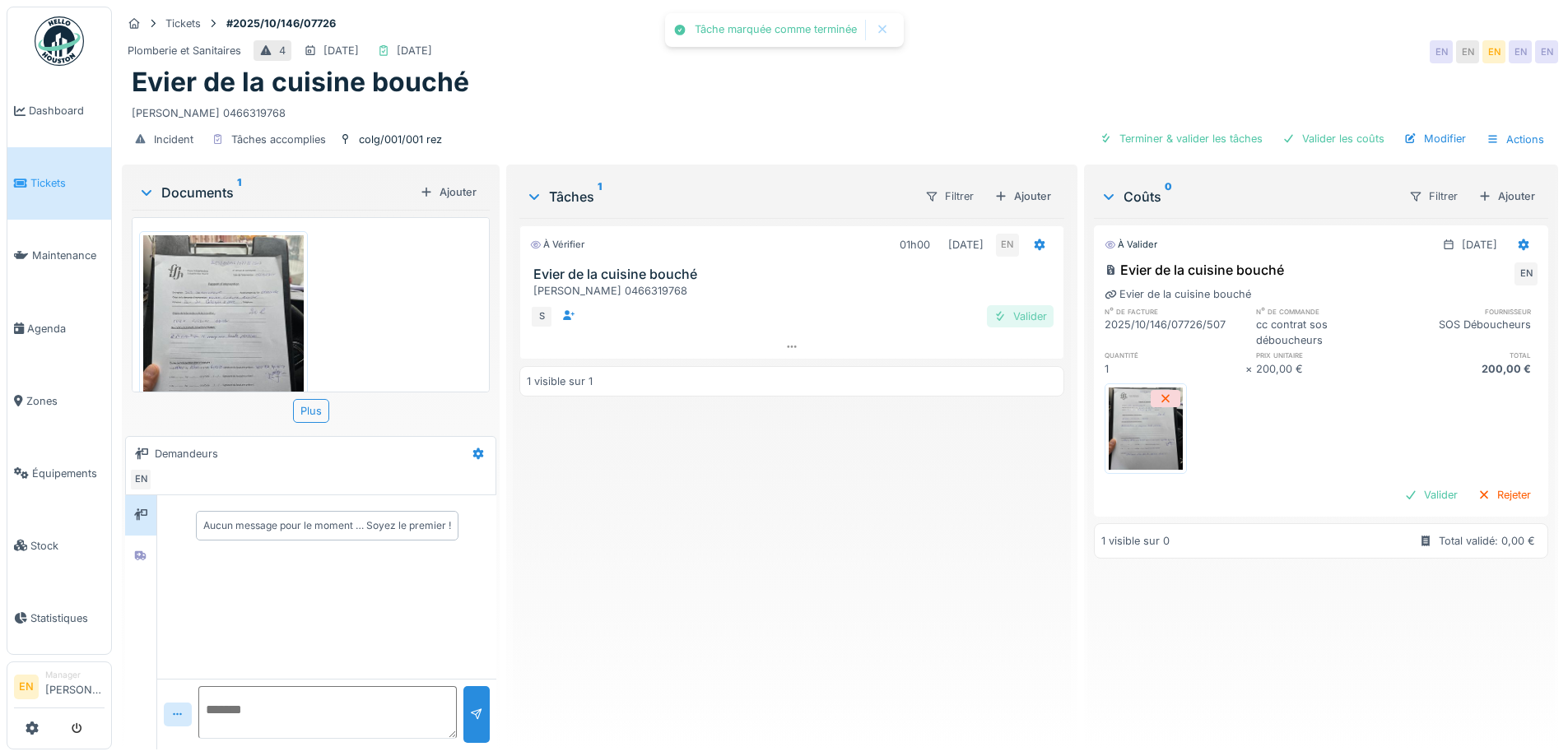
click at [1014, 312] on div "Valider" at bounding box center [1020, 316] width 66 height 22
click at [1208, 140] on div "Terminer & valider les tâches" at bounding box center [1181, 138] width 176 height 22
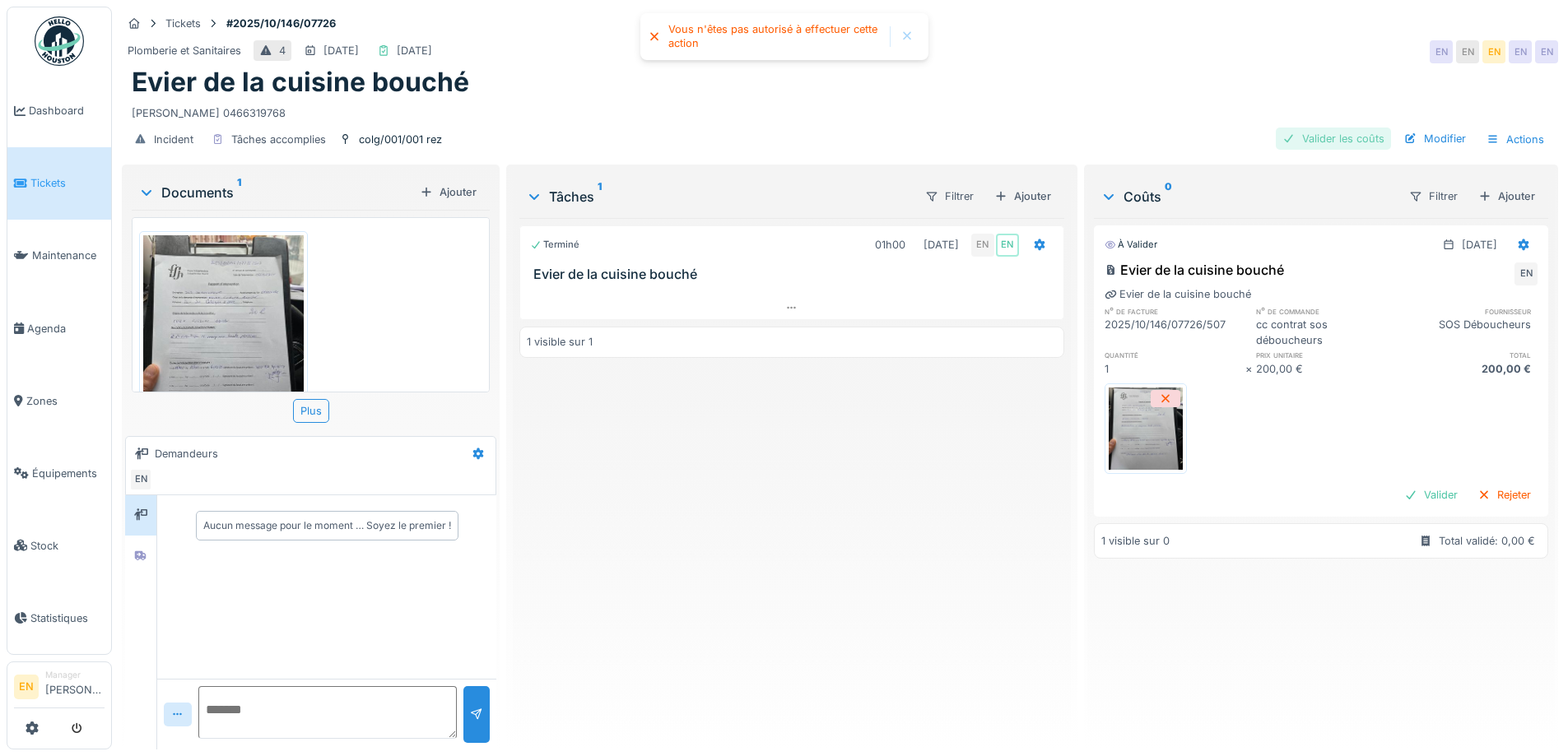
click at [1330, 139] on div "Valider les coûts" at bounding box center [1333, 138] width 115 height 22
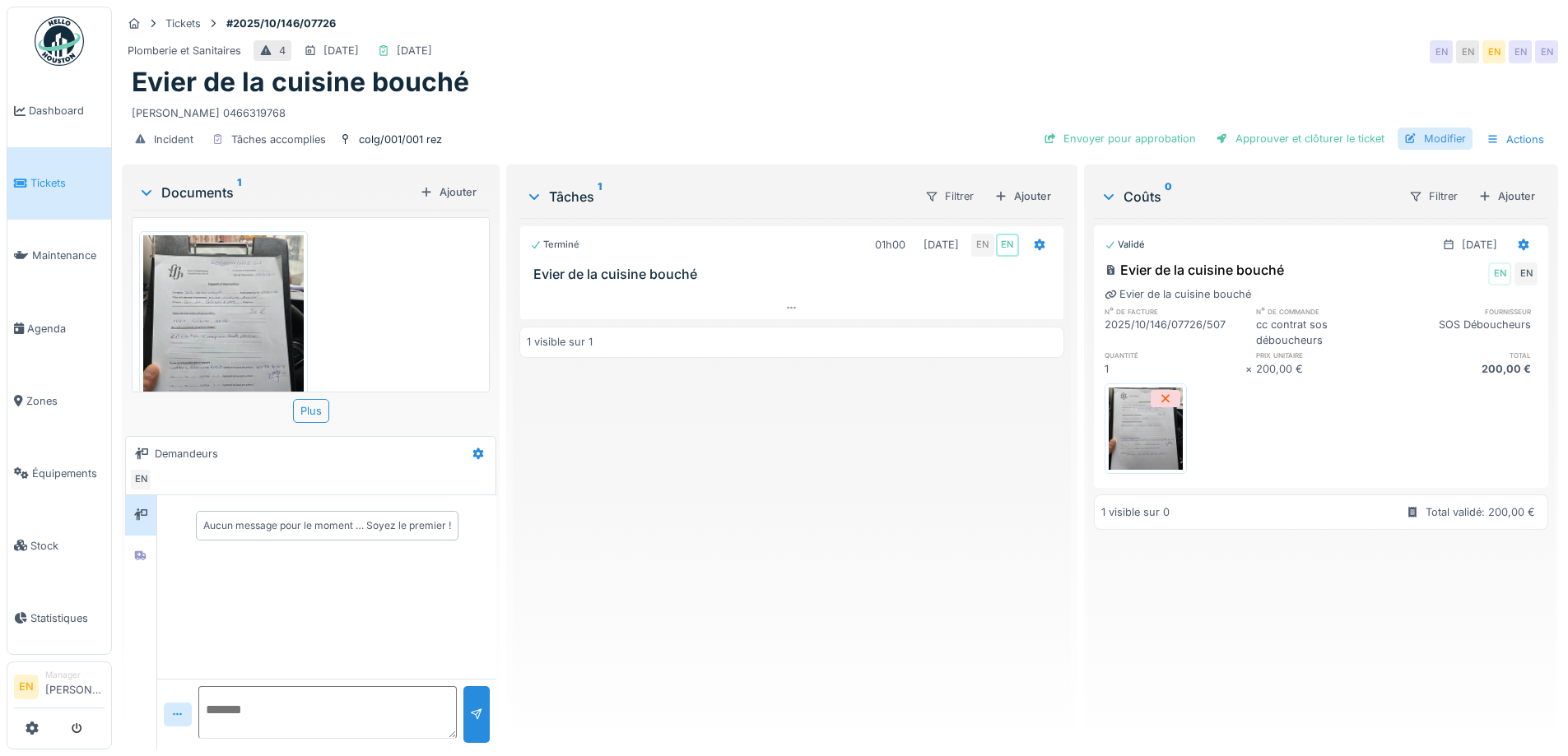
click at [1431, 138] on div "Modifier" at bounding box center [1435, 138] width 75 height 22
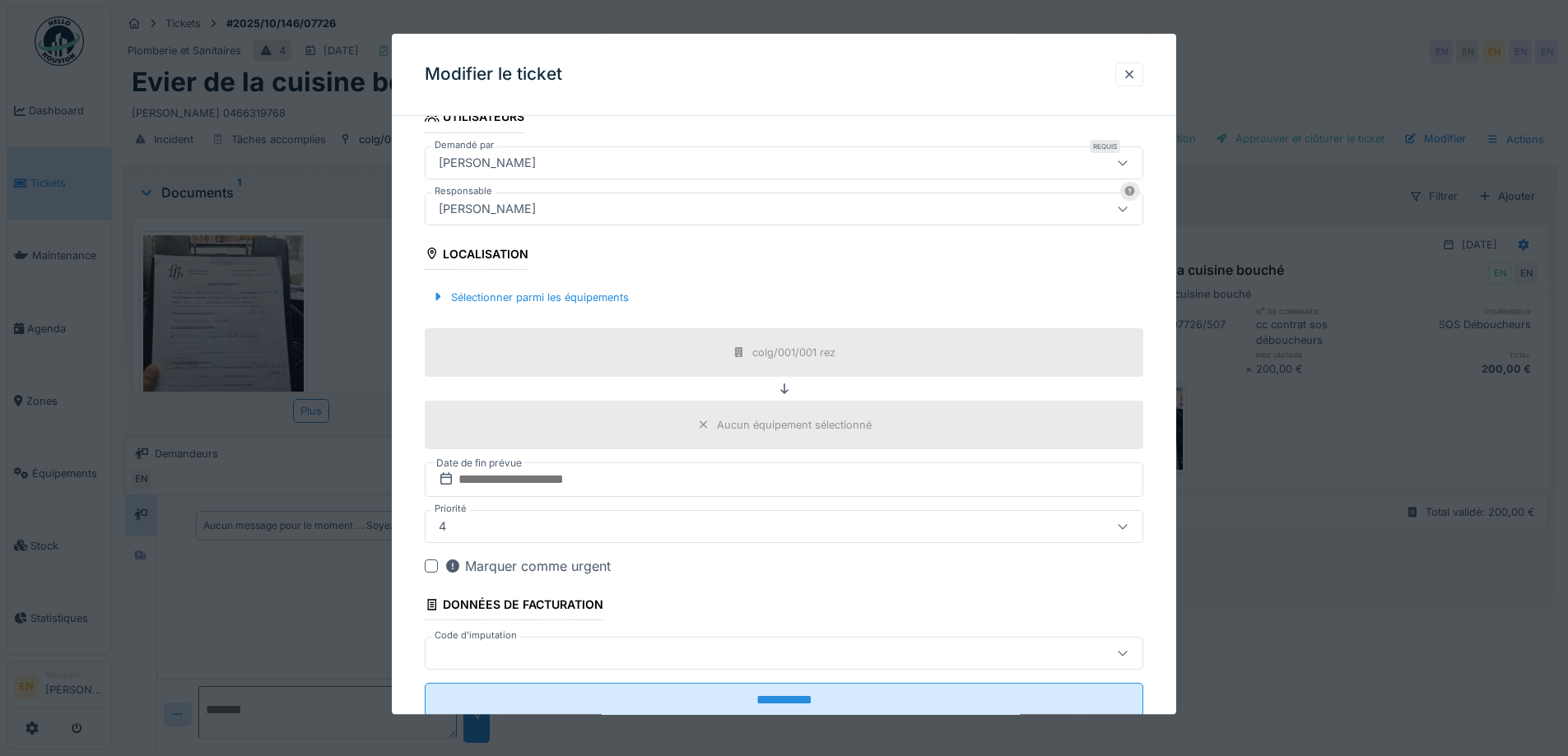
scroll to position [397, 0]
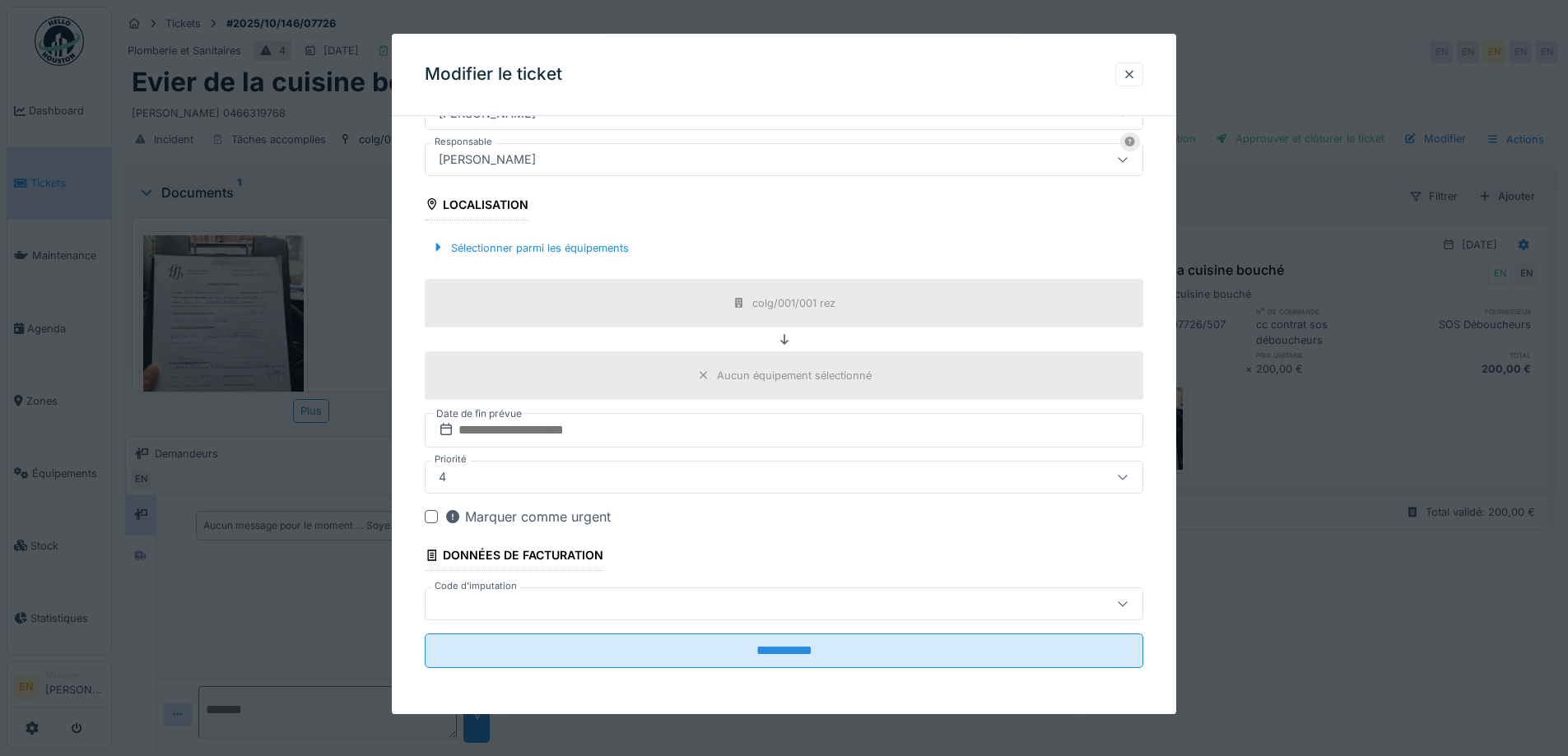
click at [682, 163] on div "[PERSON_NAME]" at bounding box center [742, 160] width 620 height 18
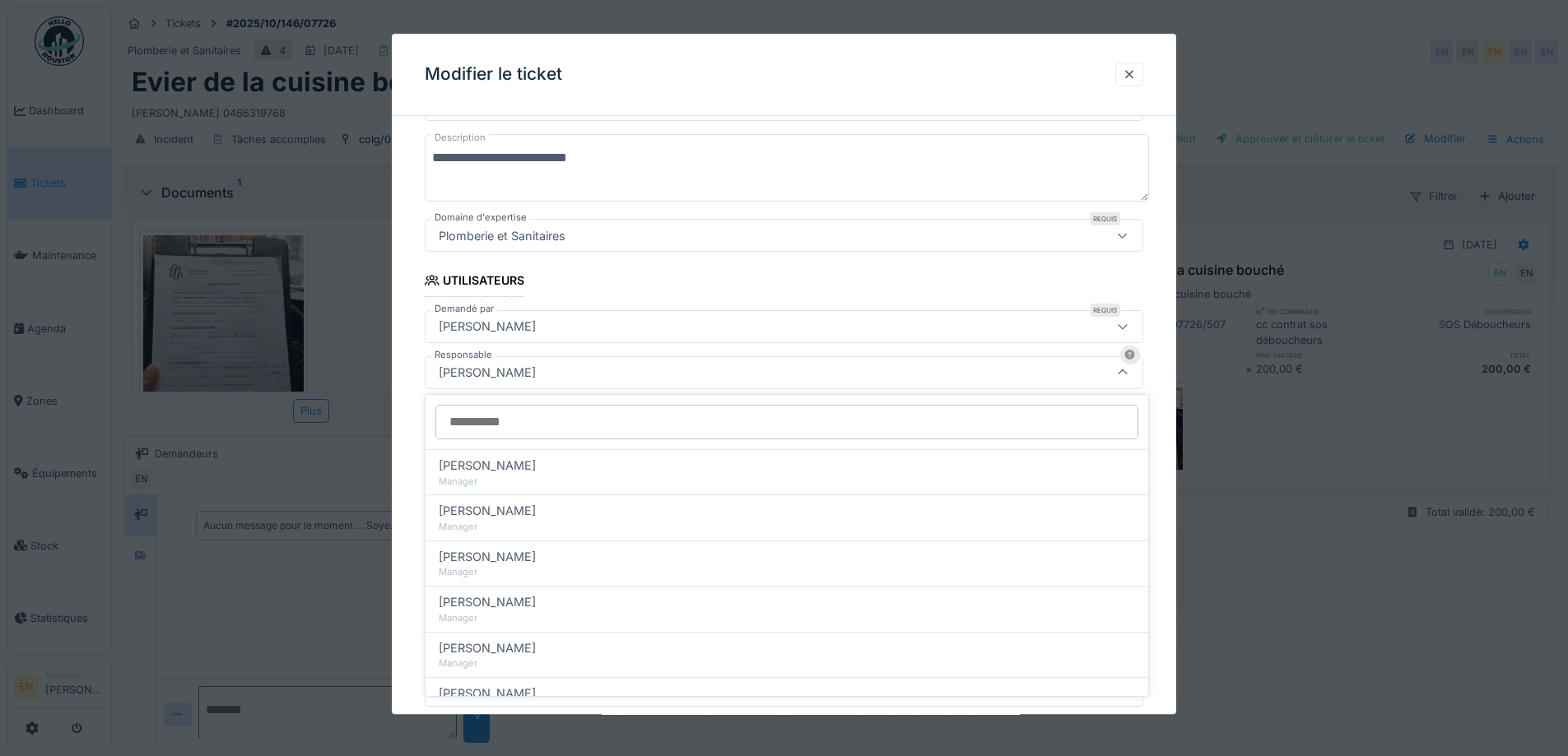
scroll to position [183, 0]
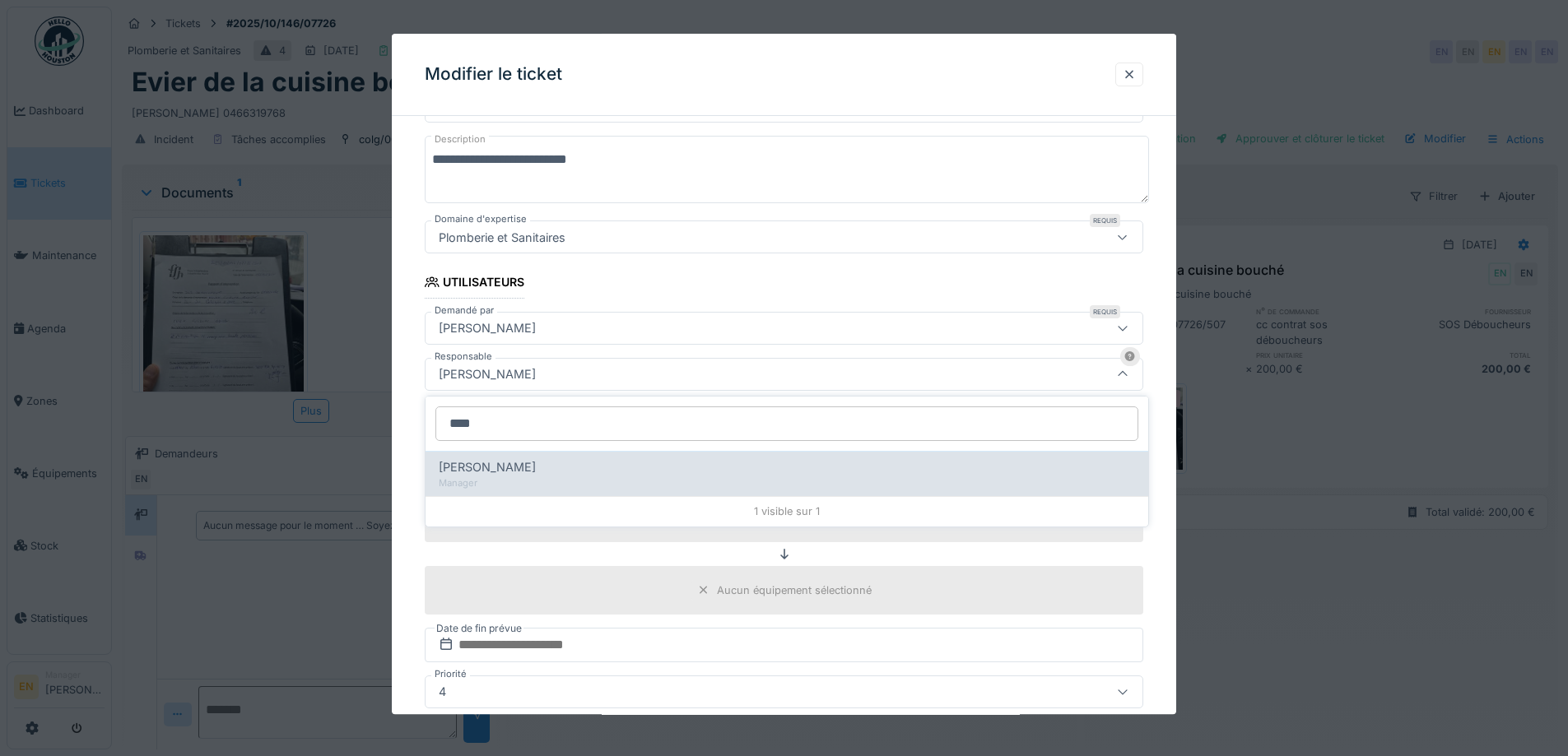
type input "****"
click at [602, 467] on div "Christian Bassette" at bounding box center [787, 468] width 697 height 18
type input "****"
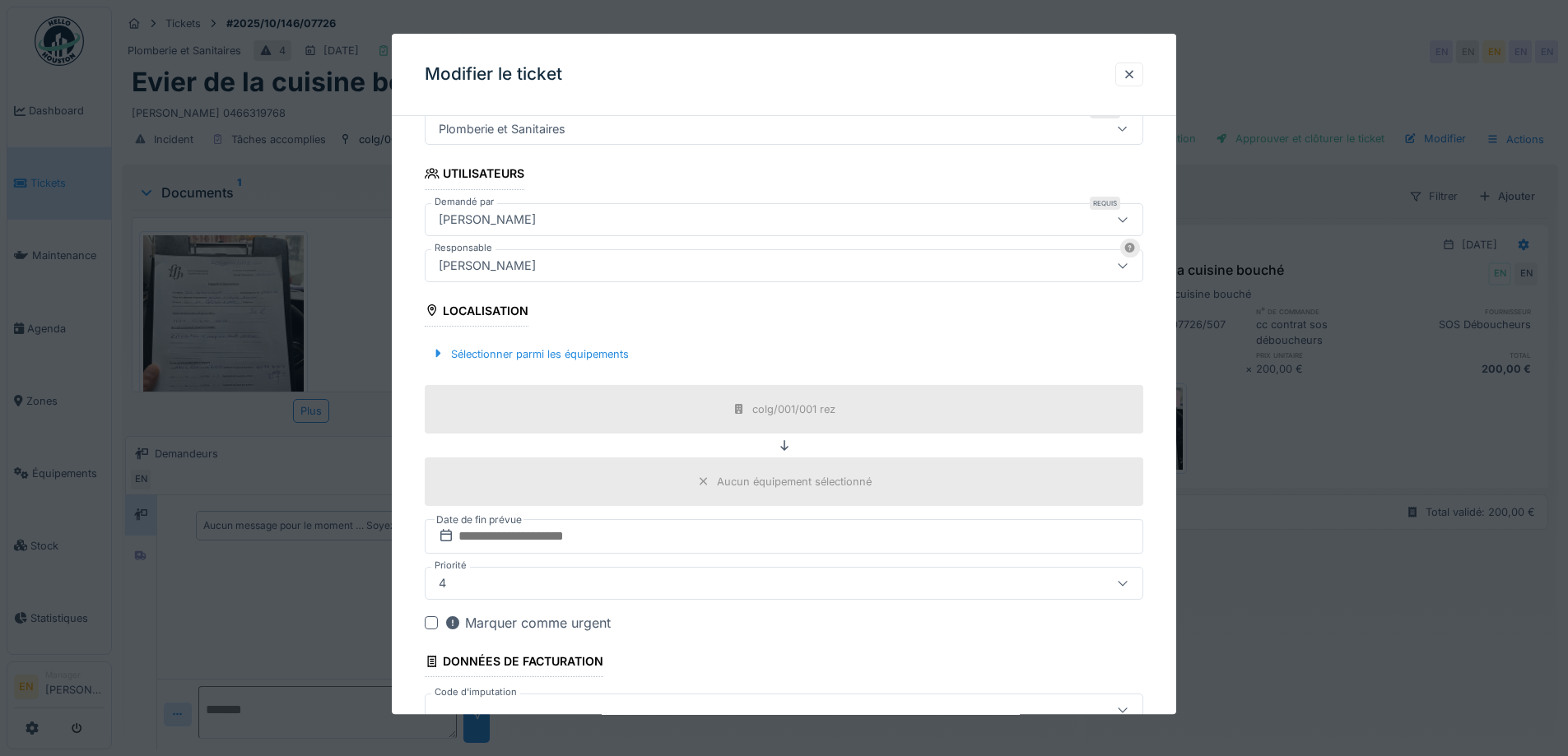
scroll to position [397, 0]
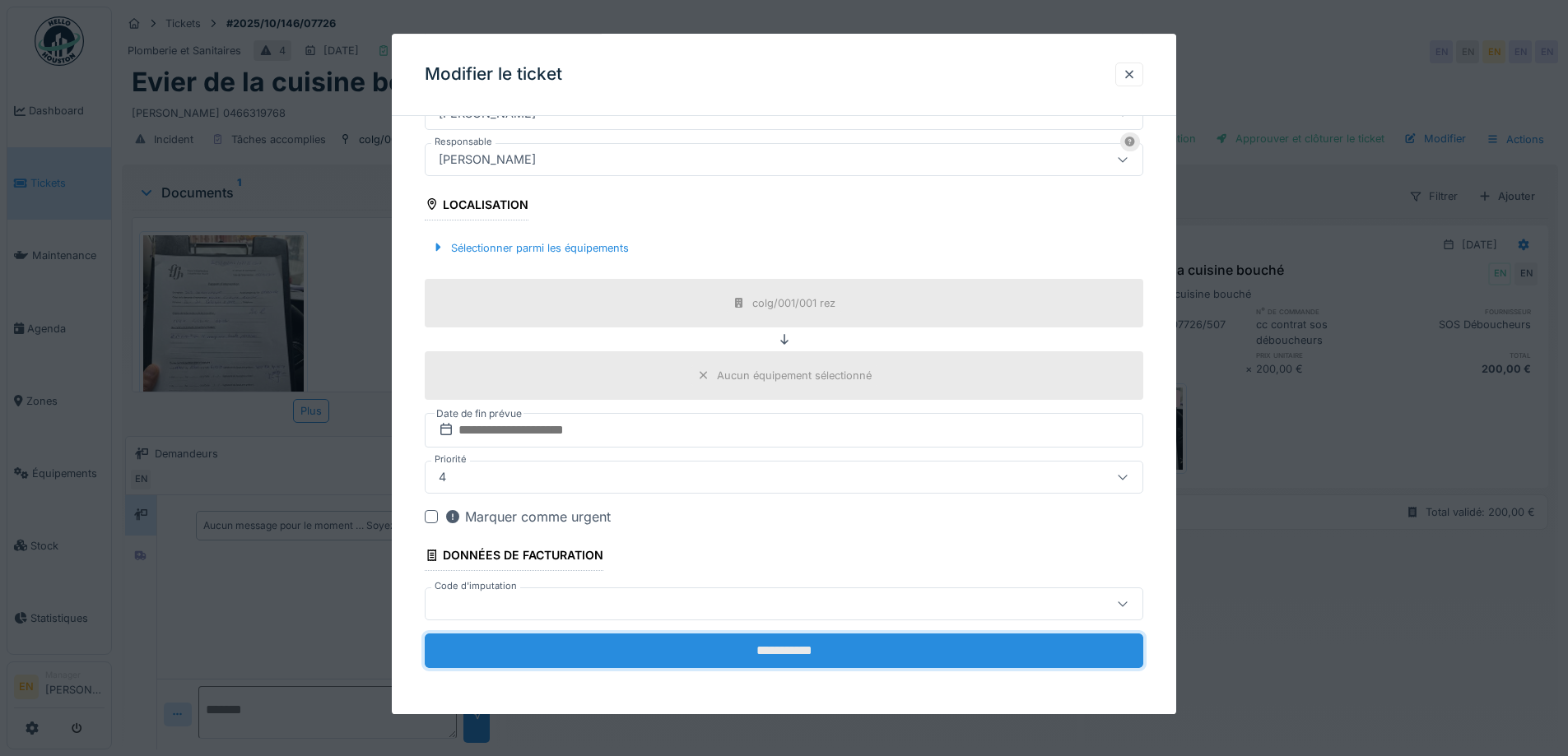
click at [813, 651] on input "**********" at bounding box center [784, 651] width 719 height 35
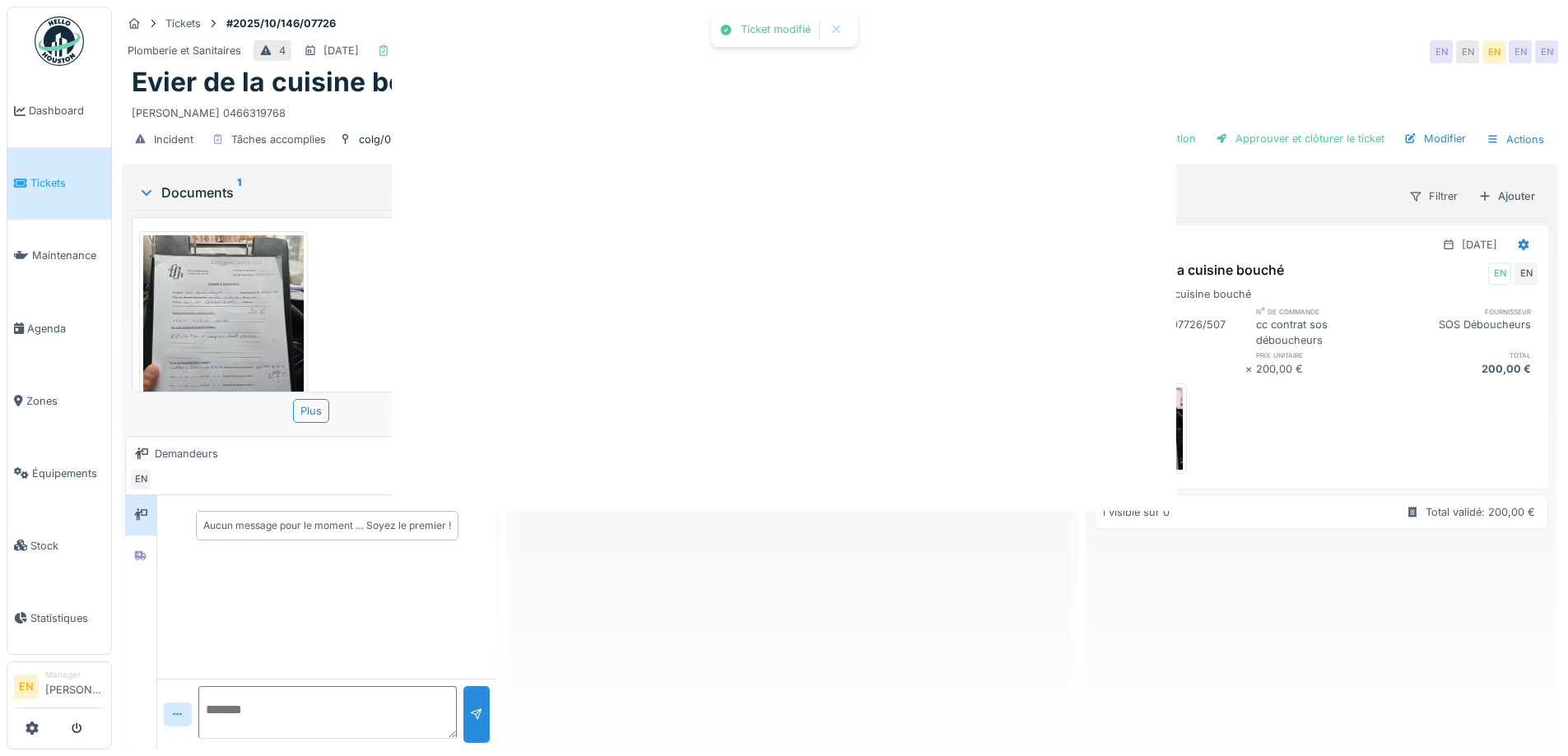
scroll to position [0, 0]
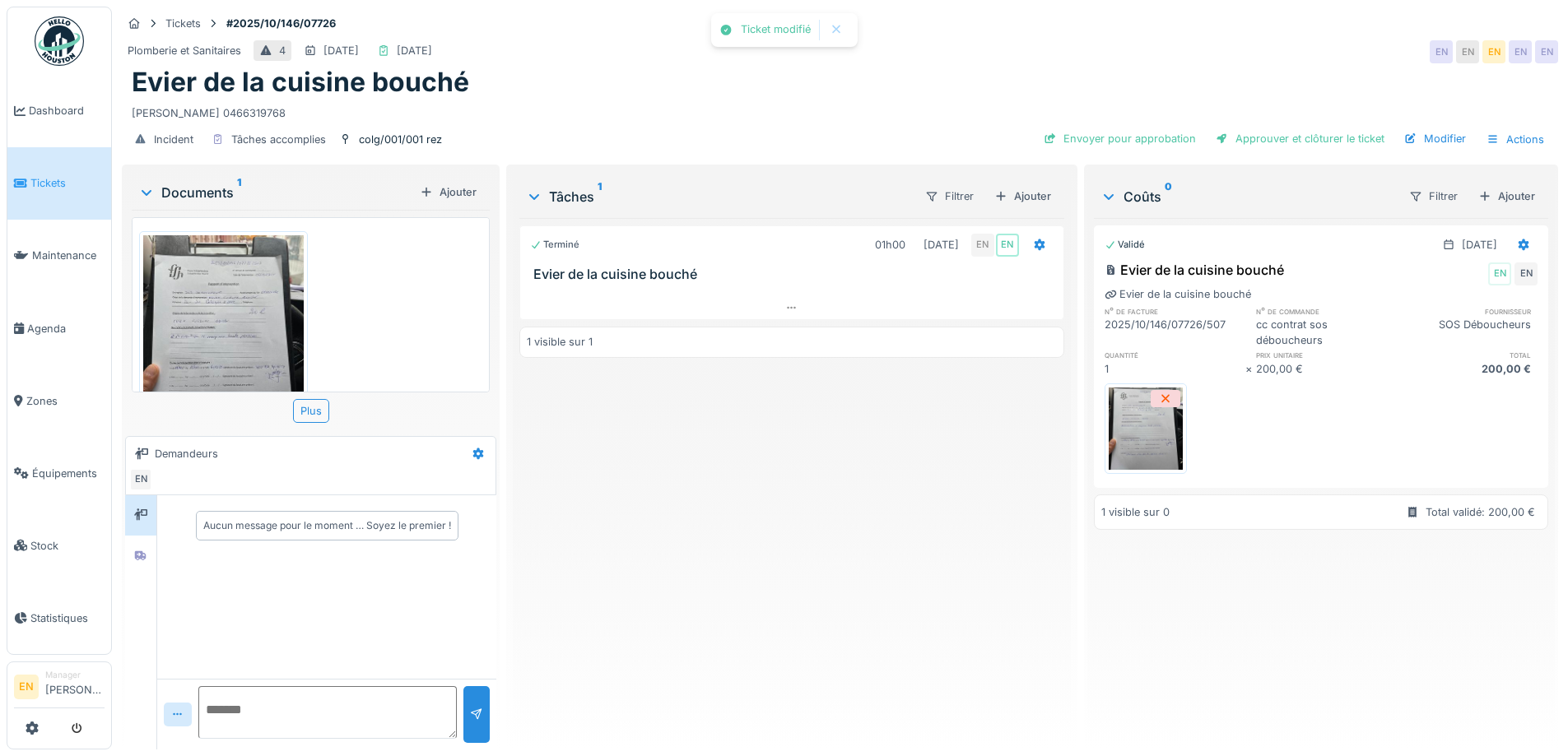
click at [809, 592] on div "Terminé 01h00 06/10/2025 EN EN Evier de la cuisine bouché 1 visible sur 1" at bounding box center [791, 477] width 544 height 518
click at [806, 589] on div "Terminé 01h00 06/10/2025 EN EN Evier de la cuisine bouché 1 visible sur 1" at bounding box center [791, 477] width 544 height 518
click at [1134, 131] on div "Envoyer pour approbation" at bounding box center [1120, 138] width 166 height 22
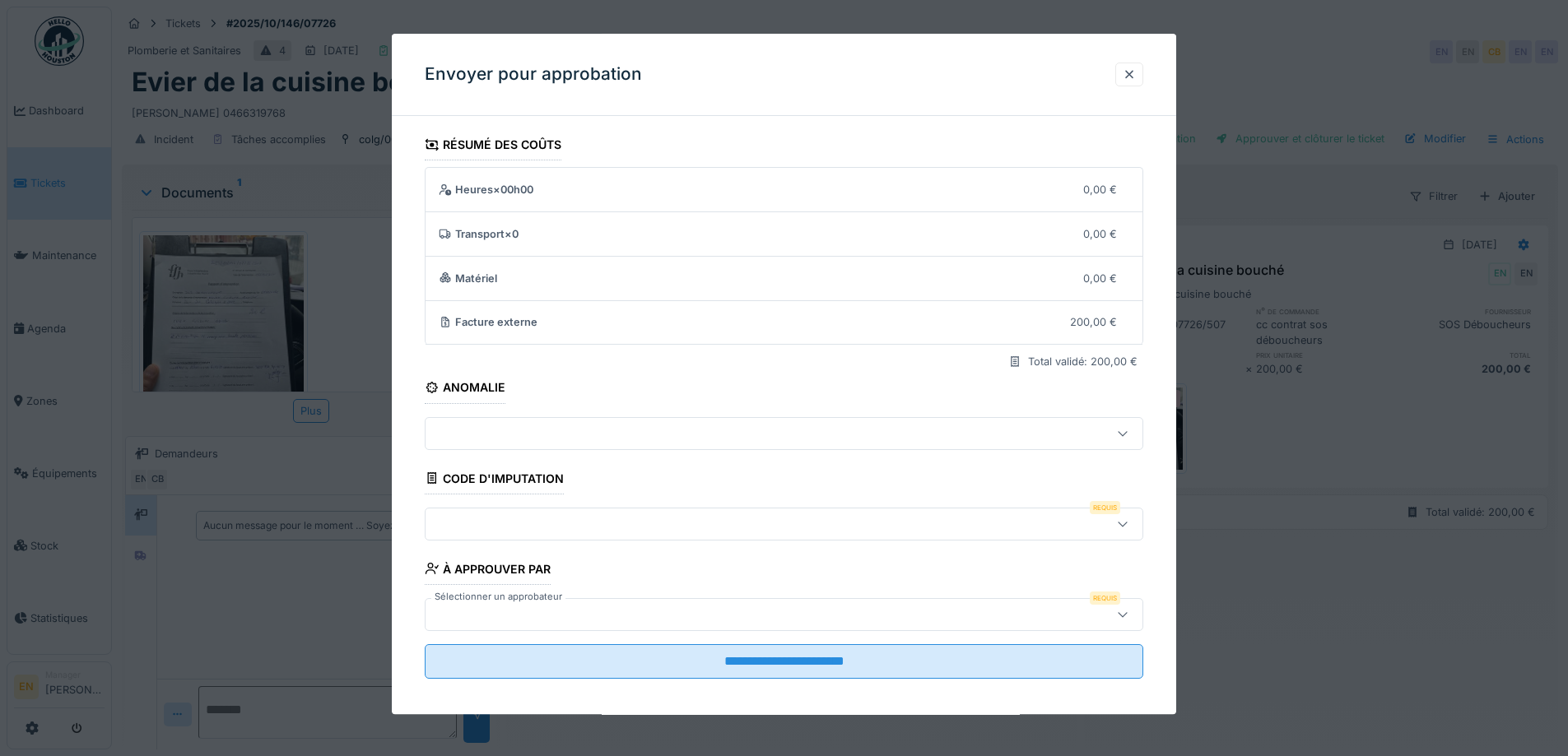
click at [1127, 524] on icon at bounding box center [1122, 524] width 9 height 5
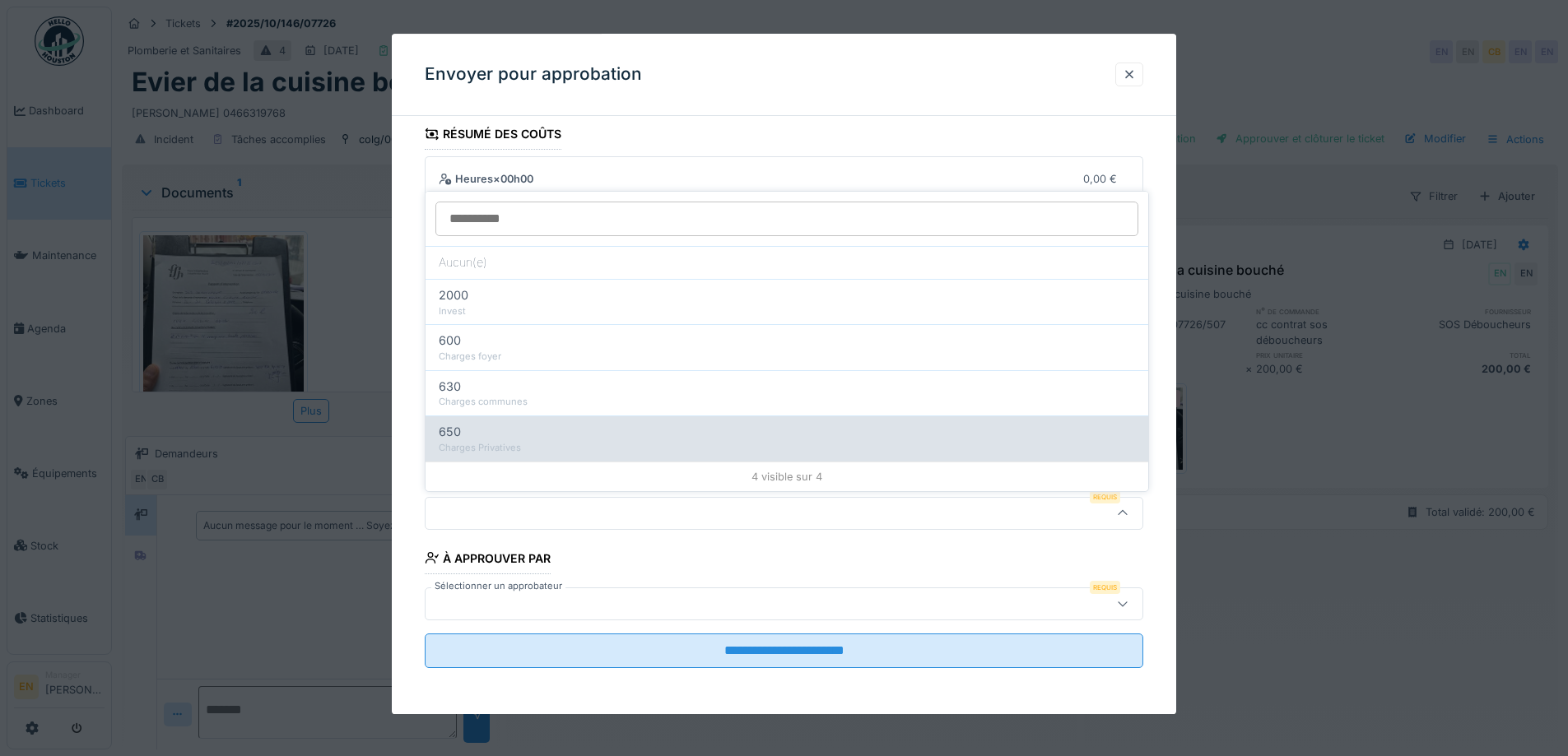
click at [482, 452] on div "Charges Privatives" at bounding box center [787, 448] width 697 height 14
type input "***"
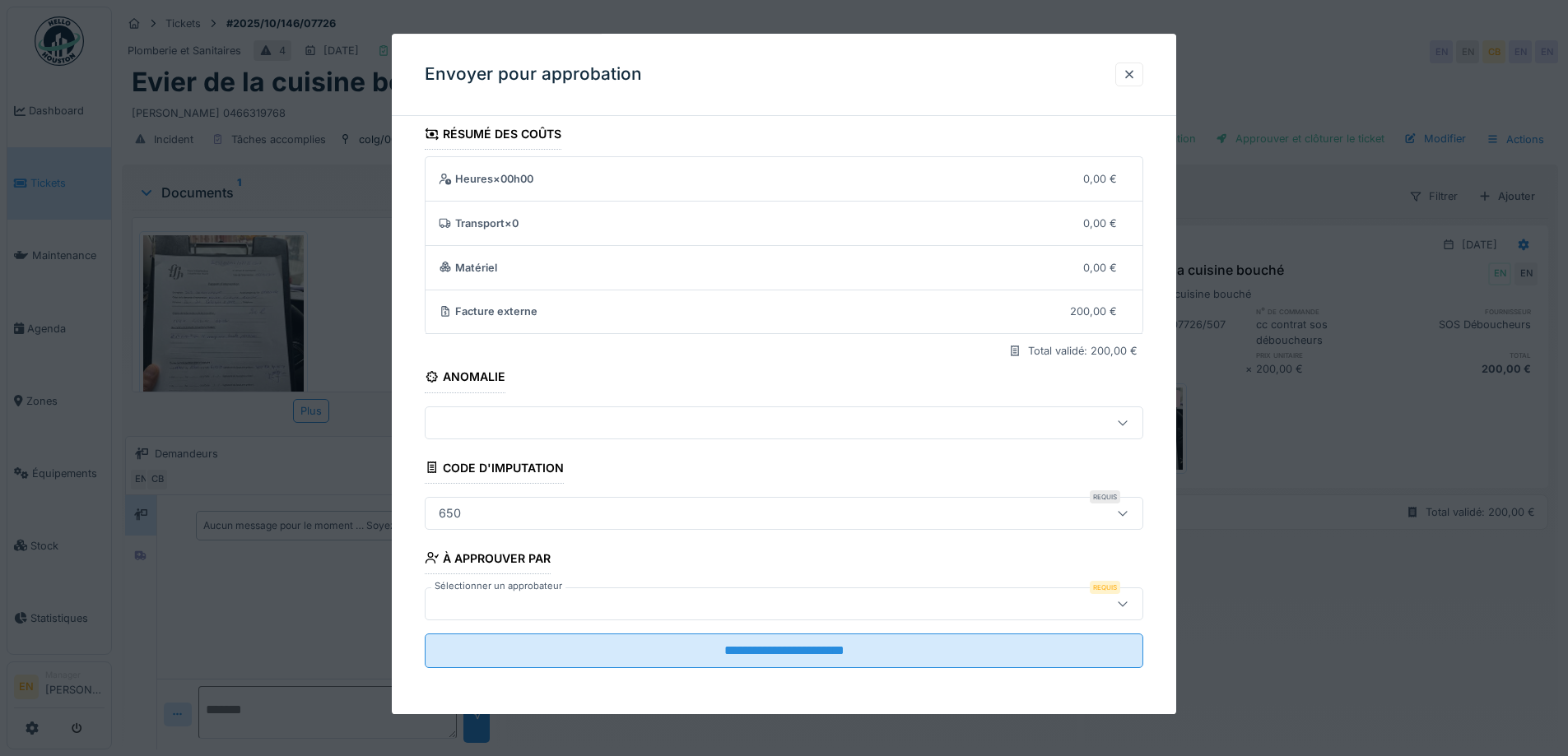
click at [823, 603] on div at bounding box center [742, 604] width 620 height 18
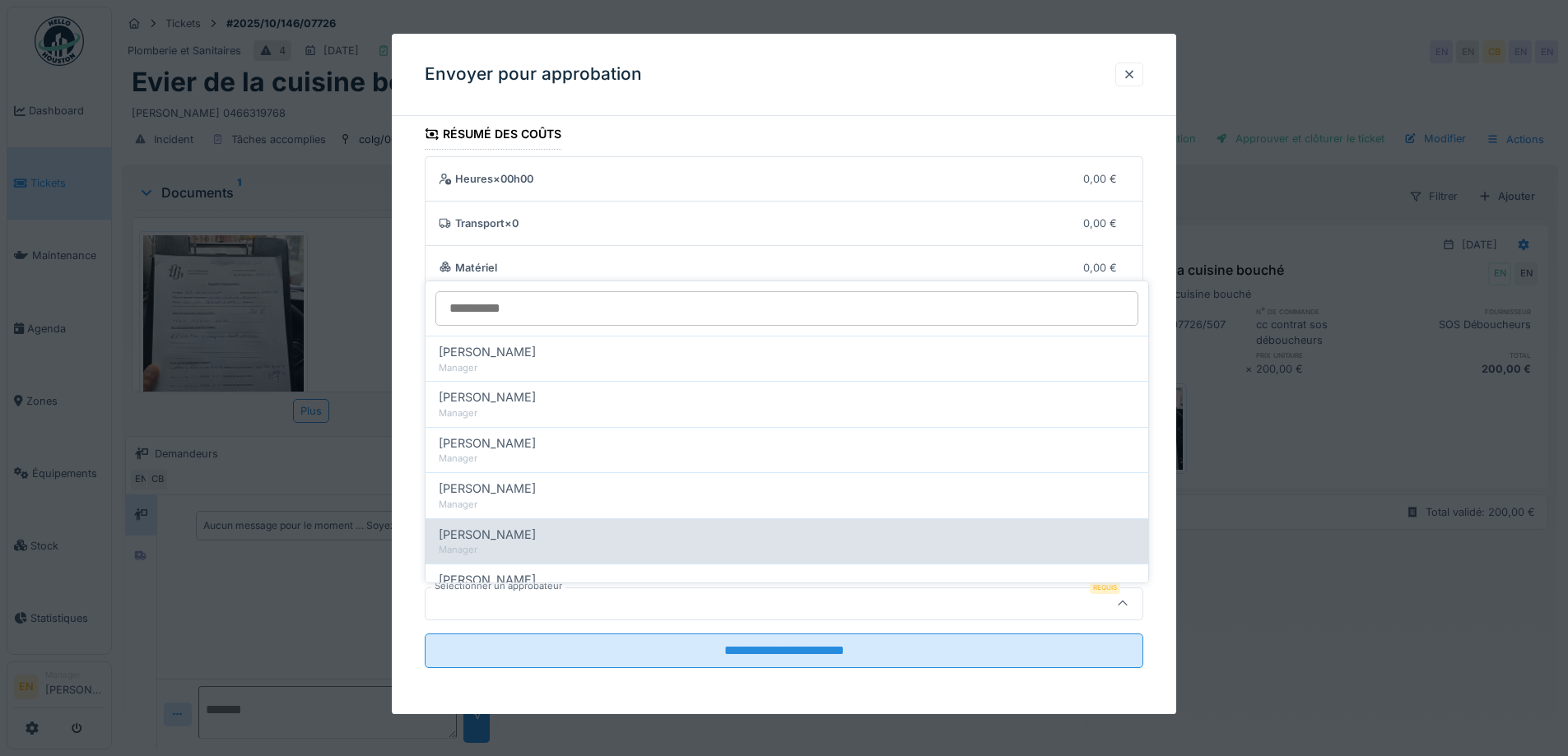
scroll to position [412, 0]
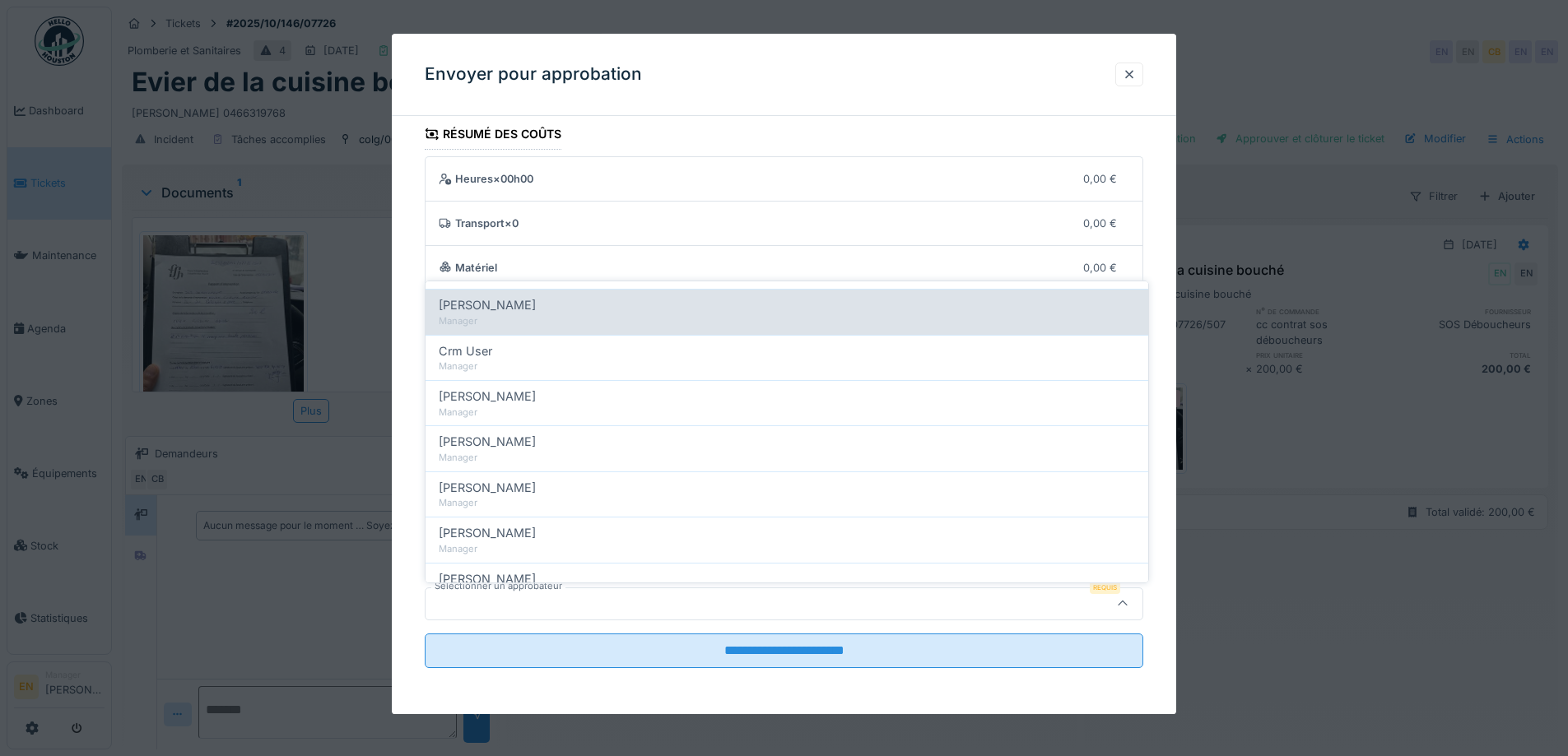
click at [522, 308] on span "Christian Bassette" at bounding box center [487, 306] width 97 height 18
type input "****"
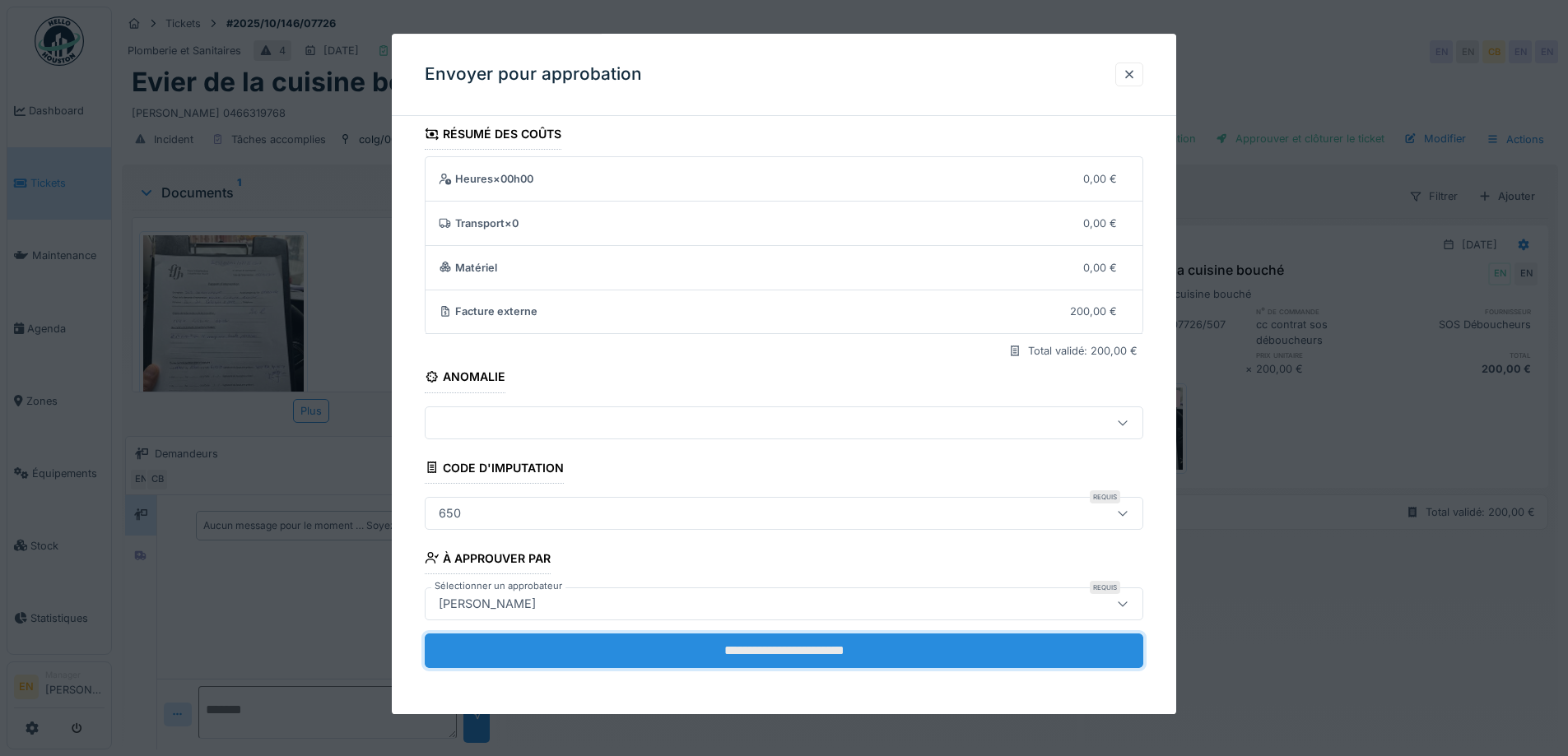
click at [796, 657] on input "**********" at bounding box center [784, 651] width 719 height 35
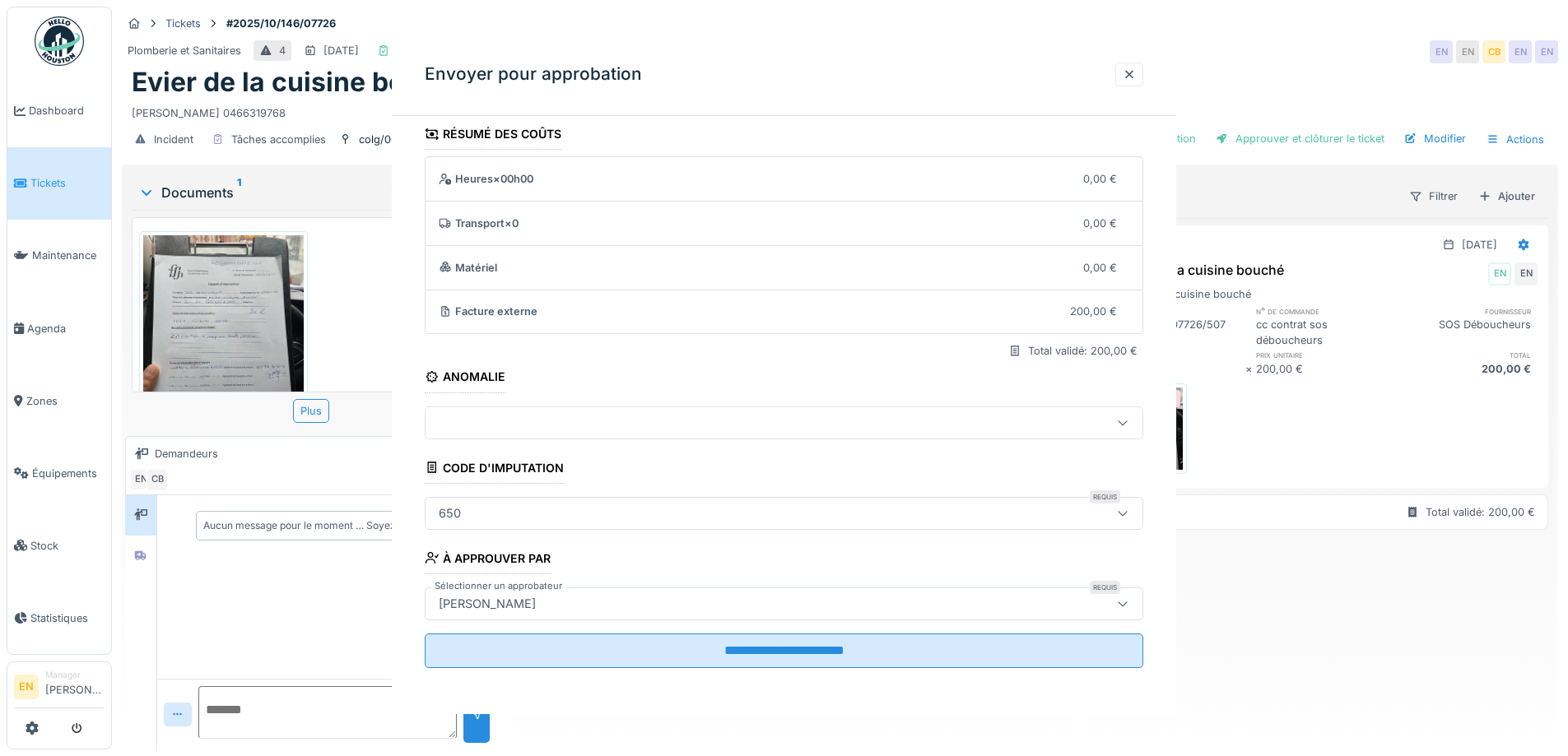
scroll to position [0, 0]
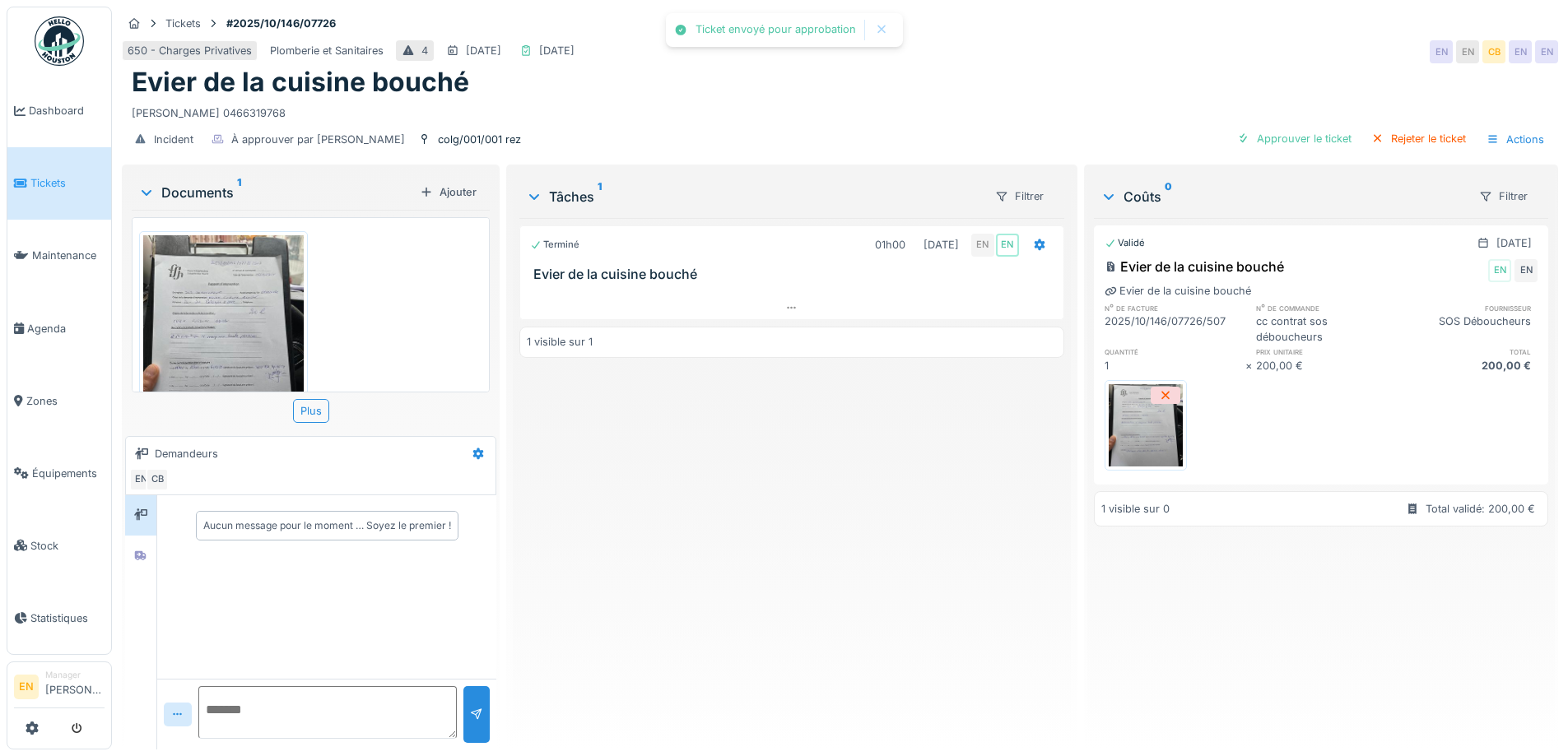
click at [782, 535] on div "Terminé 01h00 06/10/2025 EN EN Evier de la cuisine bouché 1 visible sur 1" at bounding box center [791, 477] width 544 height 518
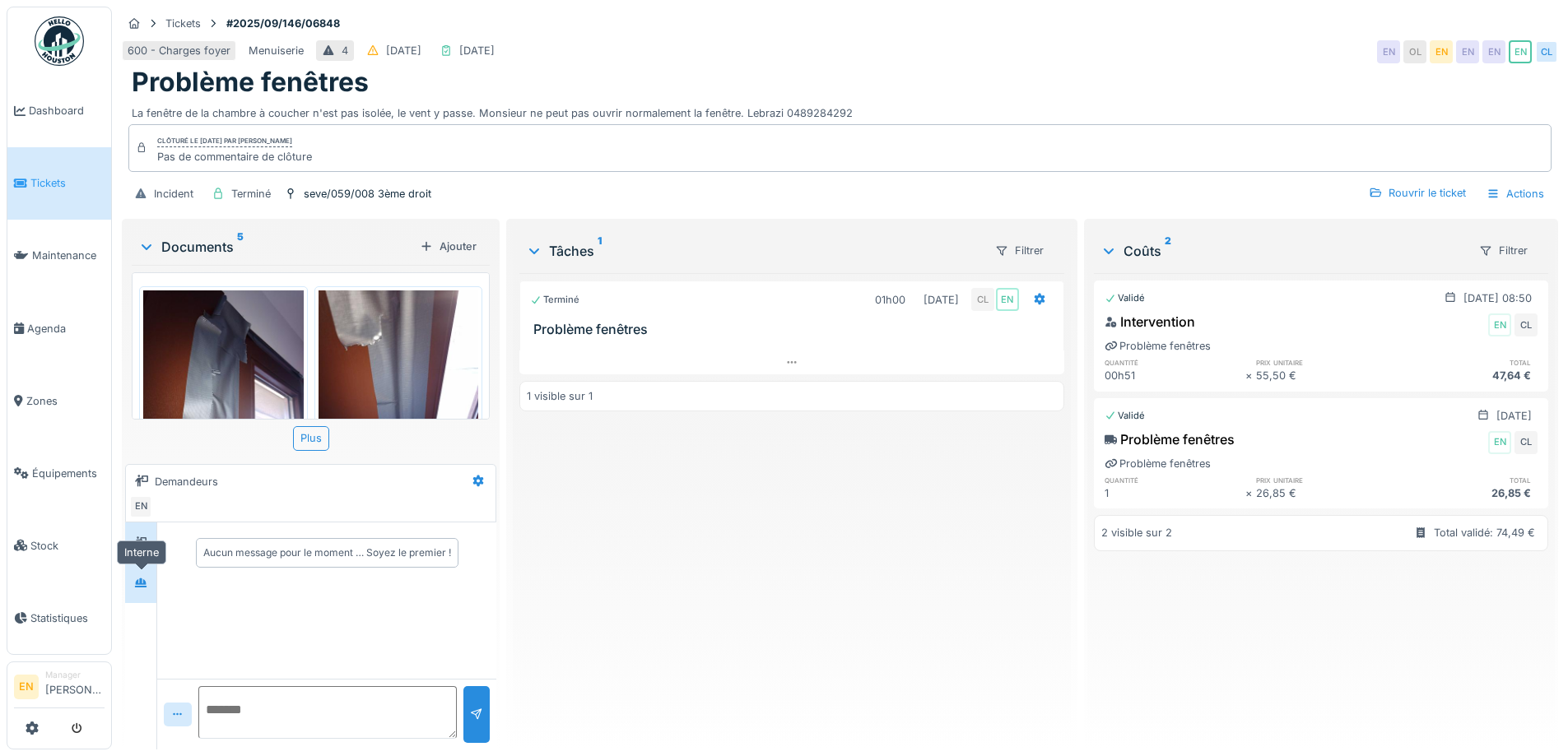
click at [139, 578] on icon at bounding box center [141, 583] width 13 height 11
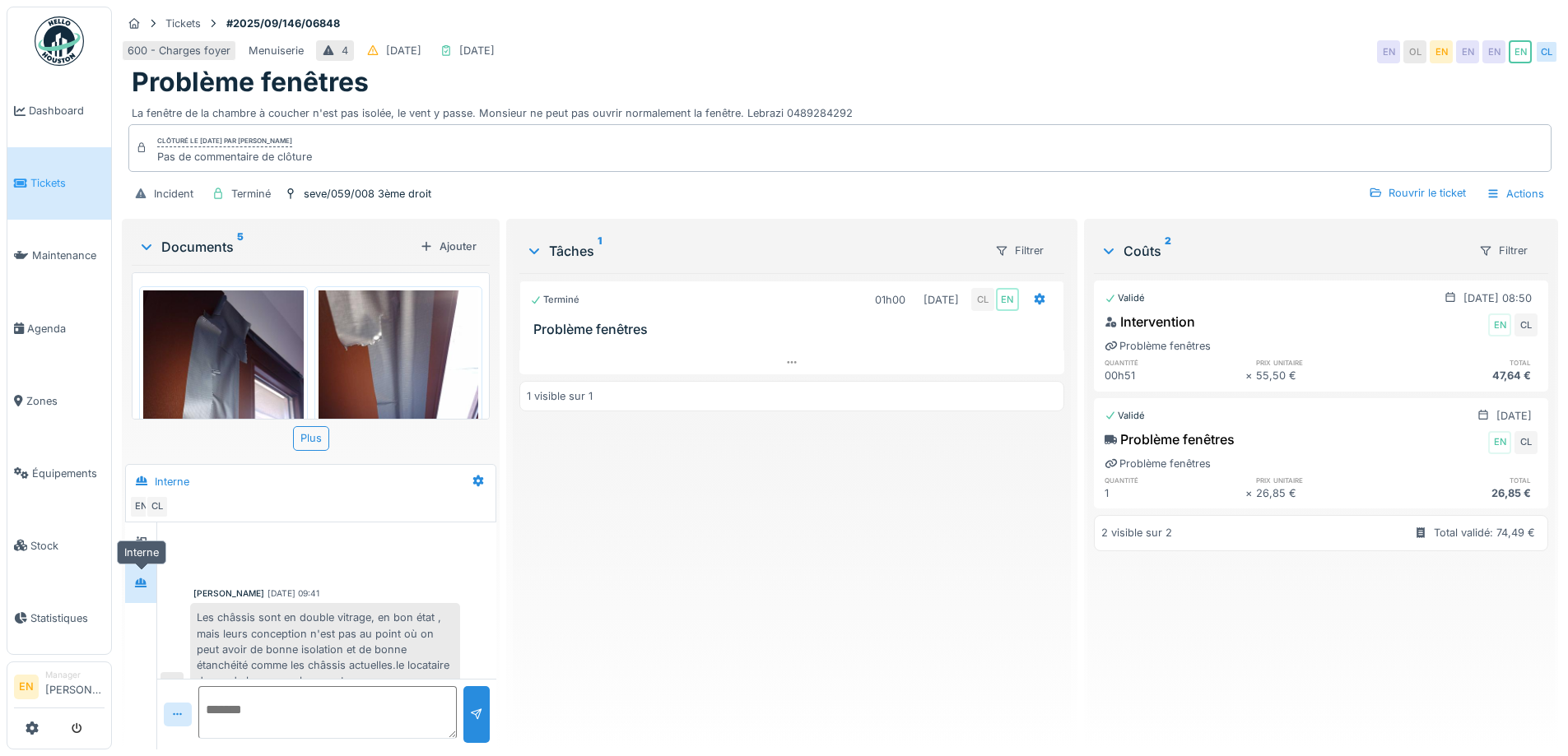
scroll to position [219, 0]
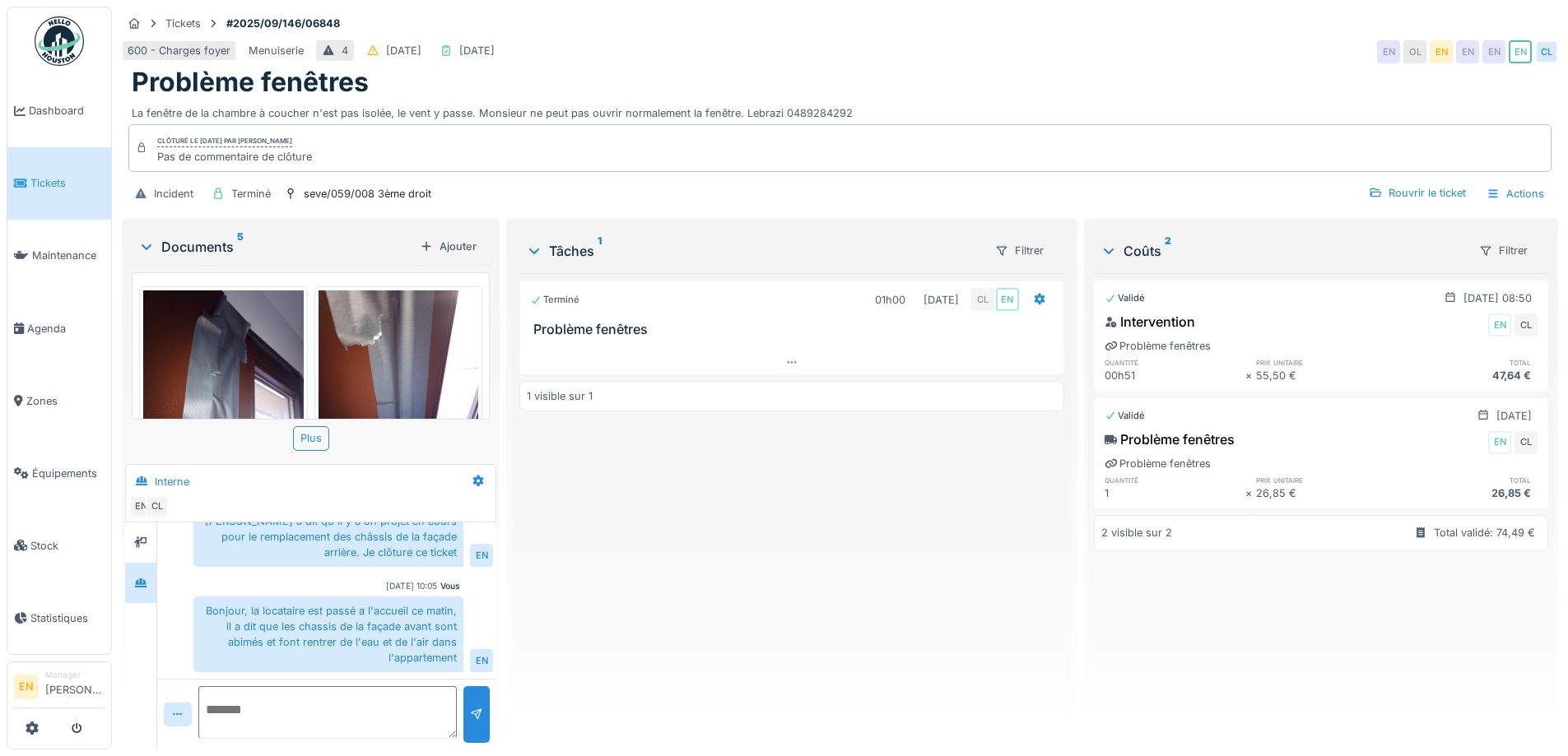
click at [496, 633] on div "Documents 5 Ajouter 17570569219517431547091348268707.jpg 1757056895805806499649…" at bounding box center [311, 485] width 378 height 534
click at [983, 79] on div "Problème fenêtres" at bounding box center [840, 82] width 1416 height 31
click at [991, 67] on div "Problème fenêtres" at bounding box center [840, 82] width 1416 height 31
click at [997, 63] on div "600 - Charges foyer Menuiserie 4 [DATE] [DATE] EN OL EN EN EN EN CL" at bounding box center [840, 52] width 1436 height 30
click at [989, 78] on div "Problème fenêtres" at bounding box center [840, 82] width 1416 height 31
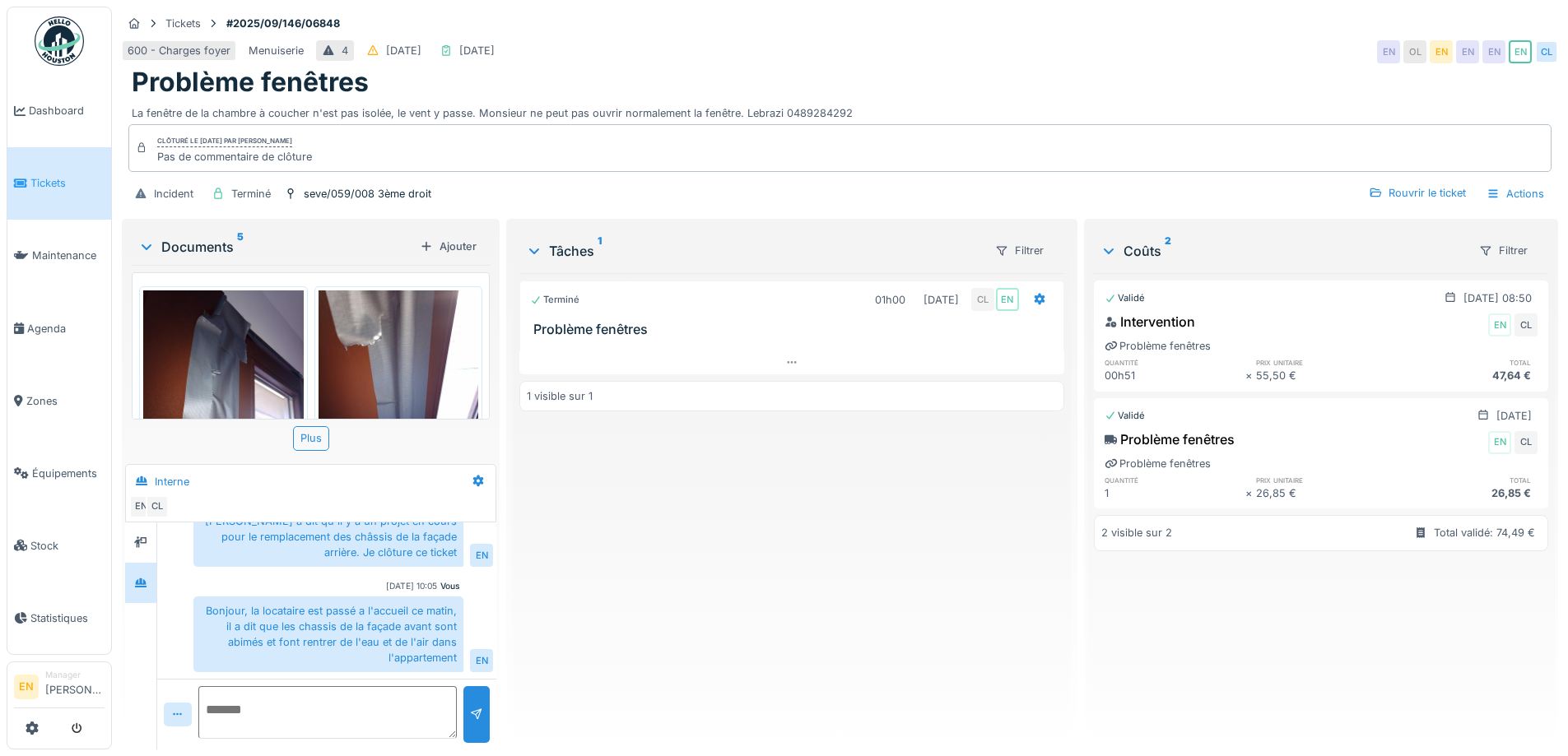
click at [989, 78] on div "Problème fenêtres" at bounding box center [840, 82] width 1416 height 31
click at [683, 602] on div "Terminé 01h00 [DATE] CL EN Problème fenêtres 1 visible sur 1" at bounding box center [791, 504] width 544 height 463
click at [1055, 58] on div "600 - Charges foyer Menuiserie 4 [DATE] [DATE] EN OL EN EN EN EN CL" at bounding box center [840, 52] width 1436 height 30
click at [765, 534] on div "Terminé 01h00 [DATE] CL EN Problème fenêtres 1 visible sur 1" at bounding box center [791, 504] width 544 height 463
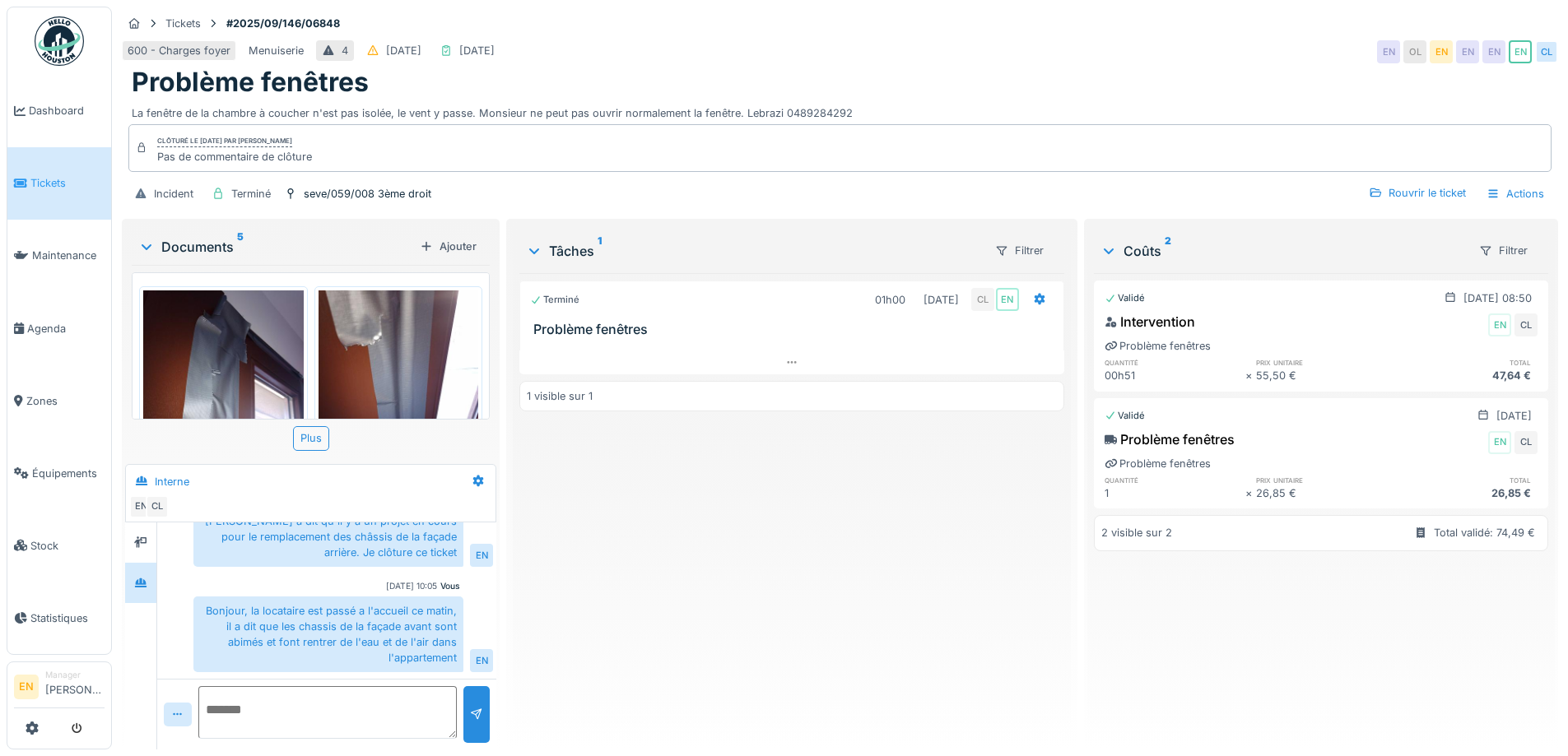
click at [765, 533] on div "Terminé 01h00 [DATE] CL EN Problème fenêtres 1 visible sur 1" at bounding box center [791, 504] width 544 height 463
click at [770, 542] on div "Terminé 01h00 [DATE] CL EN Problème fenêtres 1 visible sur 1" at bounding box center [791, 504] width 544 height 463
click at [986, 74] on div "Problème fenêtres" at bounding box center [840, 82] width 1416 height 31
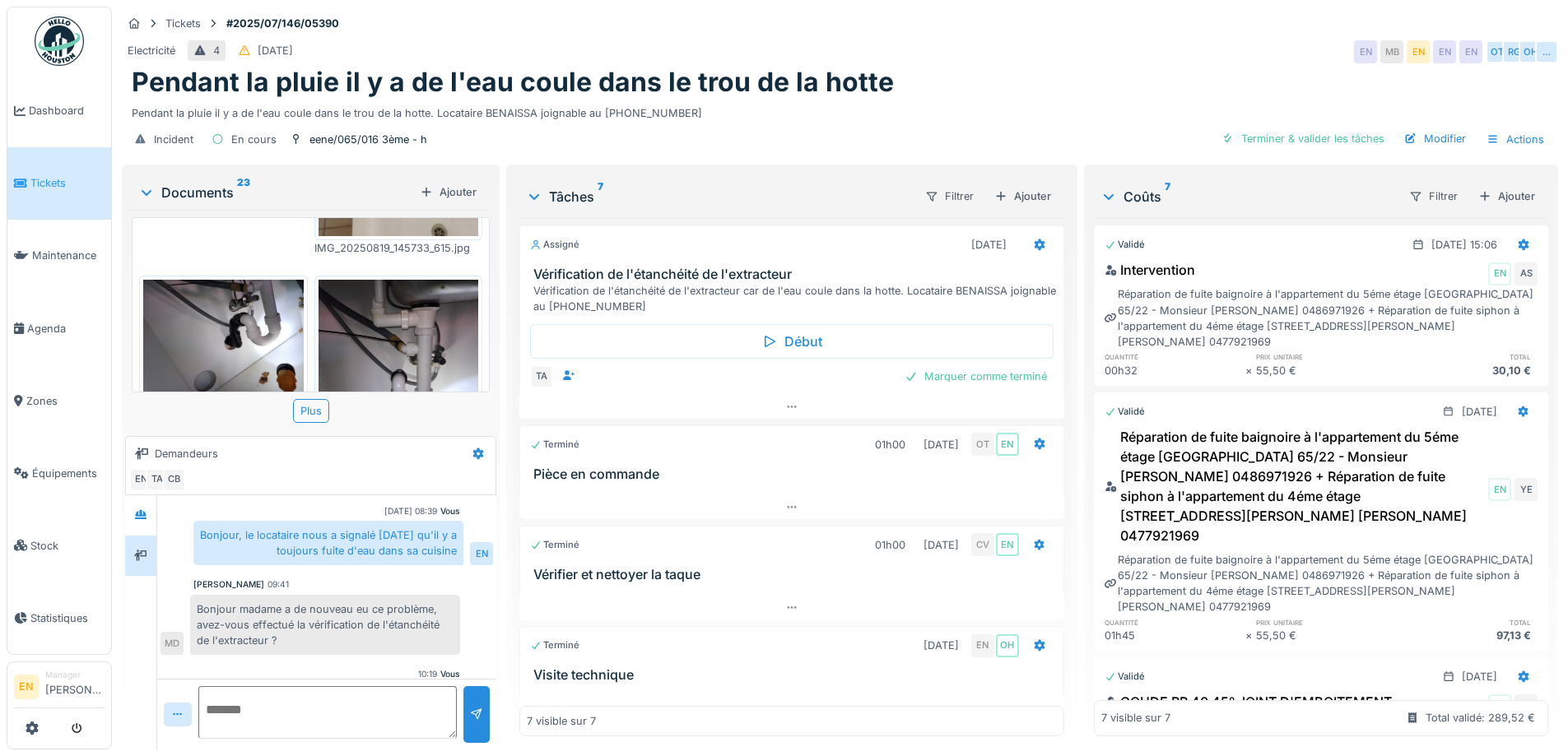
scroll to position [82, 0]
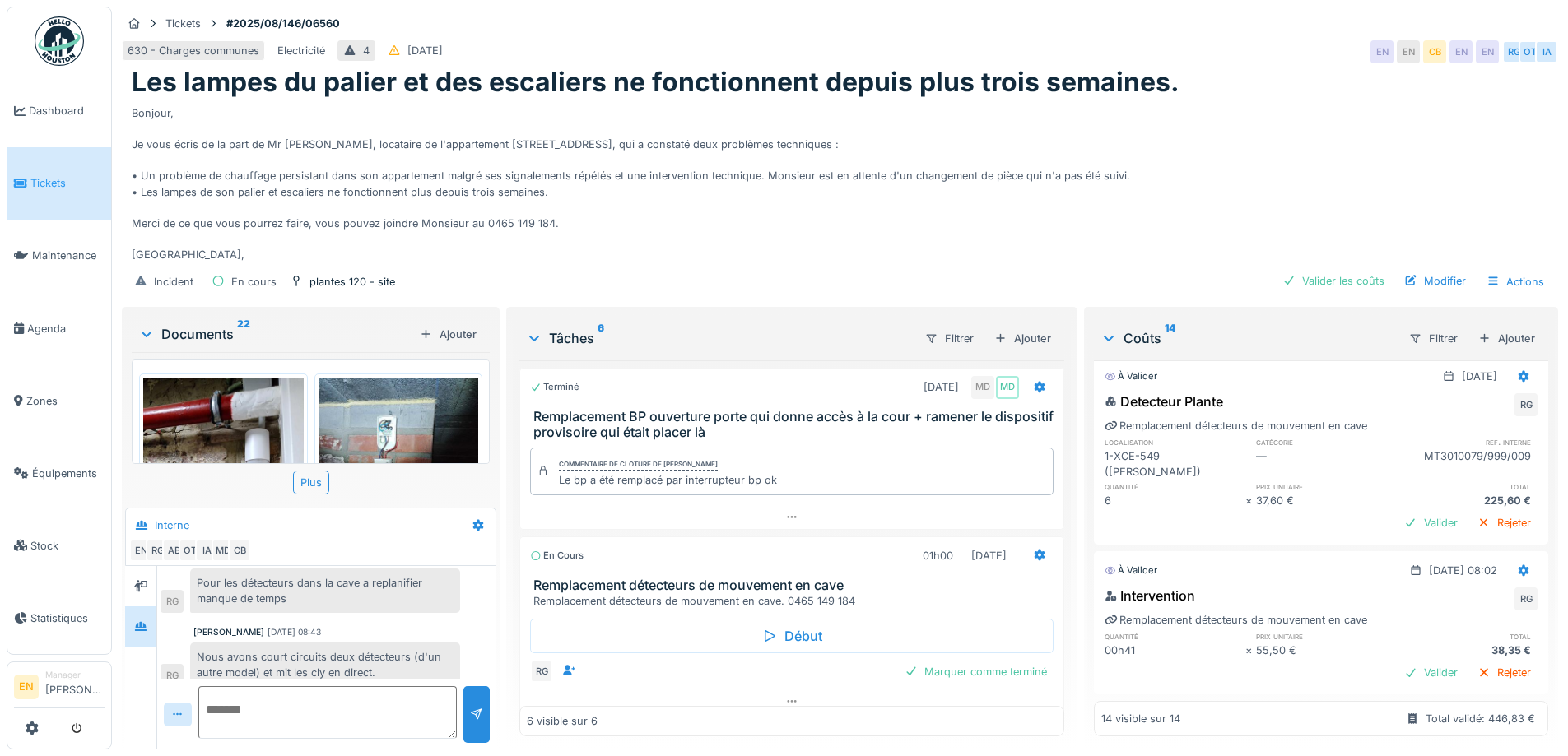
scroll to position [1704, 0]
click at [922, 661] on div "Marquer comme terminé" at bounding box center [976, 672] width 156 height 22
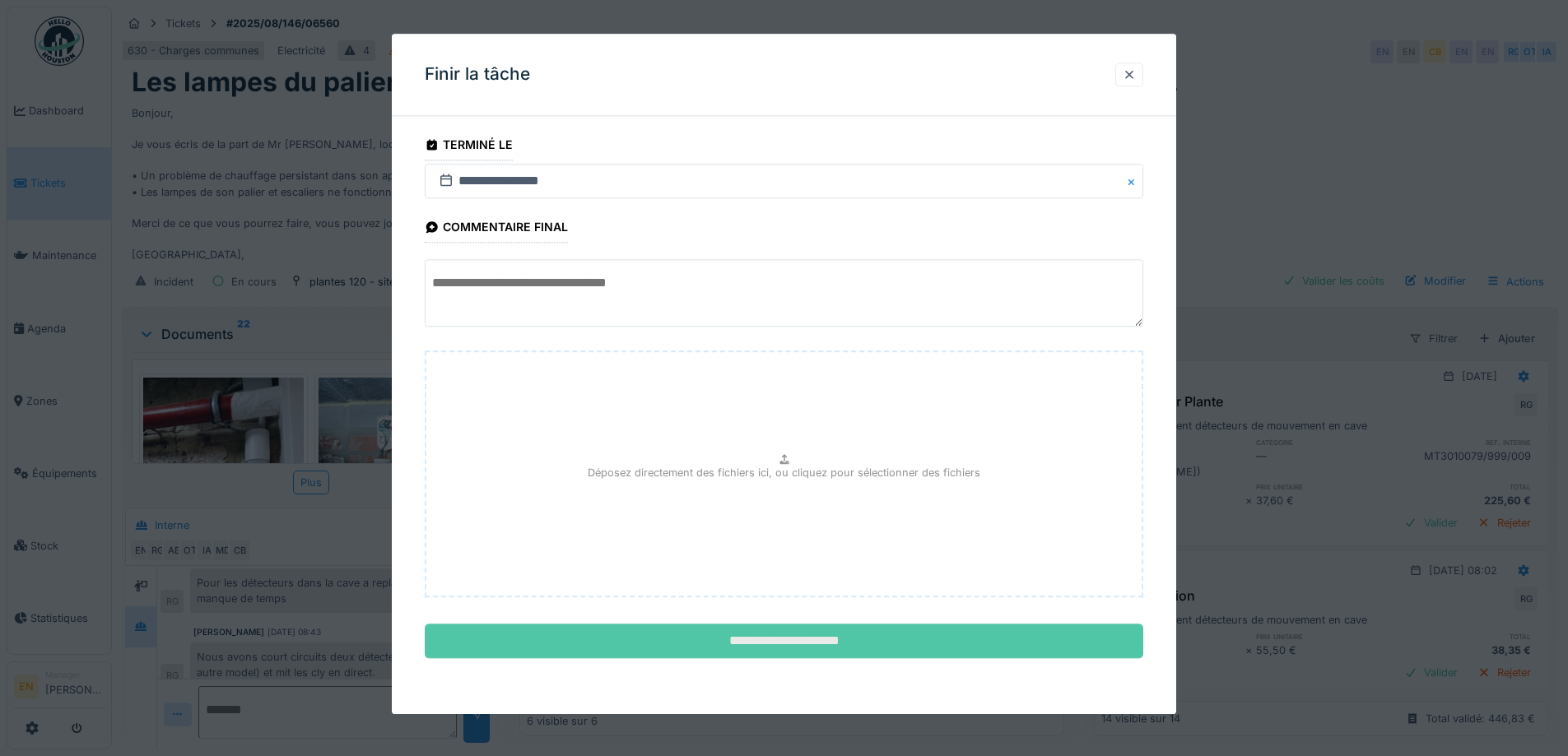
click at [804, 644] on input "**********" at bounding box center [784, 642] width 719 height 35
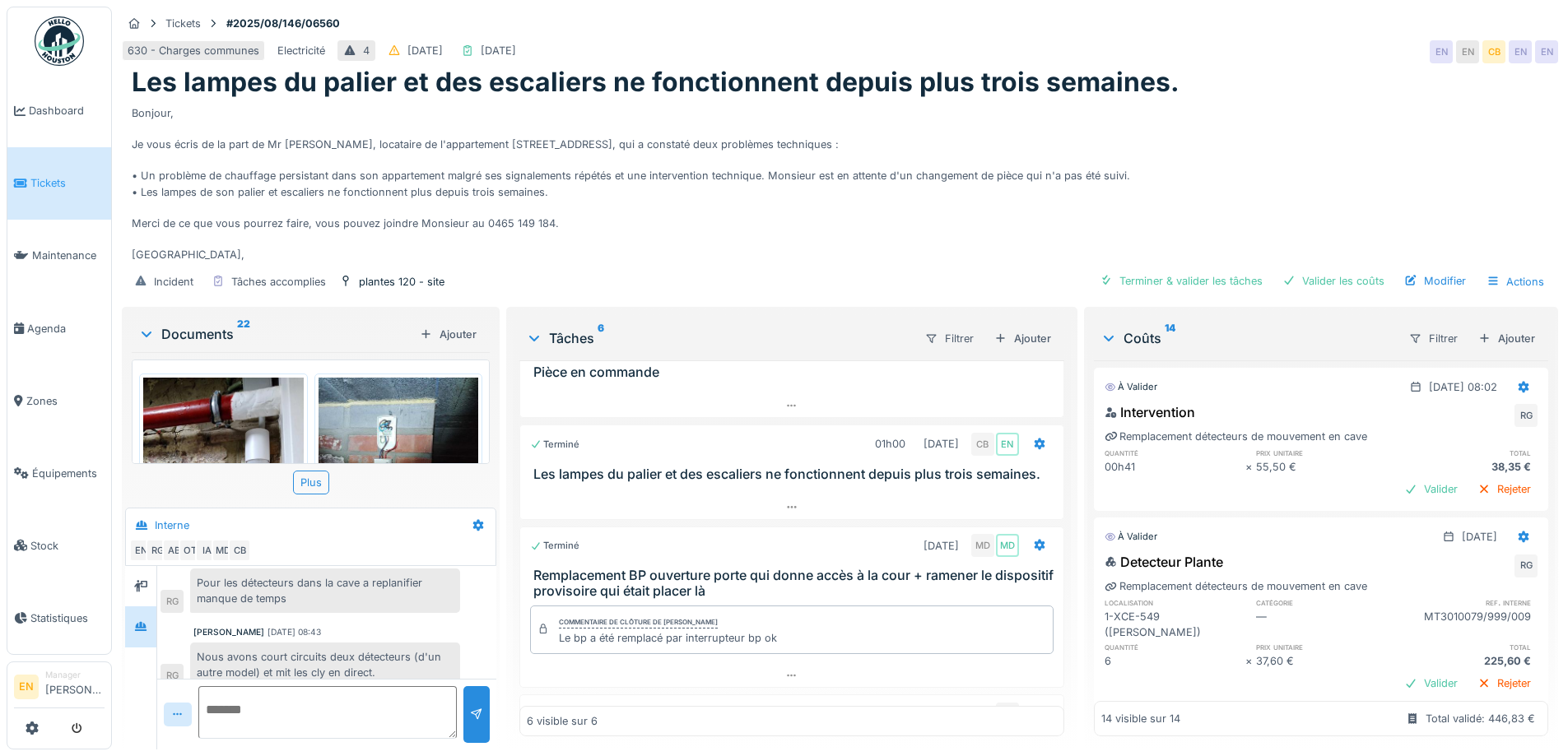
scroll to position [407, 0]
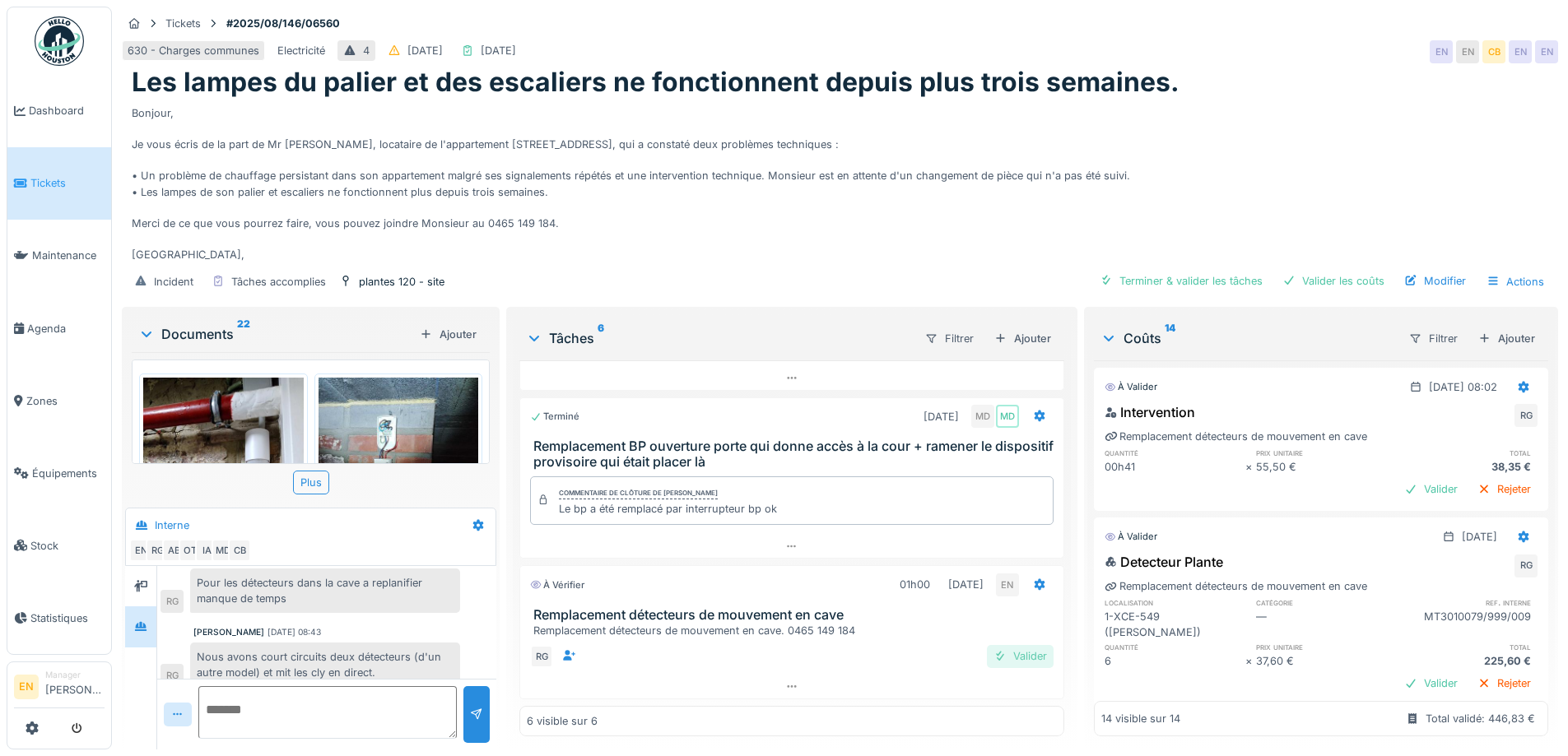
click at [1004, 645] on div "Valider" at bounding box center [1020, 656] width 66 height 22
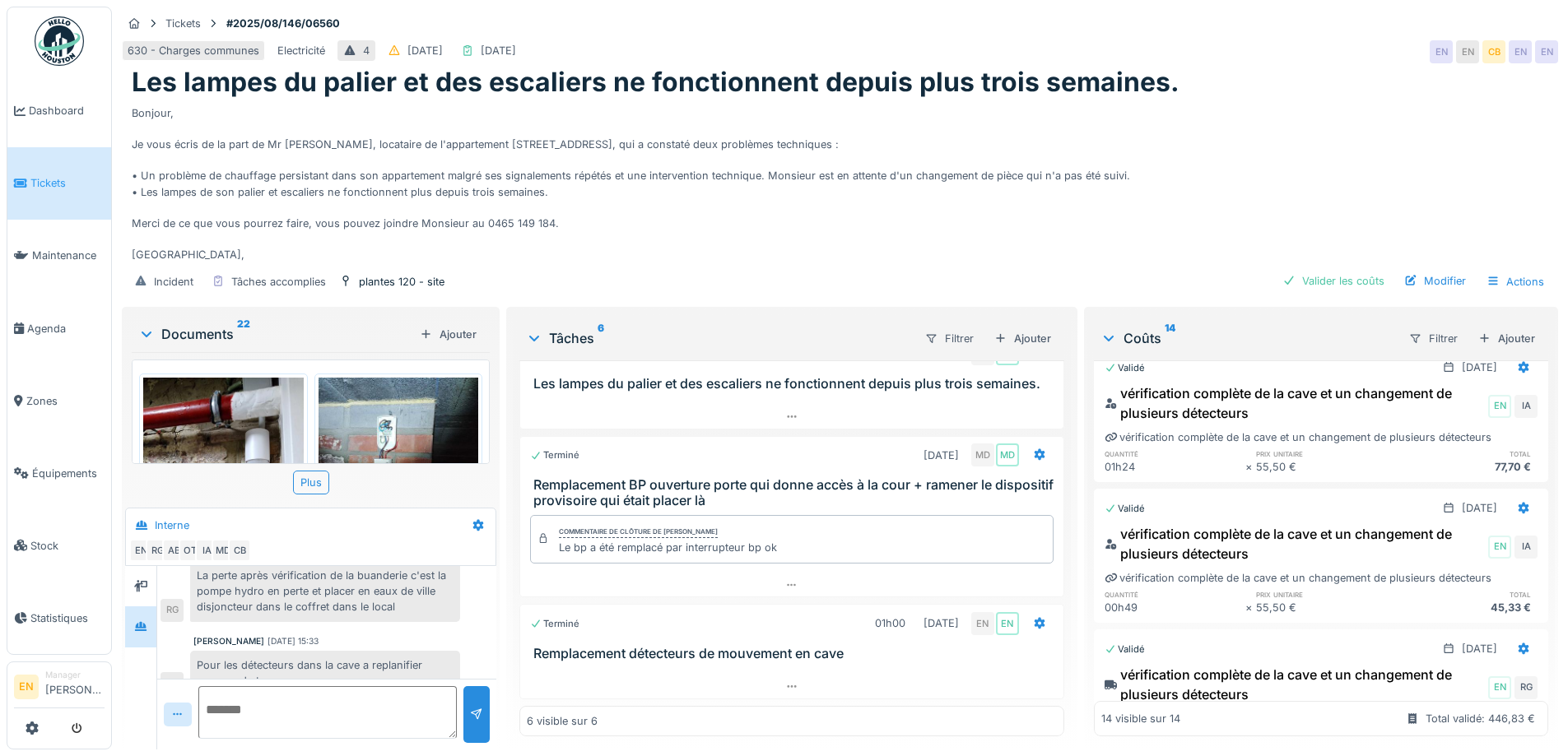
scroll to position [1128, 0]
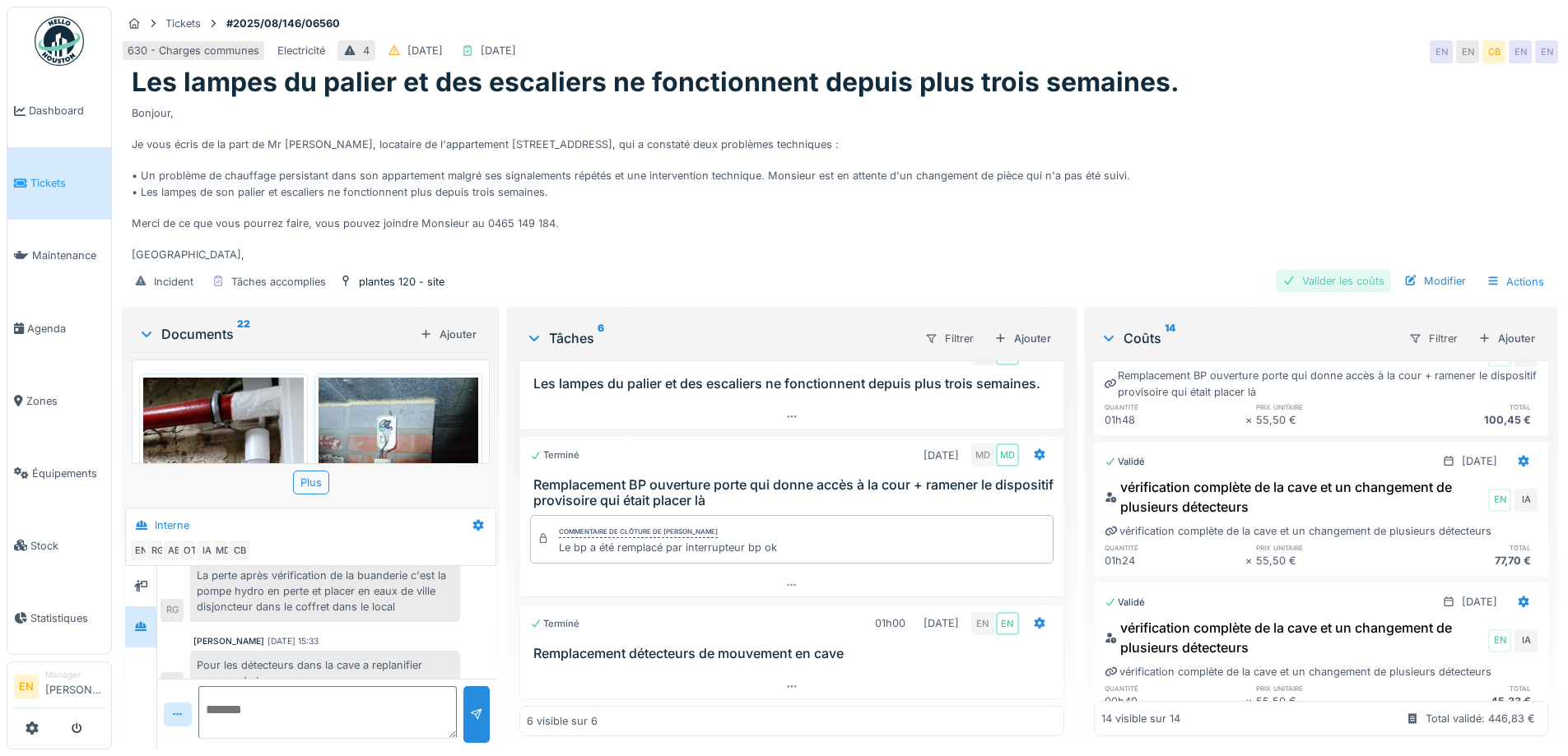
click at [1325, 270] on div "Valider les coûts" at bounding box center [1333, 281] width 115 height 22
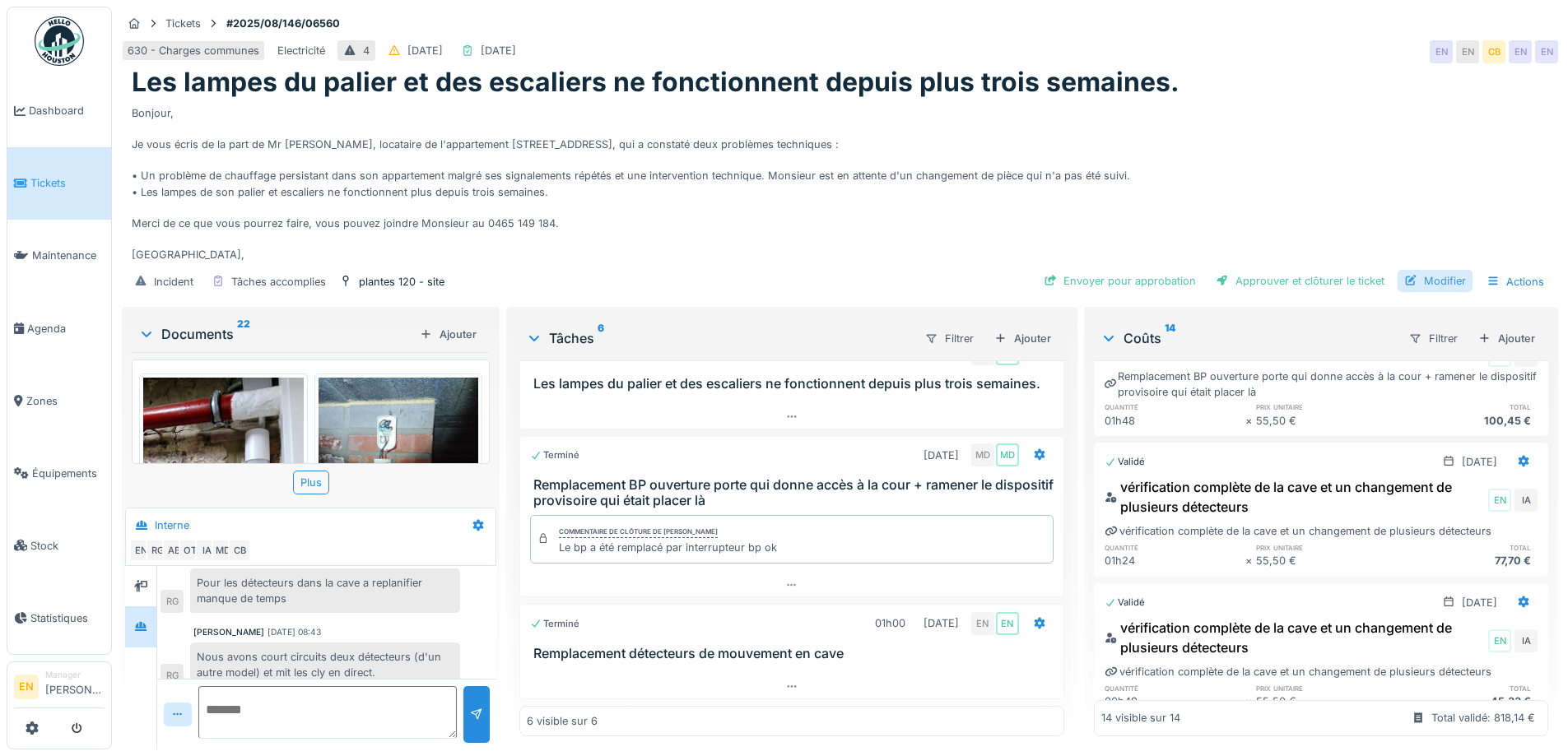
click at [1435, 272] on div "Modifier" at bounding box center [1435, 281] width 75 height 22
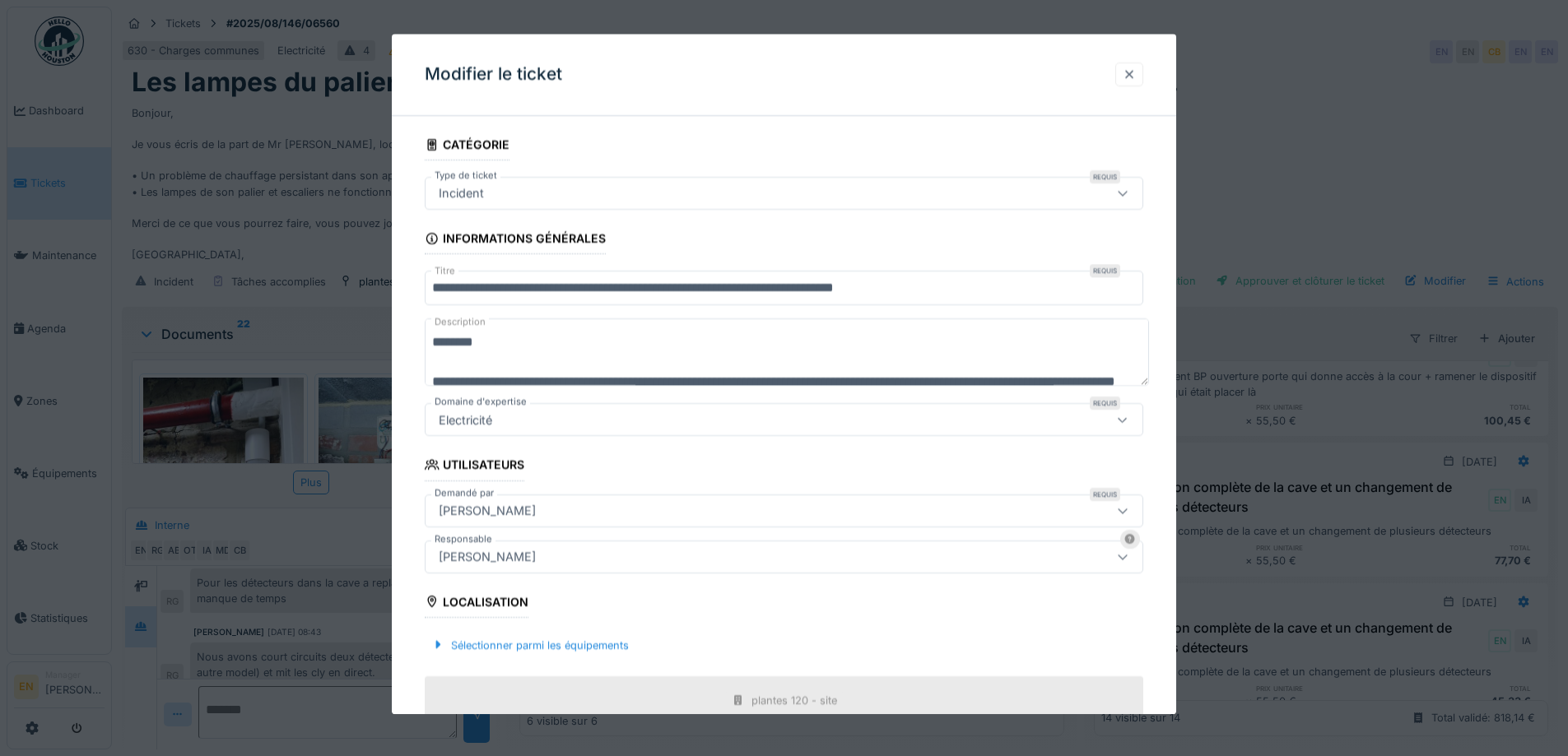
click at [1136, 81] on div at bounding box center [1130, 74] width 13 height 16
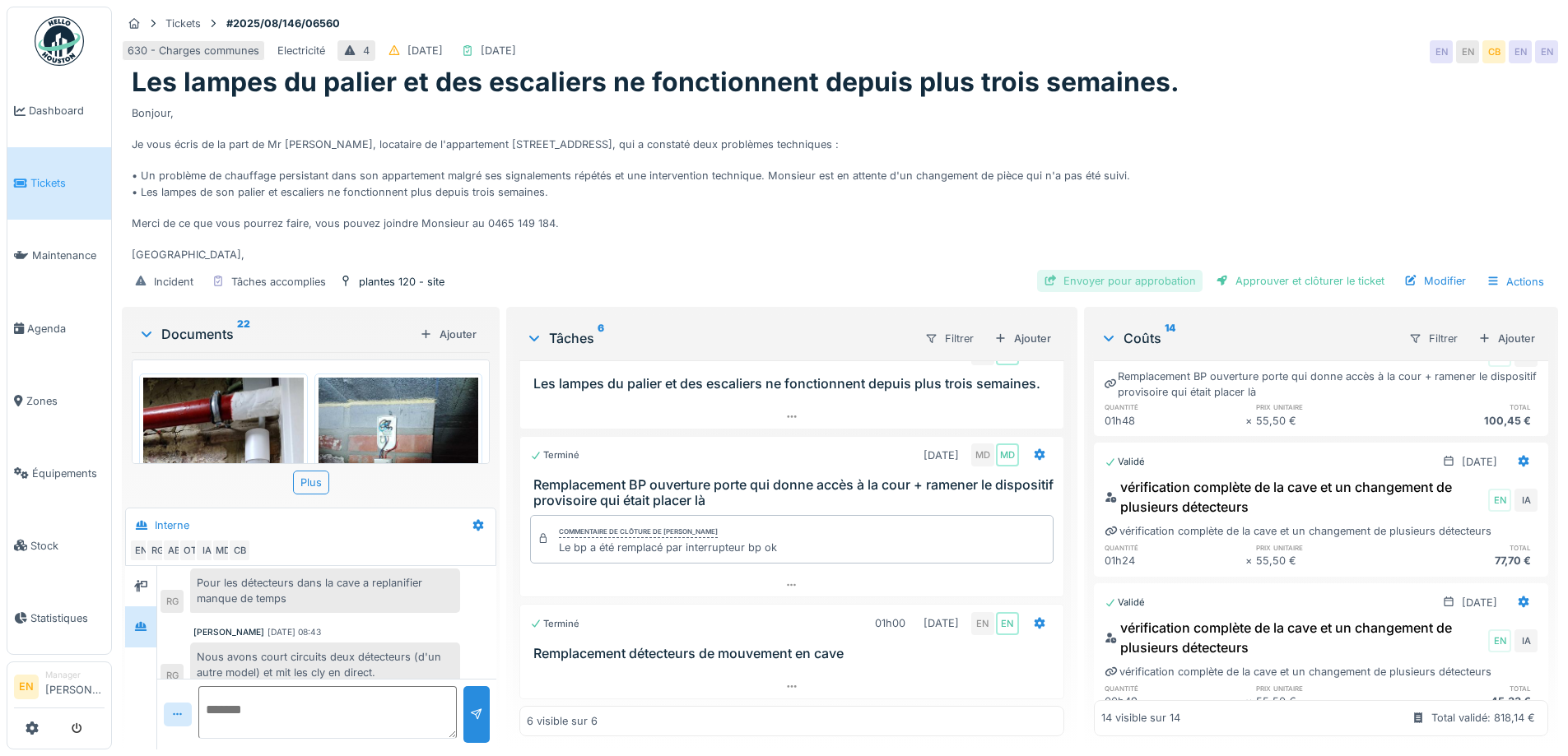
click at [1144, 270] on div "Envoyer pour approbation" at bounding box center [1120, 281] width 166 height 22
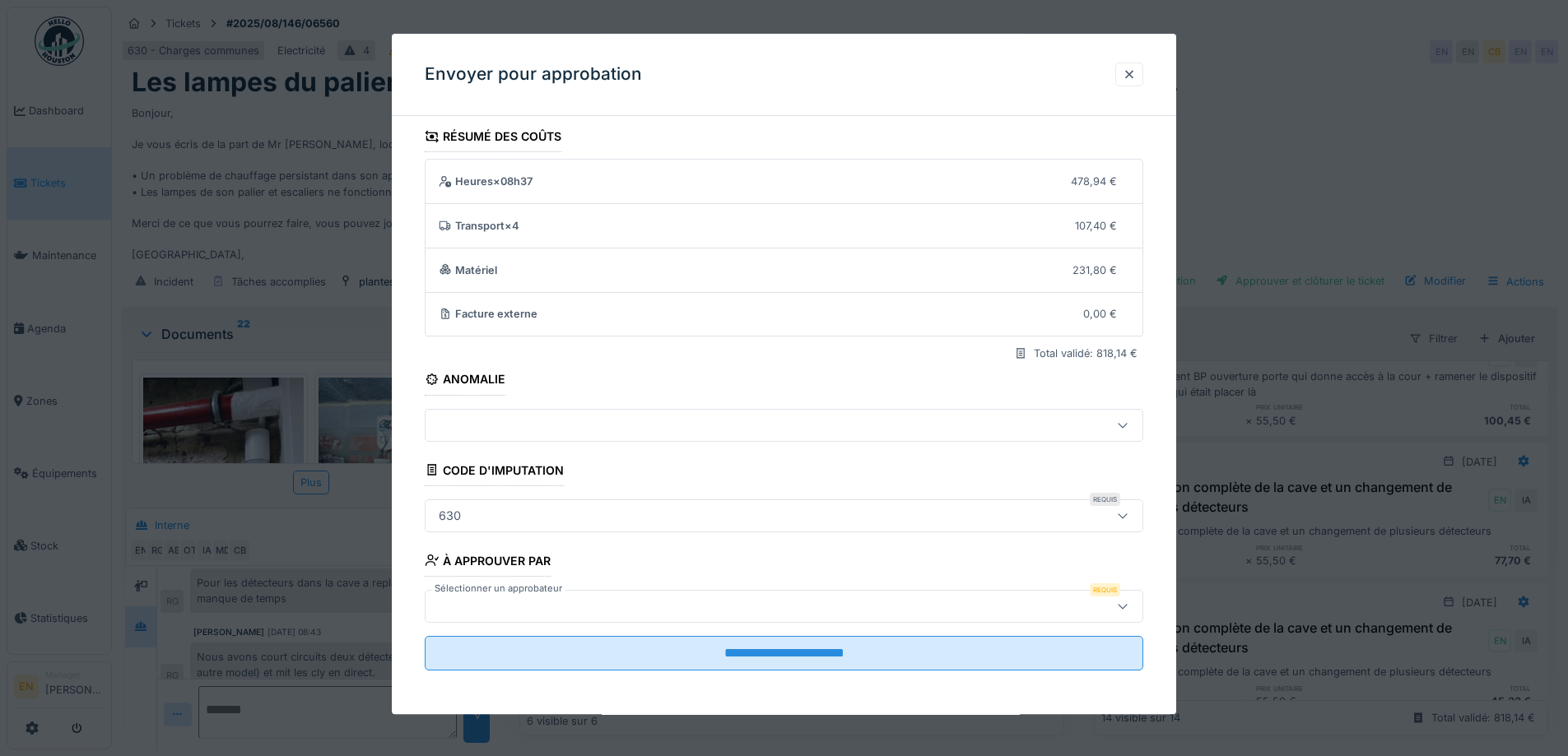
scroll to position [11, 0]
click at [1127, 603] on icon at bounding box center [1122, 604] width 9 height 5
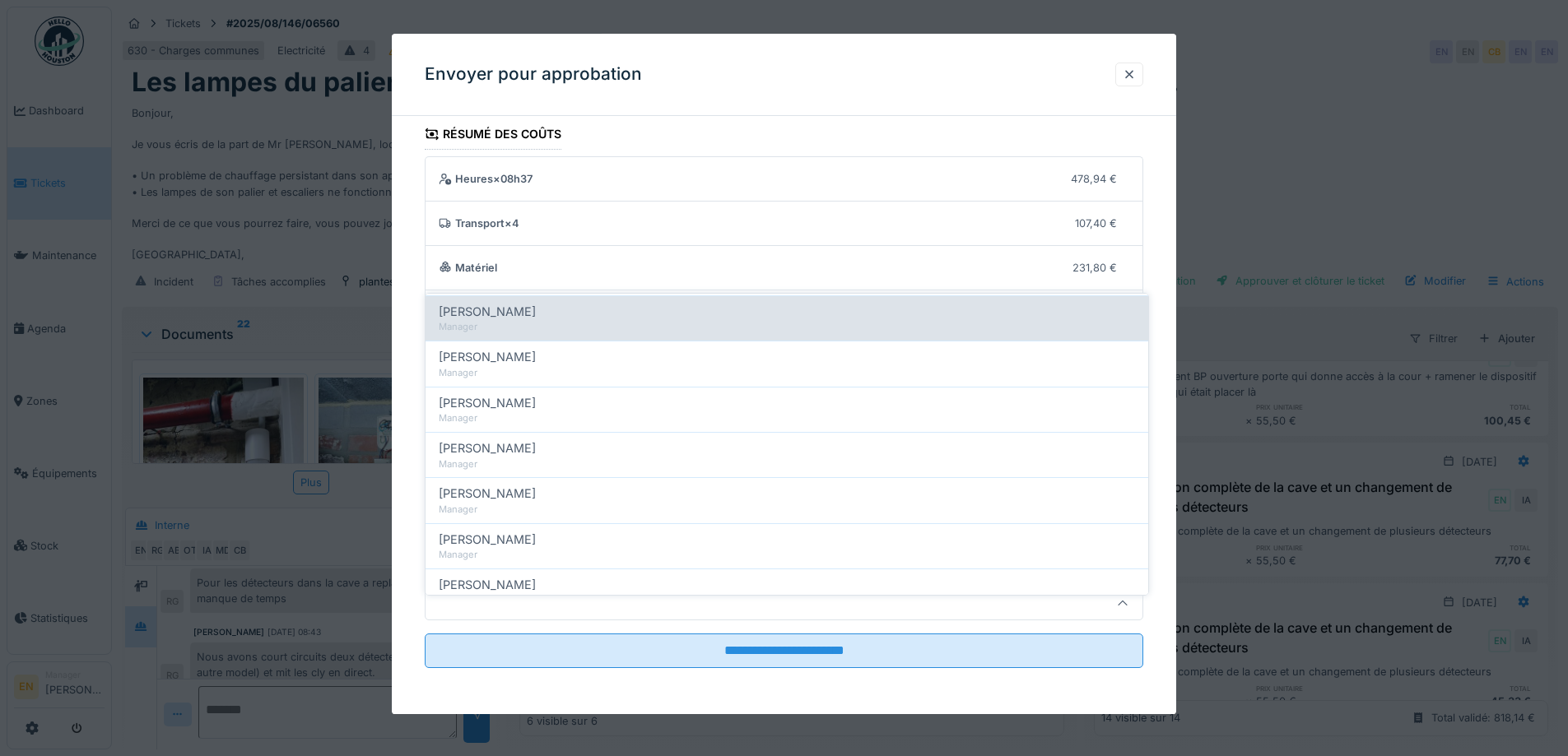
scroll to position [412, 0]
click at [502, 309] on span "Christian Bassette" at bounding box center [487, 318] width 97 height 18
type input "****"
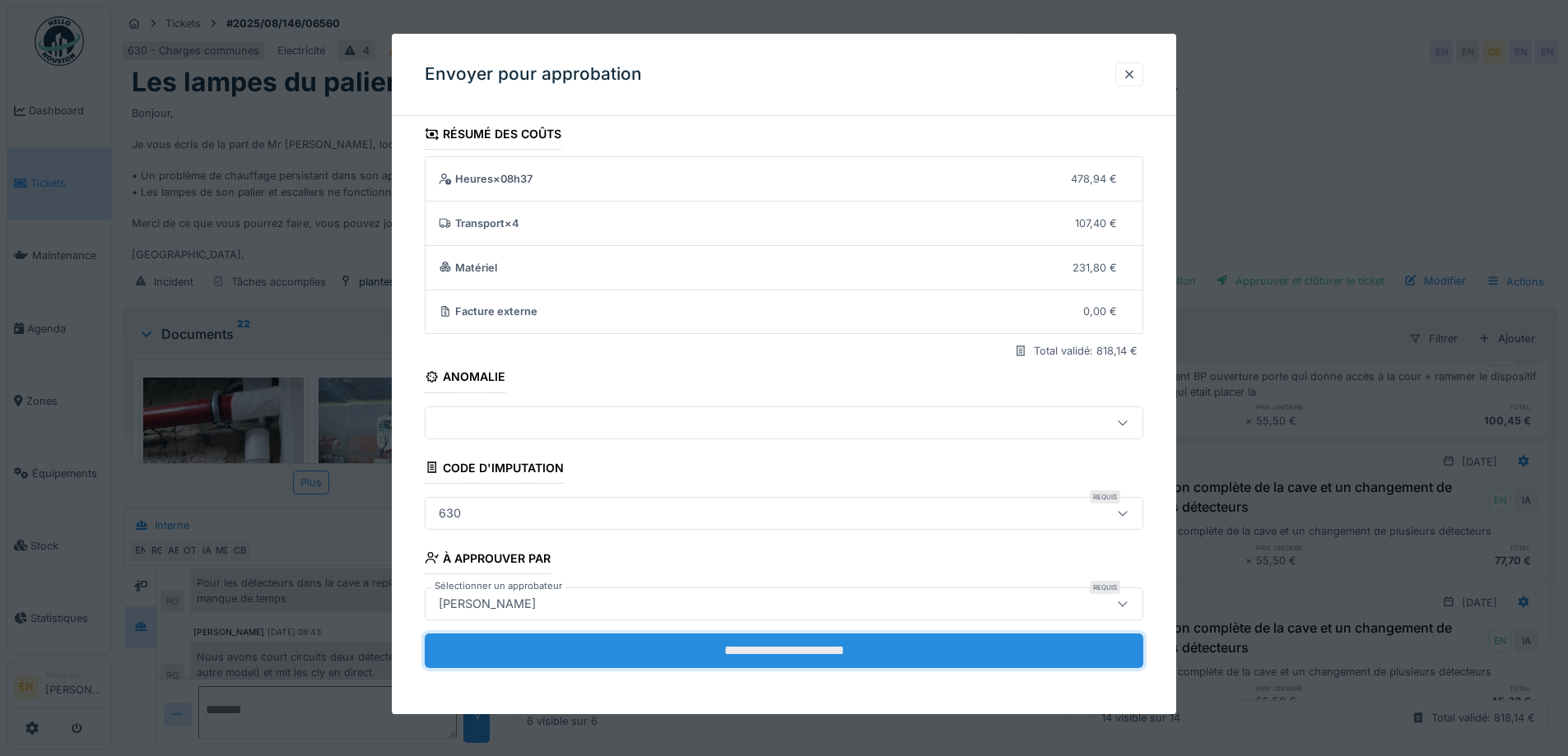
click at [762, 660] on input "**********" at bounding box center [784, 651] width 719 height 35
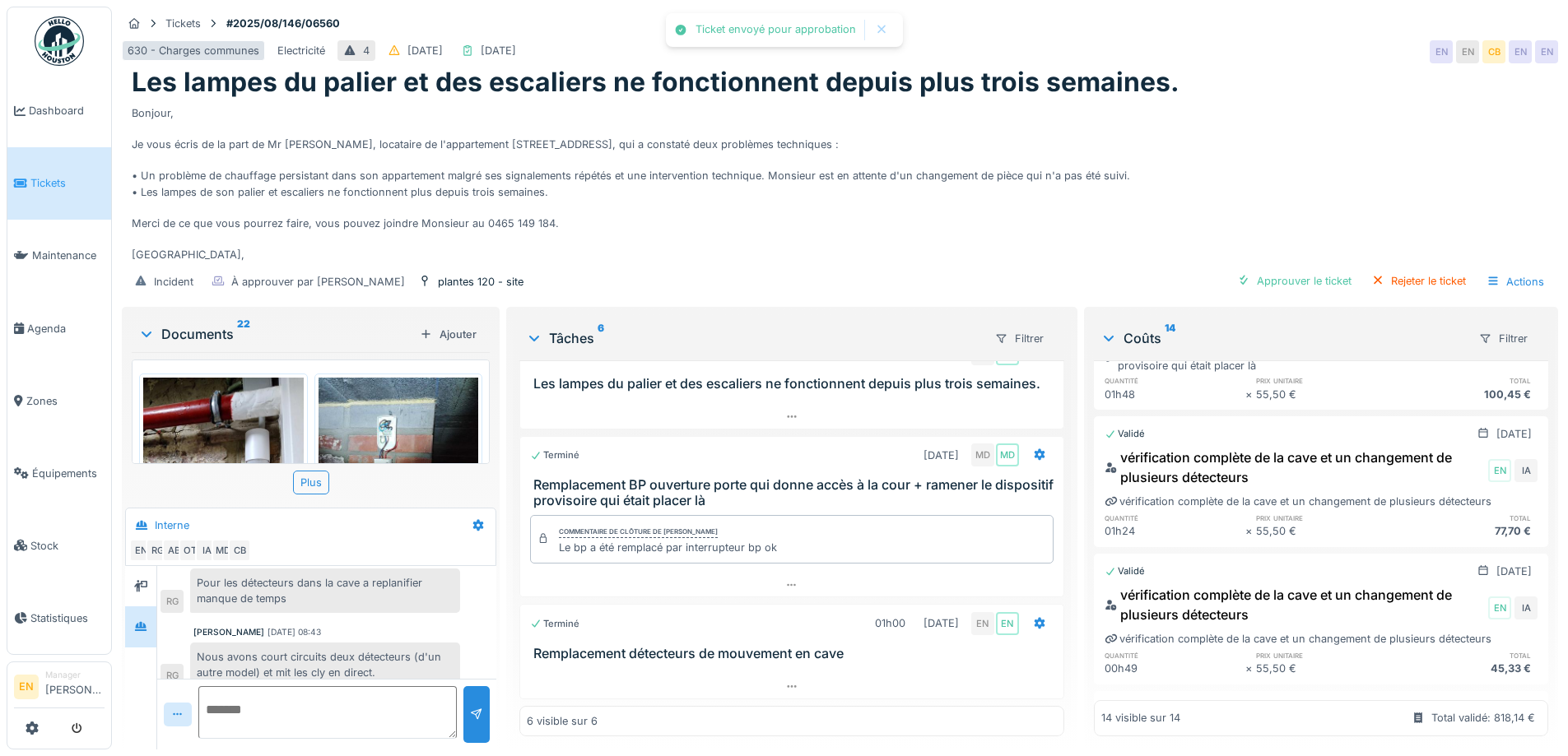
scroll to position [988, 0]
